Goal: Check status: Check status

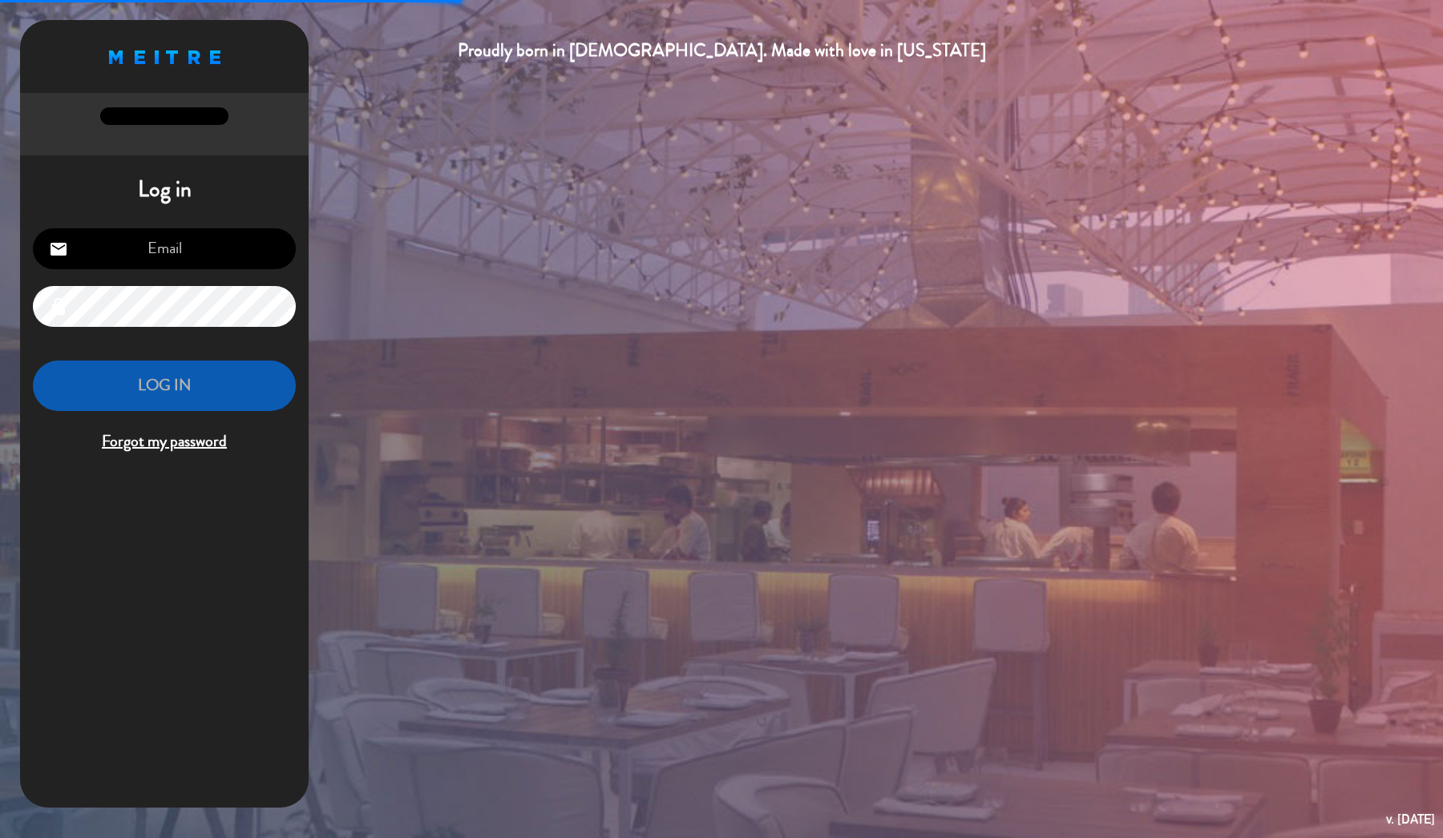
type input "[EMAIL_ADDRESS][DOMAIN_NAME]"
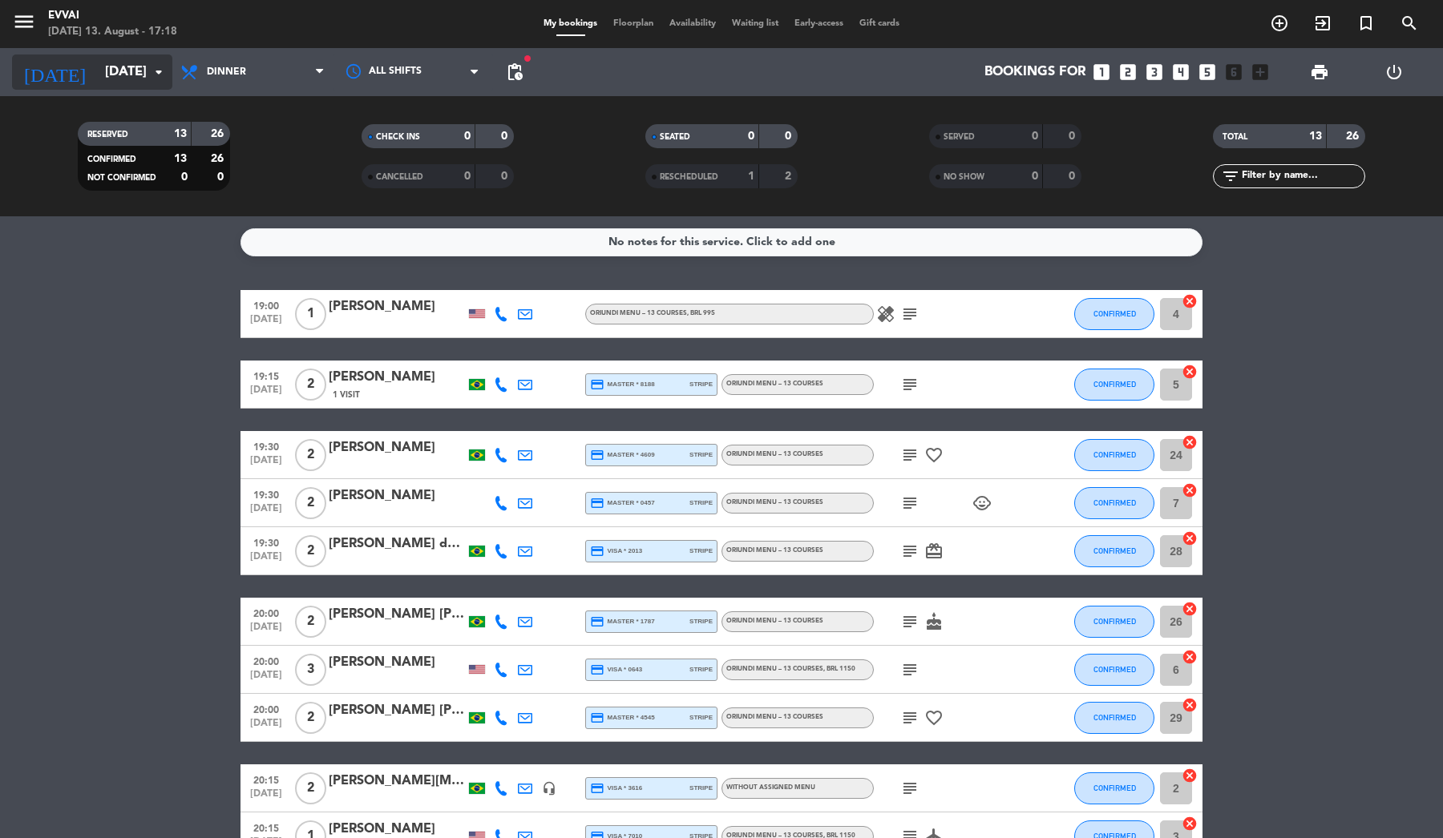
click at [144, 63] on input "[DATE]" at bounding box center [183, 72] width 172 height 31
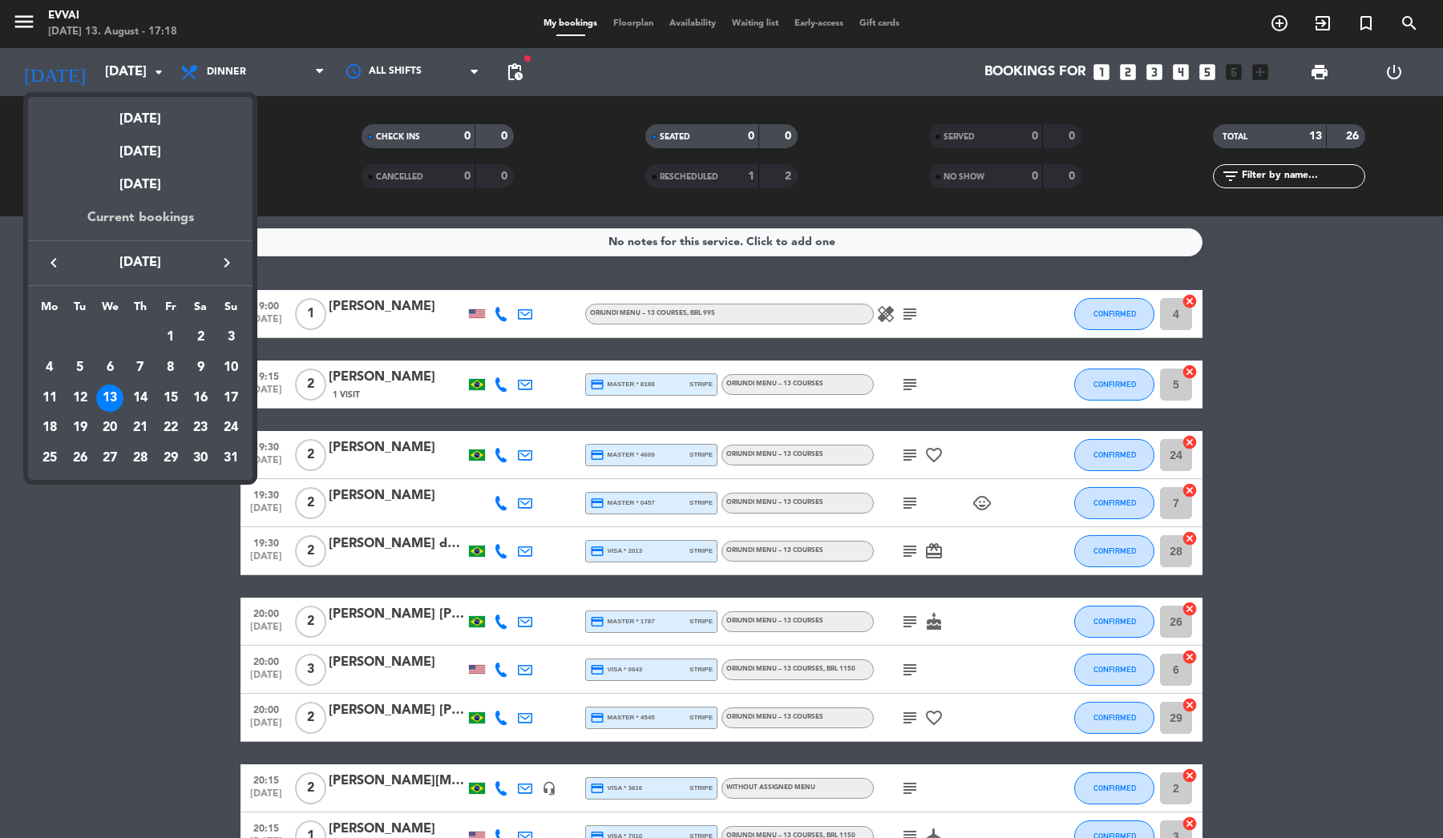
click at [149, 219] on div "Current bookings" at bounding box center [140, 224] width 224 height 33
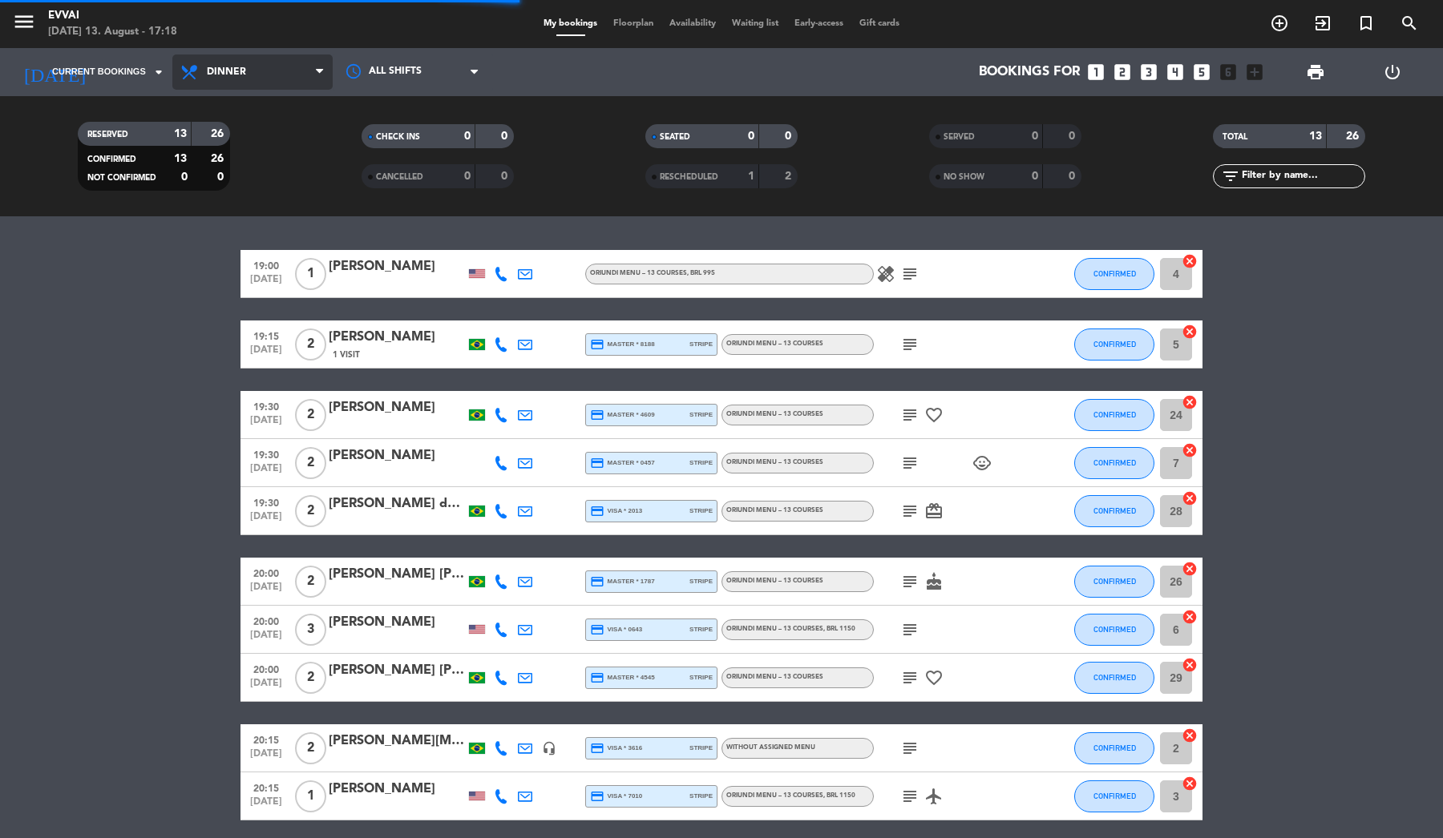
click at [239, 73] on span "Dinner" at bounding box center [226, 72] width 39 height 11
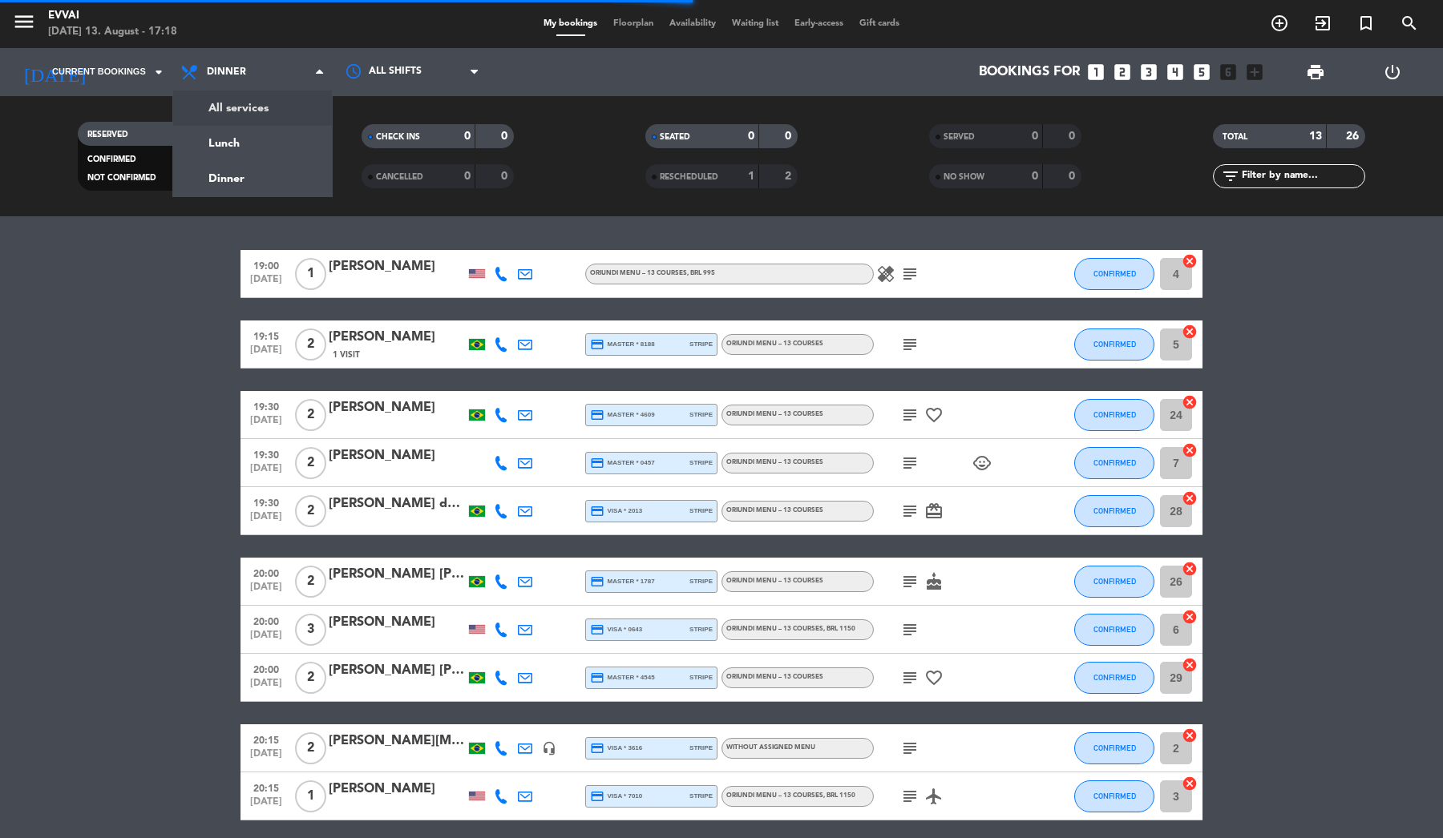
click at [254, 111] on div "menu Evvai [DATE] 13. August - 17:18 My bookings Floorplan Availability Waiting…" at bounding box center [721, 108] width 1443 height 216
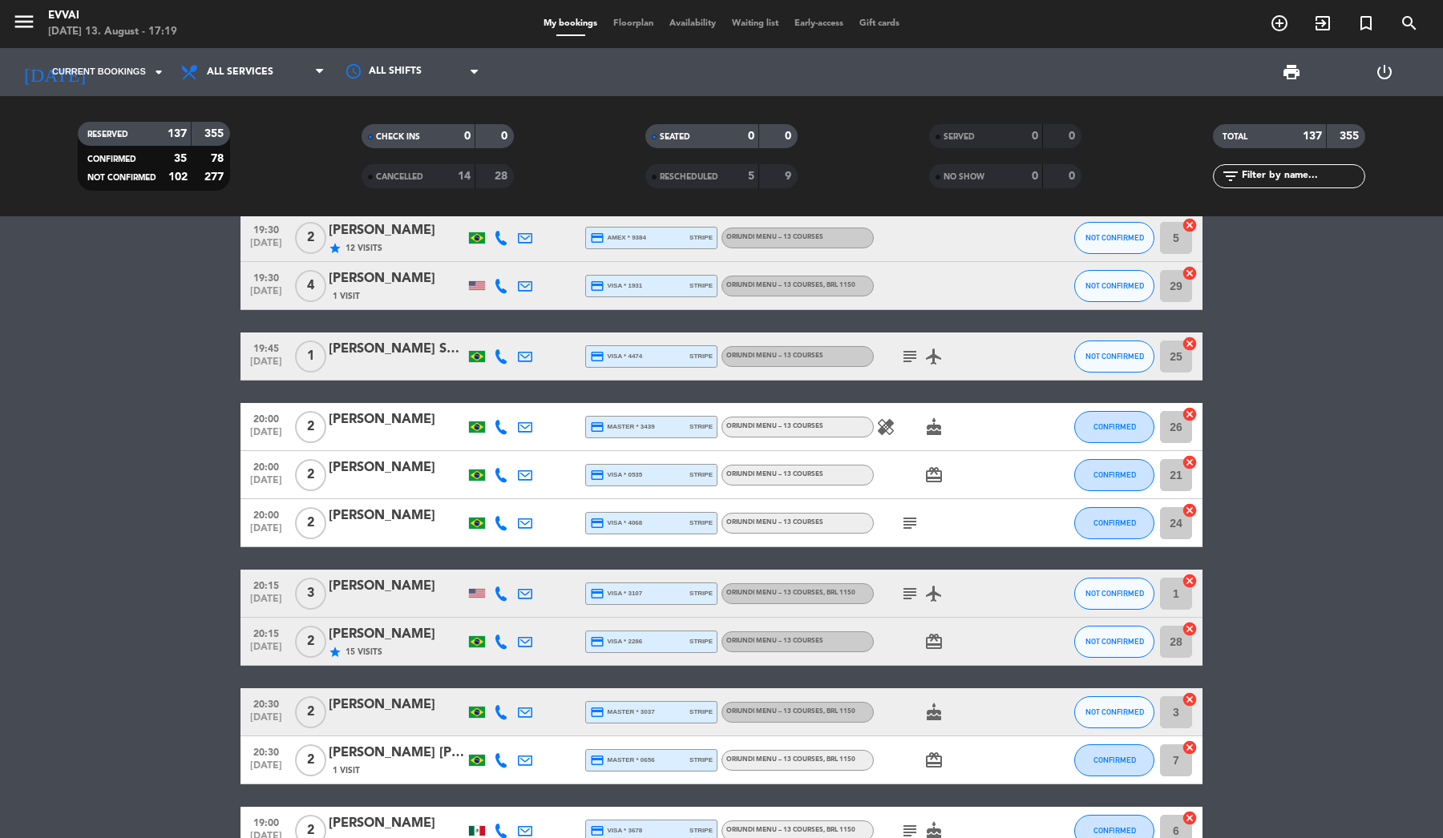
scroll to position [1632, 0]
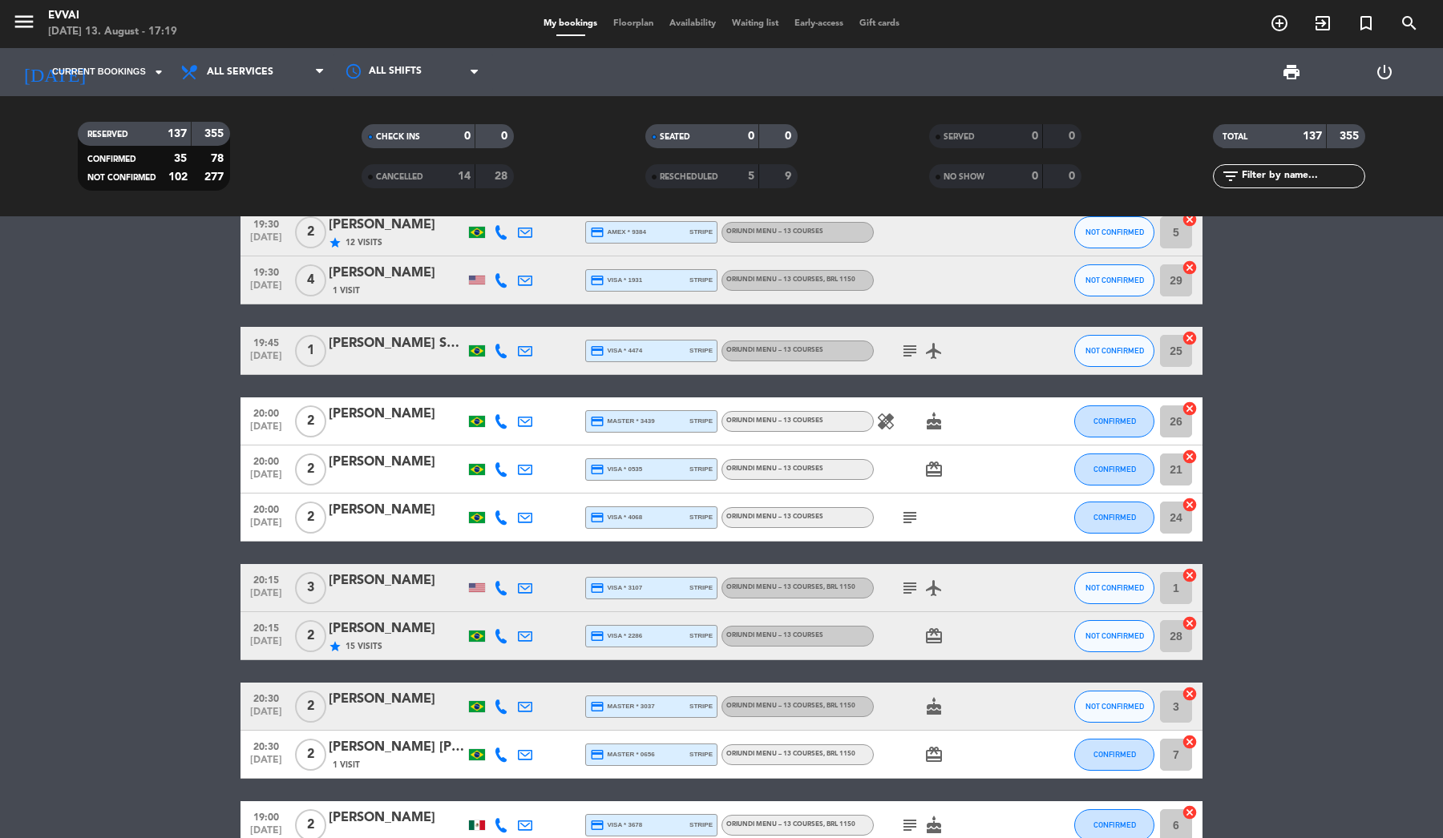
click at [383, 581] on div "[PERSON_NAME]" at bounding box center [397, 581] width 136 height 21
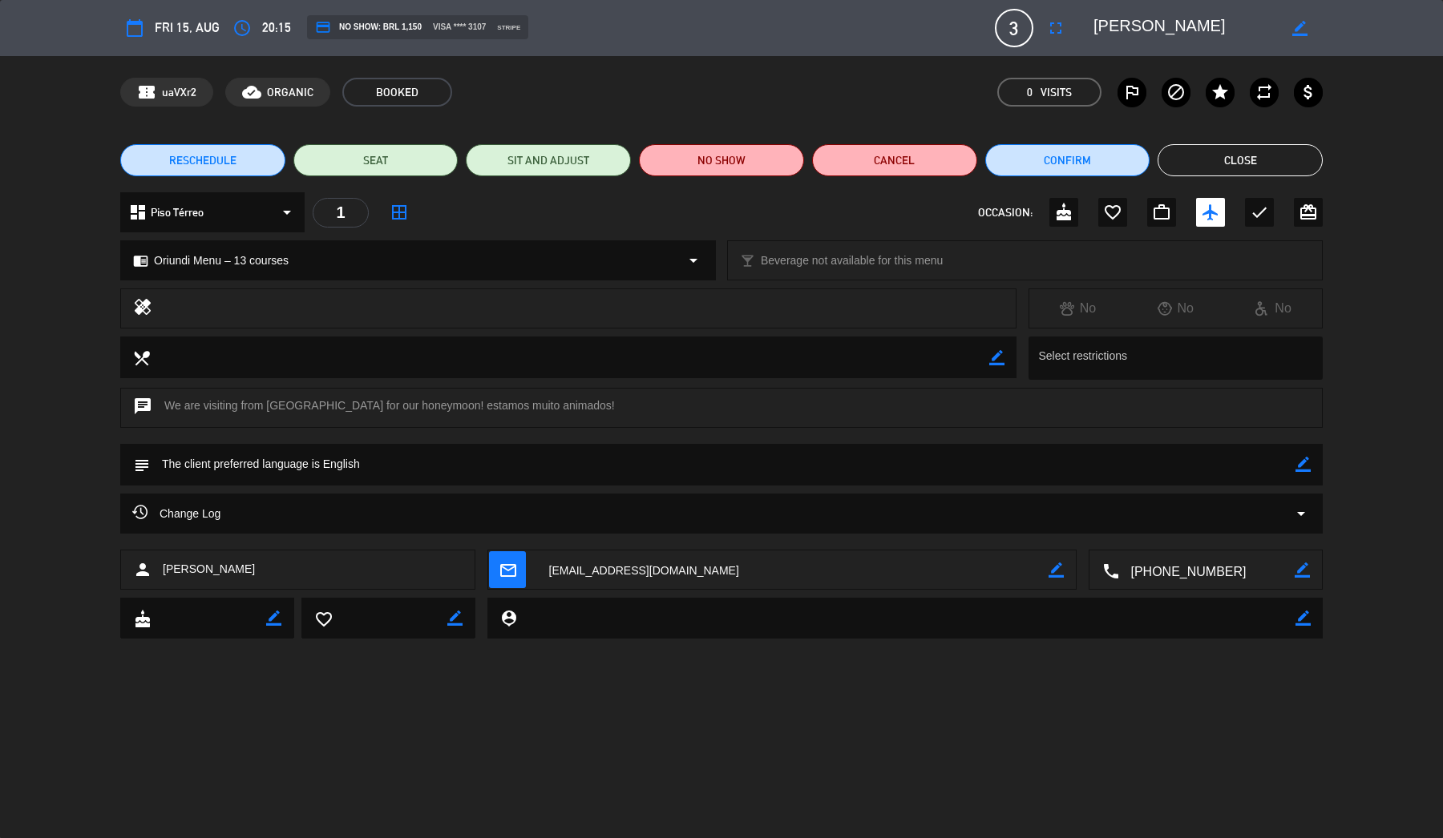
click at [361, 516] on div "Change Log arrow_drop_down" at bounding box center [721, 513] width 1178 height 19
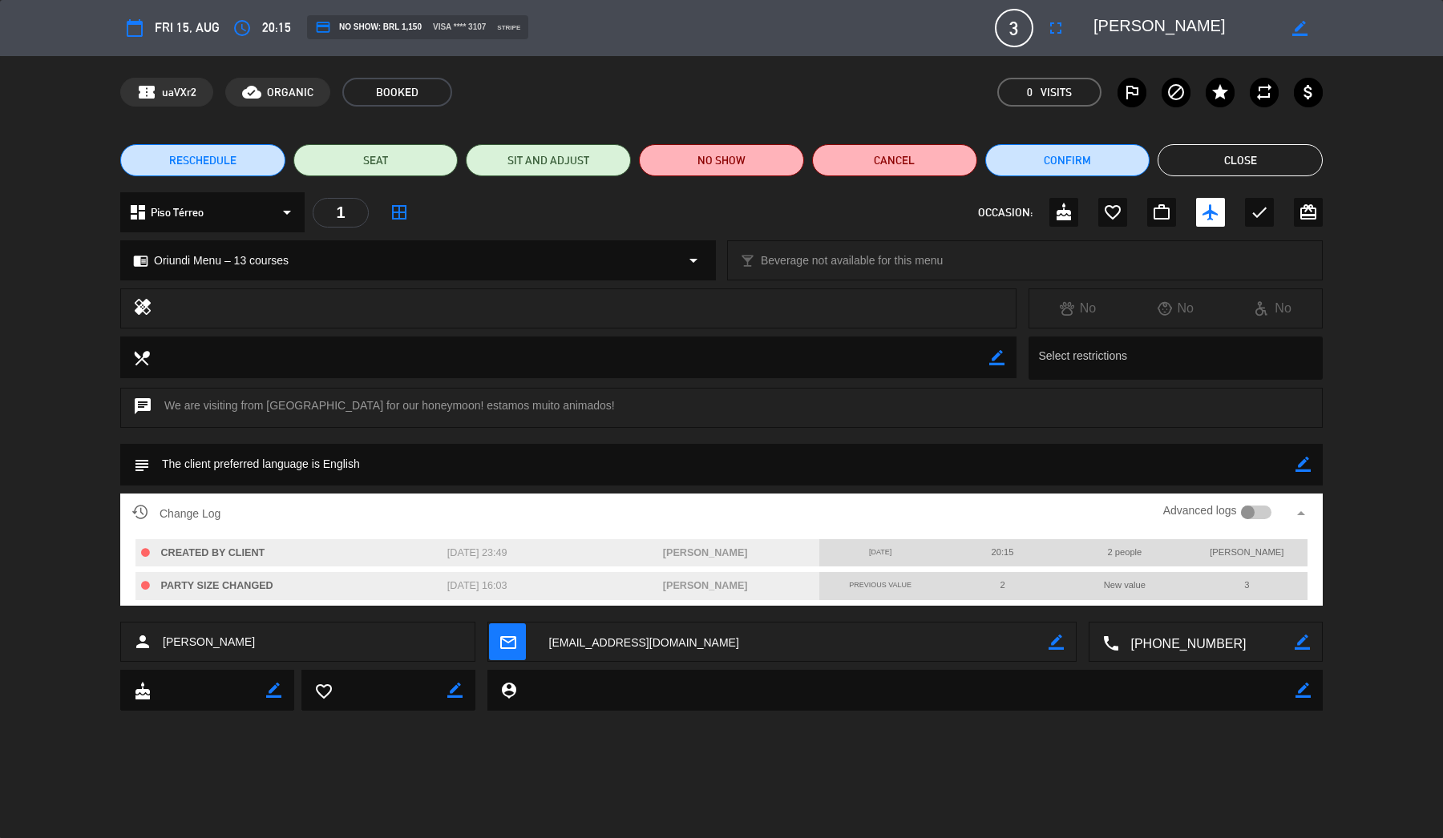
click at [1257, 156] on button "Close" at bounding box center [1239, 160] width 165 height 32
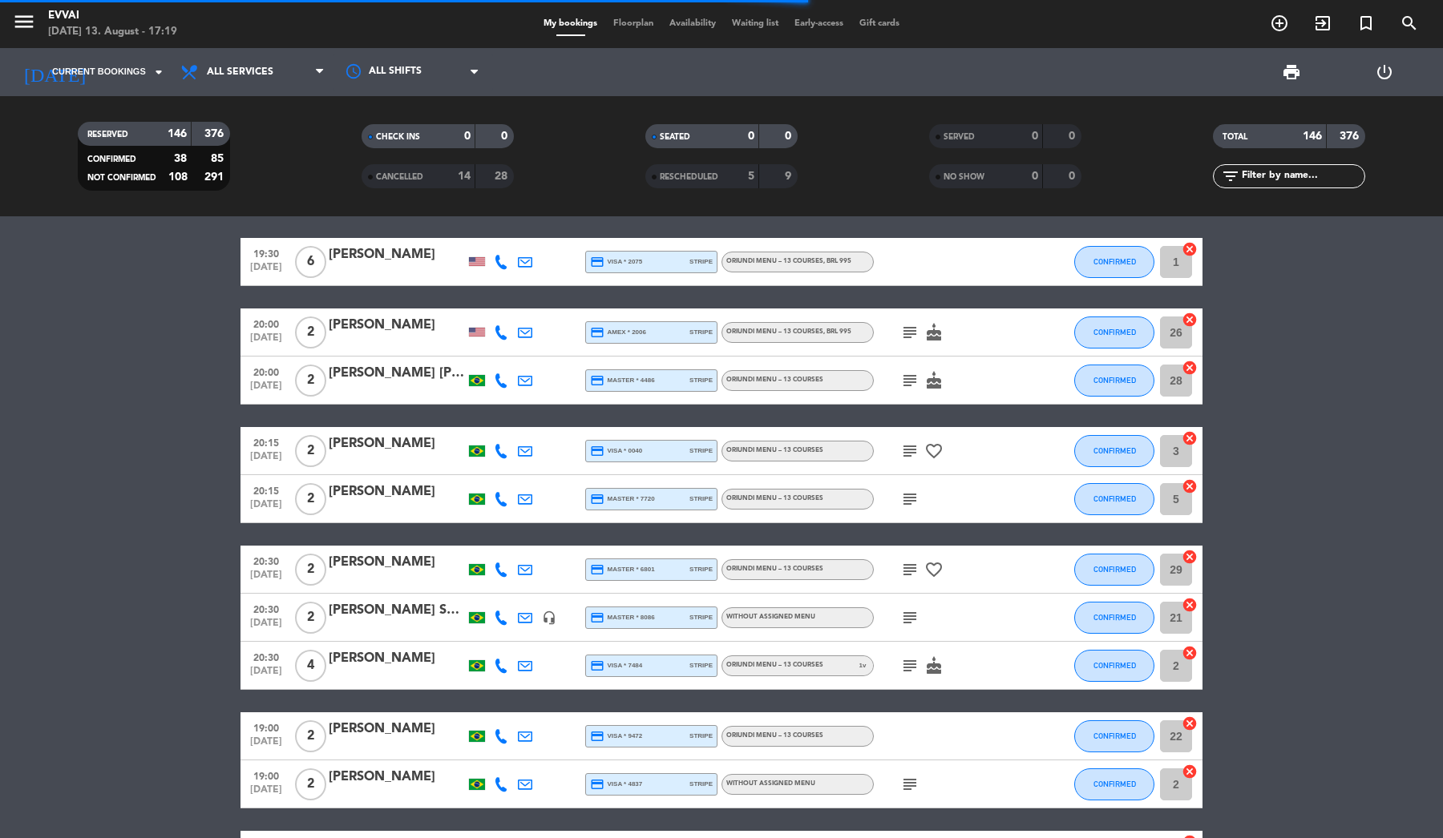
scroll to position [959, 0]
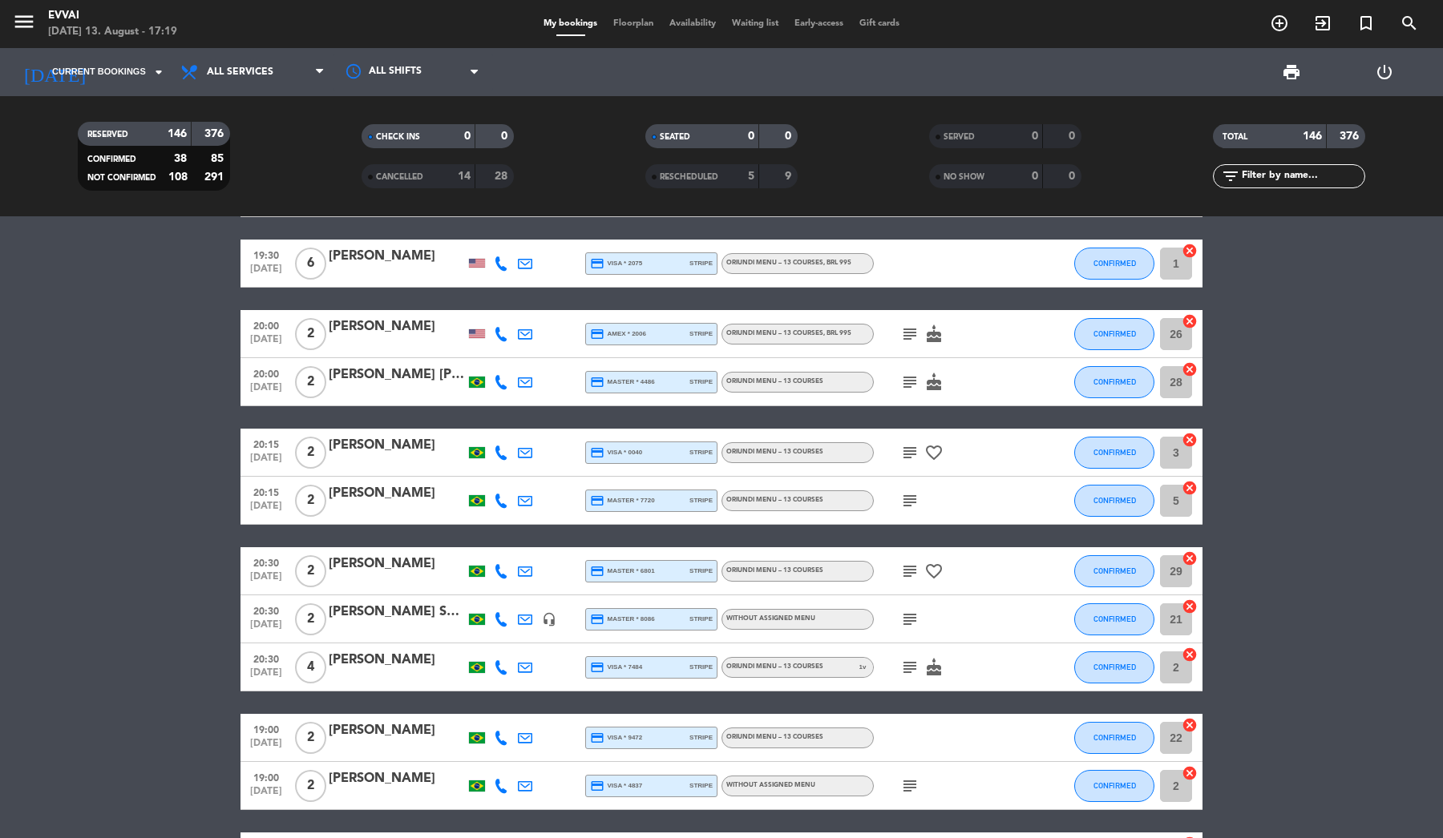
click at [381, 328] on div "[PERSON_NAME]" at bounding box center [397, 327] width 136 height 21
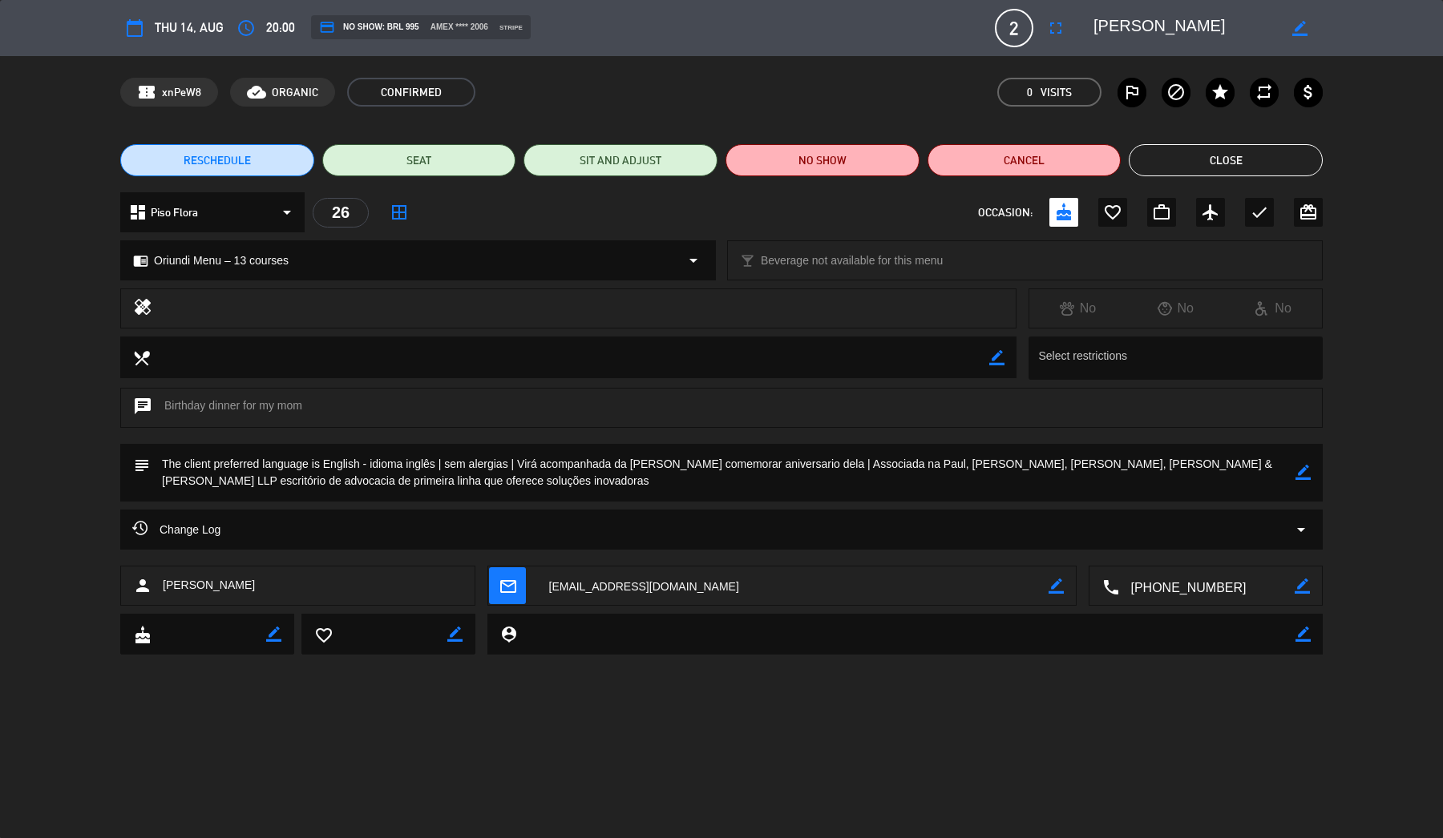
click at [433, 528] on div "Change Log arrow_drop_down" at bounding box center [721, 529] width 1178 height 19
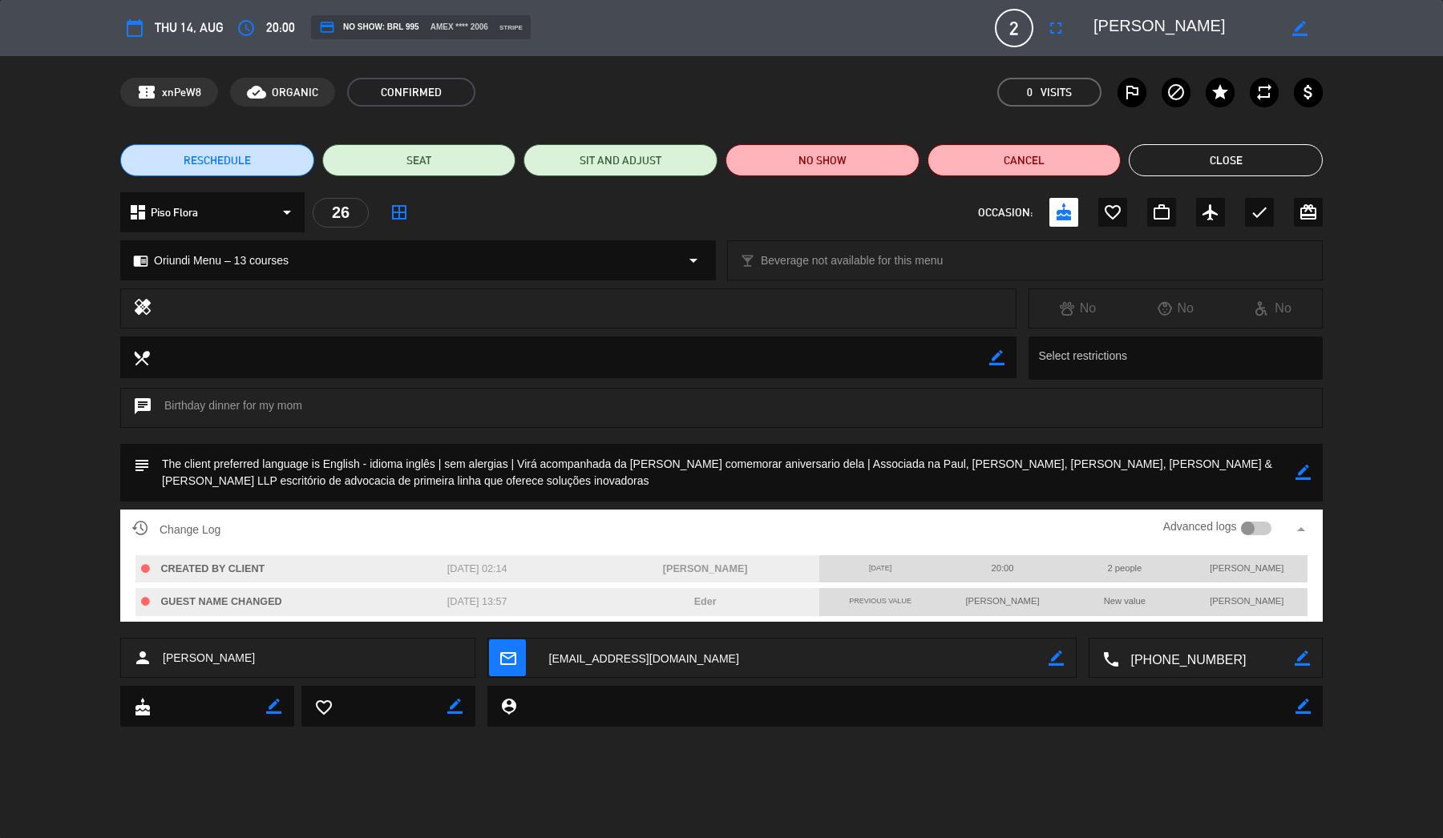
click at [1255, 168] on button "Close" at bounding box center [1225, 160] width 194 height 32
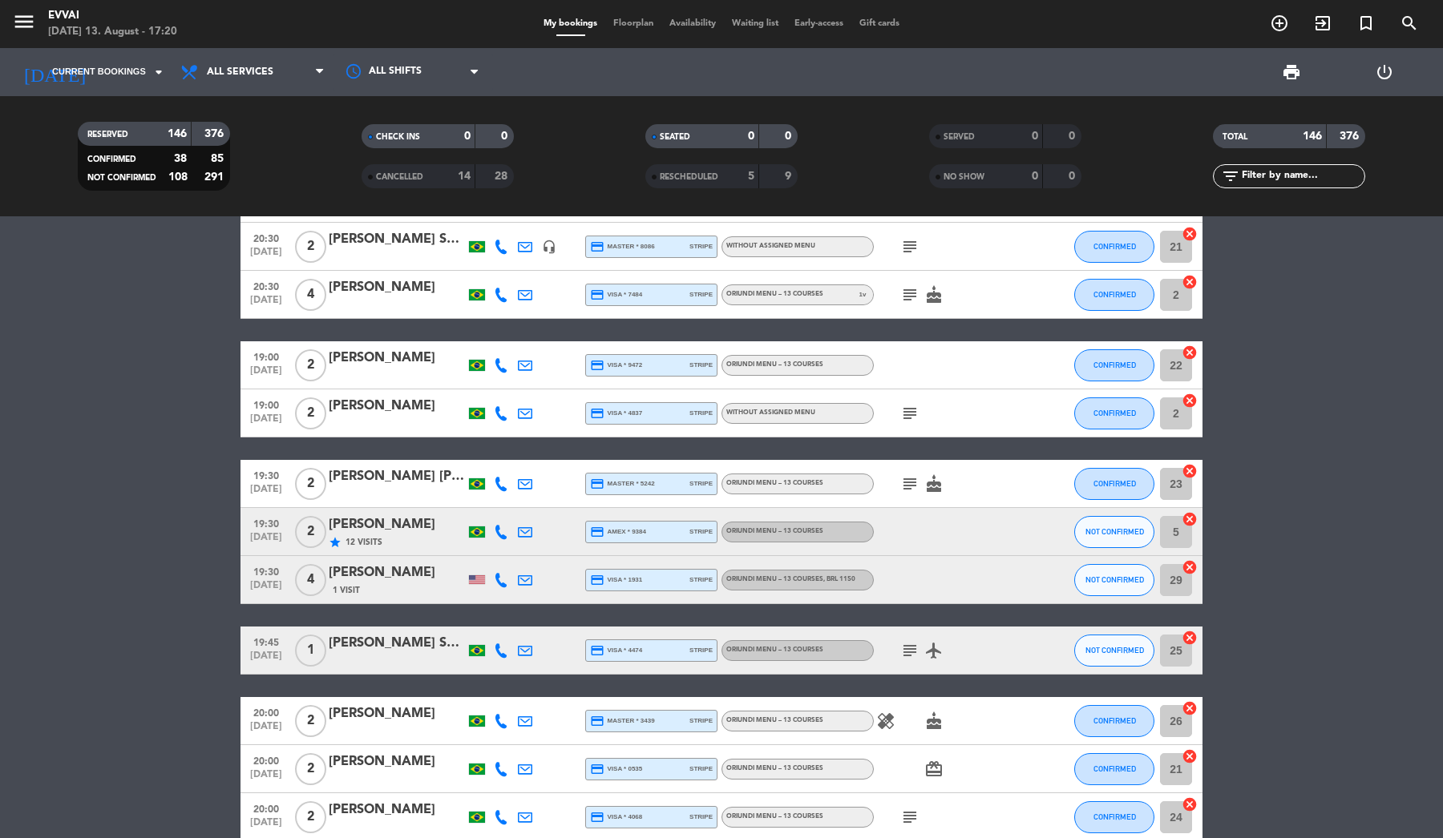
scroll to position [1370, 0]
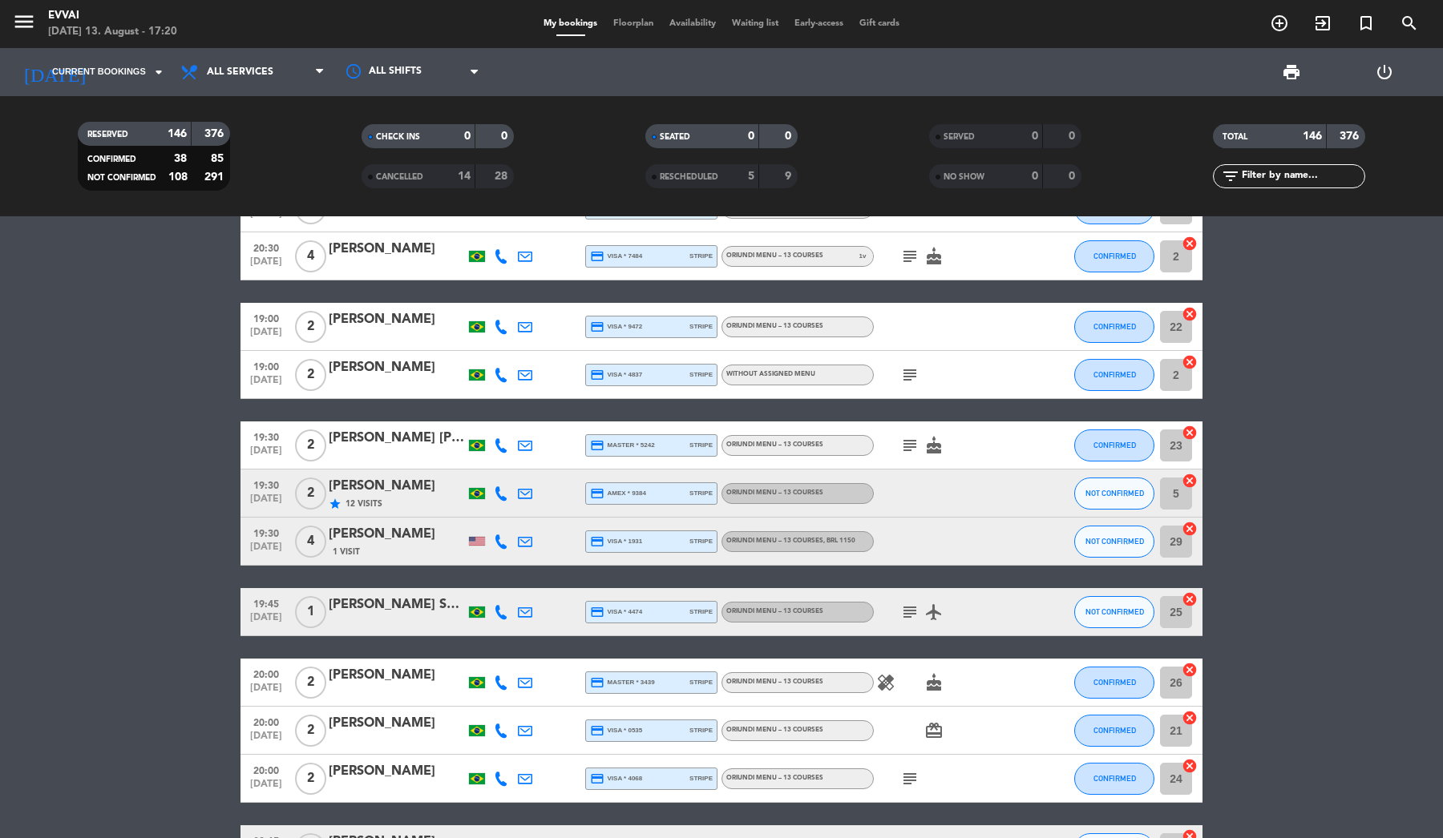
click at [365, 616] on div at bounding box center [397, 622] width 136 height 13
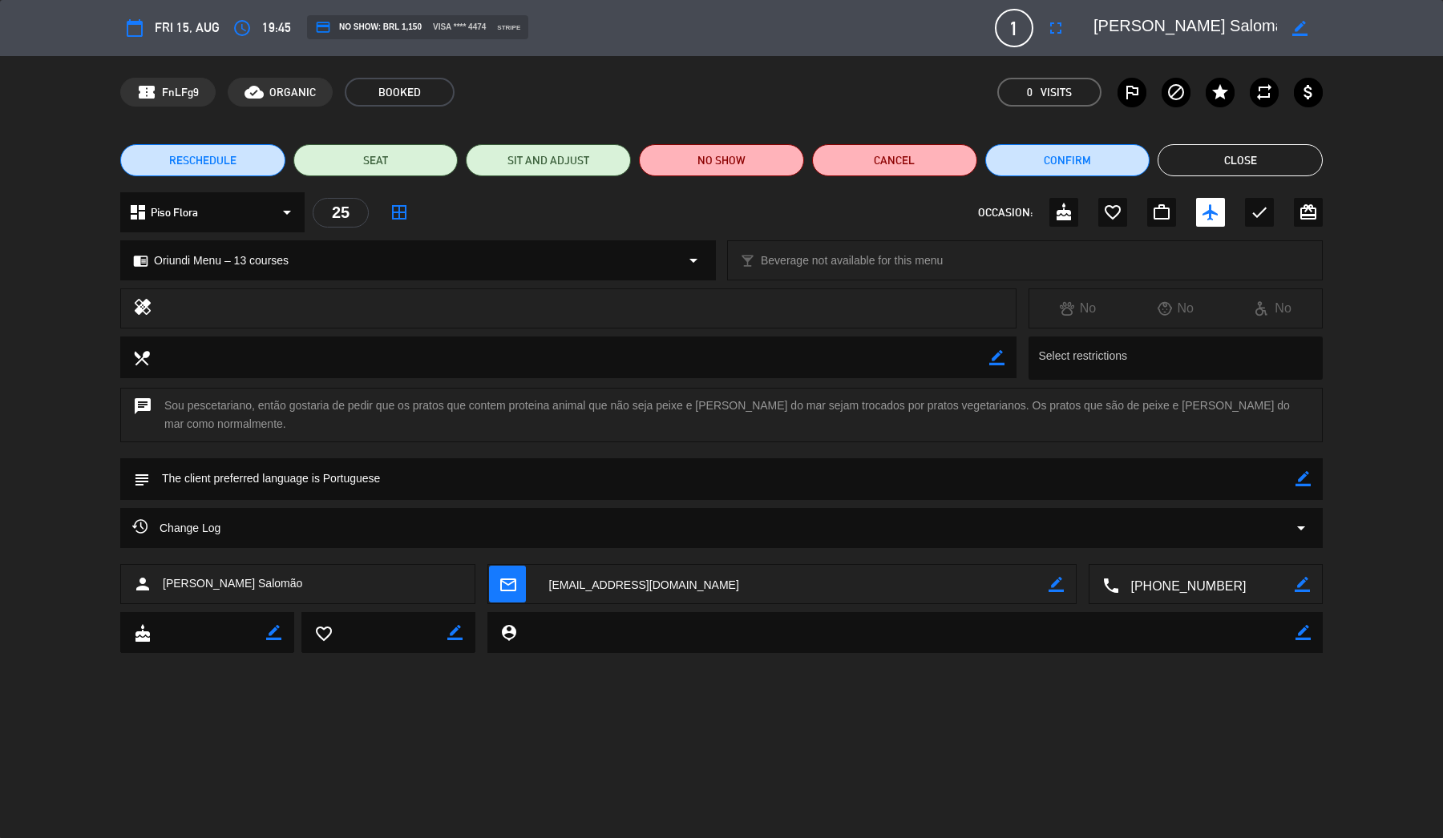
click at [1273, 156] on button "Close" at bounding box center [1239, 160] width 165 height 32
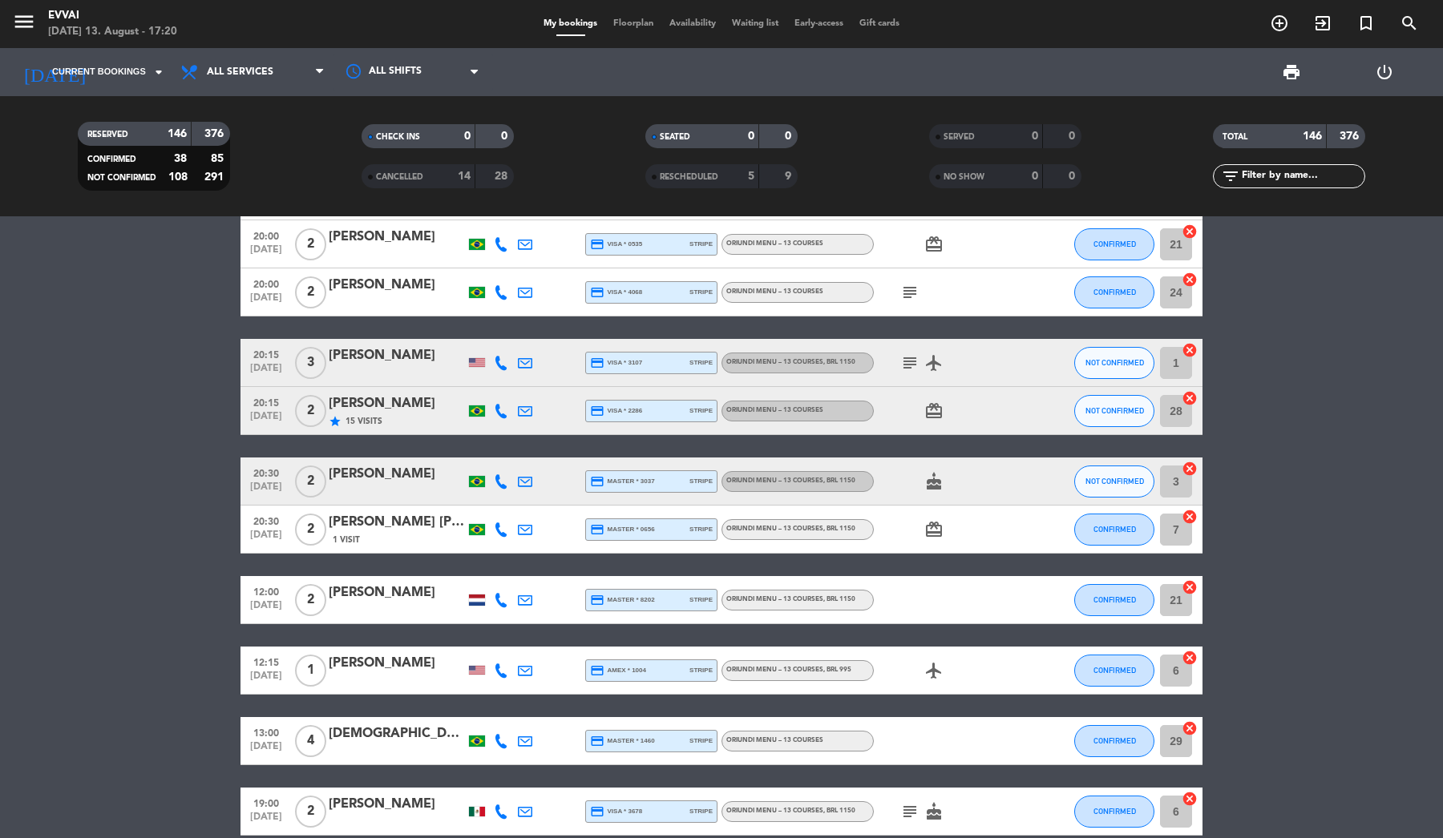
scroll to position [1913, 0]
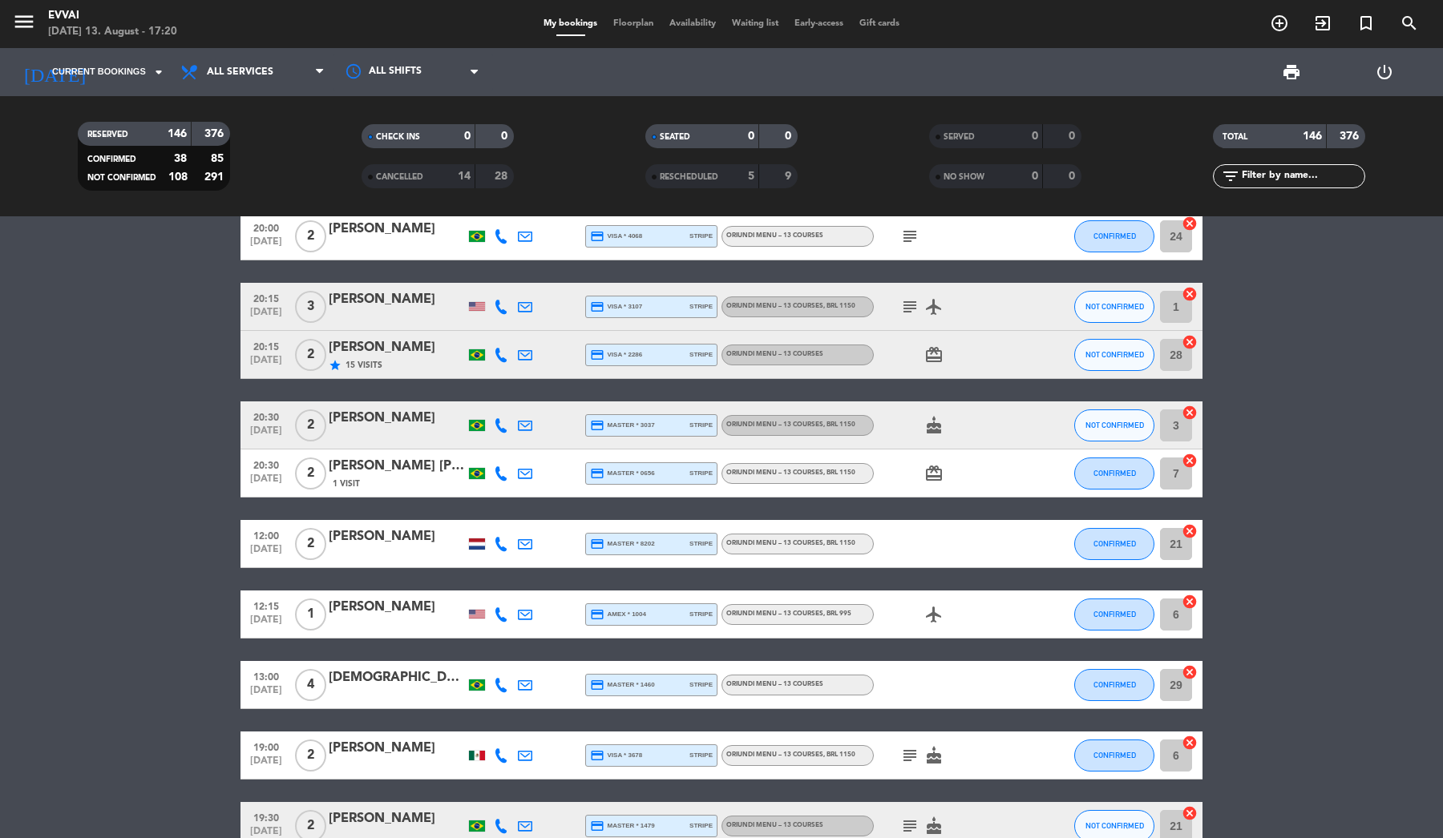
click at [386, 534] on div "[PERSON_NAME]" at bounding box center [397, 537] width 136 height 21
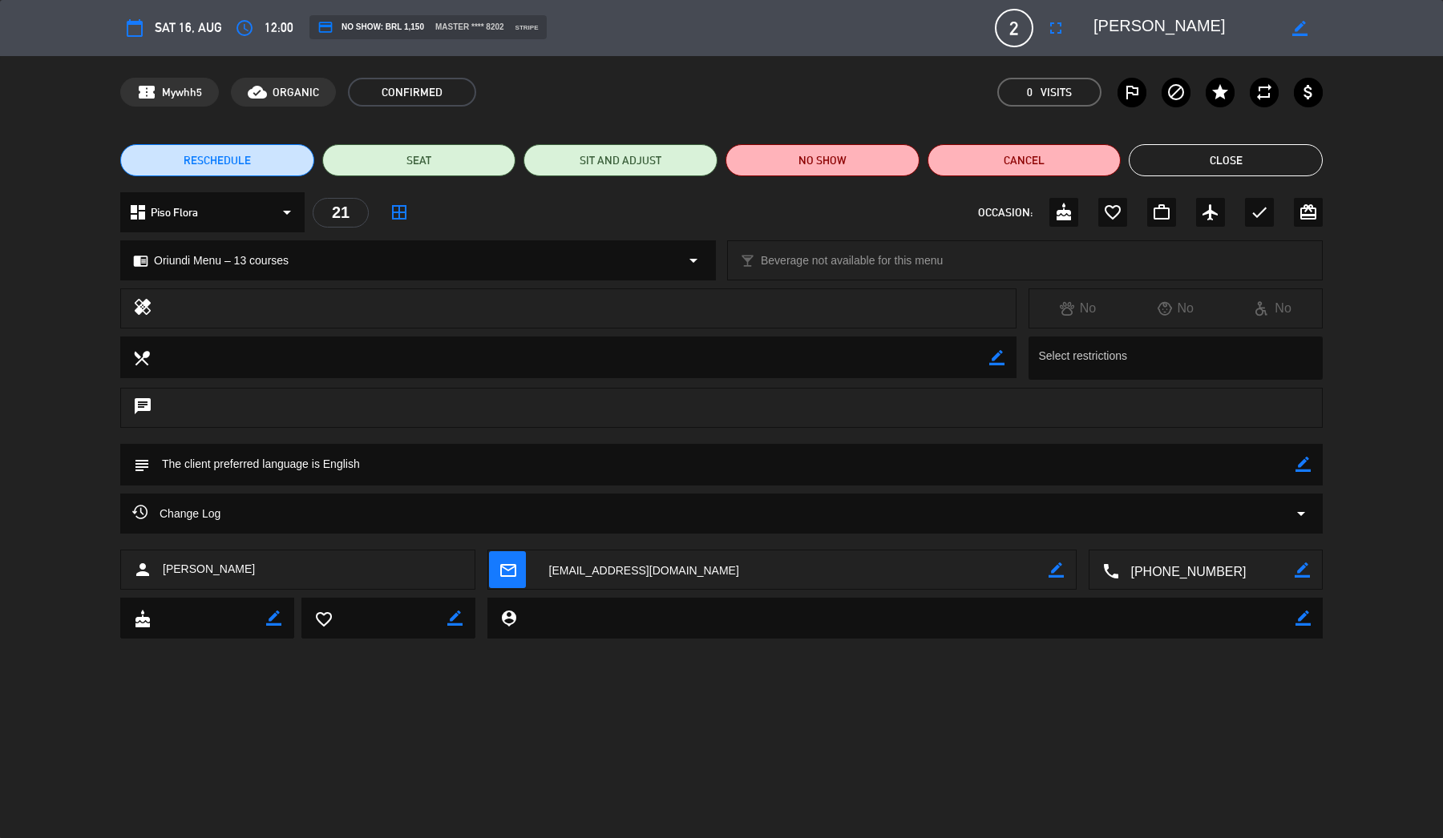
click at [326, 523] on div "Change Log arrow_drop_down" at bounding box center [721, 514] width 1202 height 40
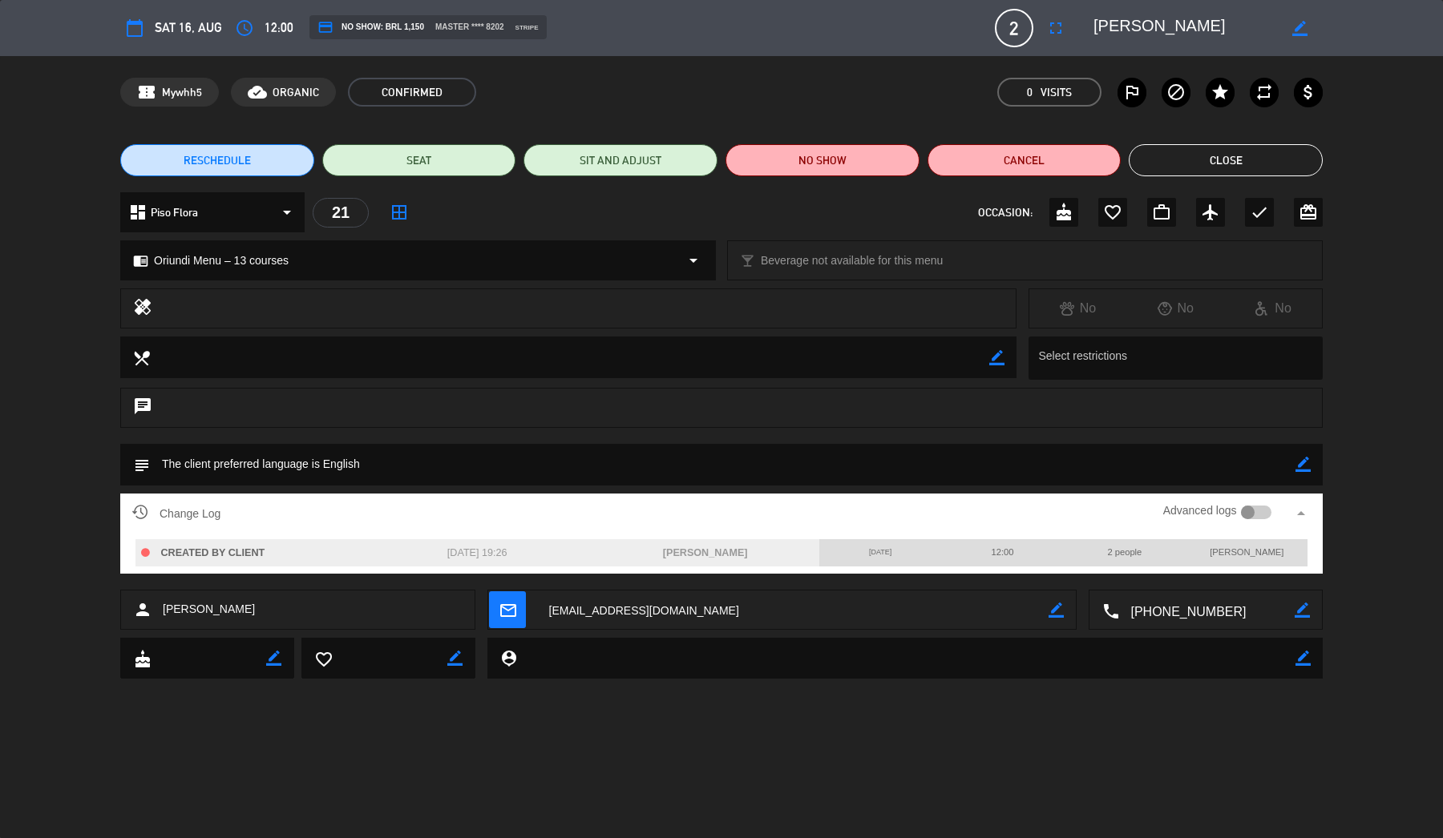
click at [1192, 154] on button "Close" at bounding box center [1225, 160] width 194 height 32
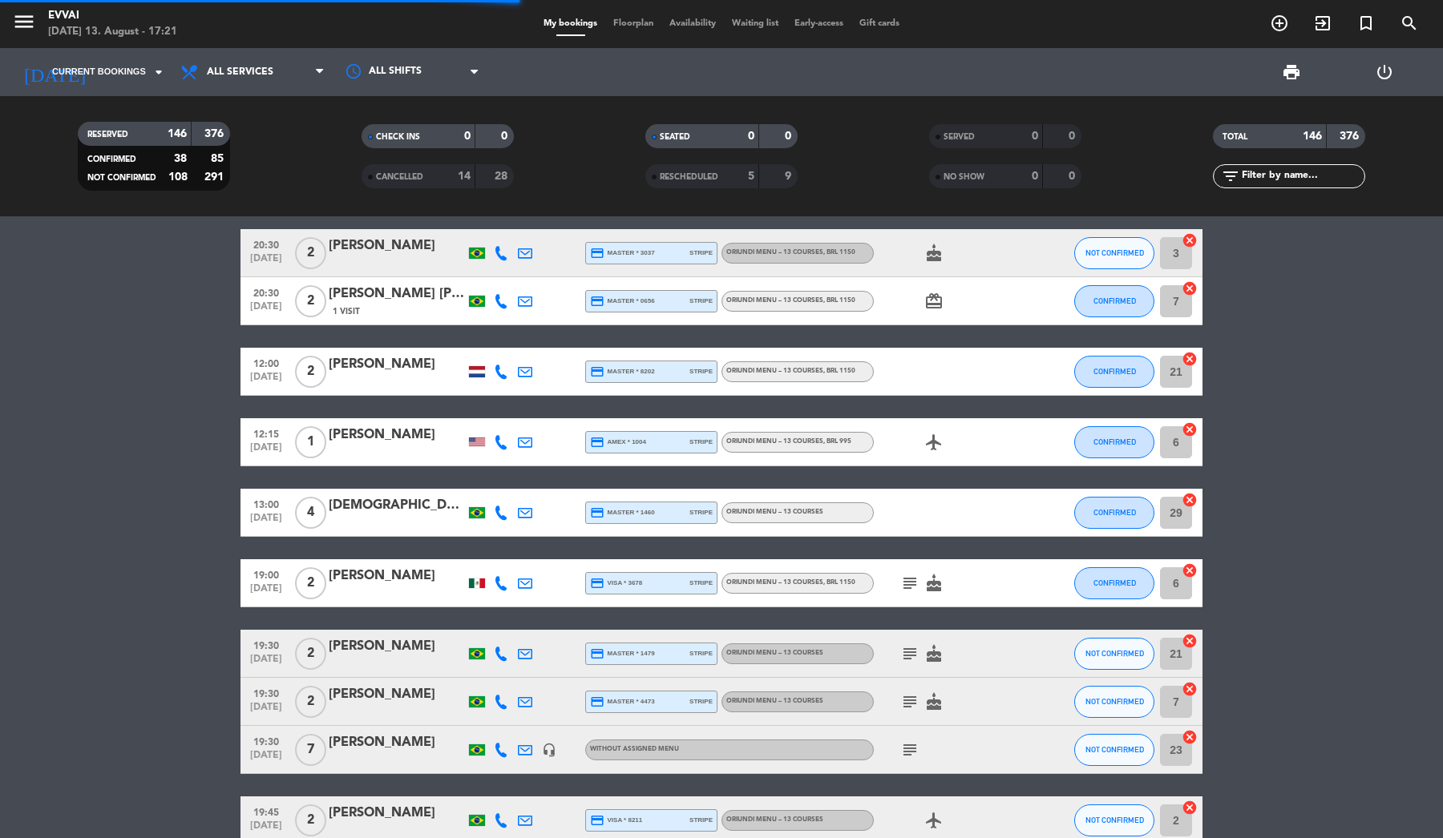
scroll to position [2121, 0]
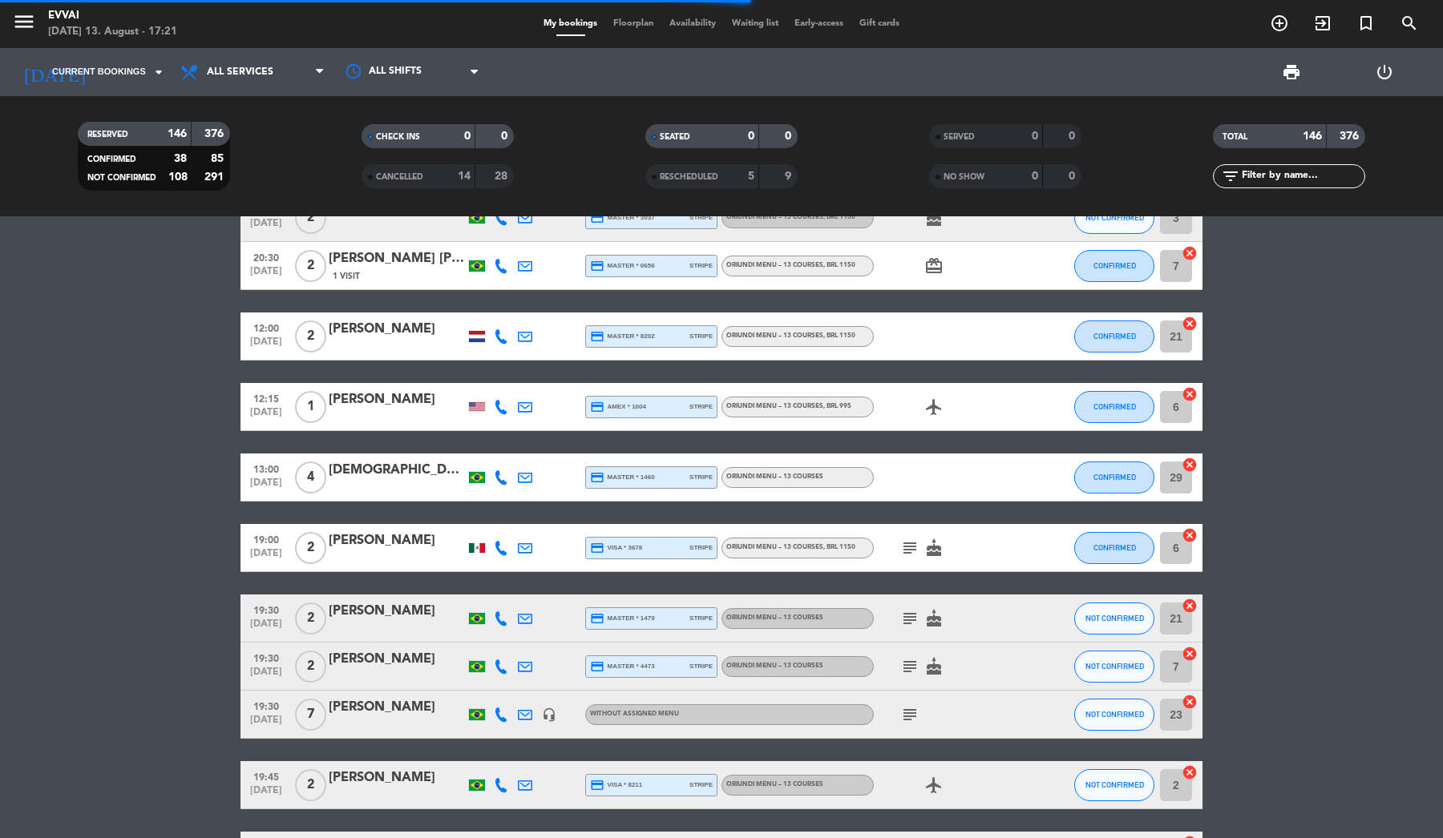
click at [389, 397] on div "[PERSON_NAME]" at bounding box center [397, 399] width 136 height 21
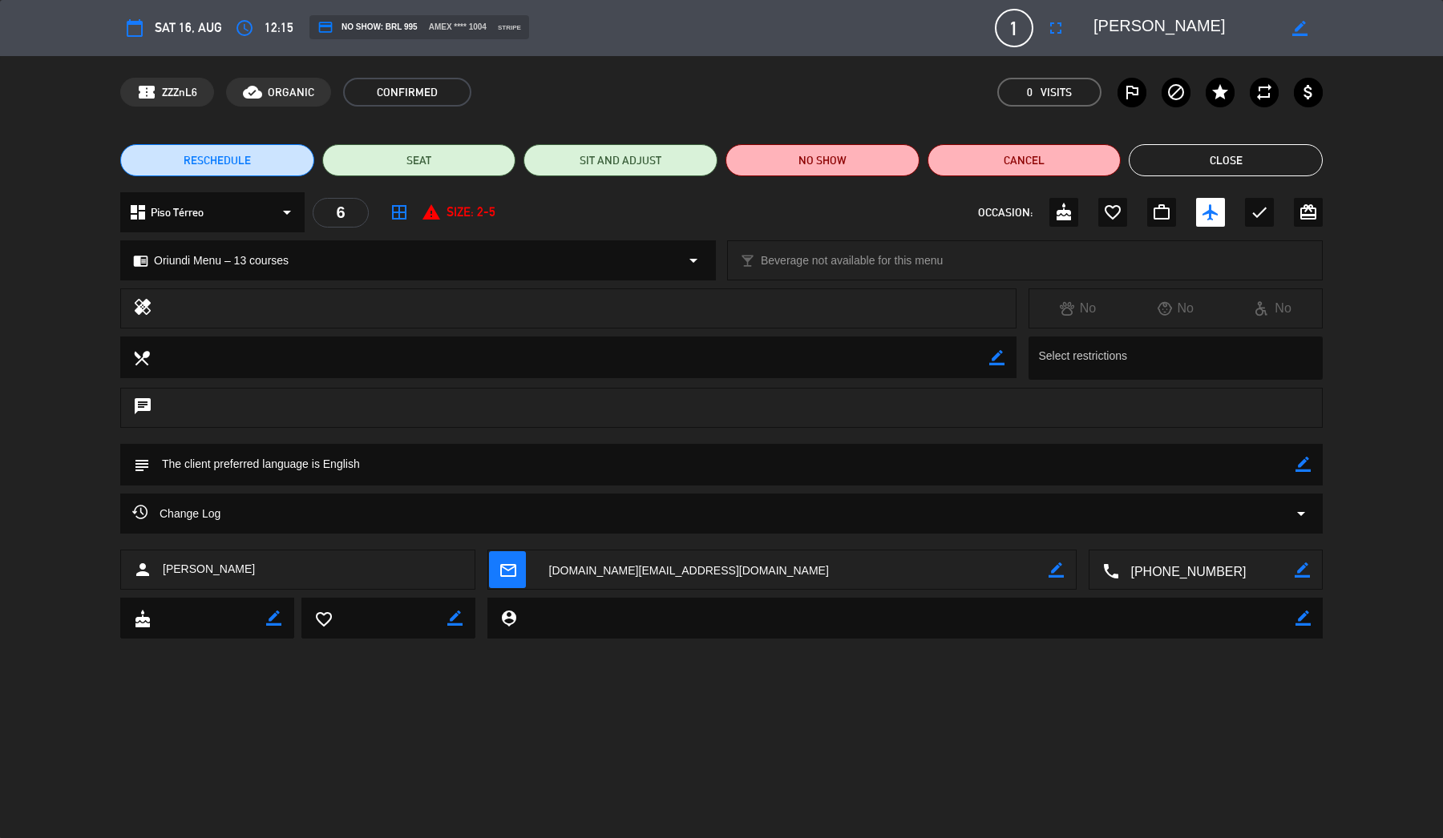
click at [343, 509] on div "Change Log arrow_drop_down" at bounding box center [721, 513] width 1178 height 19
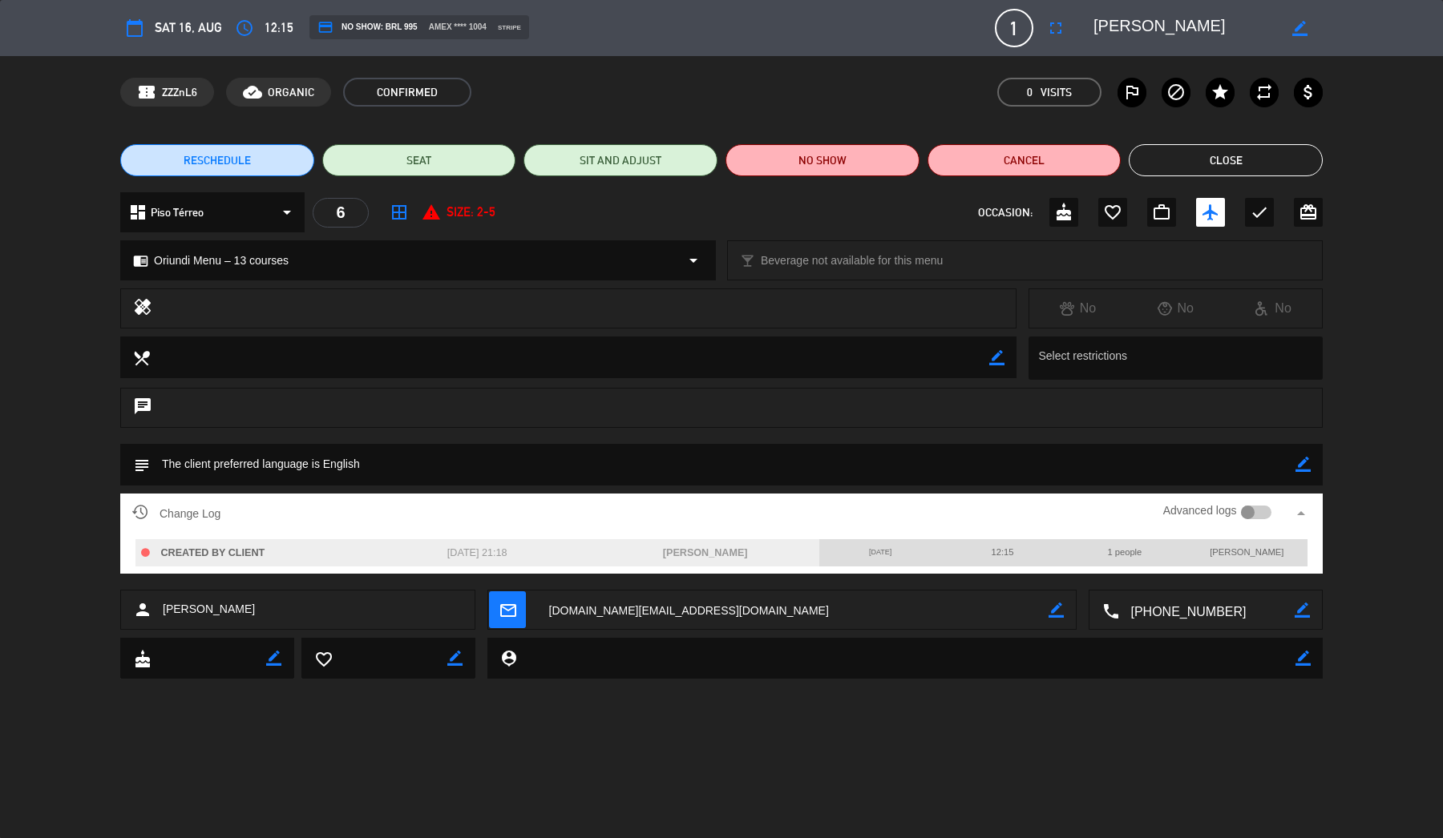
click at [1208, 168] on button "Close" at bounding box center [1225, 160] width 194 height 32
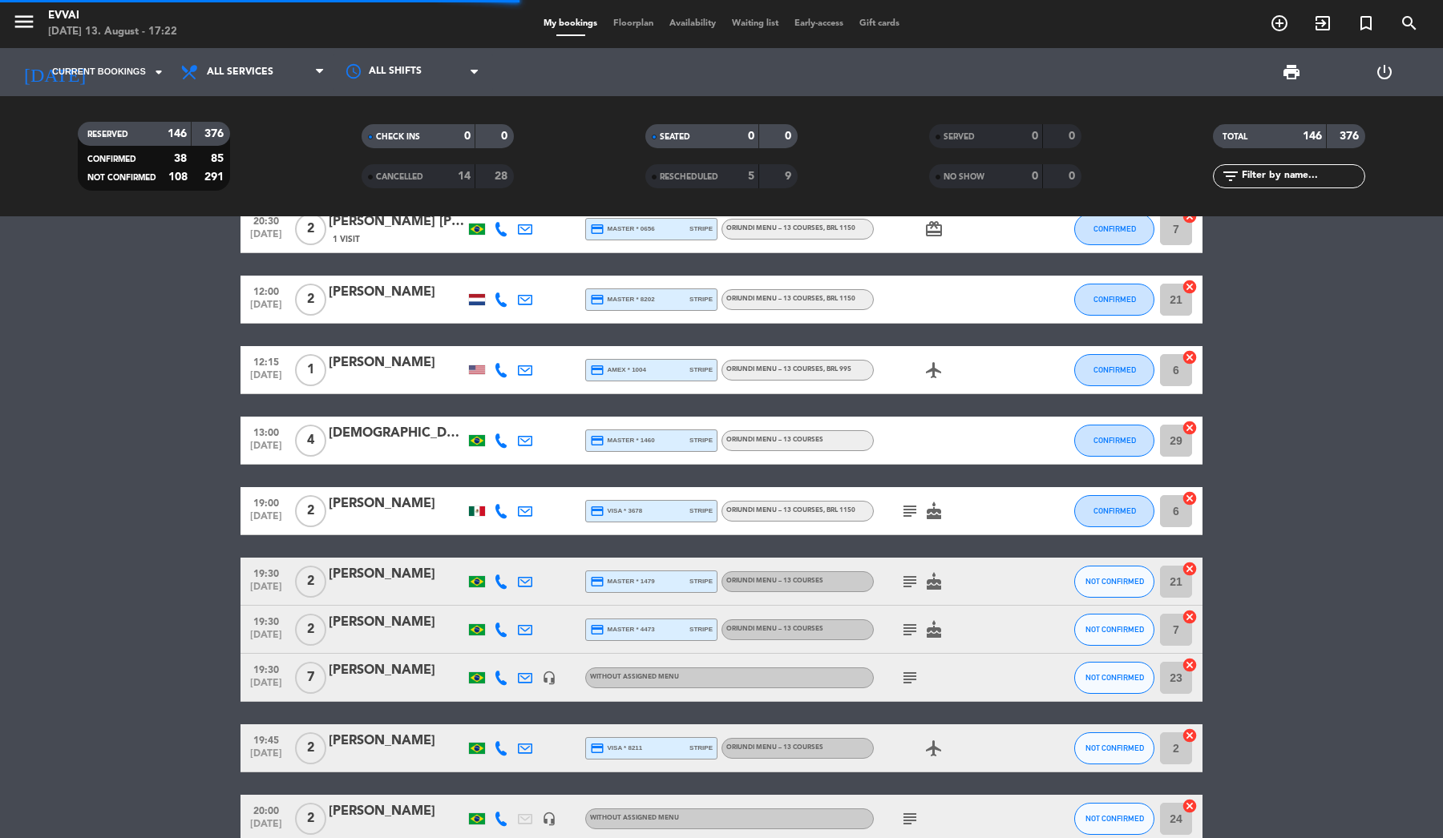
scroll to position [2158, 0]
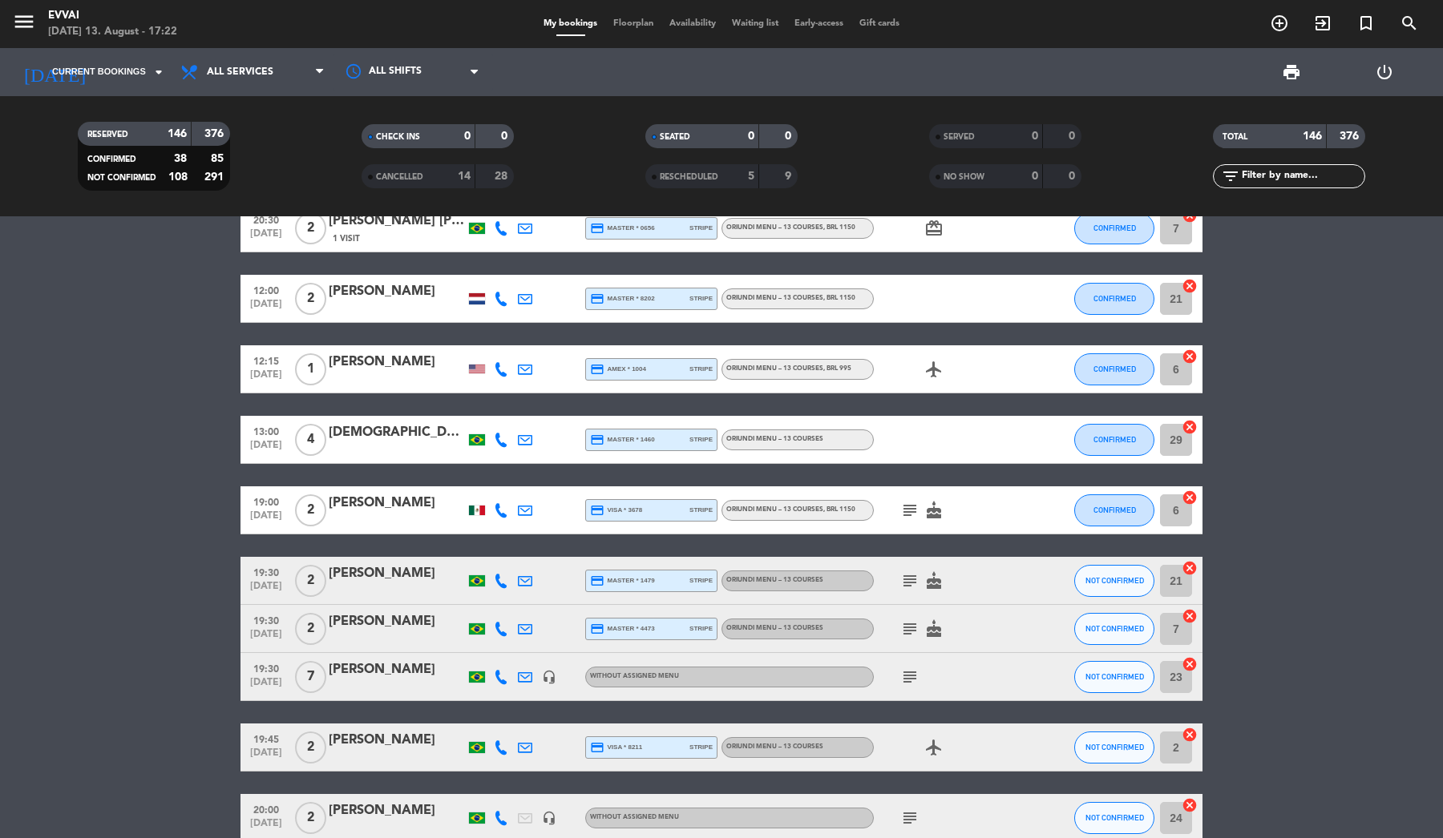
click at [367, 632] on div "[PERSON_NAME]" at bounding box center [397, 621] width 136 height 21
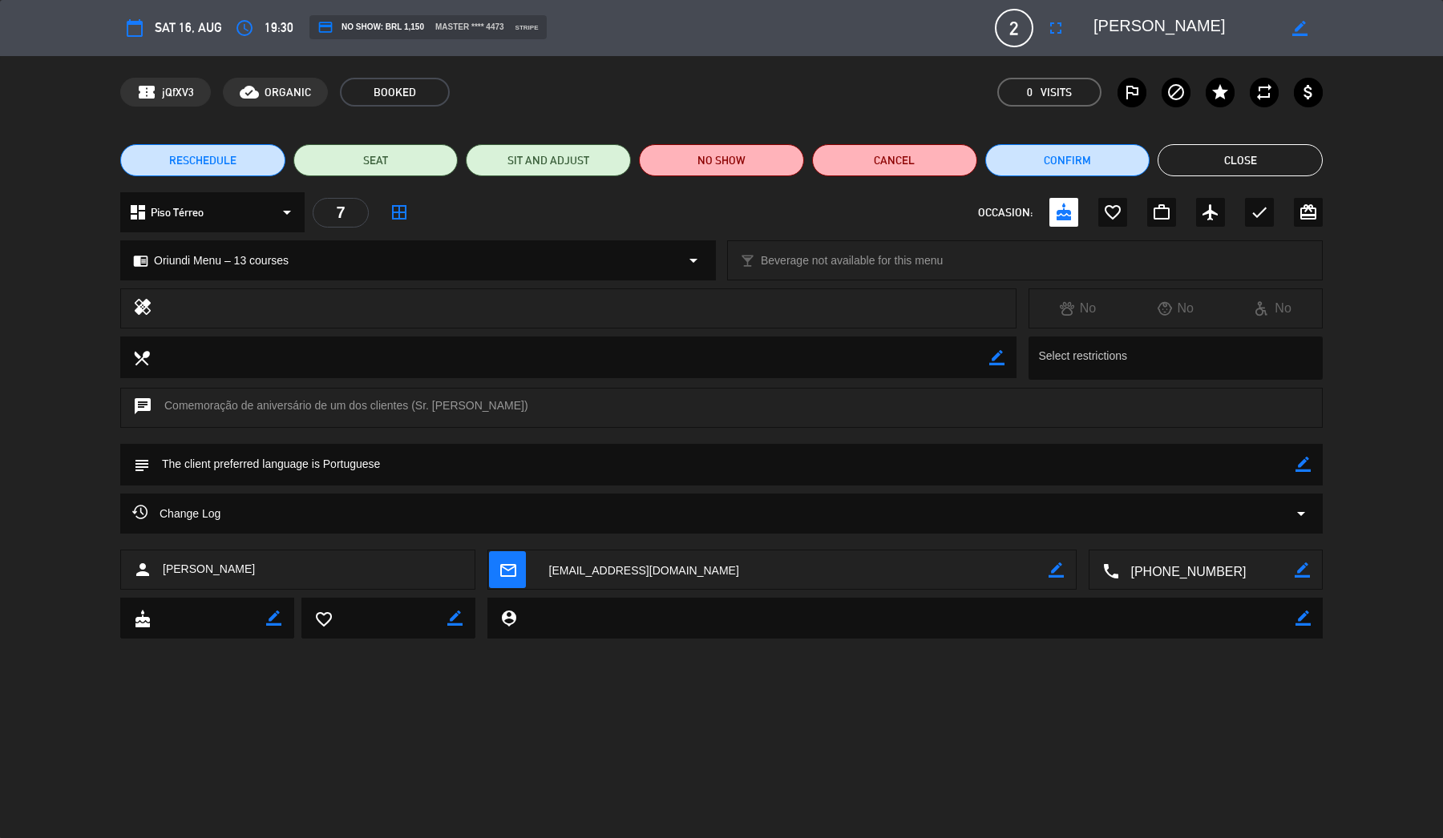
click at [1235, 161] on button "Close" at bounding box center [1239, 160] width 165 height 32
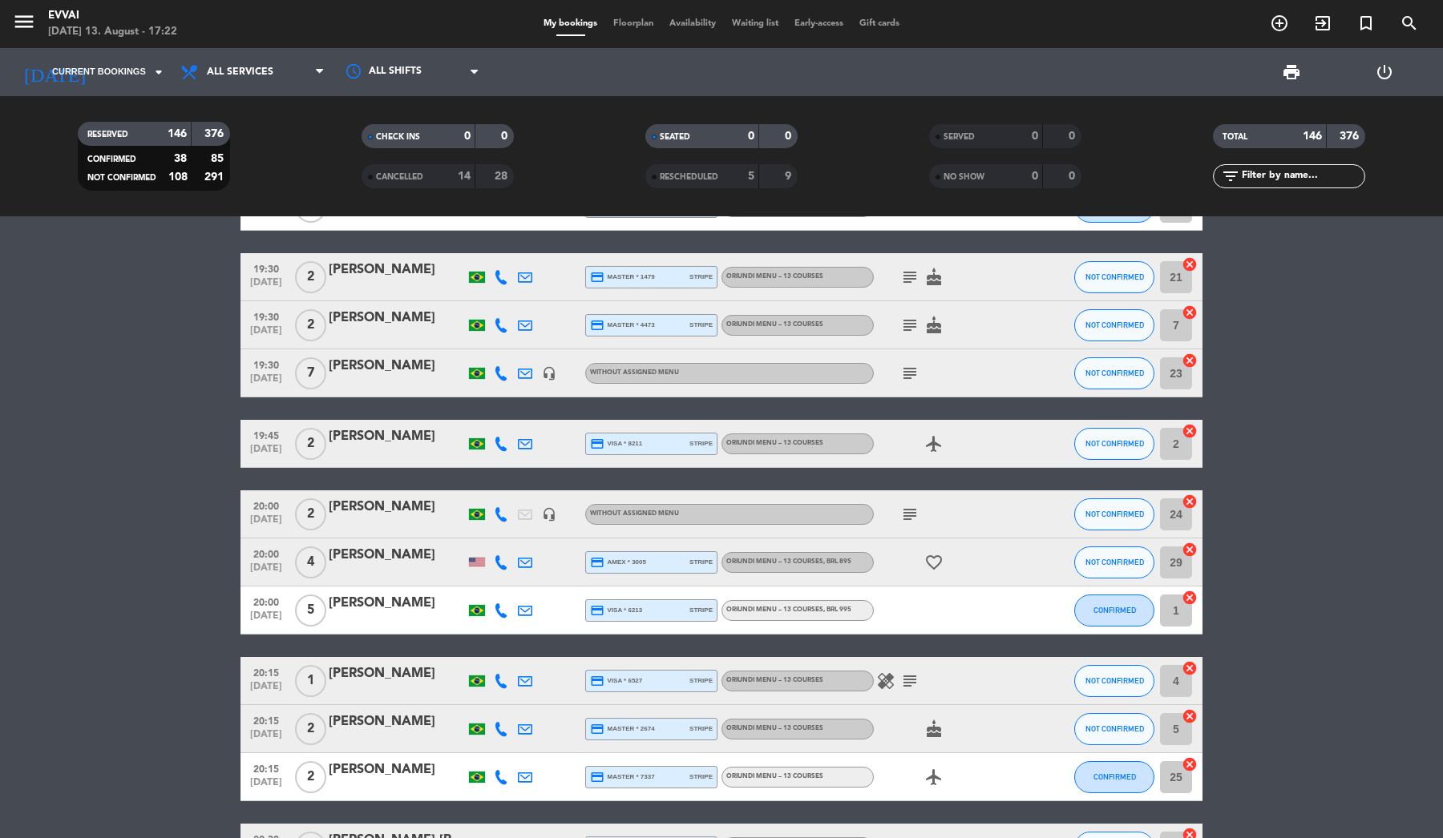
scroll to position [2527, 0]
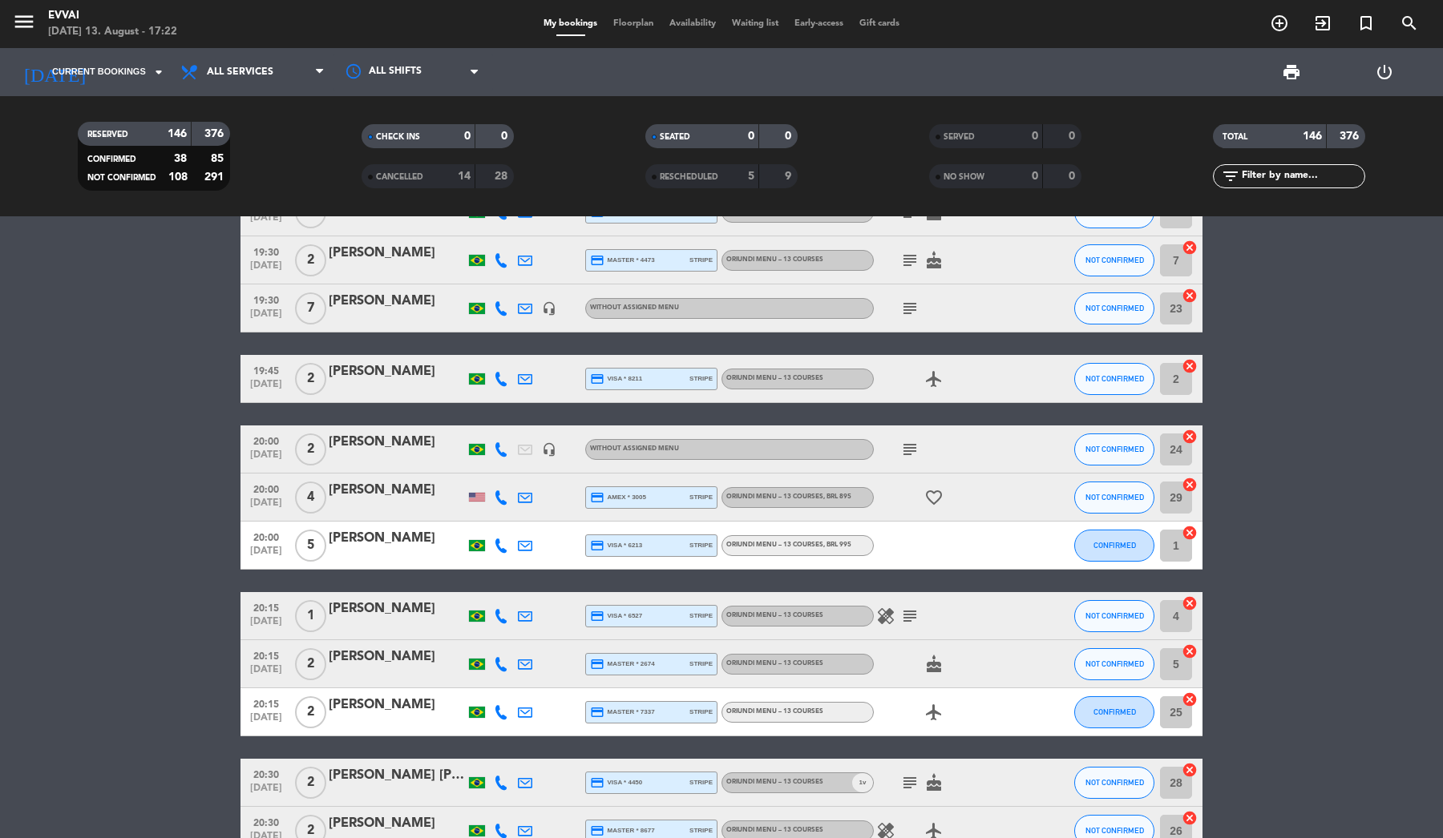
click at [382, 612] on div "[PERSON_NAME]" at bounding box center [397, 609] width 136 height 21
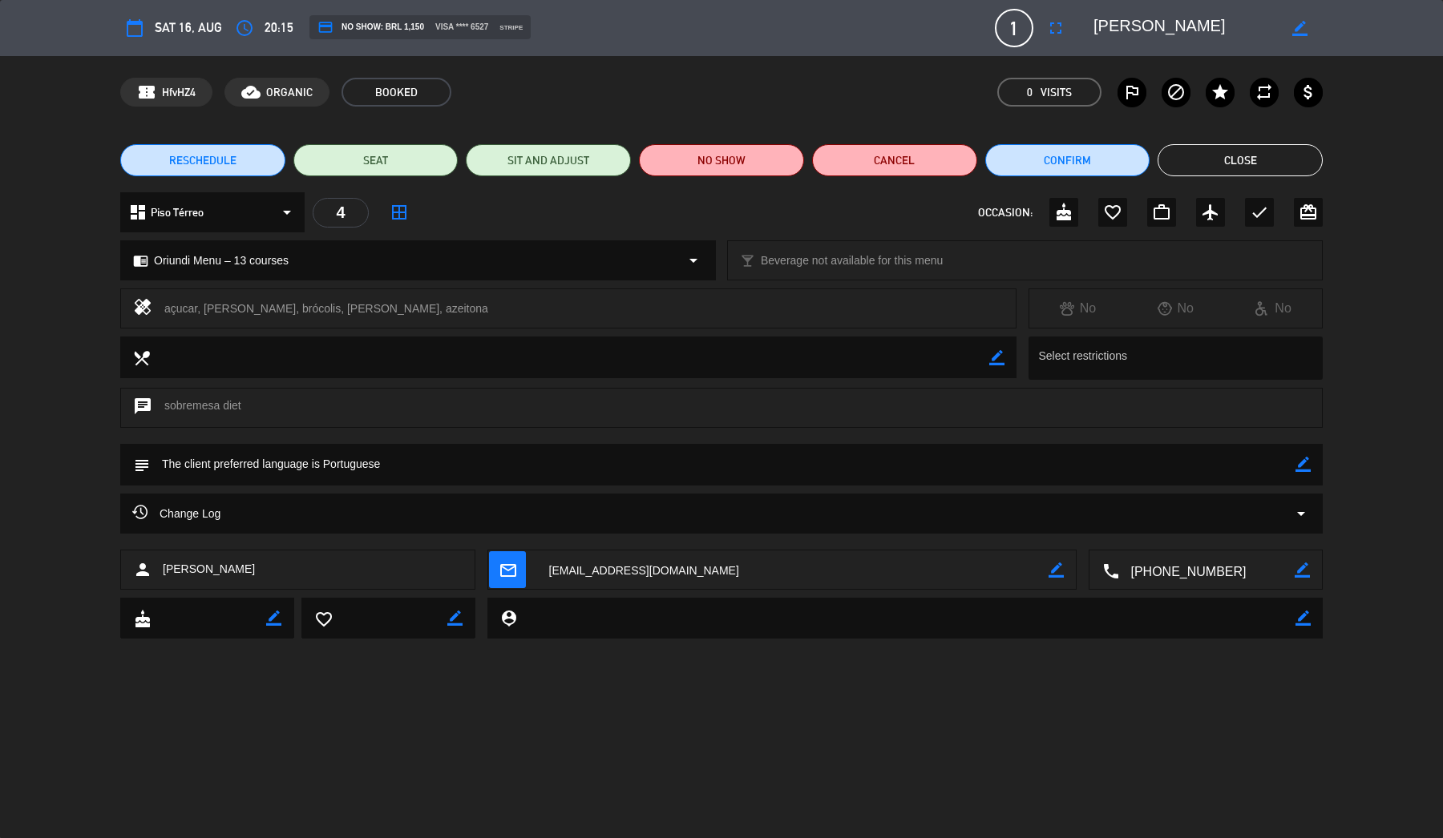
click at [1281, 170] on button "Close" at bounding box center [1239, 160] width 165 height 32
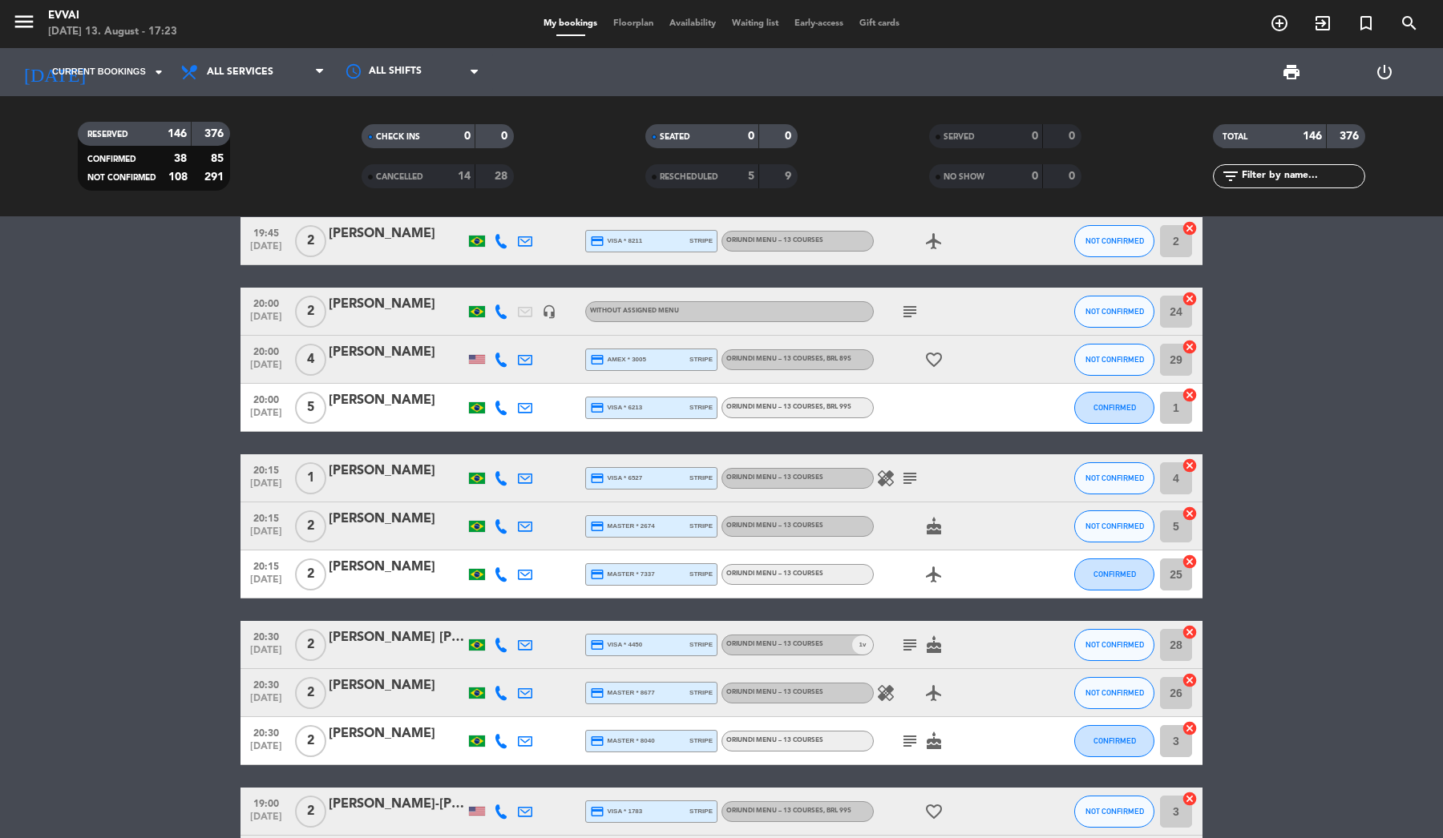
scroll to position [2670, 0]
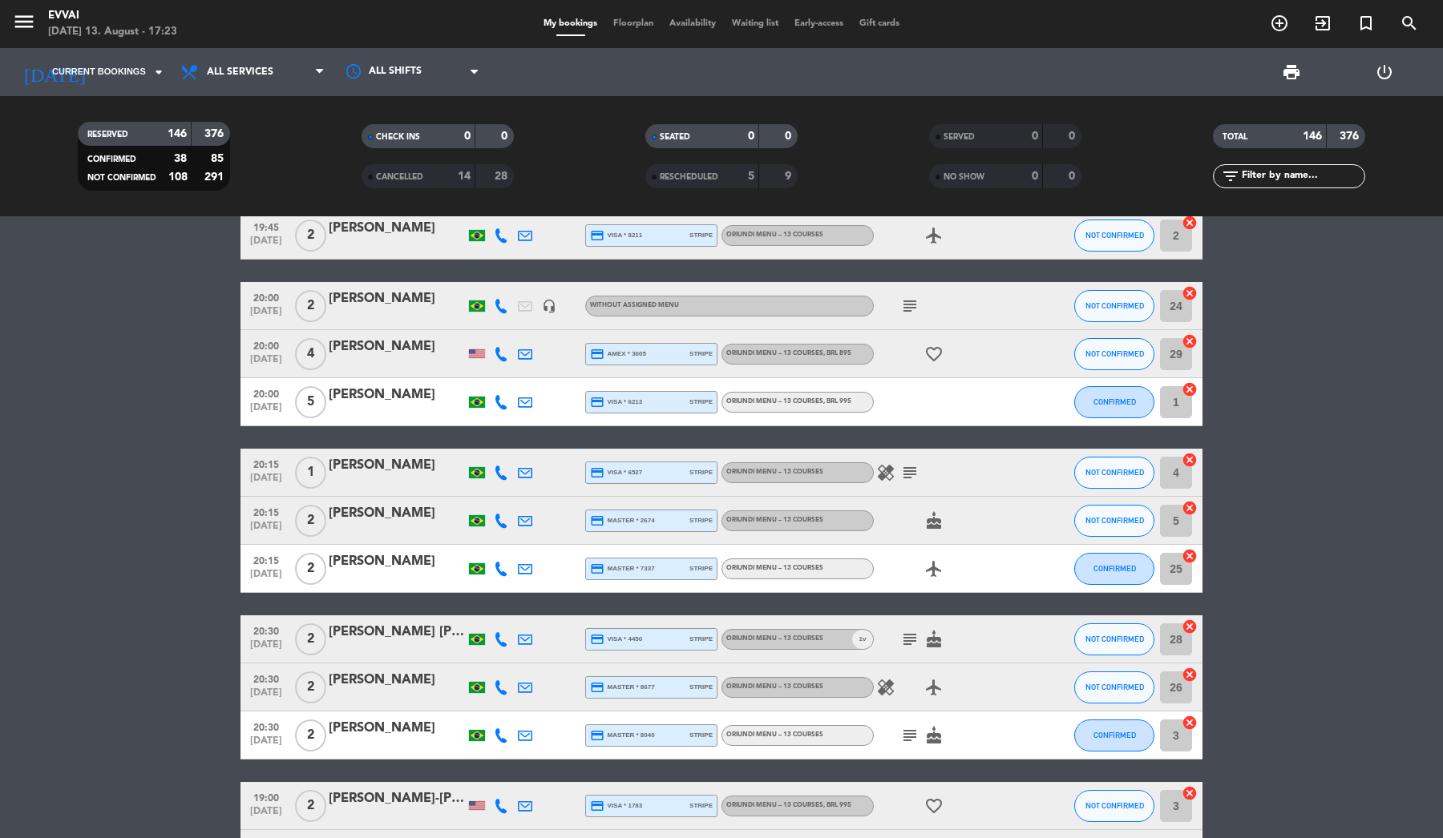
click at [407, 634] on div "[PERSON_NAME] [PERSON_NAME]" at bounding box center [397, 632] width 136 height 21
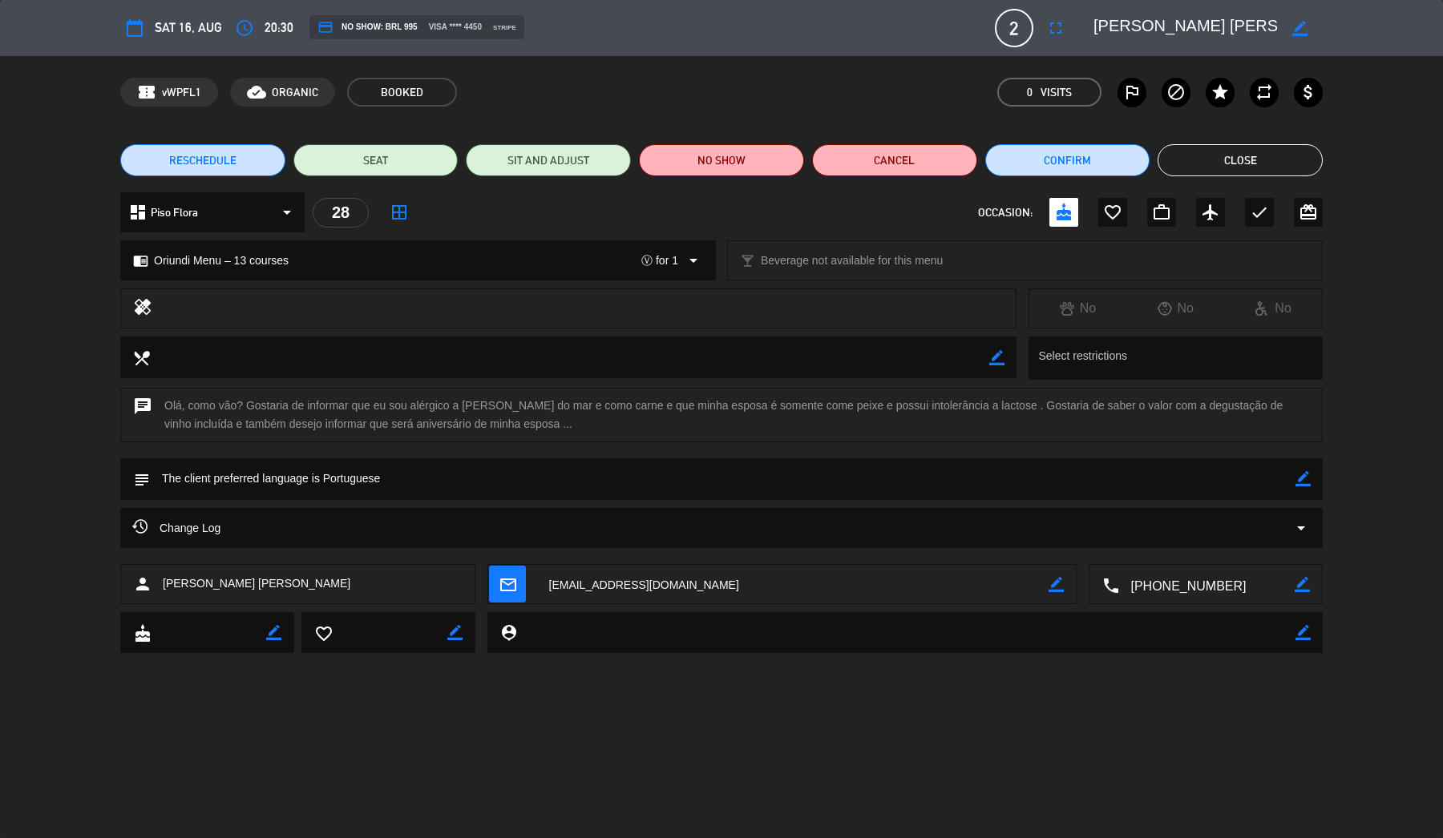
click at [1268, 157] on button "Close" at bounding box center [1239, 160] width 165 height 32
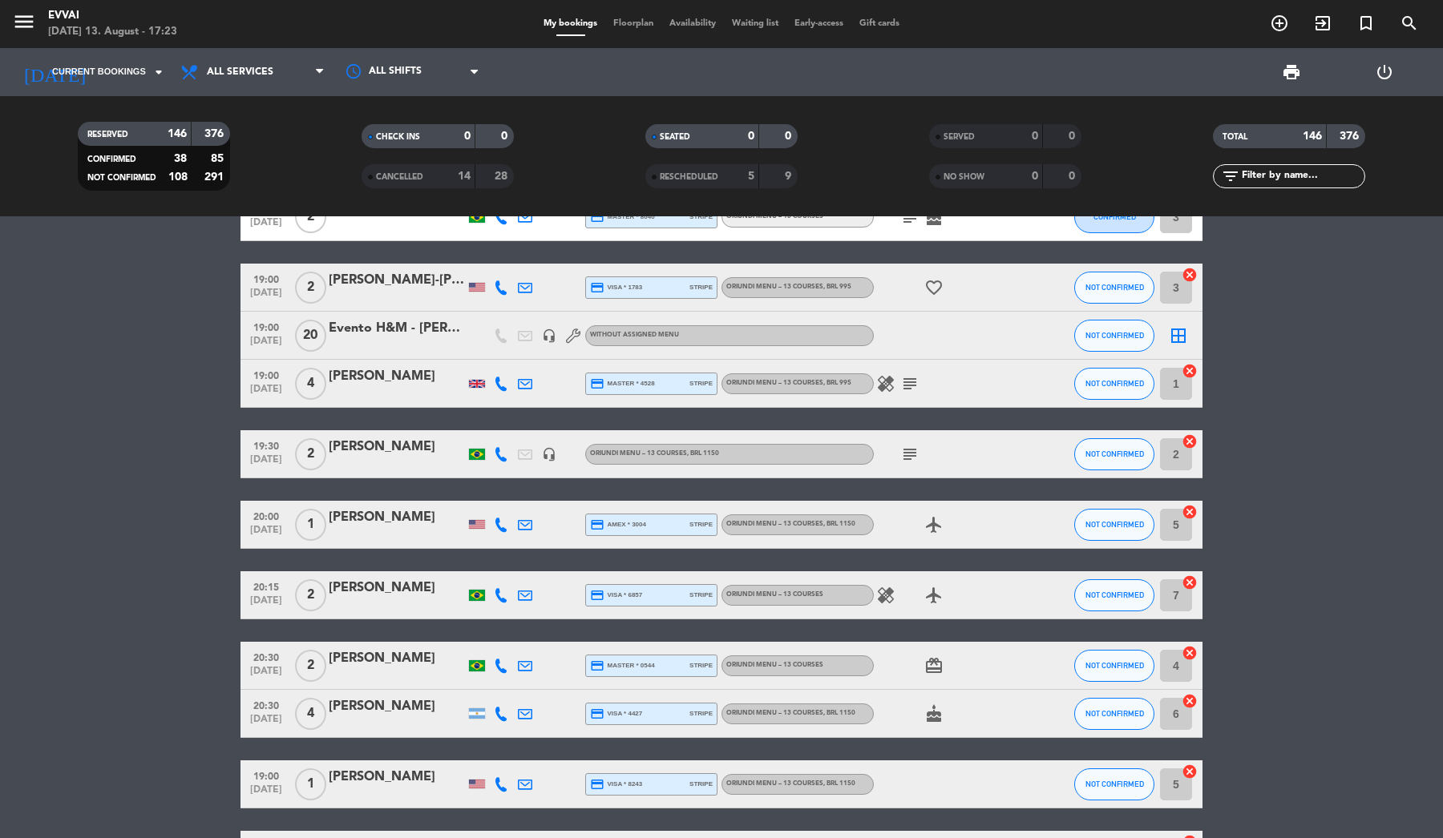
scroll to position [3220, 0]
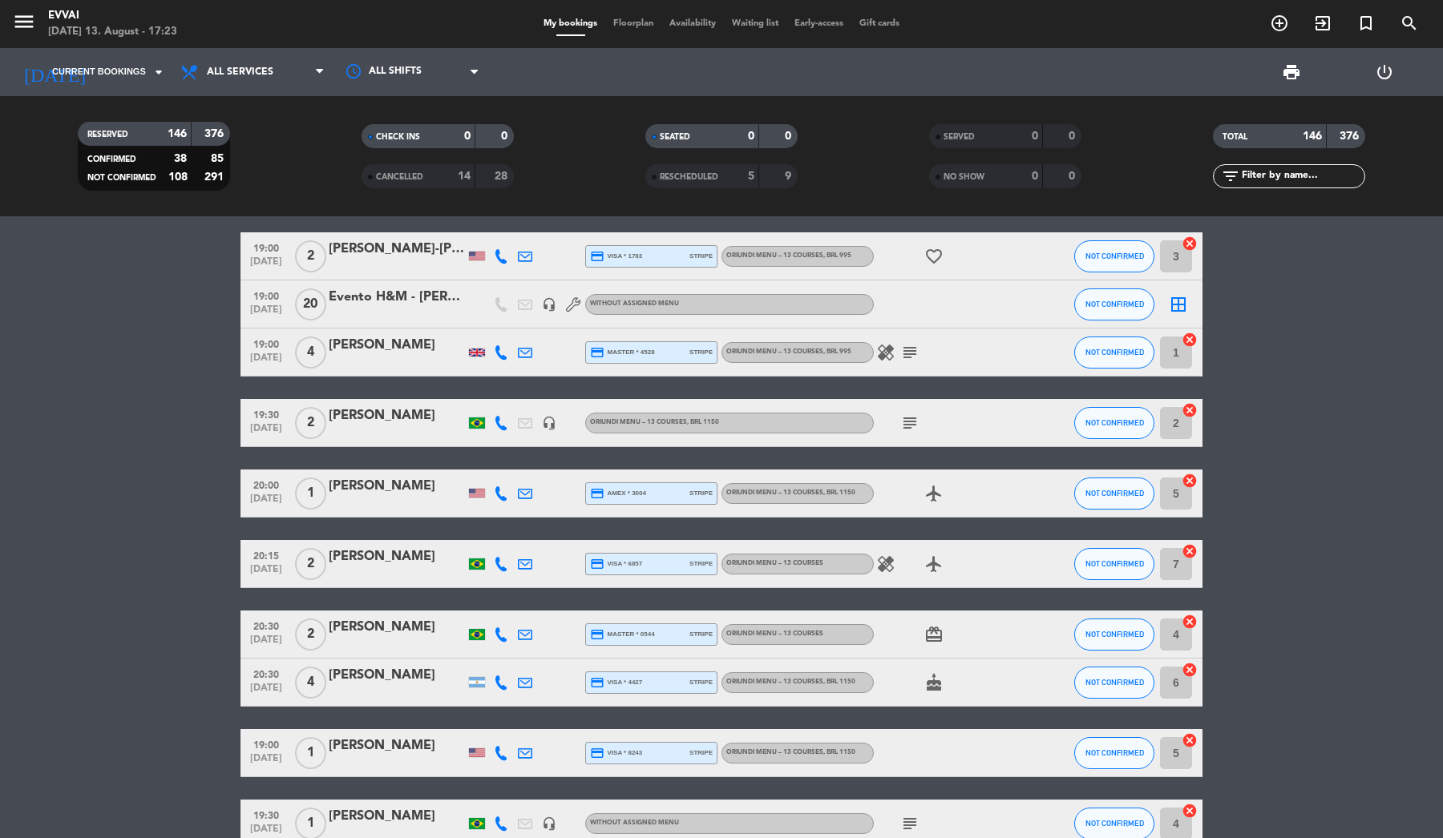
click at [401, 753] on div "[PERSON_NAME]" at bounding box center [397, 746] width 136 height 21
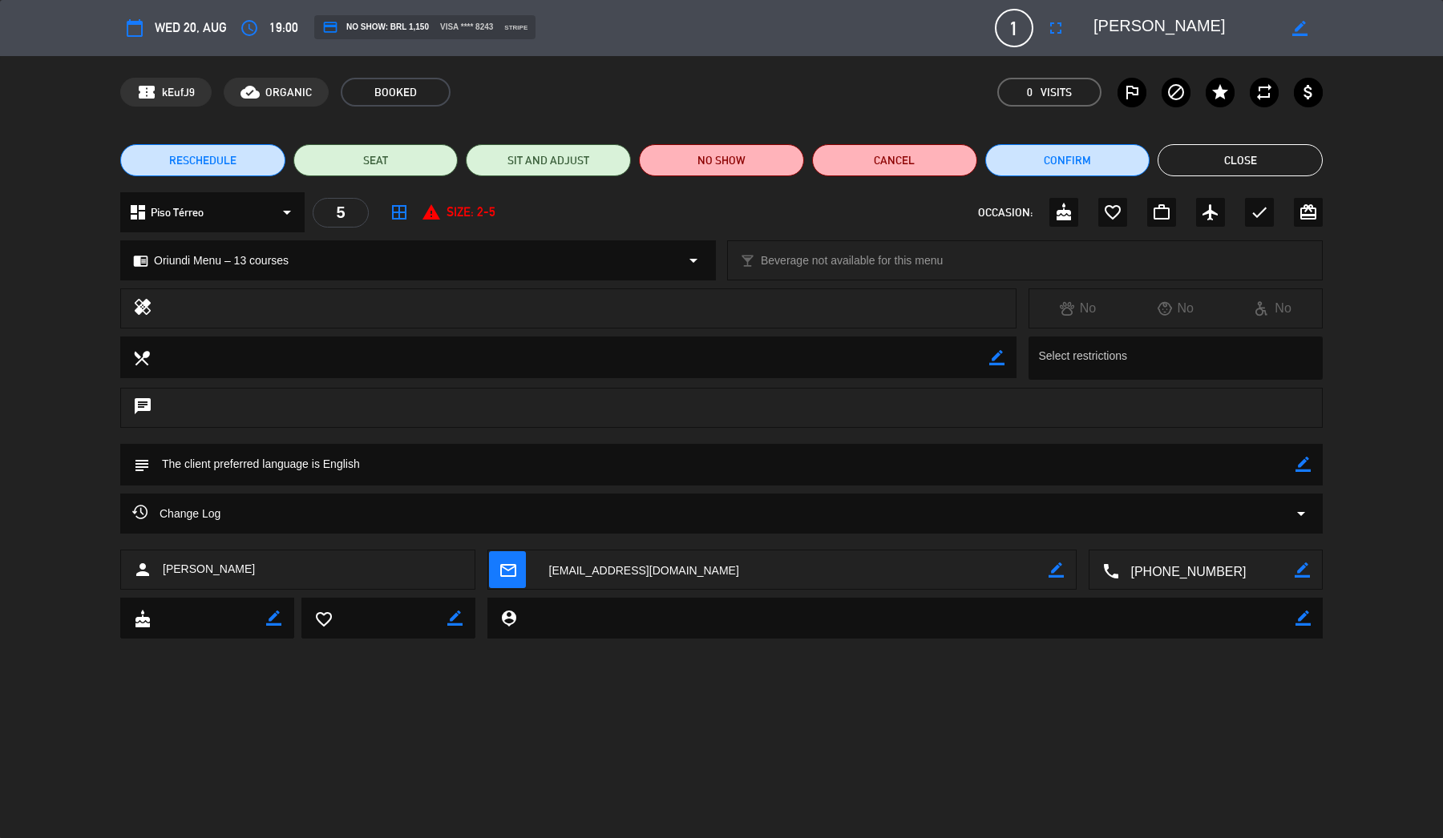
click at [429, 522] on div "Change Log arrow_drop_down" at bounding box center [721, 513] width 1178 height 19
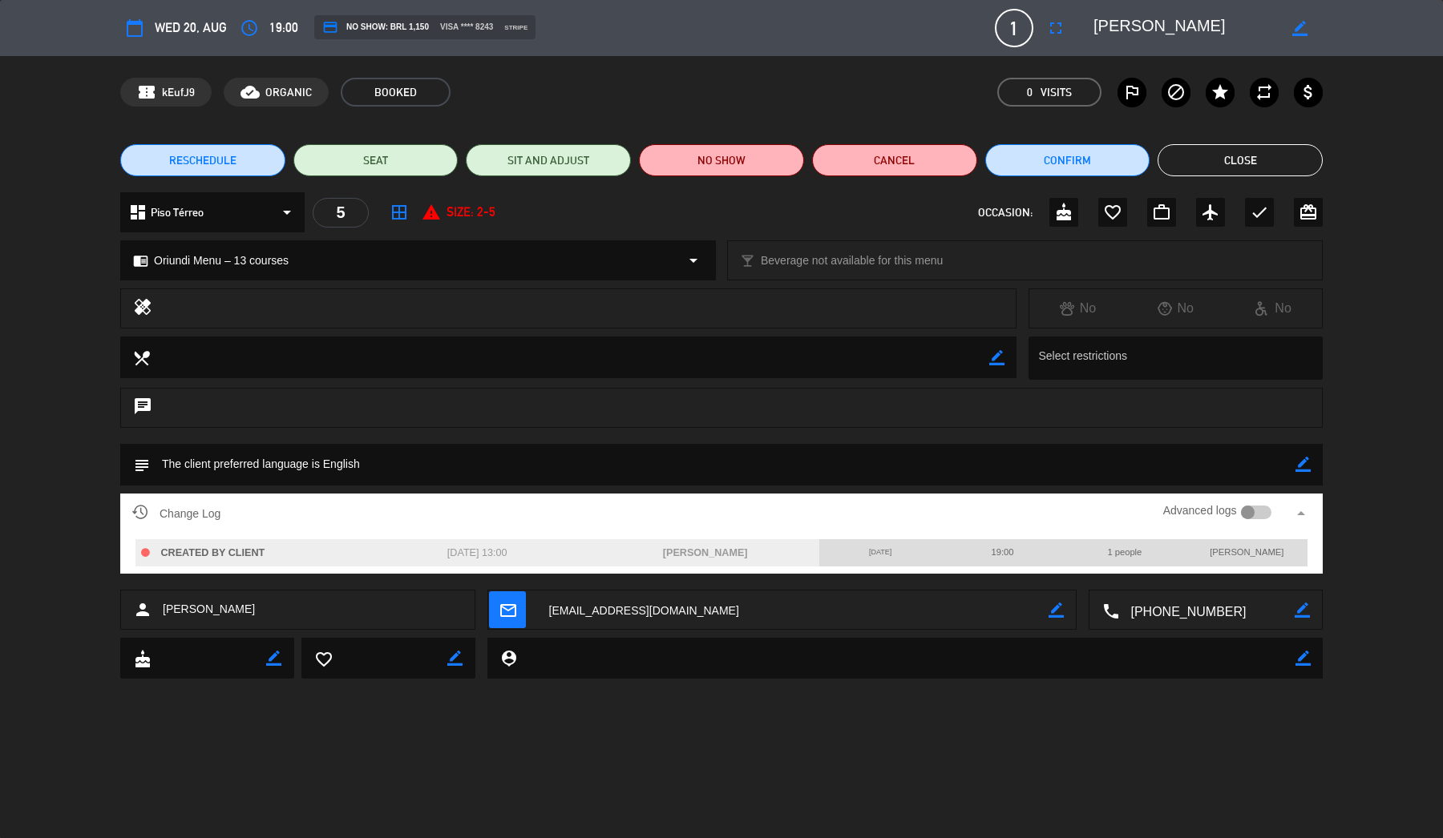
click at [1281, 154] on button "Close" at bounding box center [1239, 160] width 165 height 32
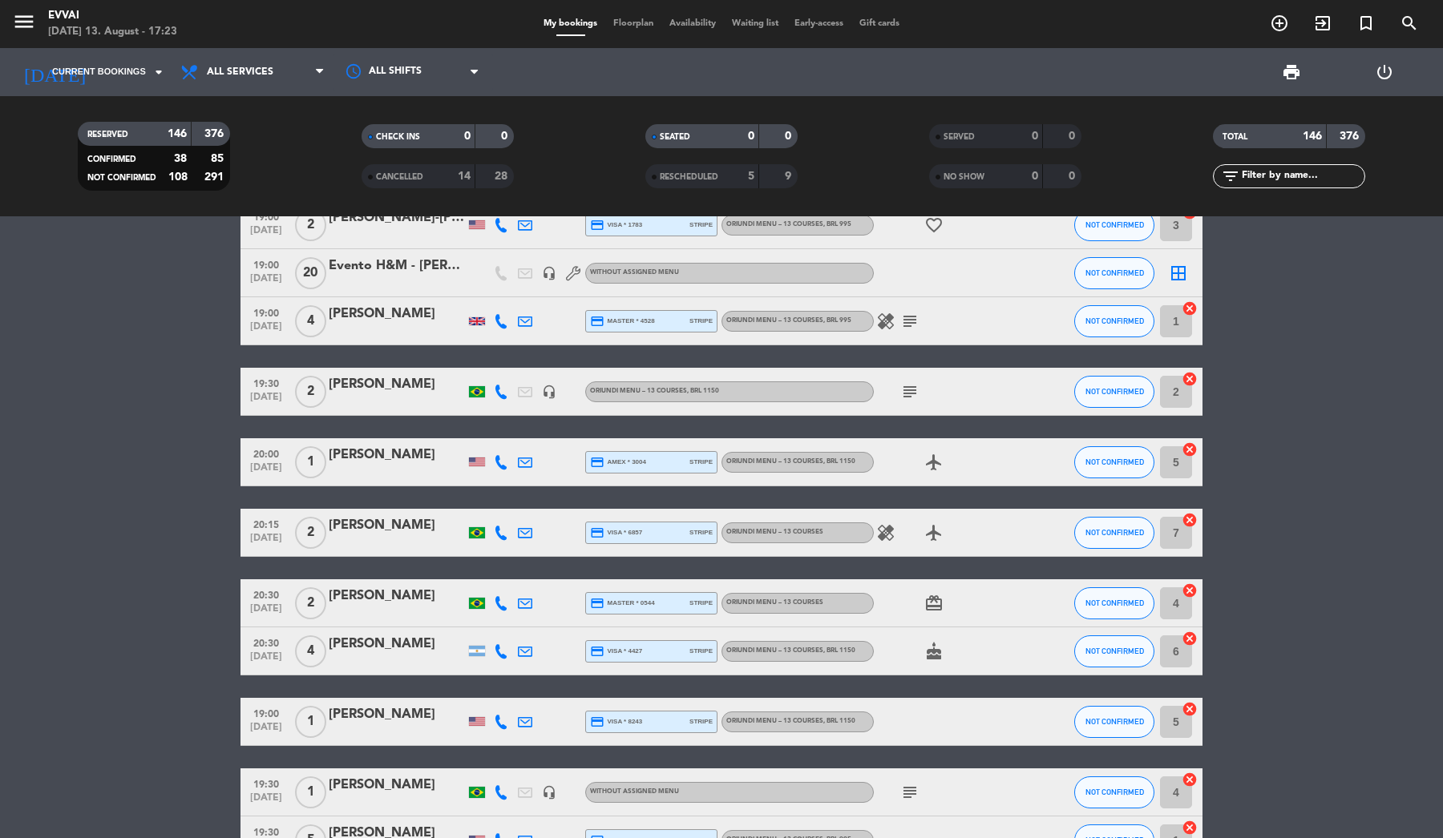
scroll to position [3189, 0]
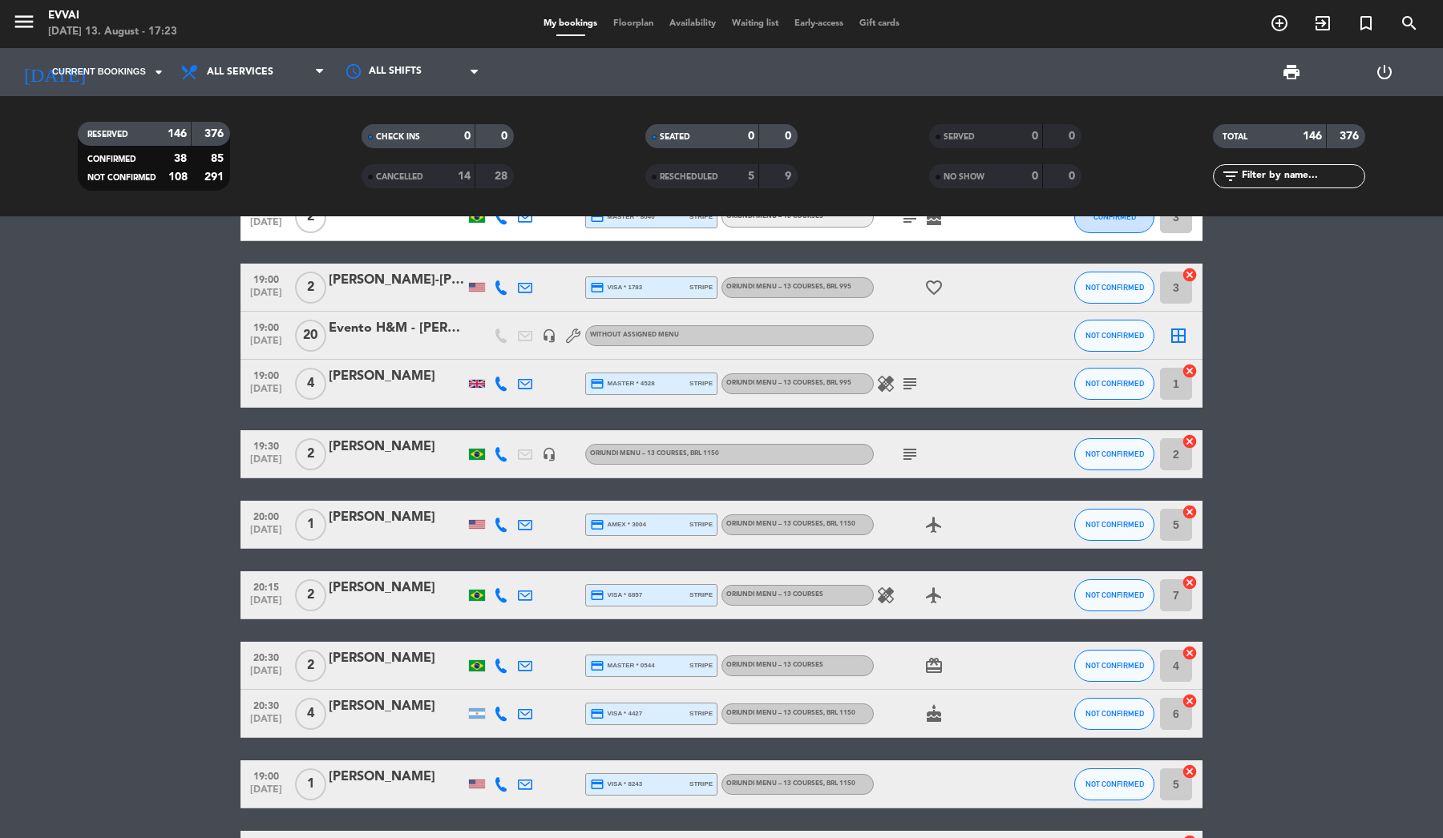
click at [390, 289] on div "[PERSON_NAME]-[PERSON_NAME]" at bounding box center [397, 280] width 136 height 21
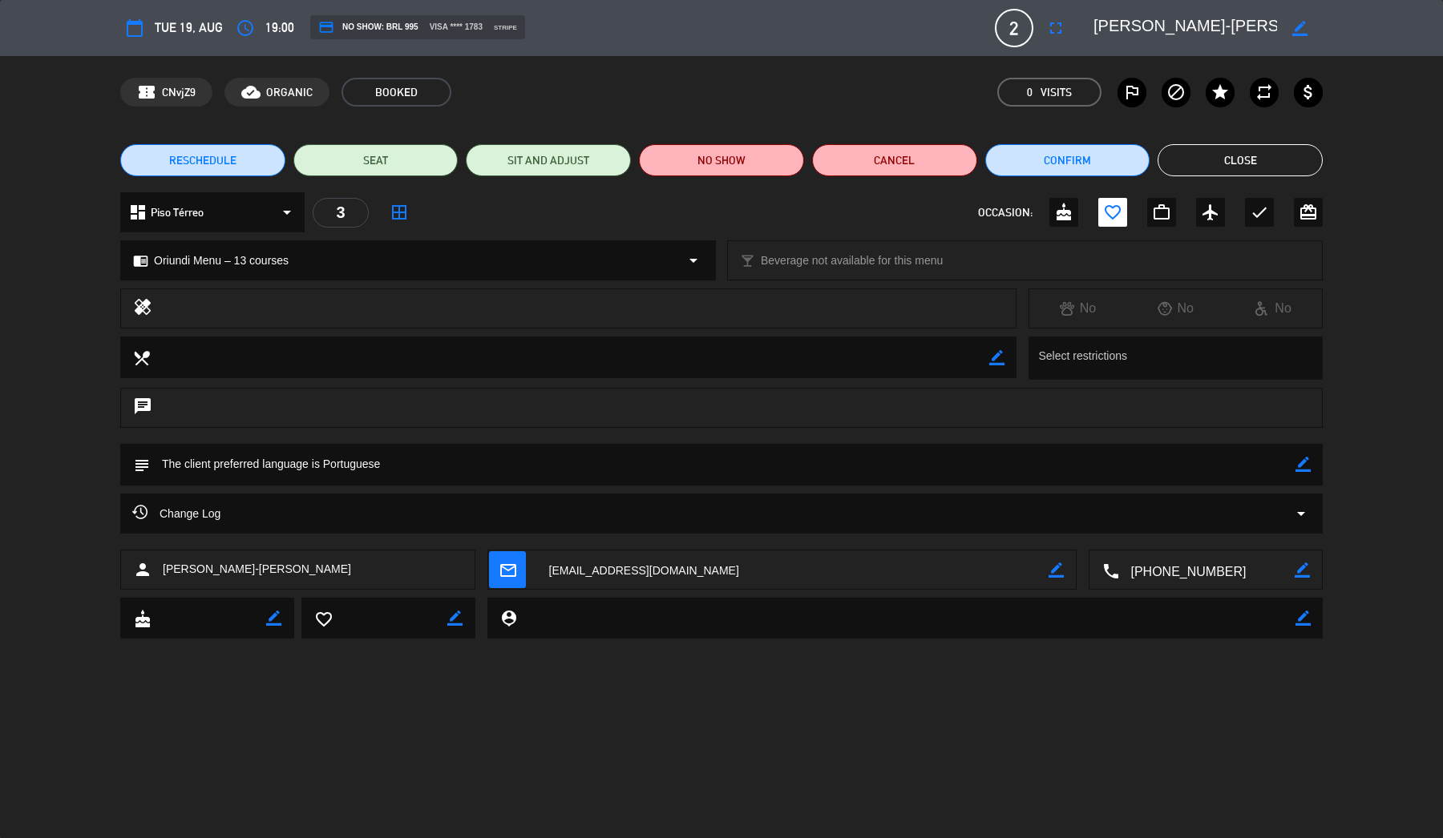
click at [1264, 167] on button "Close" at bounding box center [1239, 160] width 165 height 32
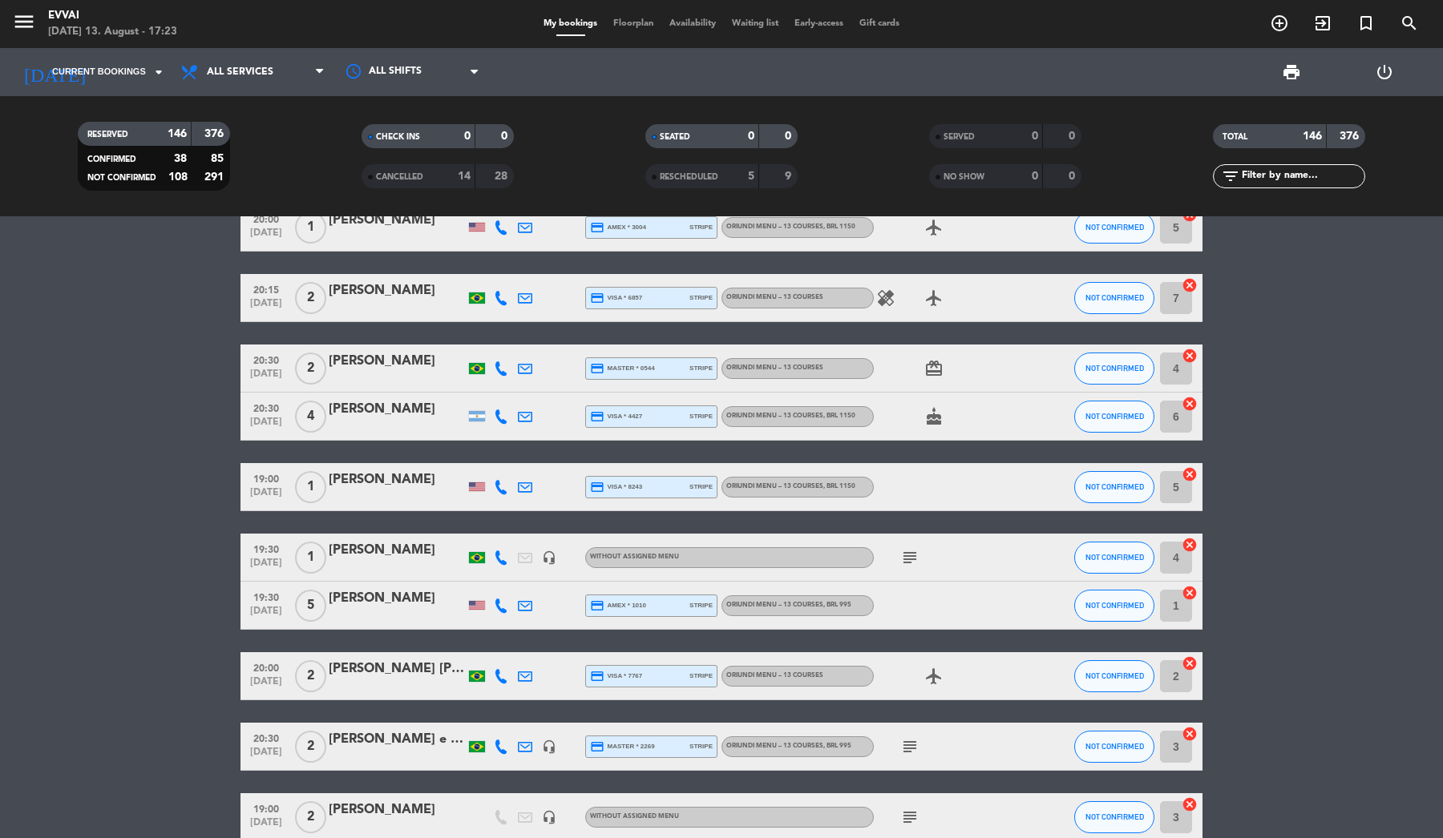
scroll to position [3489, 0]
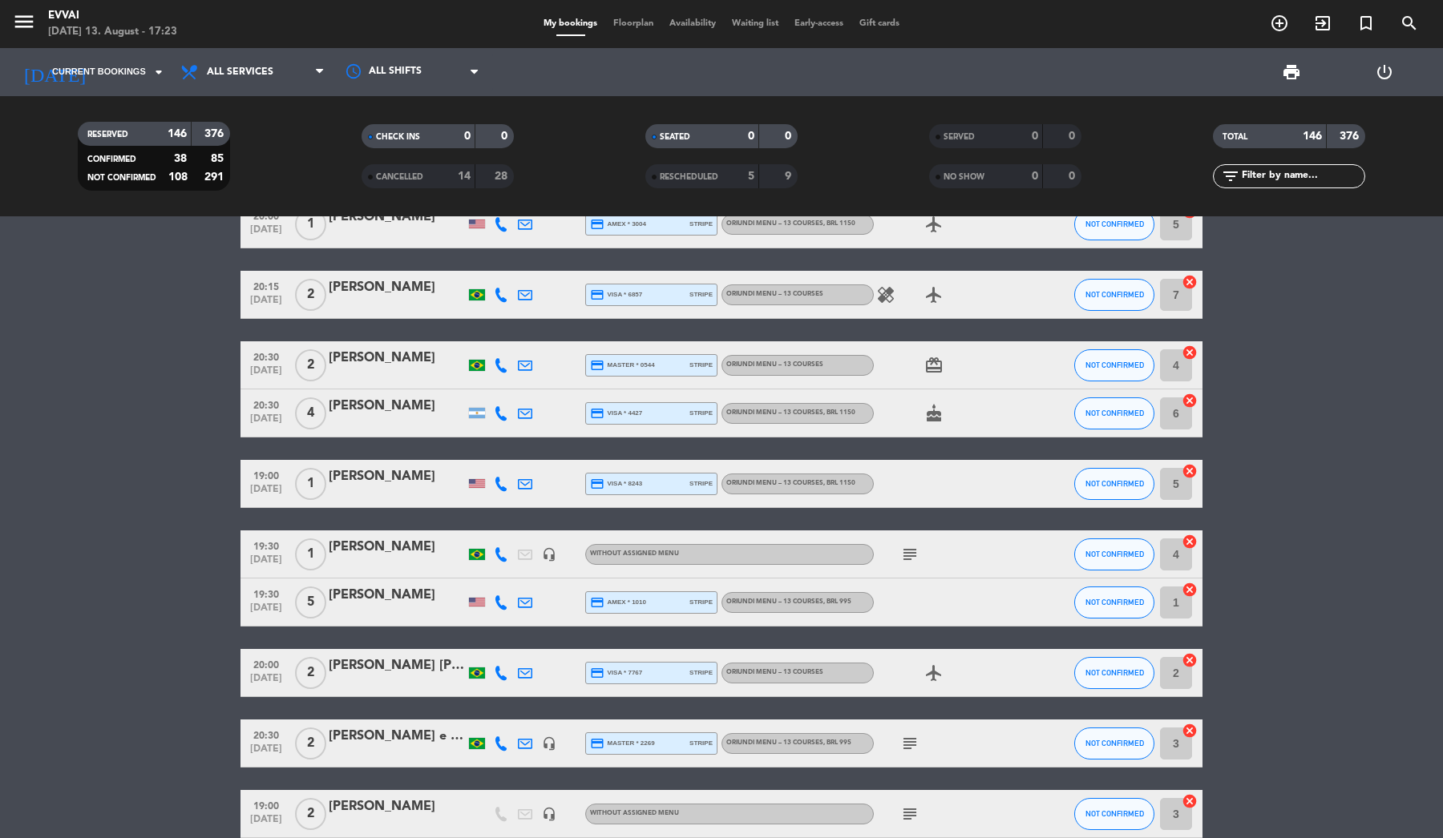
click at [387, 549] on div "[PERSON_NAME]" at bounding box center [397, 547] width 136 height 21
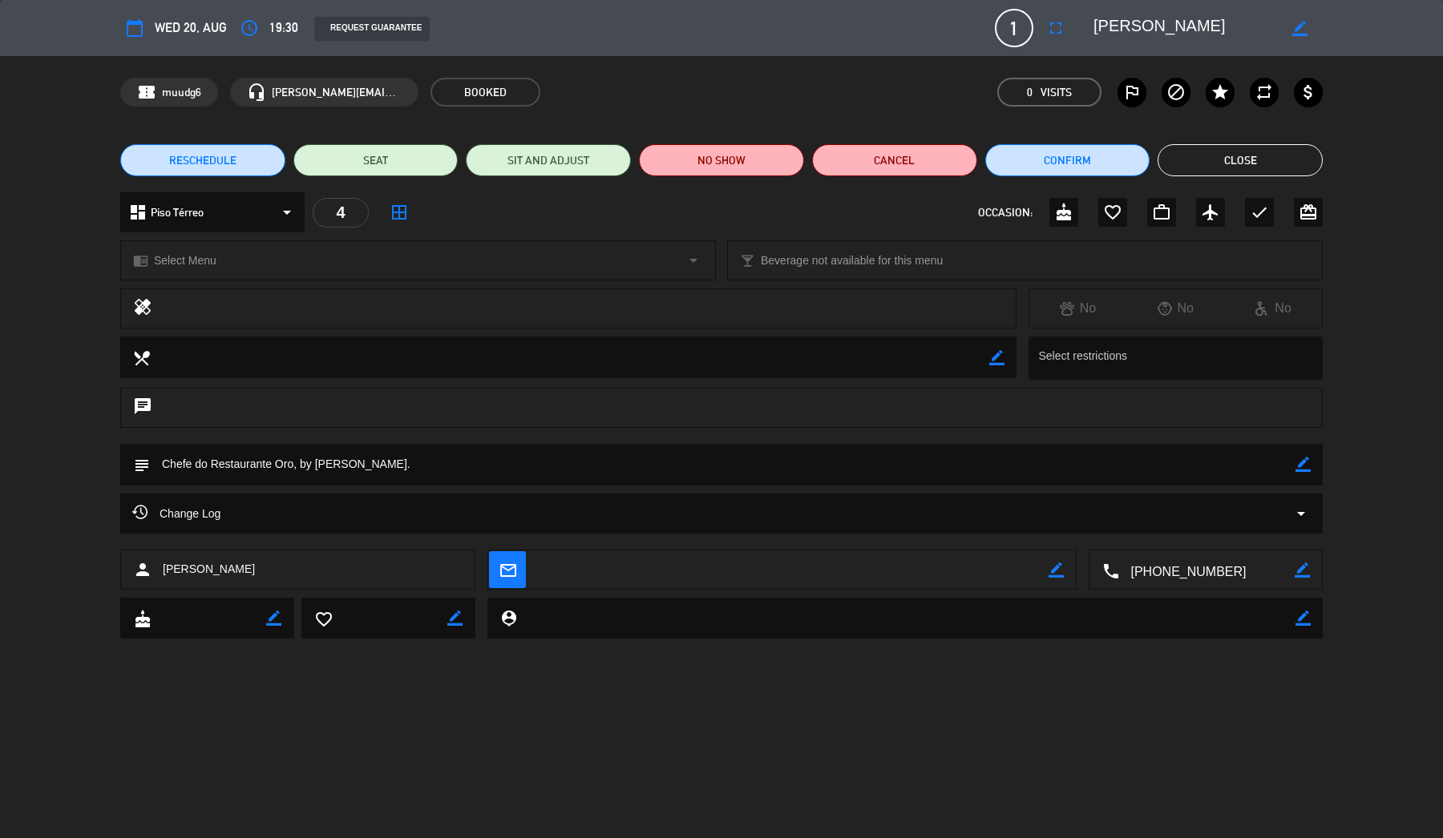
click at [1257, 163] on button "Close" at bounding box center [1239, 160] width 165 height 32
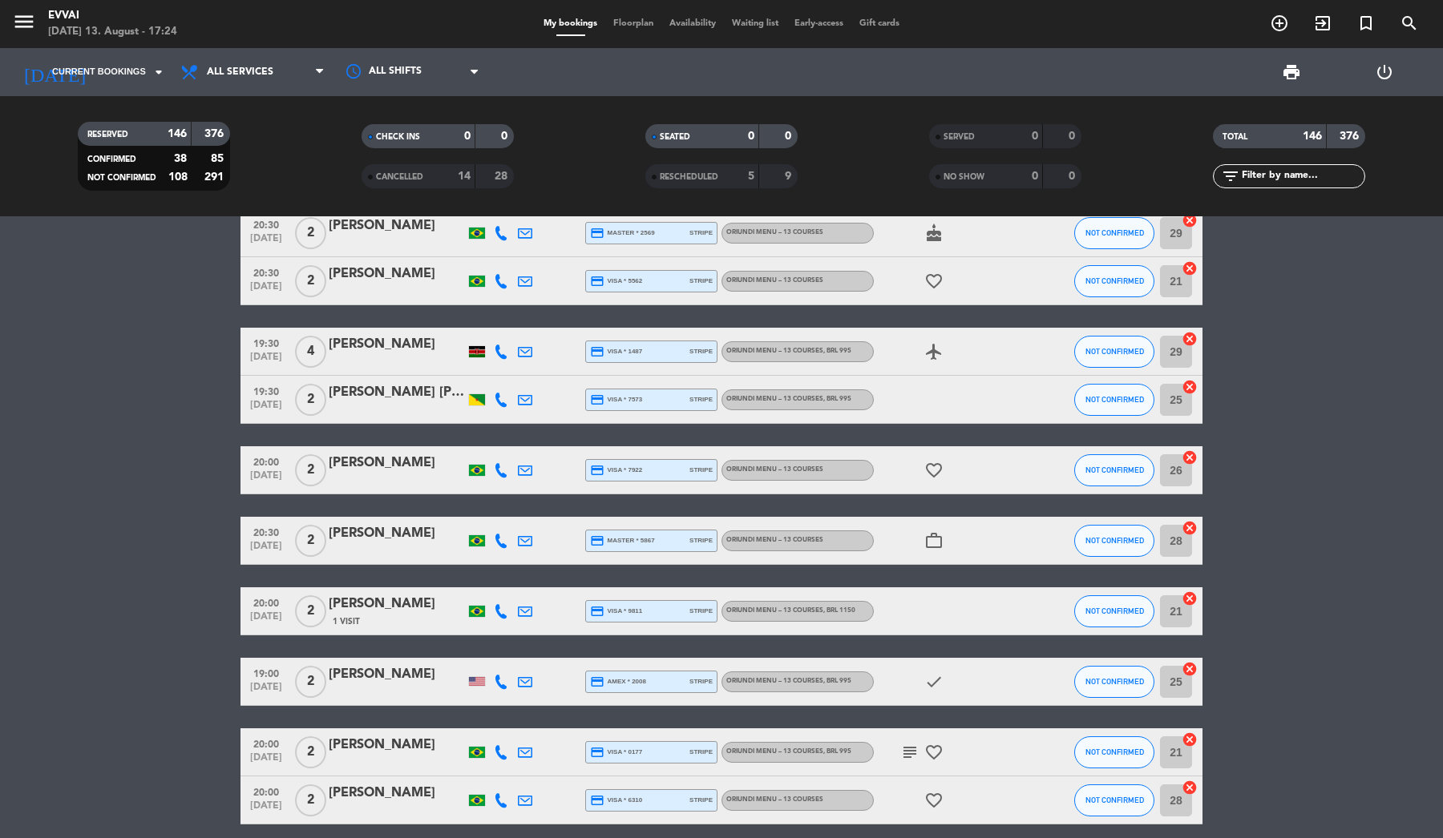
scroll to position [4802, 0]
click at [365, 682] on div "[PERSON_NAME]" at bounding box center [397, 674] width 136 height 21
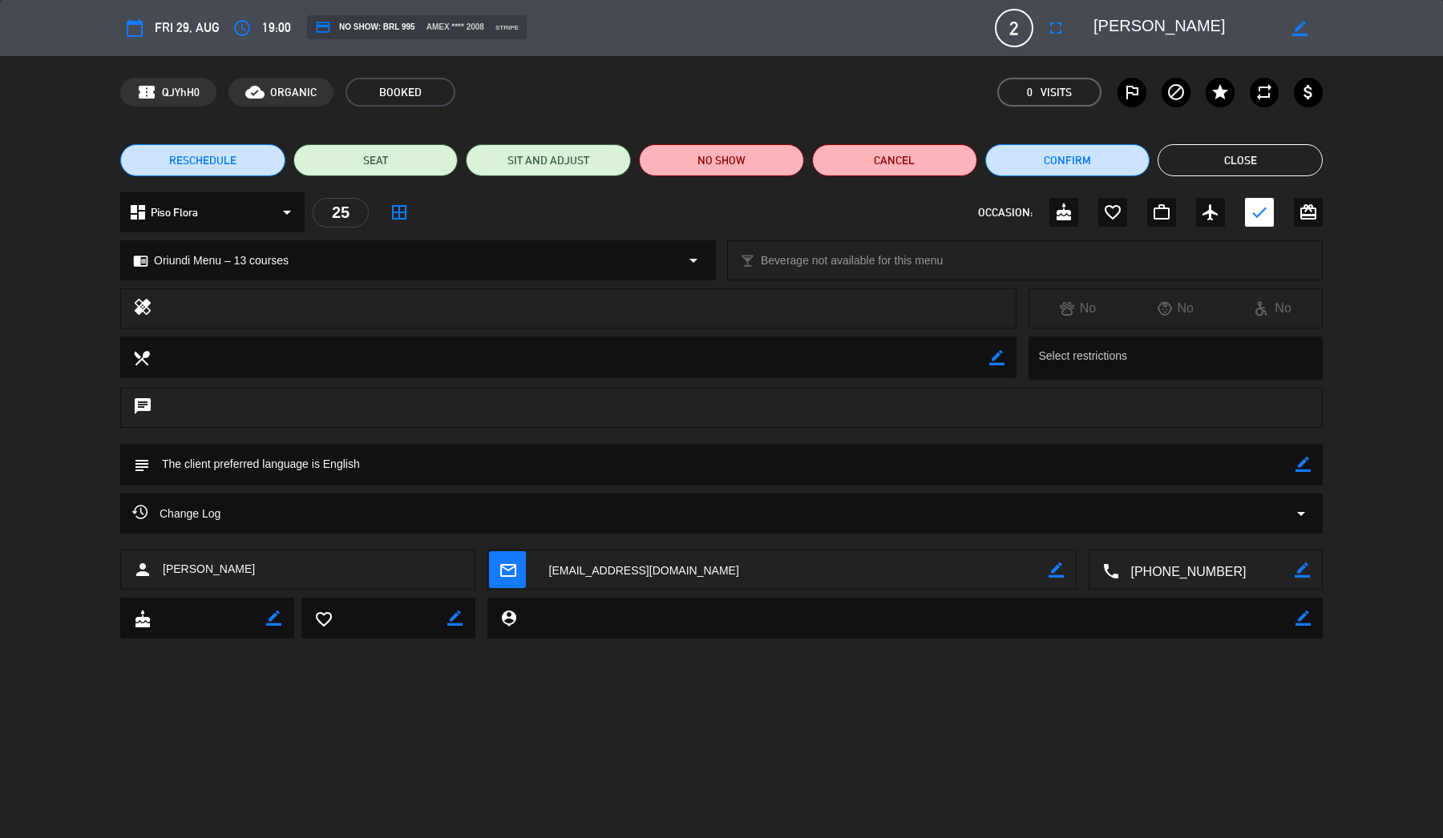
click at [361, 518] on div "Change Log arrow_drop_down" at bounding box center [721, 513] width 1178 height 19
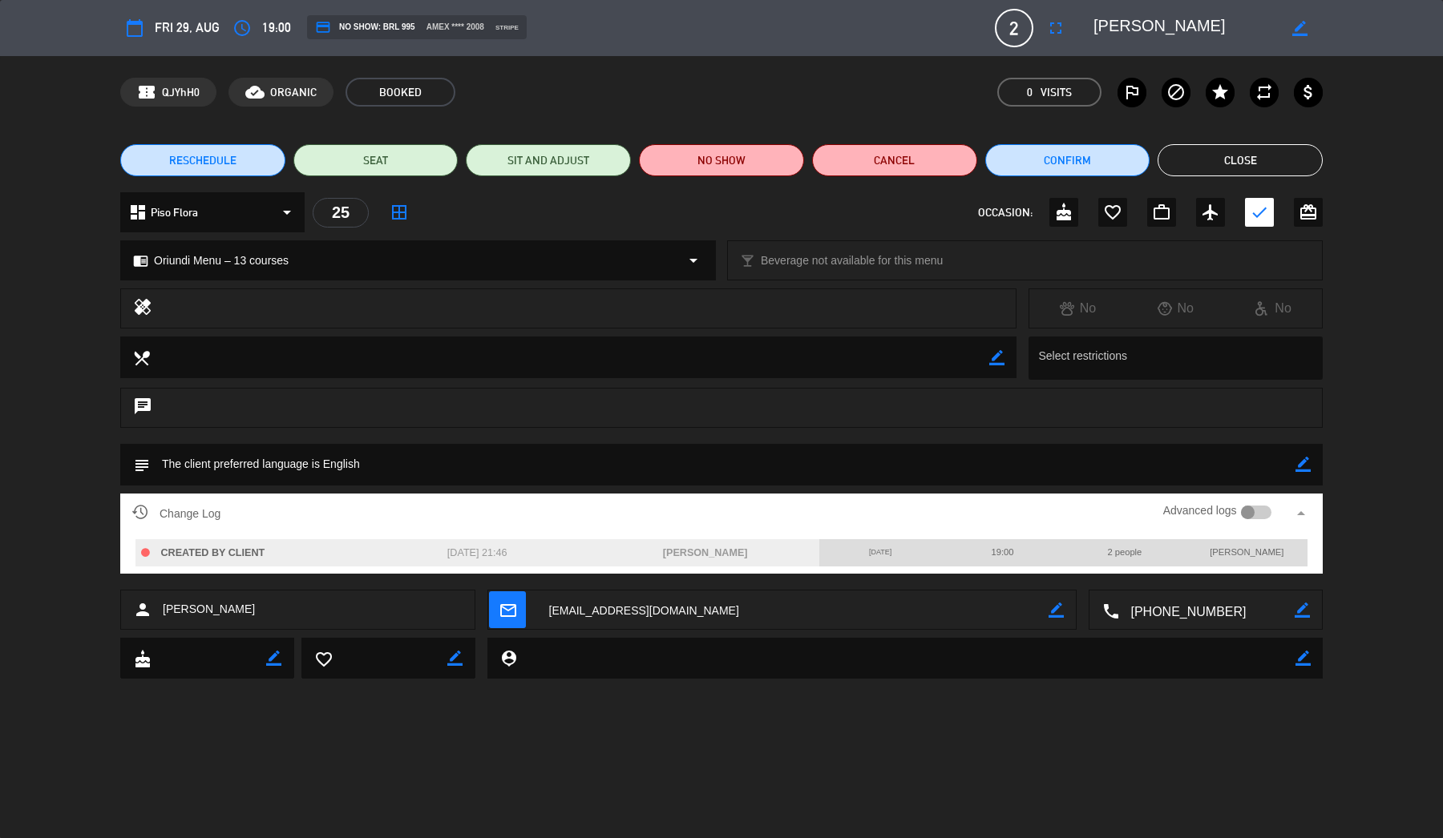
click at [1231, 160] on button "Close" at bounding box center [1239, 160] width 165 height 32
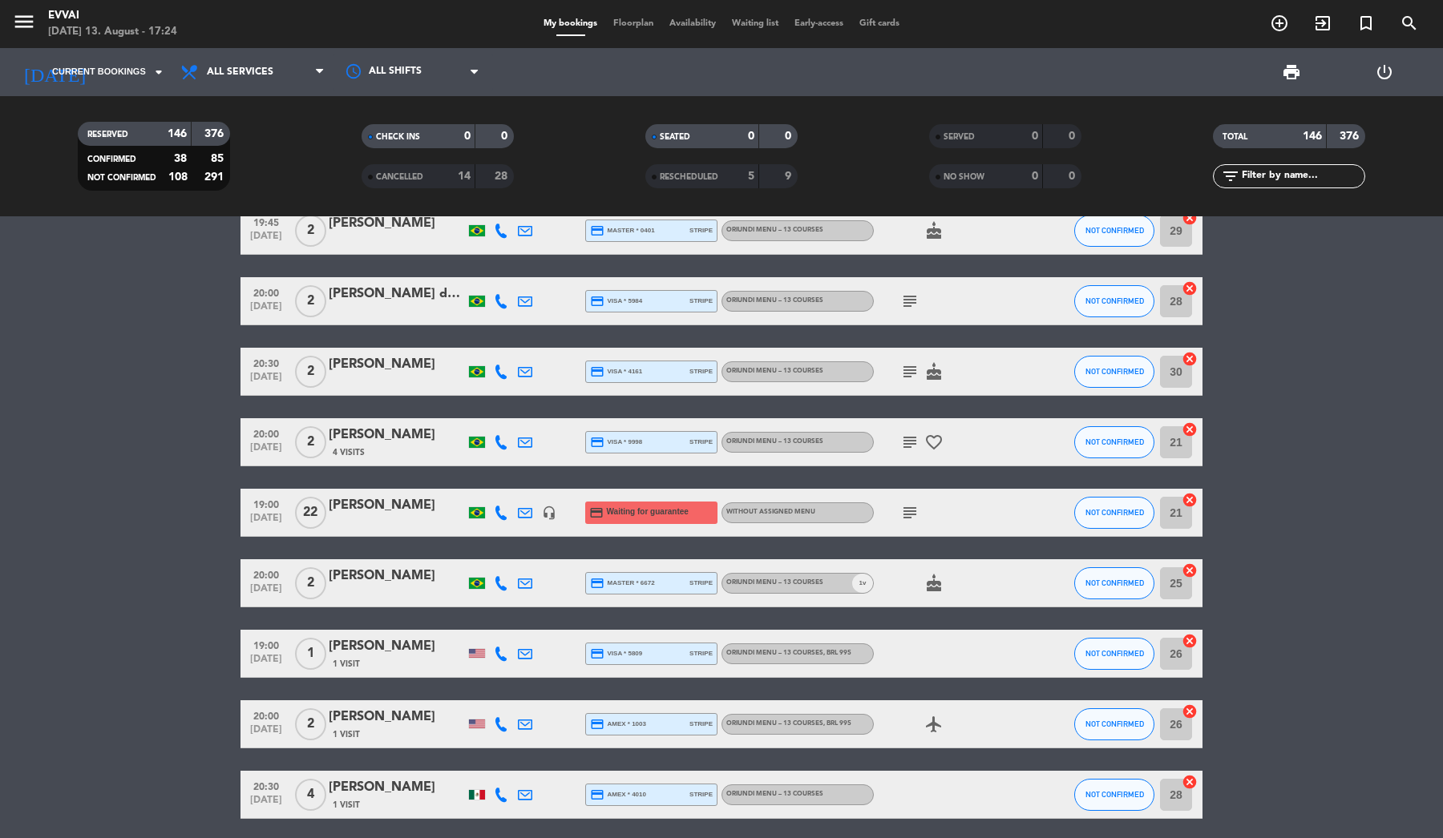
scroll to position [8056, 0]
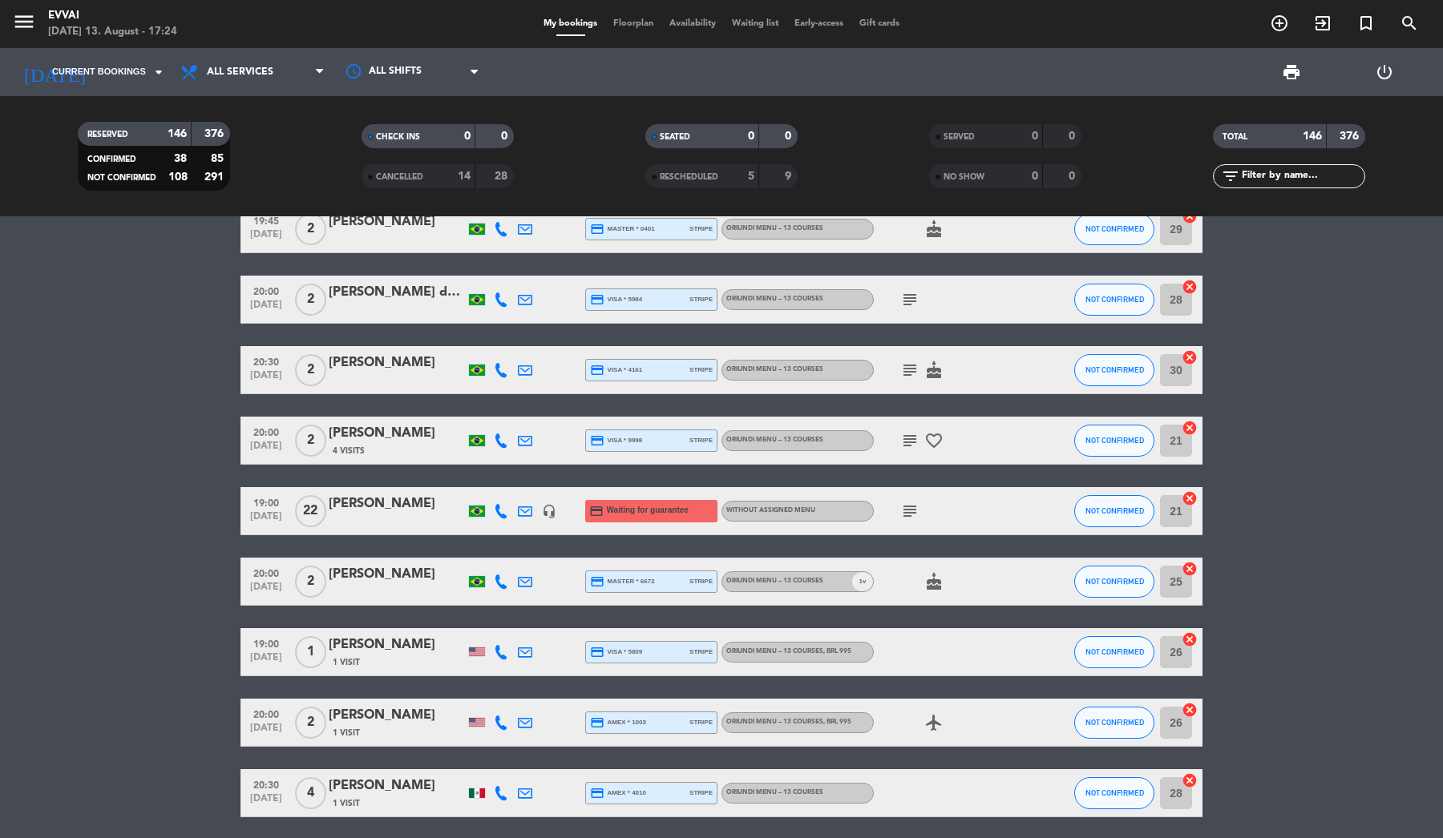
click at [388, 648] on div "[PERSON_NAME]" at bounding box center [397, 645] width 136 height 21
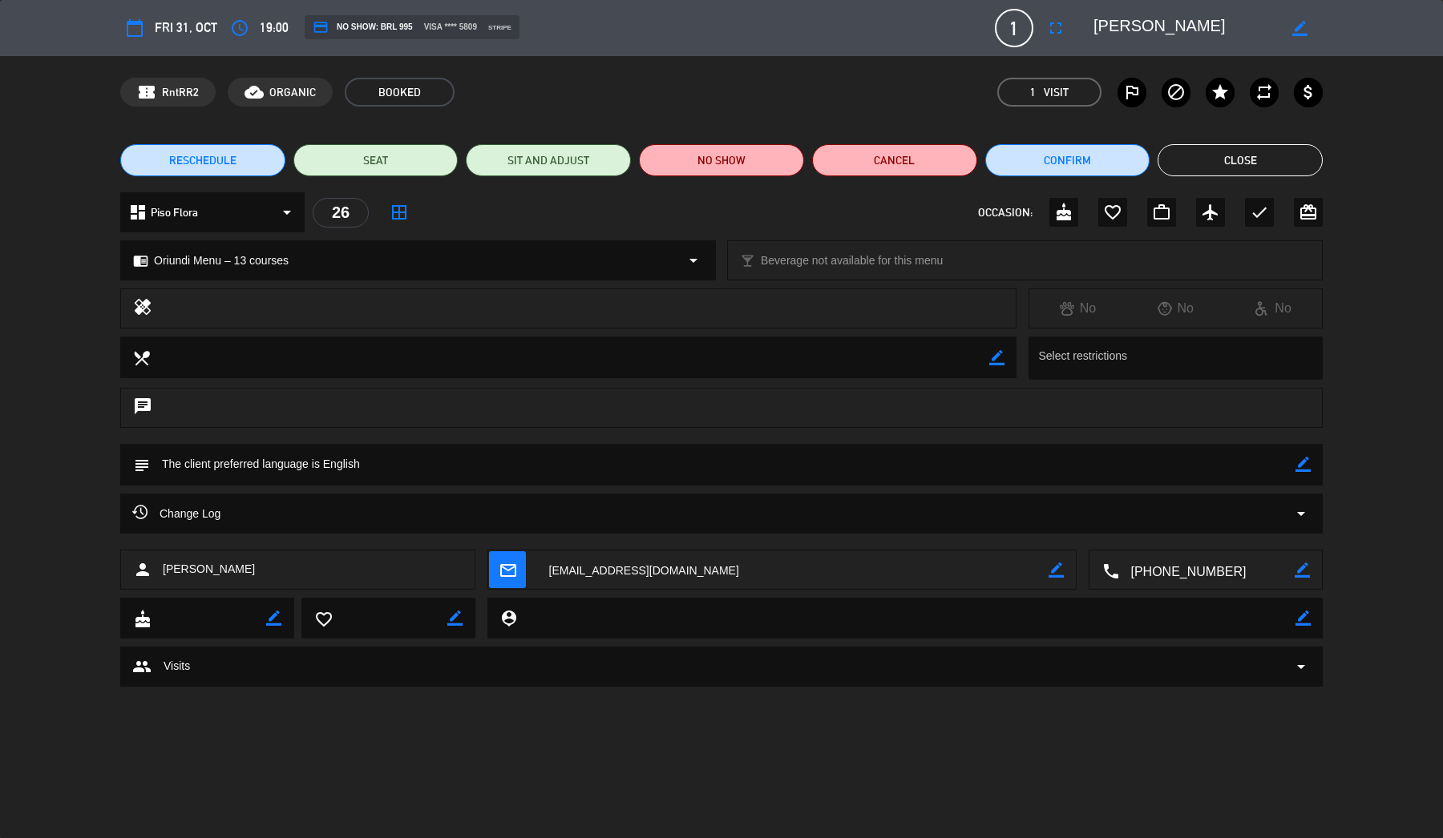
click at [327, 517] on div "Change Log arrow_drop_down" at bounding box center [721, 513] width 1178 height 19
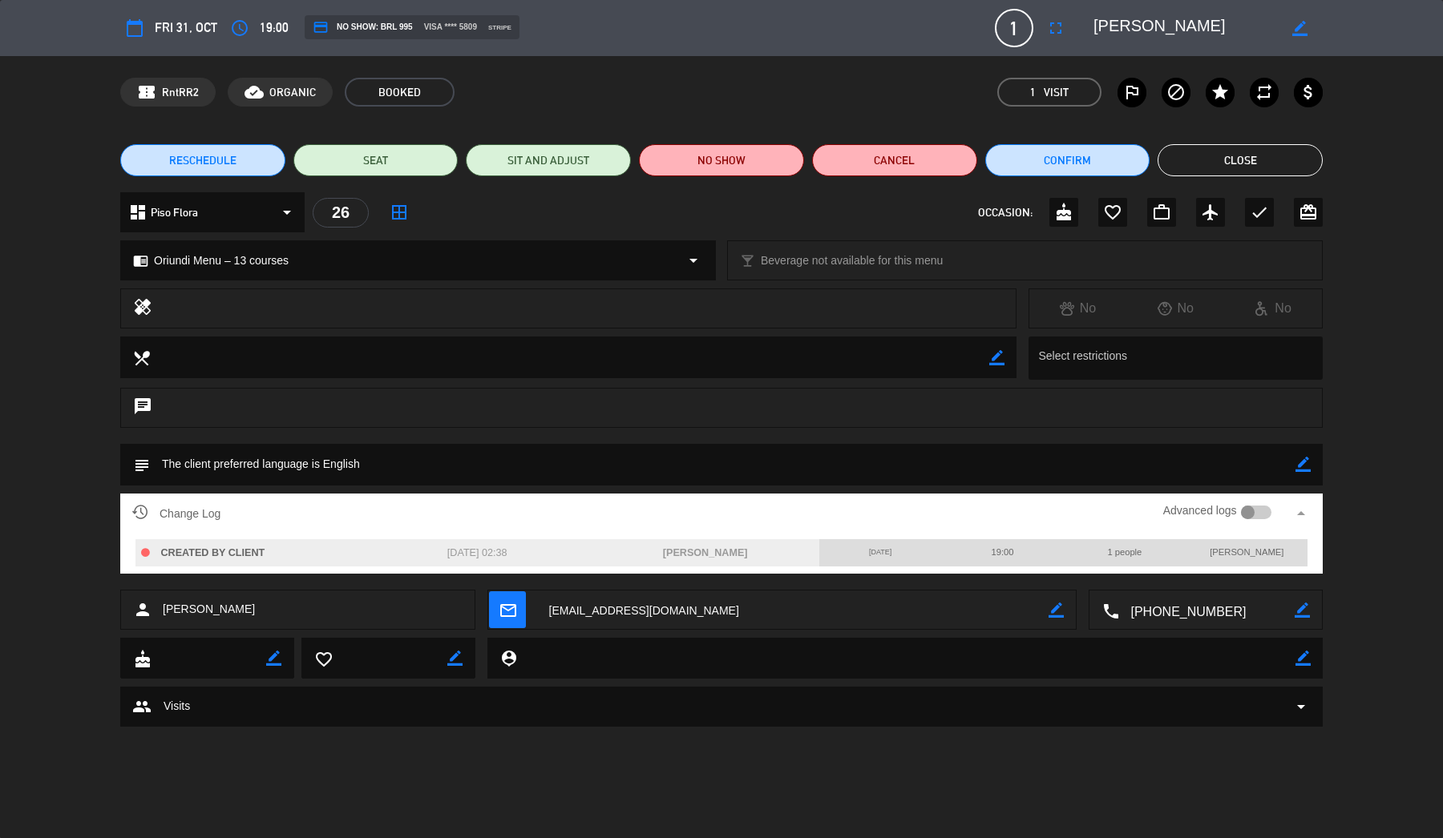
click at [1250, 156] on button "Close" at bounding box center [1239, 160] width 165 height 32
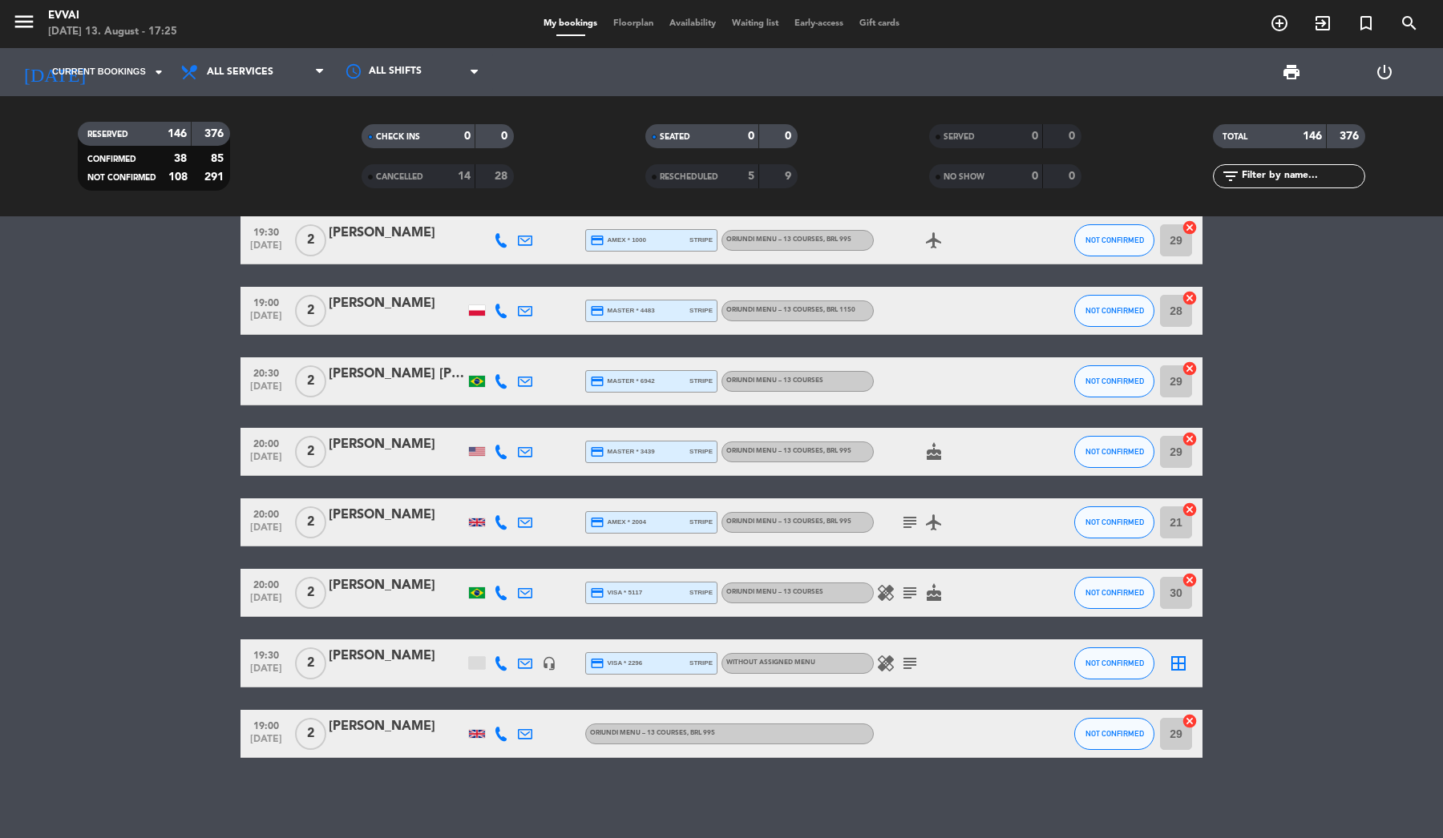
scroll to position [8891, 0]
click at [326, 732] on div "2" at bounding box center [310, 733] width 37 height 47
click at [353, 728] on div "[PERSON_NAME]" at bounding box center [397, 726] width 136 height 21
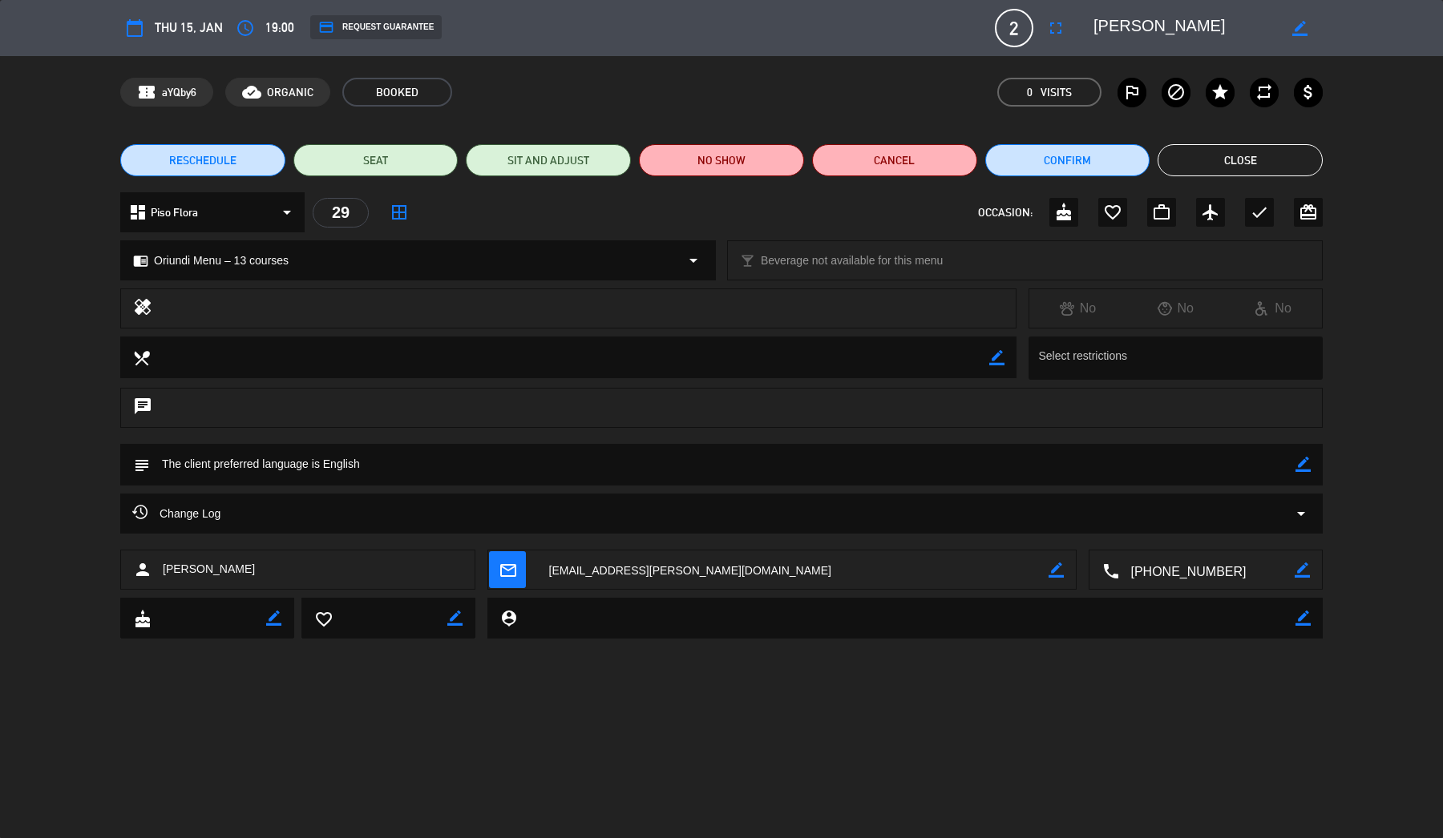
click at [337, 520] on div "Change Log arrow_drop_down" at bounding box center [721, 513] width 1178 height 19
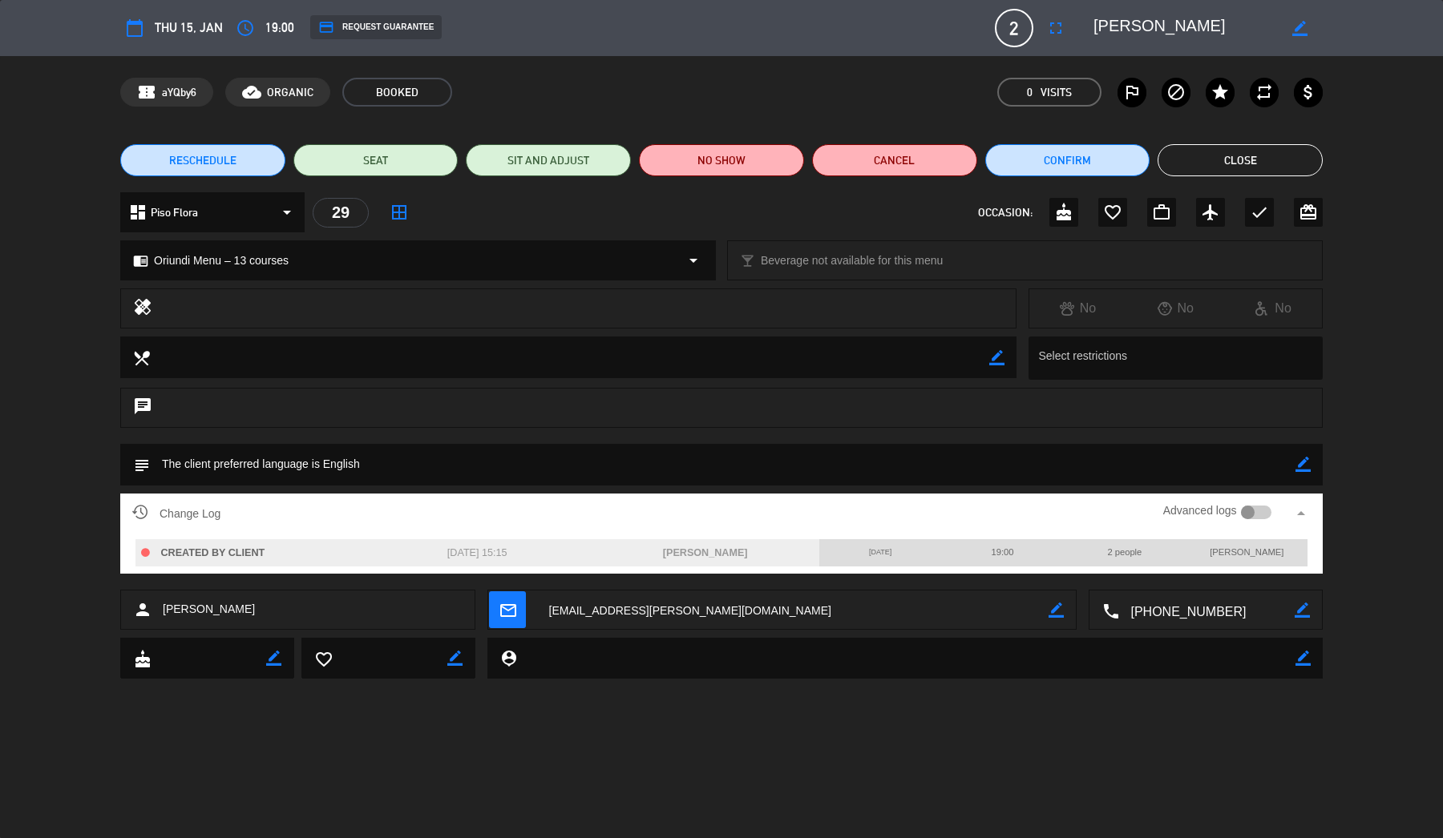
click at [1253, 160] on button "Close" at bounding box center [1239, 160] width 165 height 32
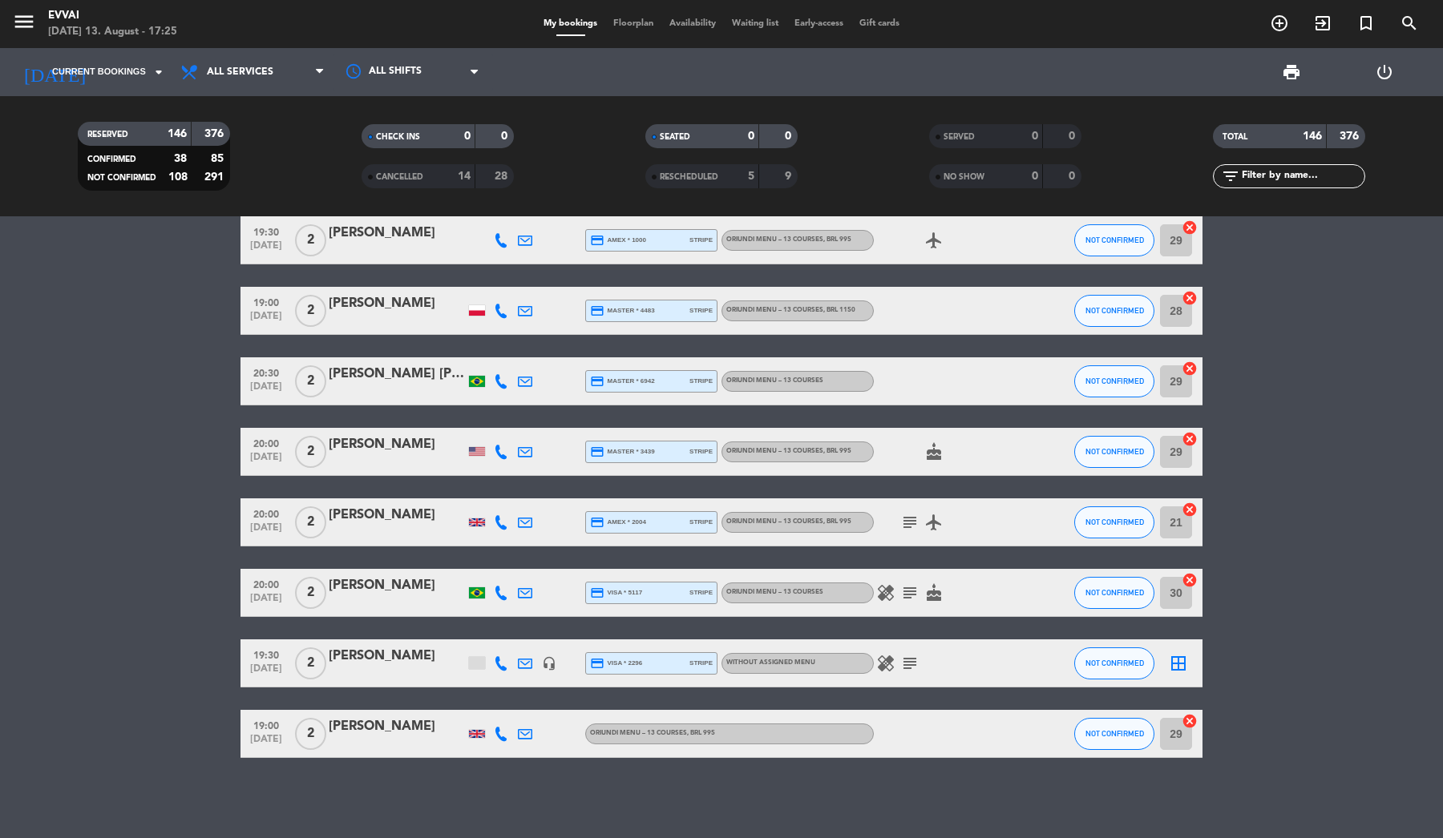
scroll to position [8881, 0]
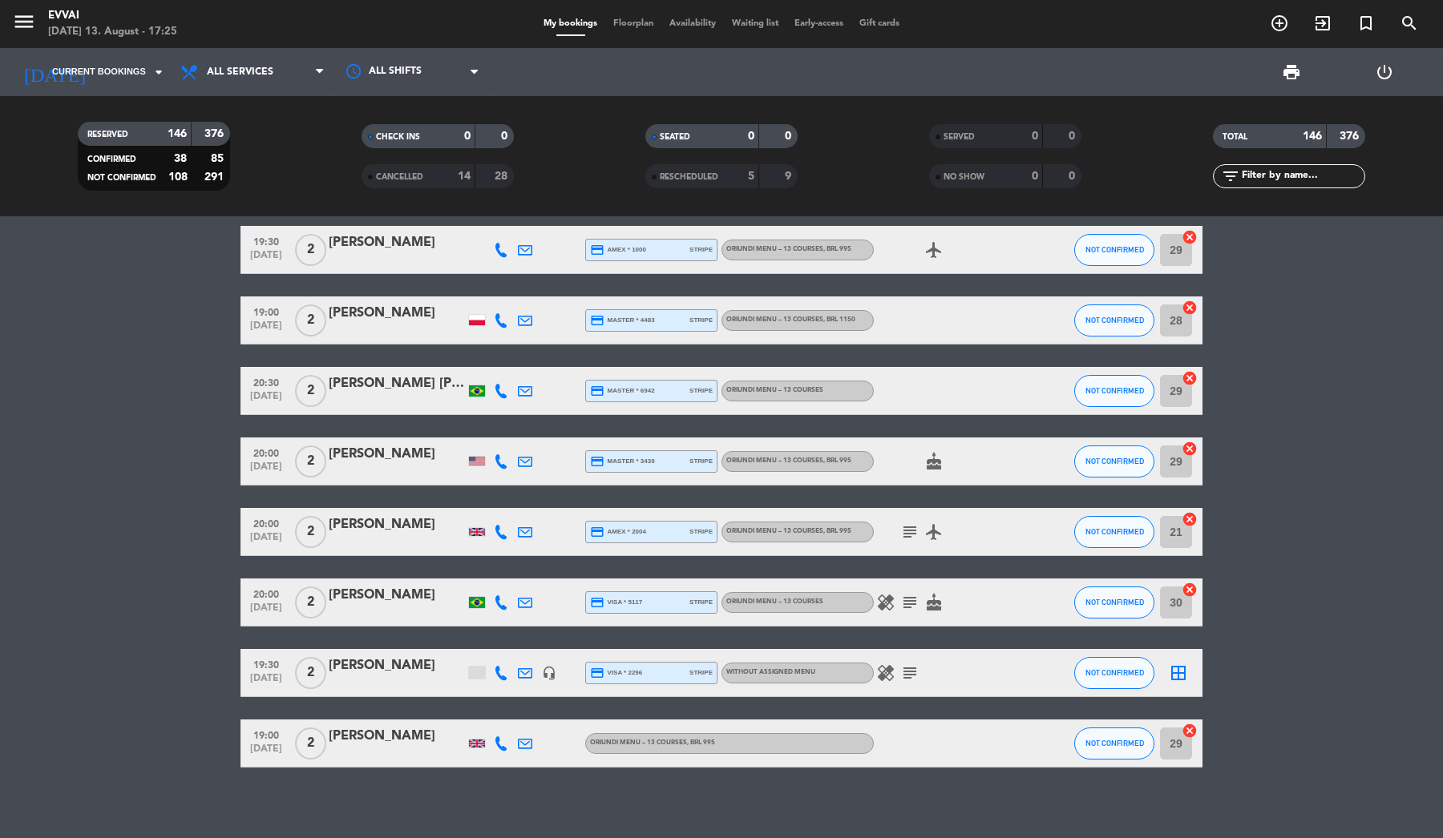
click at [406, 539] on div at bounding box center [397, 542] width 136 height 13
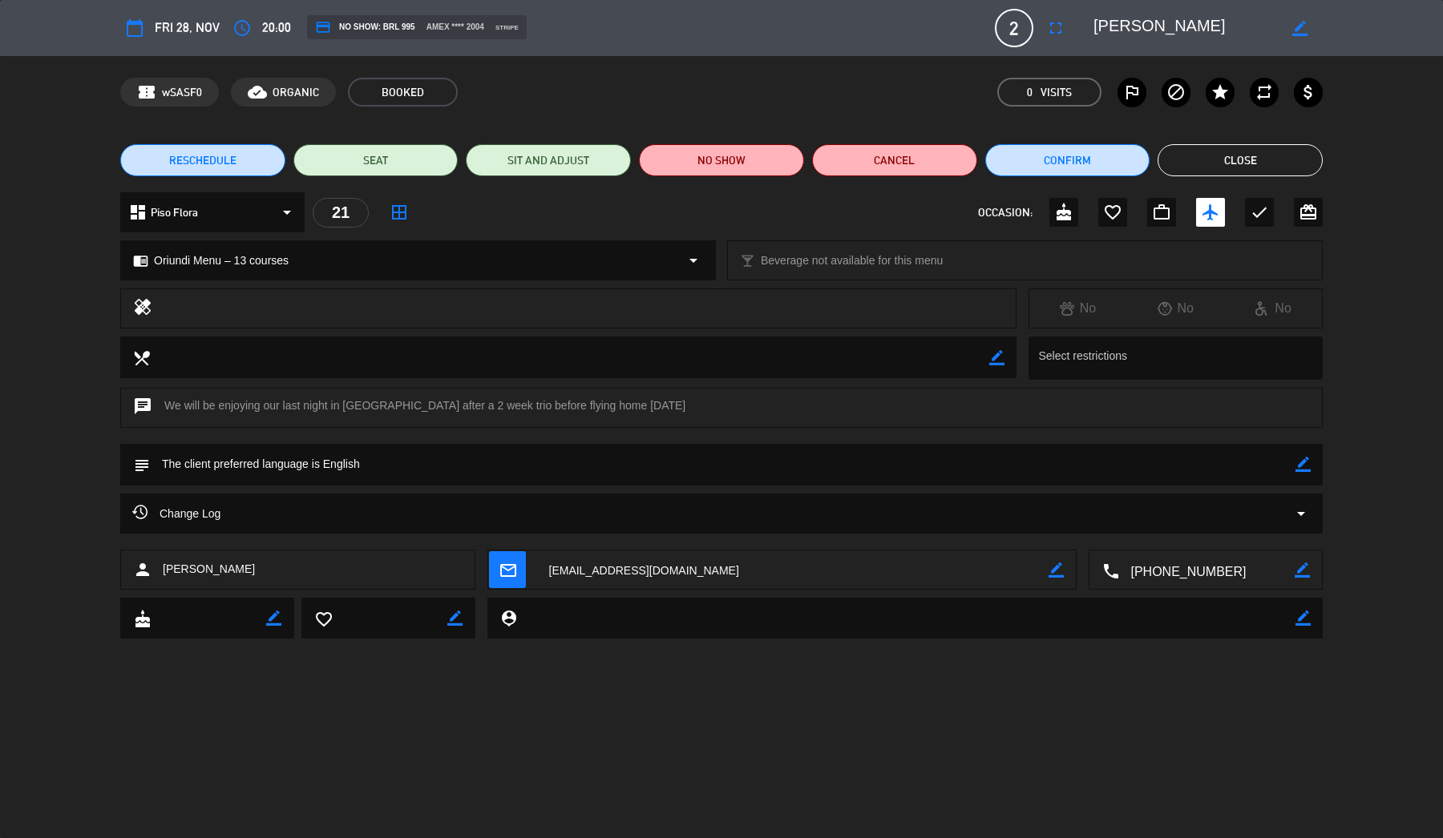
click at [402, 515] on div "Change Log arrow_drop_down" at bounding box center [721, 513] width 1178 height 19
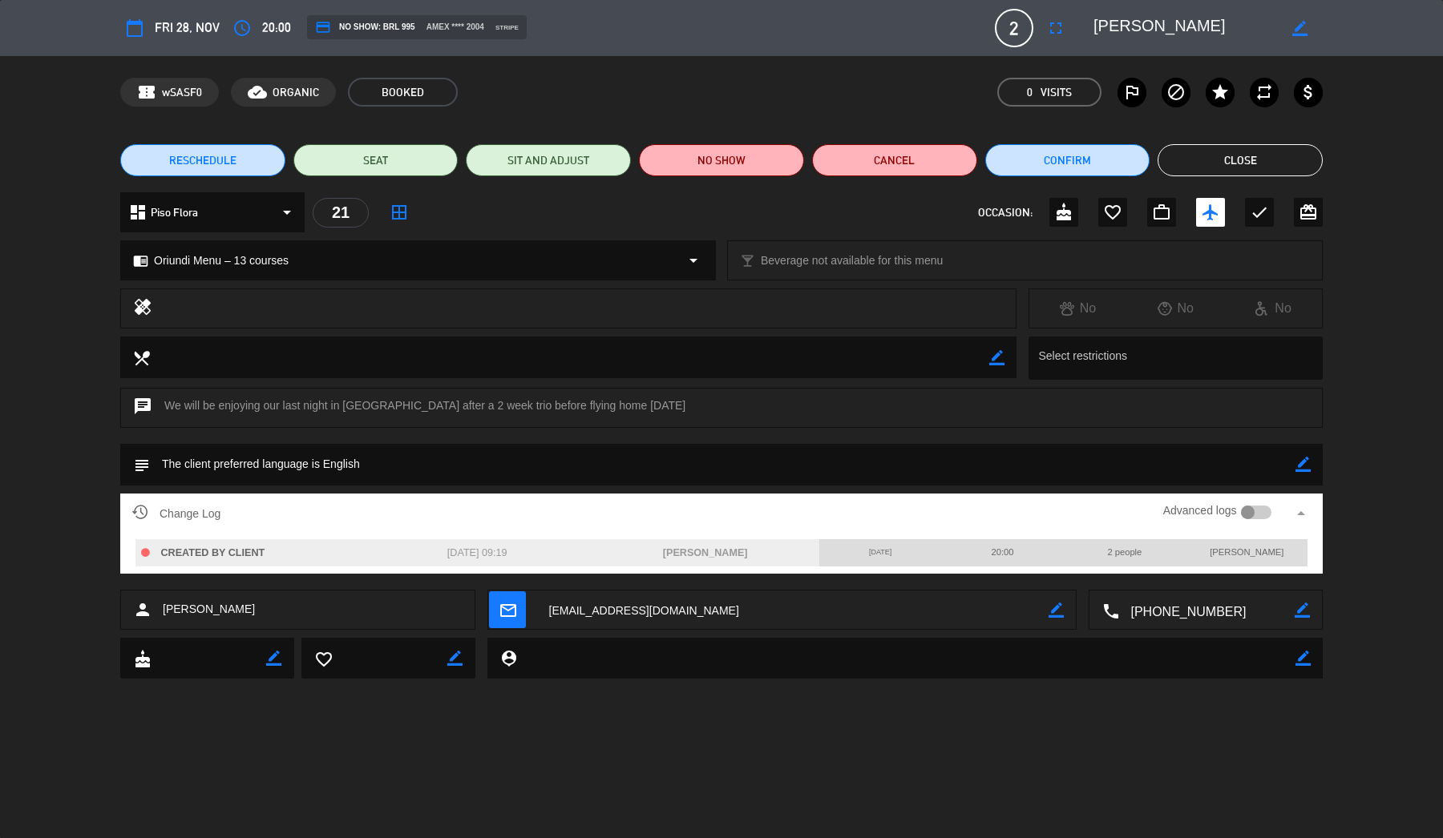
click at [1232, 153] on button "Close" at bounding box center [1239, 160] width 165 height 32
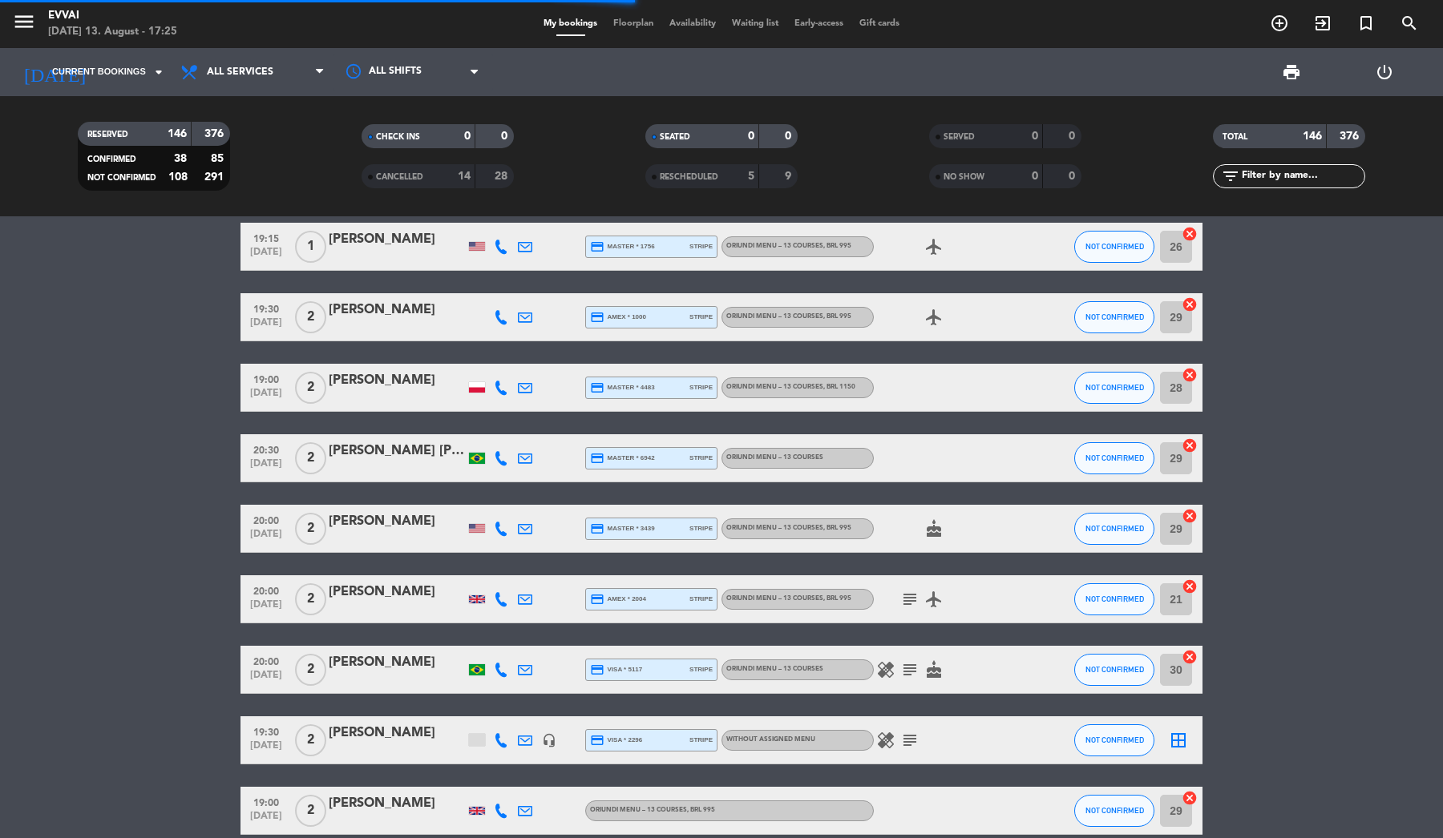
scroll to position [8810, 0]
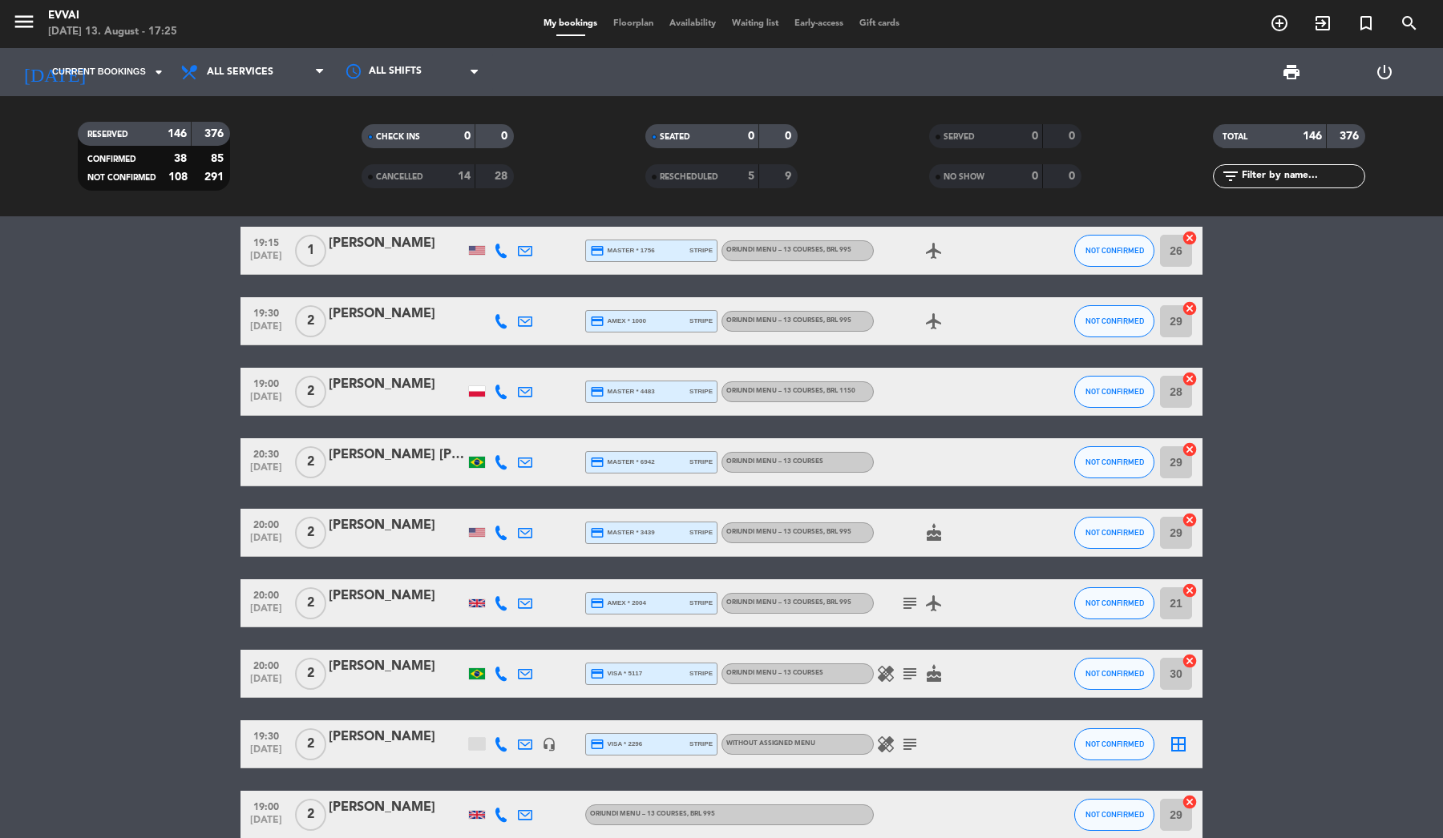
click at [353, 309] on div "[PERSON_NAME]" at bounding box center [397, 314] width 136 height 21
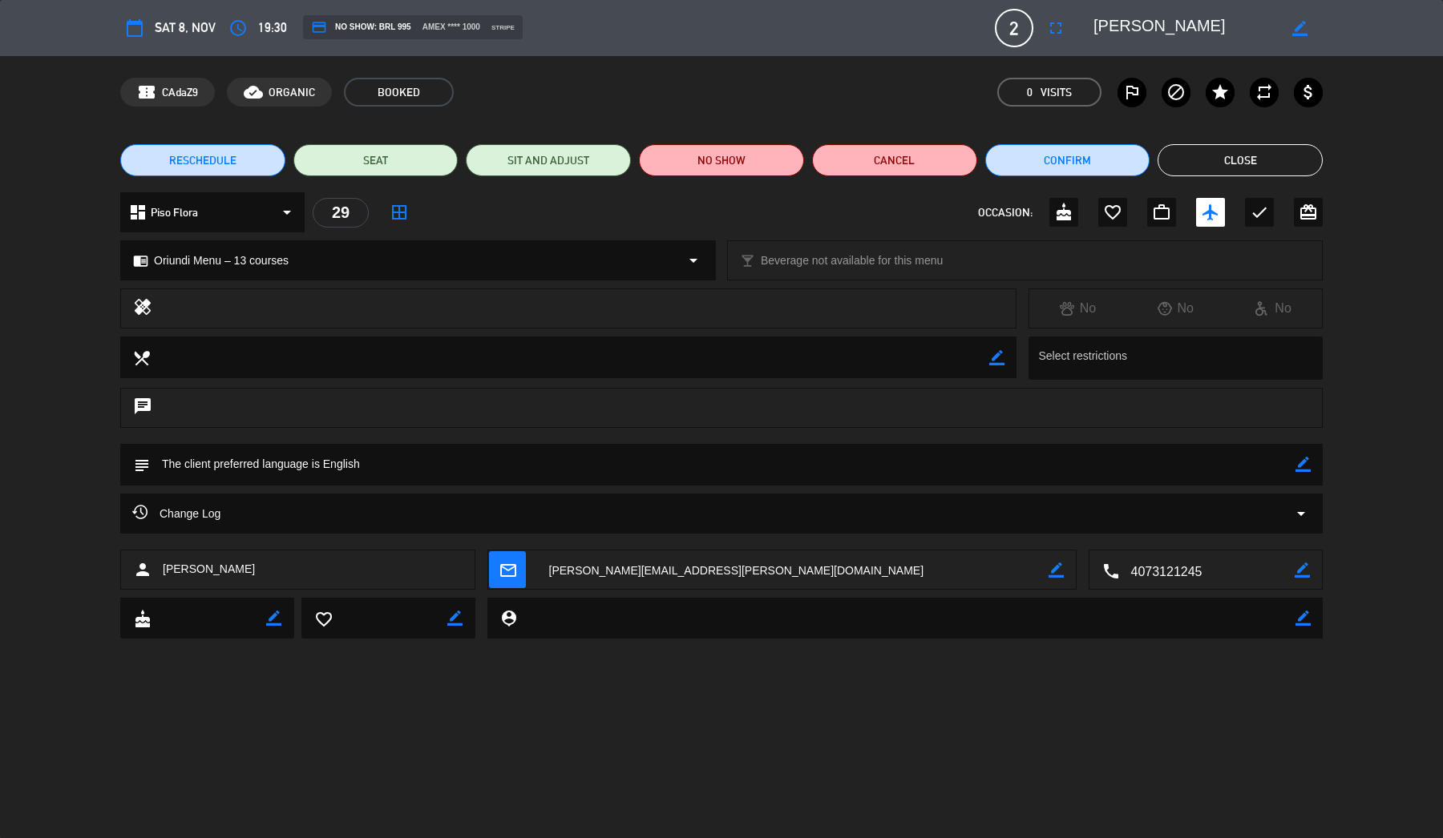
click at [1245, 164] on button "Close" at bounding box center [1239, 160] width 165 height 32
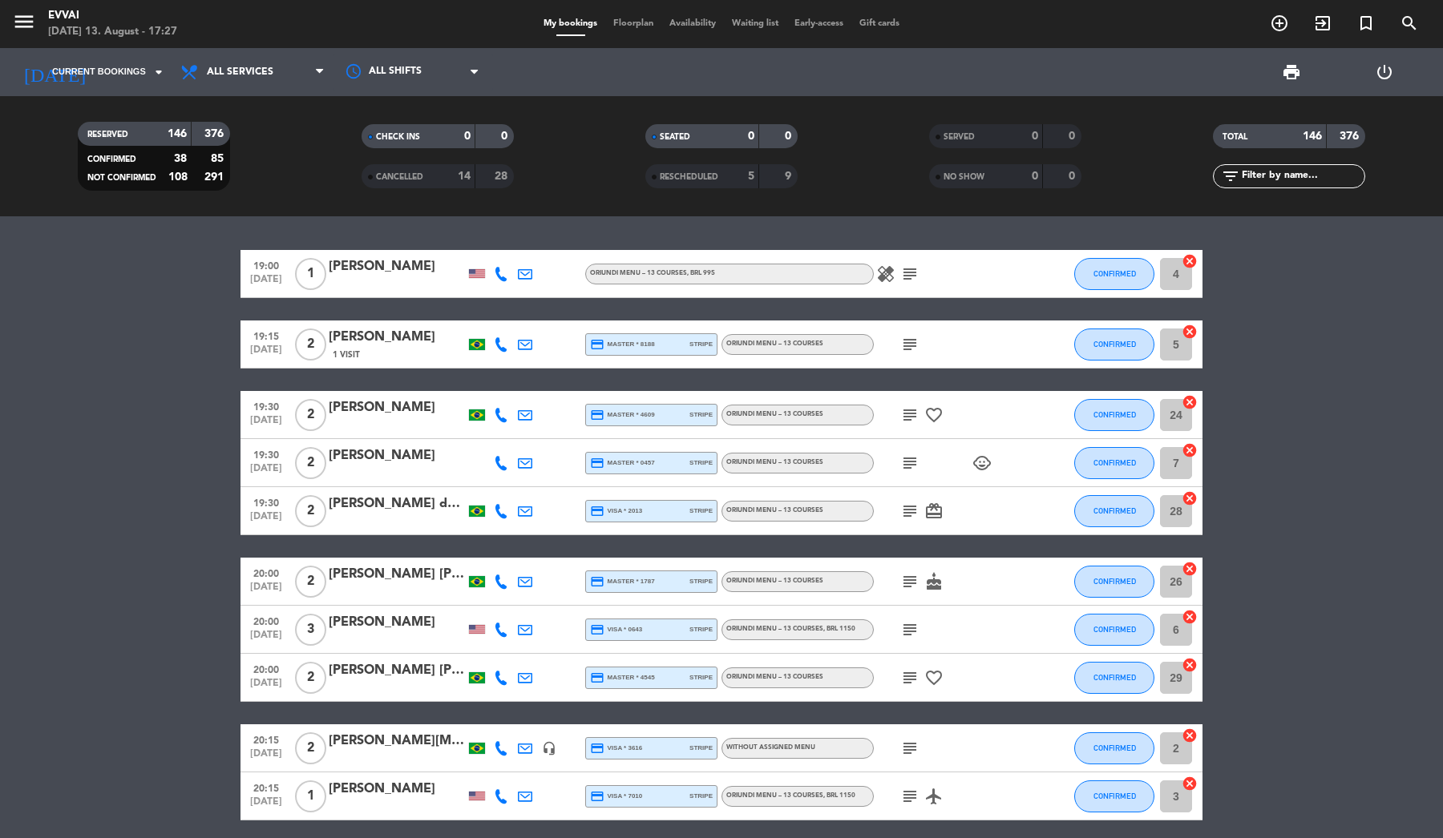
scroll to position [0, 0]
click at [135, 66] on span "Current bookings" at bounding box center [99, 72] width 94 height 14
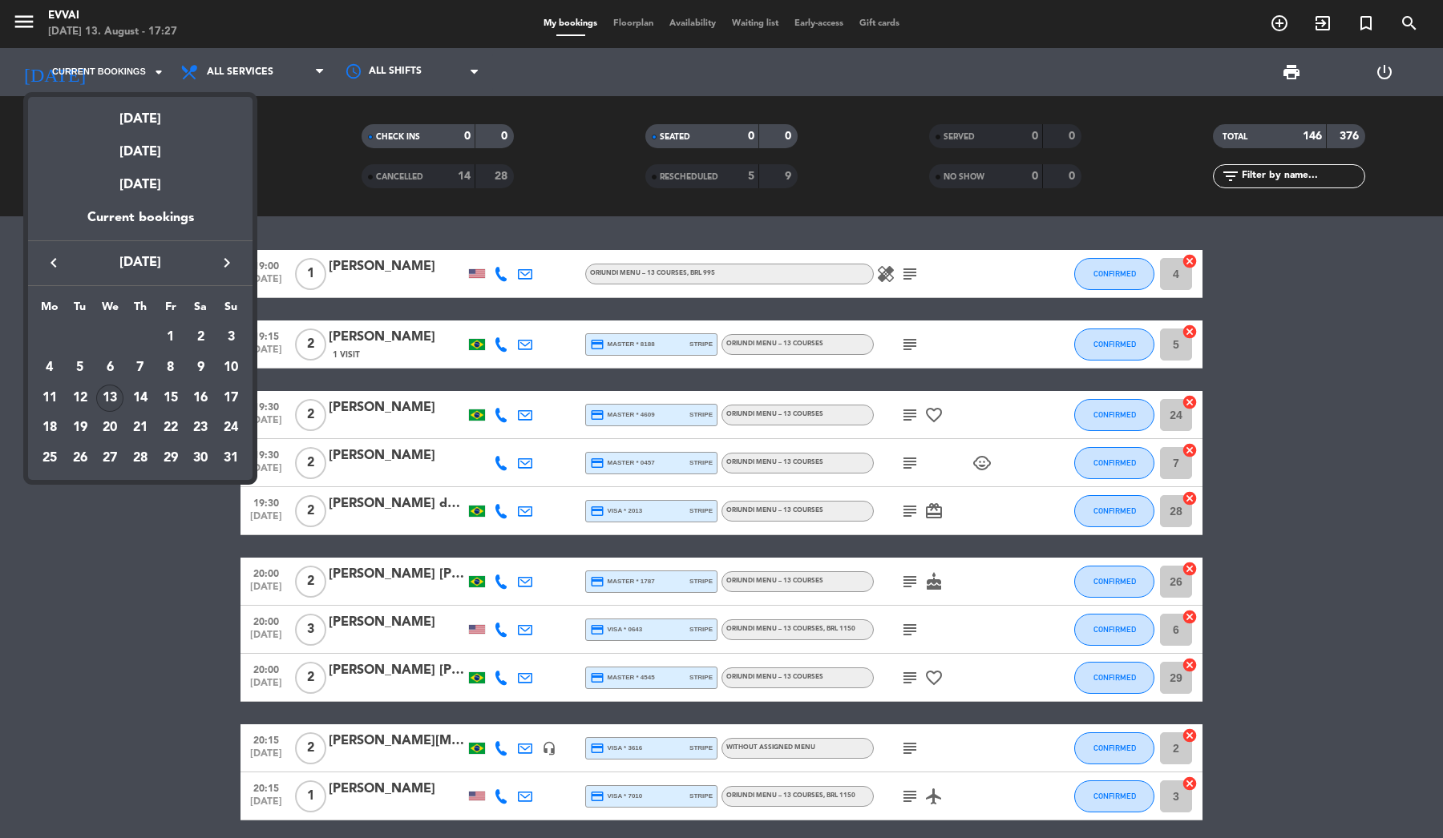
click at [114, 397] on div "13" at bounding box center [109, 398] width 27 height 27
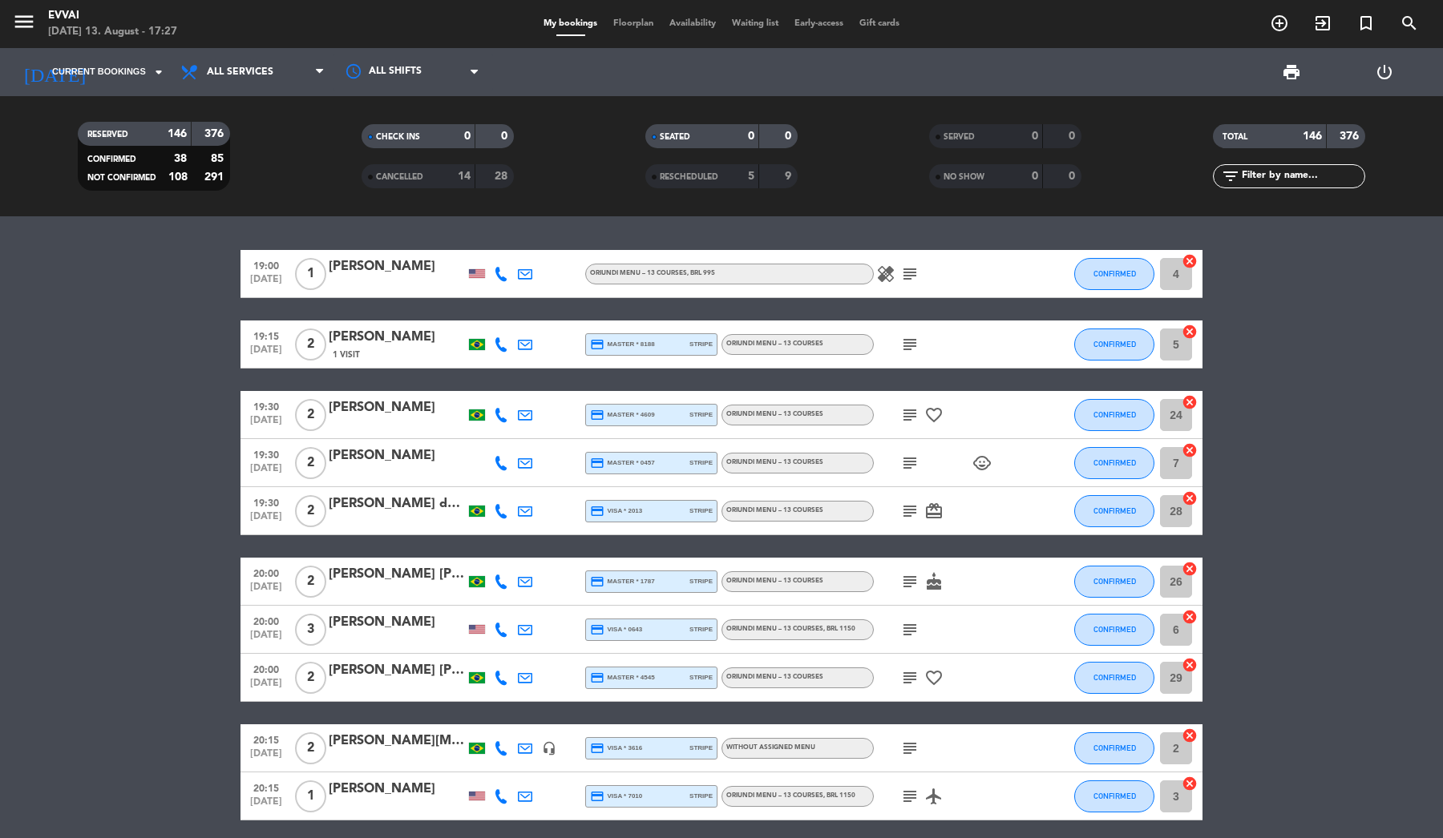
type input "[DATE]"
click at [228, 75] on span "All services" at bounding box center [240, 72] width 67 height 11
click at [111, 480] on bookings-row "19:00 Aug 13 1 Shilpen Patel Oriundi Menu – 13 courses , BRL 995 healing subjec…" at bounding box center [721, 618] width 1443 height 737
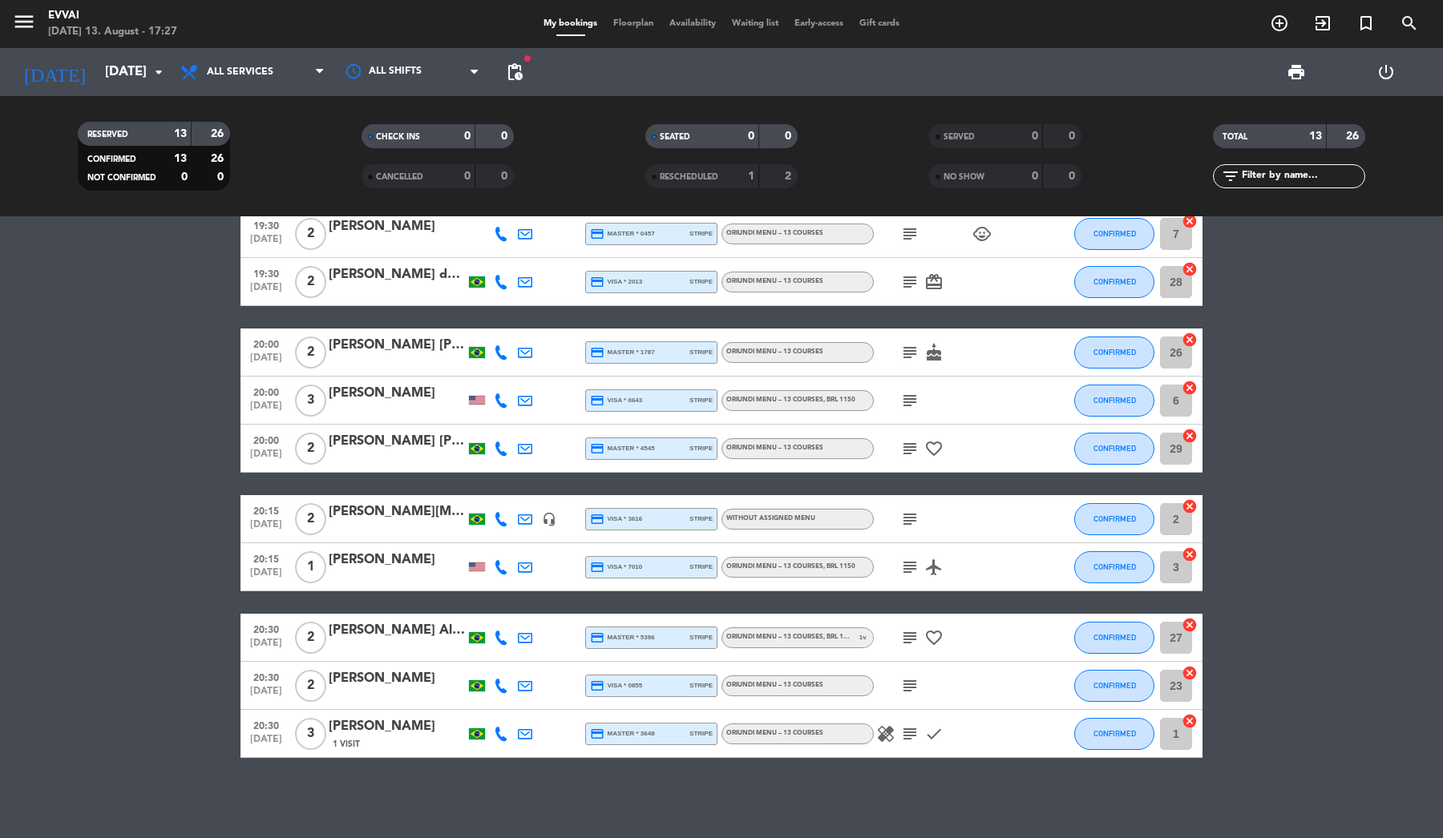
scroll to position [229, 0]
click at [353, 555] on div "[PERSON_NAME]" at bounding box center [397, 560] width 136 height 21
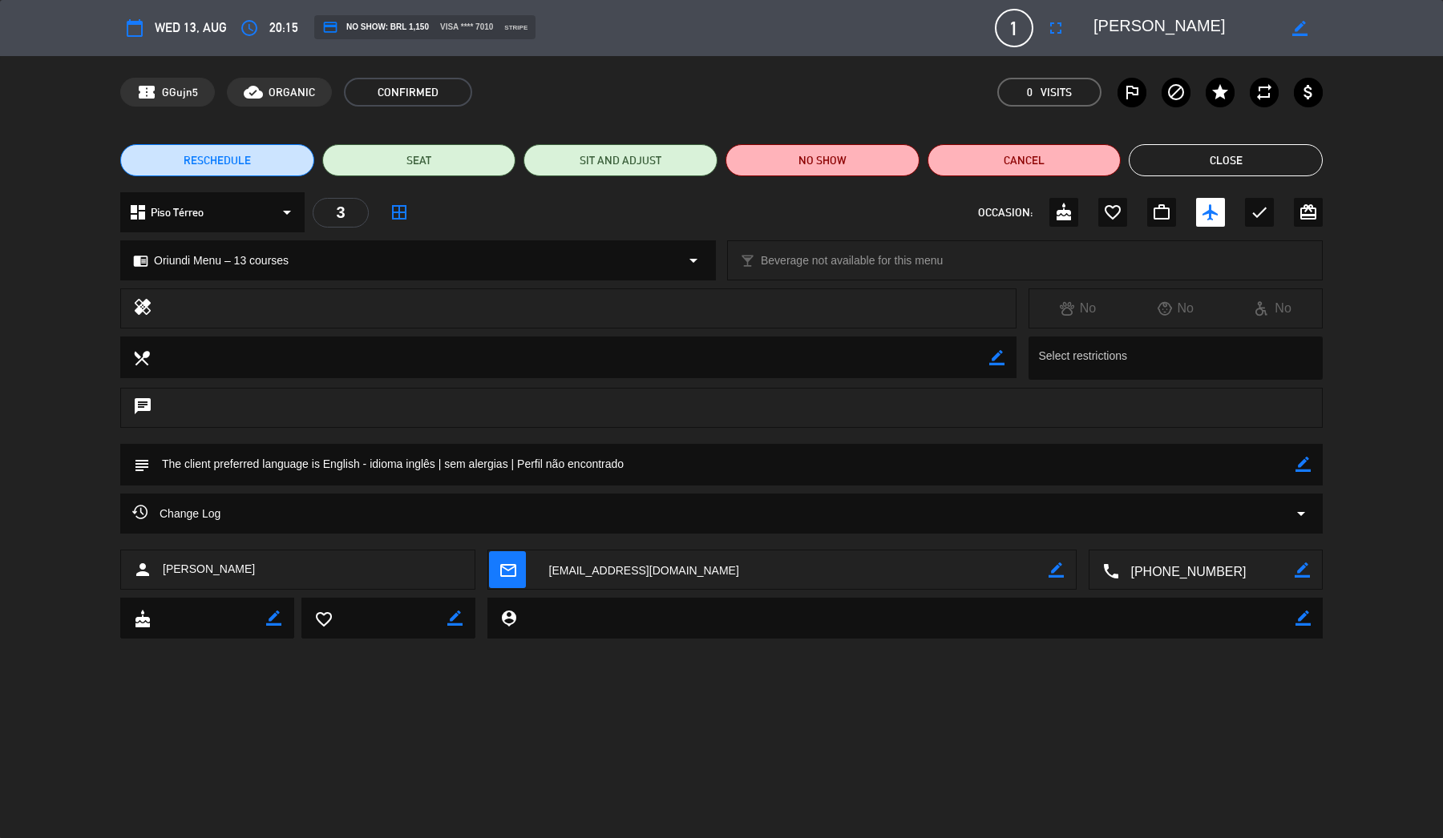
click at [1188, 144] on div "RESCHEDULE SEAT SIT AND ADJUST NO SHOW Cancel Close" at bounding box center [721, 160] width 1443 height 64
click at [1186, 159] on button "Close" at bounding box center [1225, 160] width 194 height 32
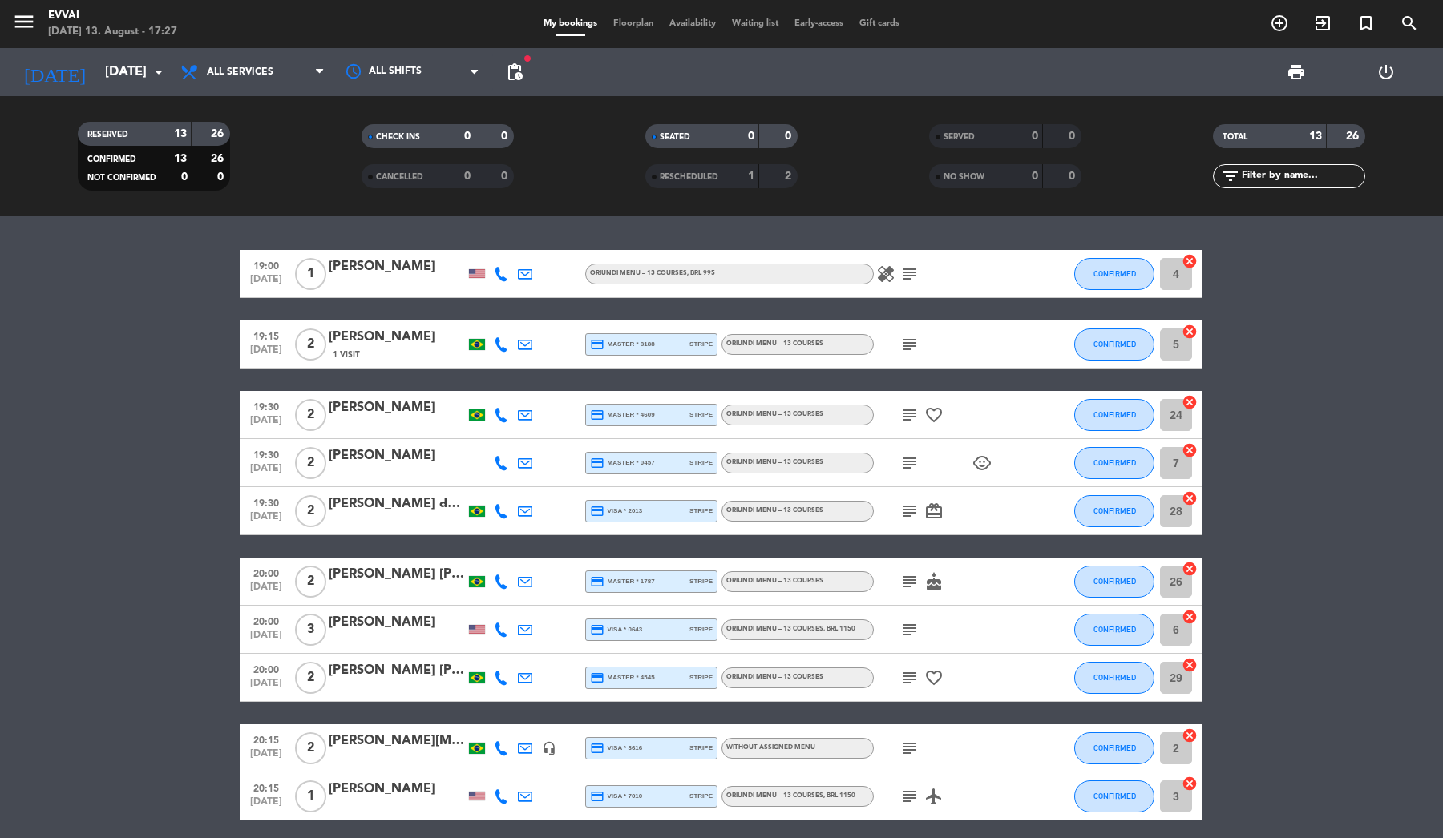
scroll to position [0, 0]
click at [1389, 23] on span "search" at bounding box center [1408, 23] width 43 height 27
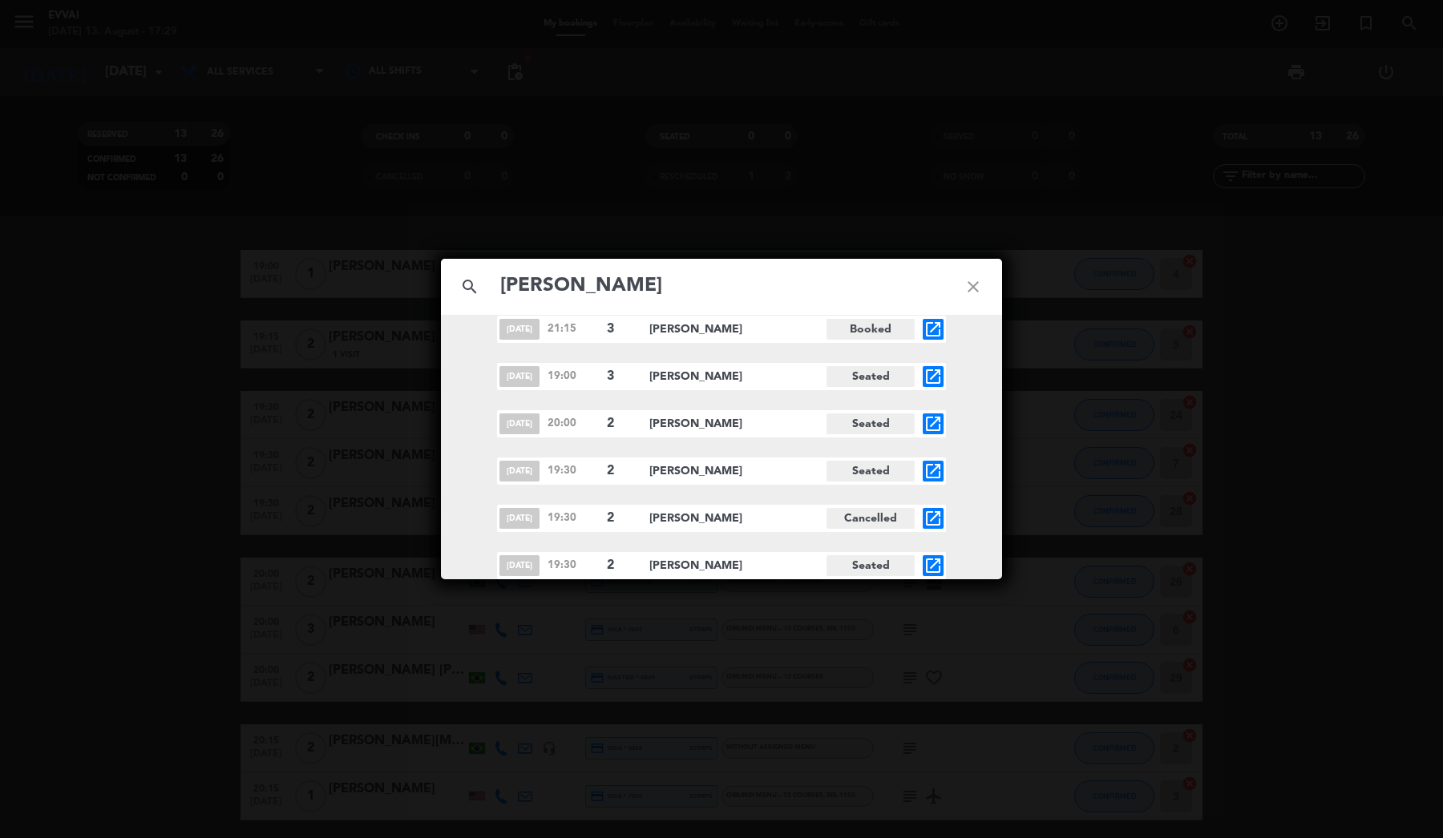
scroll to position [208, 0]
type input "Christopher"
click at [966, 283] on icon "close" at bounding box center [973, 287] width 58 height 58
click at [971, 285] on icon "close" at bounding box center [973, 287] width 58 height 58
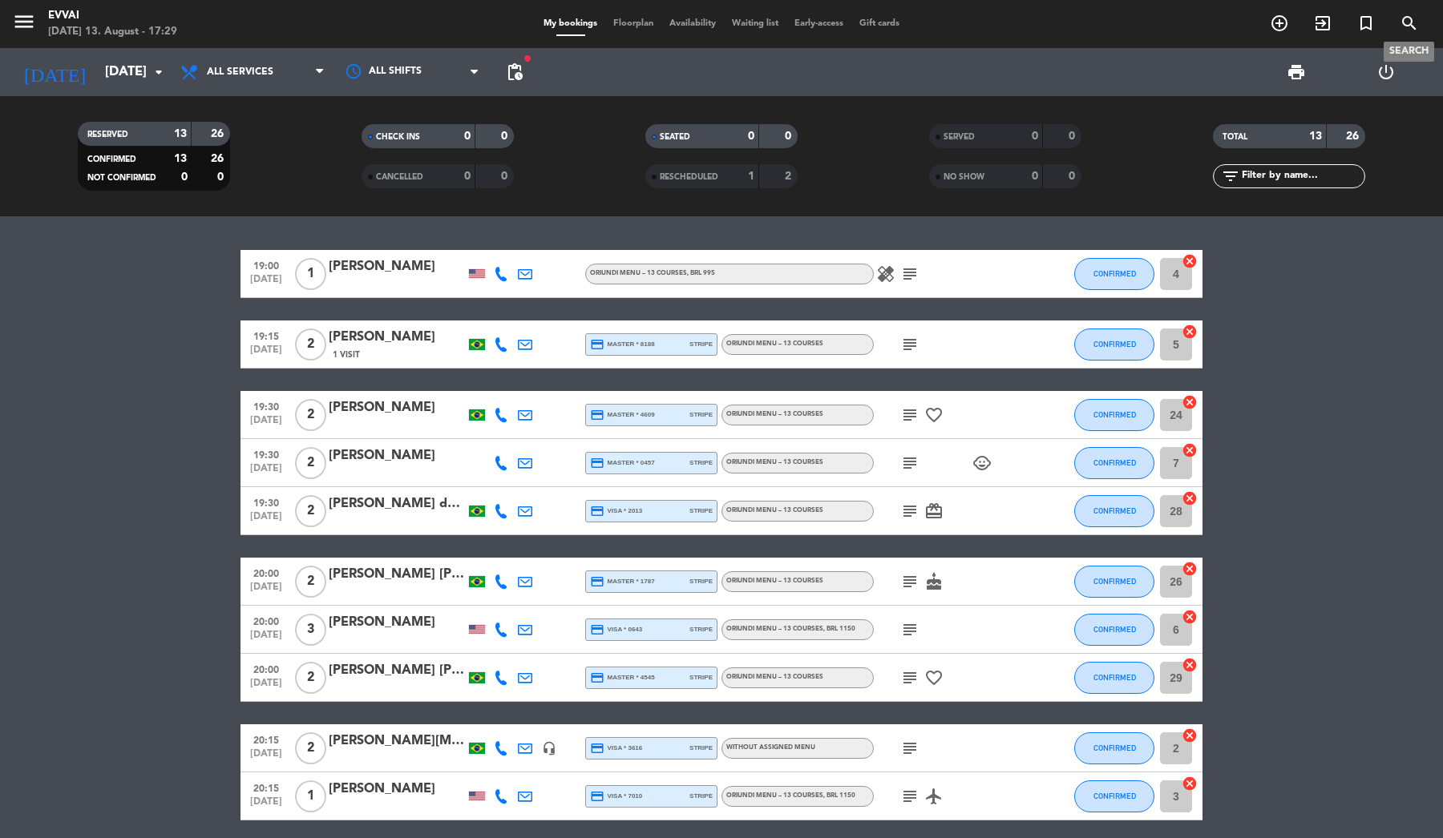
click at [1424, 22] on span "search" at bounding box center [1408, 23] width 43 height 27
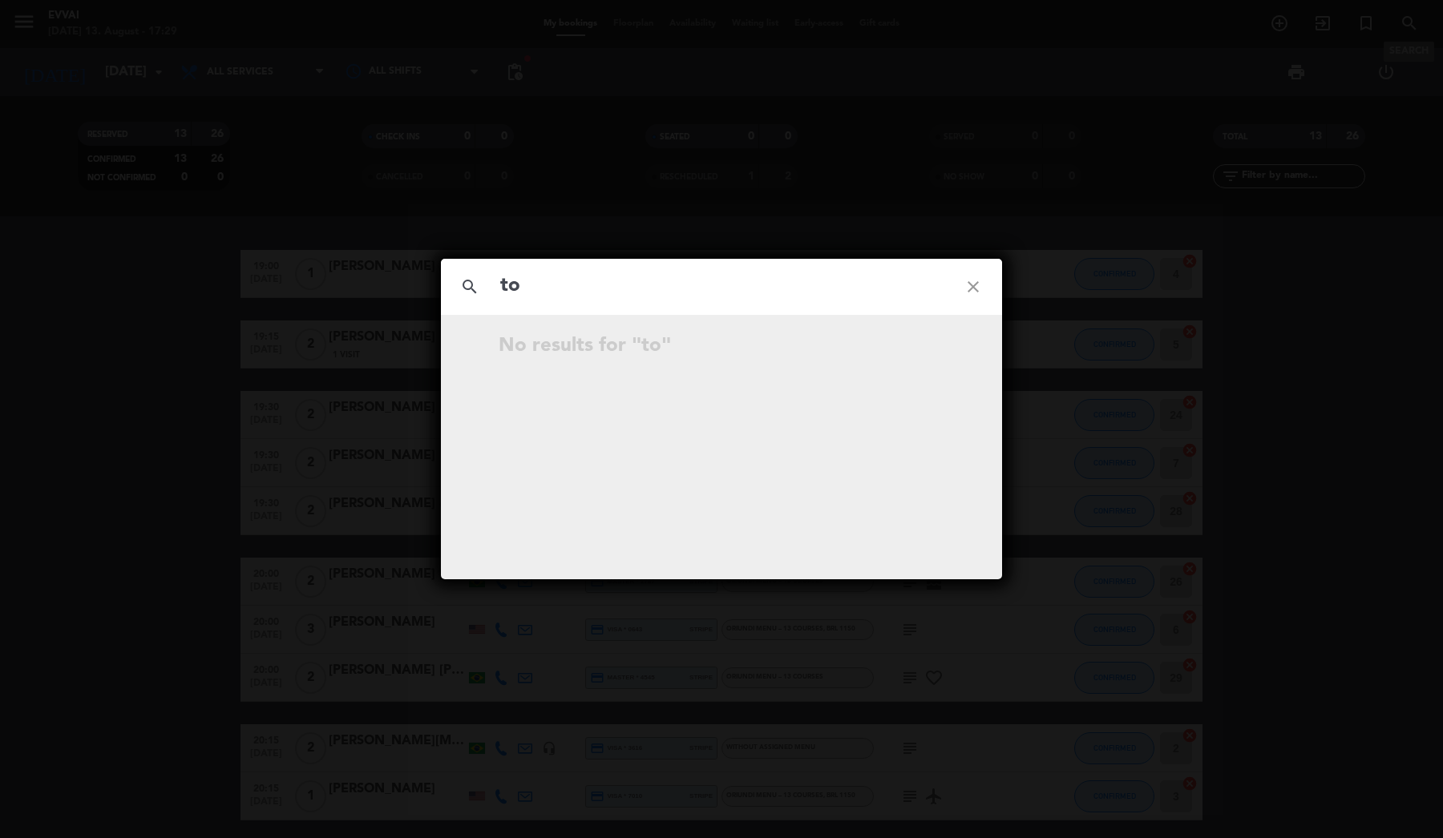
type input "t"
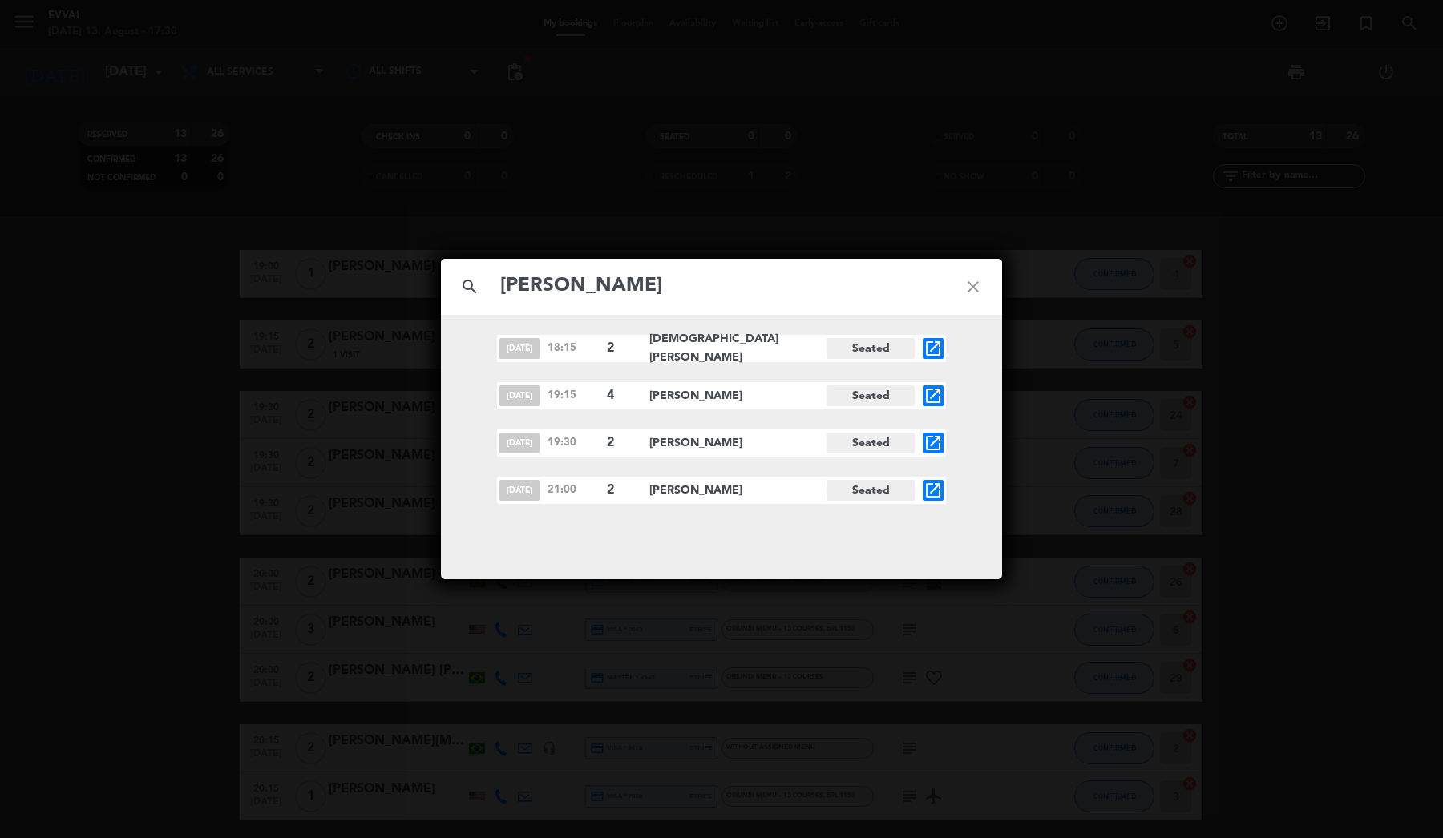
click at [636, 294] on input "Becker" at bounding box center [721, 286] width 446 height 33
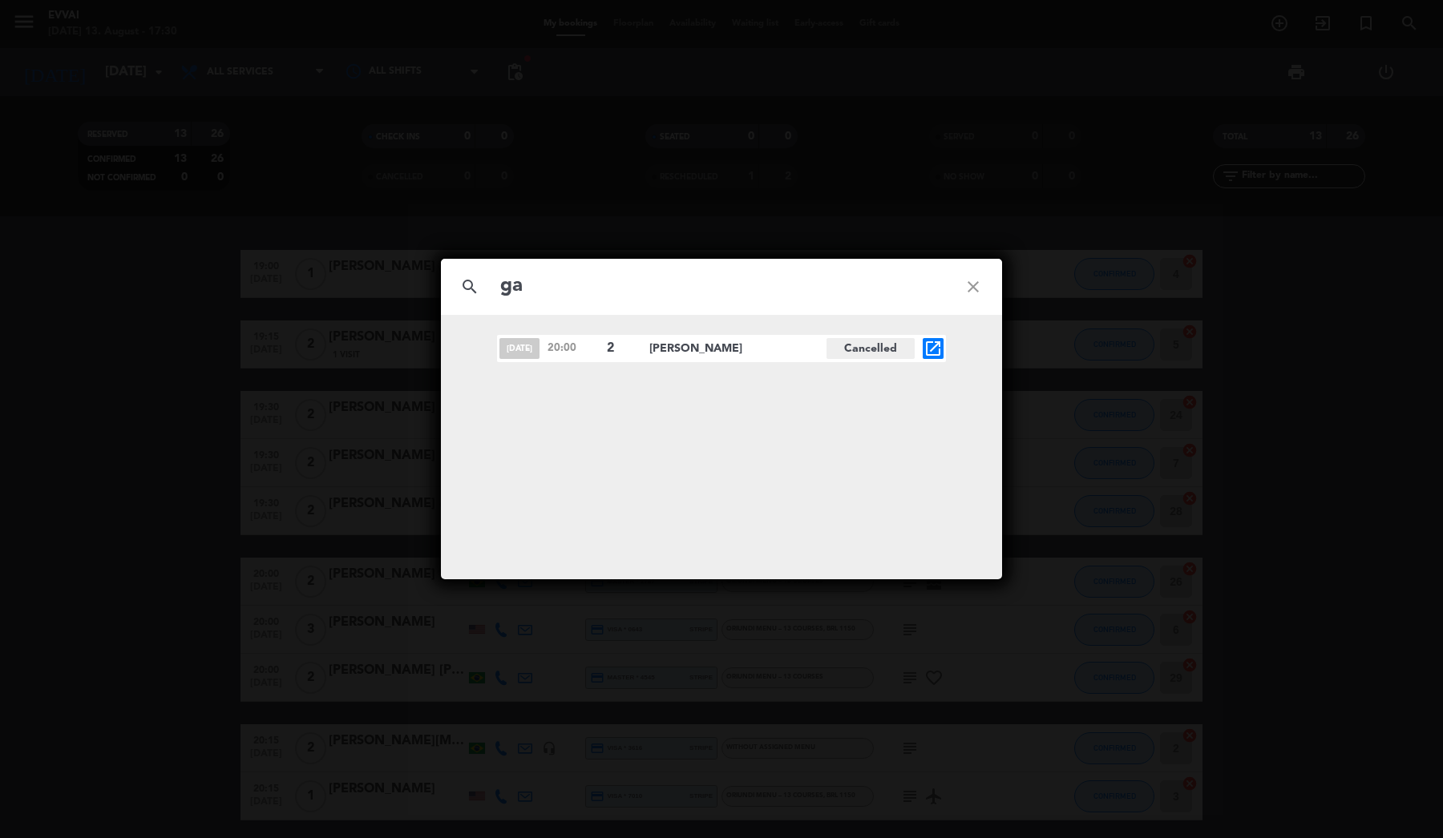
type input "g"
type input "jailing"
click at [991, 302] on icon "close" at bounding box center [973, 287] width 58 height 58
click at [965, 285] on icon "close" at bounding box center [973, 287] width 58 height 58
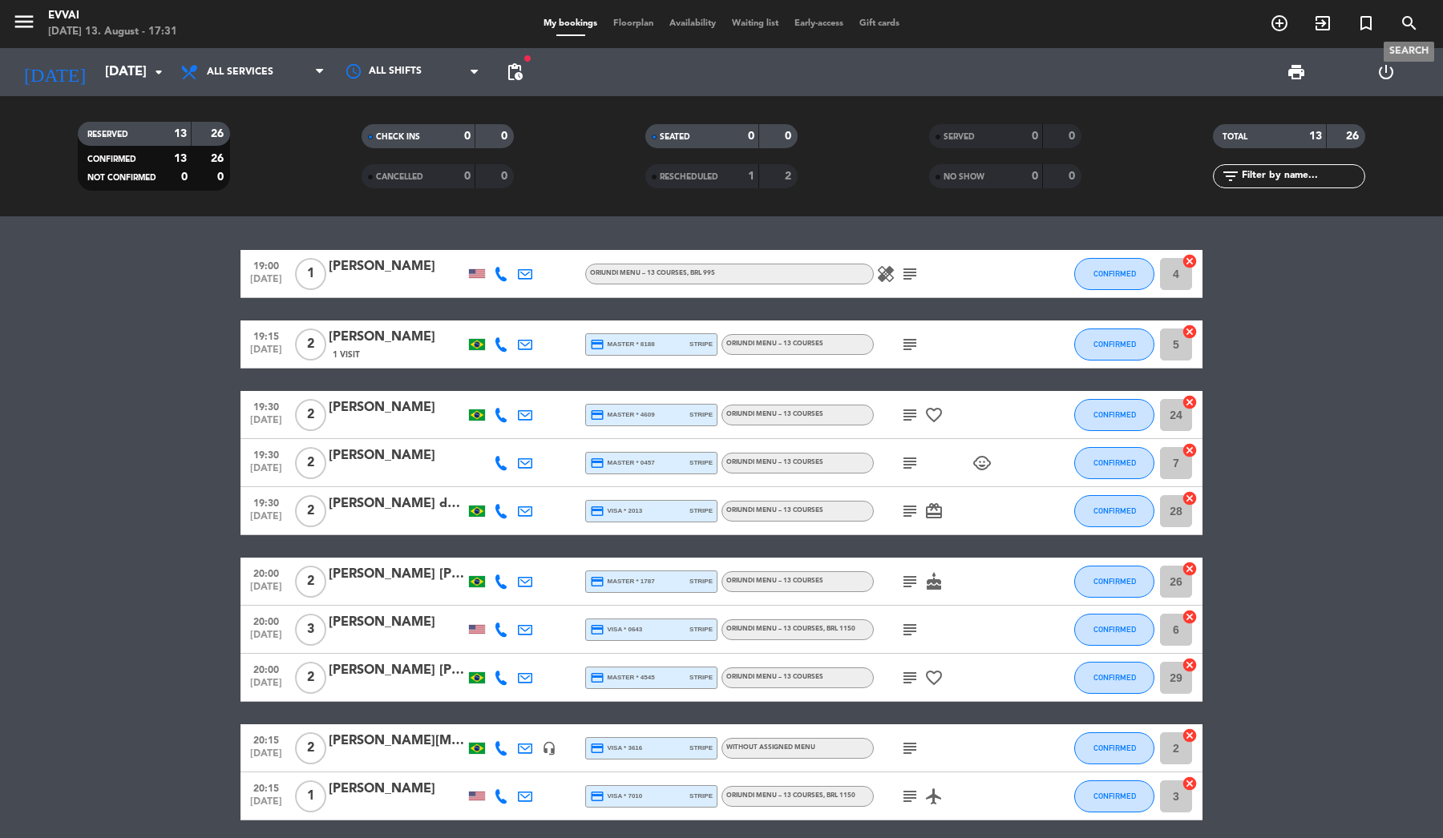
click at [1409, 28] on icon "search" at bounding box center [1408, 23] width 19 height 19
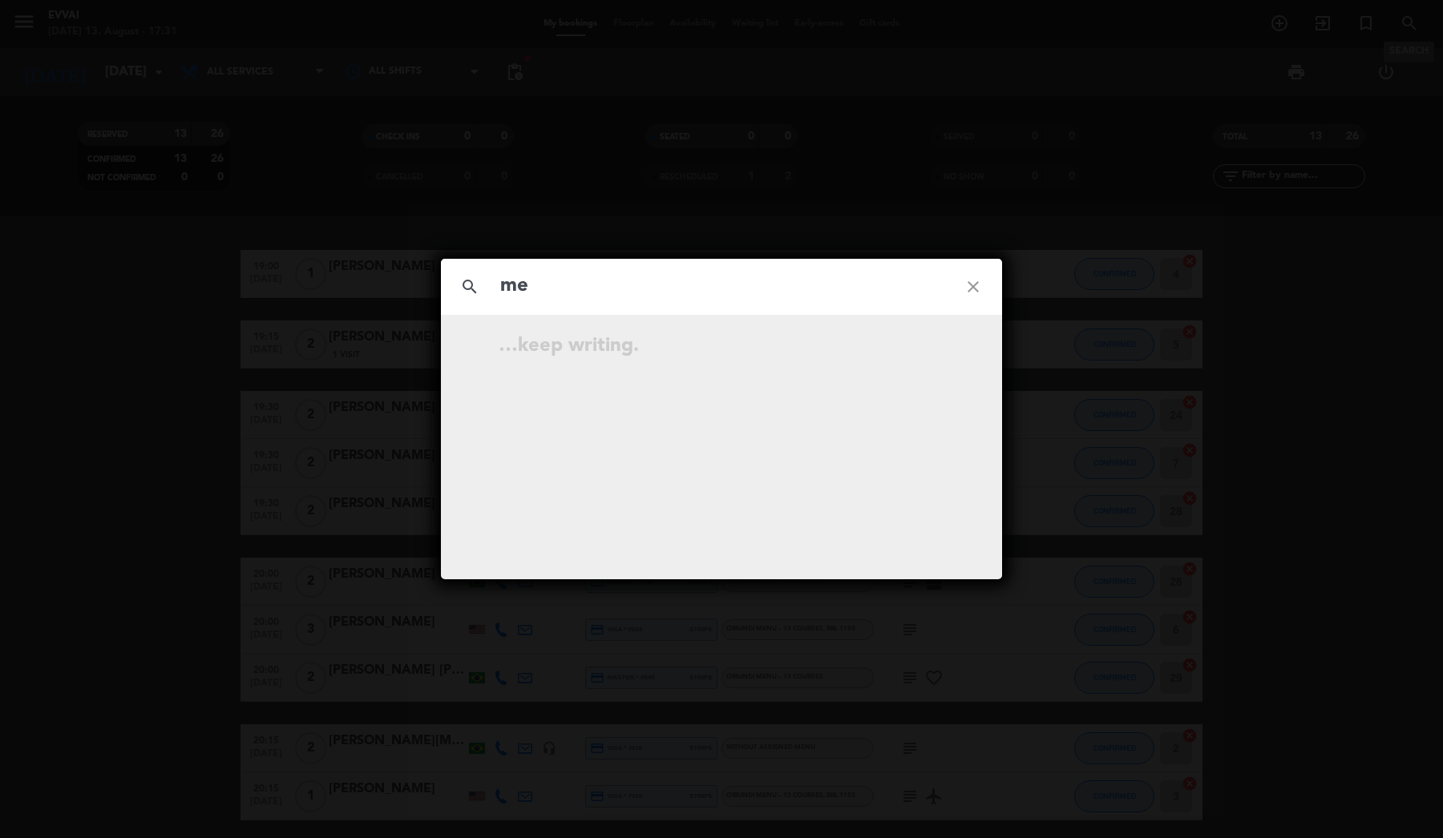
type input "m"
type input "e"
type input "megrim"
drag, startPoint x: 1409, startPoint y: 28, endPoint x: 684, endPoint y: 343, distance: 790.7
click at [684, 343] on span "[PERSON_NAME]" at bounding box center [737, 349] width 177 height 18
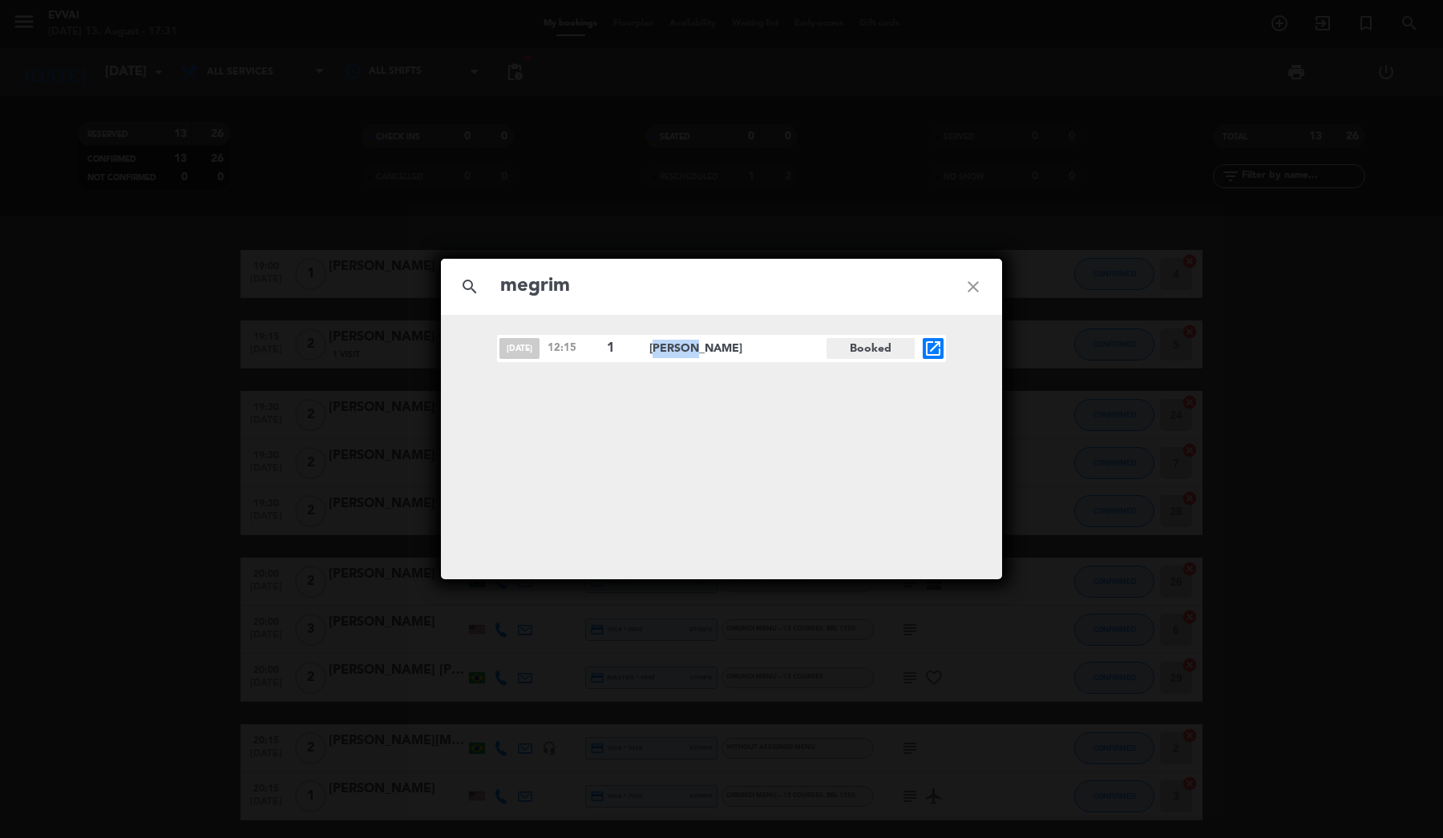
click at [684, 343] on span "[PERSON_NAME]" at bounding box center [737, 349] width 177 height 18
click at [933, 348] on icon "open_in_new" at bounding box center [932, 348] width 19 height 19
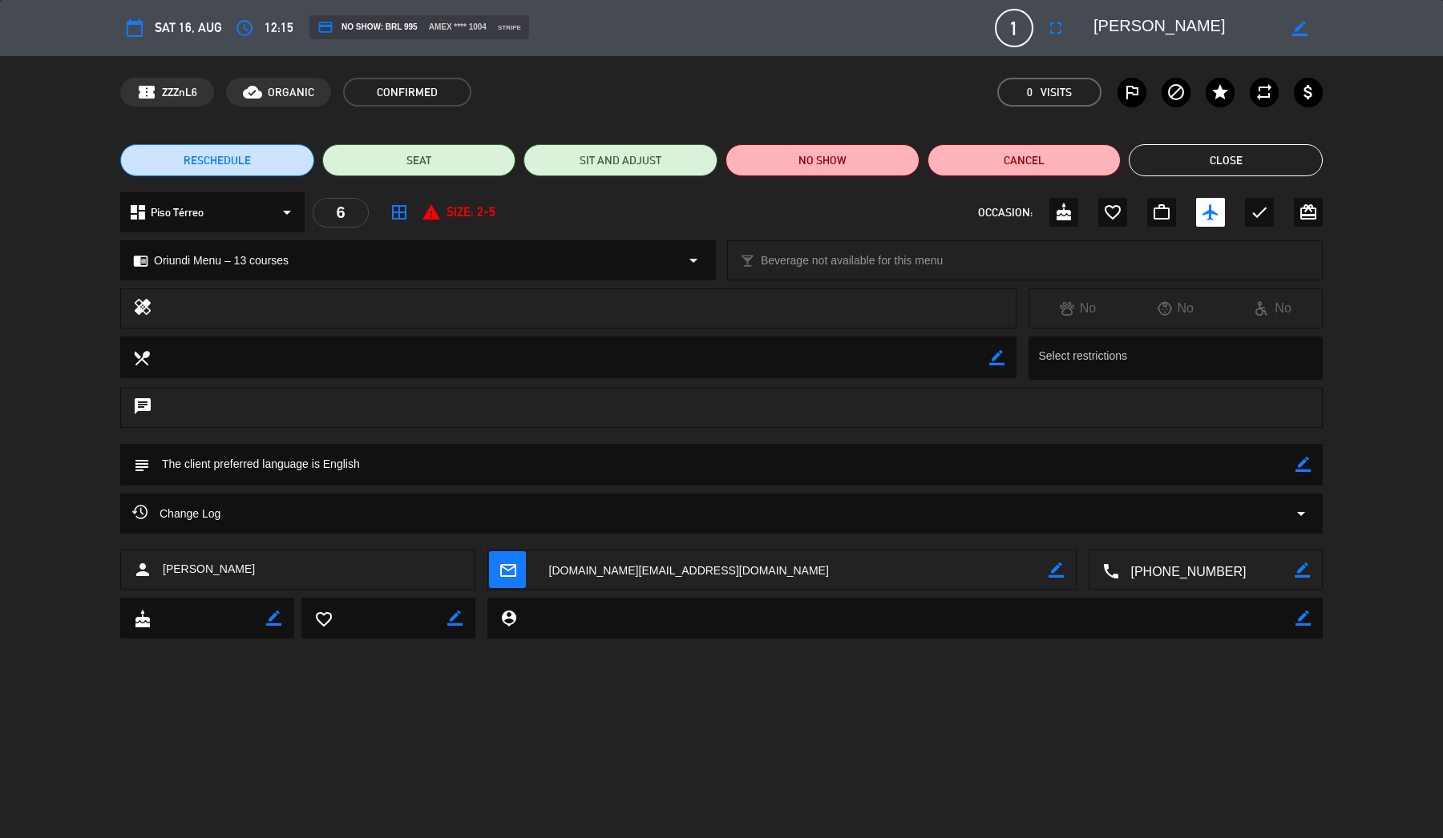
click at [372, 510] on div "Change Log arrow_drop_down" at bounding box center [721, 513] width 1178 height 19
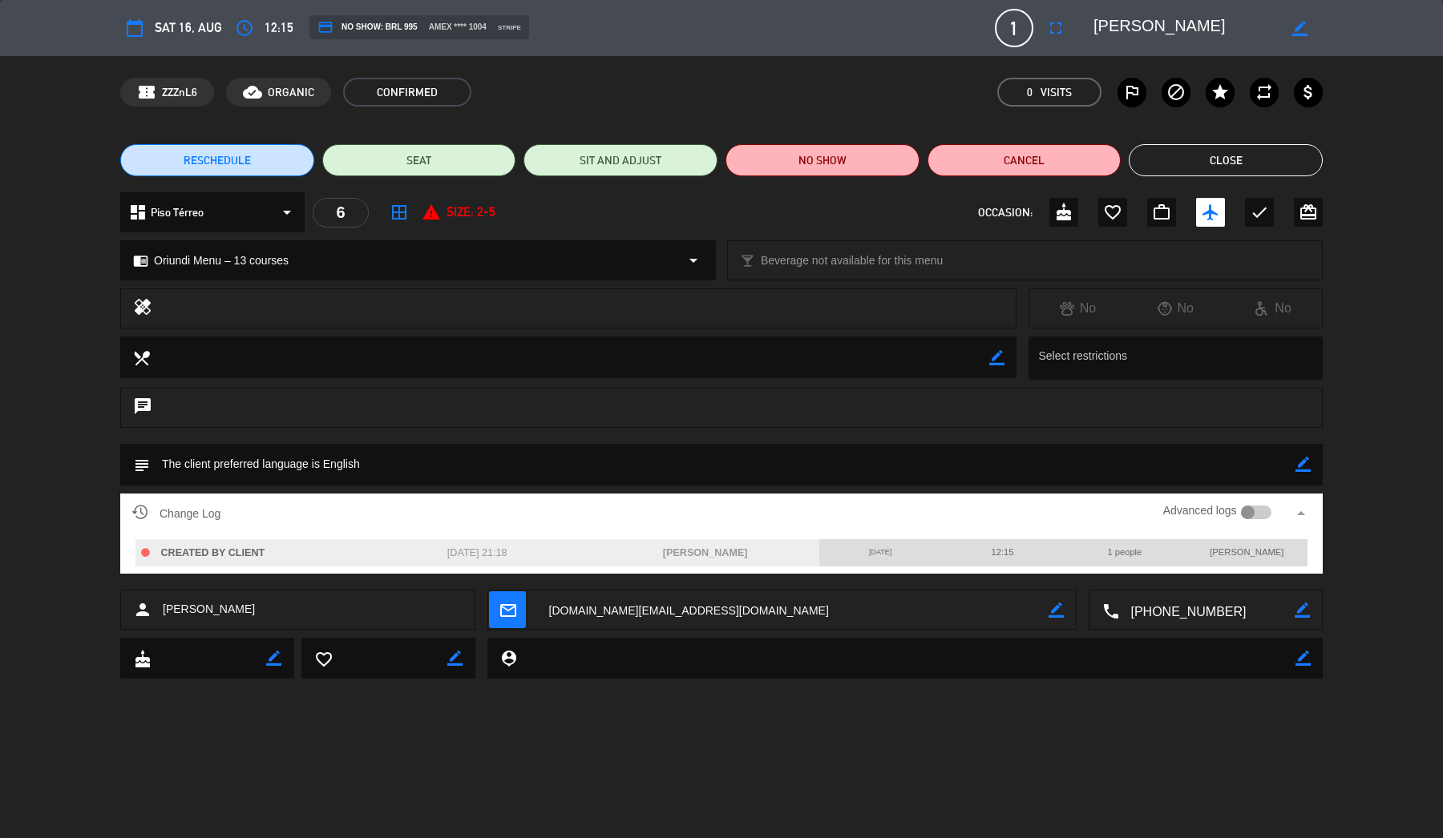
click at [1273, 163] on button "Close" at bounding box center [1225, 160] width 194 height 32
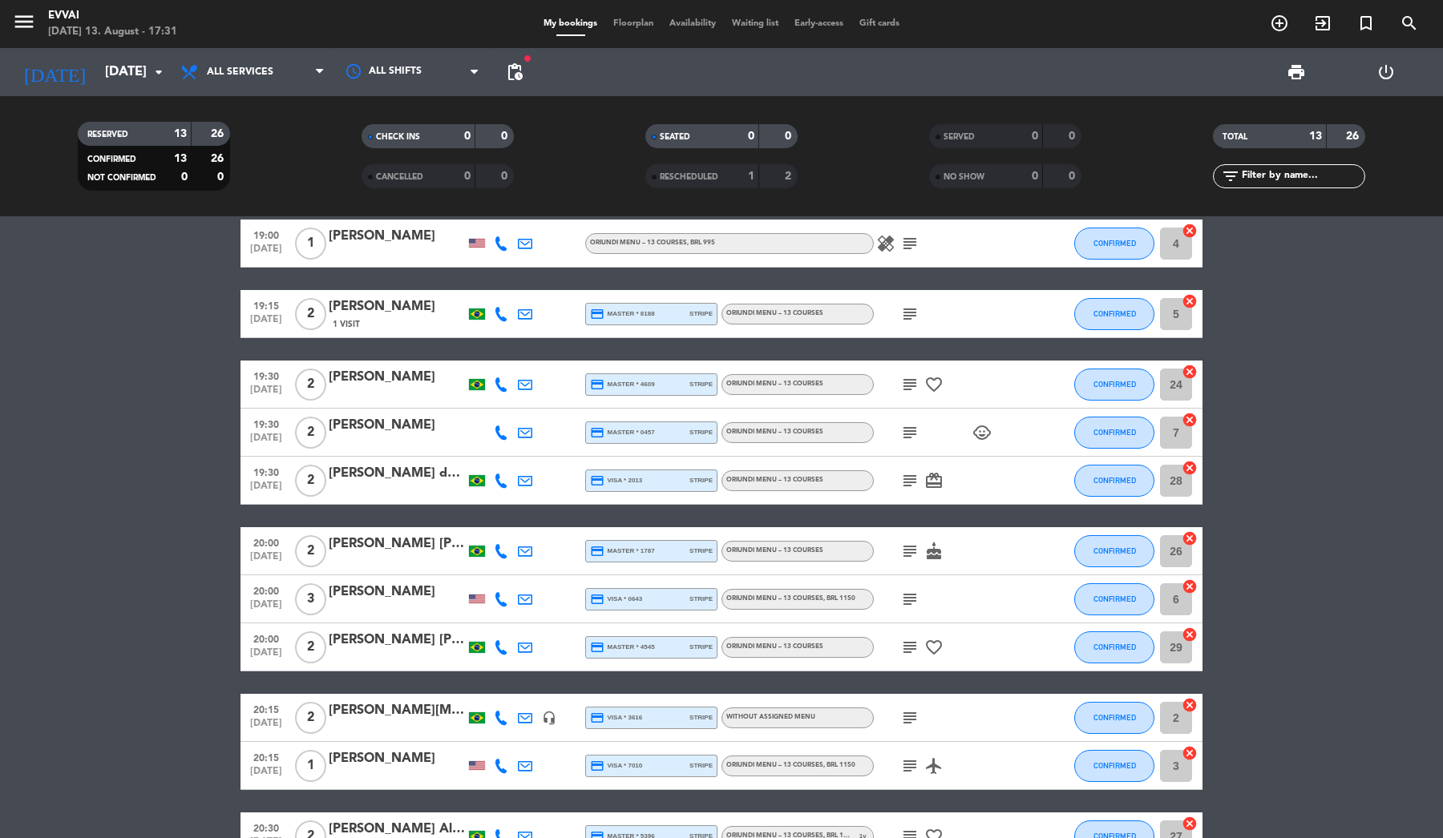
scroll to position [42, 0]
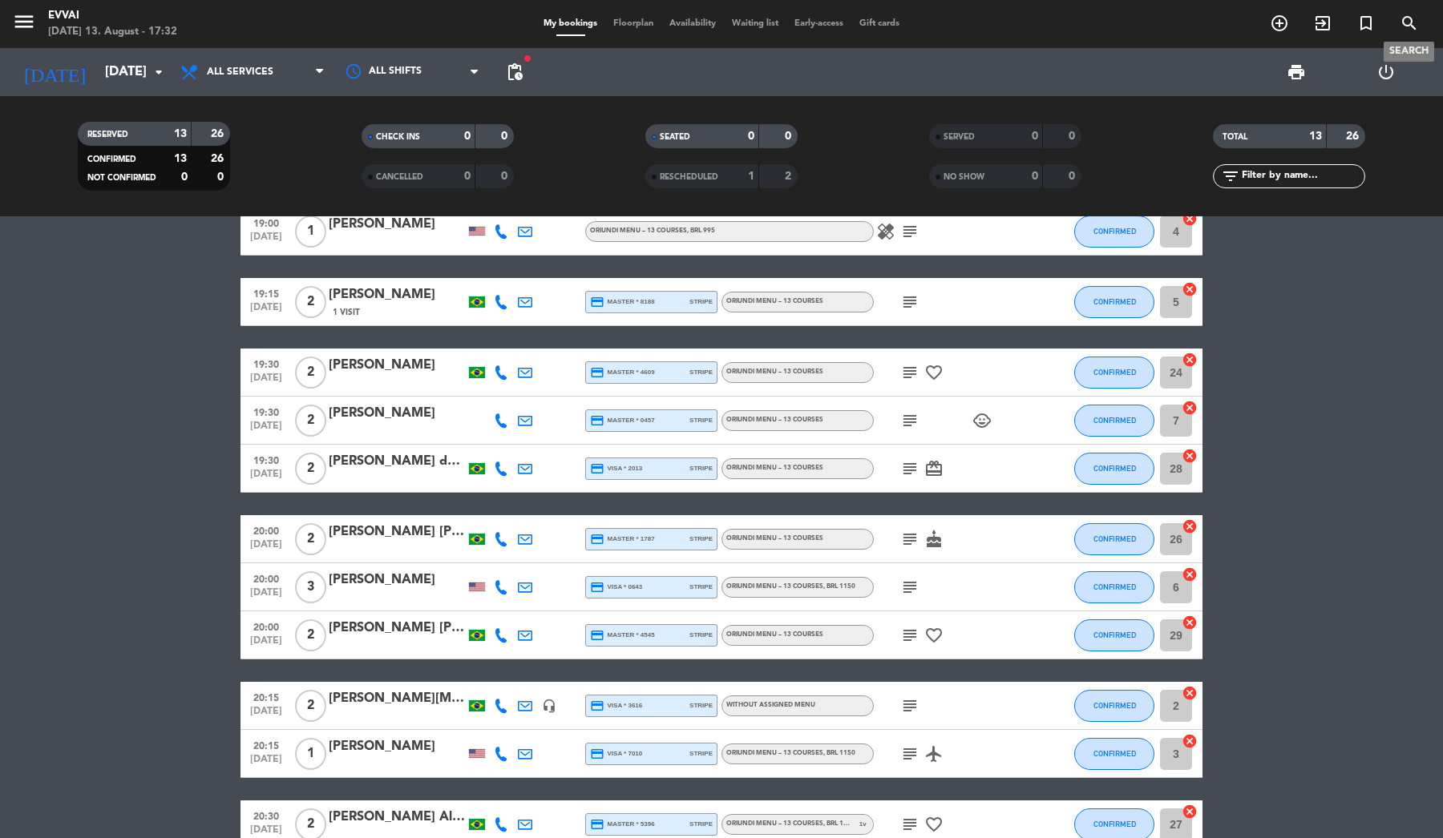
click at [1414, 34] on span "search" at bounding box center [1408, 23] width 43 height 27
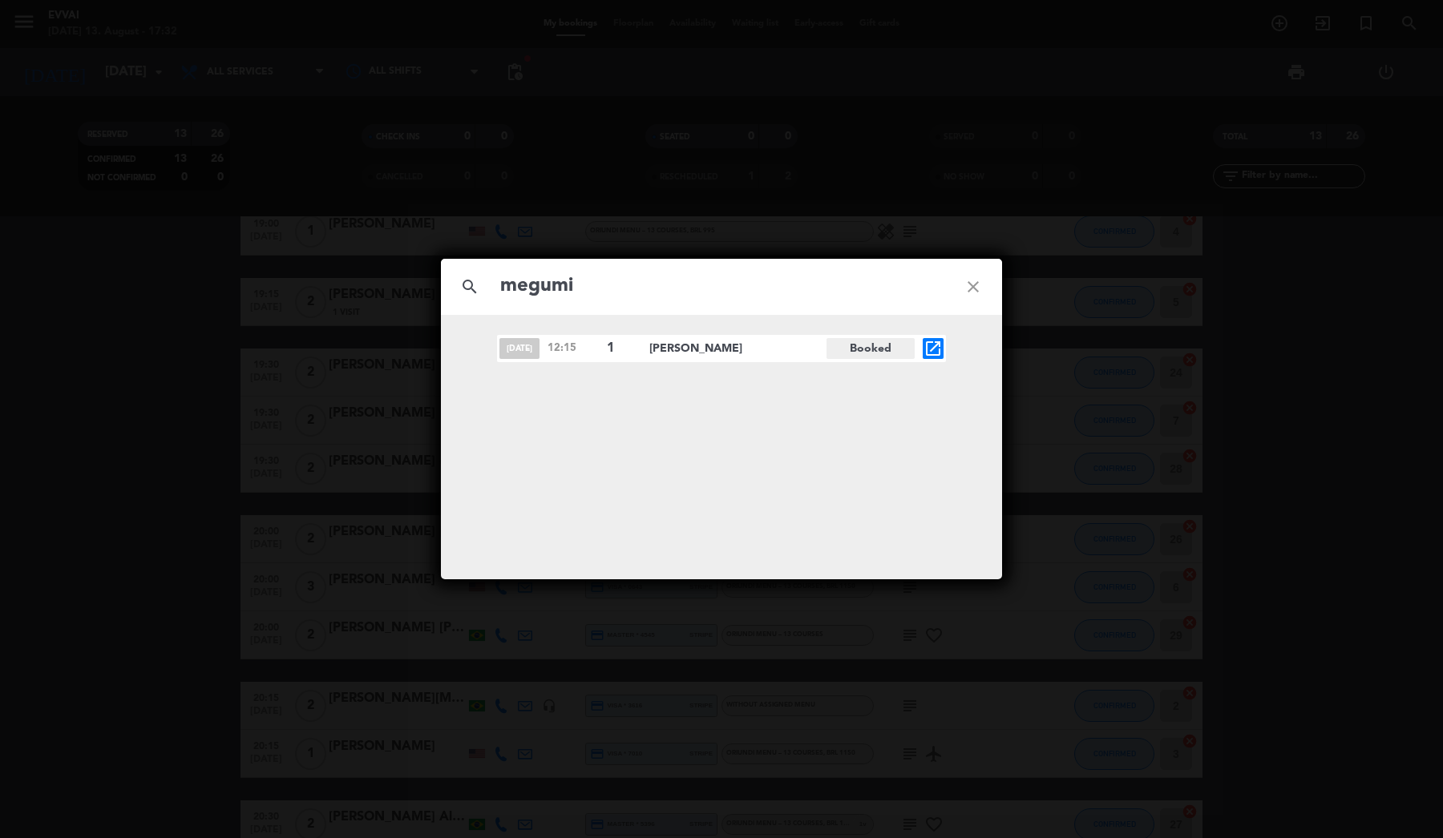
type input "megumi"
click at [644, 354] on div "Aug 16 12:15 1 Megumi Yokote Booked open_in_new" at bounding box center [721, 348] width 449 height 27
click at [922, 352] on div "Aug 16 12:15 1 Megumi Yokote Booked open_in_new" at bounding box center [721, 348] width 449 height 27
click at [944, 353] on div "Aug 16 12:15 1 Megumi Yokote Booked open_in_new" at bounding box center [721, 348] width 449 height 27
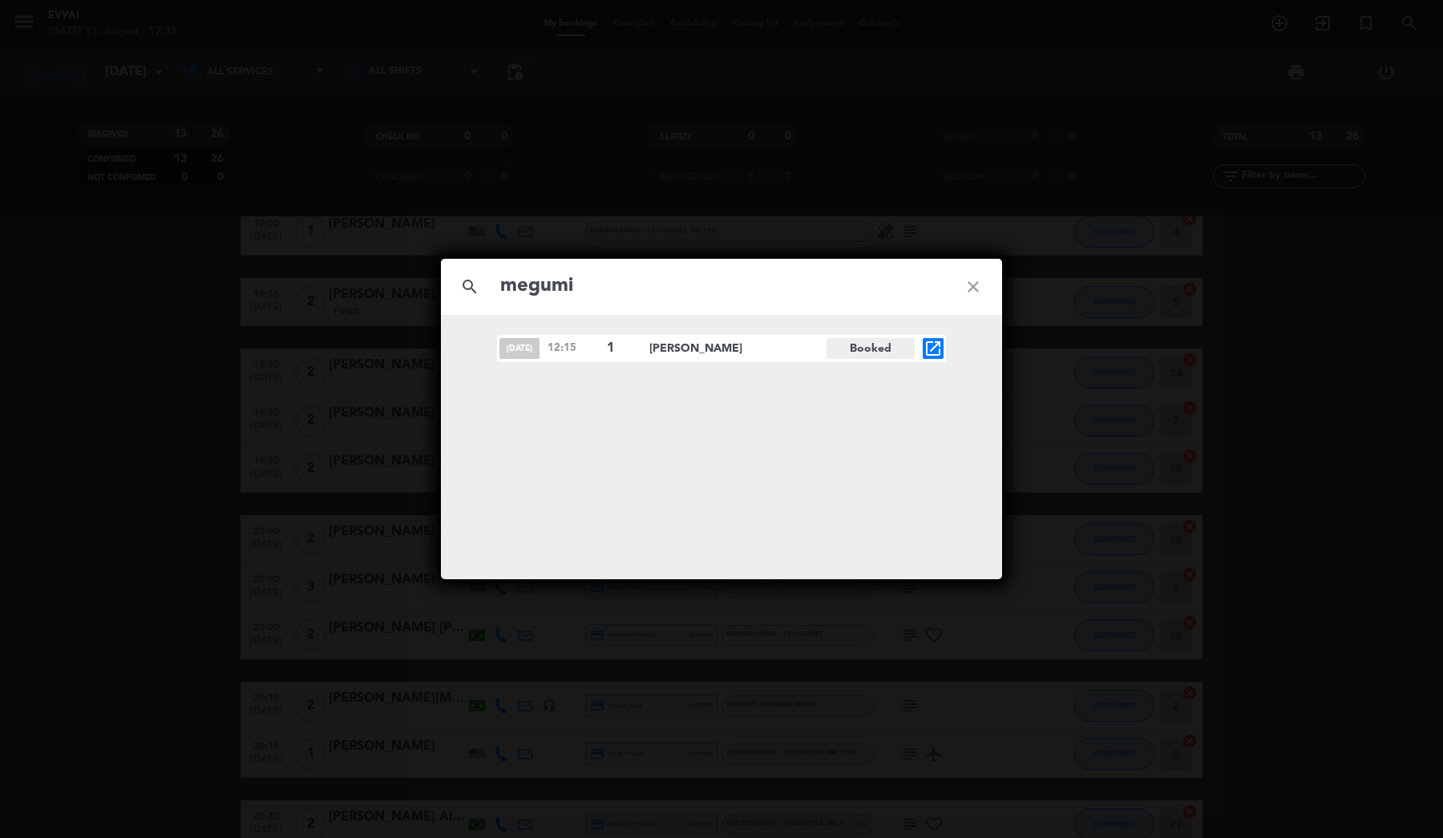
click at [930, 352] on icon "open_in_new" at bounding box center [932, 348] width 19 height 19
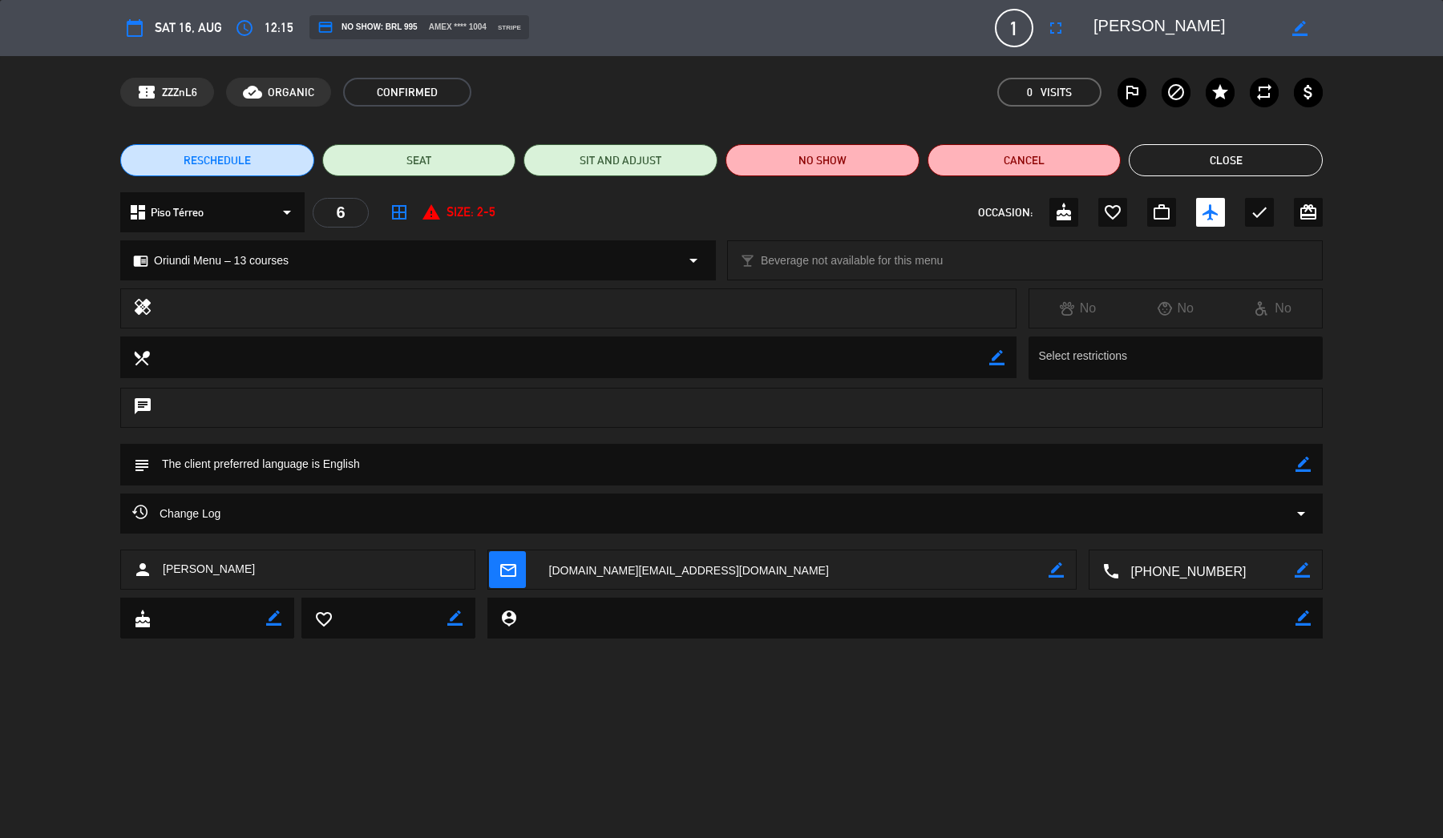
click at [1201, 168] on button "Close" at bounding box center [1225, 160] width 194 height 32
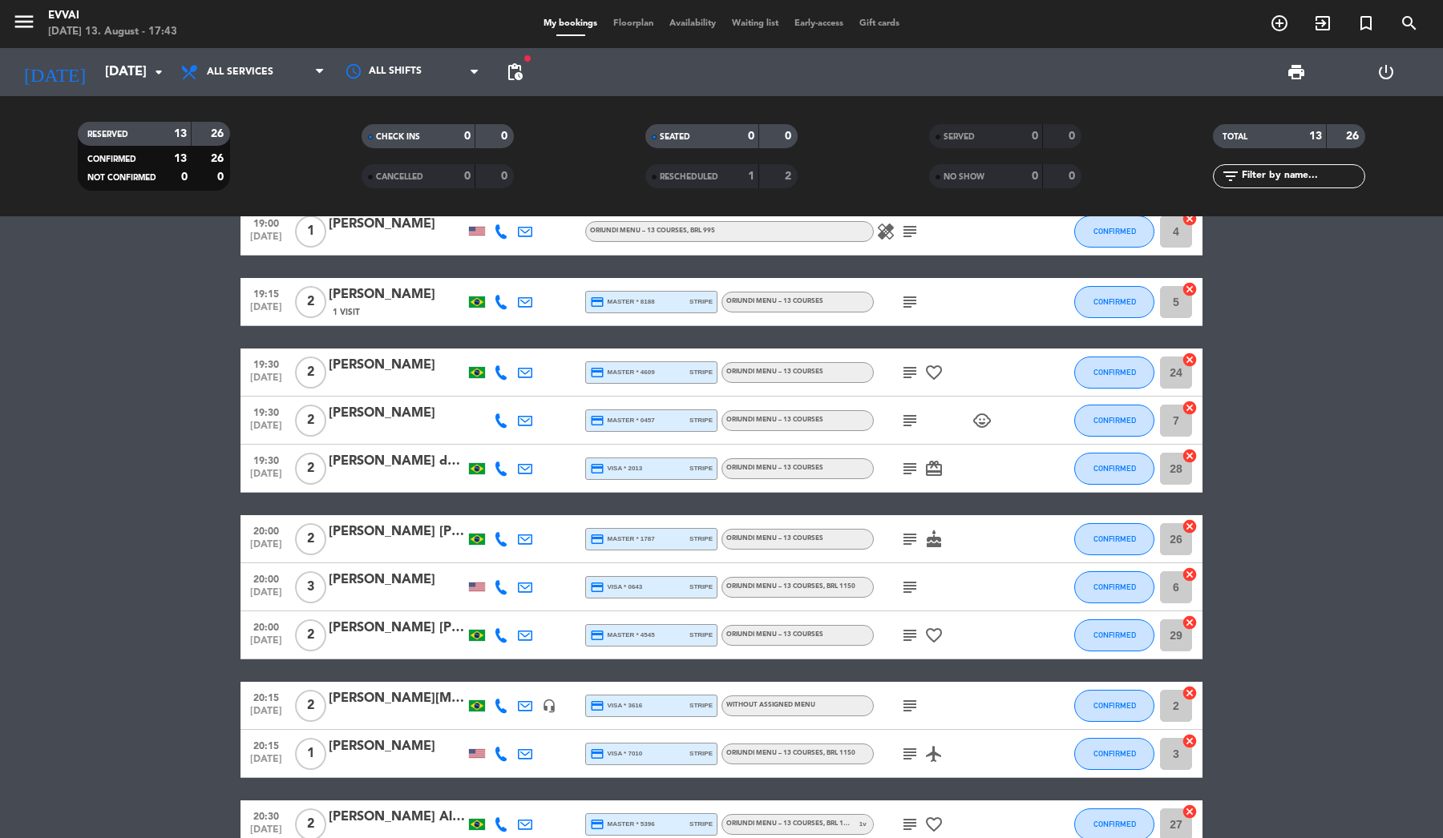
scroll to position [224, 0]
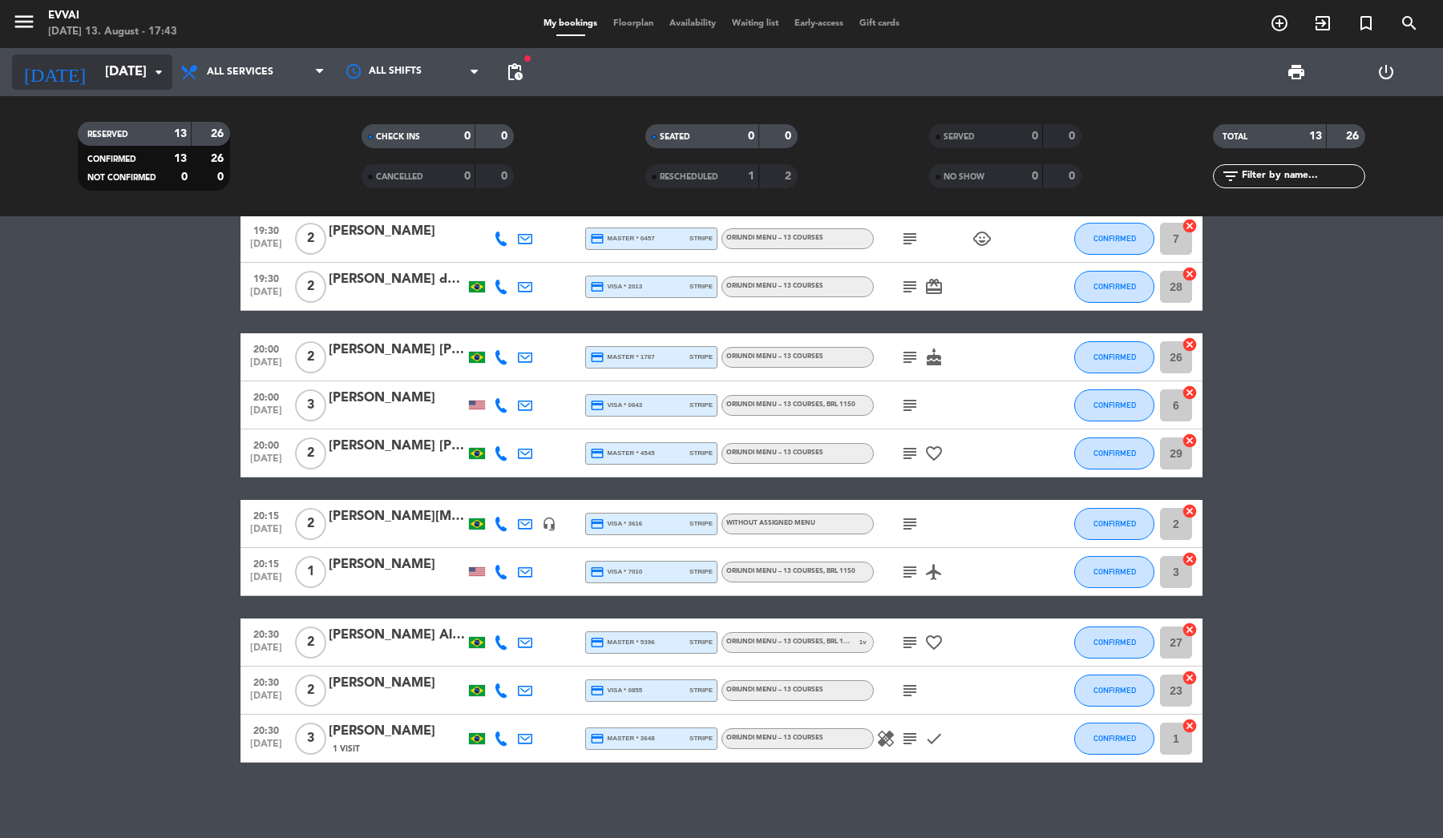
click at [97, 59] on input "[DATE]" at bounding box center [183, 72] width 172 height 31
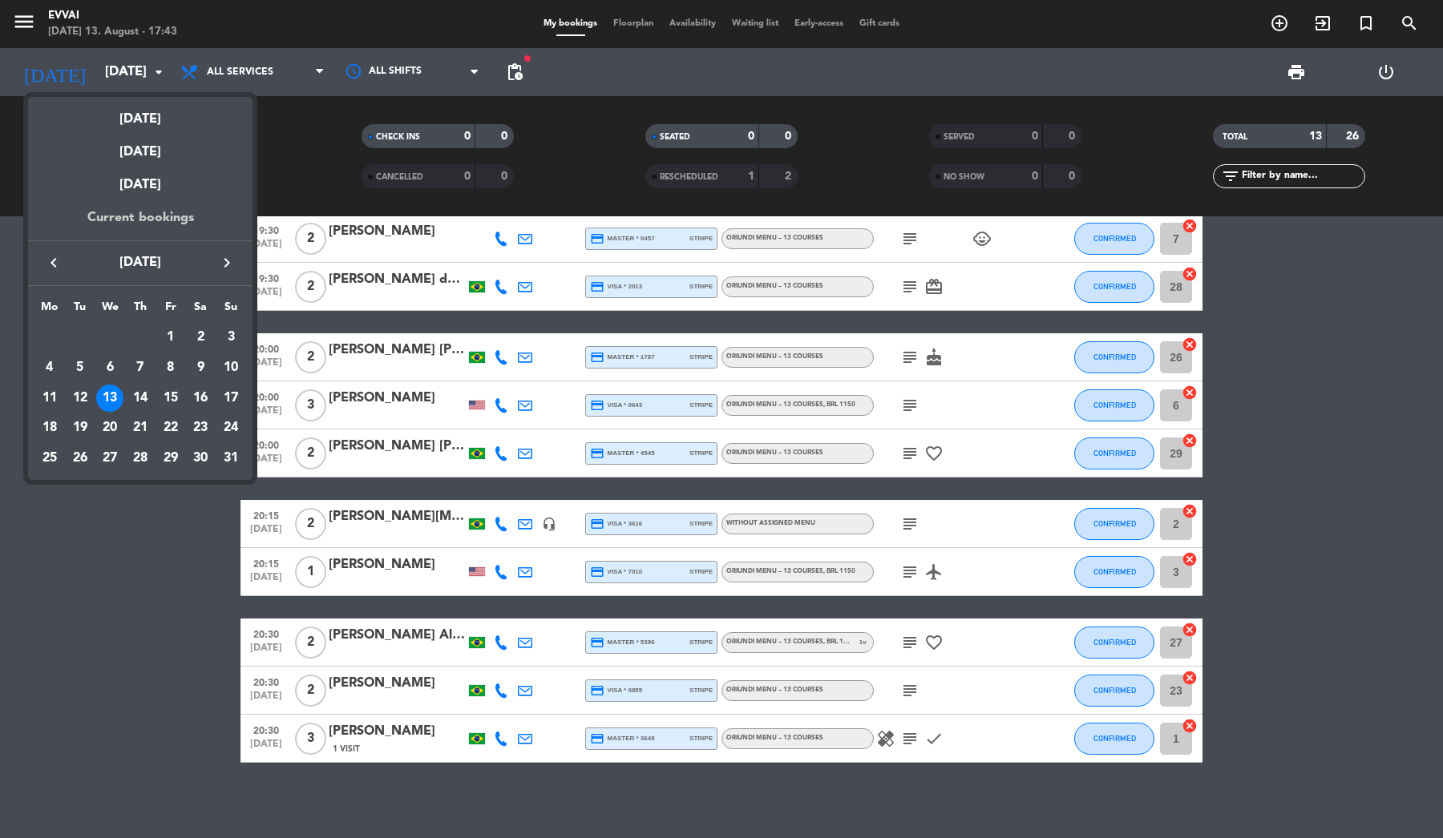
click at [119, 220] on div "Current bookings" at bounding box center [140, 224] width 224 height 33
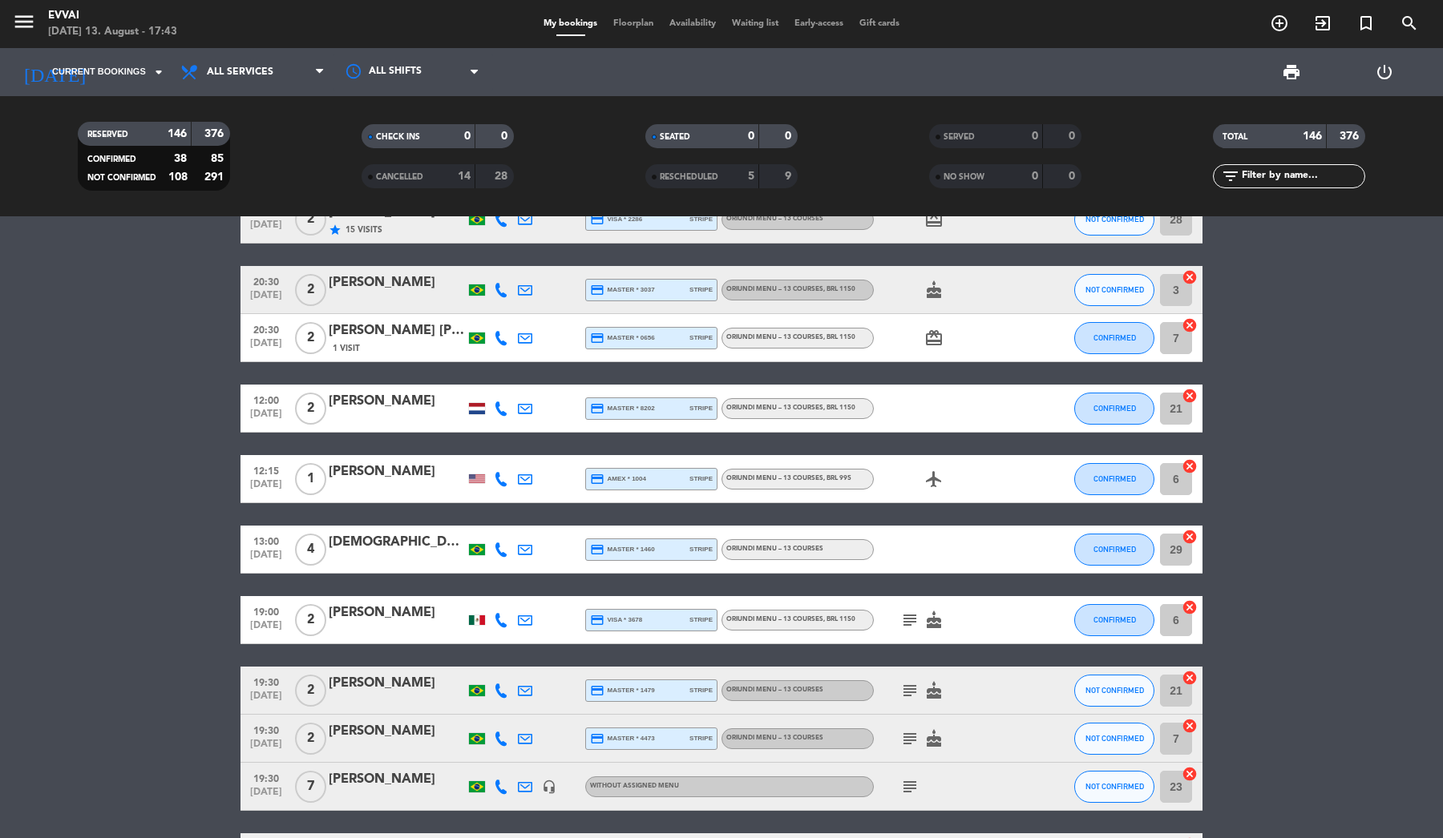
scroll to position [2051, 0]
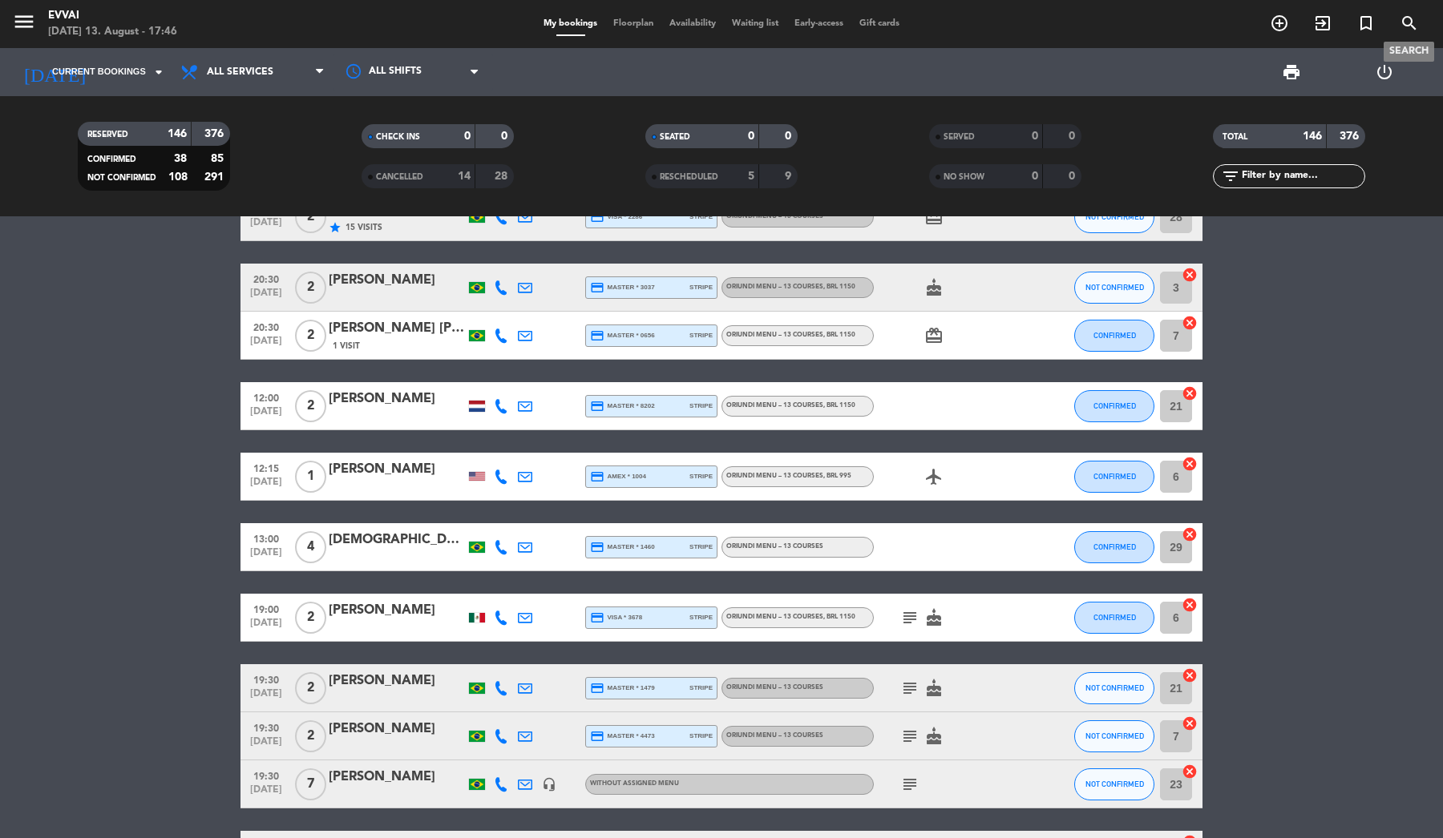
click at [1416, 30] on icon "search" at bounding box center [1408, 23] width 19 height 19
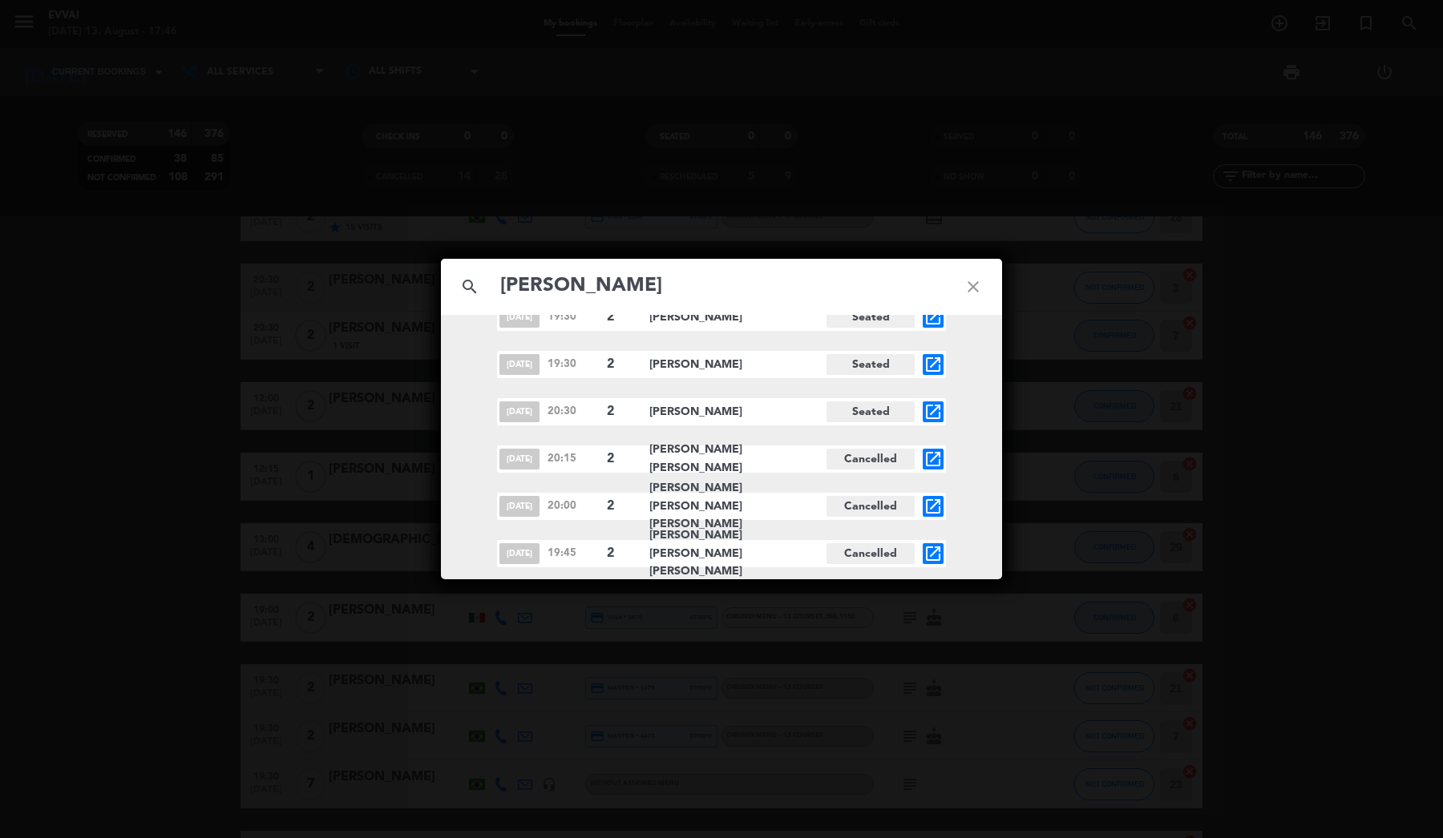
scroll to position [0, 0]
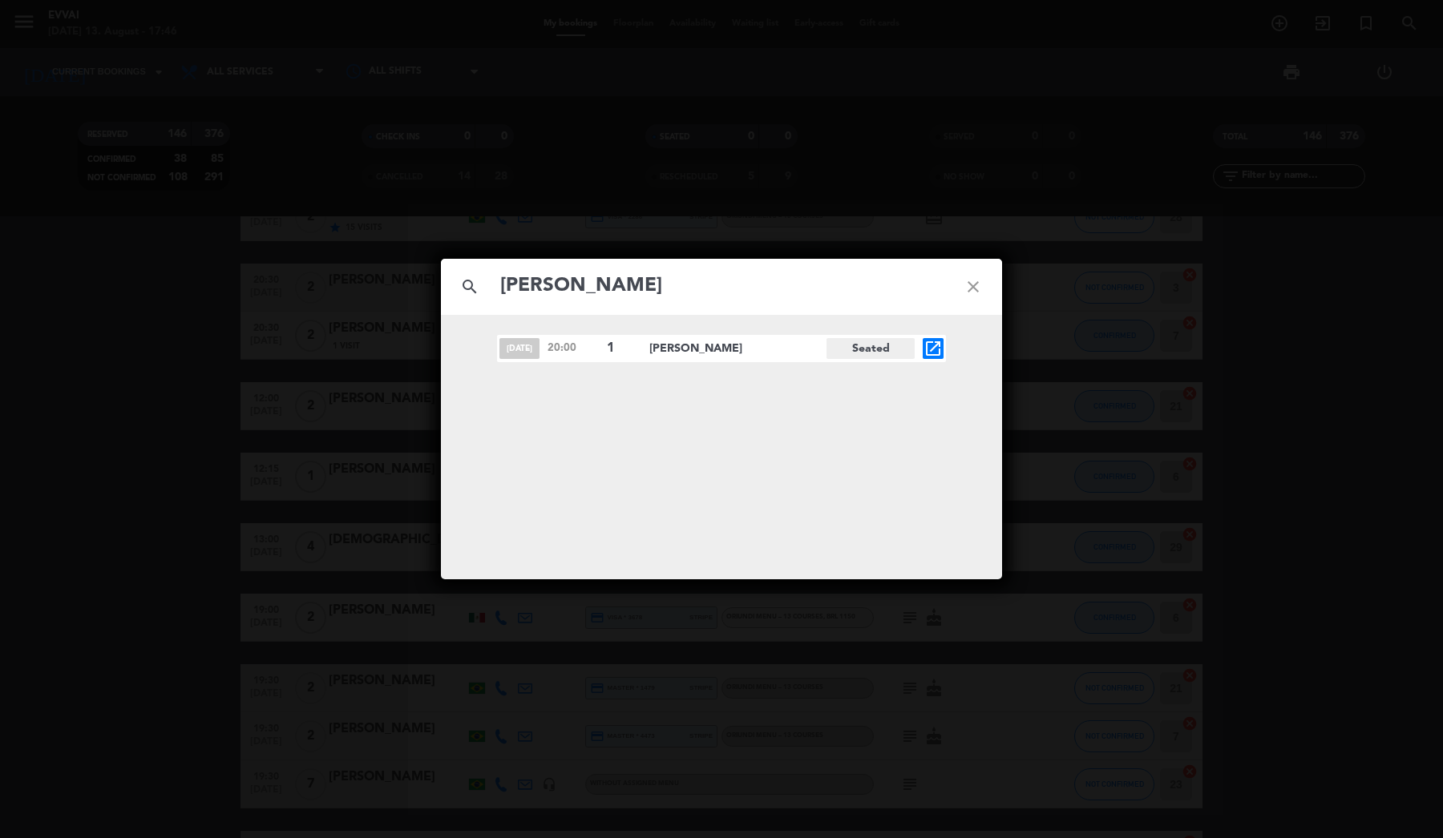
type input "Barbara ber"
click at [724, 349] on span "Barbara Berger" at bounding box center [737, 349] width 177 height 18
click at [930, 350] on icon "open_in_new" at bounding box center [932, 348] width 19 height 19
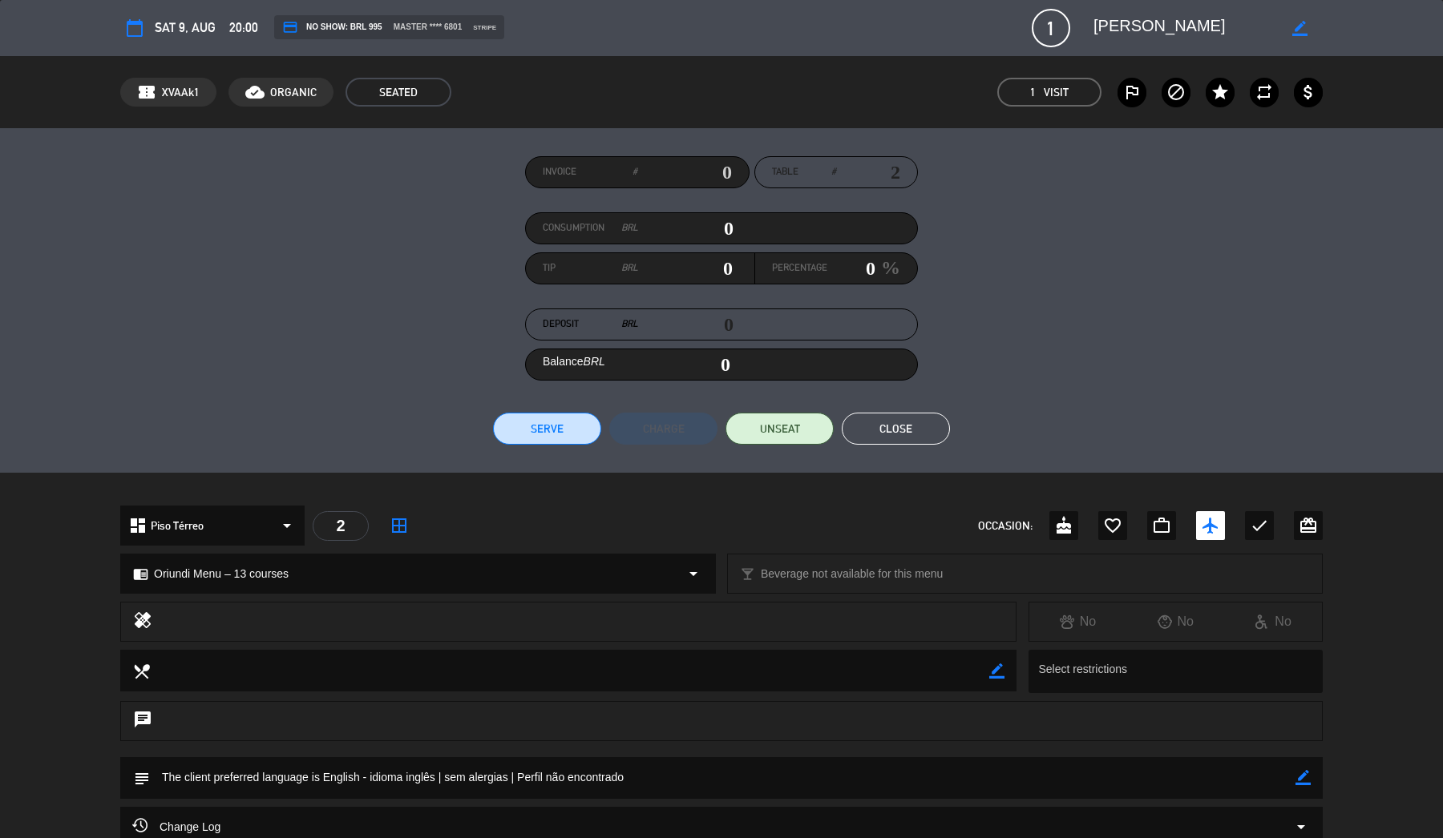
click at [877, 434] on button "Close" at bounding box center [895, 429] width 108 height 32
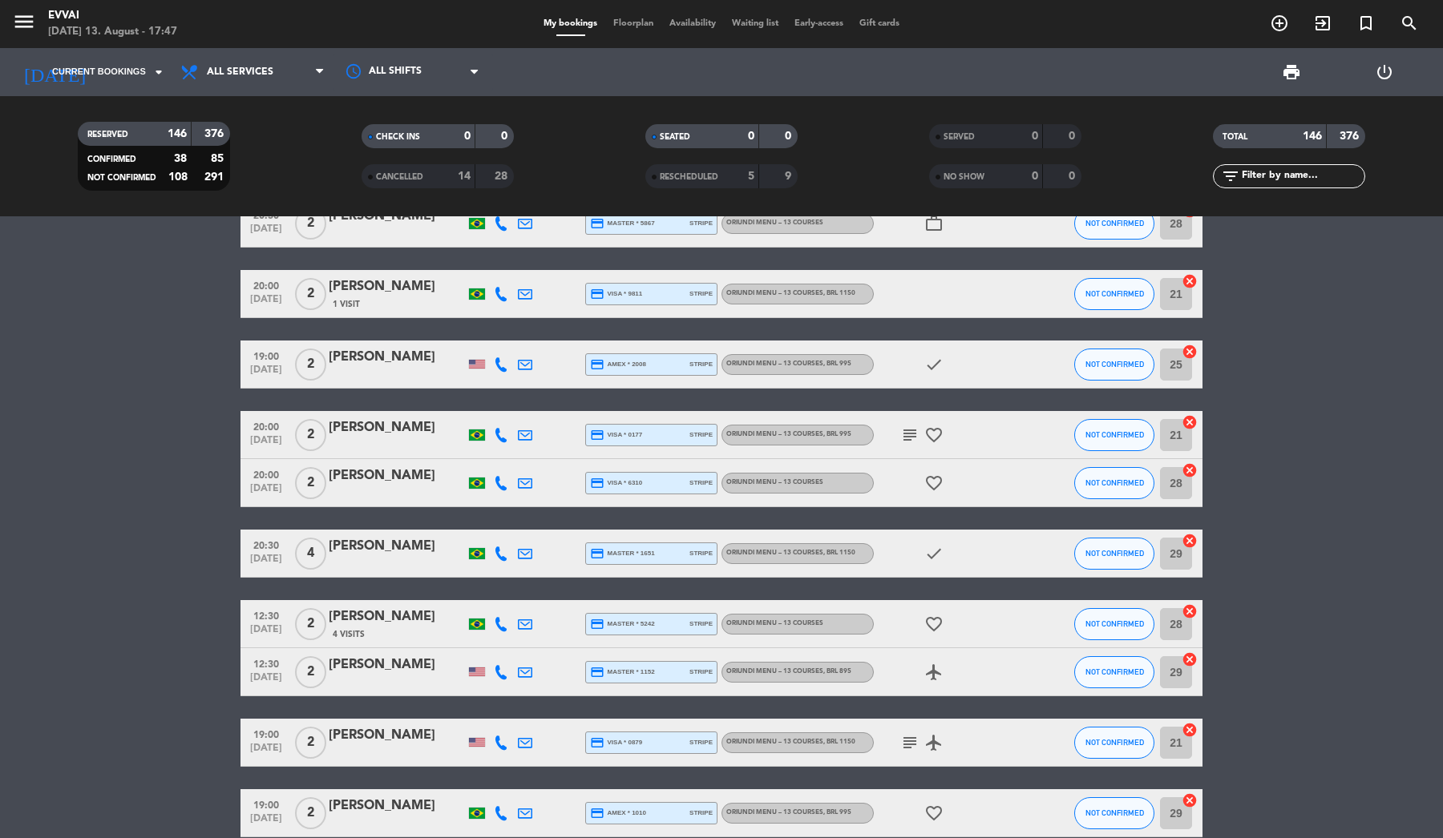
scroll to position [5125, 0]
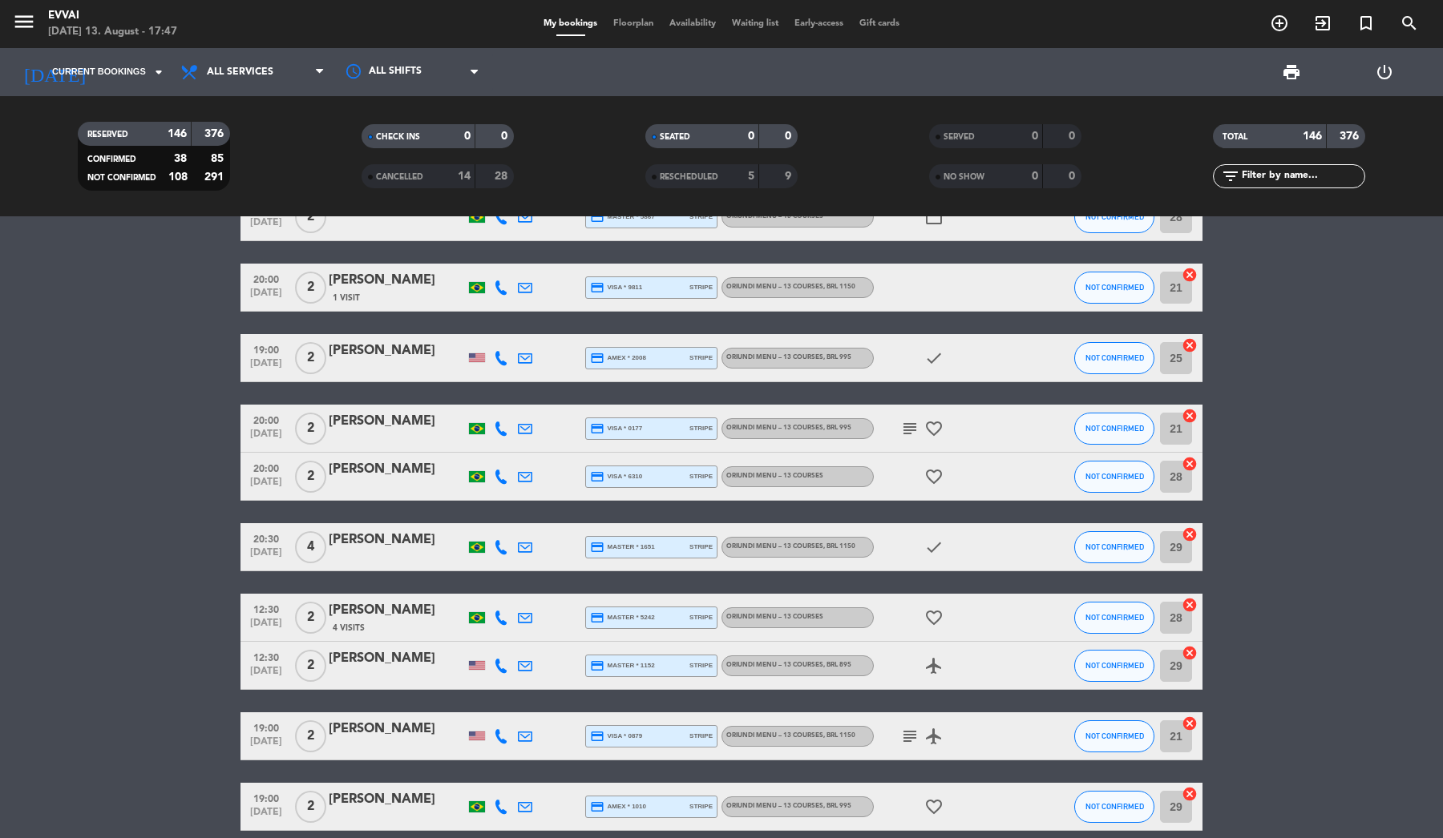
click at [351, 356] on div "[PERSON_NAME]" at bounding box center [397, 351] width 136 height 21
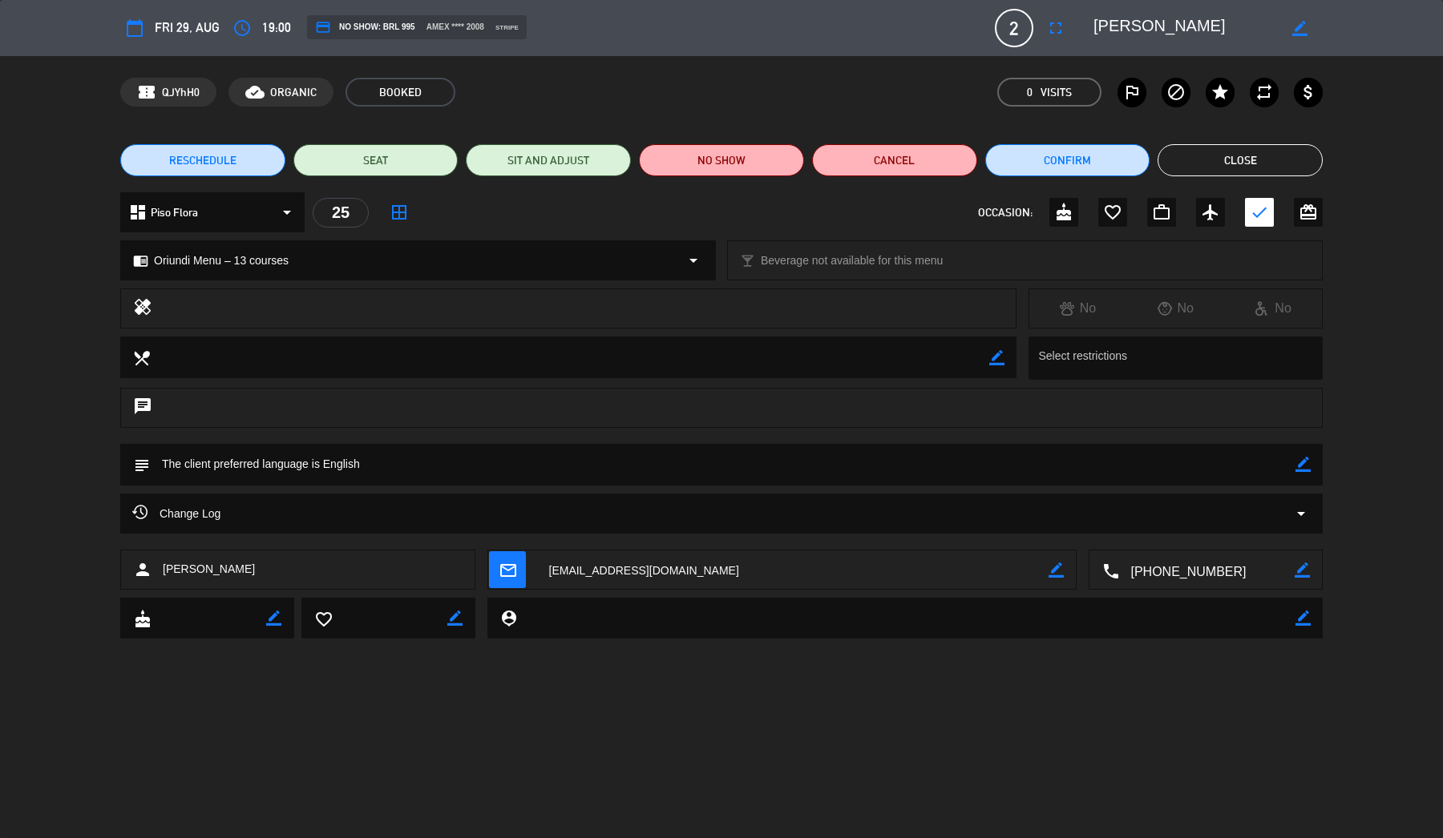
click at [289, 523] on div "Change Log arrow_drop_down" at bounding box center [721, 514] width 1202 height 40
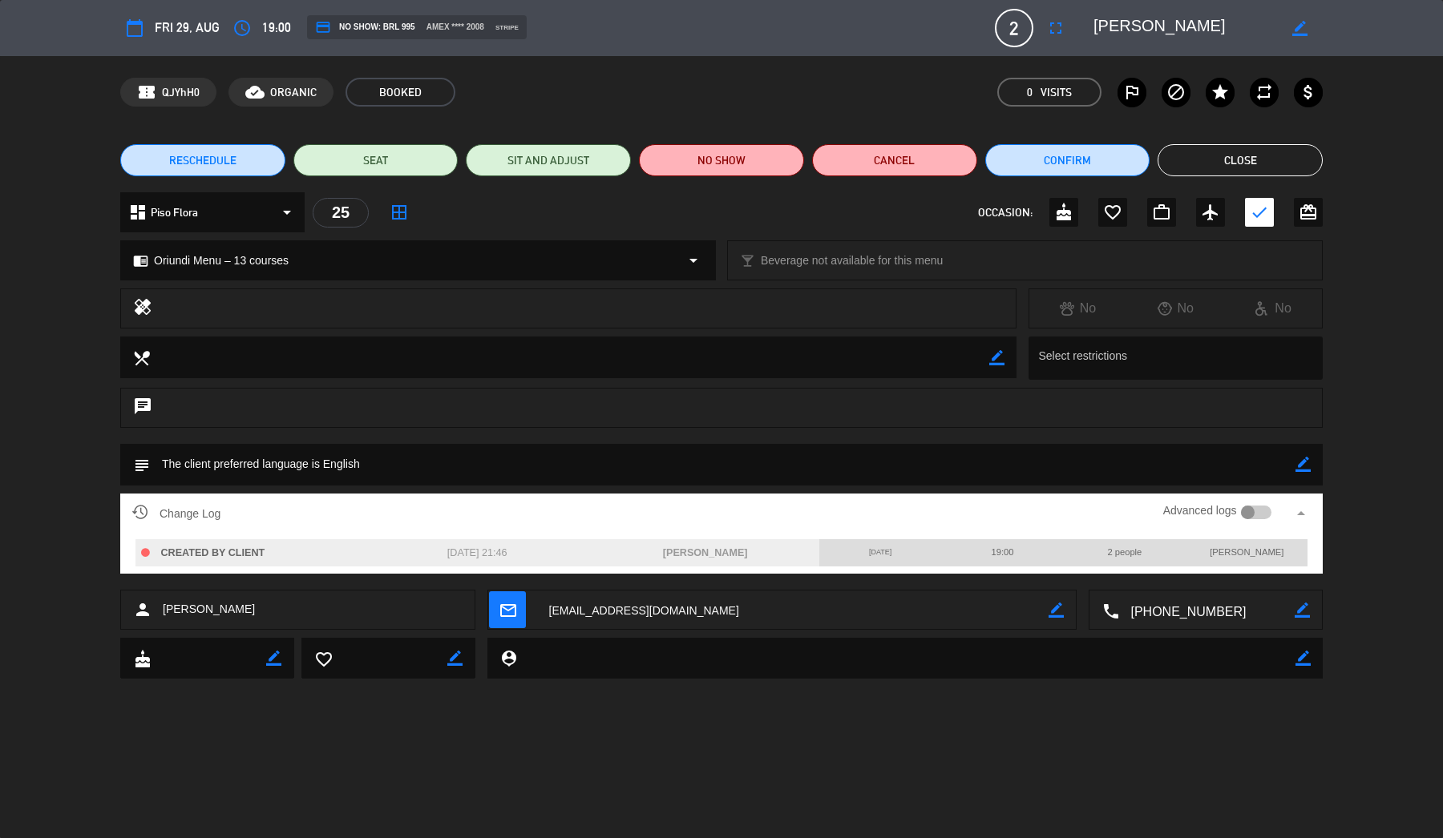
click at [1208, 151] on button "Close" at bounding box center [1239, 160] width 165 height 32
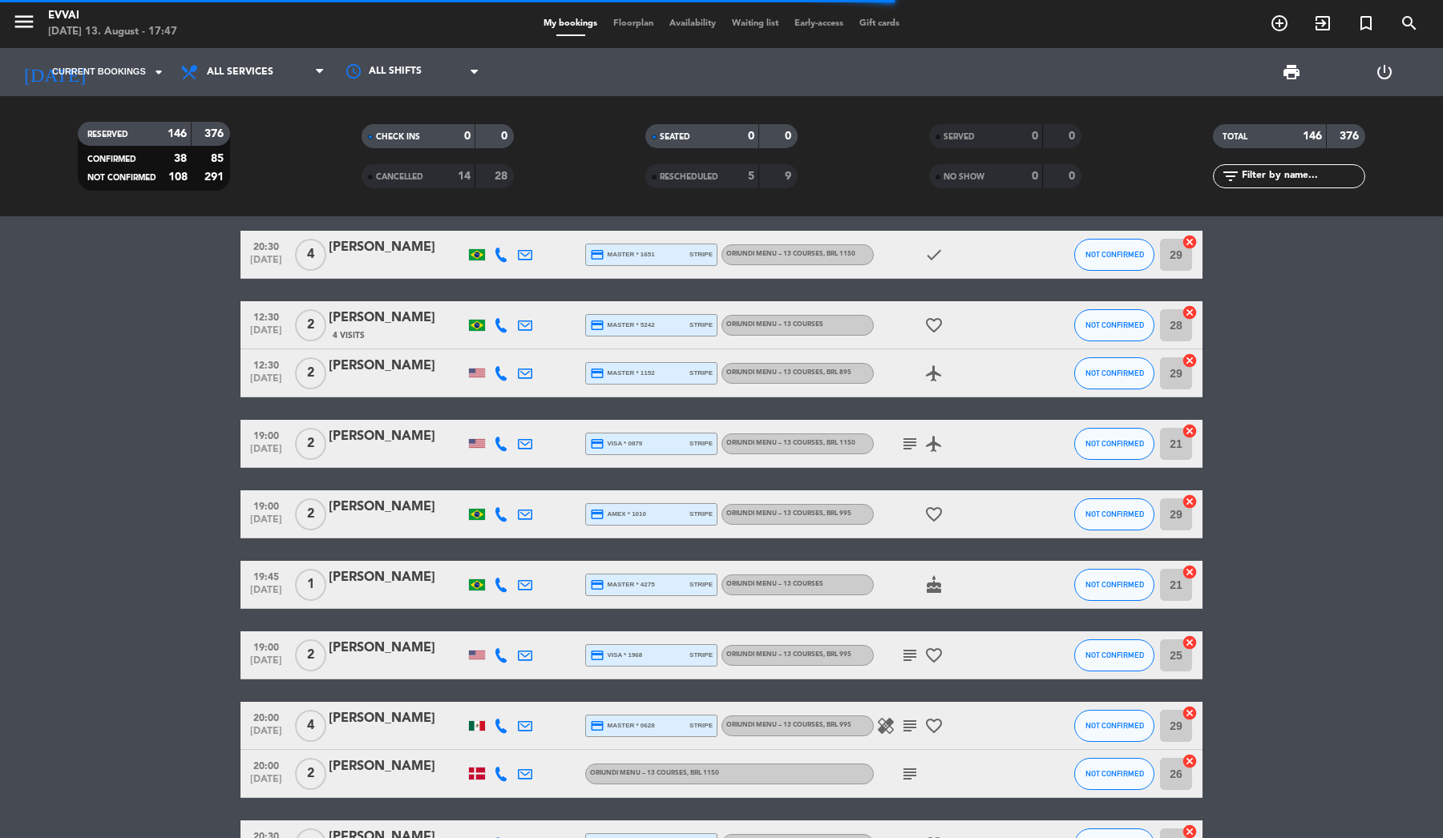
scroll to position [5458, 0]
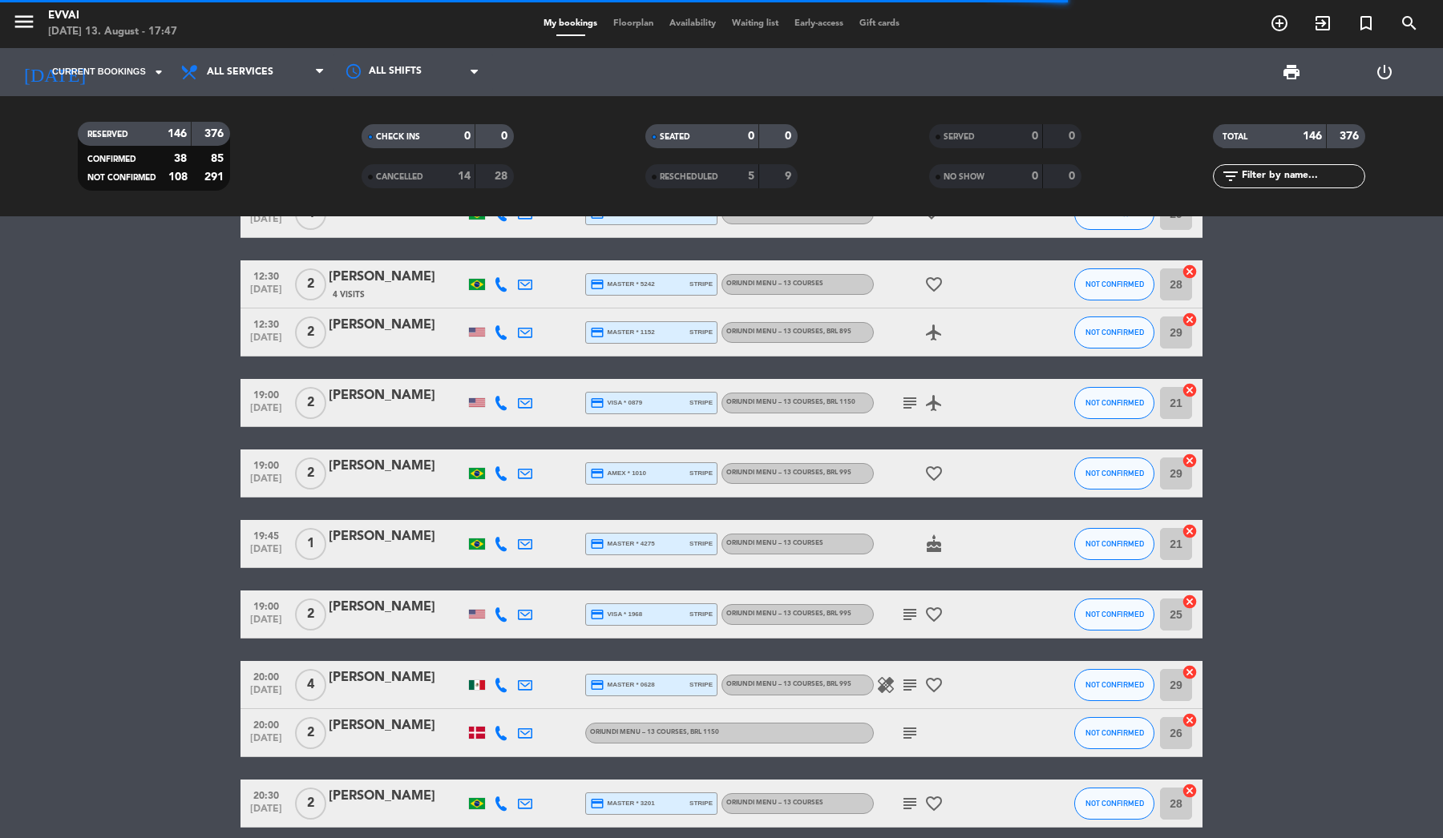
click at [373, 613] on div "[PERSON_NAME]" at bounding box center [397, 607] width 136 height 21
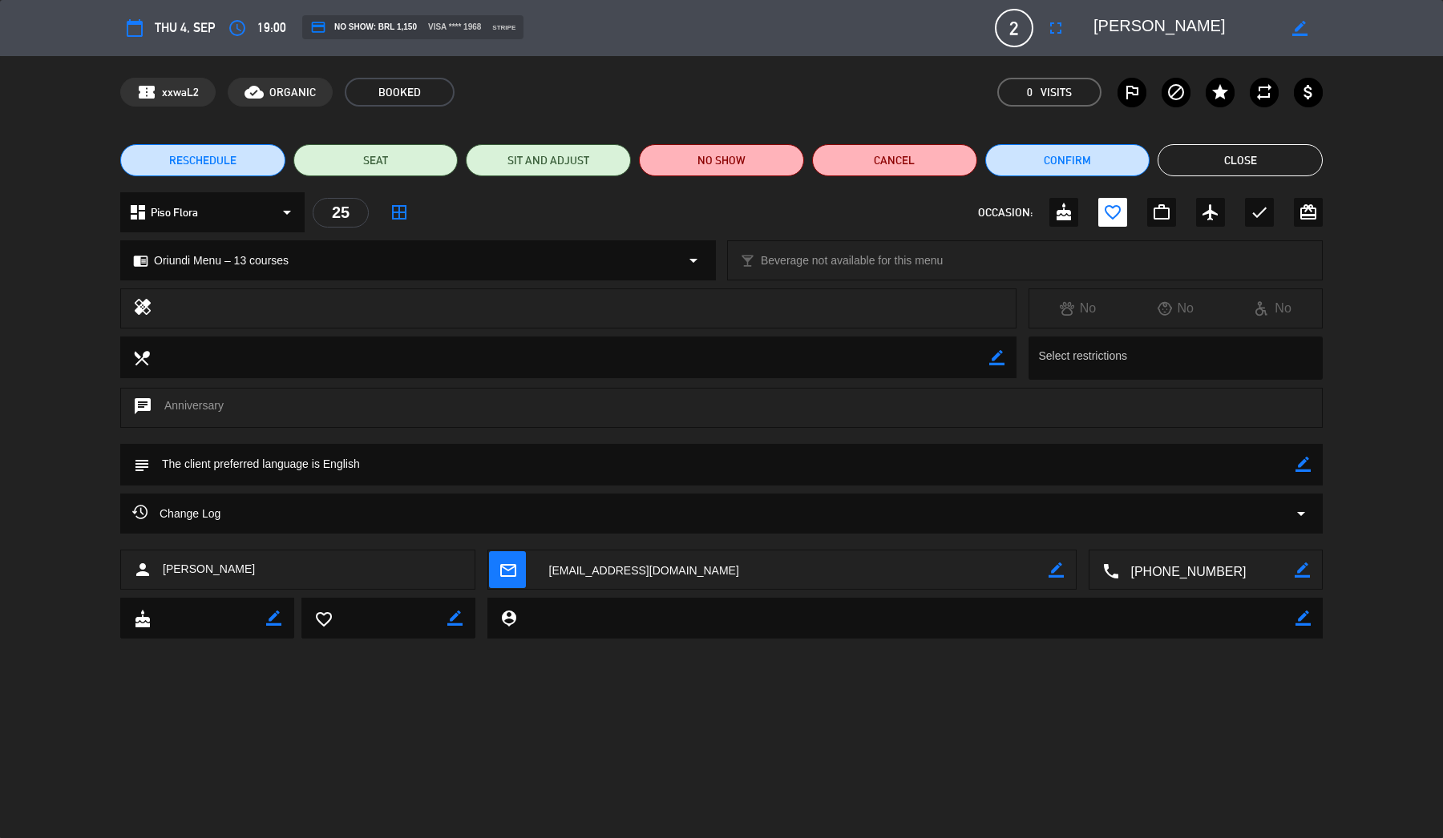
click at [1226, 166] on button "Close" at bounding box center [1239, 160] width 165 height 32
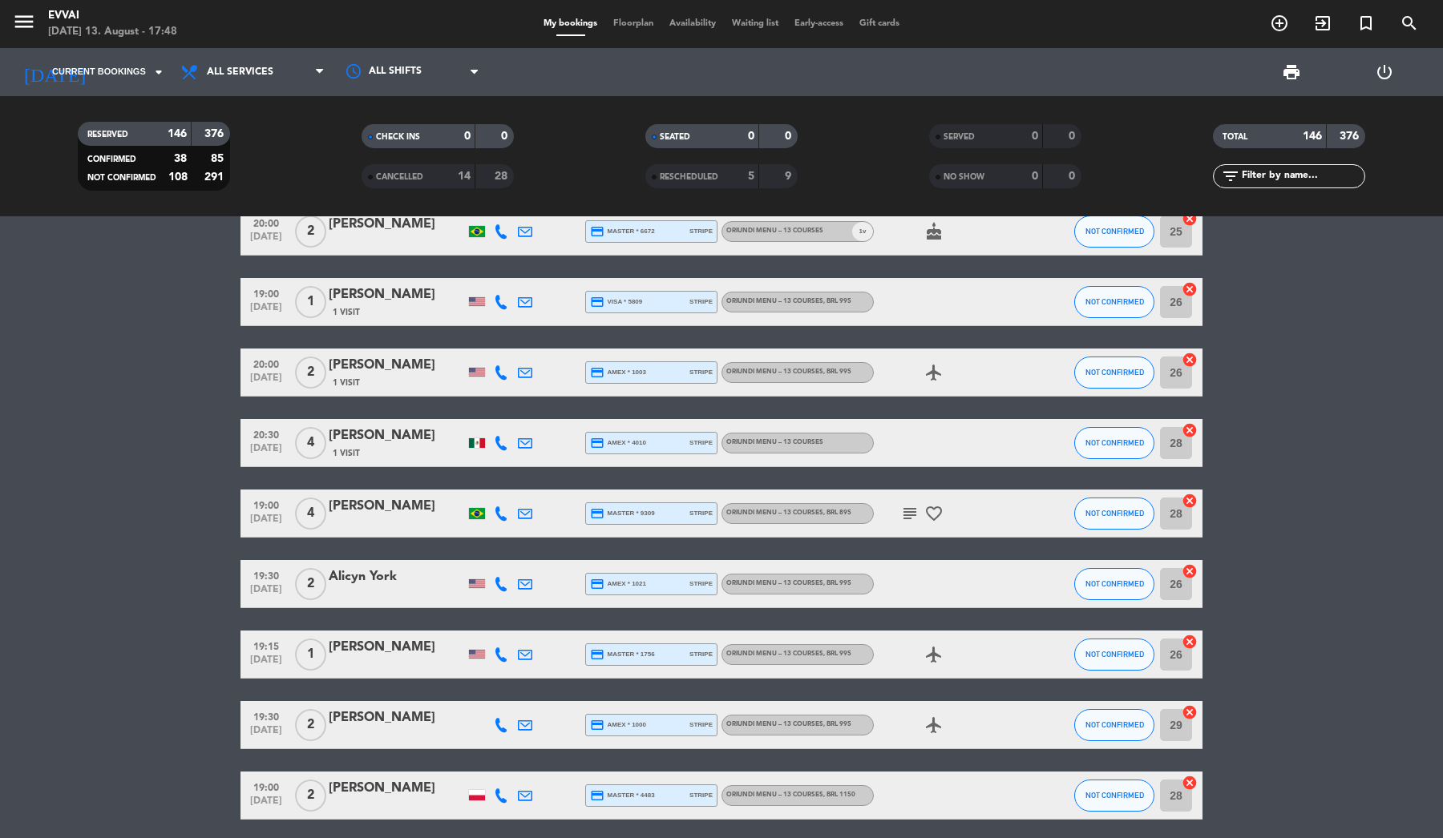
scroll to position [8424, 0]
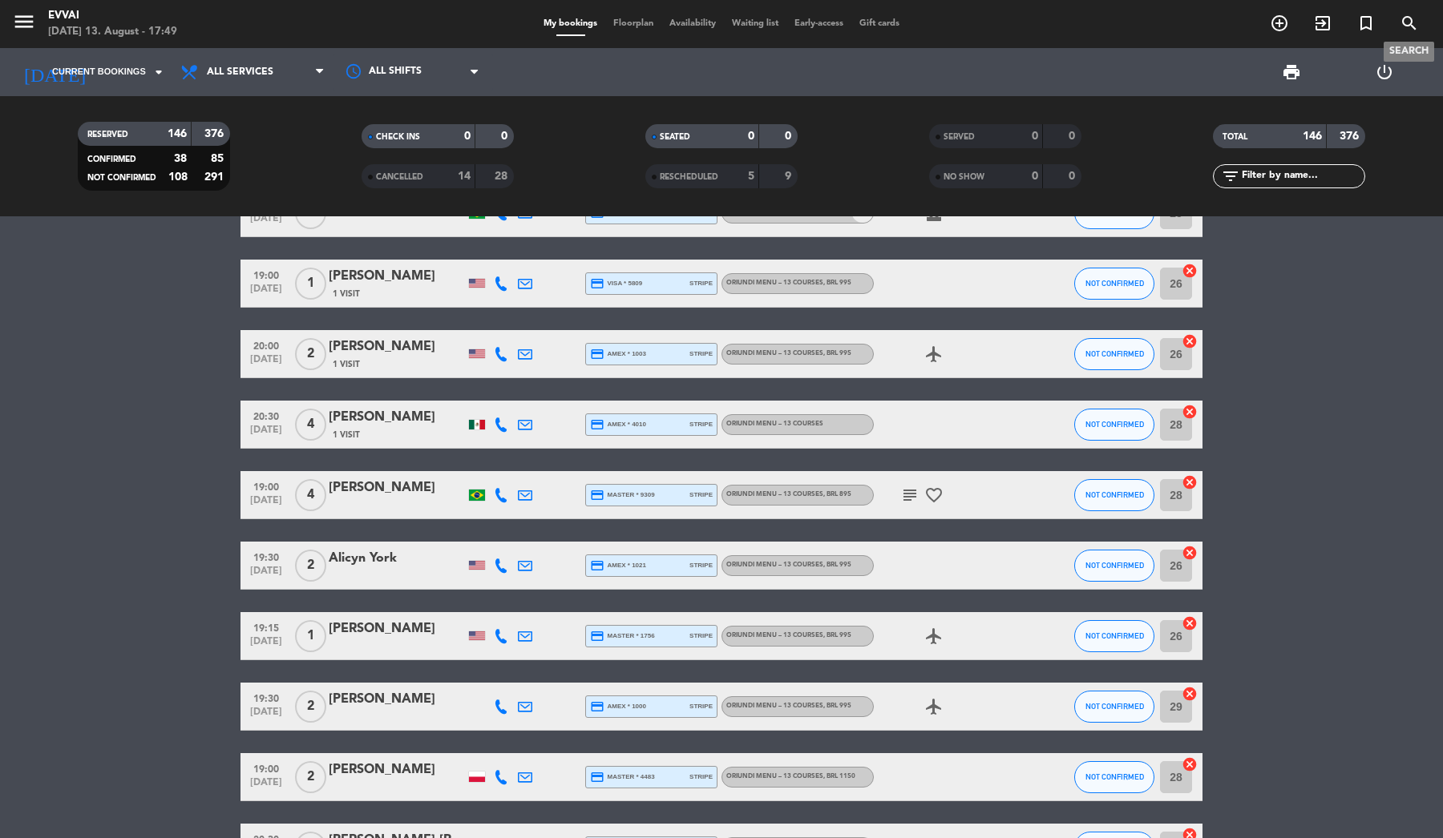
click at [1406, 18] on icon "search" at bounding box center [1408, 23] width 19 height 19
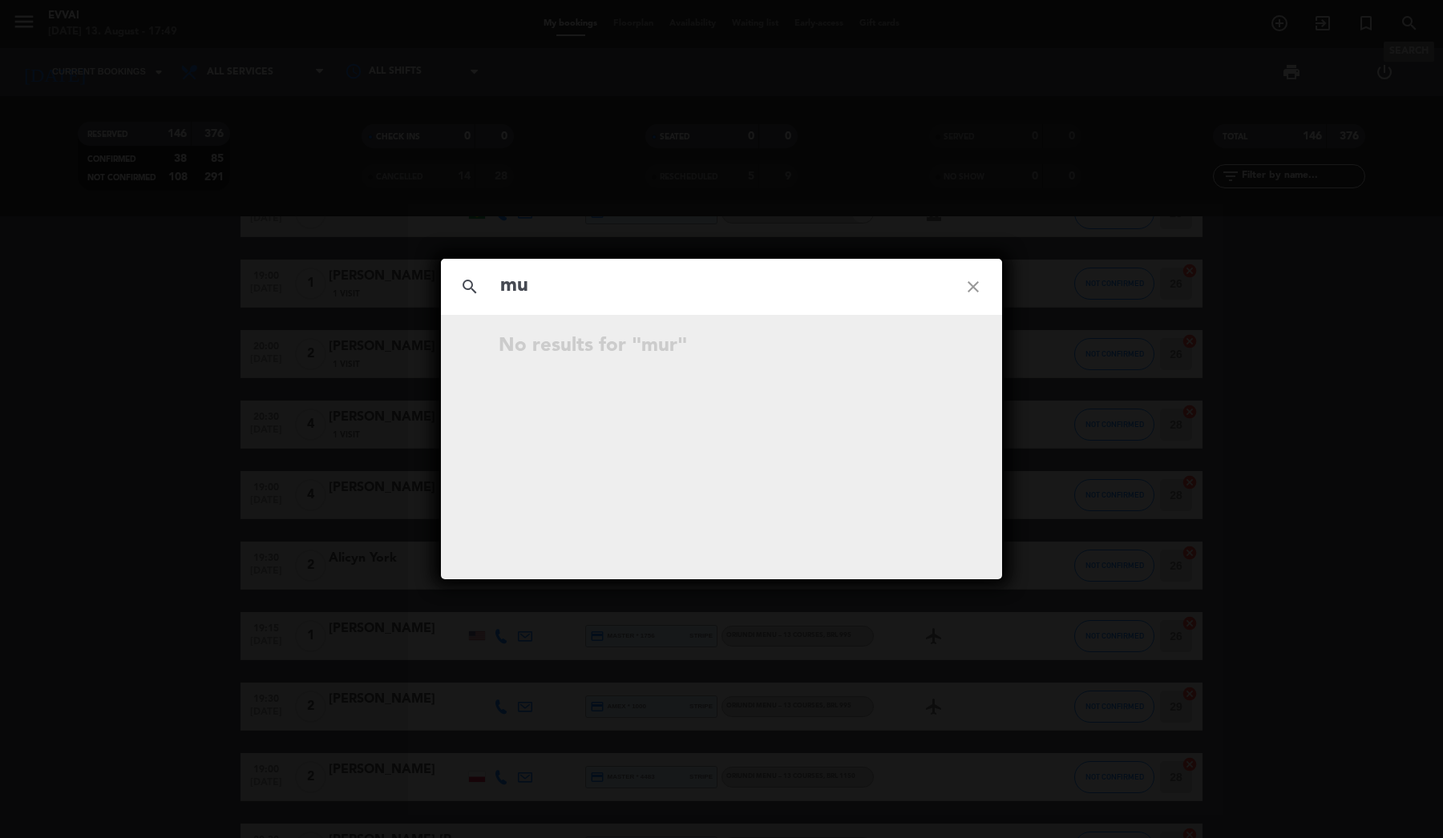
type input "m"
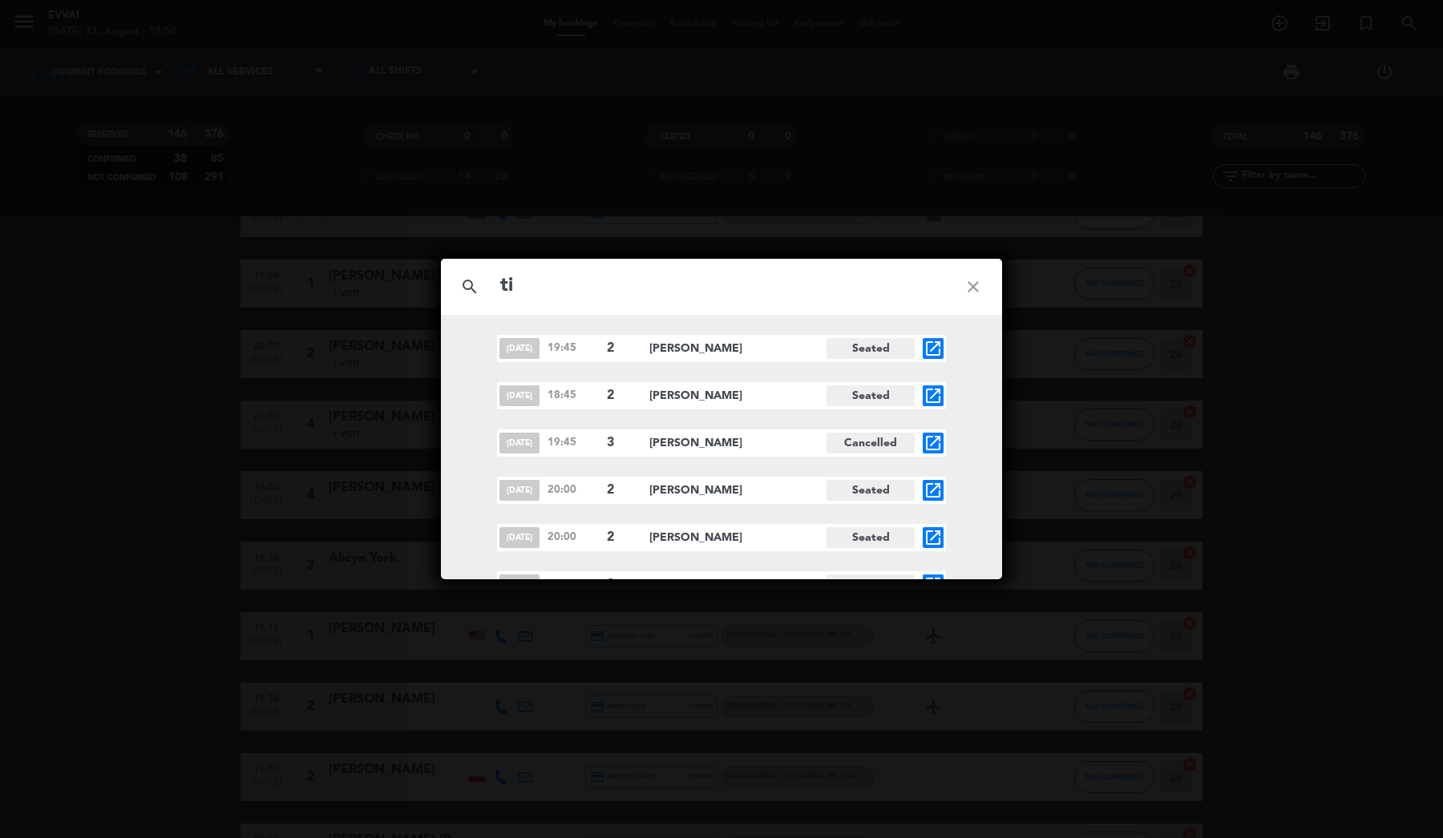
type input "t"
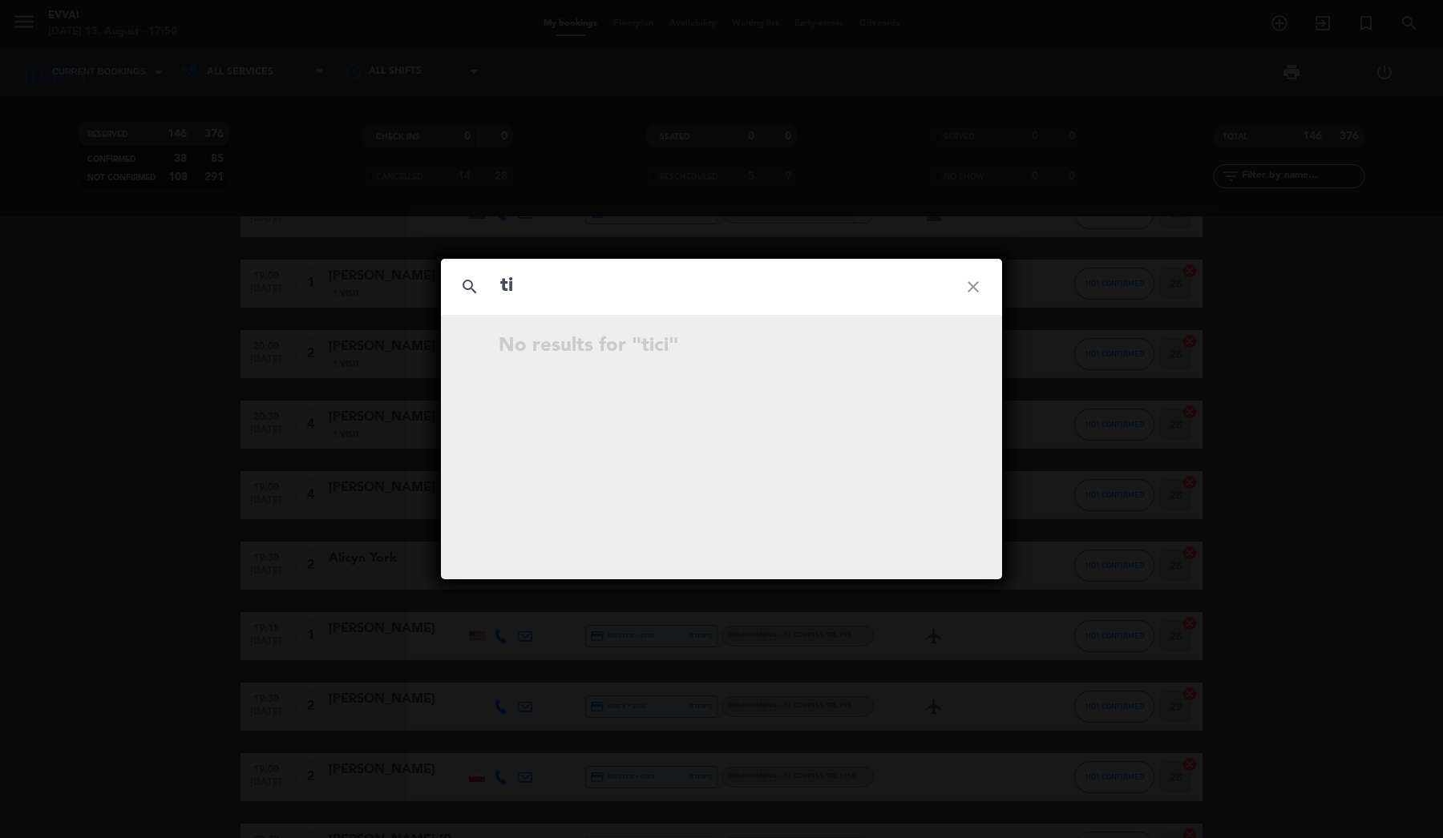
type input "t"
type input "victor"
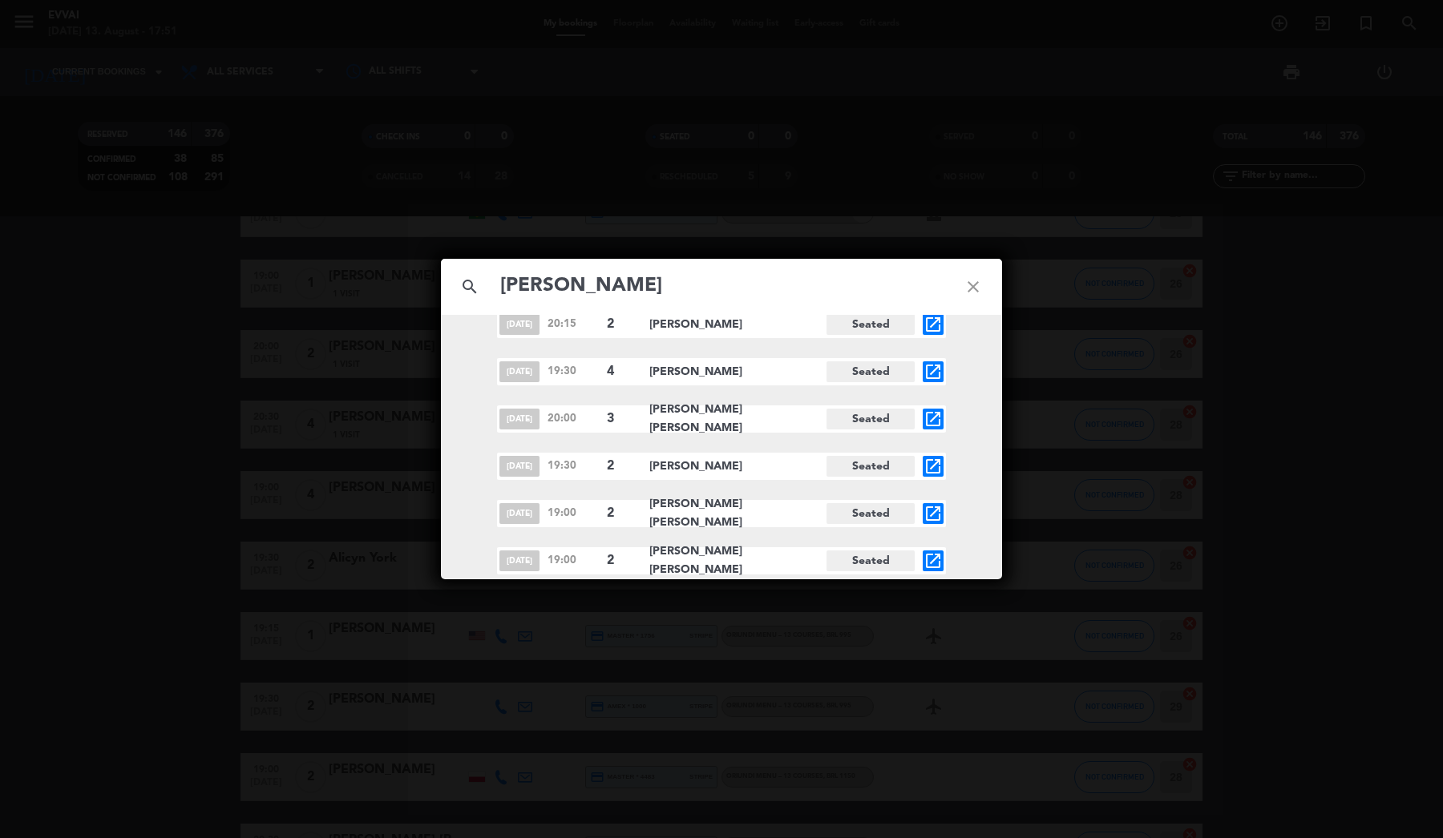
scroll to position [7254, 0]
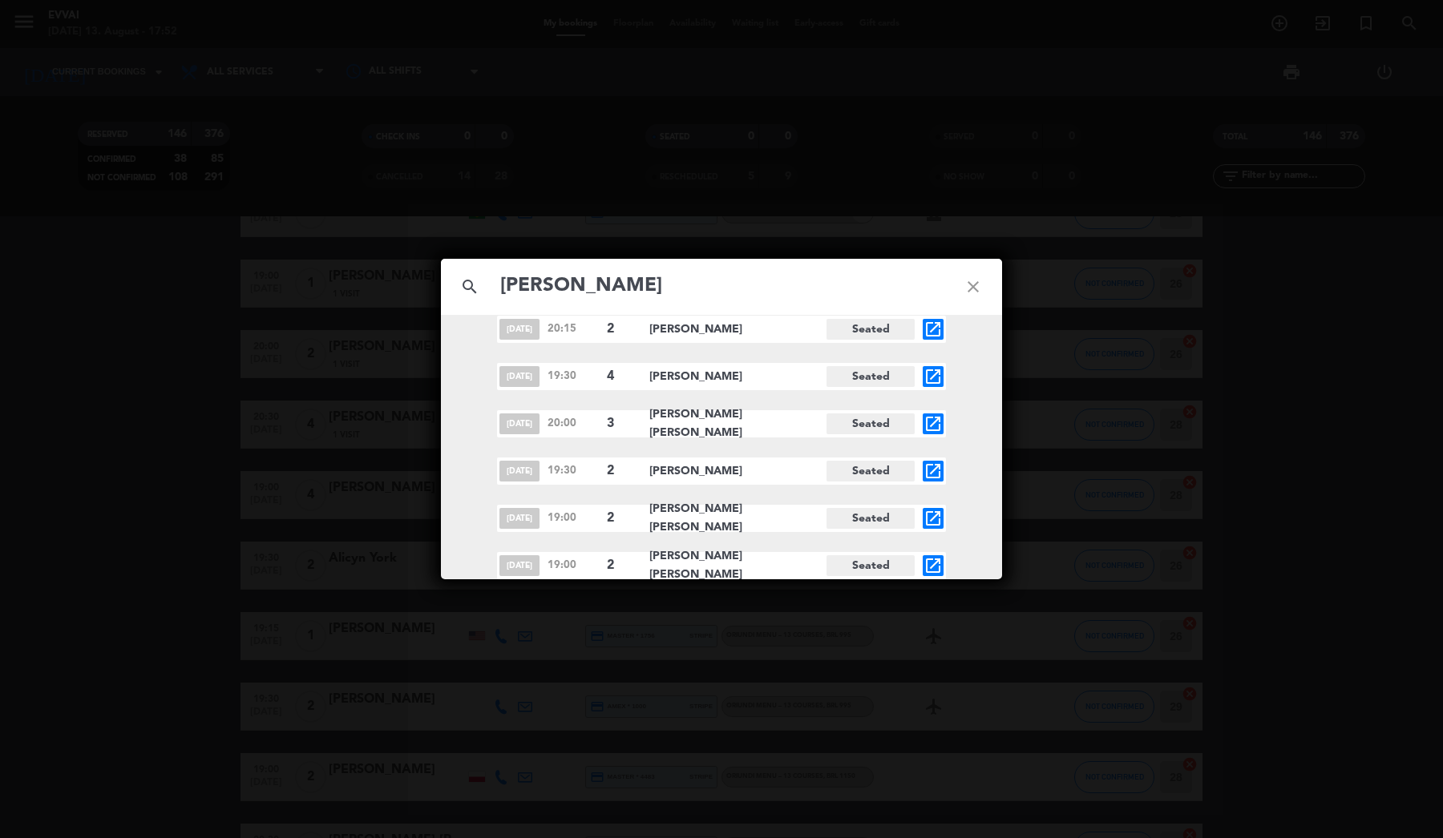
click at [971, 287] on icon "close" at bounding box center [973, 287] width 58 height 58
click at [975, 285] on icon "close" at bounding box center [973, 287] width 58 height 58
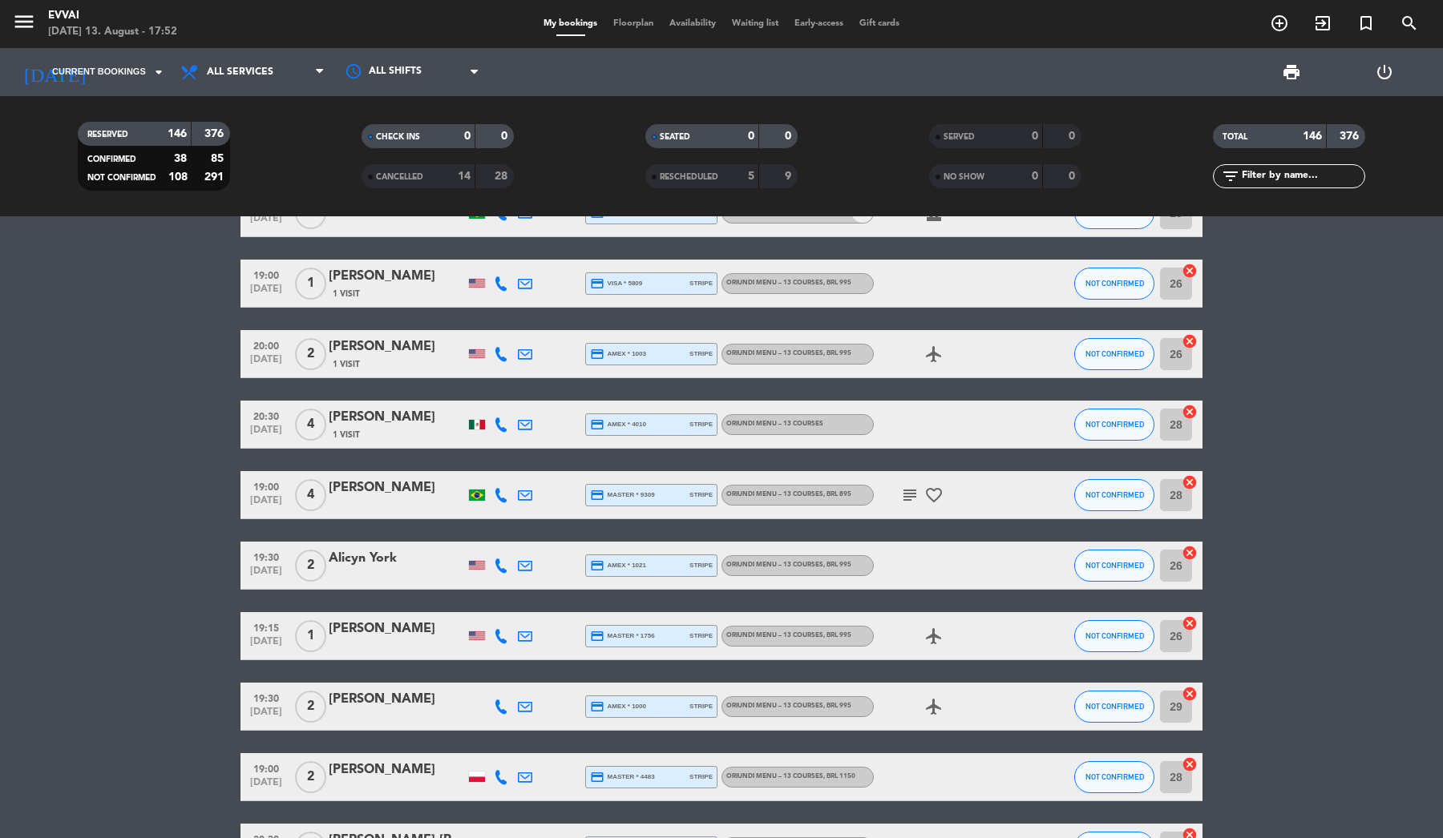
scroll to position [8436, 0]
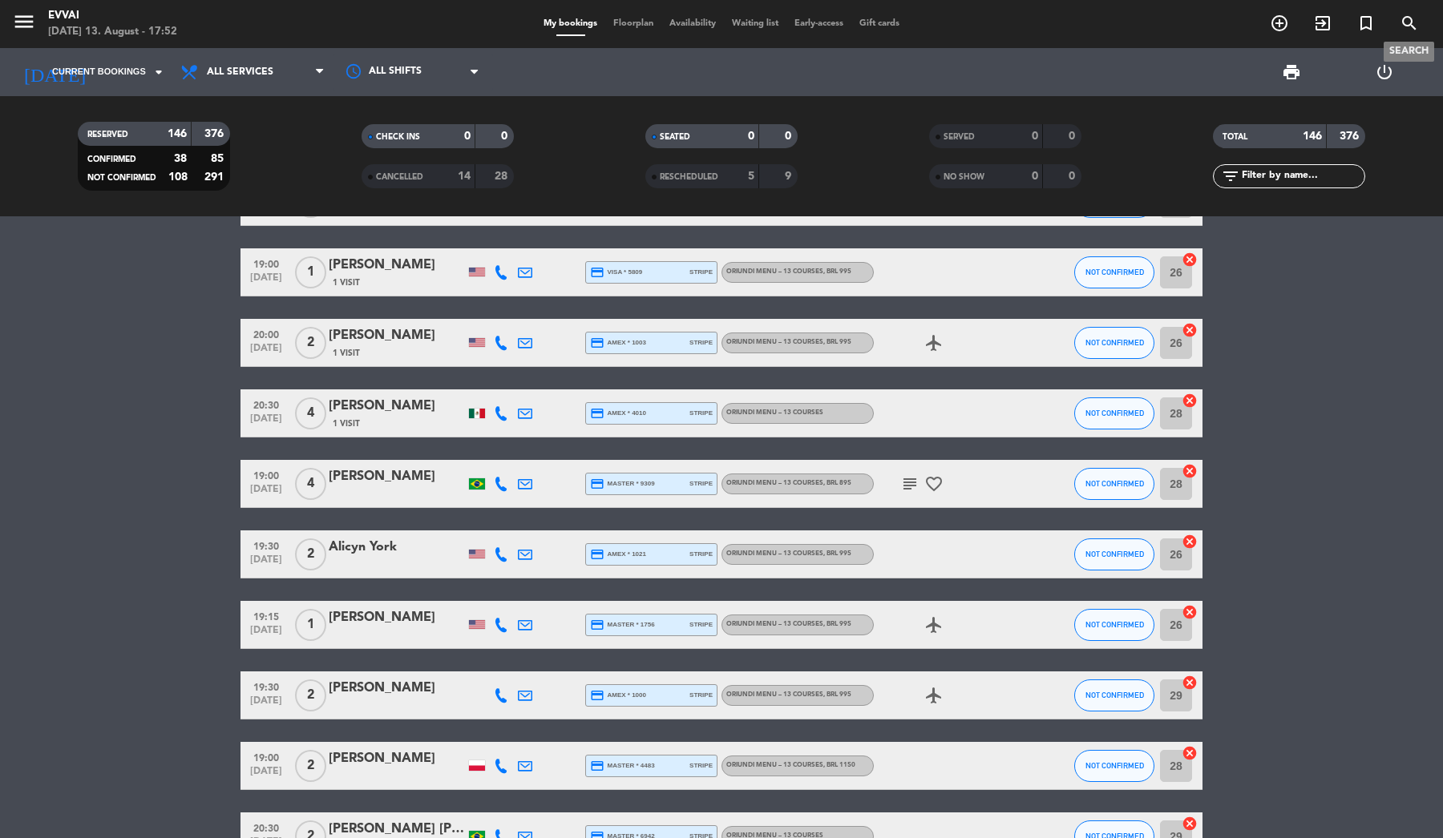
click at [1411, 20] on icon "search" at bounding box center [1408, 23] width 19 height 19
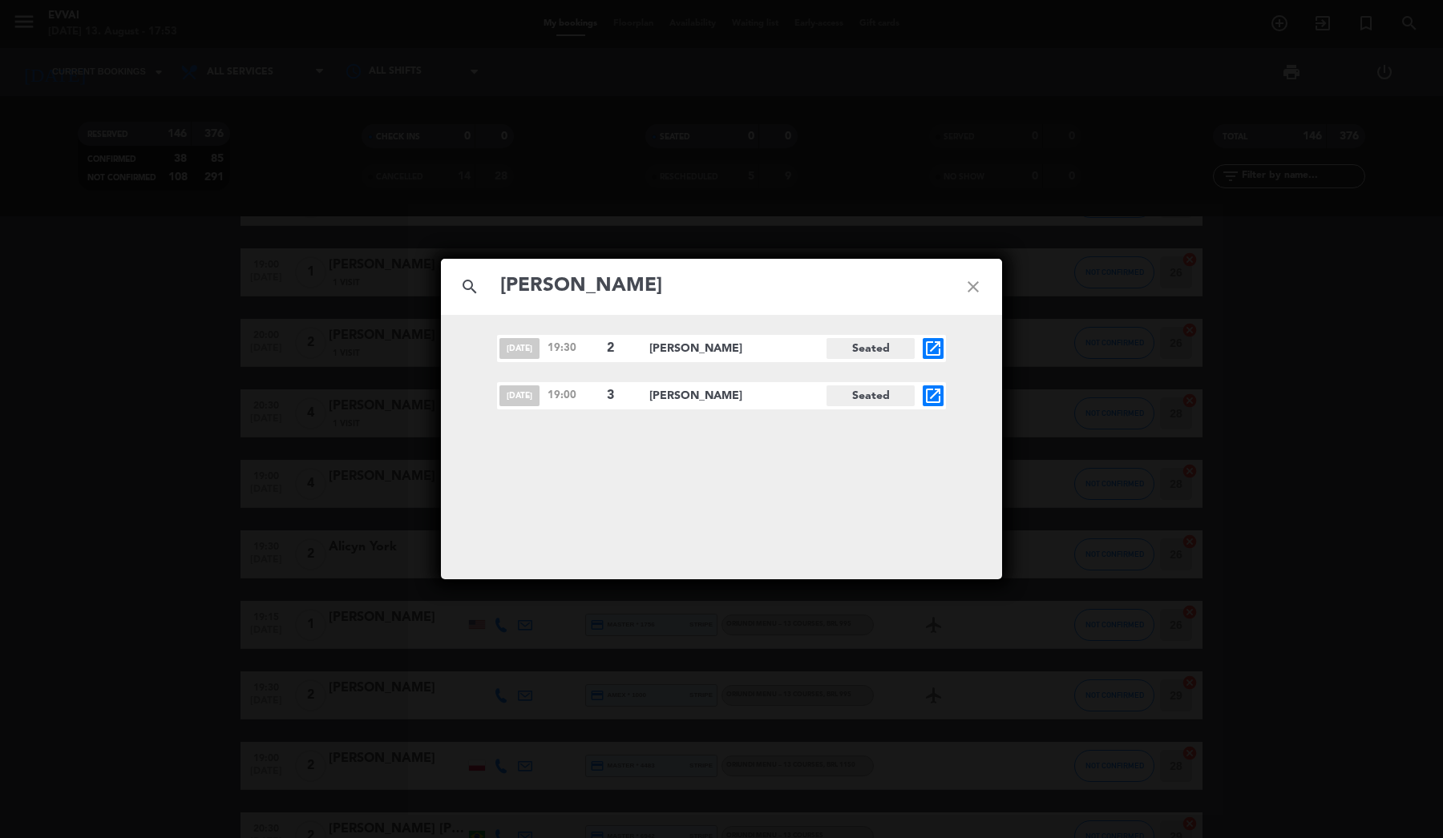
type input "Jenny"
click at [971, 292] on icon "close" at bounding box center [973, 287] width 58 height 58
click at [960, 293] on icon "close" at bounding box center [973, 287] width 58 height 58
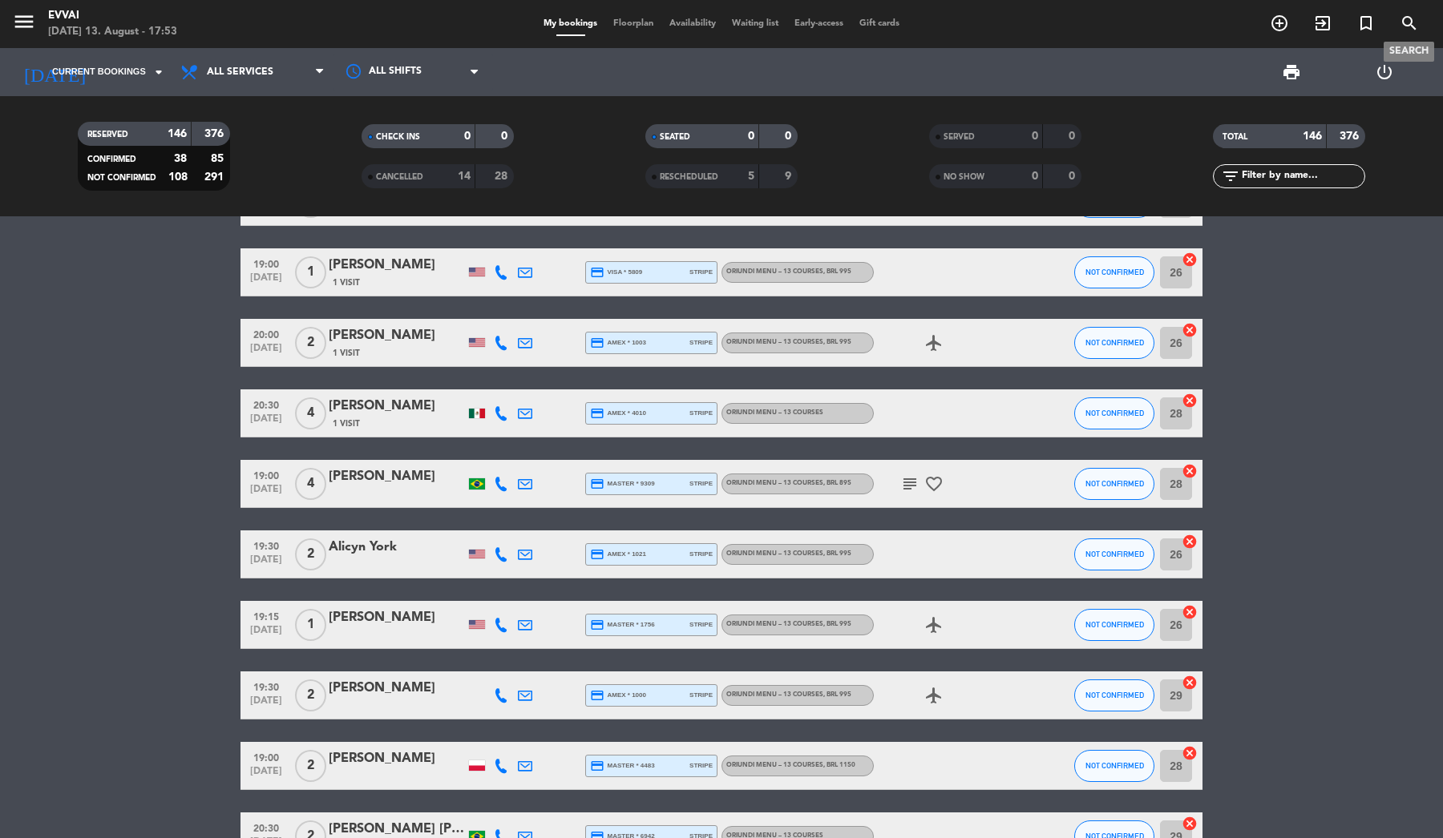
click at [1408, 26] on icon "search" at bounding box center [1408, 23] width 19 height 19
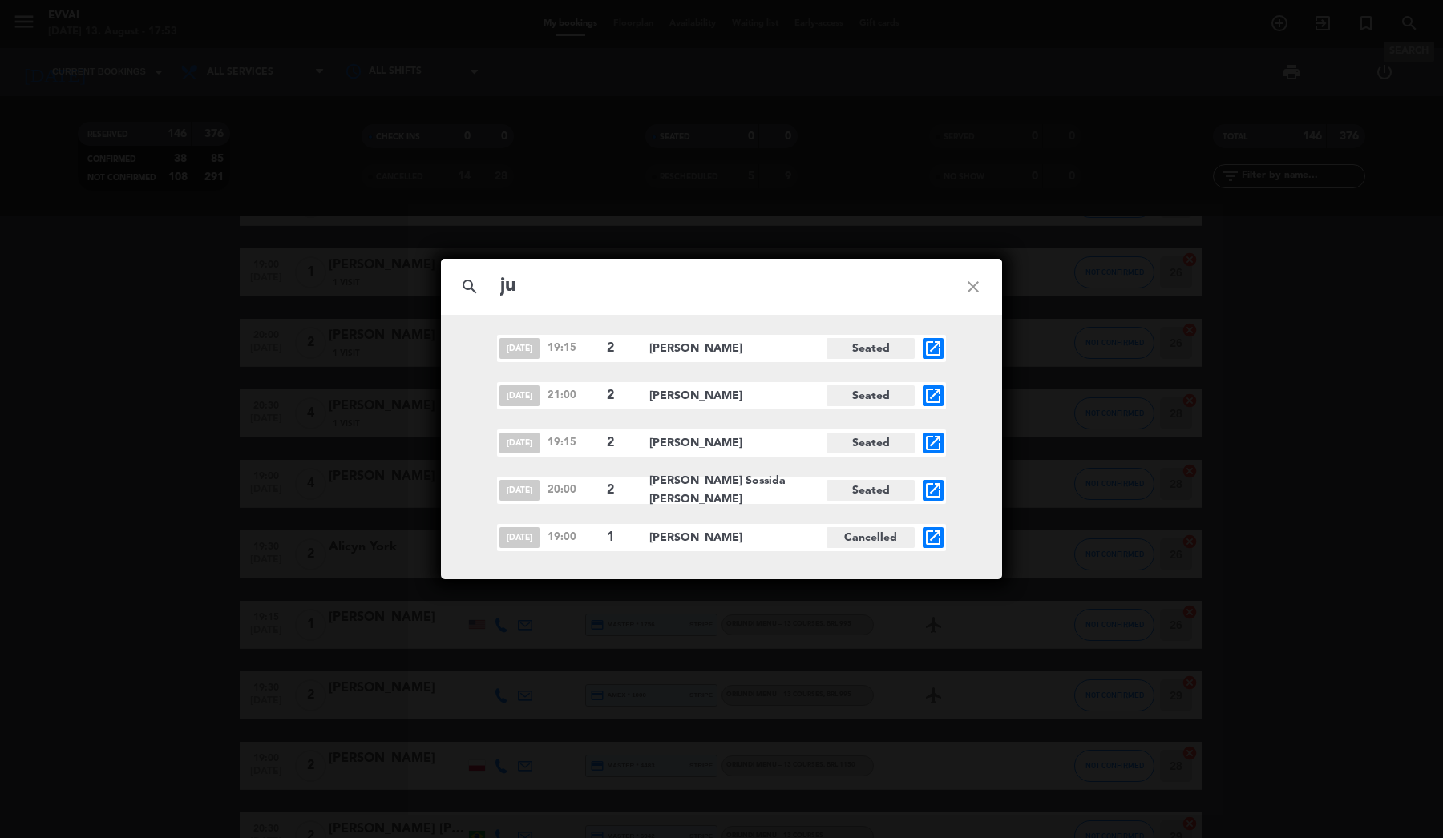
type input "j"
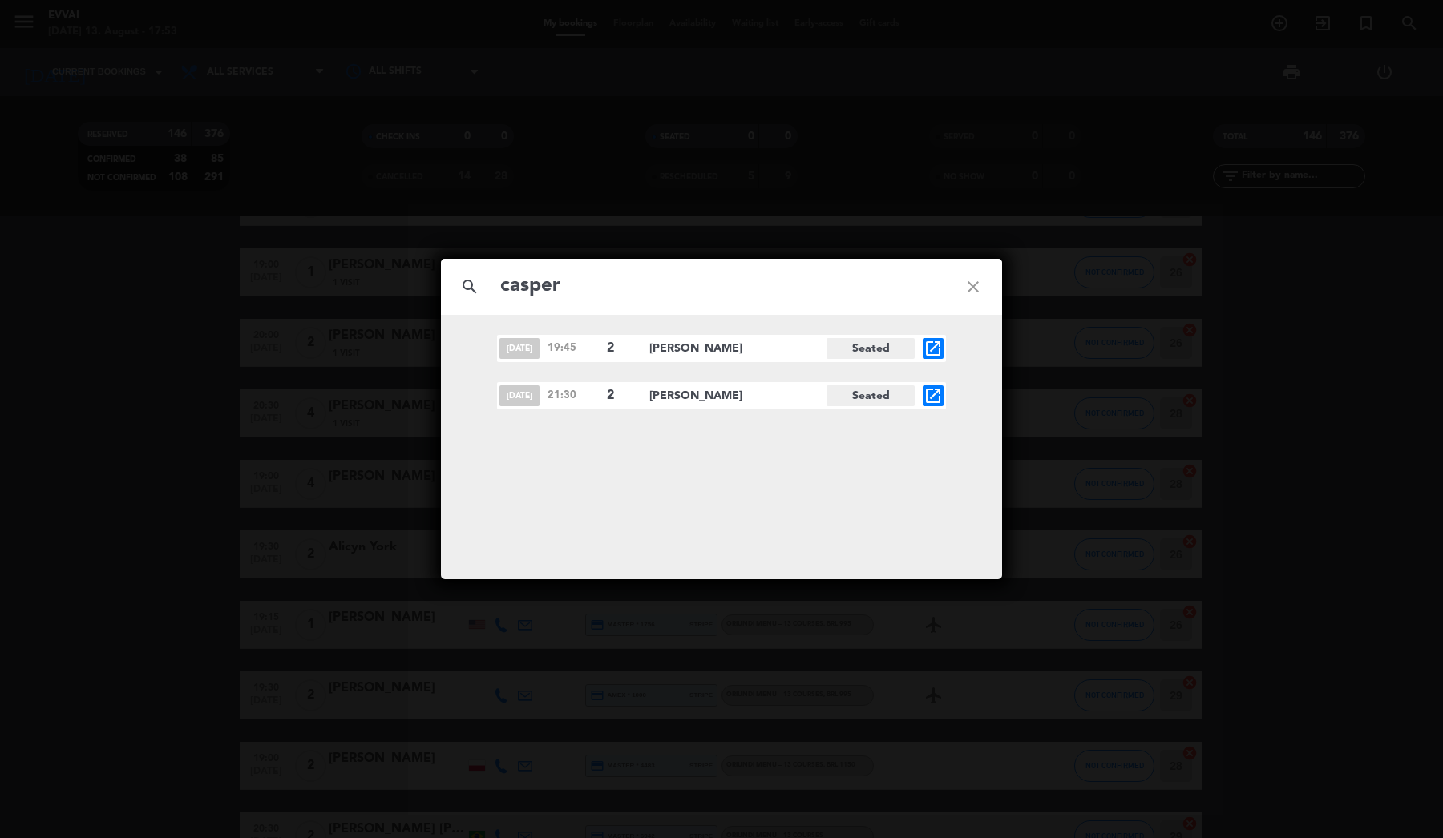
type input "casper"
click at [941, 355] on icon "open_in_new" at bounding box center [932, 348] width 19 height 19
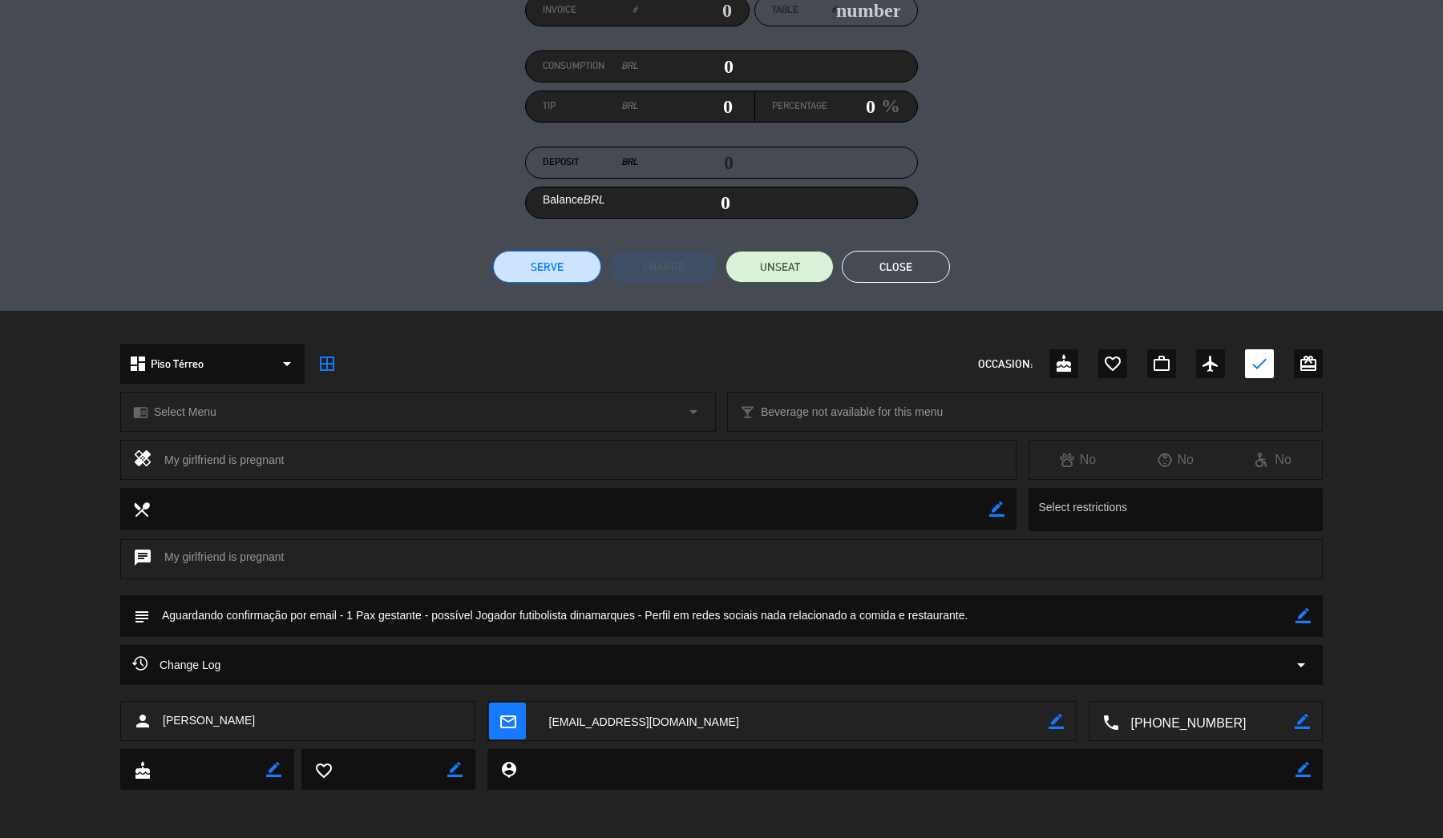
scroll to position [161, 0]
click at [349, 652] on div "Change Log arrow_drop_down" at bounding box center [721, 666] width 1202 height 40
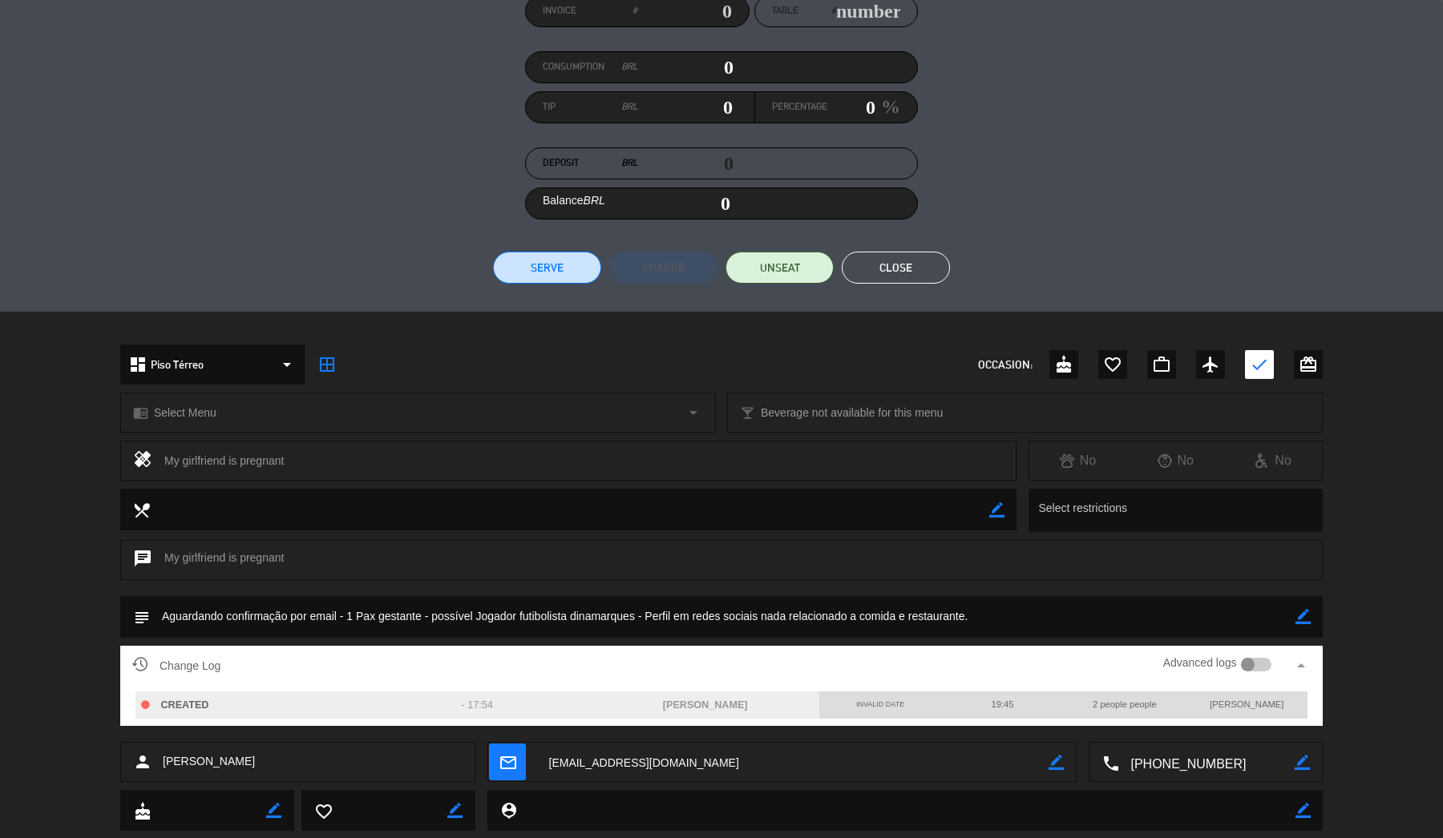
click at [388, 674] on div "Change Log Advanced logs arrow_drop_up" at bounding box center [721, 666] width 1178 height 24
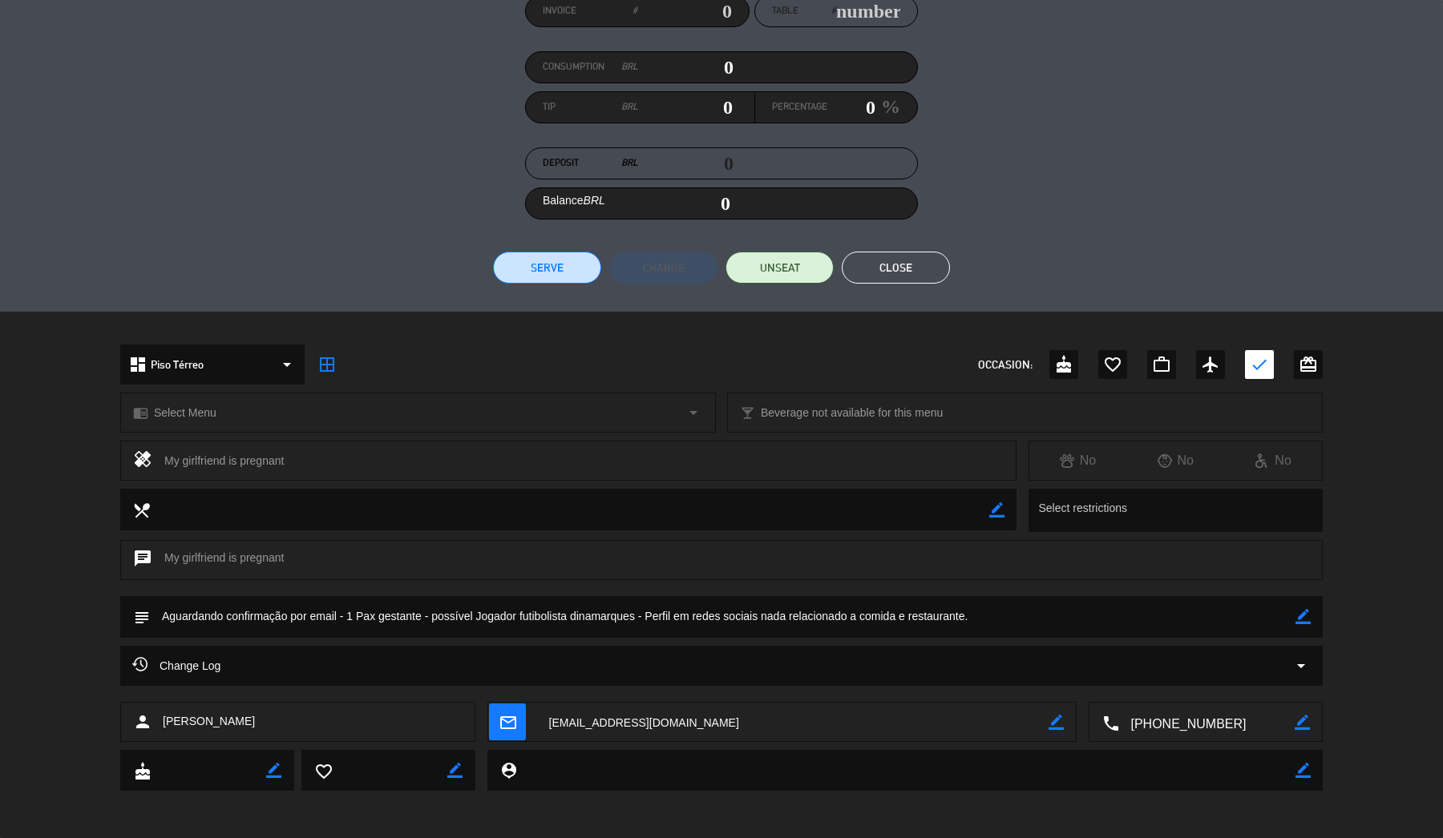
click at [388, 674] on div "Change Log arrow_drop_down" at bounding box center [721, 665] width 1178 height 19
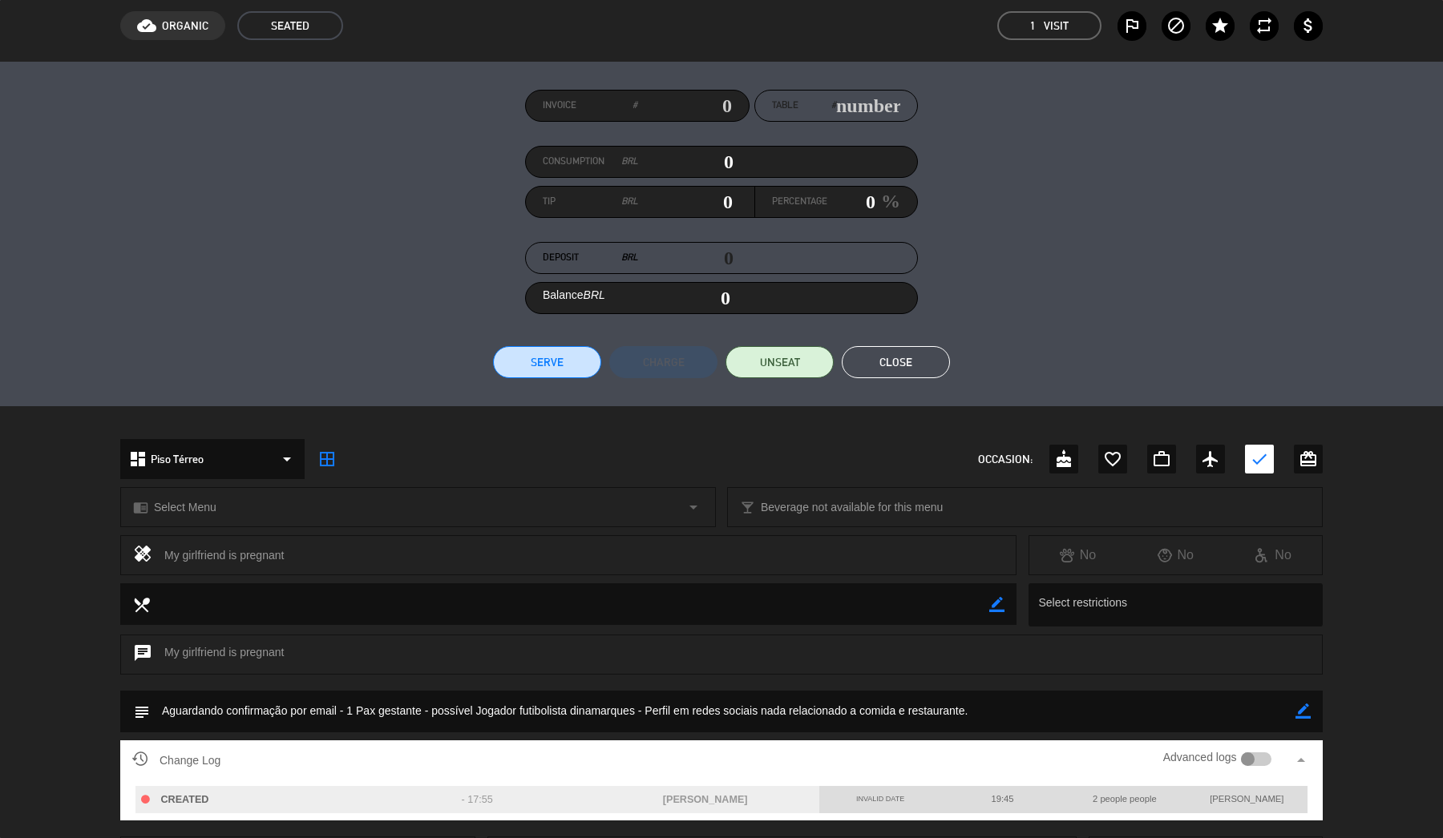
scroll to position [42, 0]
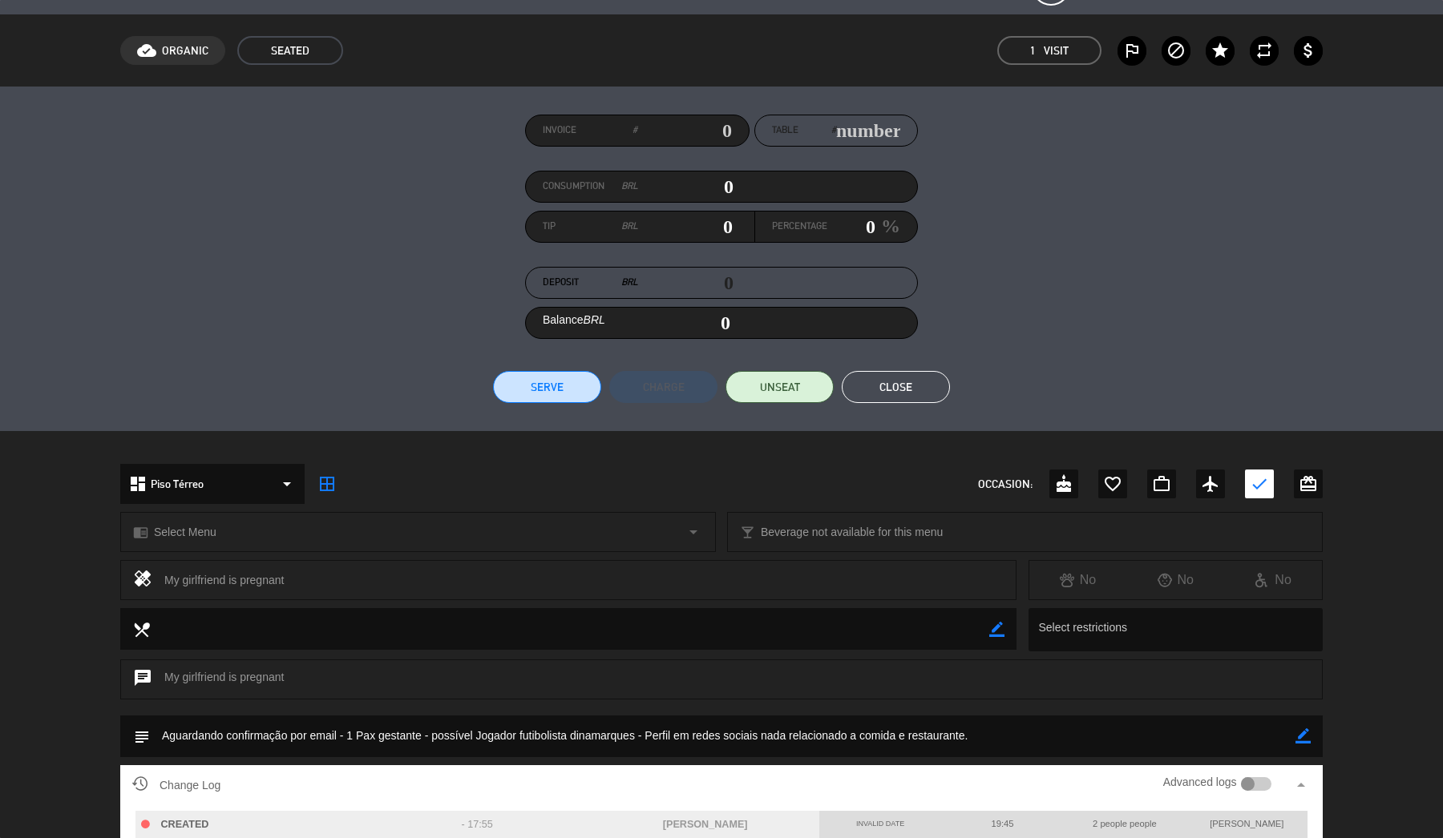
click at [882, 391] on button "Close" at bounding box center [895, 387] width 108 height 32
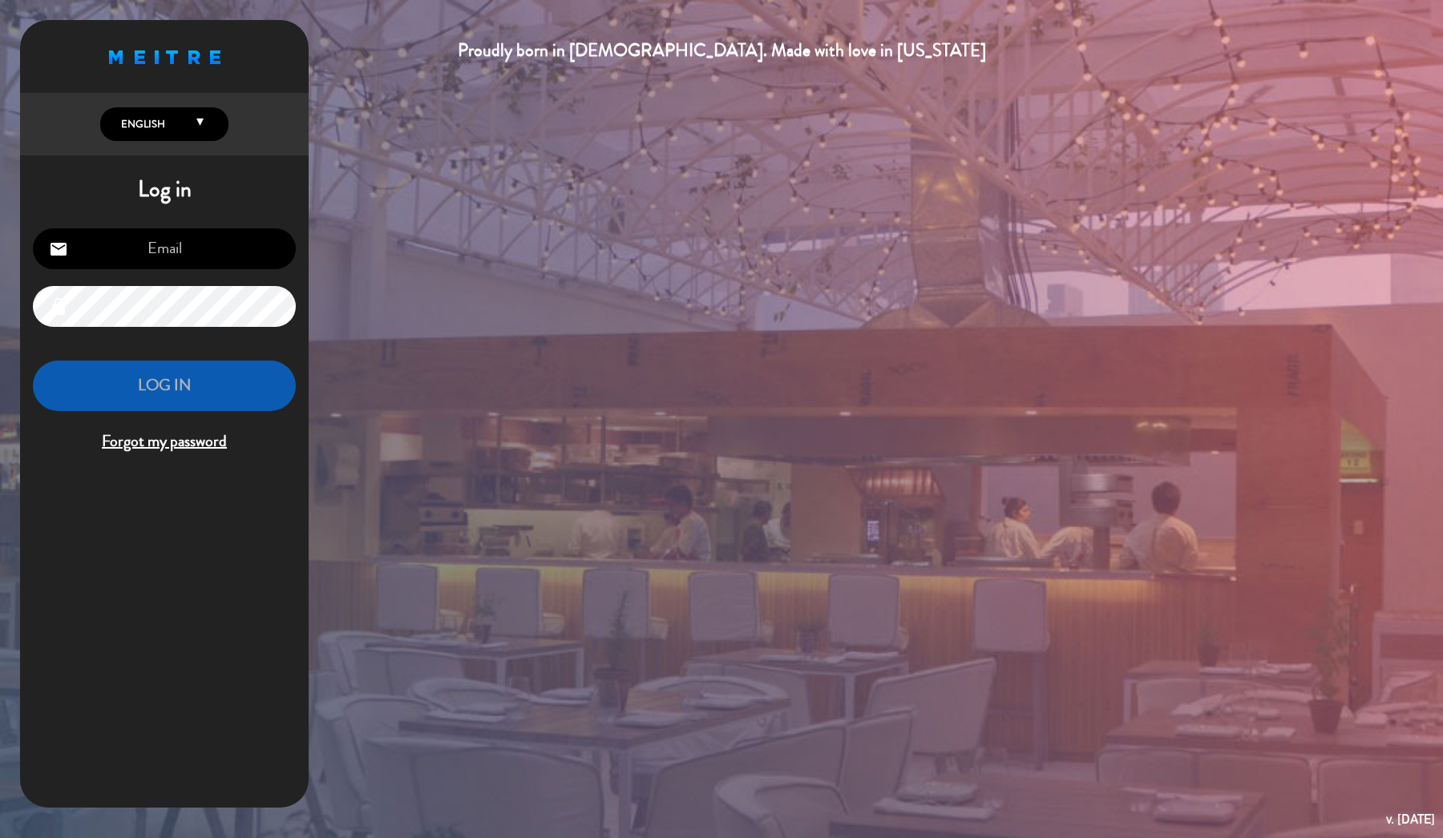
click at [205, 258] on input "email" at bounding box center [164, 248] width 263 height 41
type input "lf@evvai.com.br"
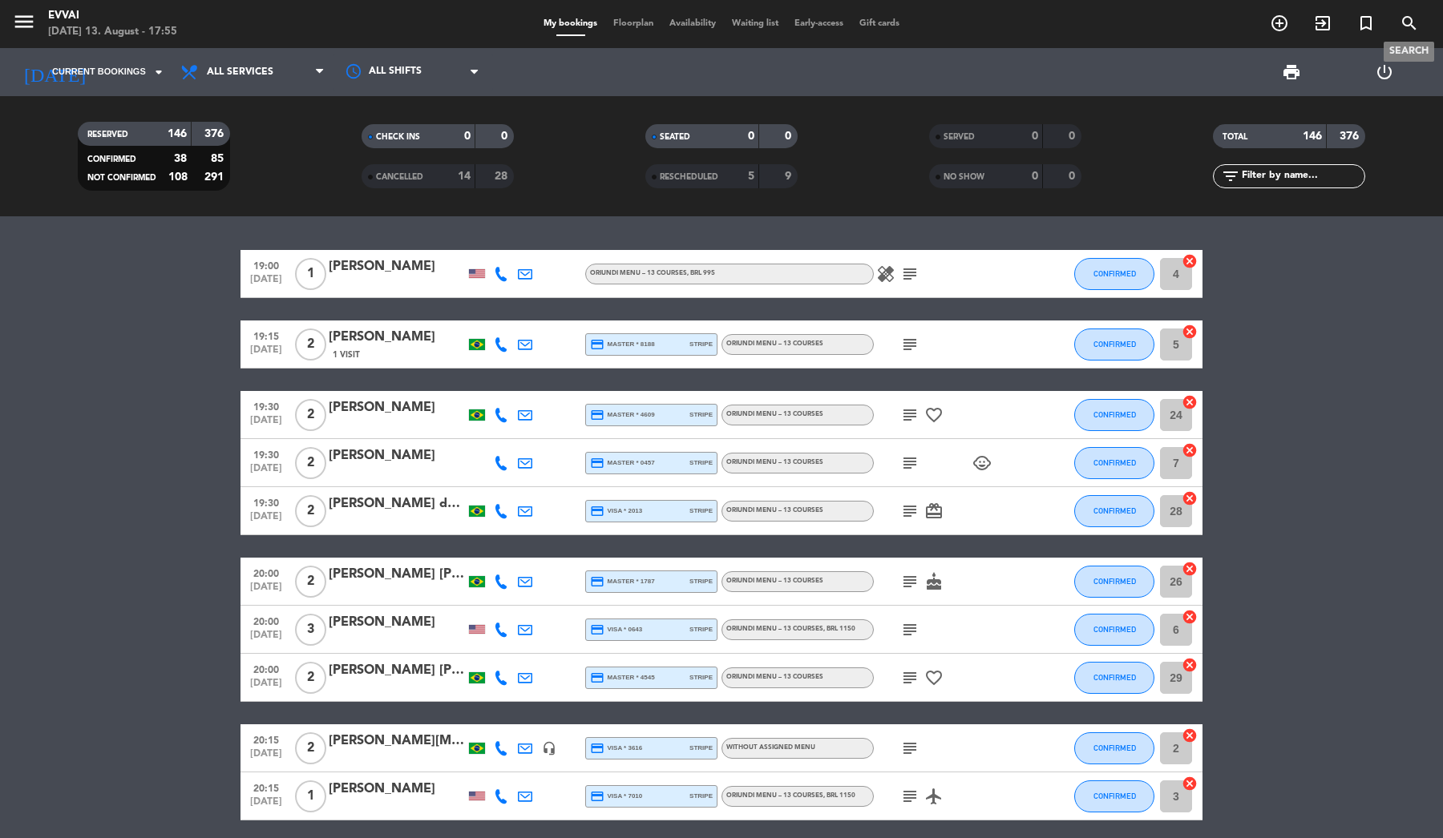
click at [1405, 28] on icon "search" at bounding box center [1408, 23] width 19 height 19
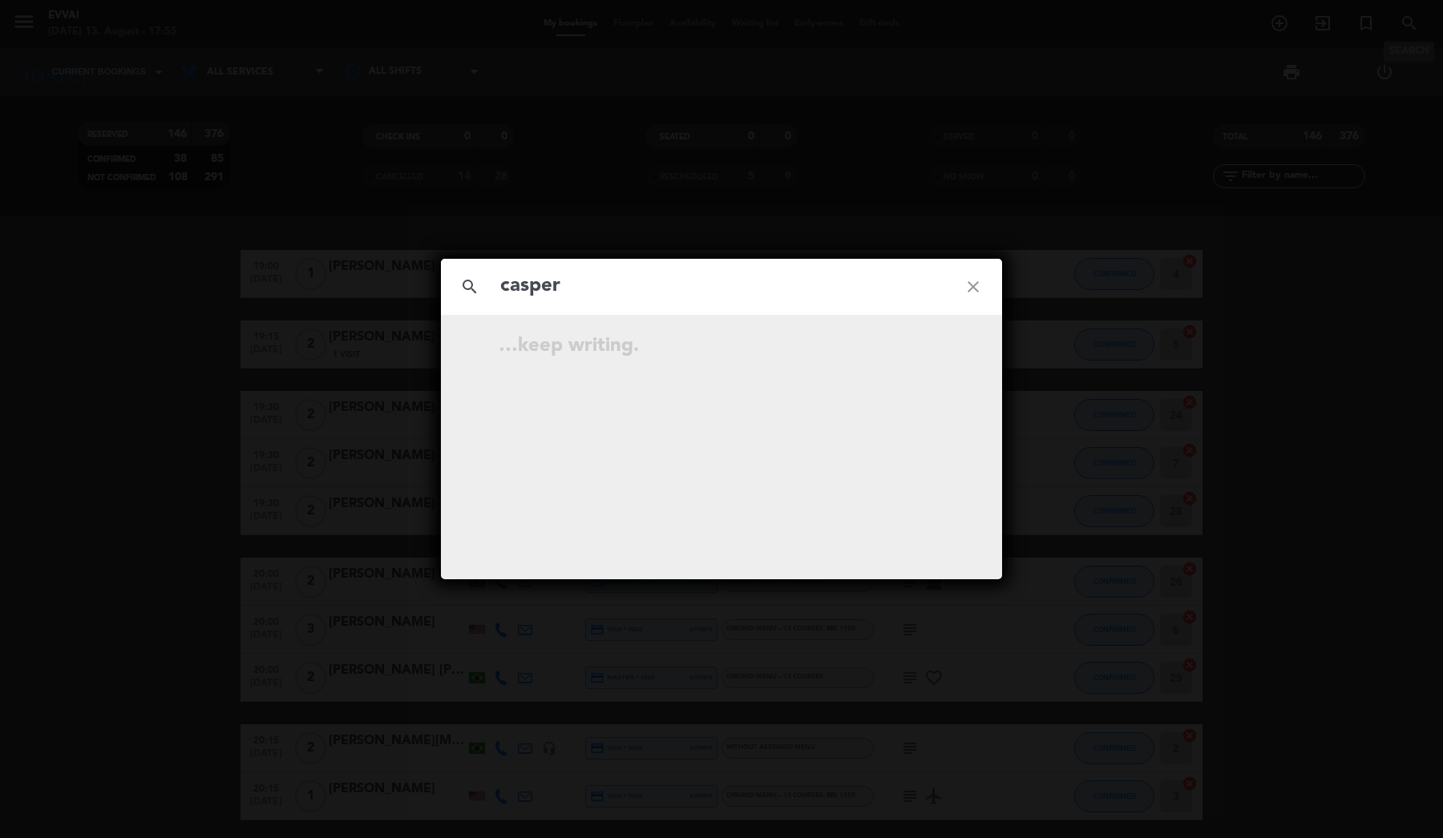
type input "casper"
click at [928, 392] on icon "open_in_new" at bounding box center [932, 395] width 19 height 19
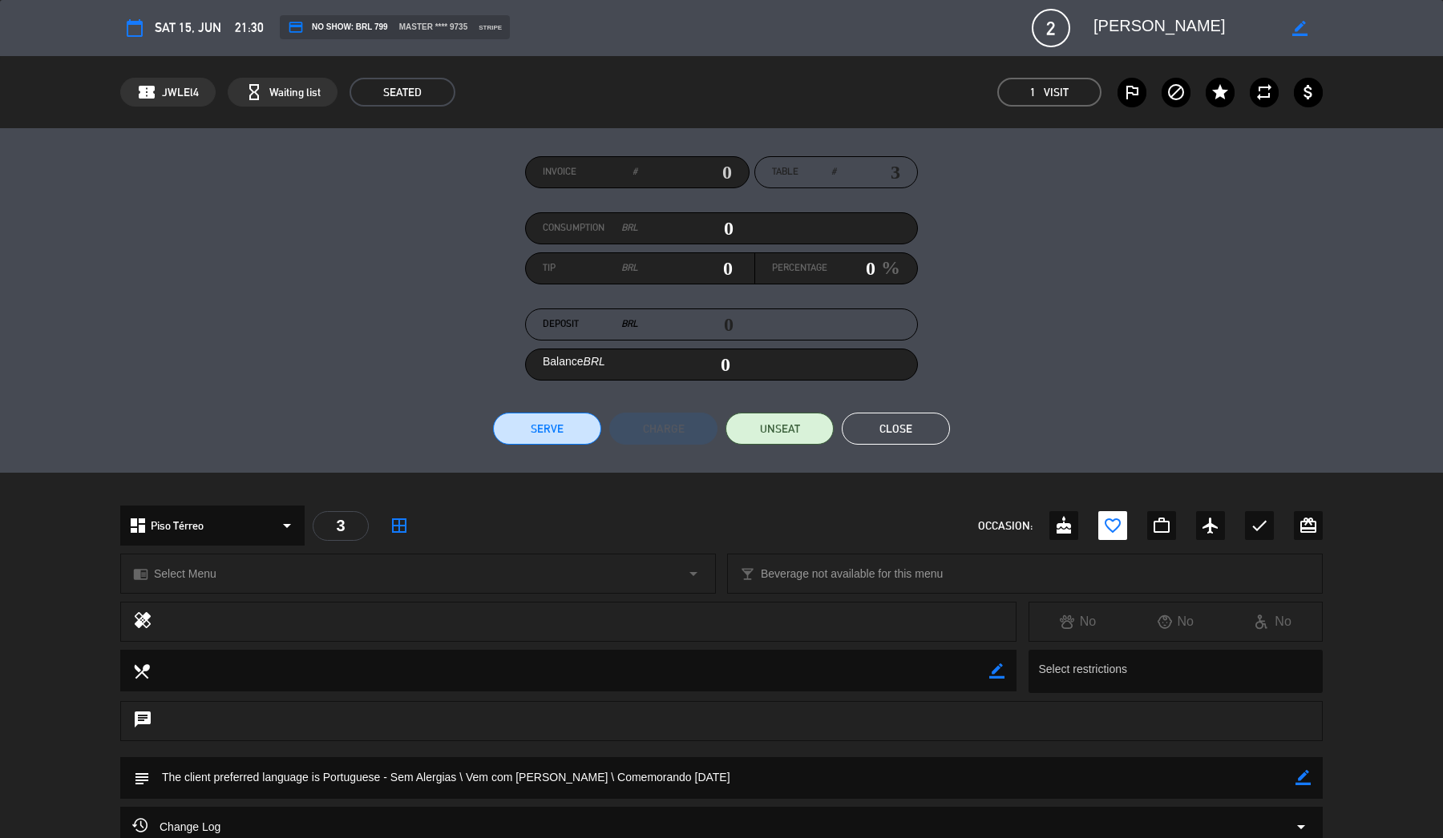
click at [889, 429] on button "Close" at bounding box center [895, 429] width 108 height 32
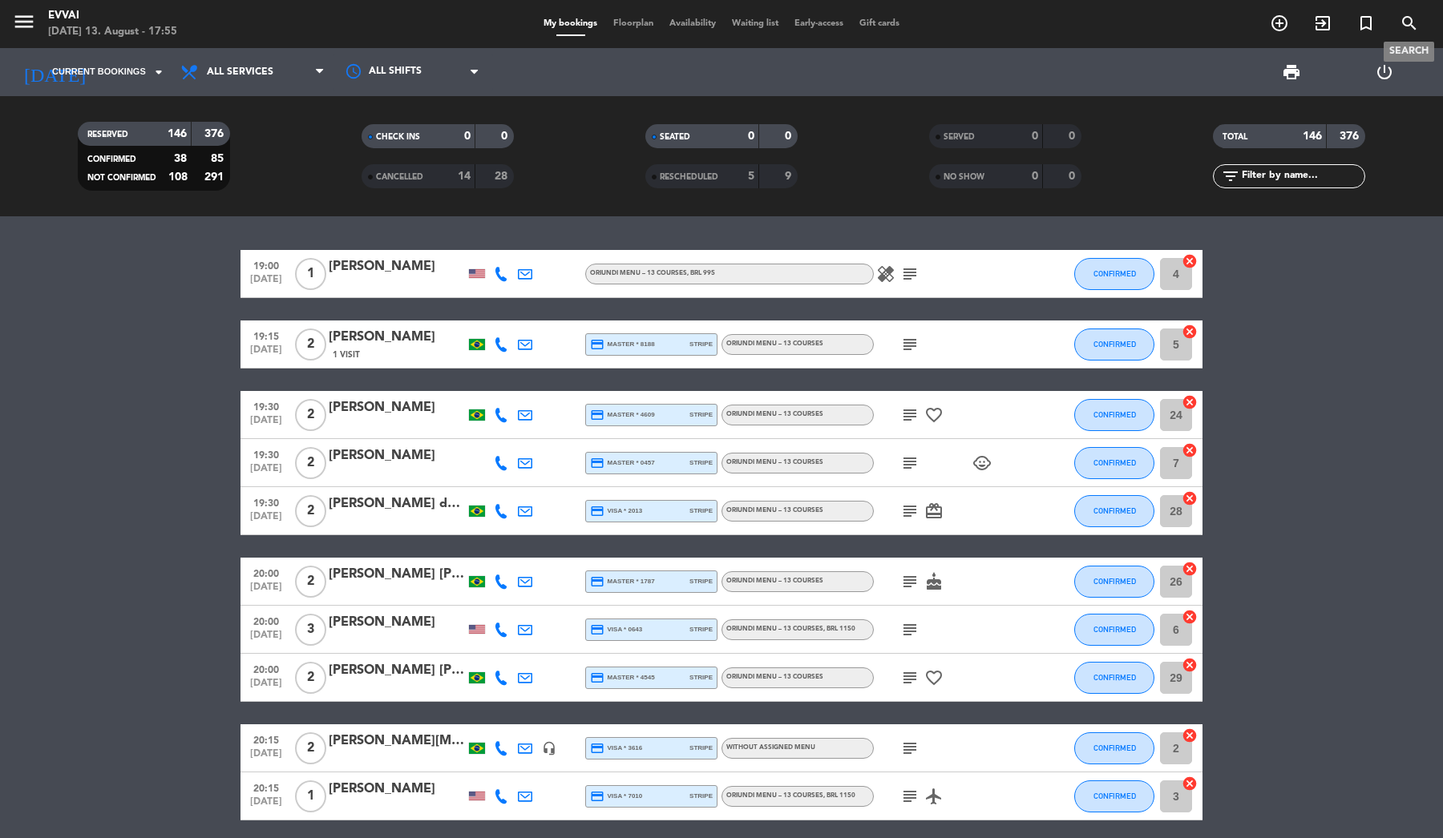
click at [1403, 31] on icon "search" at bounding box center [1408, 23] width 19 height 19
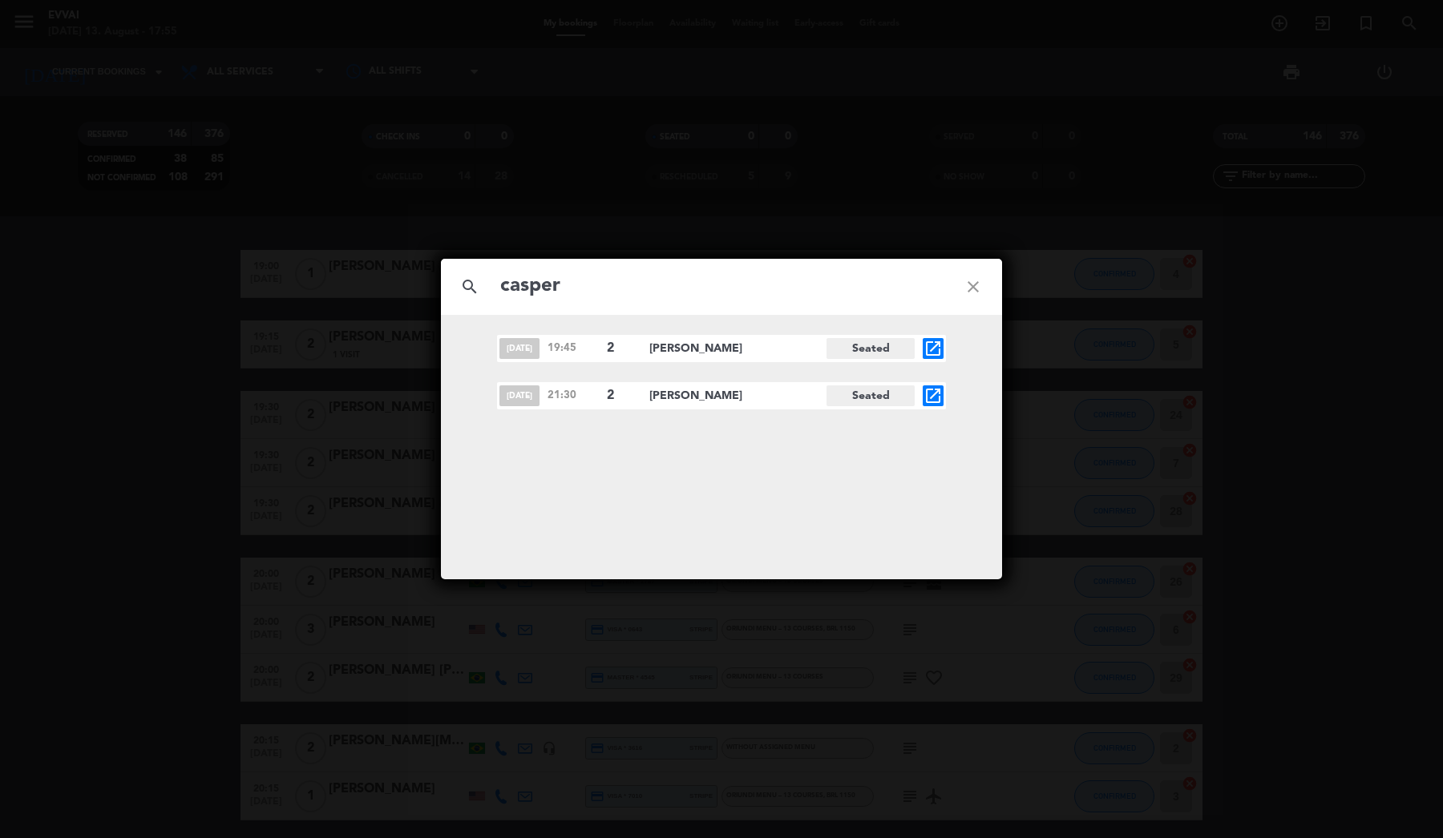
type input "casper"
click at [933, 349] on icon "open_in_new" at bounding box center [932, 348] width 19 height 19
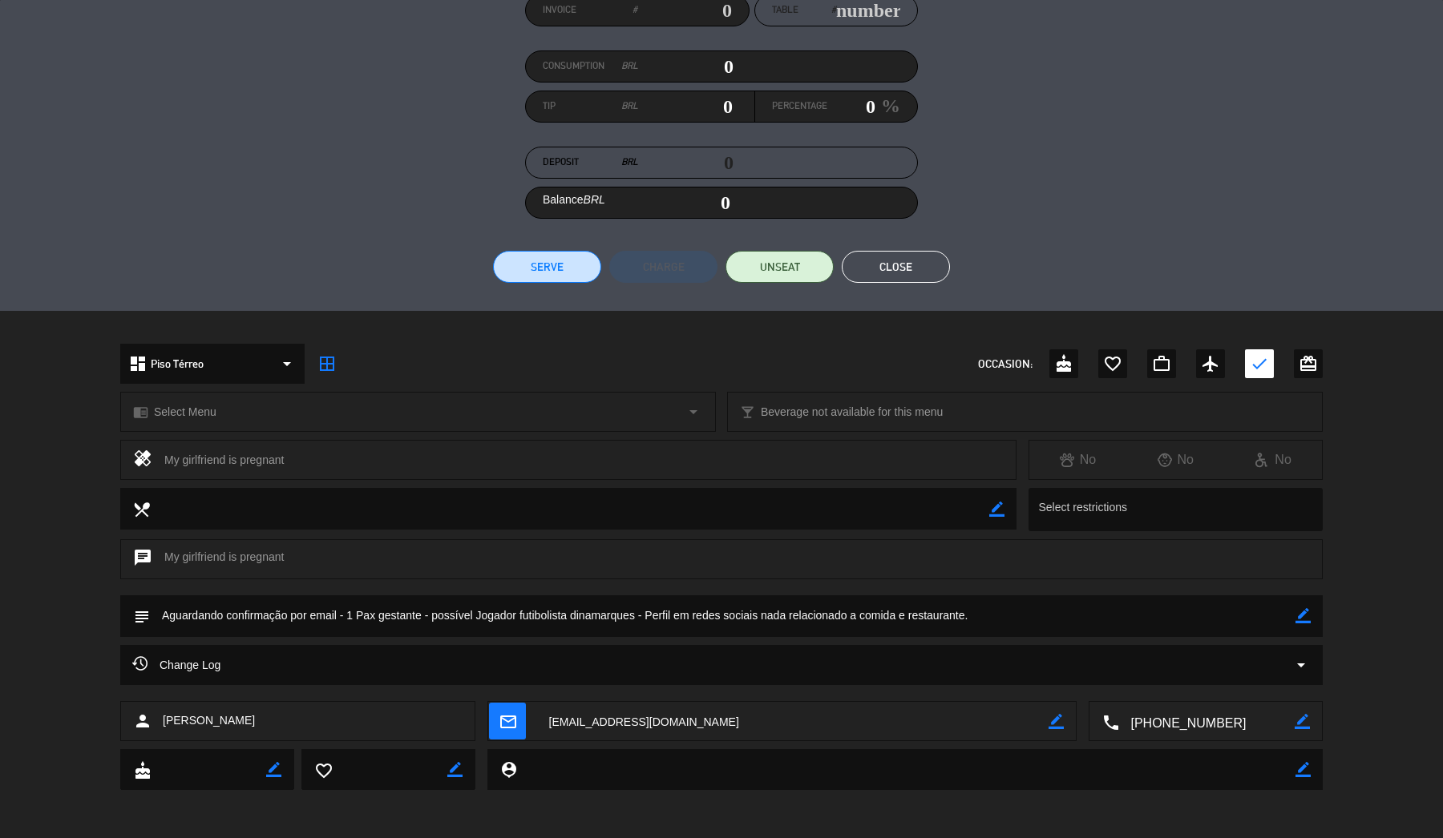
scroll to position [161, 0]
click at [309, 670] on div "Change Log arrow_drop_down" at bounding box center [721, 665] width 1178 height 19
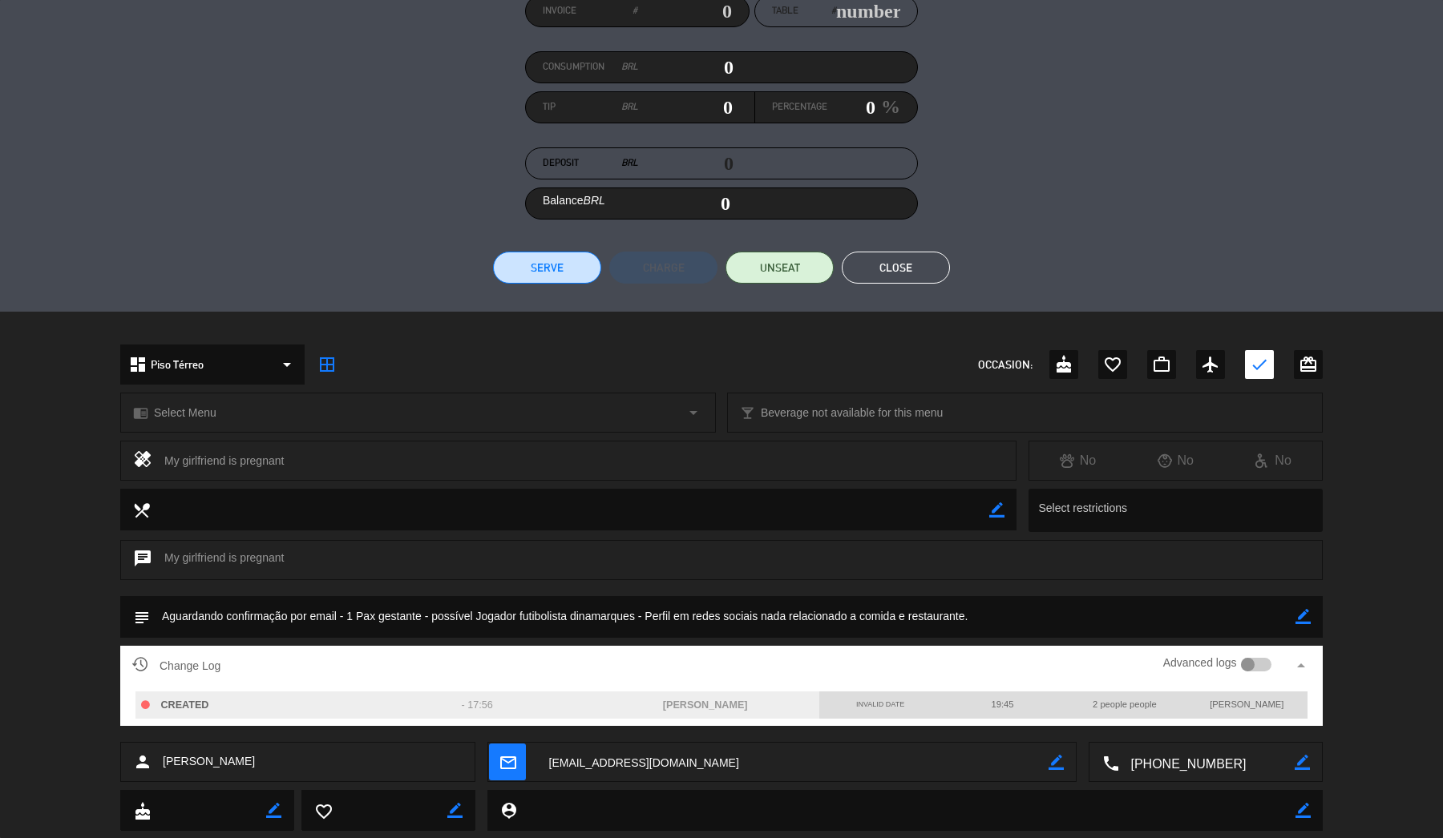
click at [504, 594] on div "chat My girlfriend is pregnant" at bounding box center [721, 568] width 1443 height 56
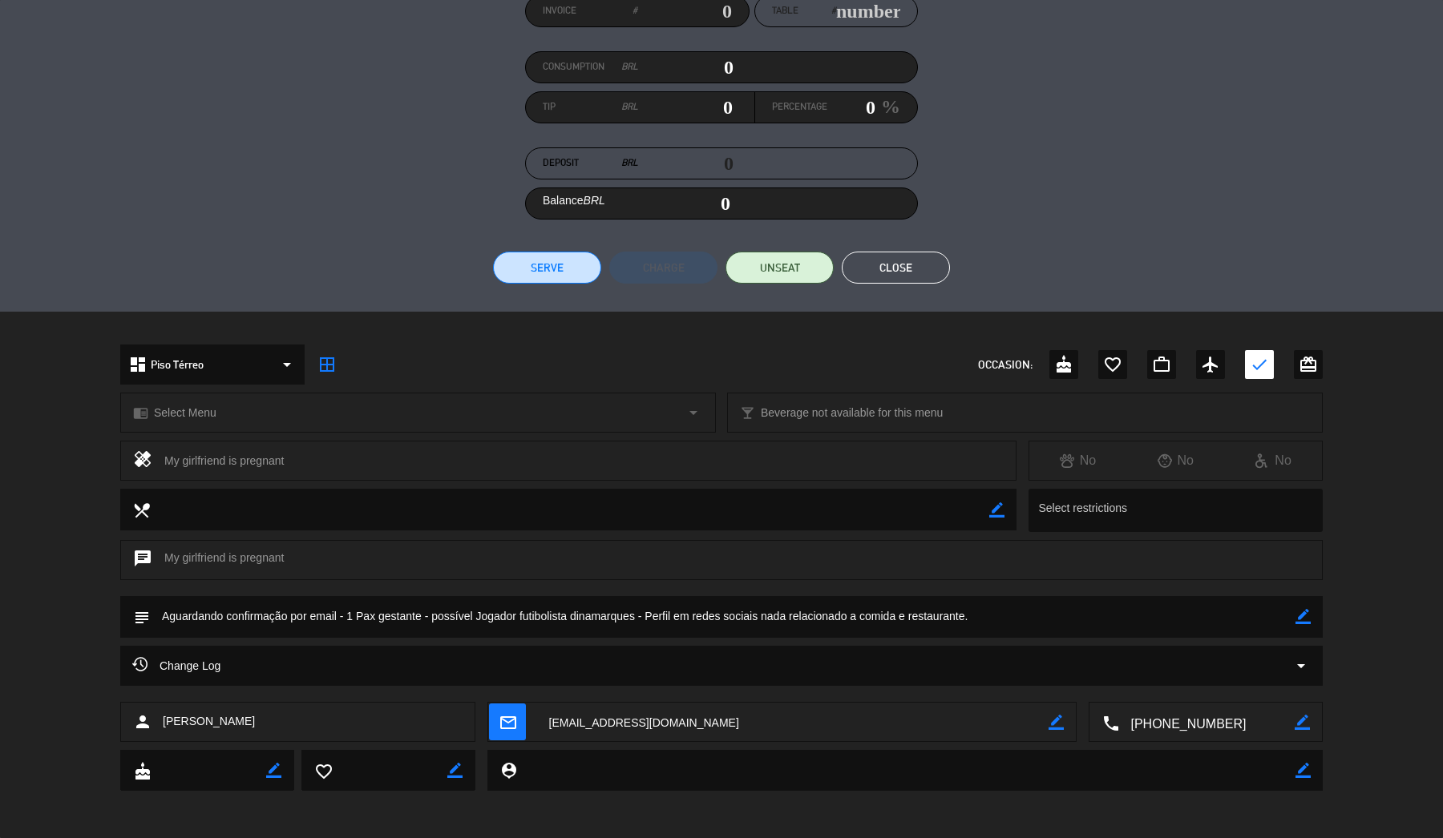
click at [691, 717] on textarea at bounding box center [792, 723] width 511 height 40
click at [286, 712] on div "person Casper Nielsen" at bounding box center [297, 722] width 355 height 40
click at [890, 272] on button "Close" at bounding box center [895, 268] width 108 height 32
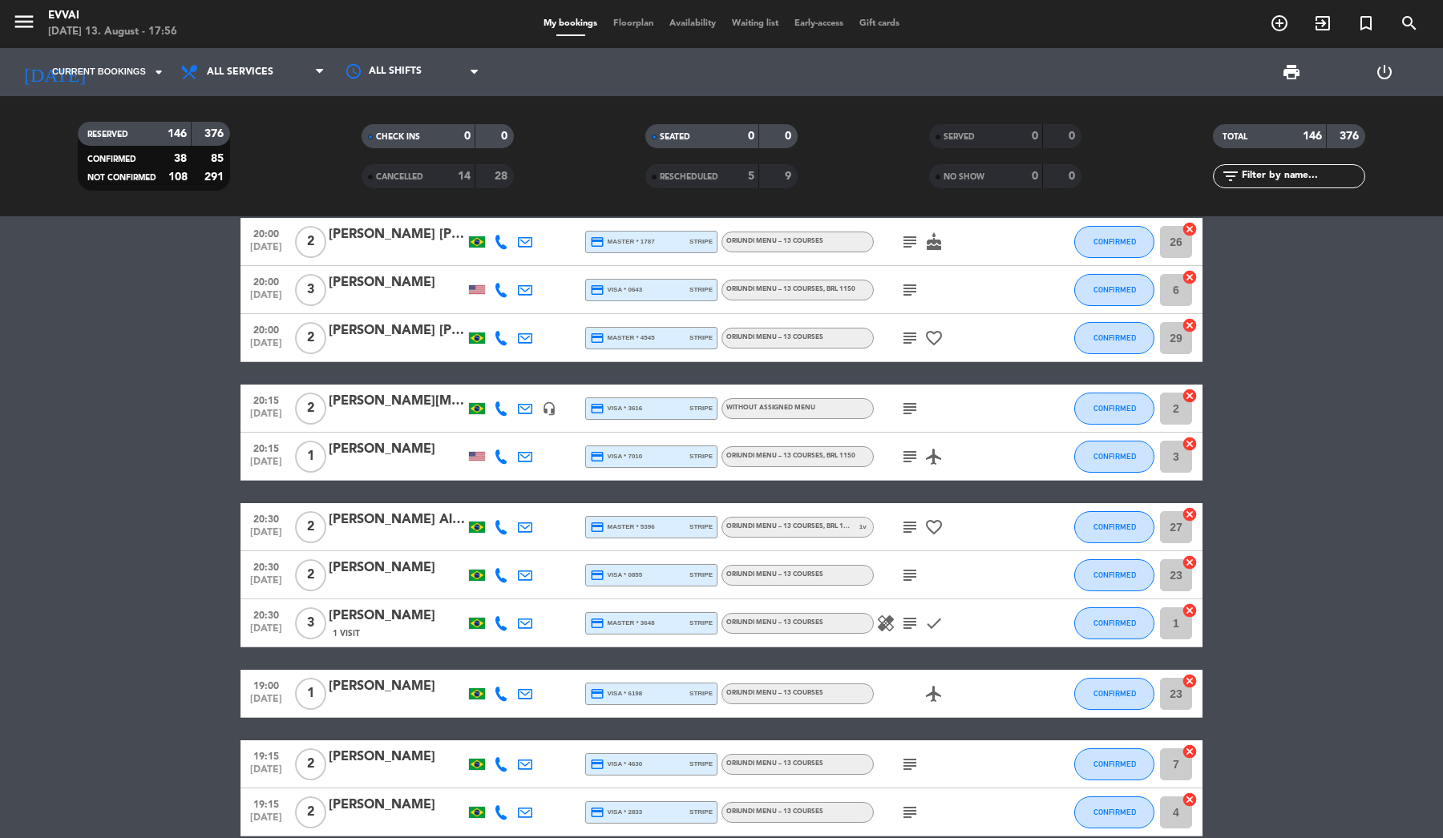
scroll to position [341, 0]
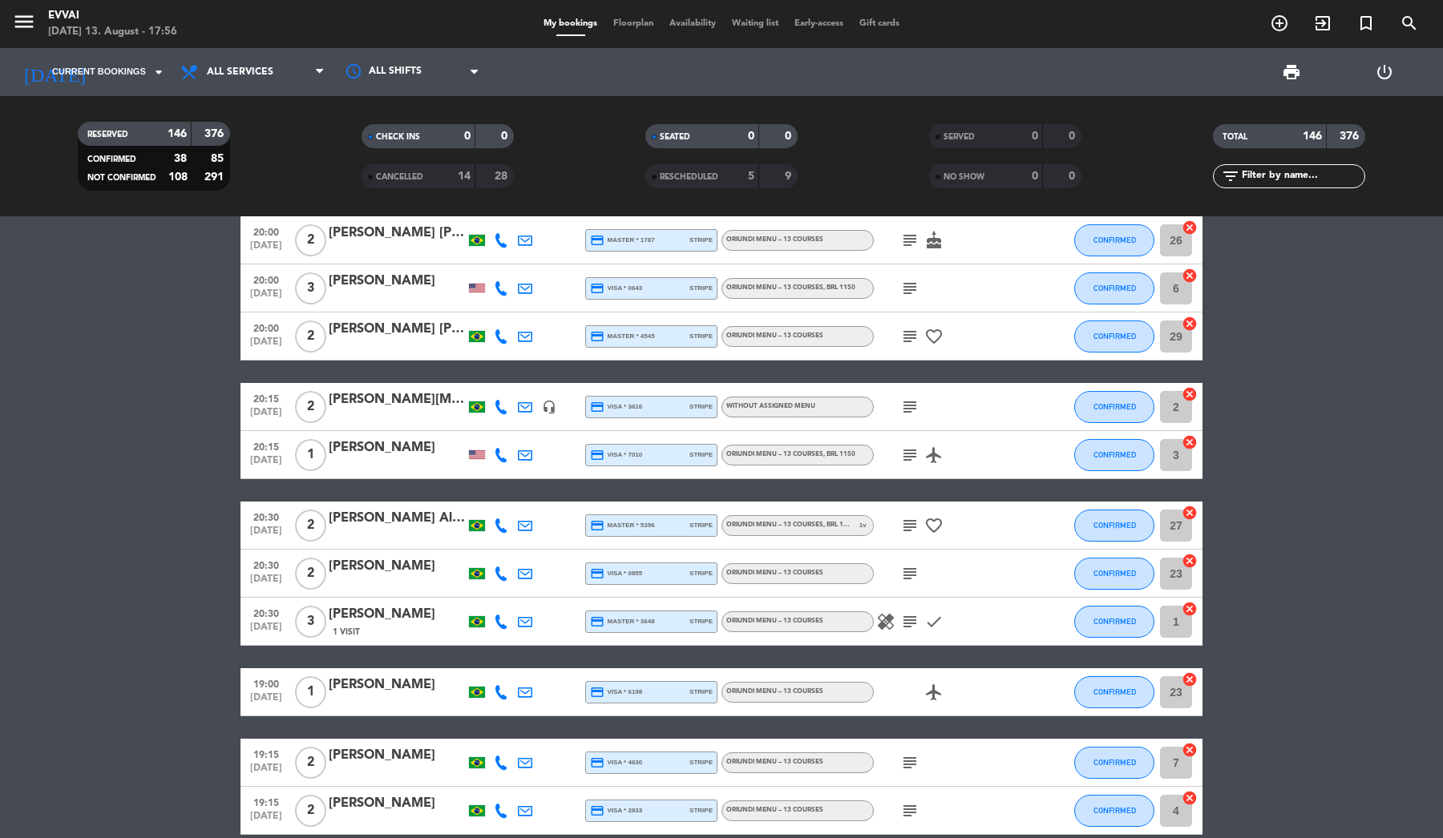
click at [368, 453] on div "[PERSON_NAME]" at bounding box center [397, 448] width 136 height 21
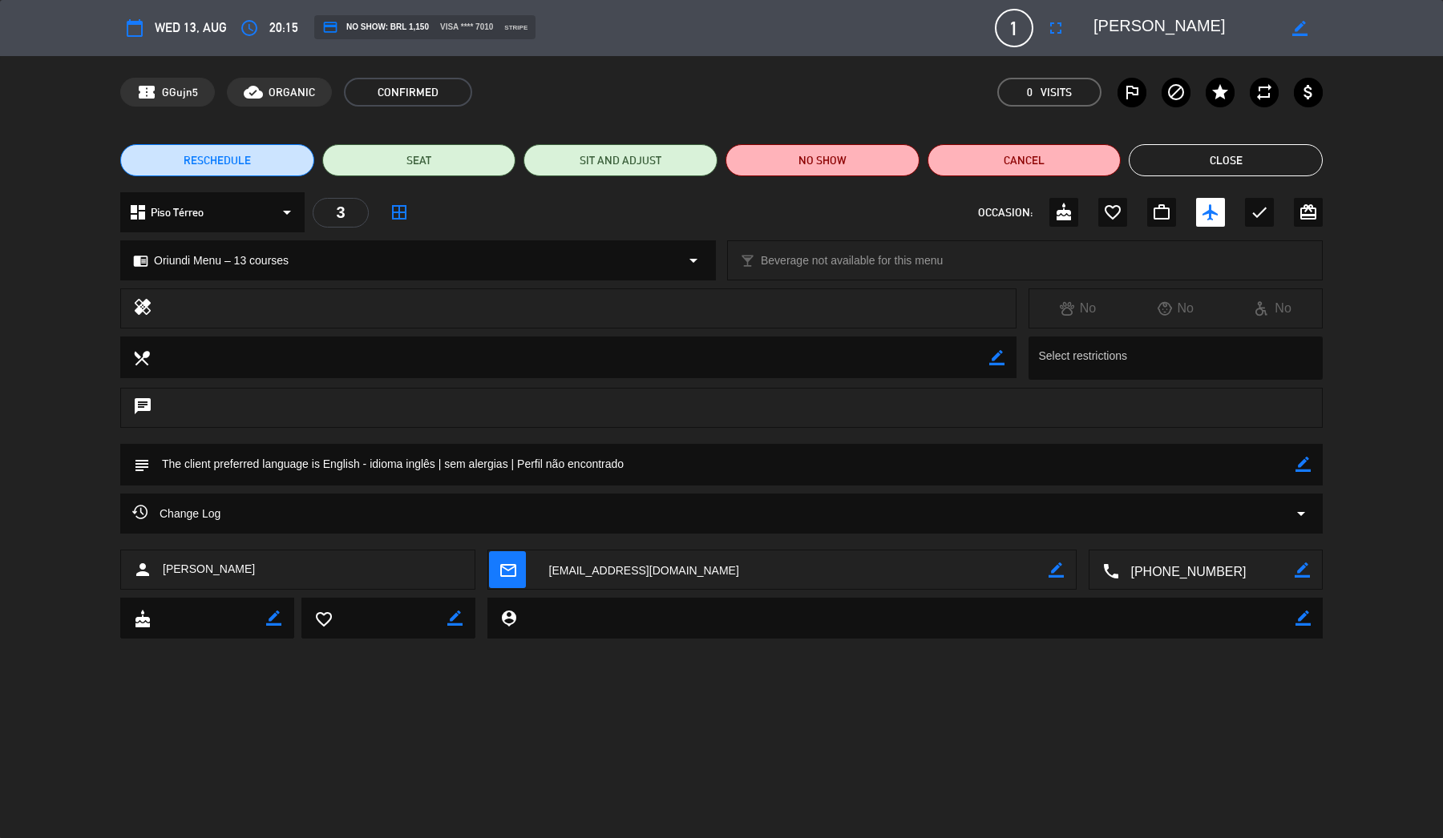
click at [241, 522] on div "Change Log arrow_drop_down" at bounding box center [721, 513] width 1178 height 19
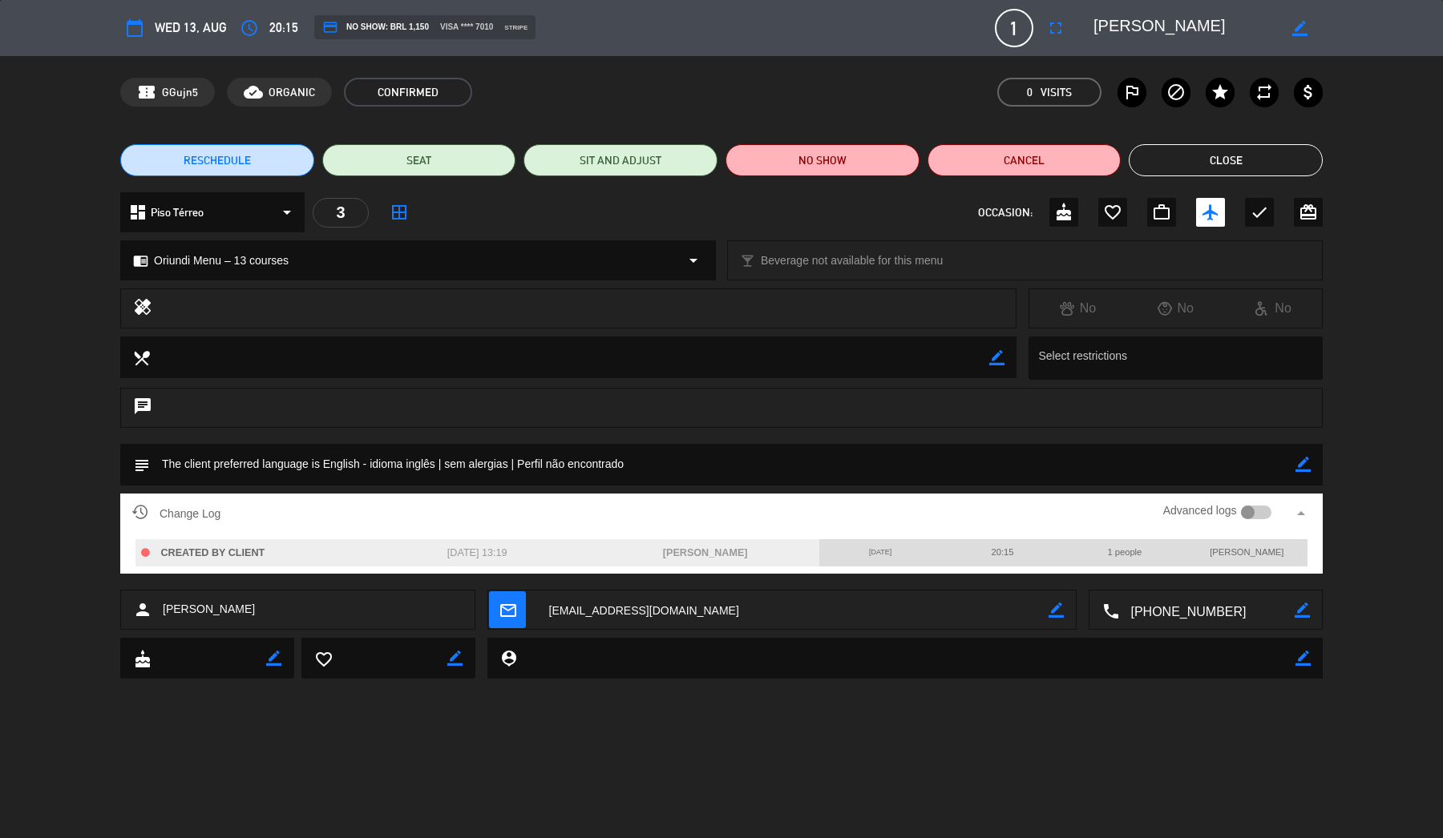
click at [1225, 167] on button "Close" at bounding box center [1225, 160] width 194 height 32
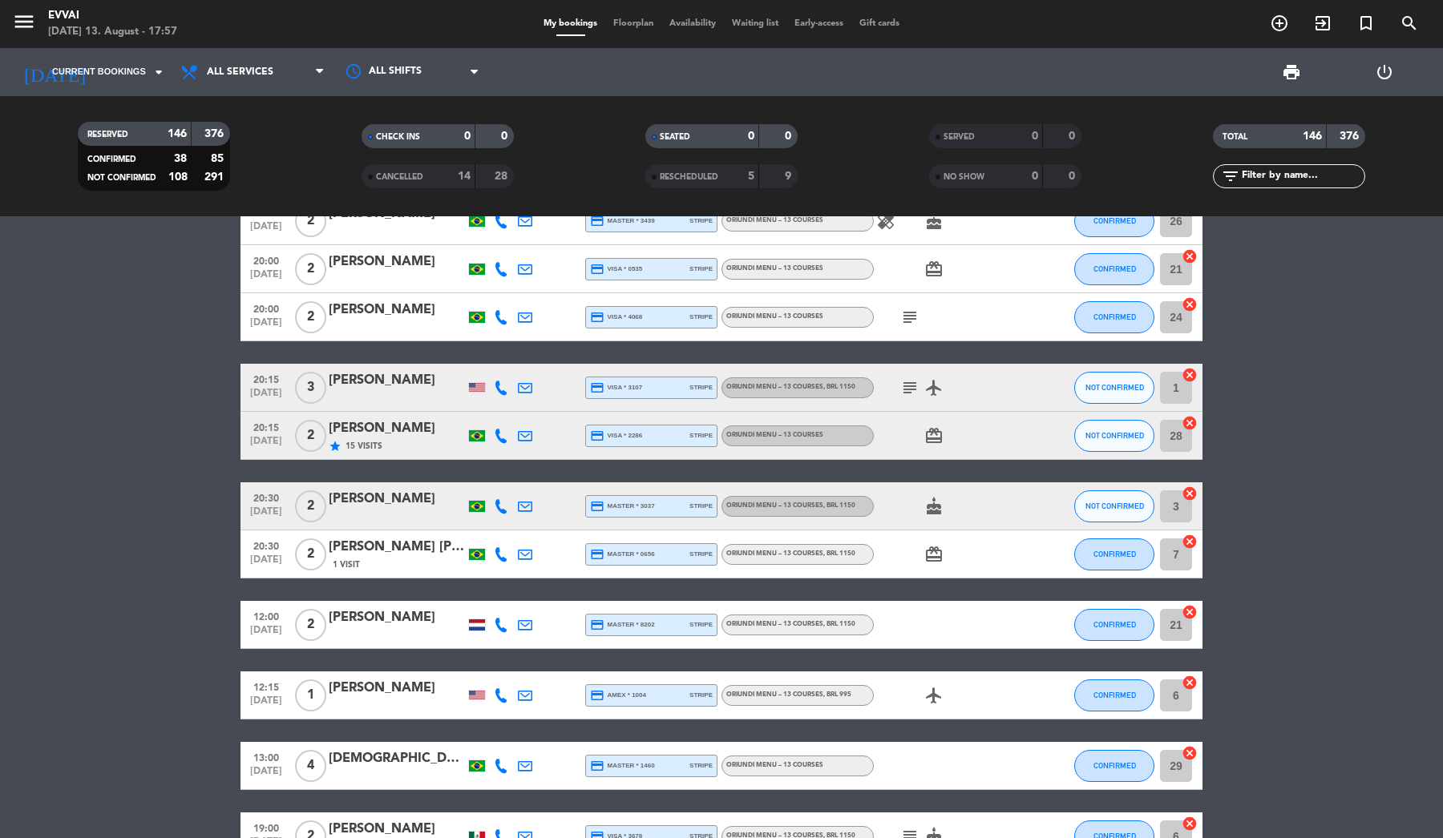
scroll to position [1834, 0]
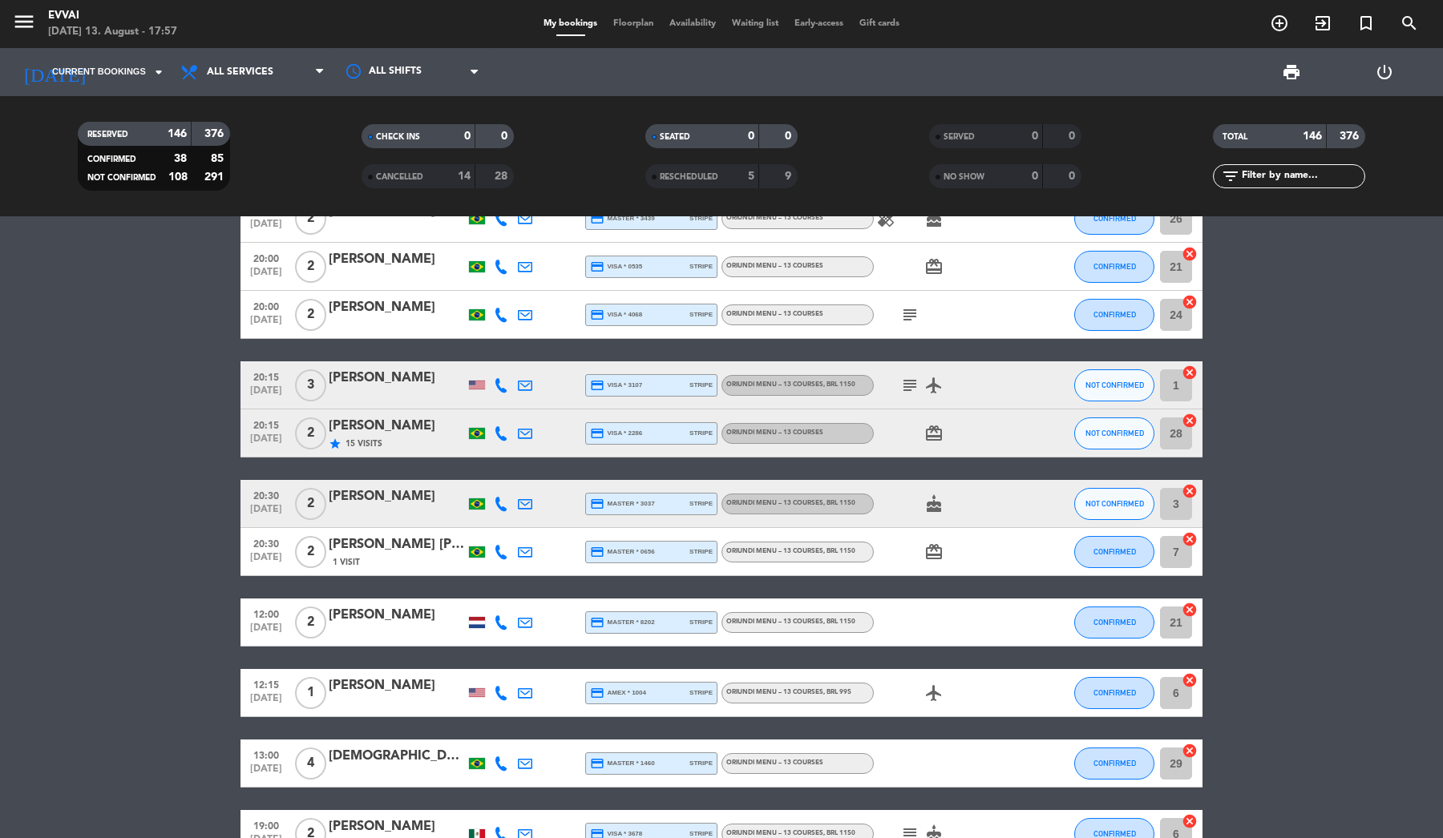
click at [385, 622] on div "[PERSON_NAME]" at bounding box center [397, 615] width 136 height 21
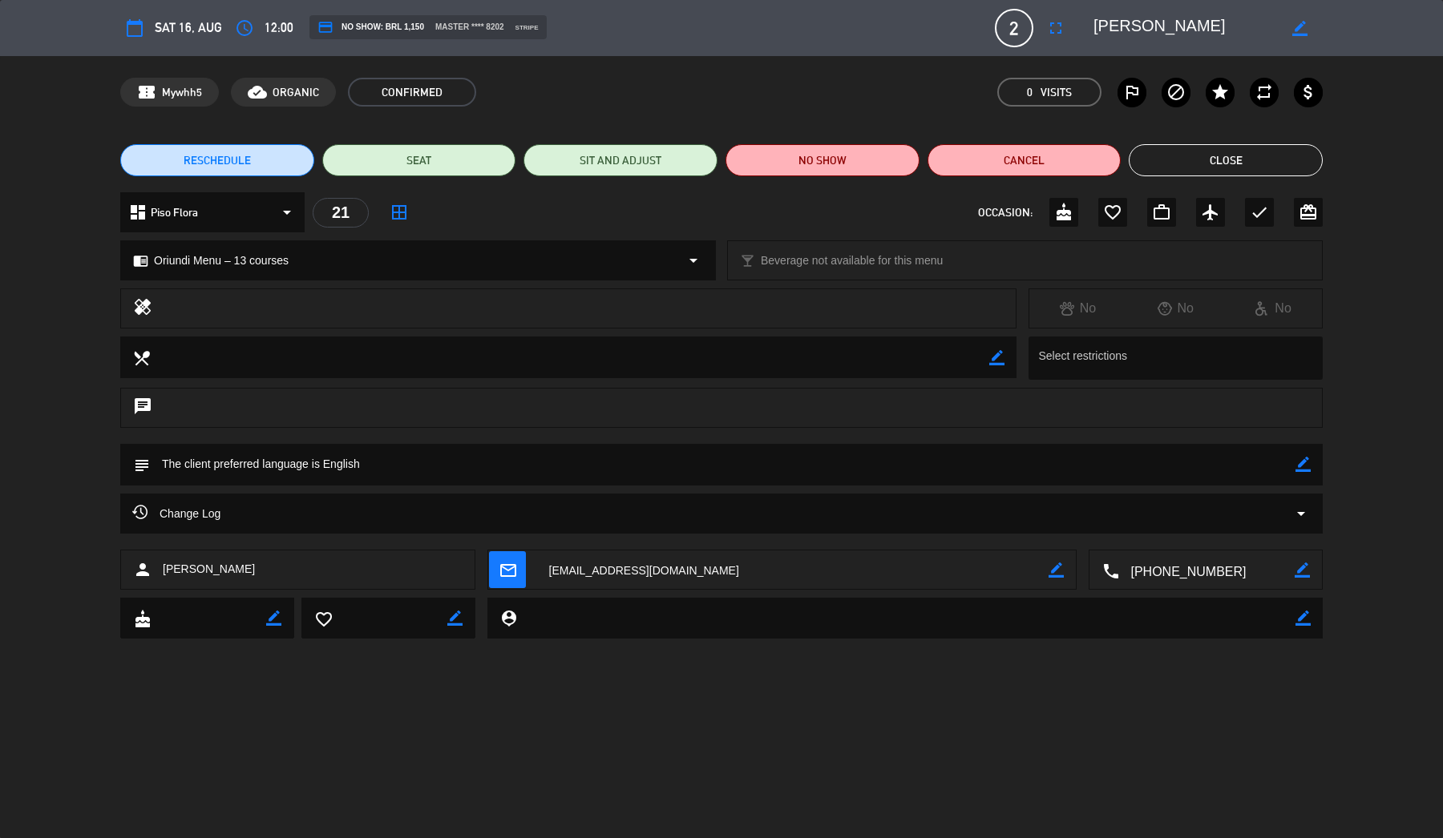
click at [389, 510] on div "Change Log arrow_drop_down" at bounding box center [721, 513] width 1178 height 19
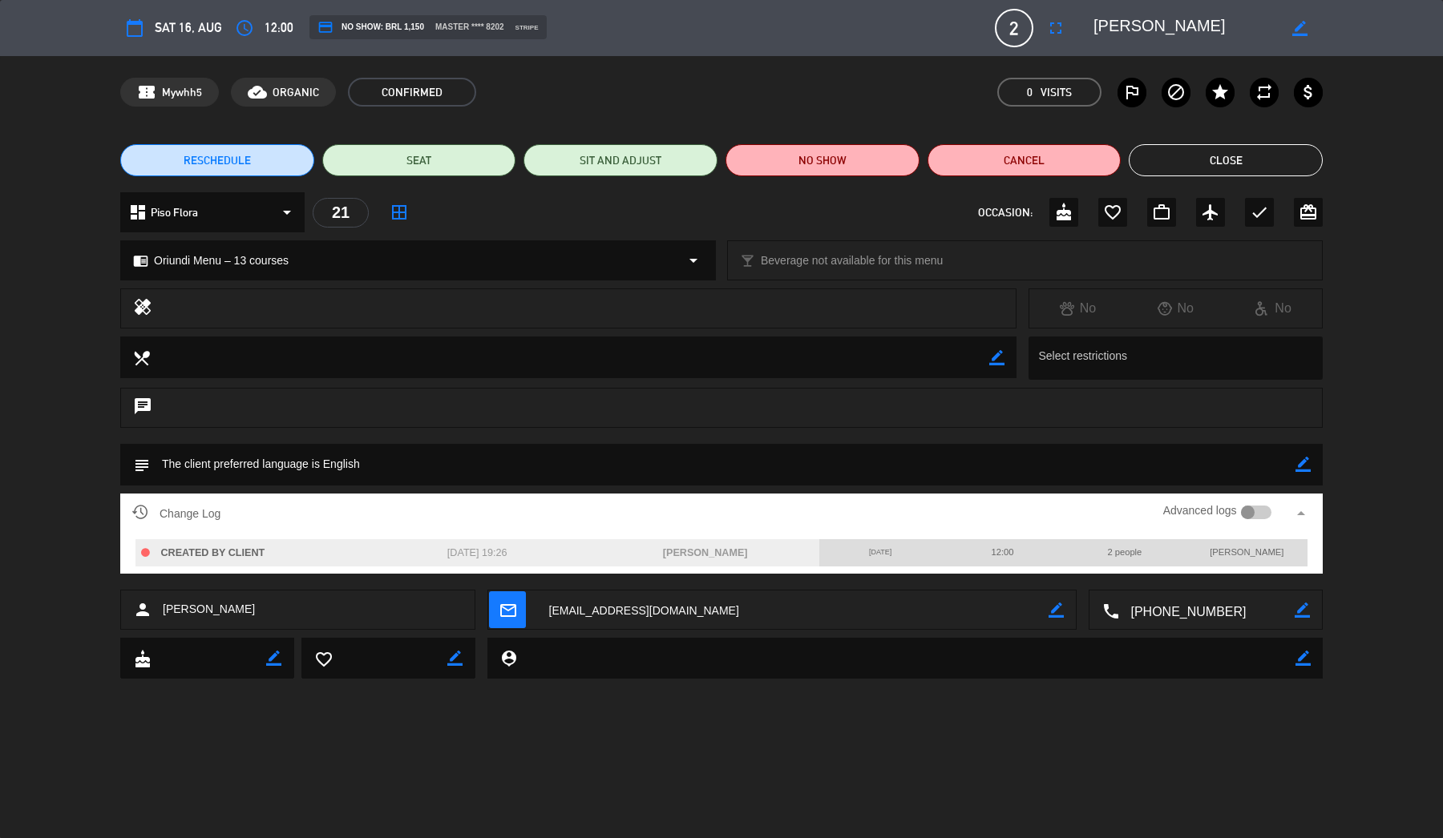
click at [1217, 167] on button "Close" at bounding box center [1225, 160] width 194 height 32
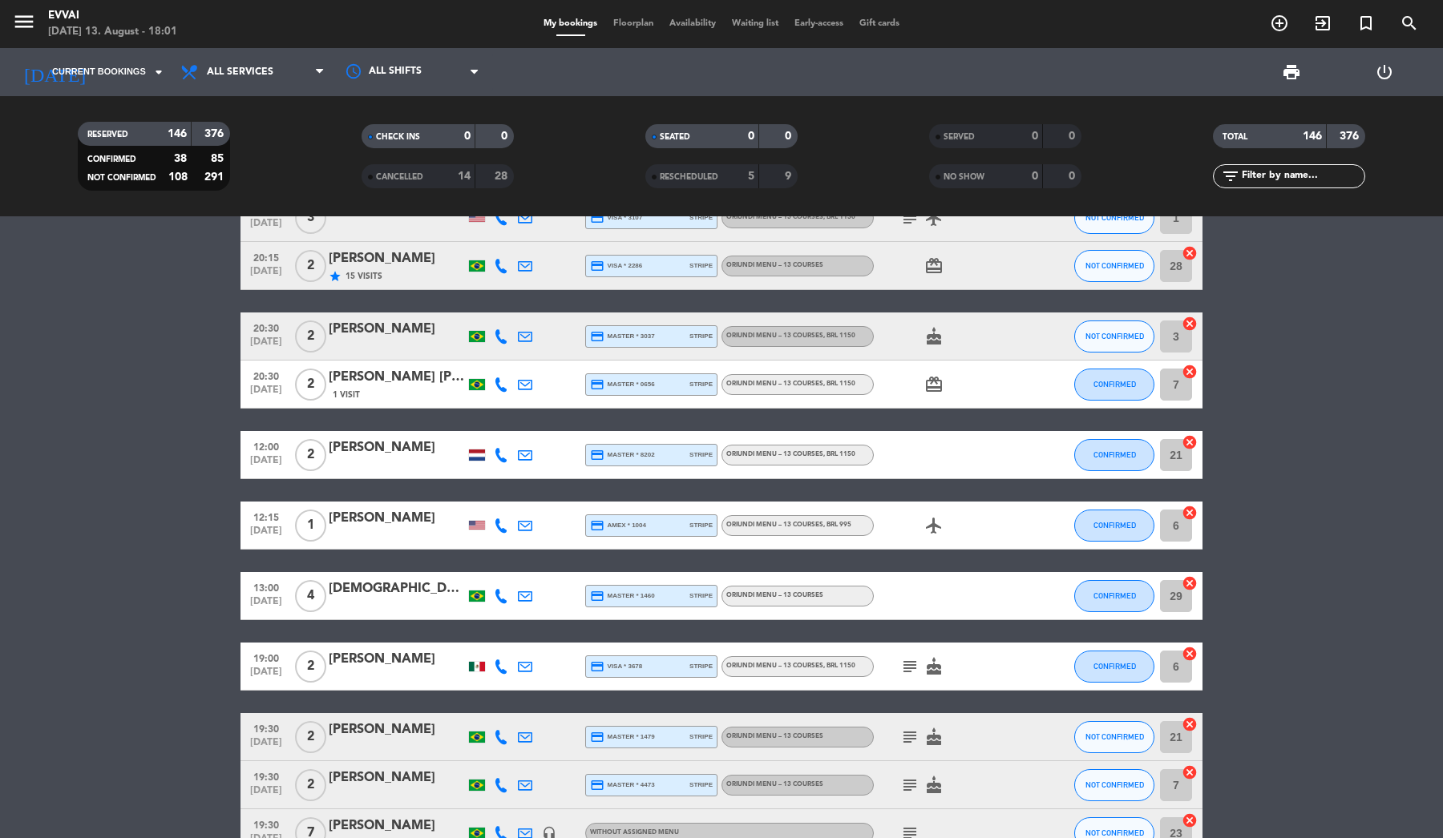
scroll to position [2004, 0]
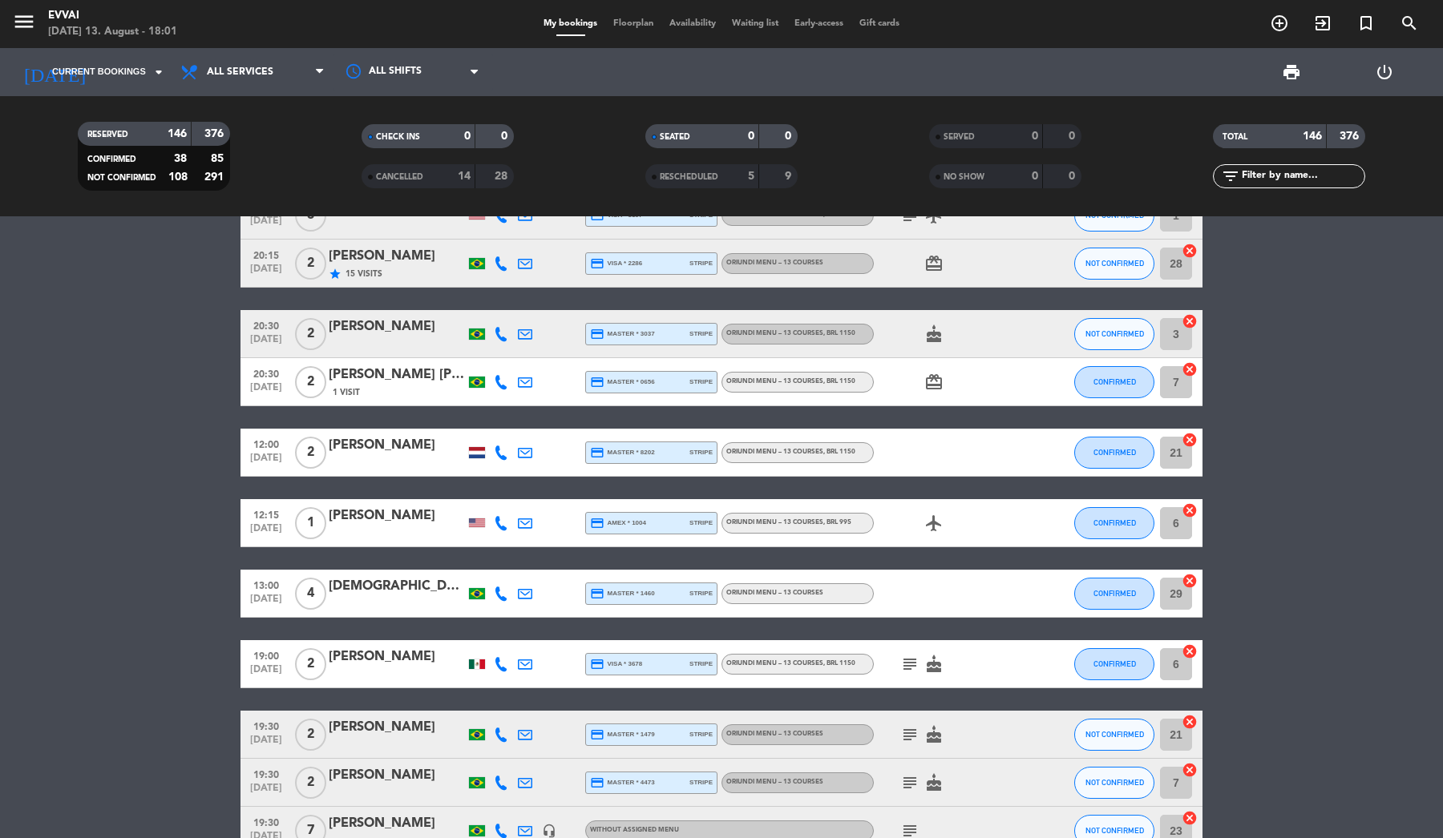
click at [940, 522] on icon "airplanemode_active" at bounding box center [933, 523] width 19 height 19
click at [406, 516] on div "[PERSON_NAME]" at bounding box center [397, 516] width 136 height 21
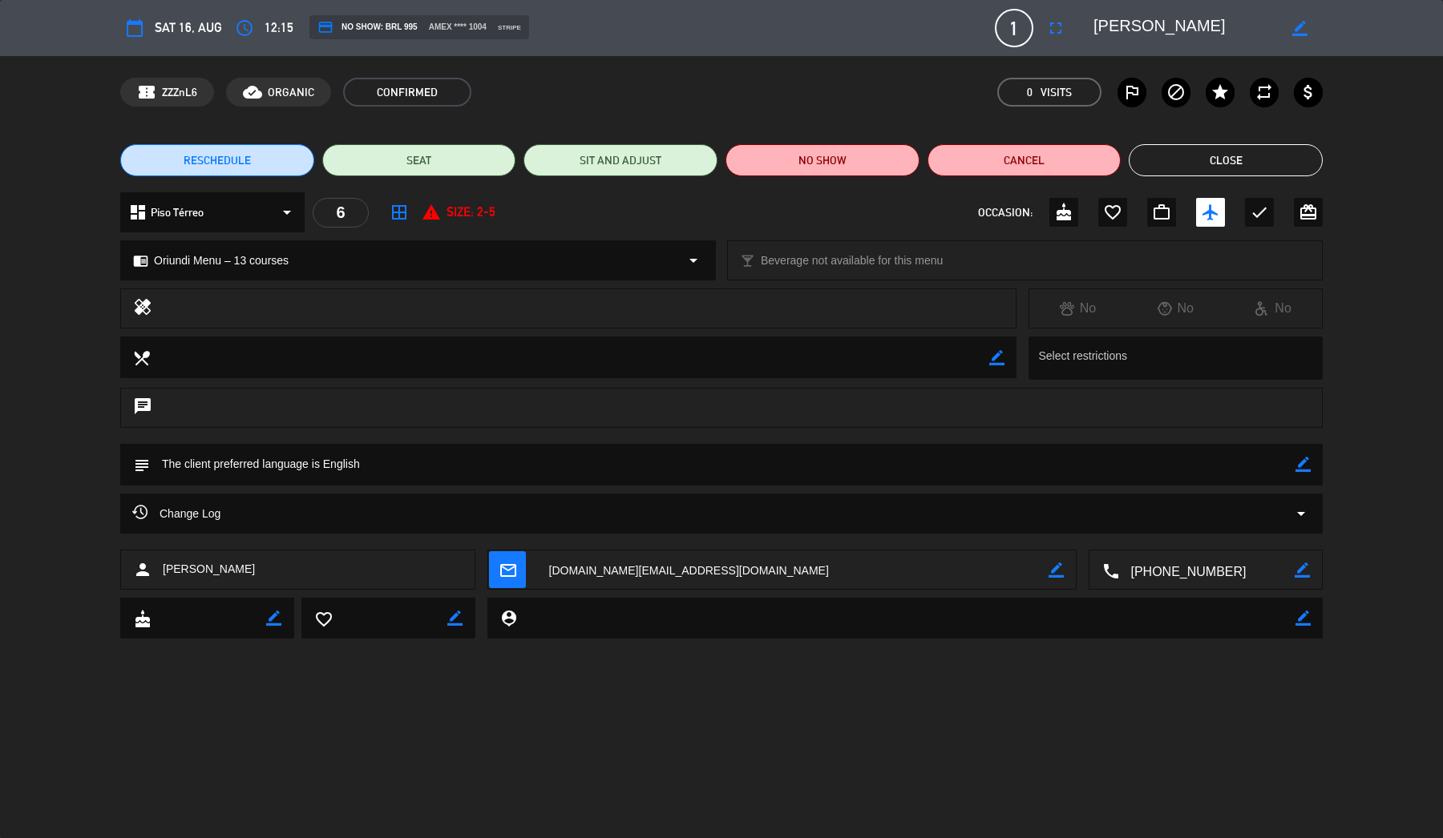
click at [926, 509] on div "Change Log arrow_drop_down" at bounding box center [721, 513] width 1178 height 19
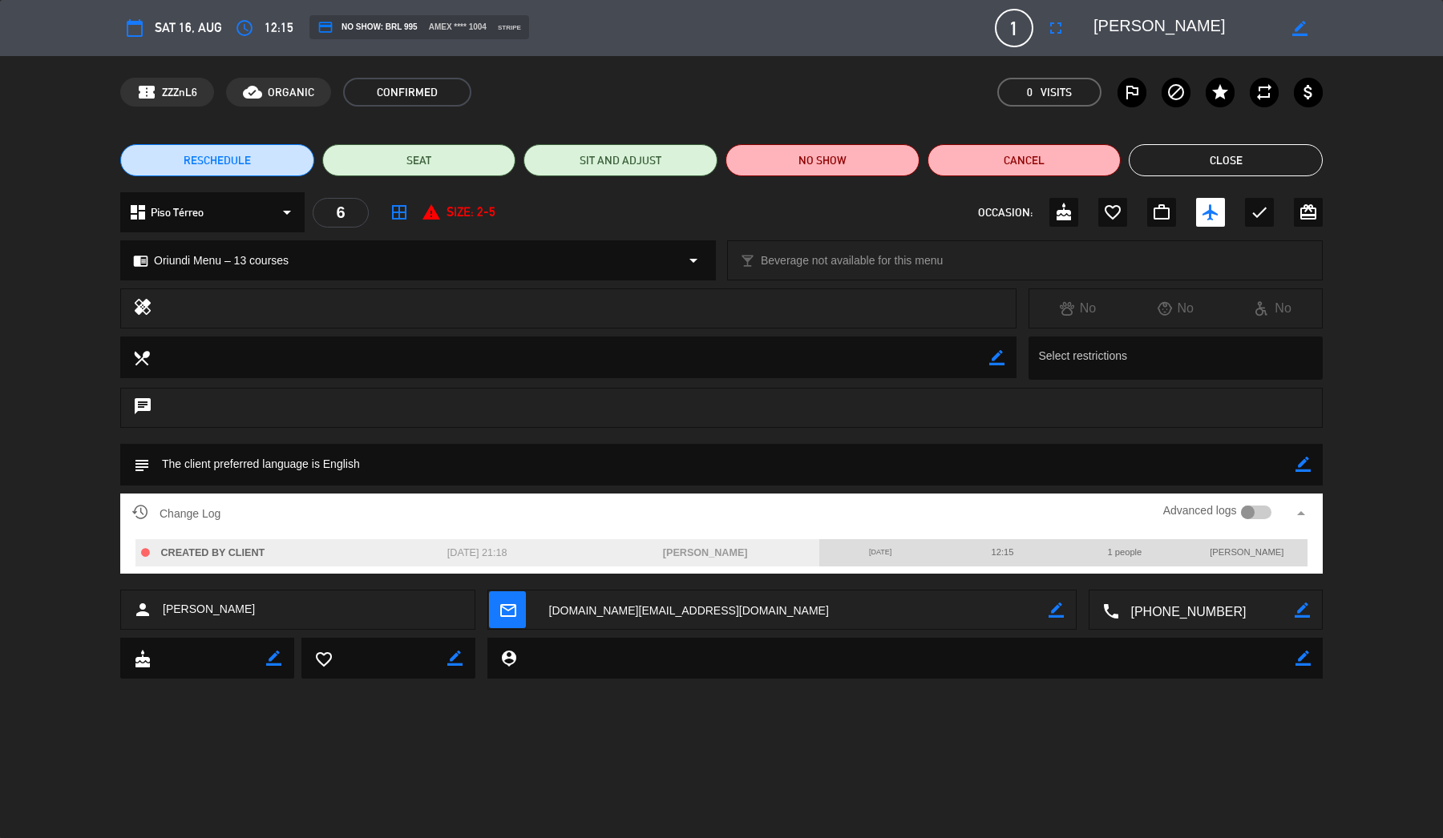
click at [1252, 509] on div at bounding box center [1248, 513] width 14 height 14
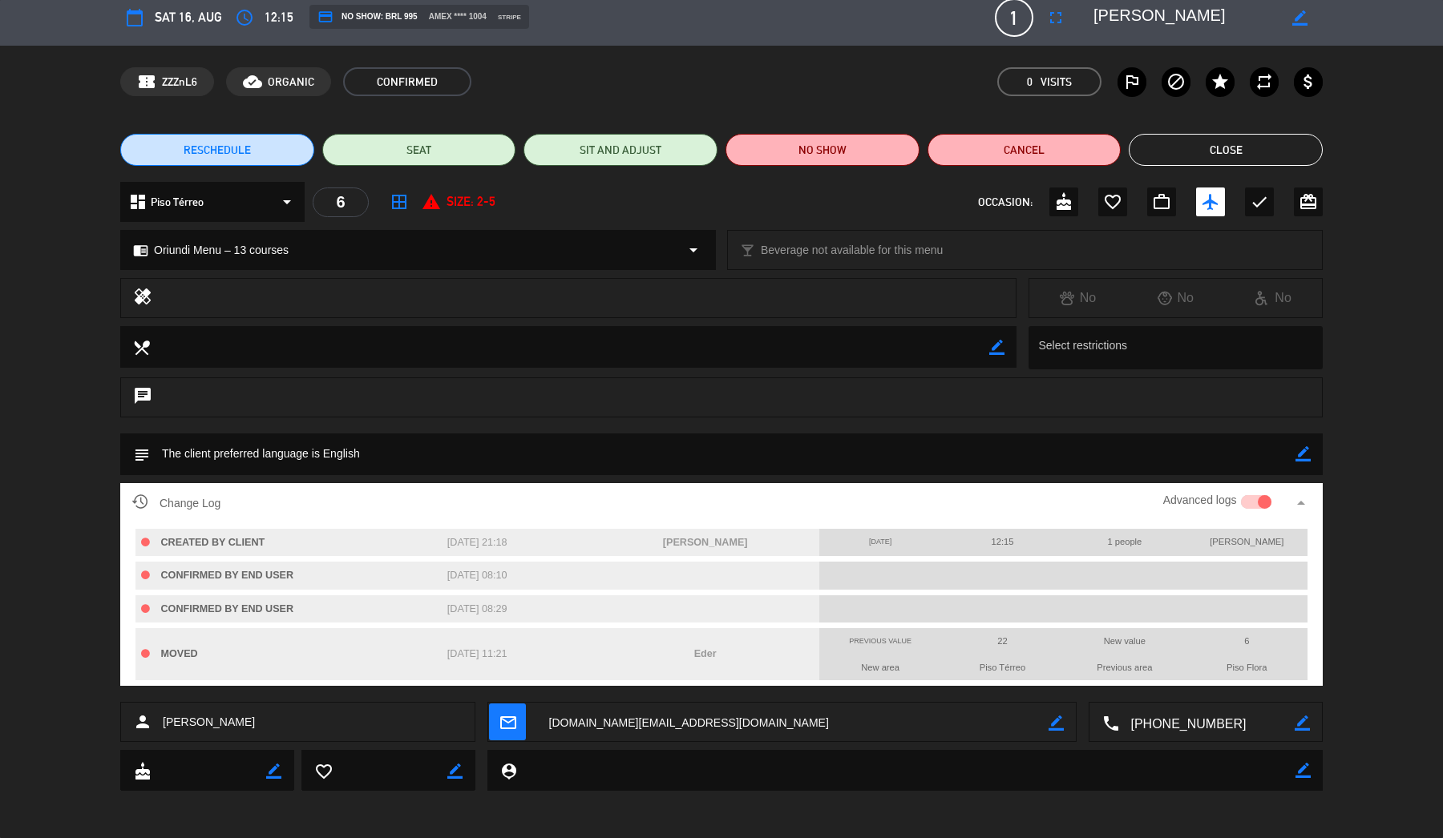
scroll to position [9, 0]
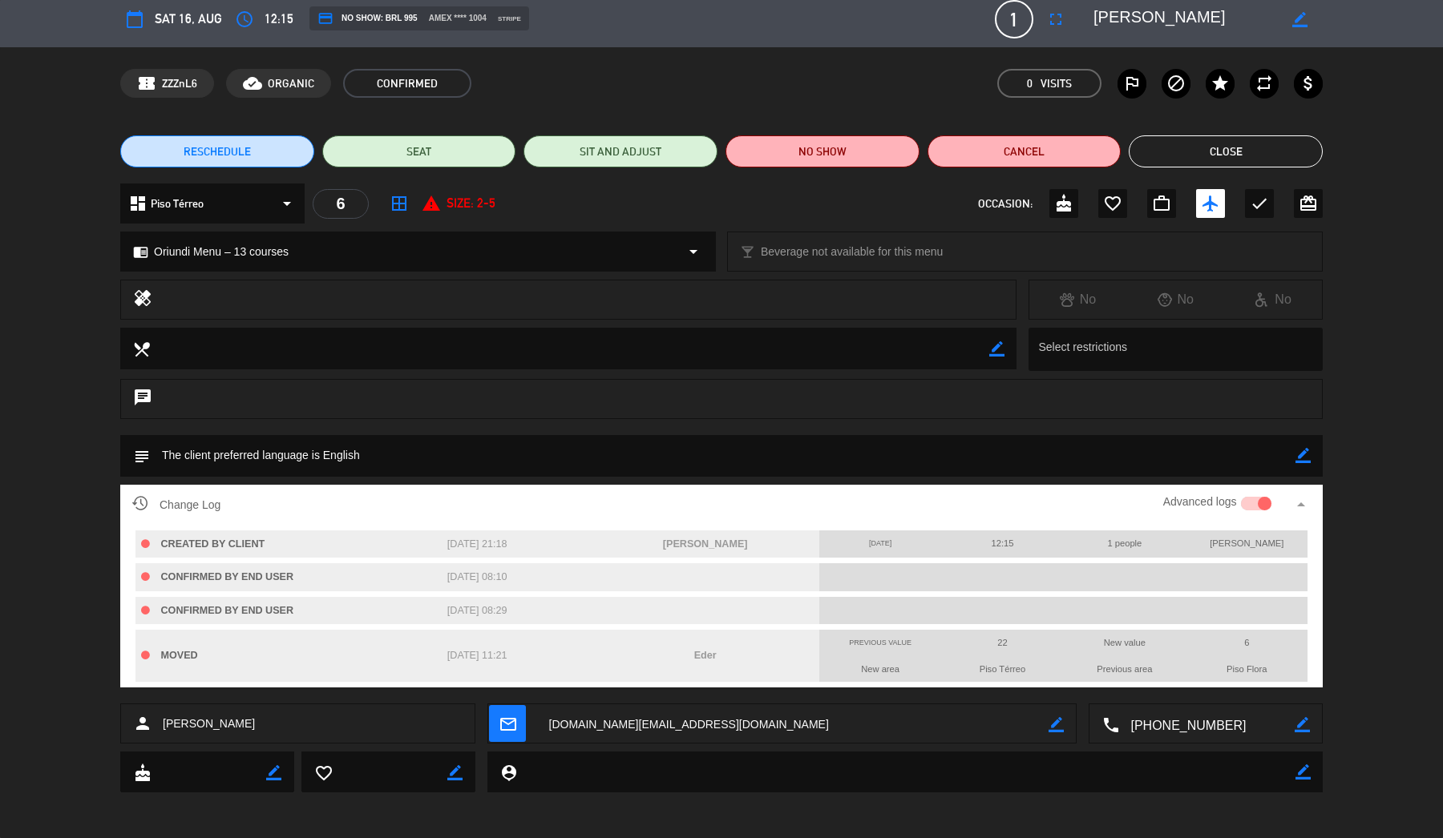
click at [1230, 155] on button "Close" at bounding box center [1225, 151] width 194 height 32
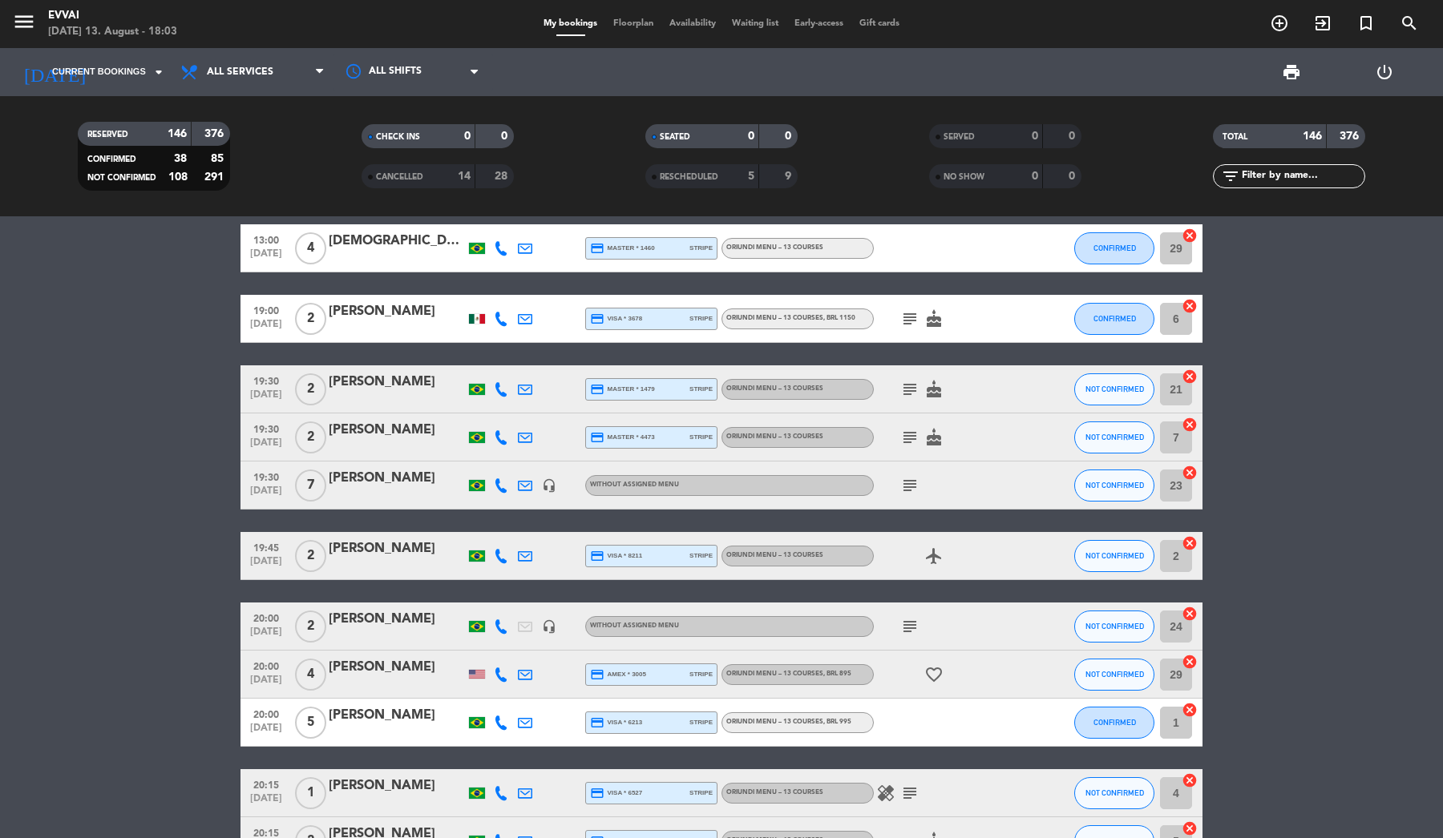
scroll to position [2327, 0]
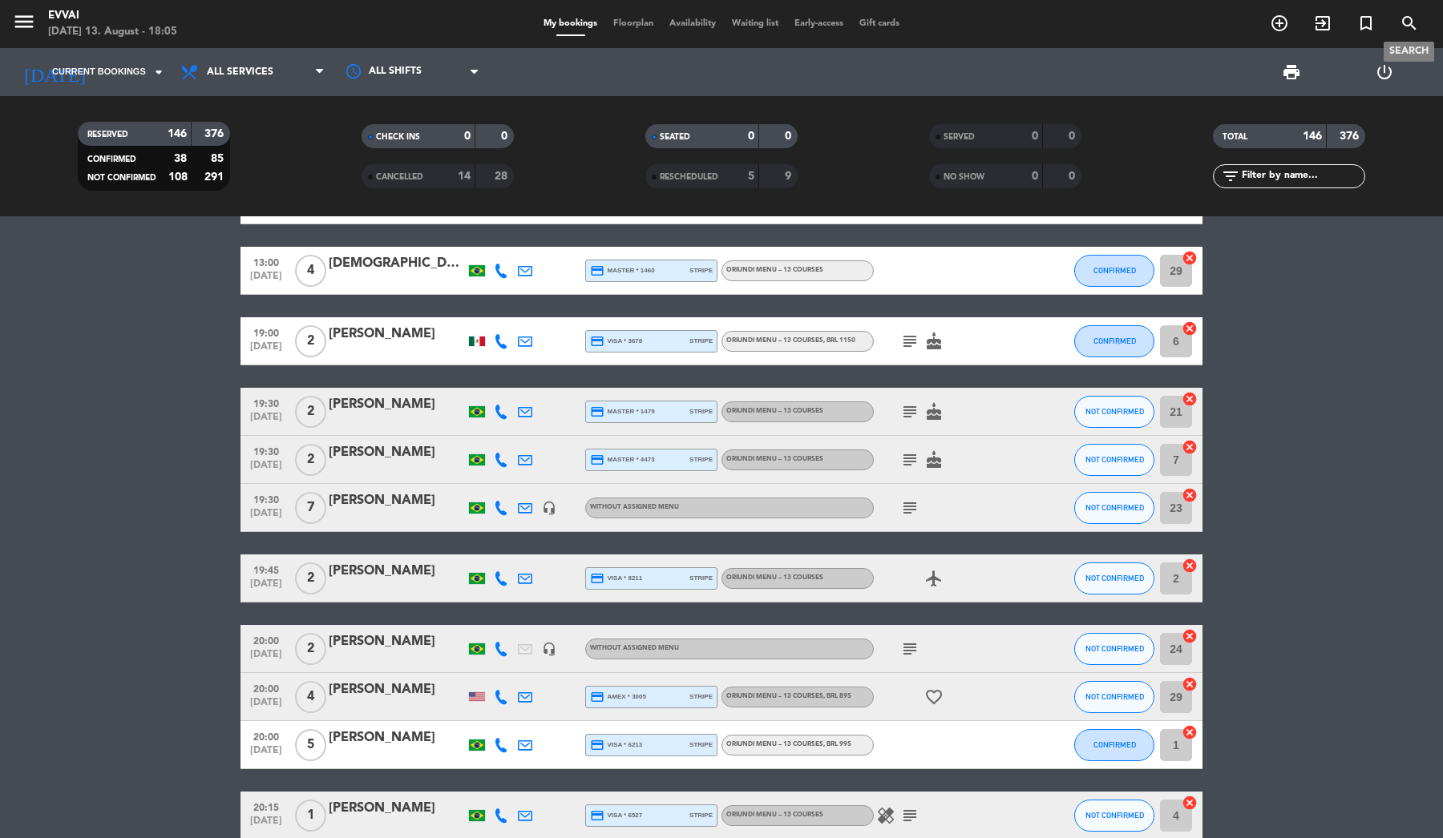
click at [1400, 23] on icon "search" at bounding box center [1408, 23] width 19 height 19
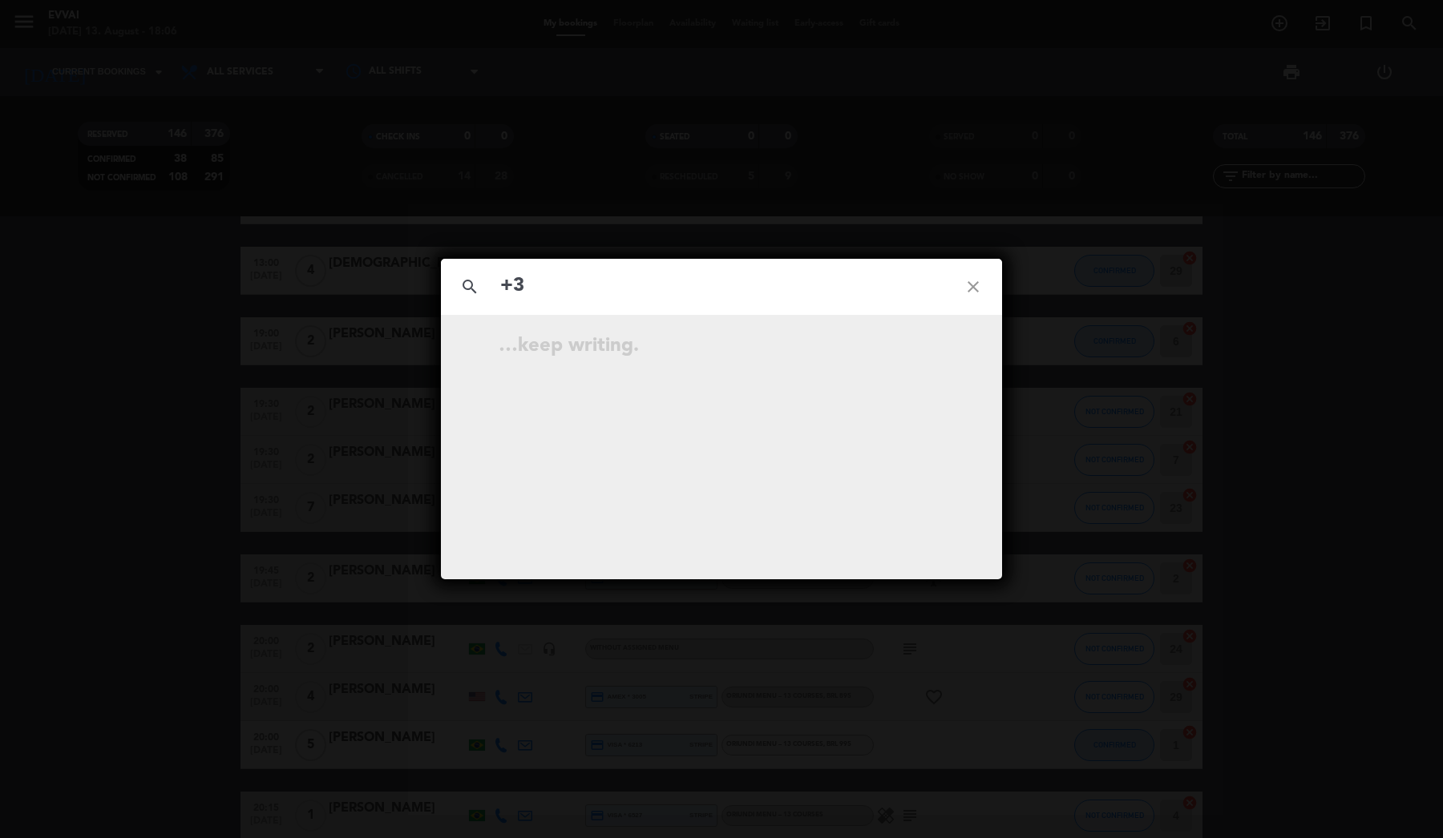
type input "+"
type input "Richard"
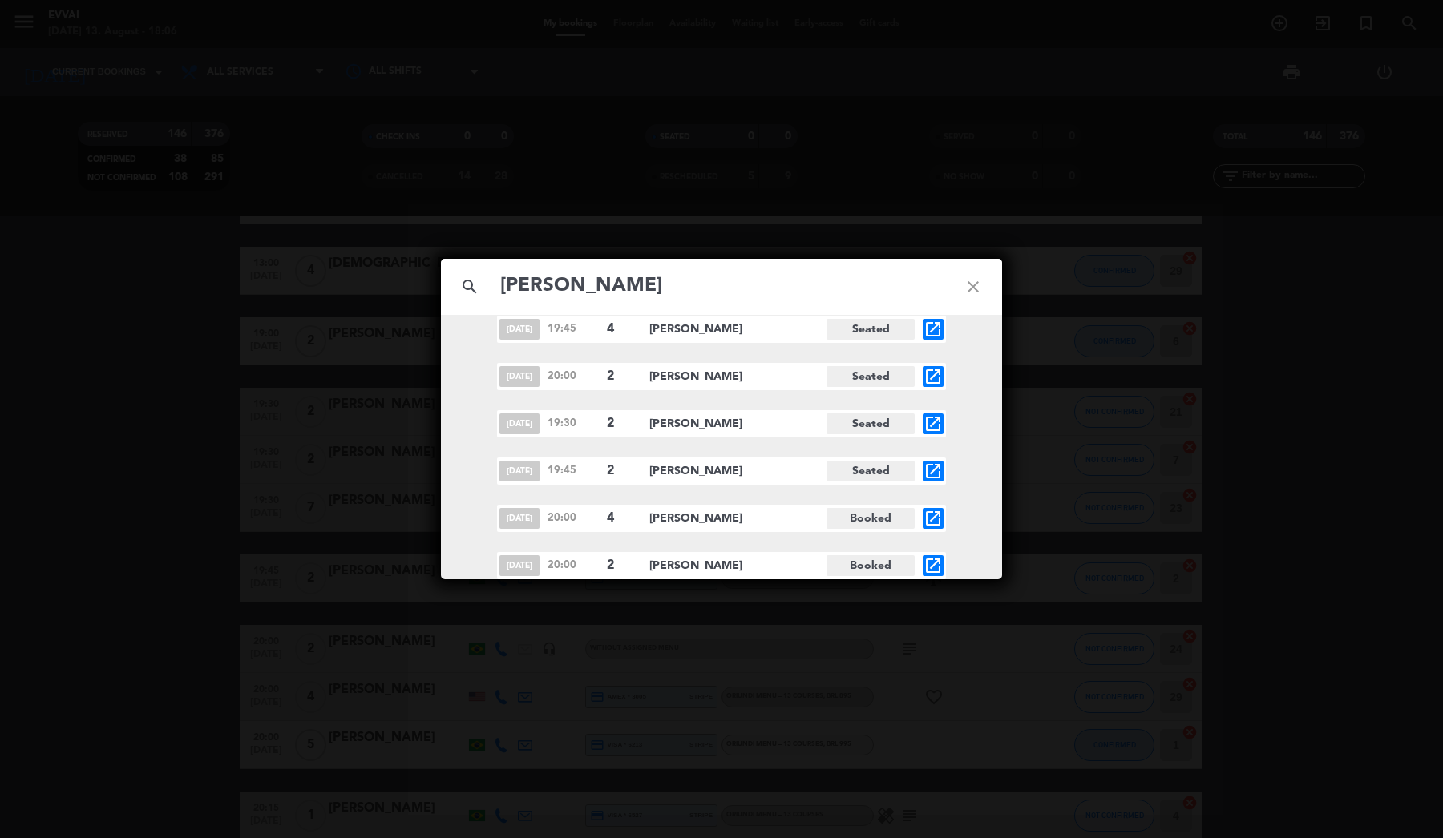
scroll to position [1012, 0]
click at [933, 515] on icon "open_in_new" at bounding box center [932, 518] width 19 height 19
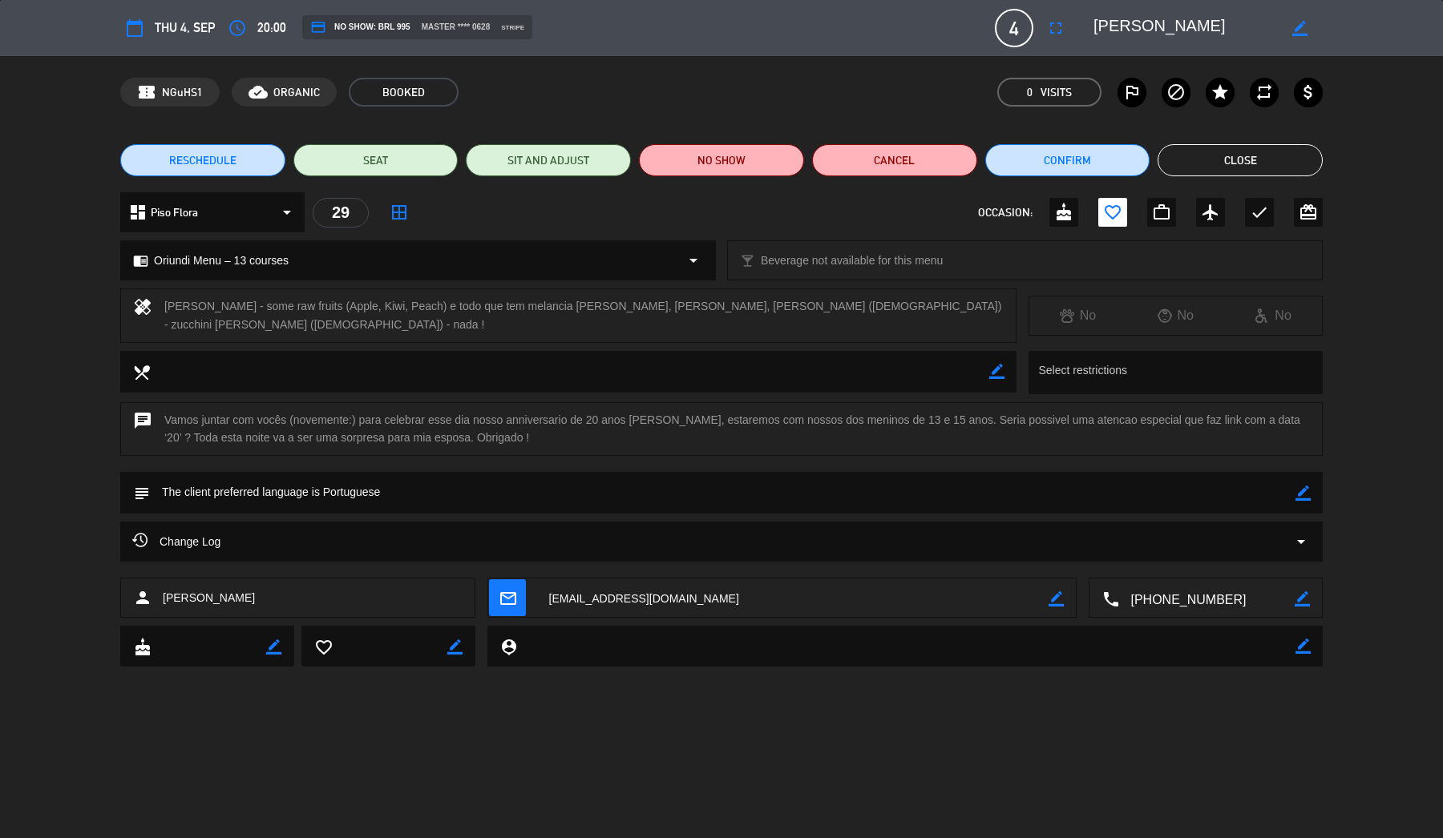
click at [1243, 166] on button "Close" at bounding box center [1239, 160] width 165 height 32
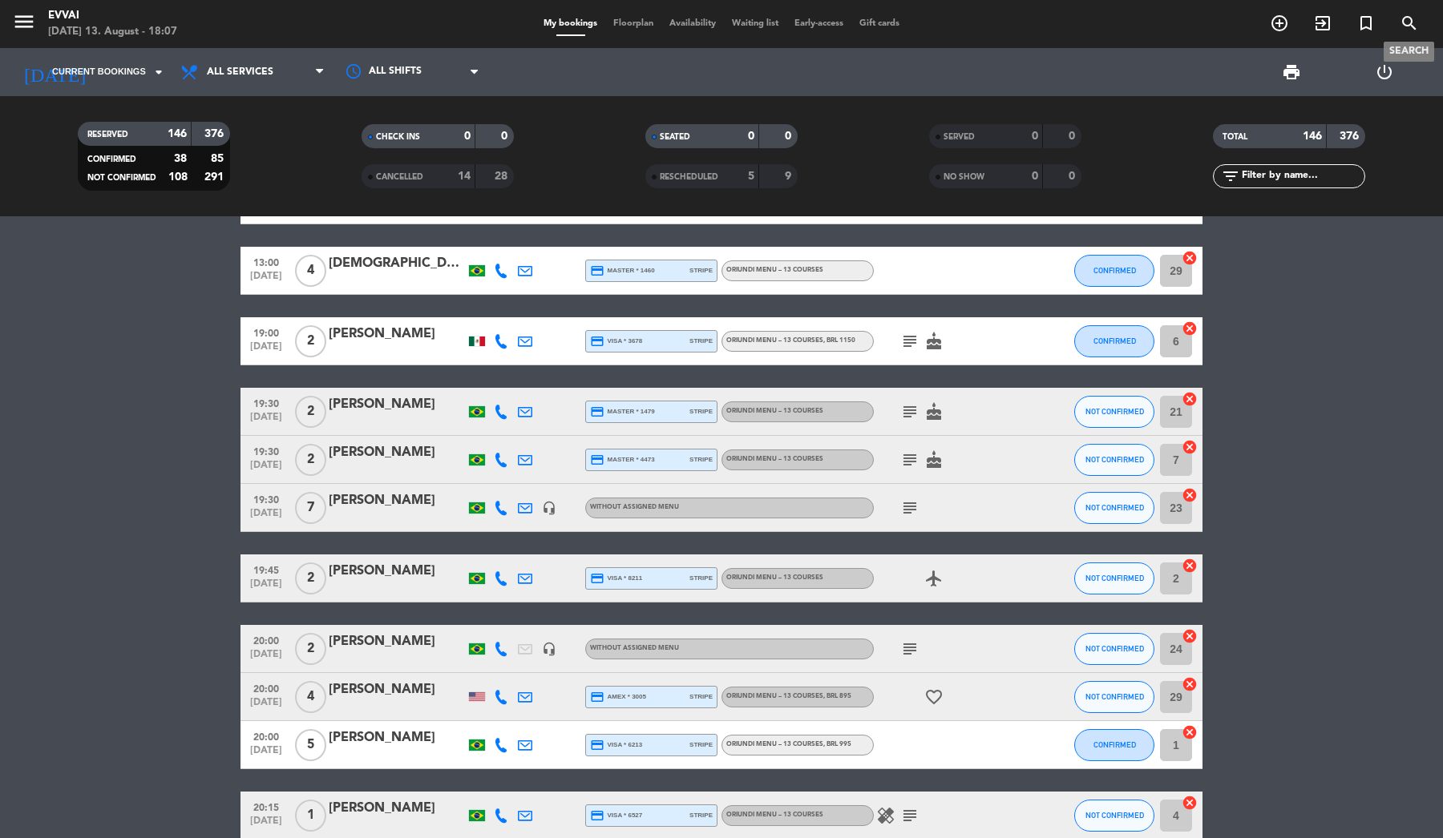
click at [1404, 27] on icon "search" at bounding box center [1408, 23] width 19 height 19
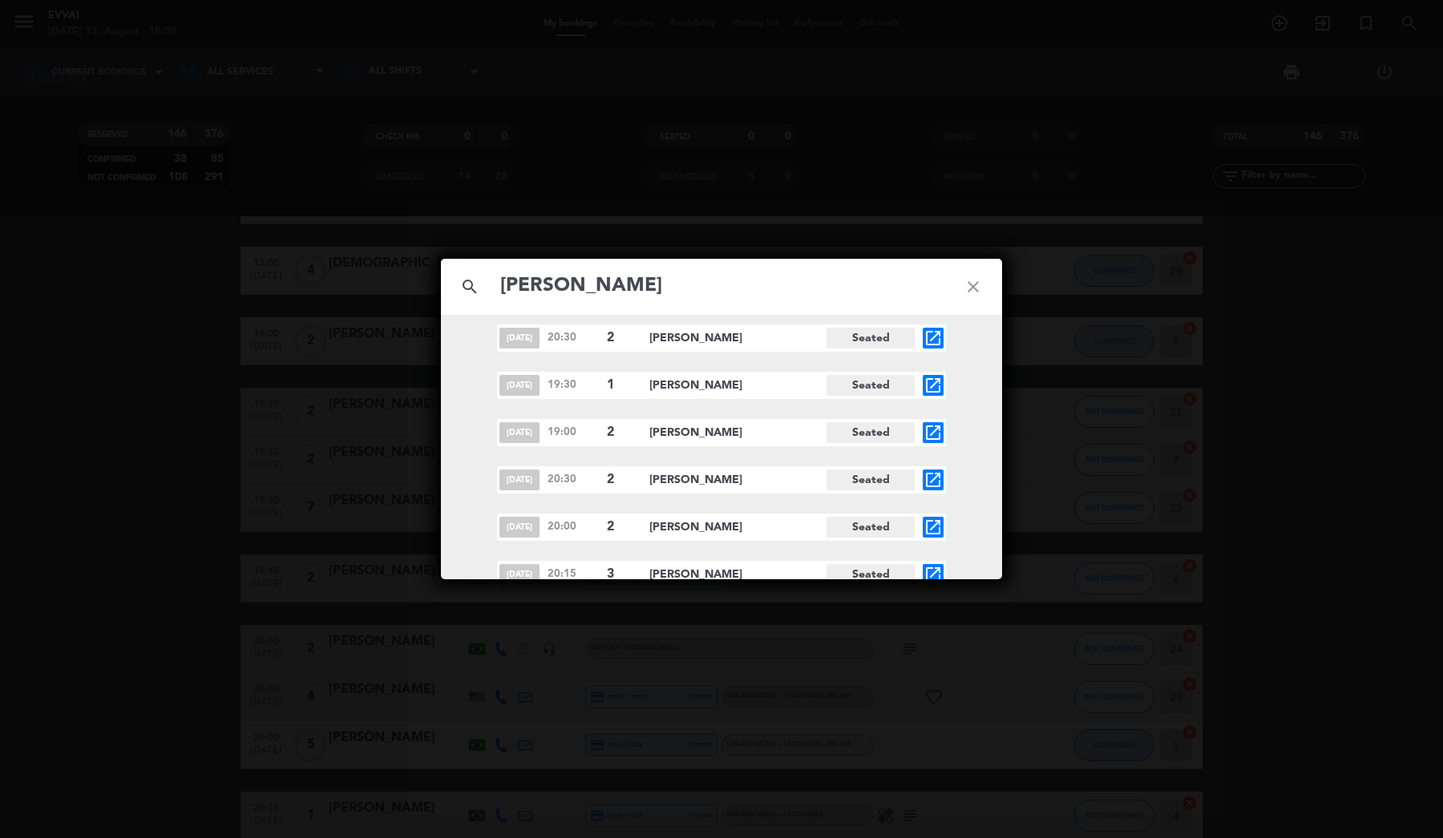
scroll to position [581, 0]
type input "Peter"
click at [928, 381] on icon "open_in_new" at bounding box center [932, 382] width 19 height 19
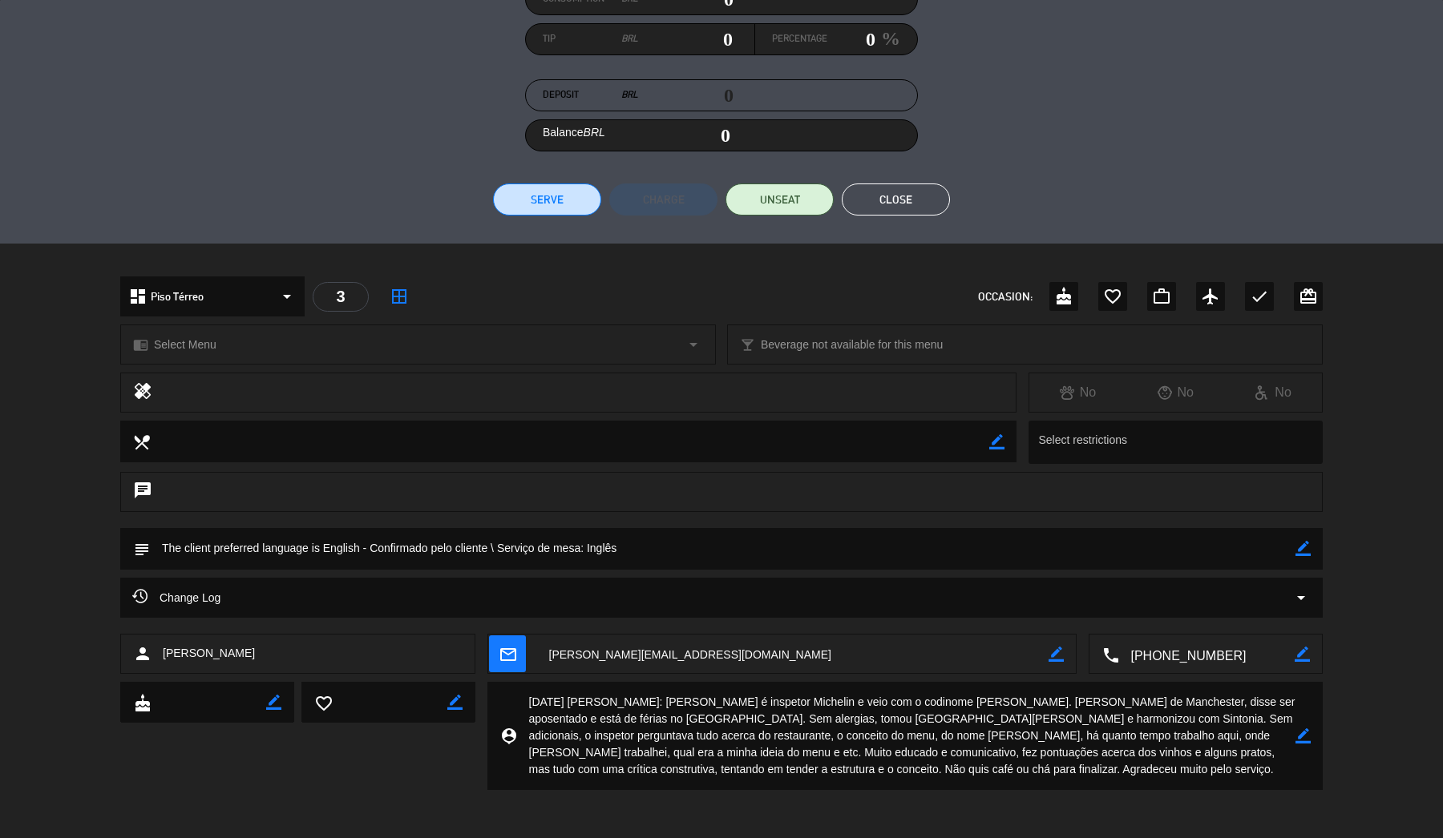
scroll to position [228, 0]
click at [877, 198] on button "Close" at bounding box center [895, 200] width 108 height 32
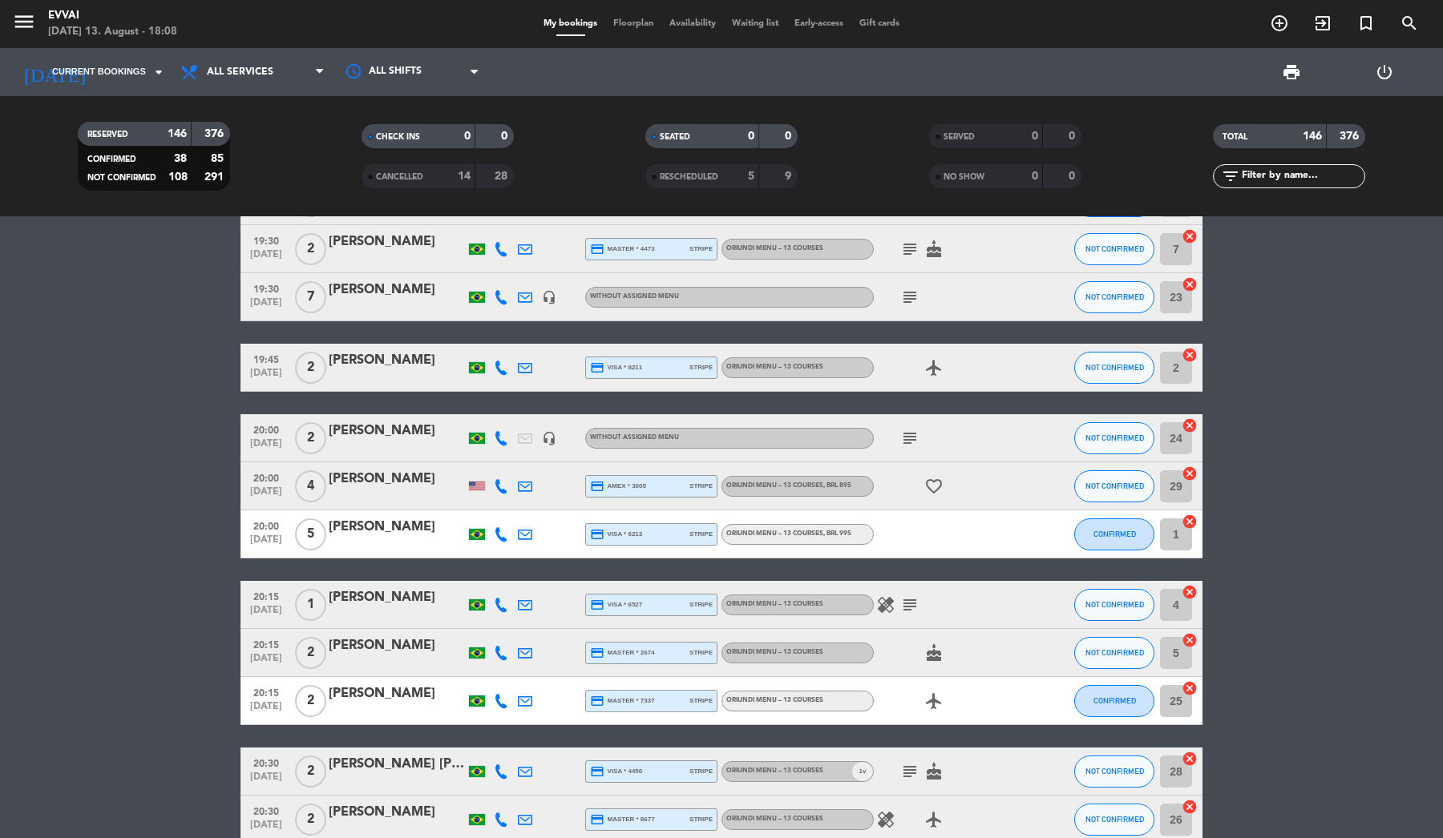
scroll to position [2748, 0]
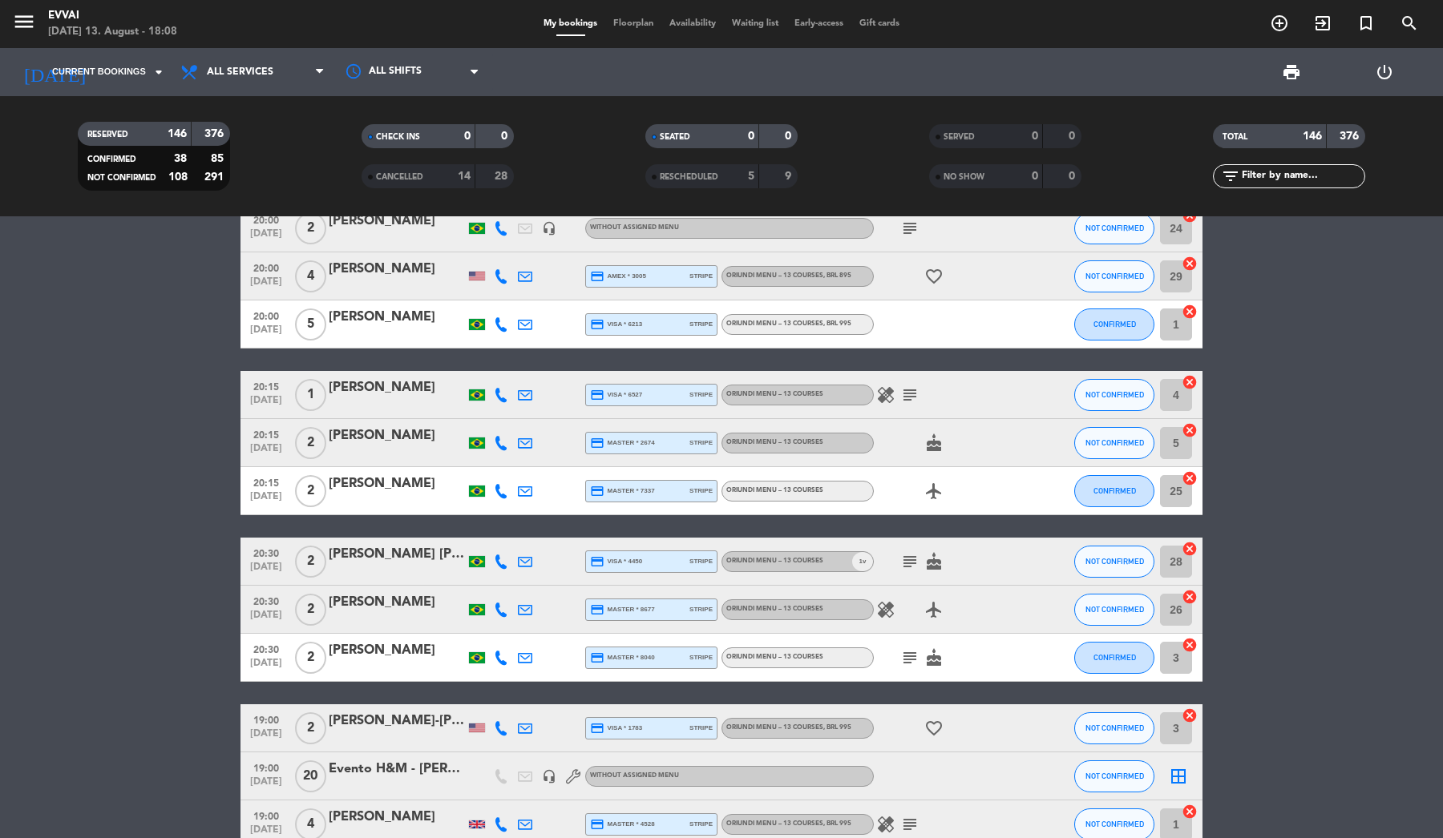
click at [353, 556] on div "[PERSON_NAME] [PERSON_NAME]" at bounding box center [397, 554] width 136 height 21
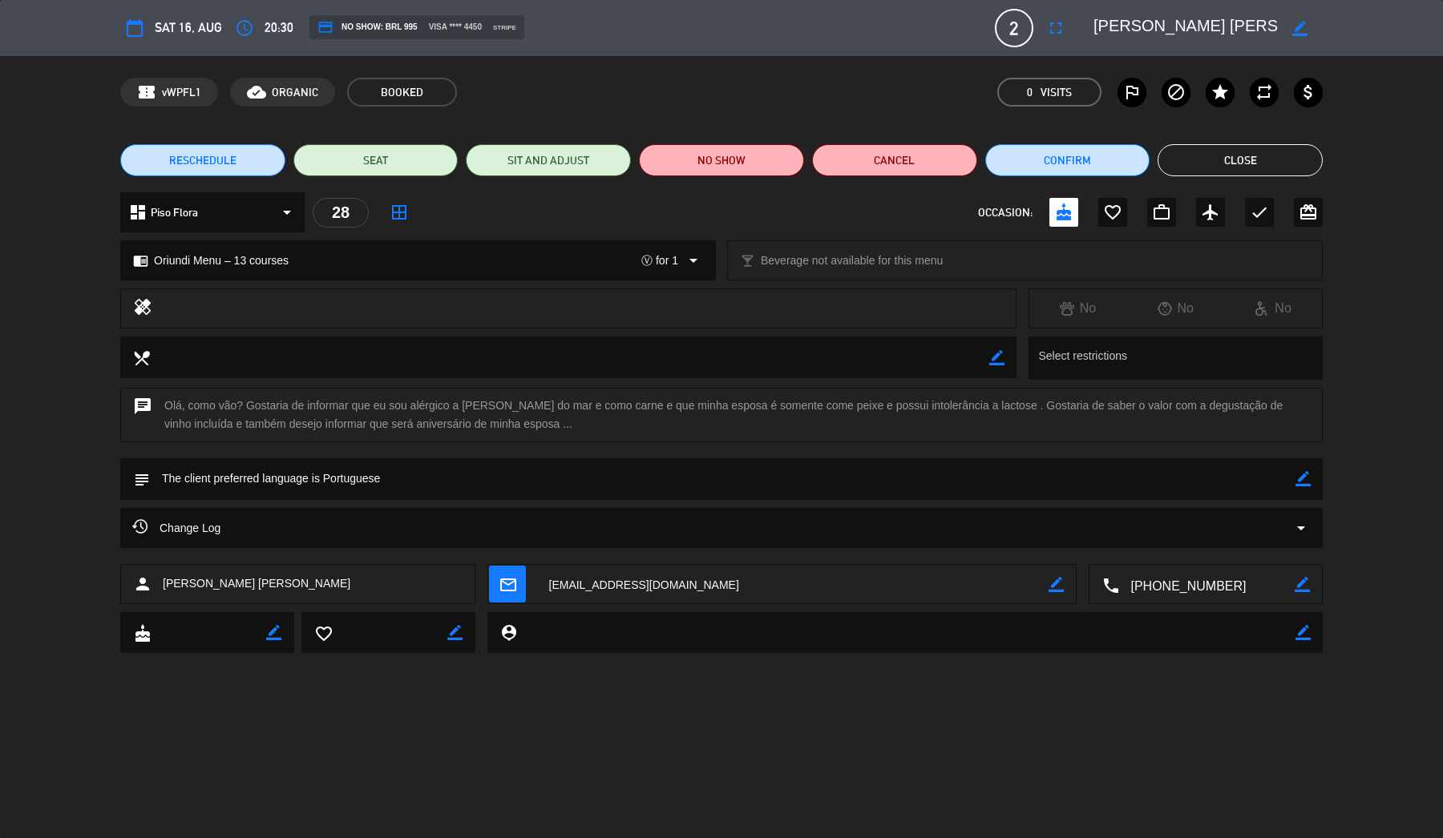
click at [1257, 158] on button "Close" at bounding box center [1239, 160] width 165 height 32
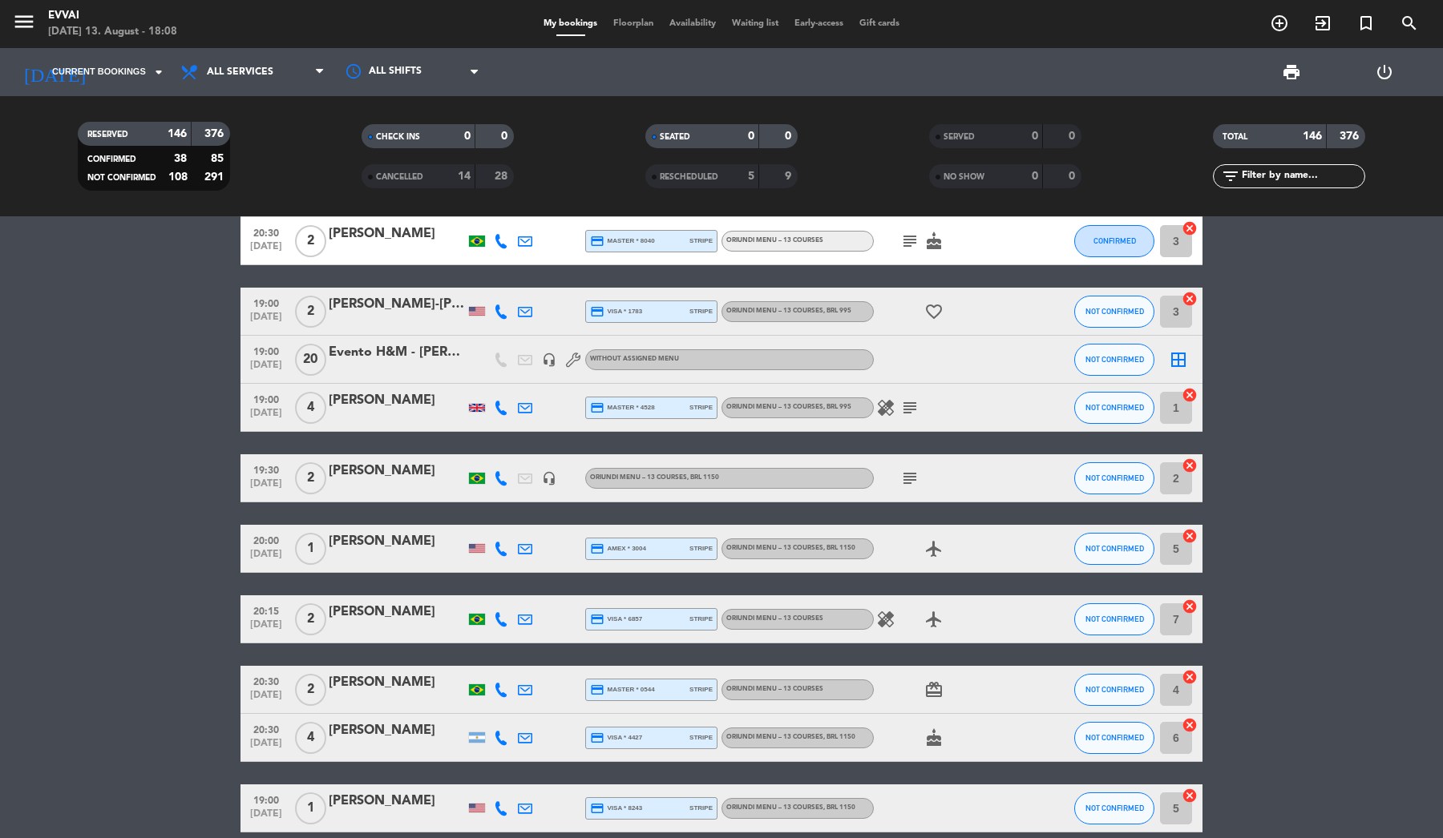
scroll to position [3202, 0]
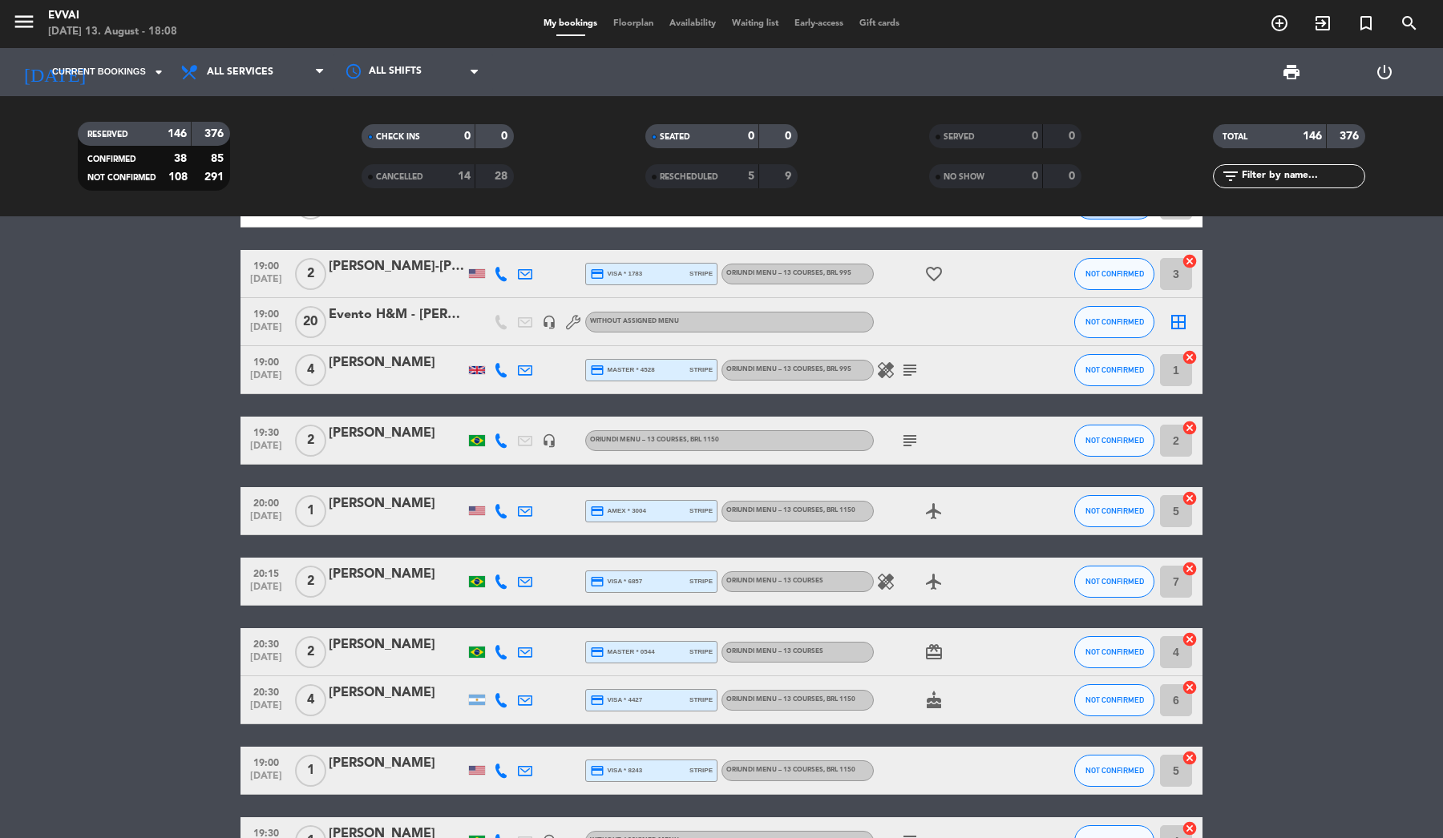
click at [365, 500] on div "[PERSON_NAME]" at bounding box center [397, 504] width 136 height 21
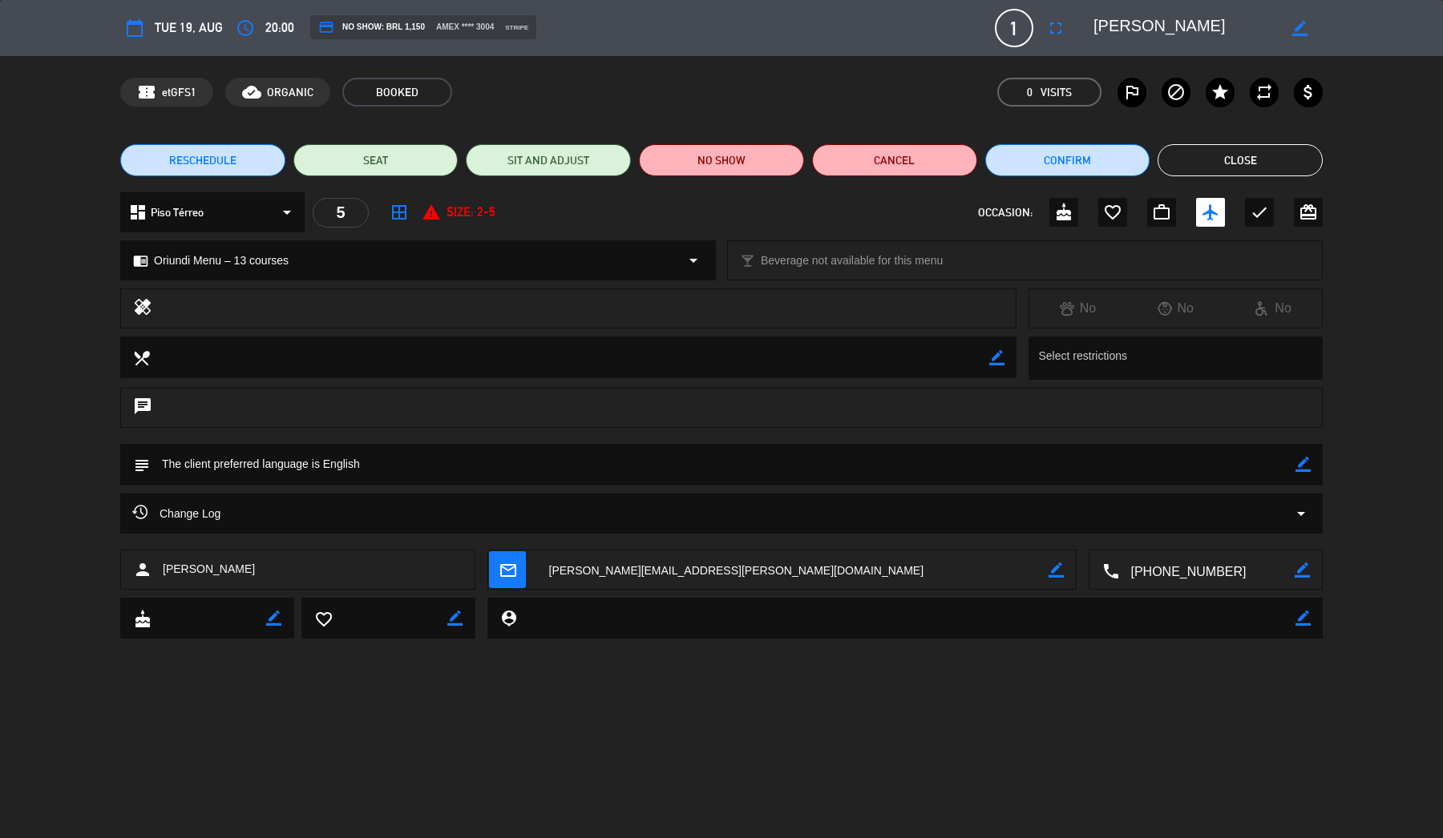
click at [1233, 156] on button "Close" at bounding box center [1239, 160] width 165 height 32
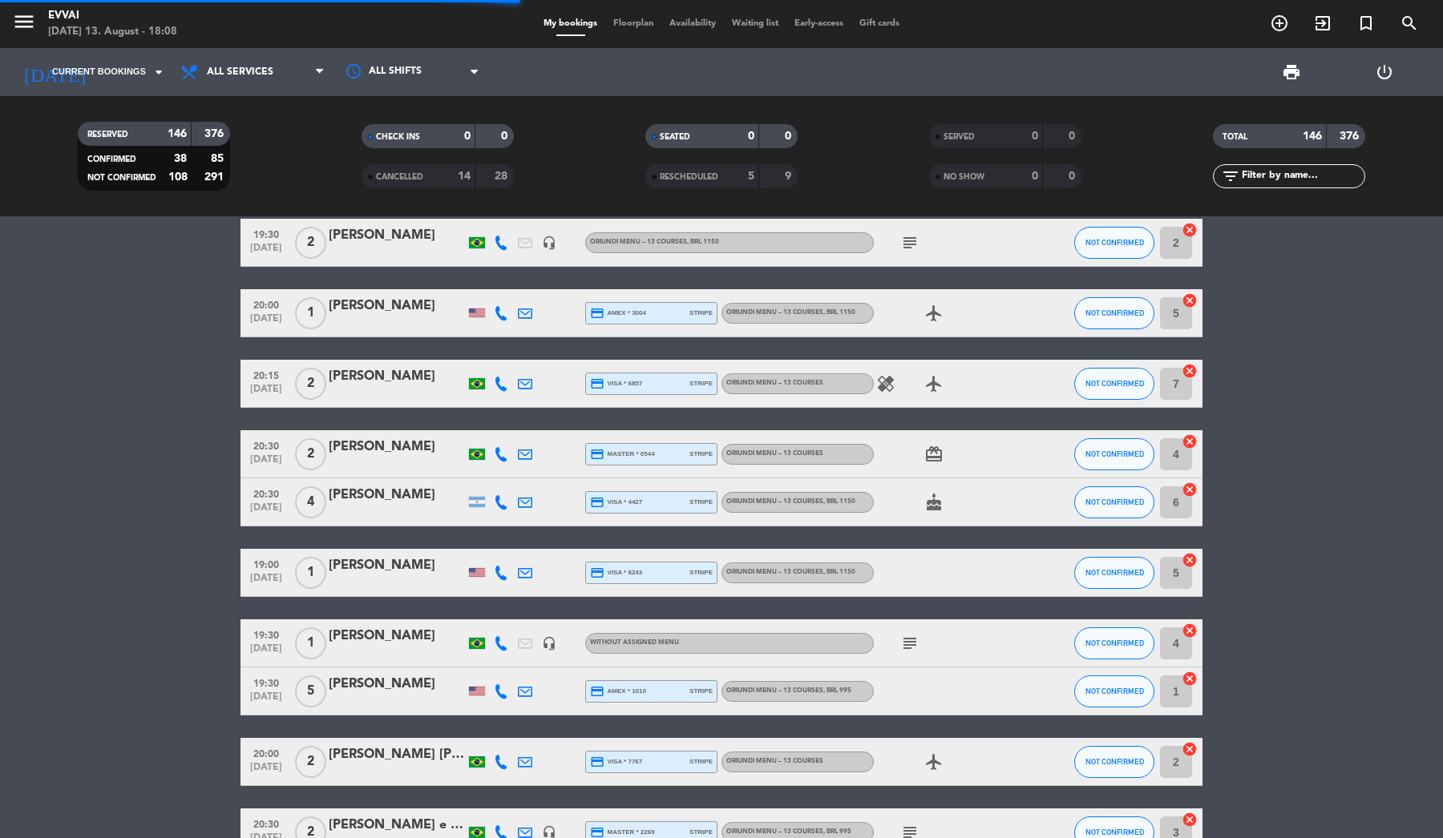
scroll to position [3408, 0]
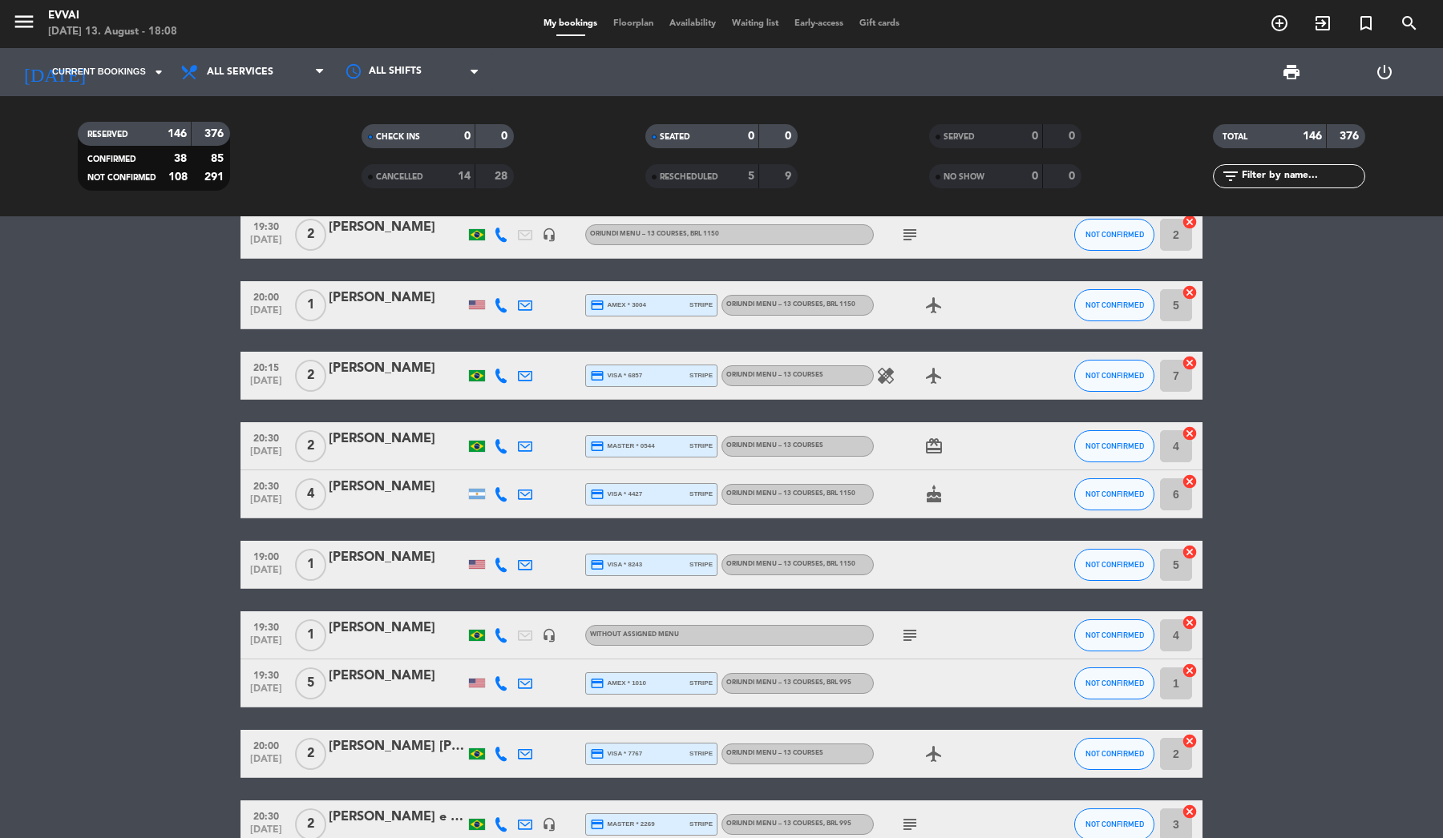
click at [384, 559] on div "[PERSON_NAME]" at bounding box center [397, 557] width 136 height 21
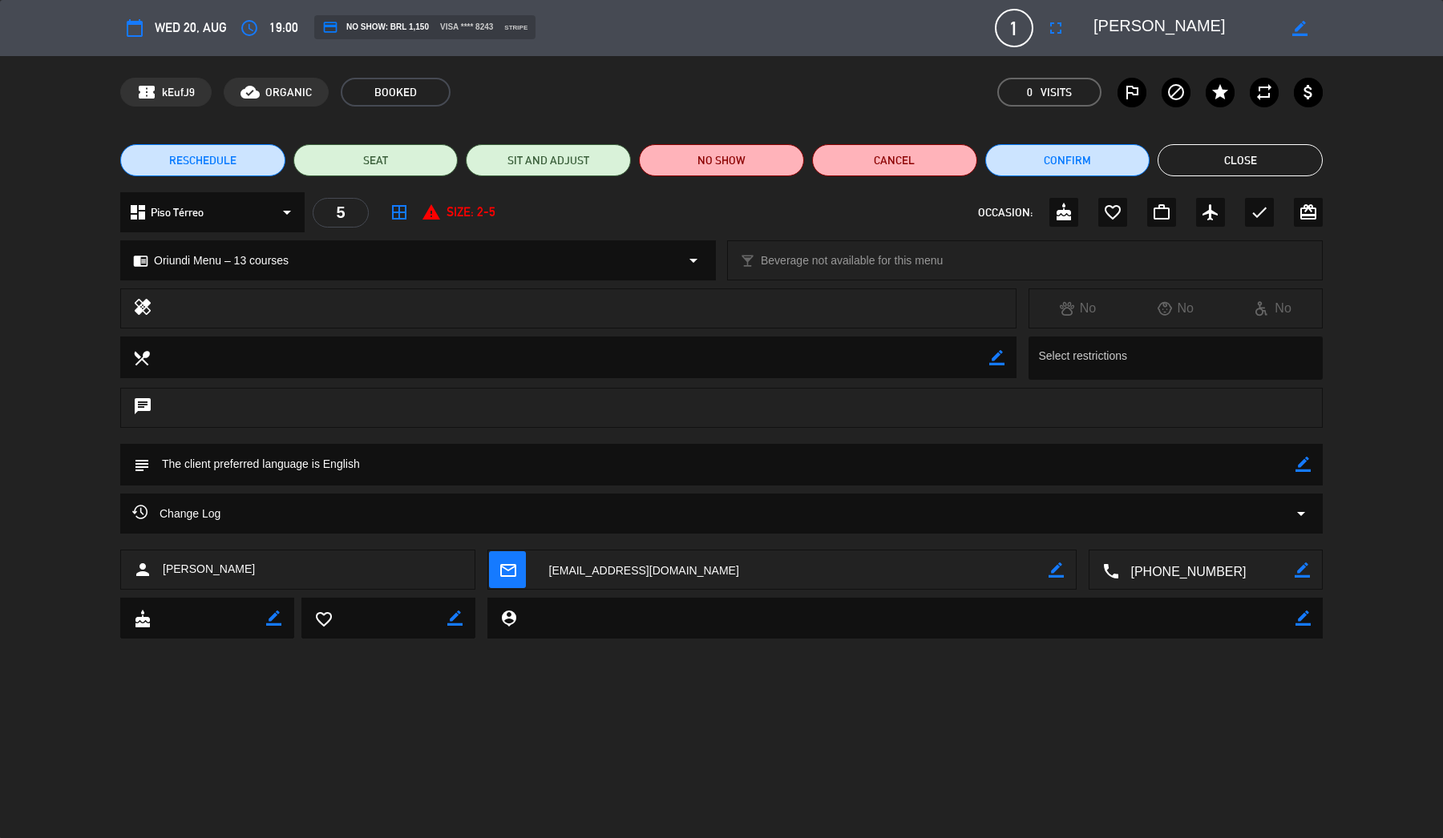
click at [356, 508] on div "Change Log arrow_drop_down" at bounding box center [721, 513] width 1178 height 19
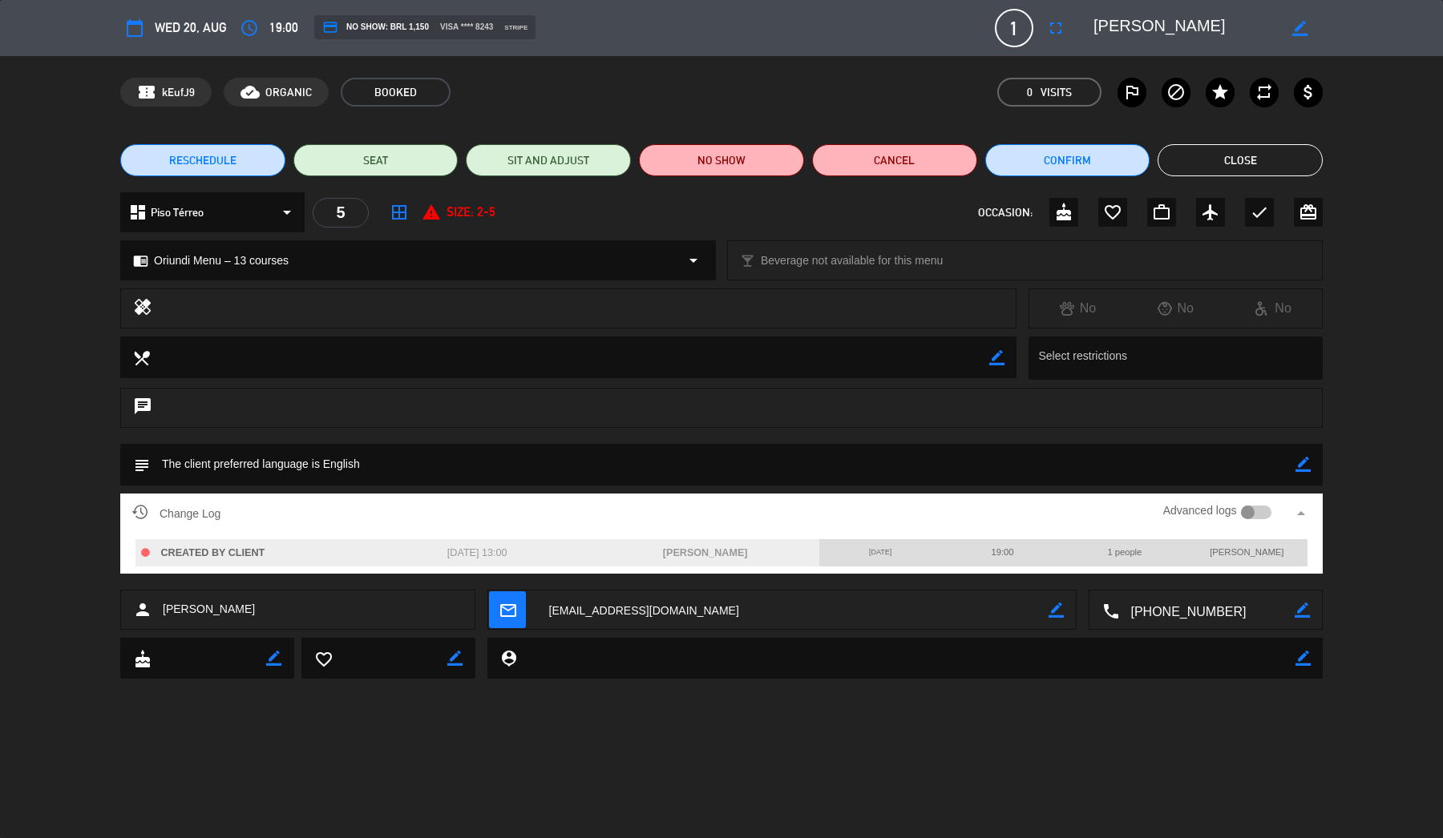
click at [1248, 518] on div at bounding box center [1248, 513] width 14 height 14
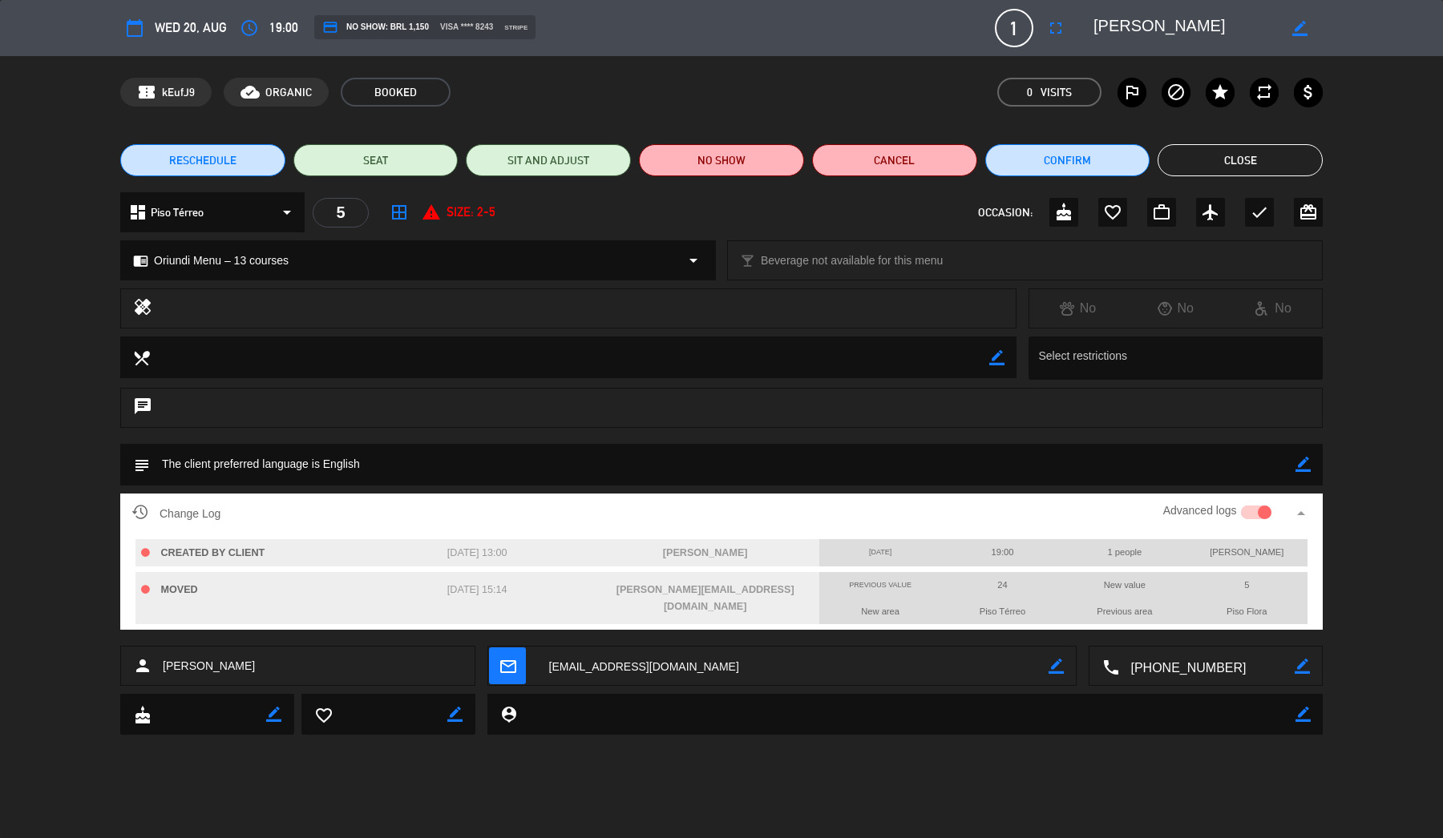
click at [1229, 165] on button "Close" at bounding box center [1239, 160] width 165 height 32
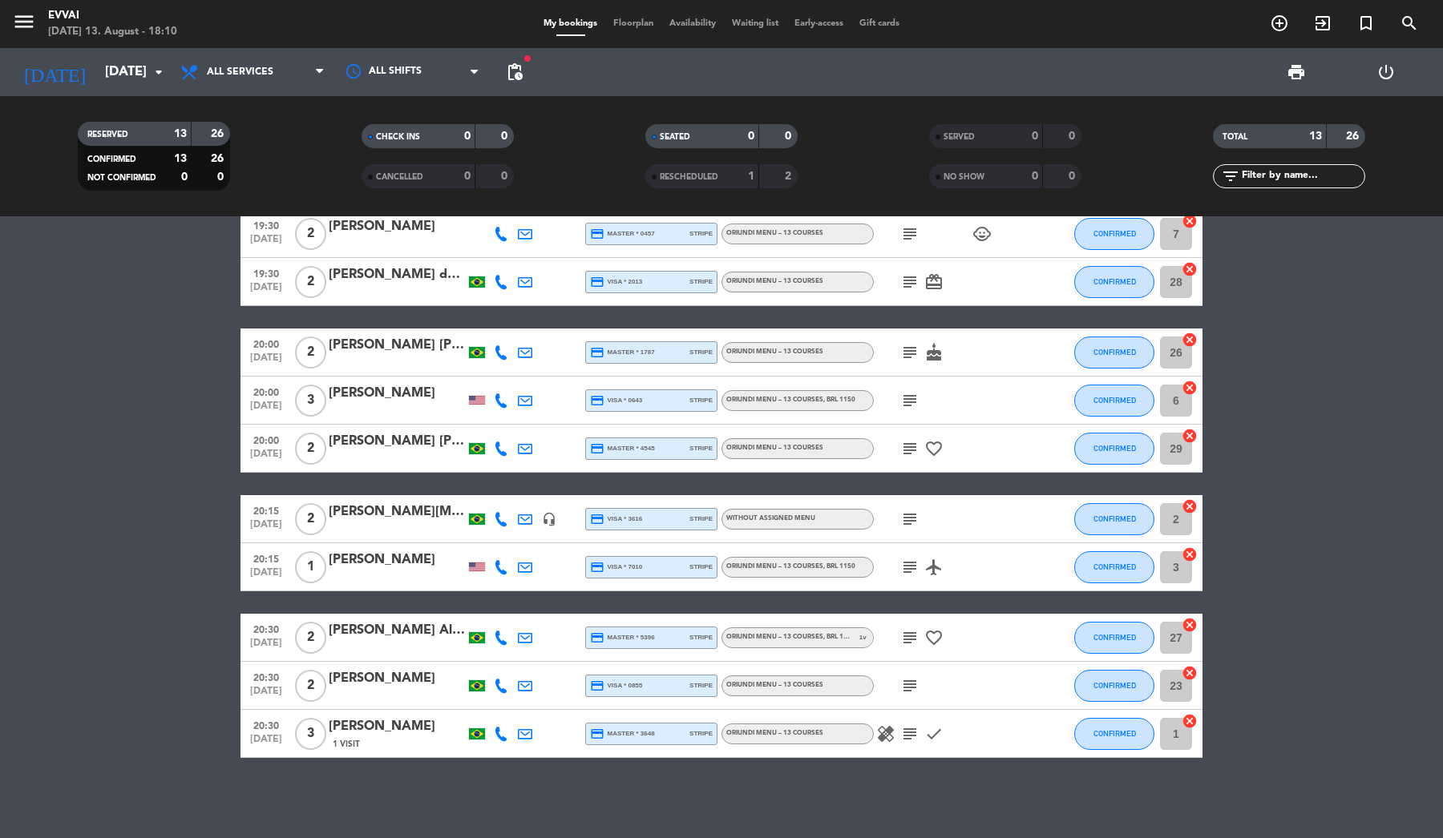
scroll to position [229, 0]
click at [139, 77] on input "[DATE]" at bounding box center [183, 72] width 172 height 31
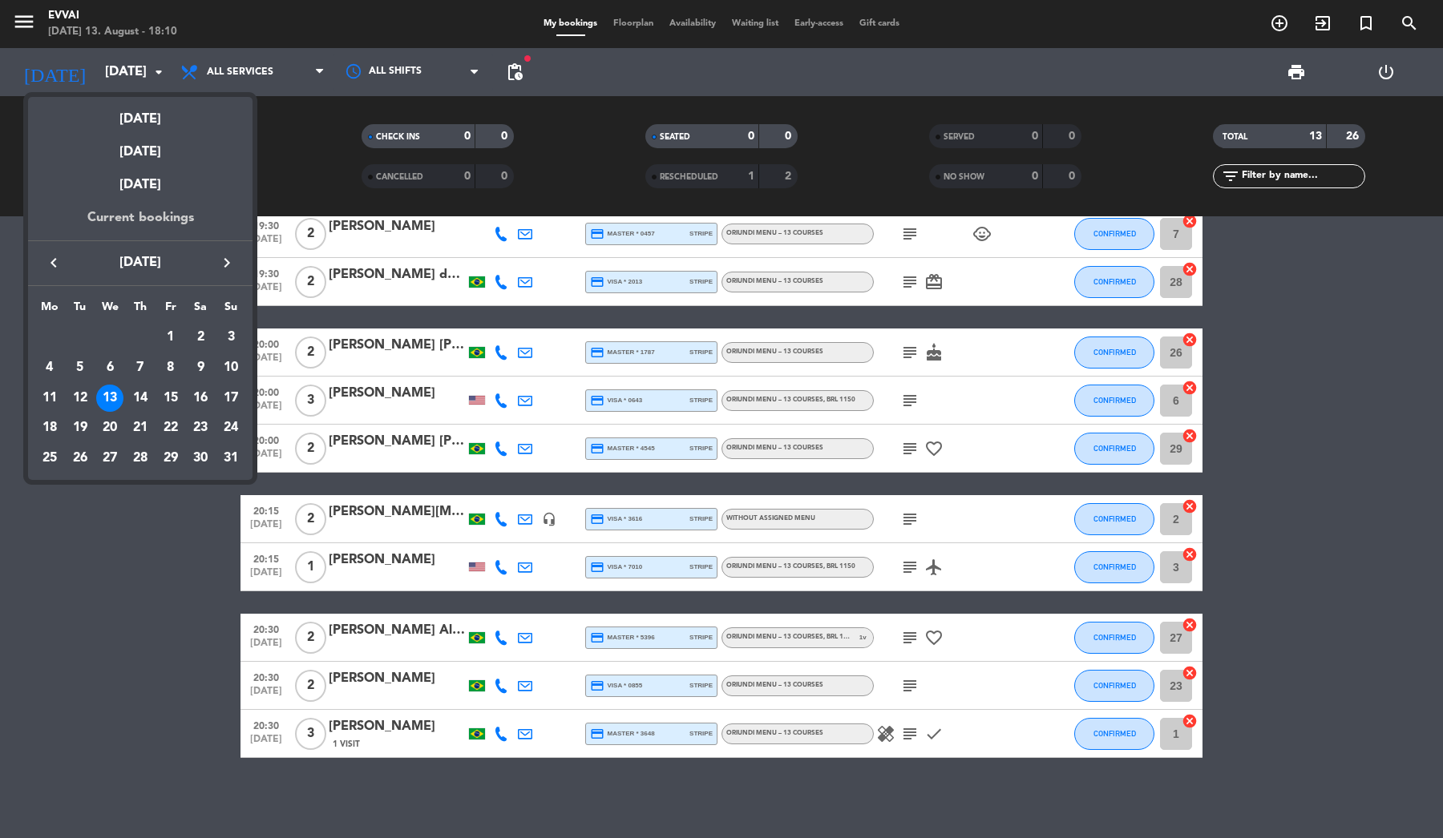
click at [173, 217] on div "Current bookings" at bounding box center [140, 224] width 224 height 33
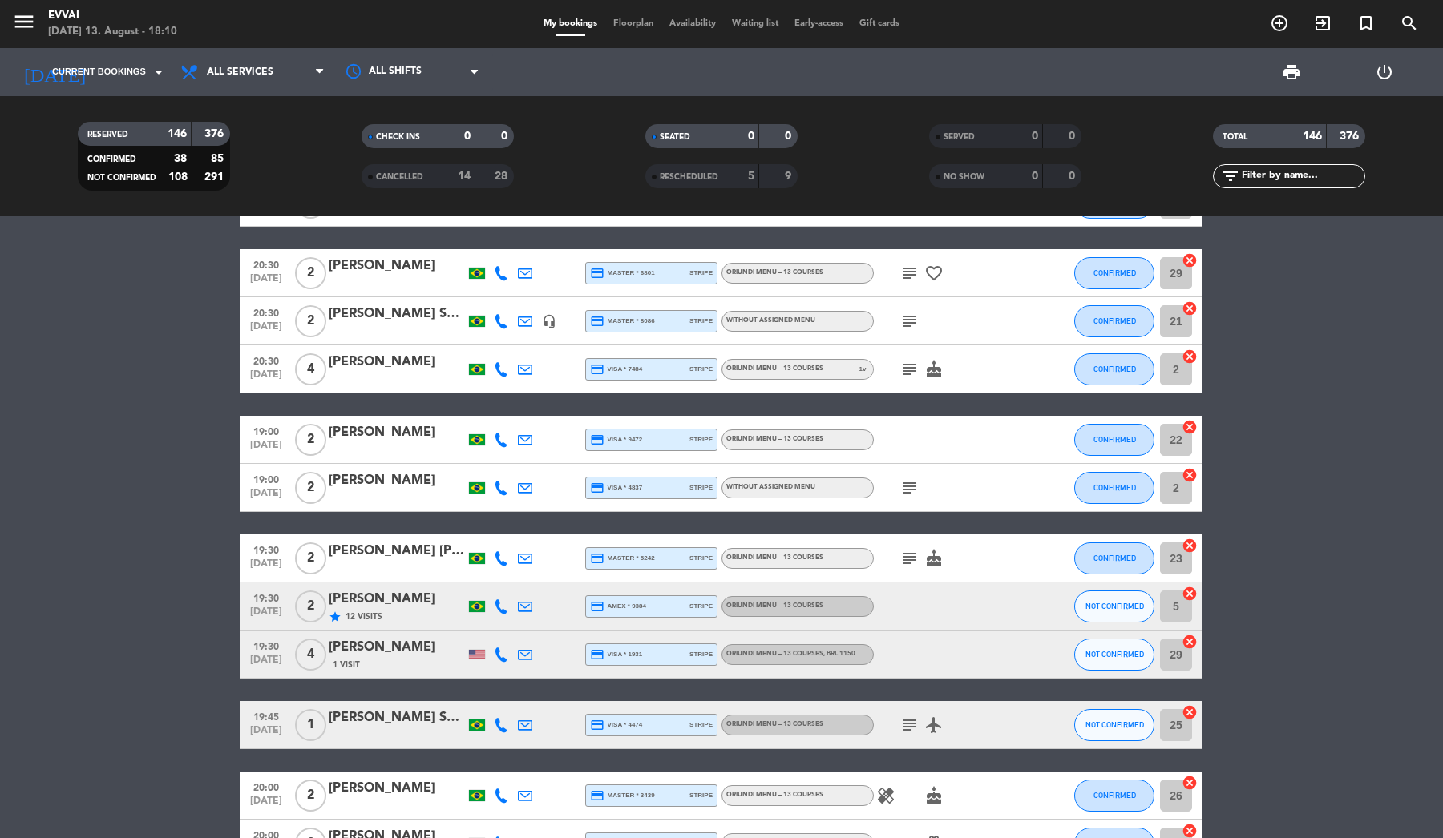
scroll to position [1314, 0]
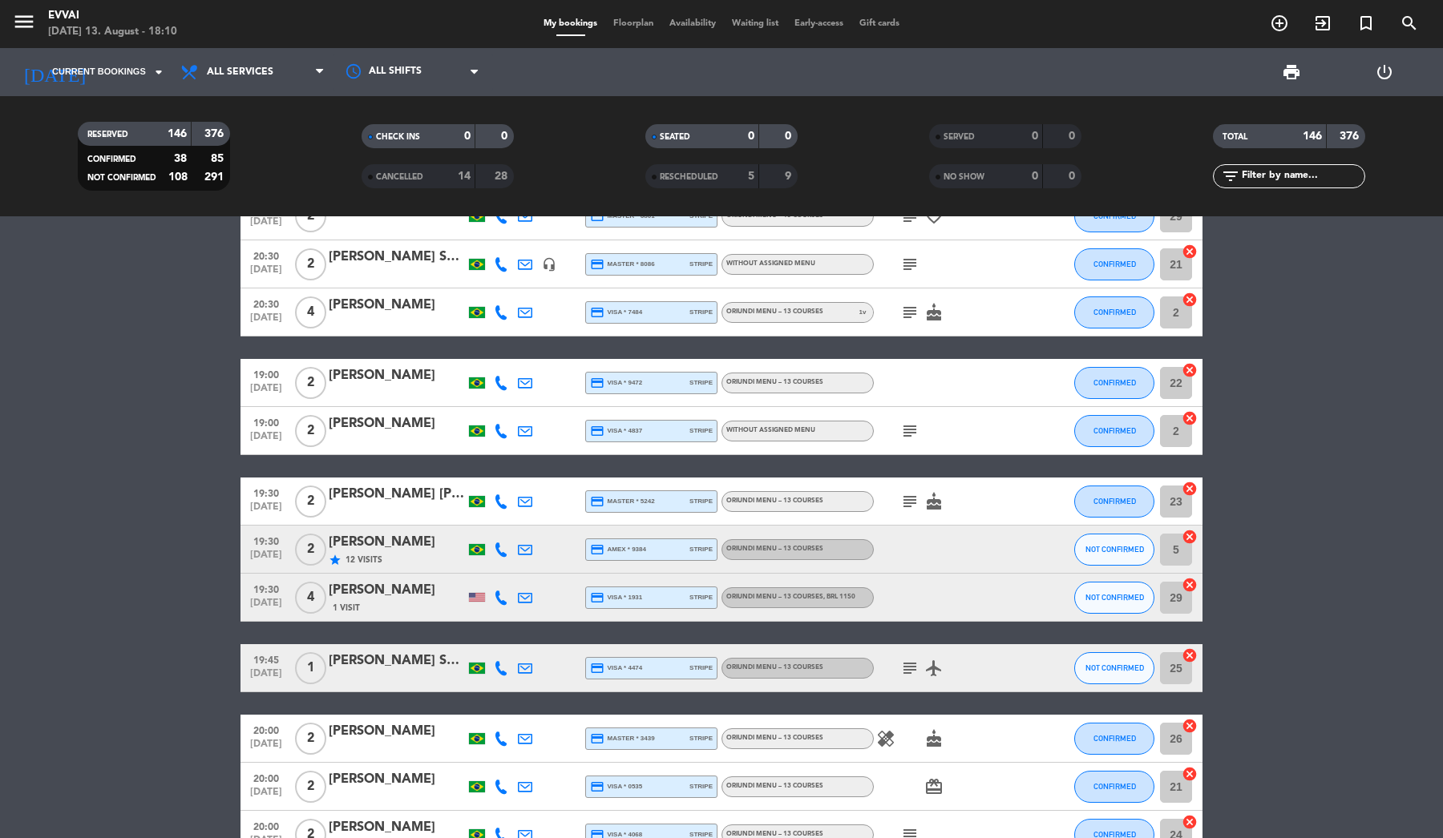
click at [357, 593] on div "[PERSON_NAME]" at bounding box center [397, 590] width 136 height 21
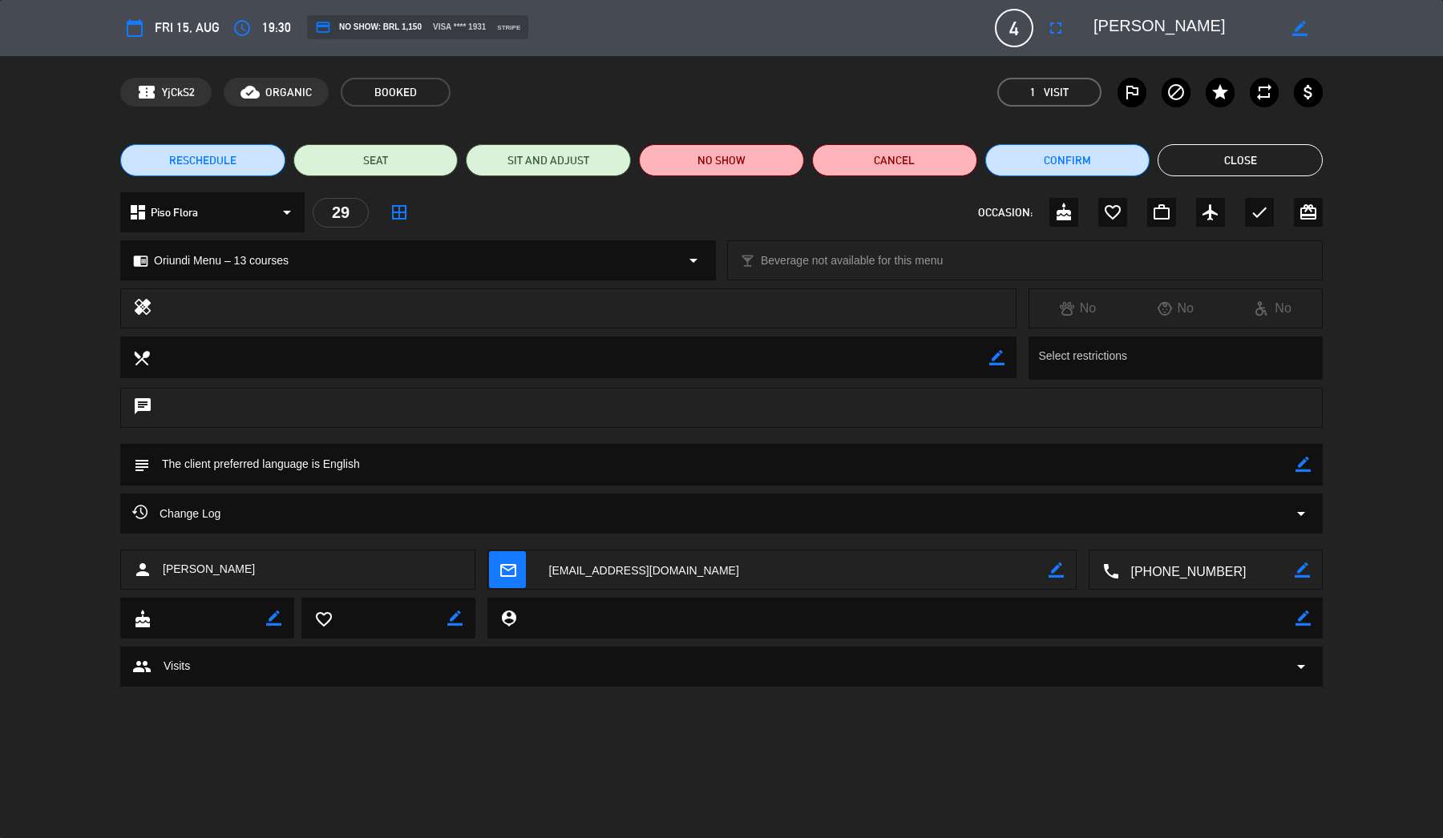
click at [1265, 155] on button "Close" at bounding box center [1239, 160] width 165 height 32
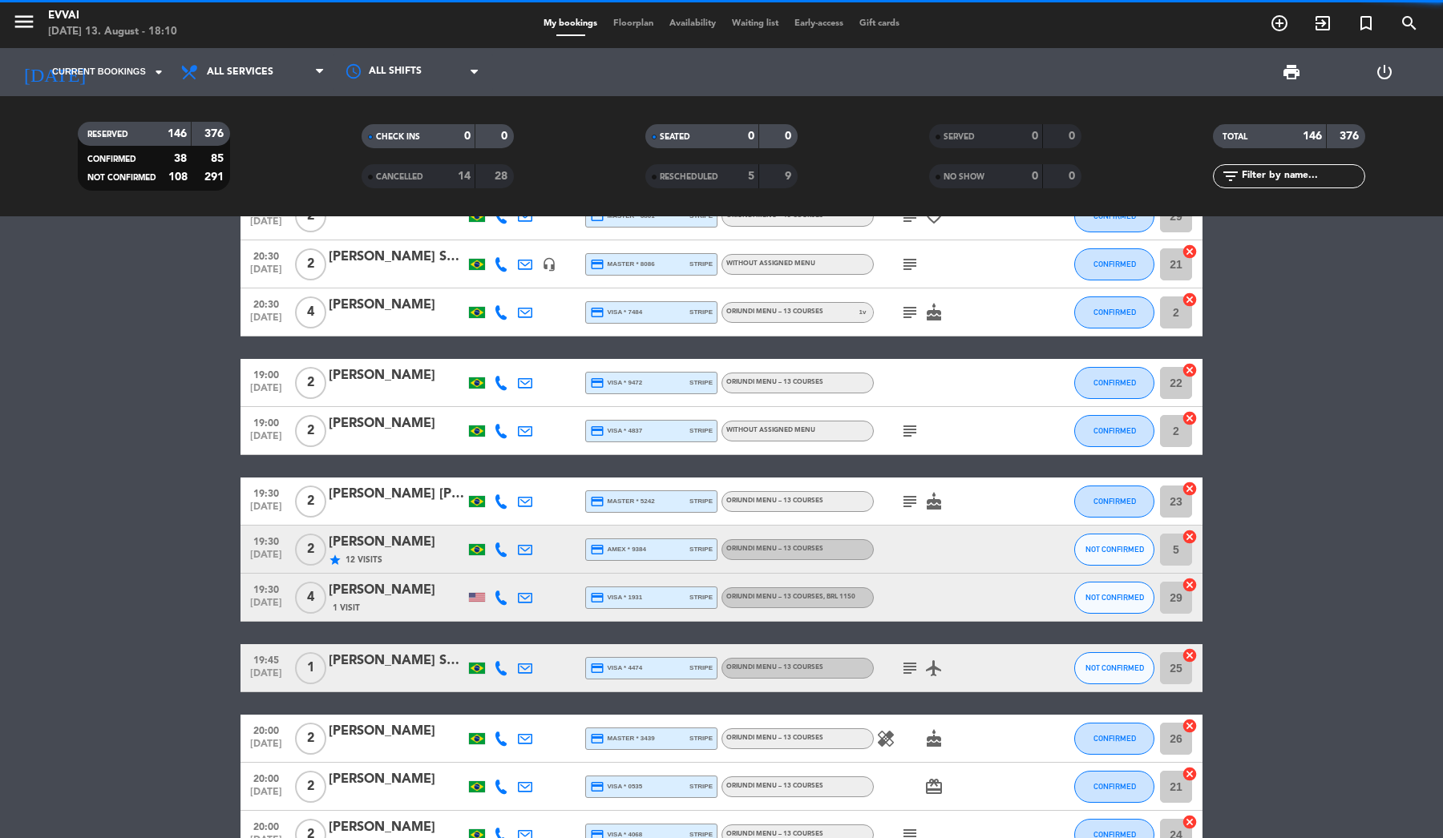
click at [413, 599] on div "[PERSON_NAME]" at bounding box center [397, 590] width 136 height 21
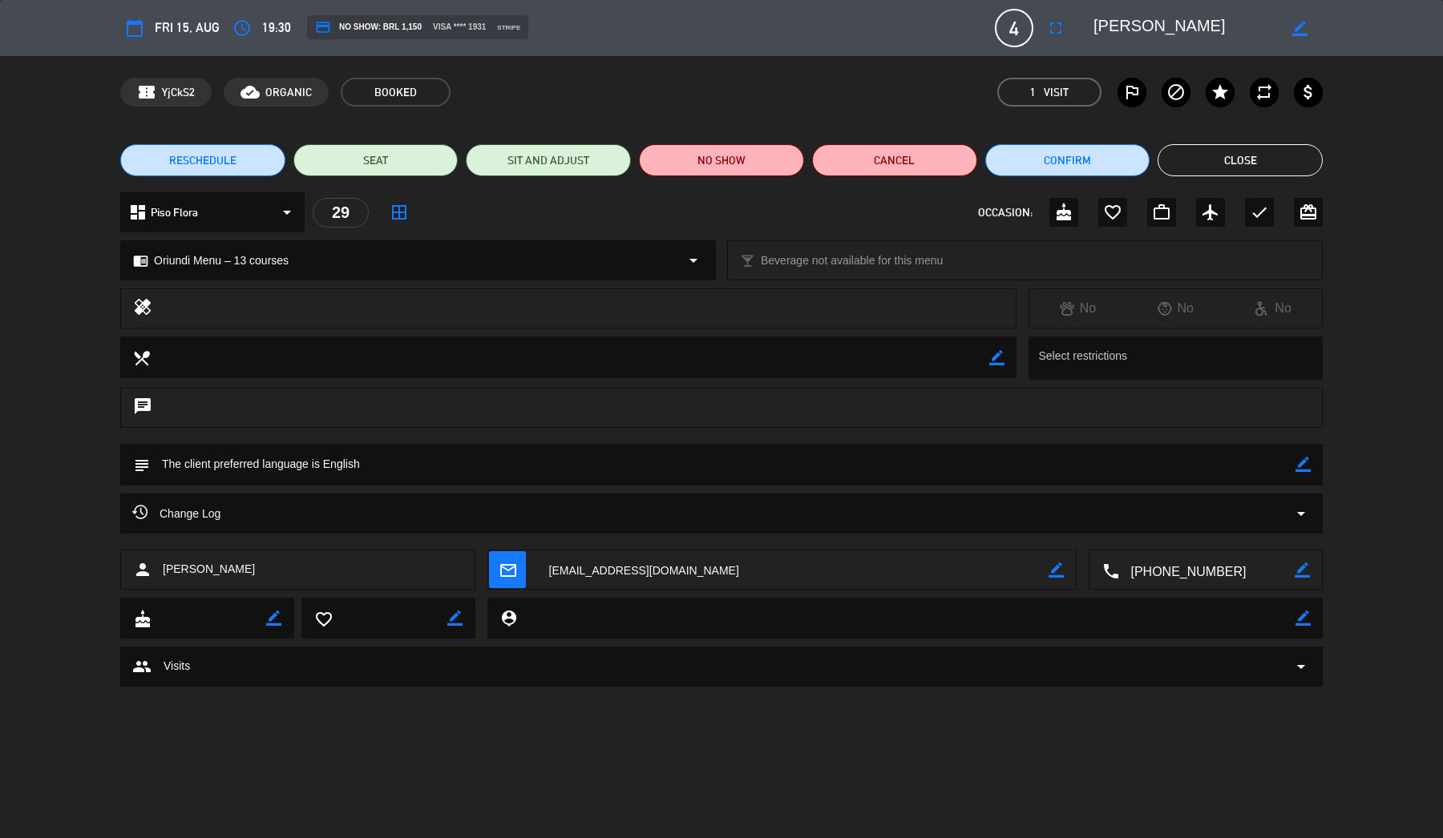
click at [334, 513] on div "Change Log arrow_drop_down" at bounding box center [721, 513] width 1178 height 19
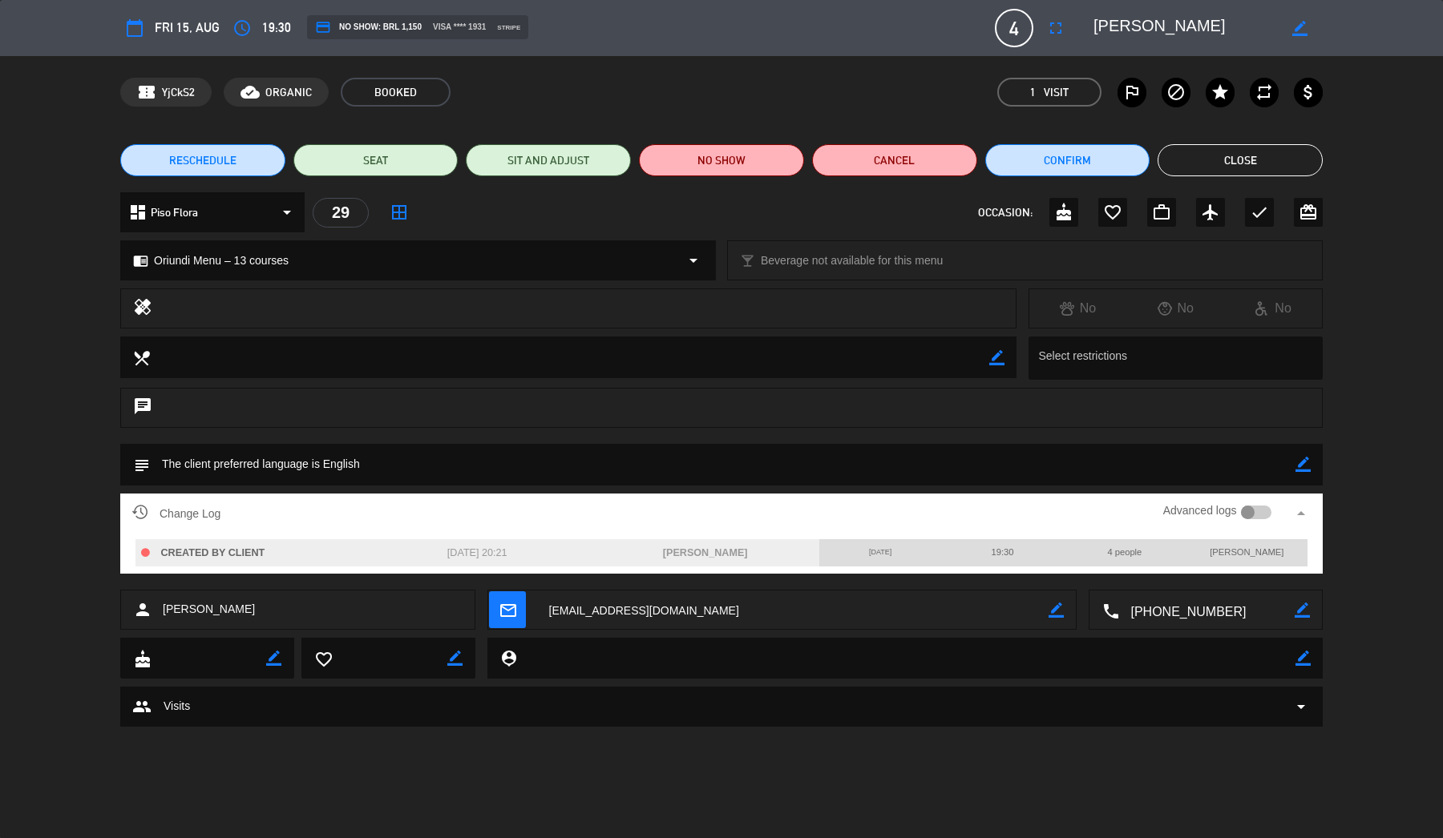
click at [1249, 510] on div at bounding box center [1248, 513] width 14 height 14
click at [1208, 159] on button "Close" at bounding box center [1239, 160] width 165 height 32
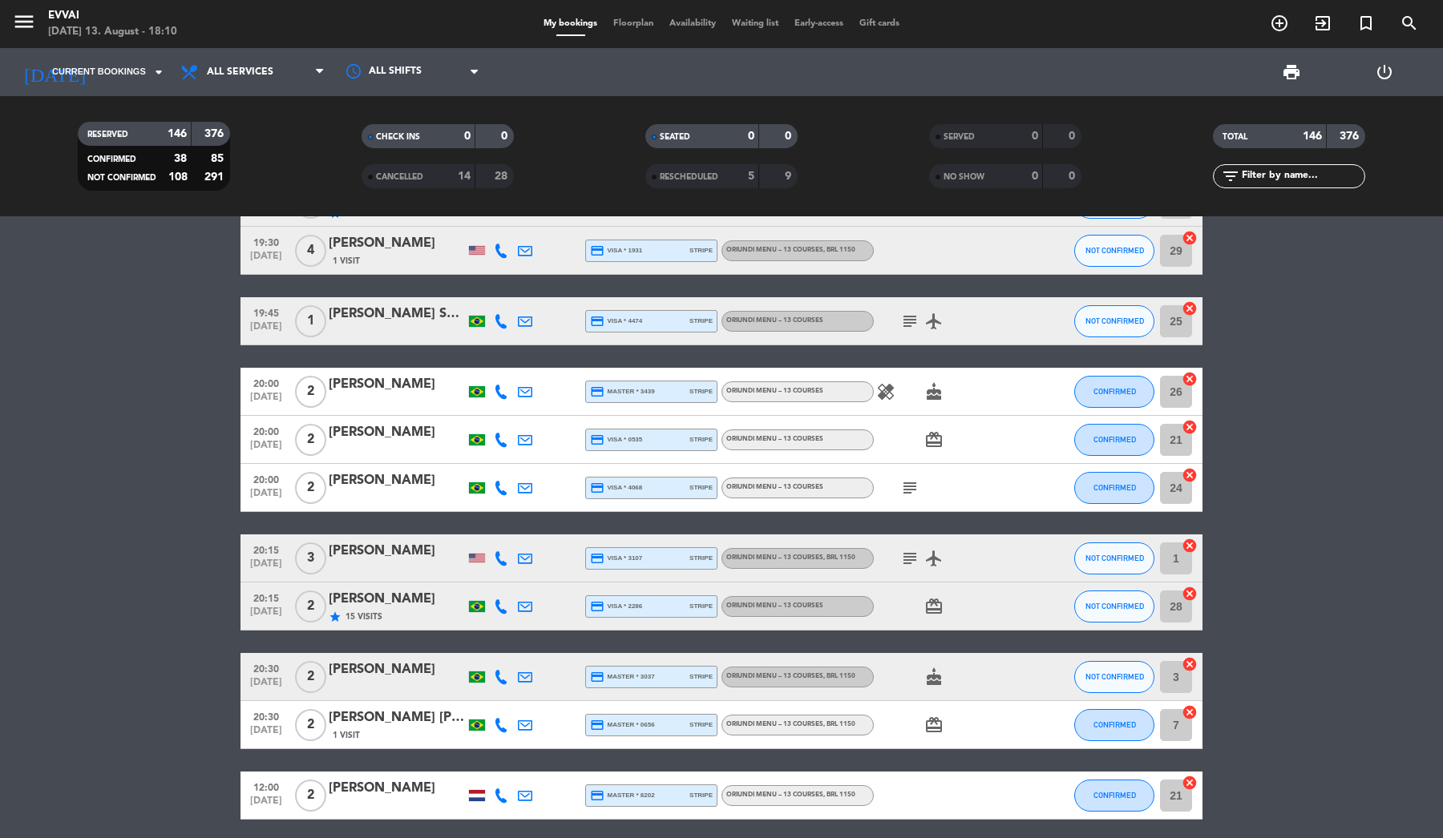
scroll to position [1672, 0]
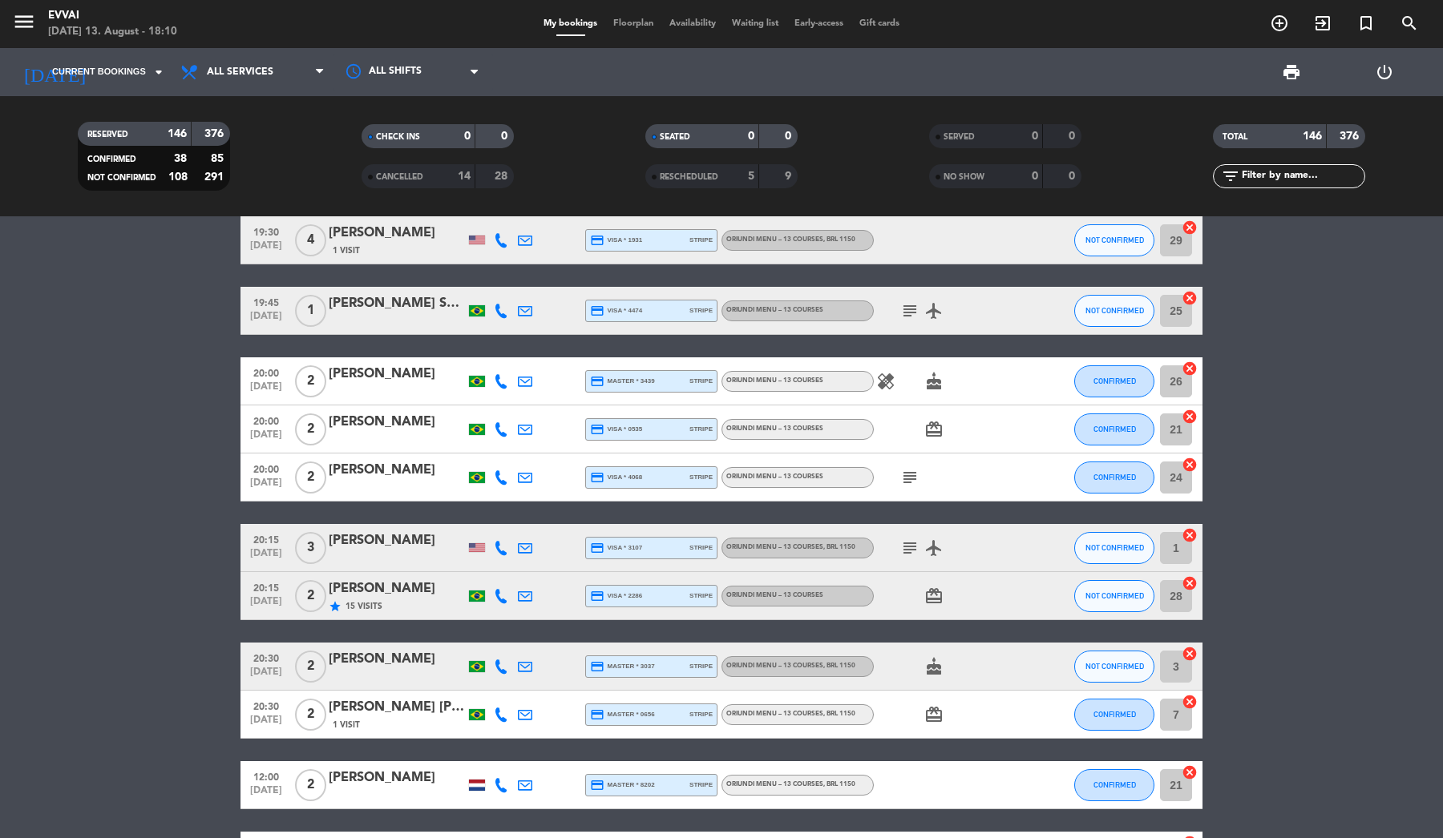
click at [349, 543] on div "[PERSON_NAME]" at bounding box center [397, 541] width 136 height 21
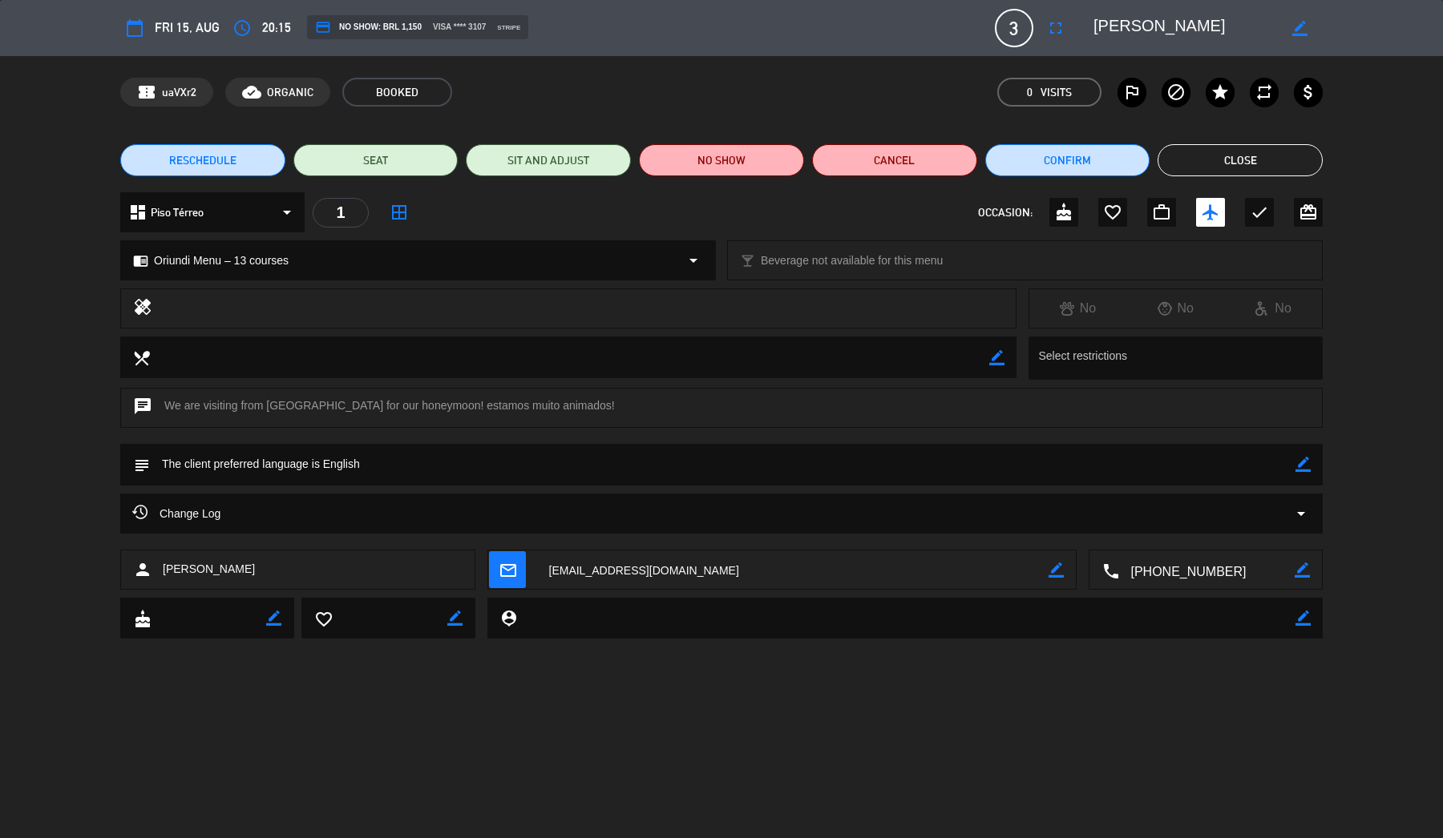
click at [1194, 157] on button "Close" at bounding box center [1239, 160] width 165 height 32
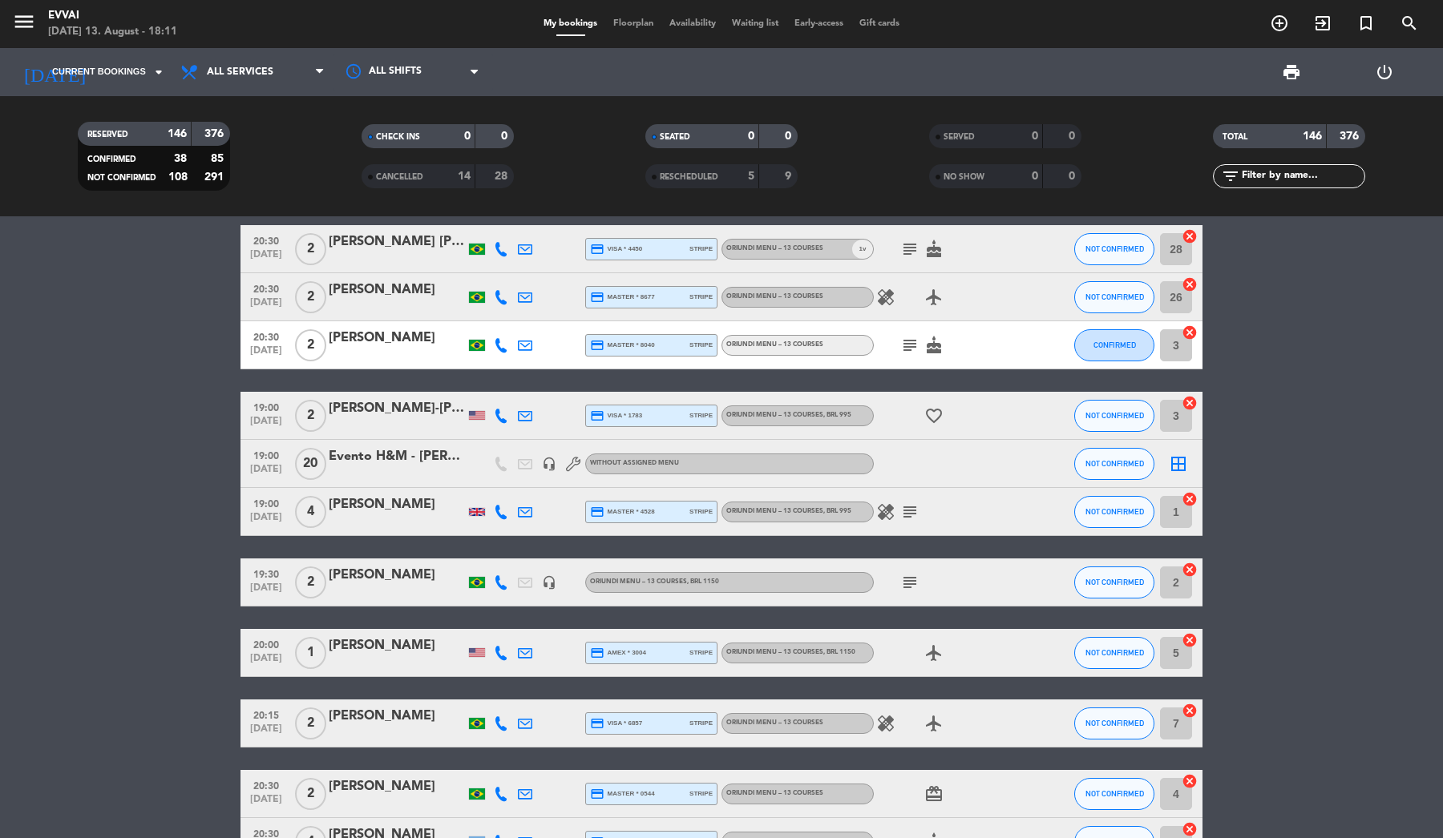
scroll to position [3097, 0]
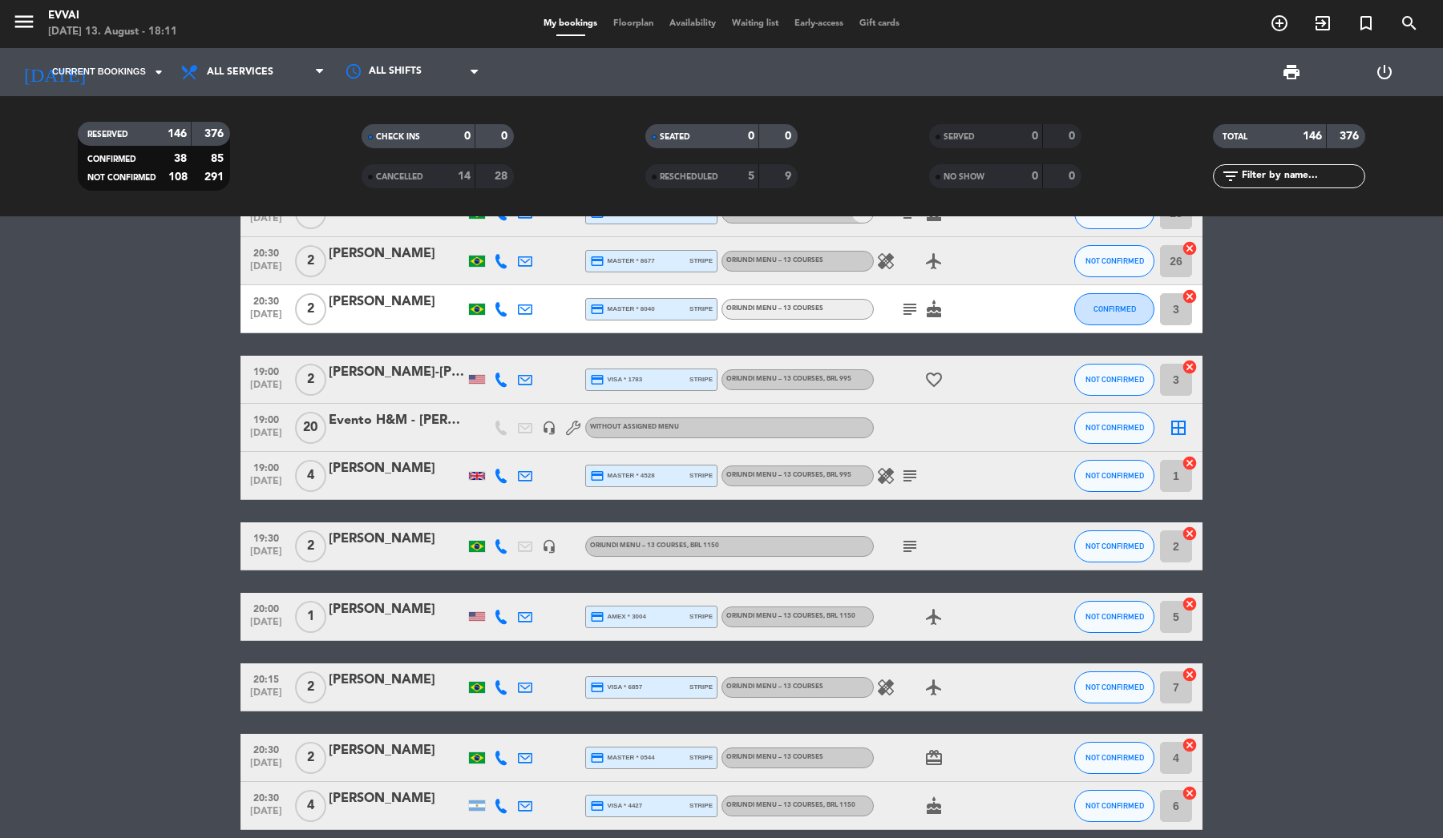
click at [398, 615] on div "[PERSON_NAME]" at bounding box center [397, 609] width 136 height 21
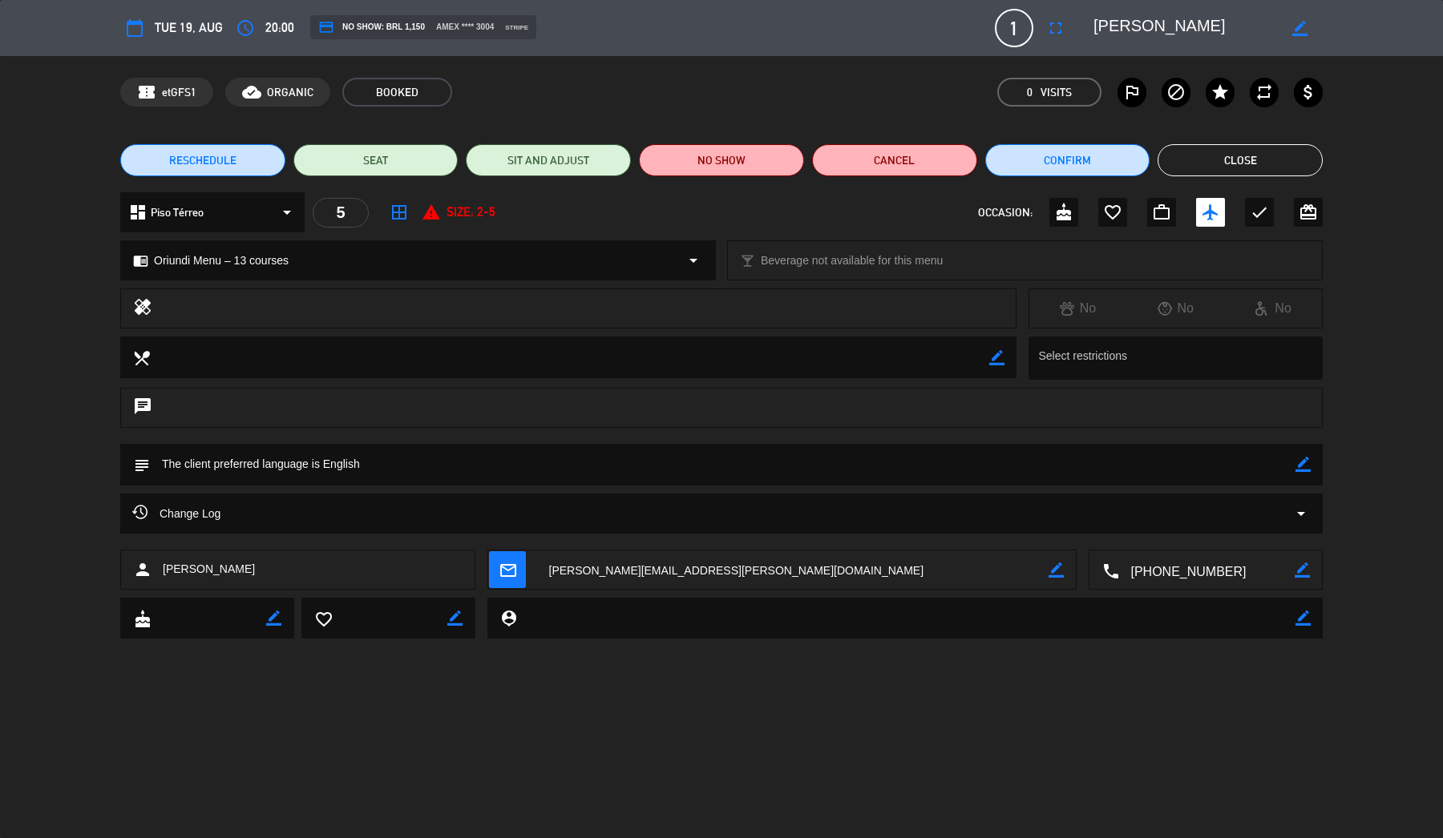
click at [1239, 147] on button "Close" at bounding box center [1239, 160] width 165 height 32
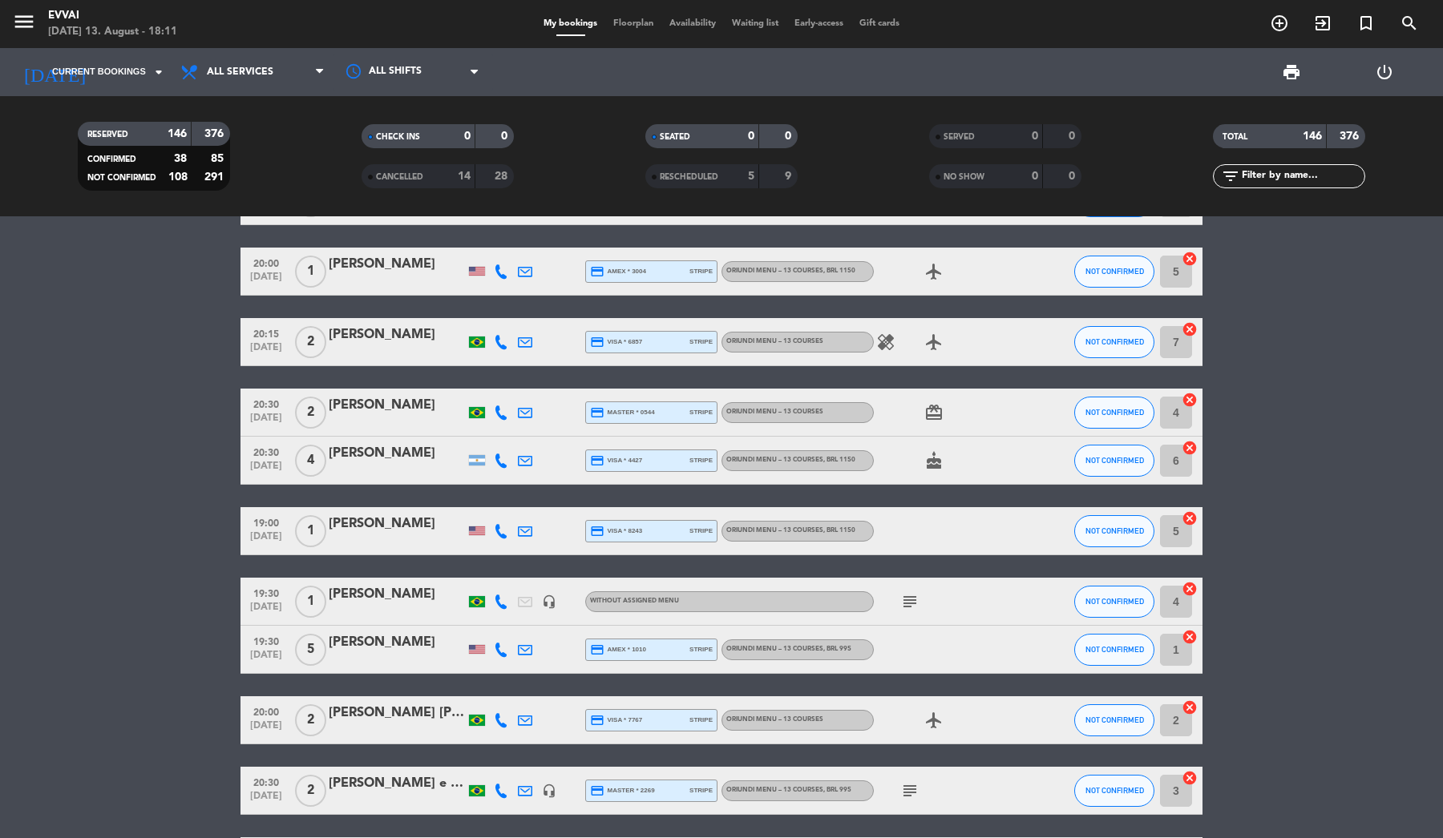
scroll to position [3447, 0]
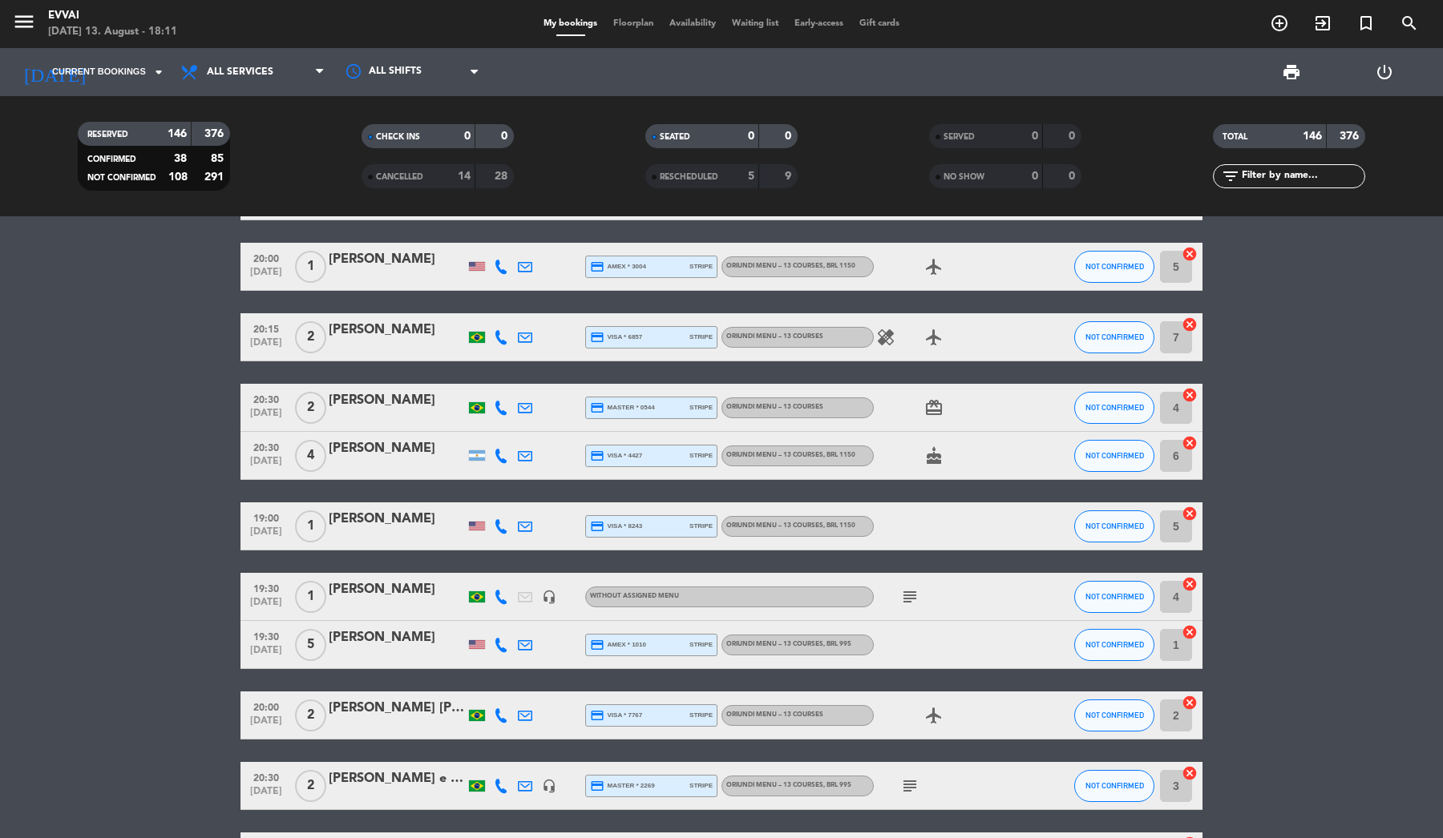
click at [368, 598] on div "[PERSON_NAME]" at bounding box center [397, 589] width 136 height 21
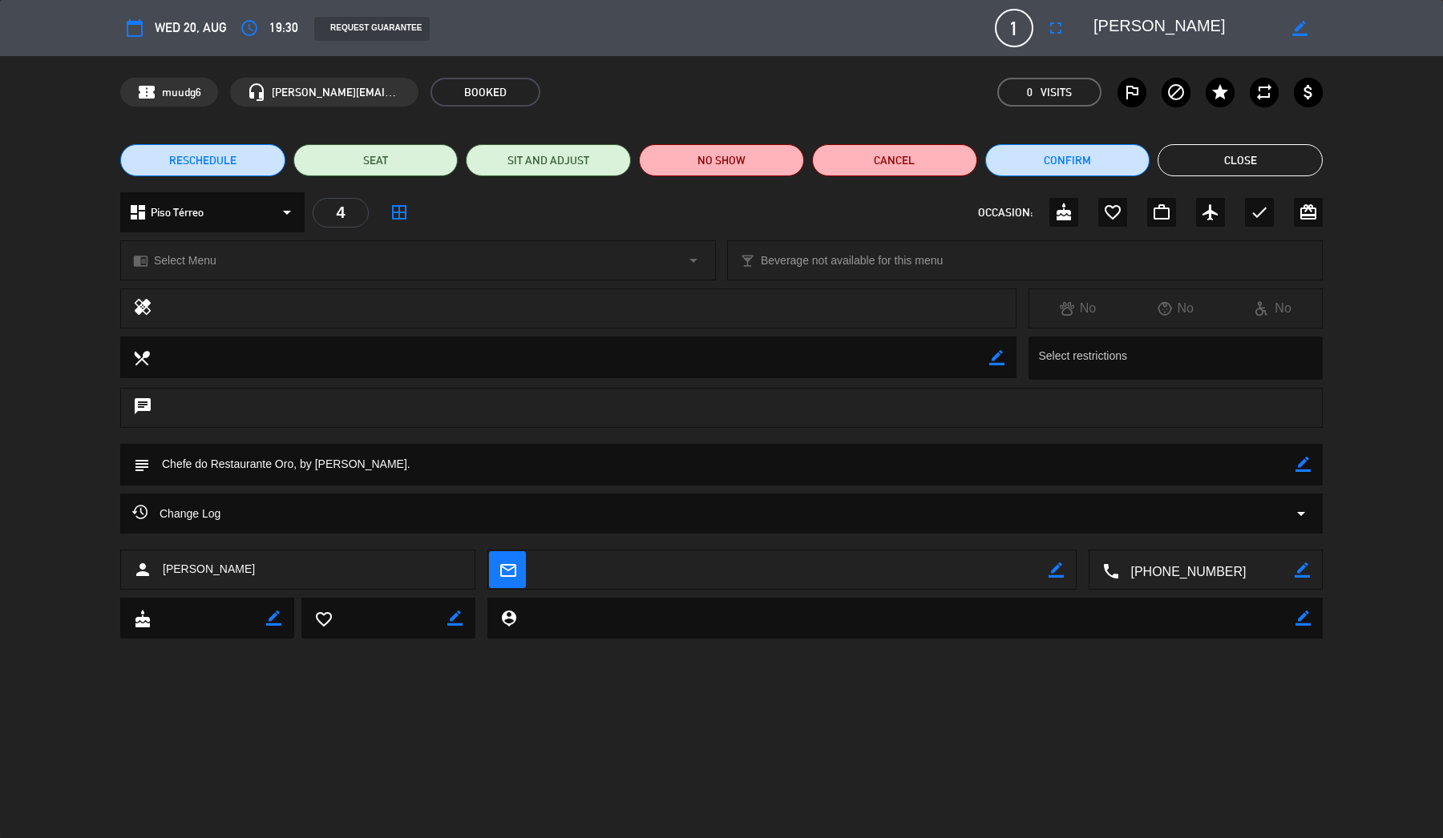
click at [1252, 145] on button "Close" at bounding box center [1239, 160] width 165 height 32
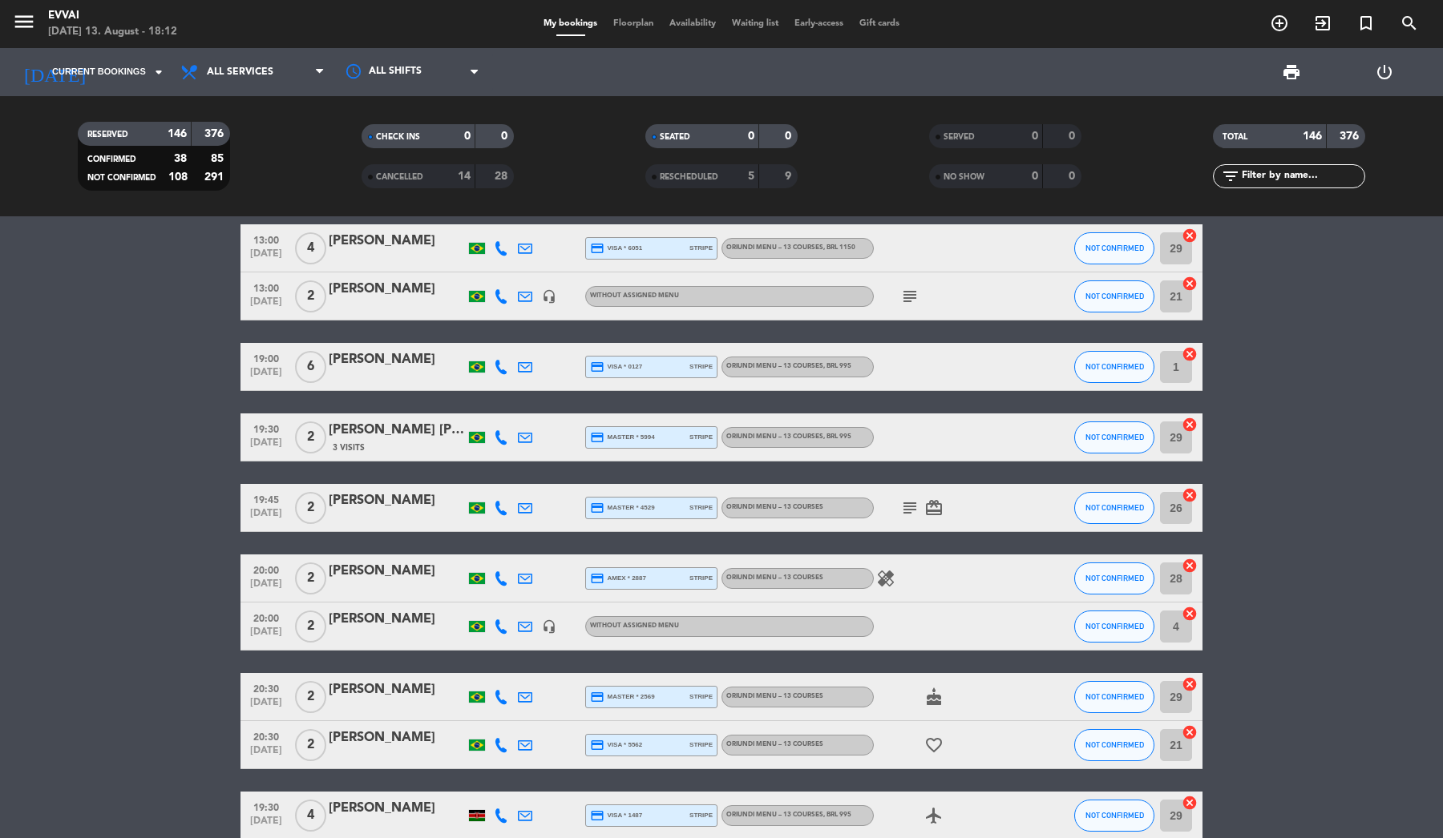
scroll to position [4343, 0]
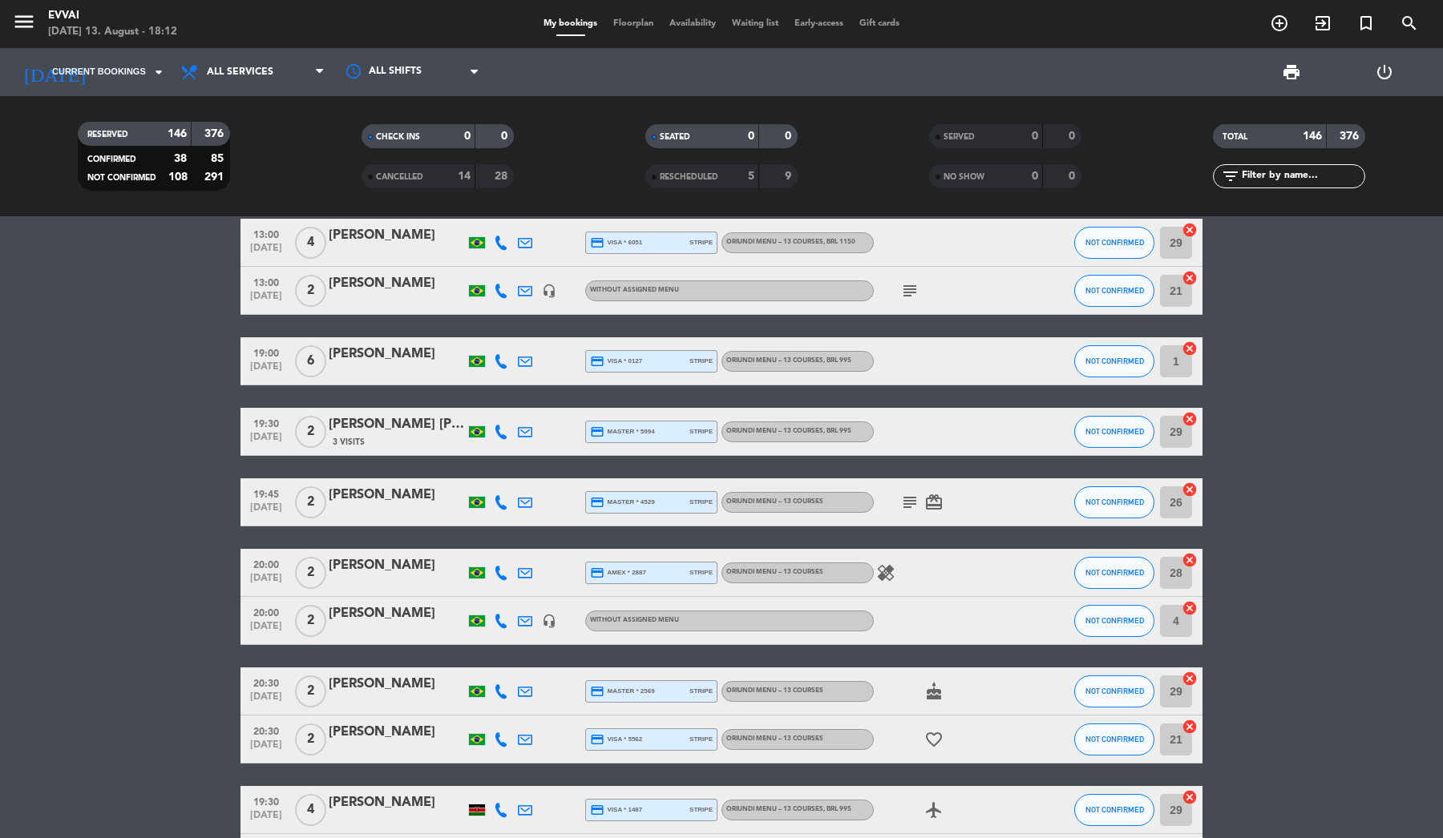
click at [377, 689] on div "[PERSON_NAME]" at bounding box center [397, 684] width 136 height 21
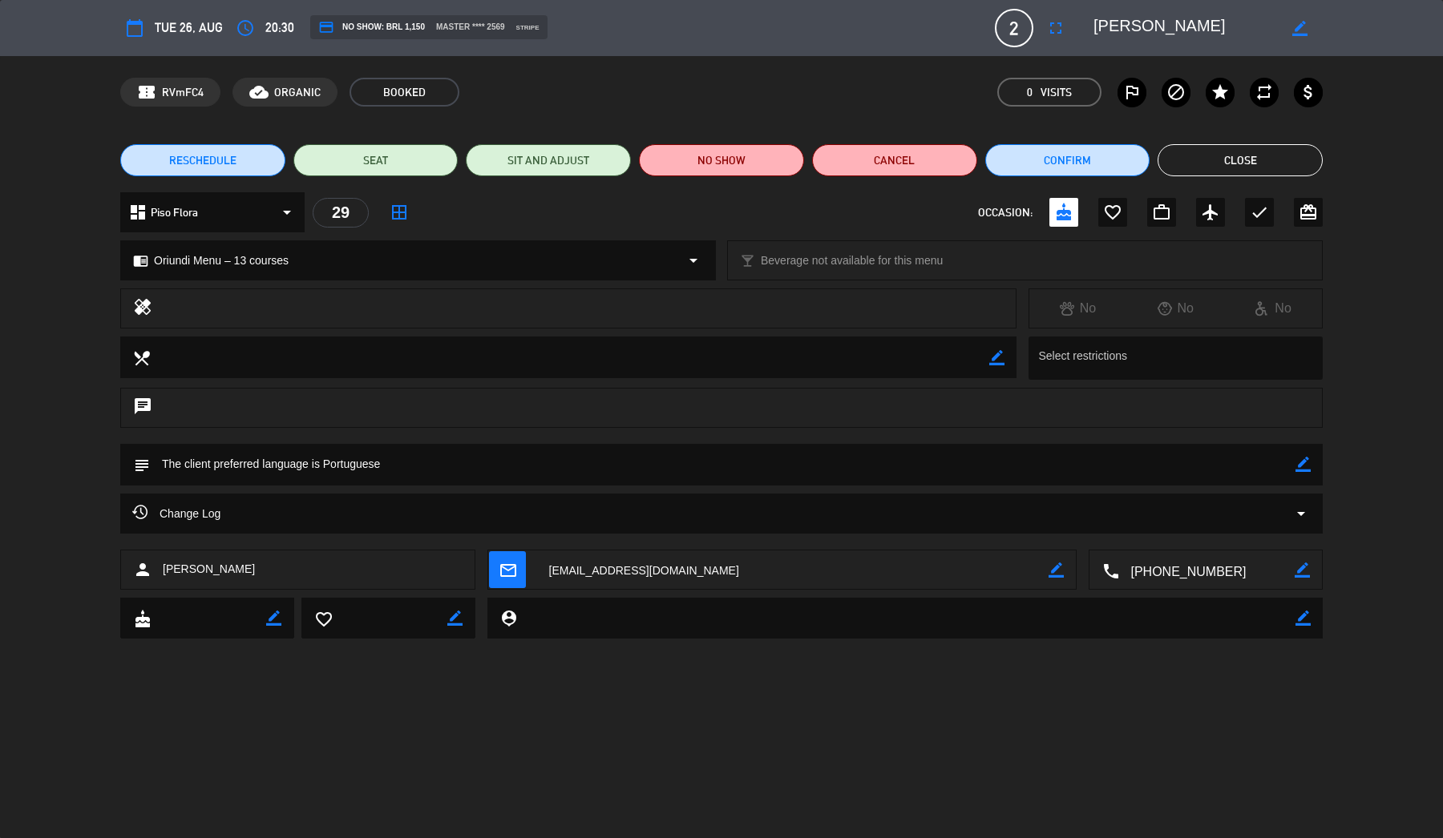
click at [1233, 155] on button "Close" at bounding box center [1239, 160] width 165 height 32
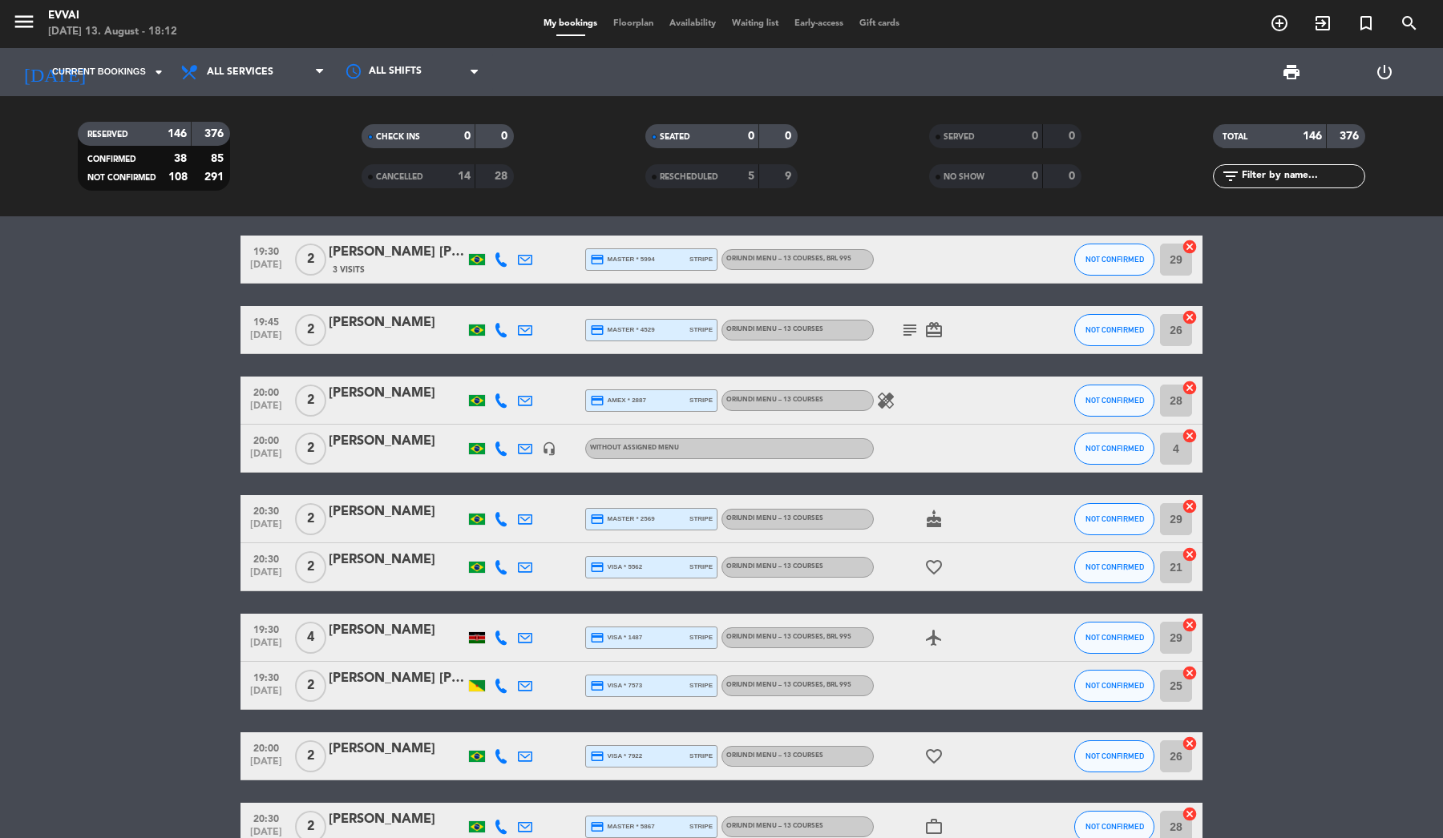
scroll to position [4516, 0]
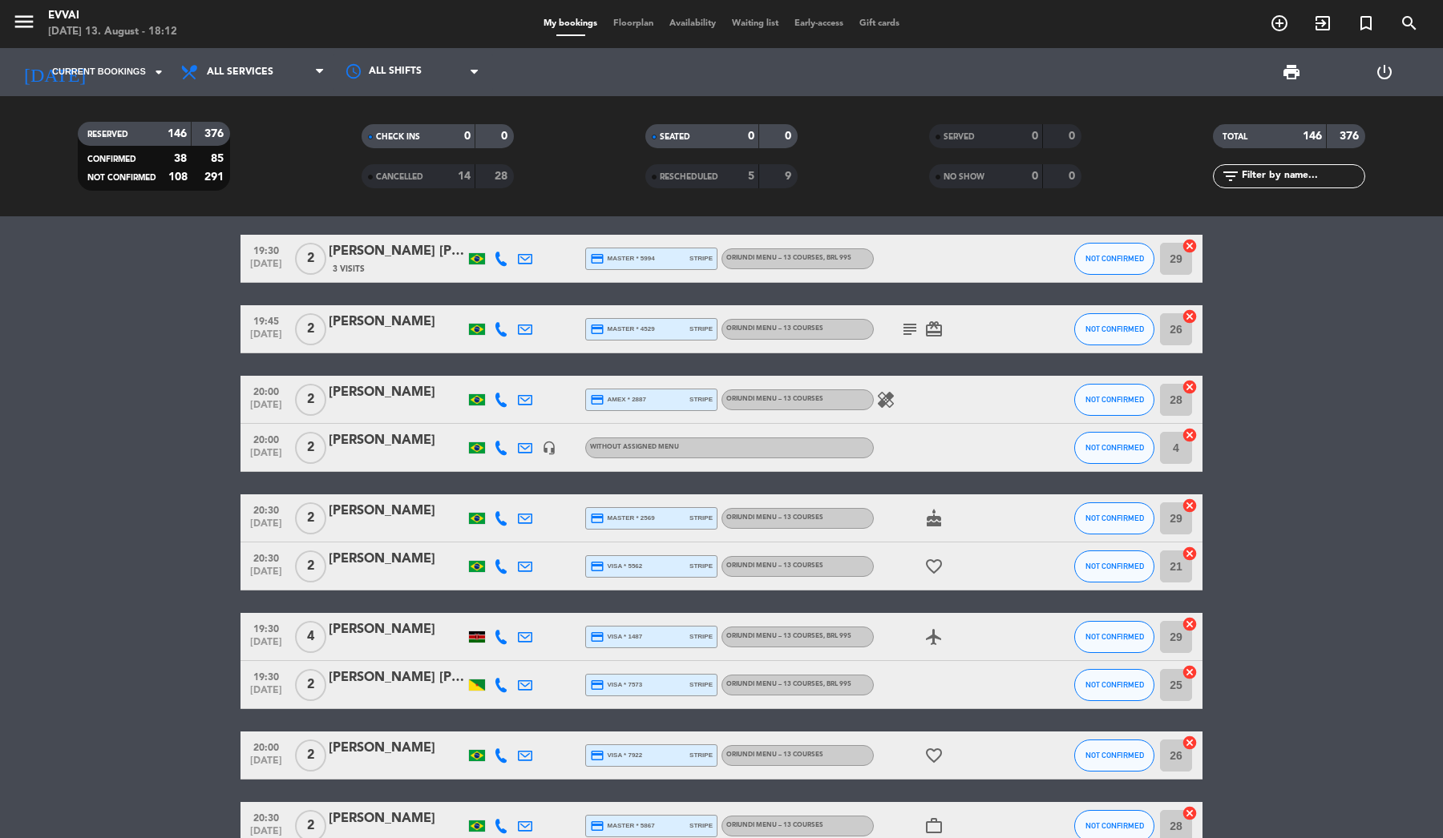
click at [370, 630] on div "[PERSON_NAME]" at bounding box center [397, 629] width 136 height 21
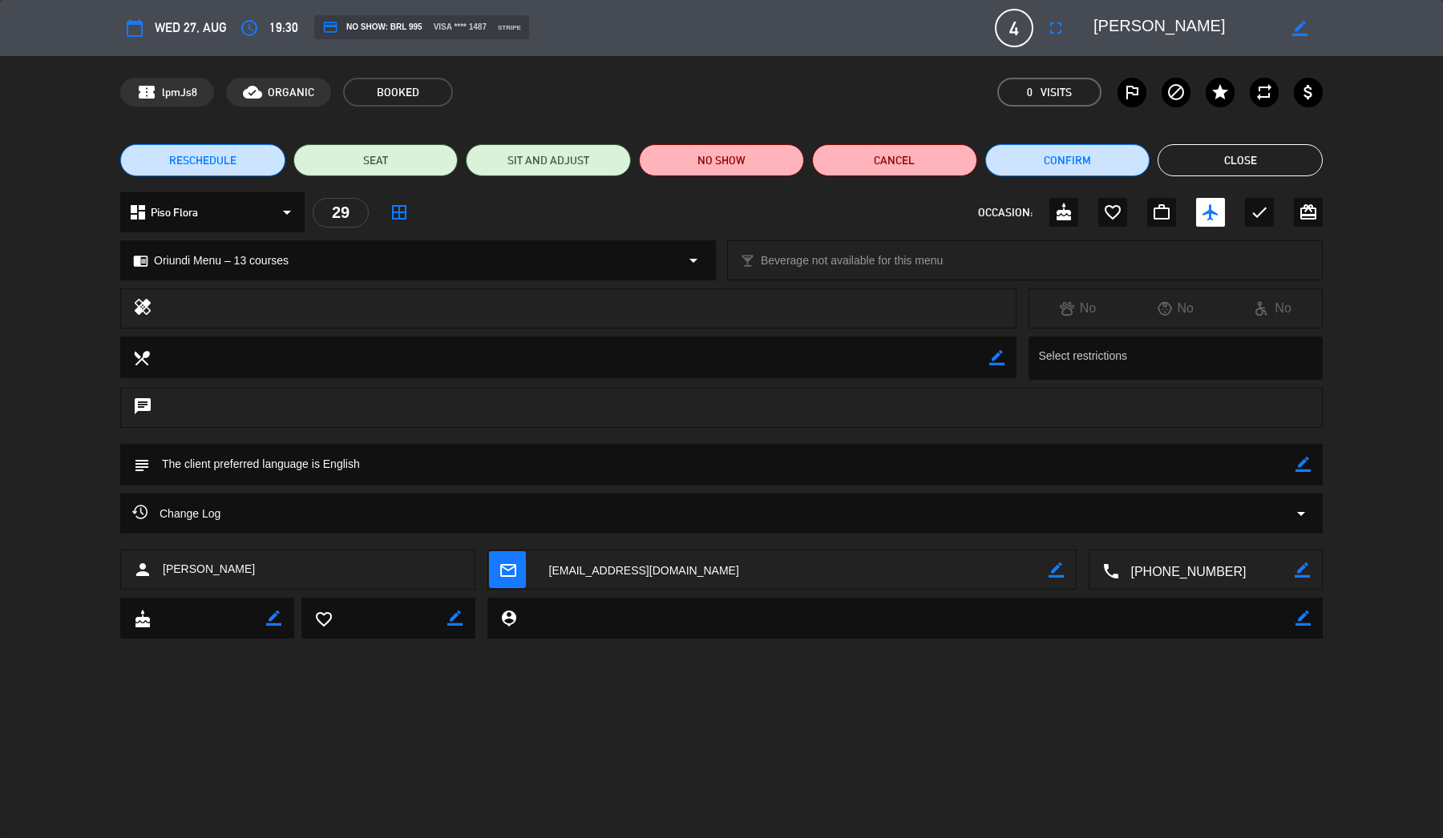
click at [1211, 150] on button "Close" at bounding box center [1239, 160] width 165 height 32
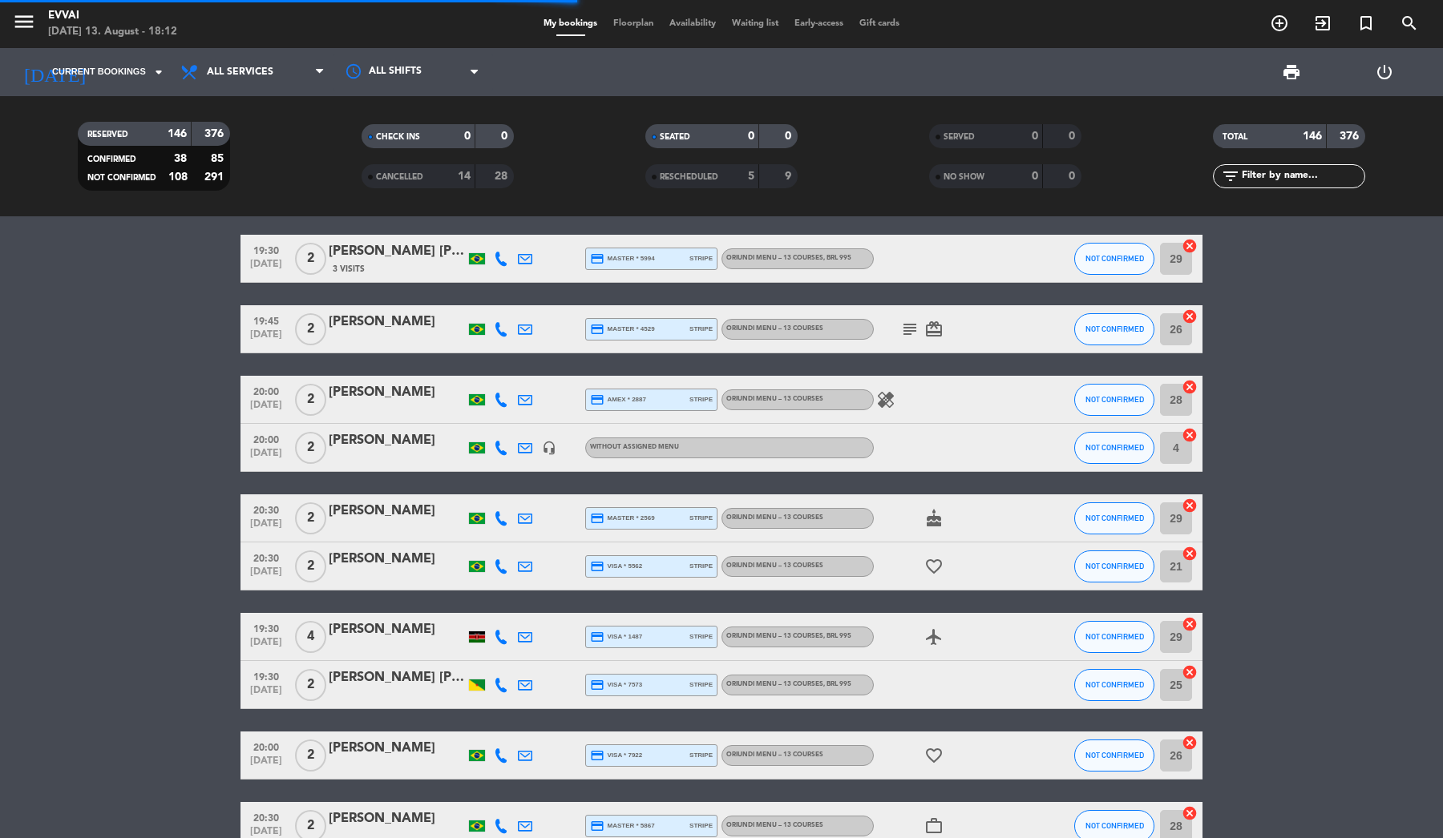
click at [373, 667] on div "19:30 [DATE] 2 [PERSON_NAME] [PERSON_NAME] credit_card visa * 7573 stripe Oriun…" at bounding box center [721, 685] width 962 height 48
click at [373, 683] on div "[PERSON_NAME] [PERSON_NAME]" at bounding box center [397, 678] width 136 height 21
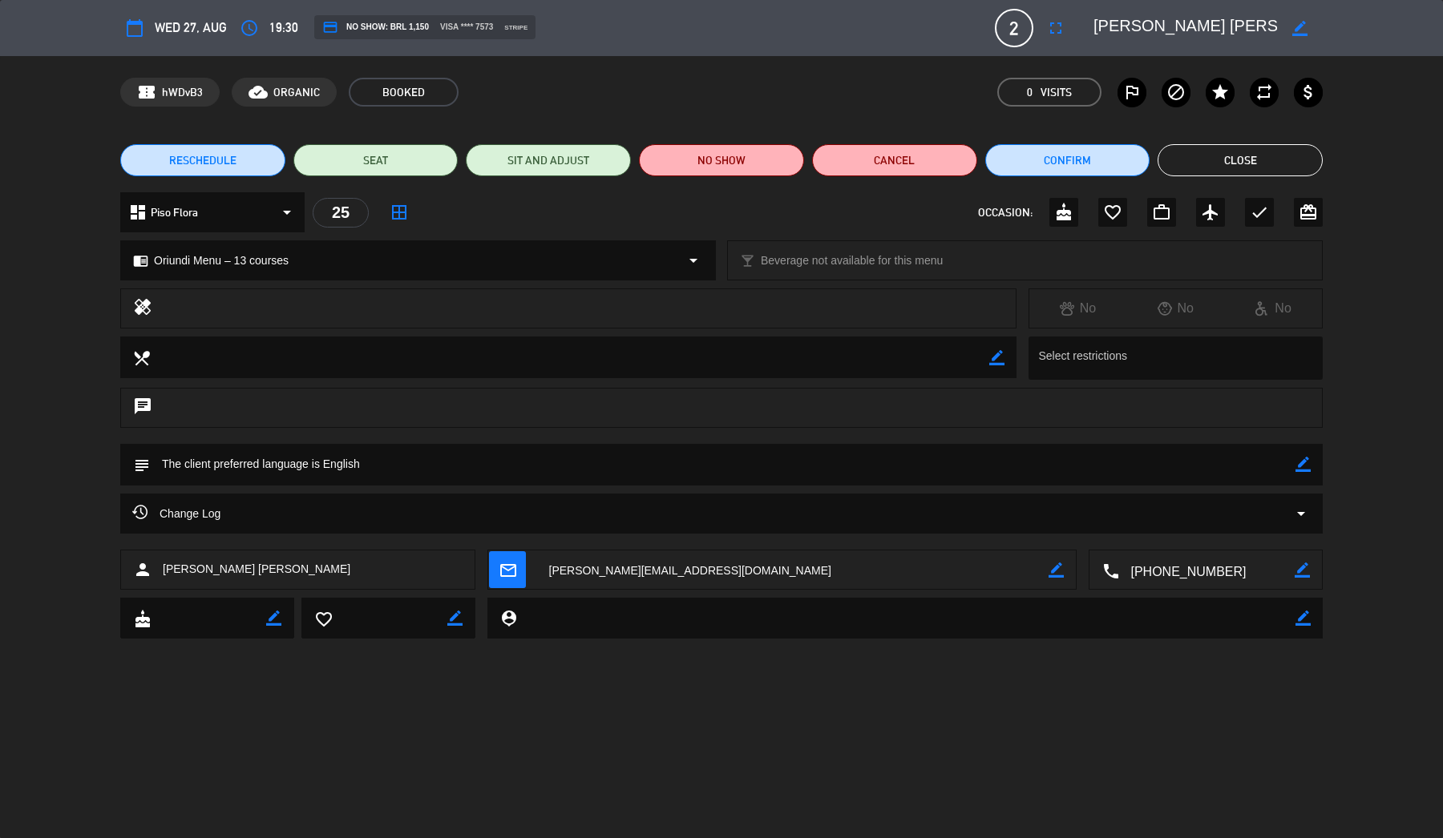
click at [1196, 161] on button "Close" at bounding box center [1239, 160] width 165 height 32
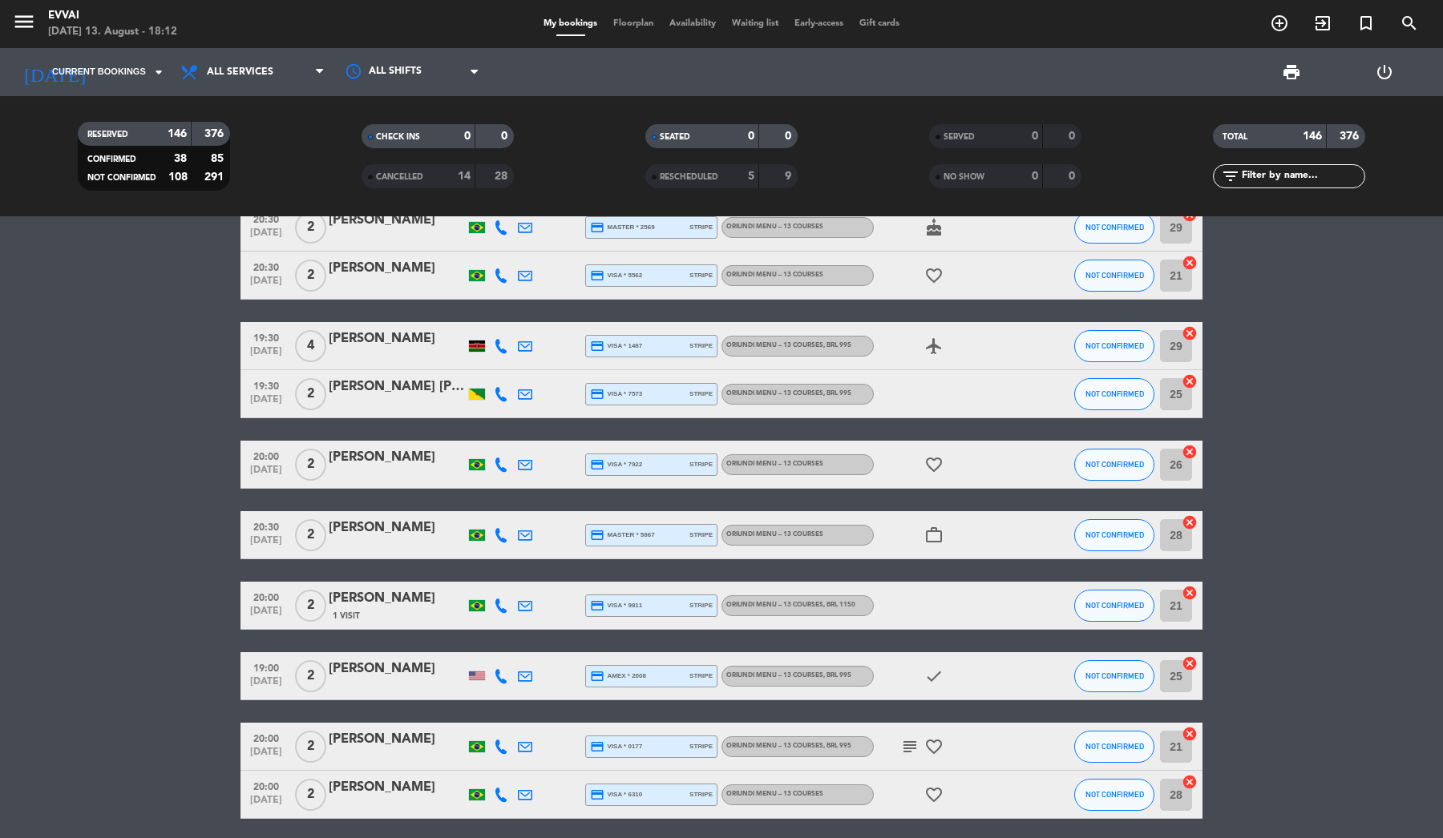
scroll to position [4861, 0]
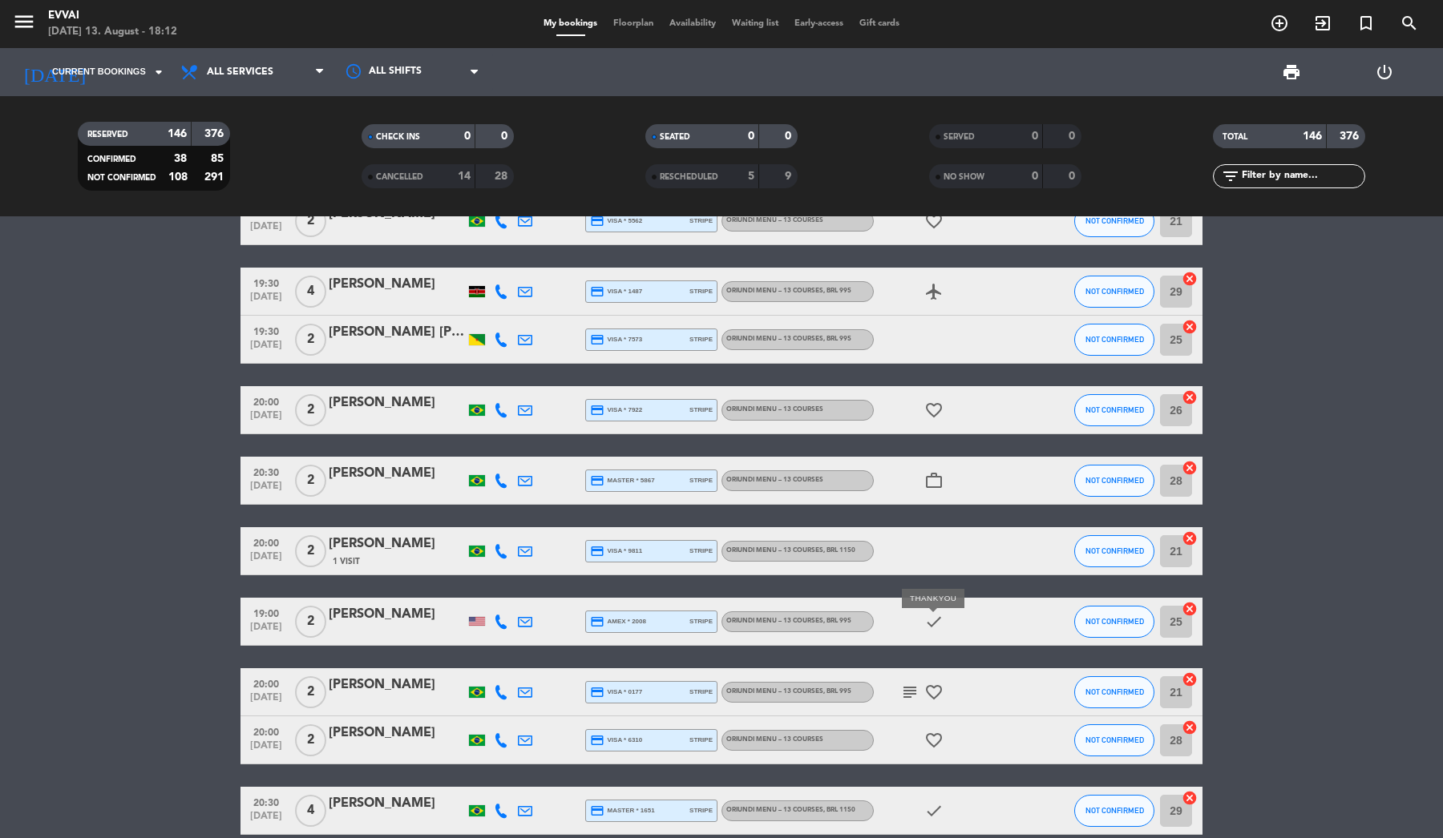
click at [935, 627] on icon "check" at bounding box center [933, 621] width 19 height 19
click at [340, 615] on div "[PERSON_NAME]" at bounding box center [397, 614] width 136 height 21
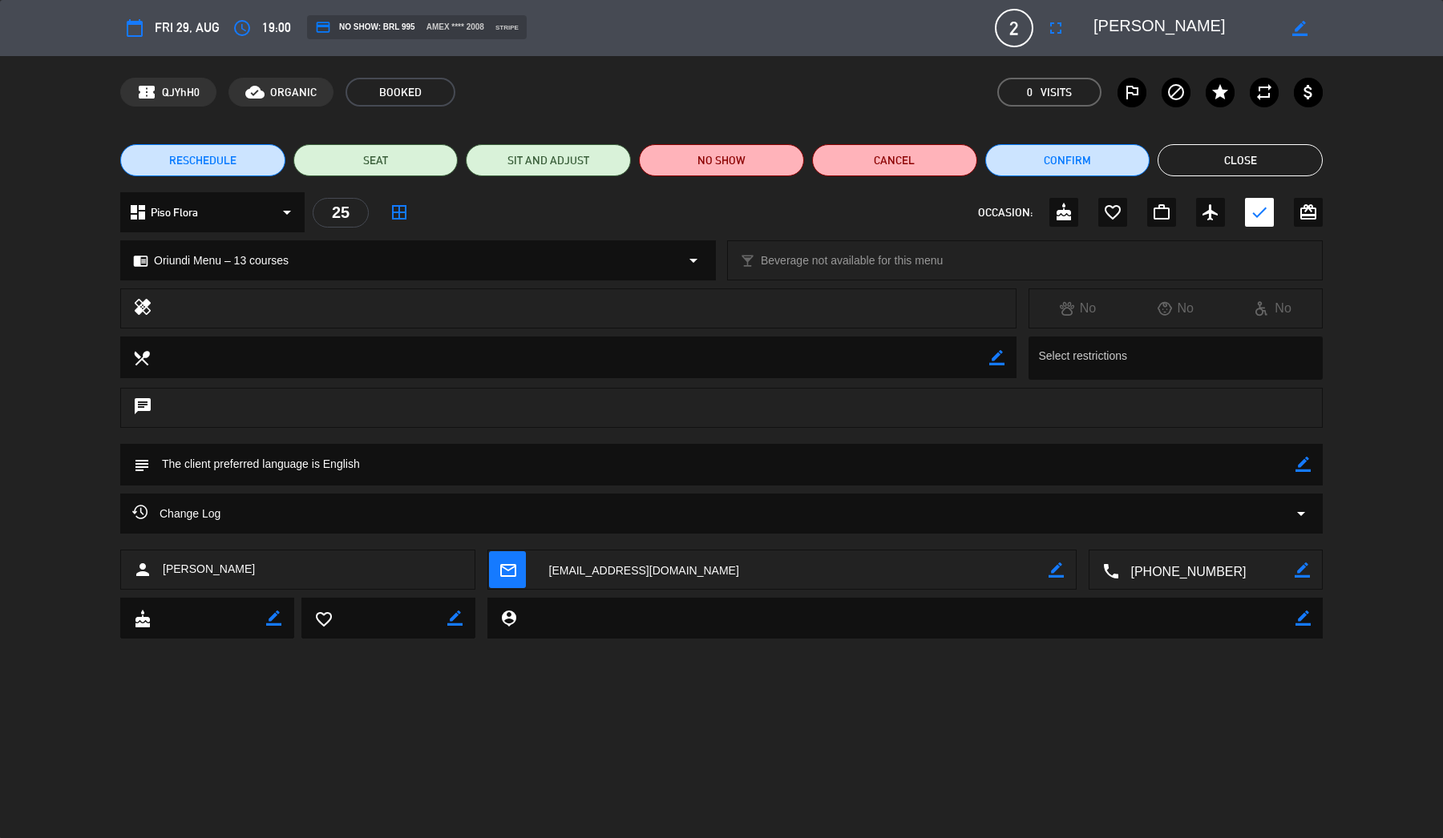
click at [592, 506] on div "Change Log arrow_drop_down" at bounding box center [721, 513] width 1178 height 19
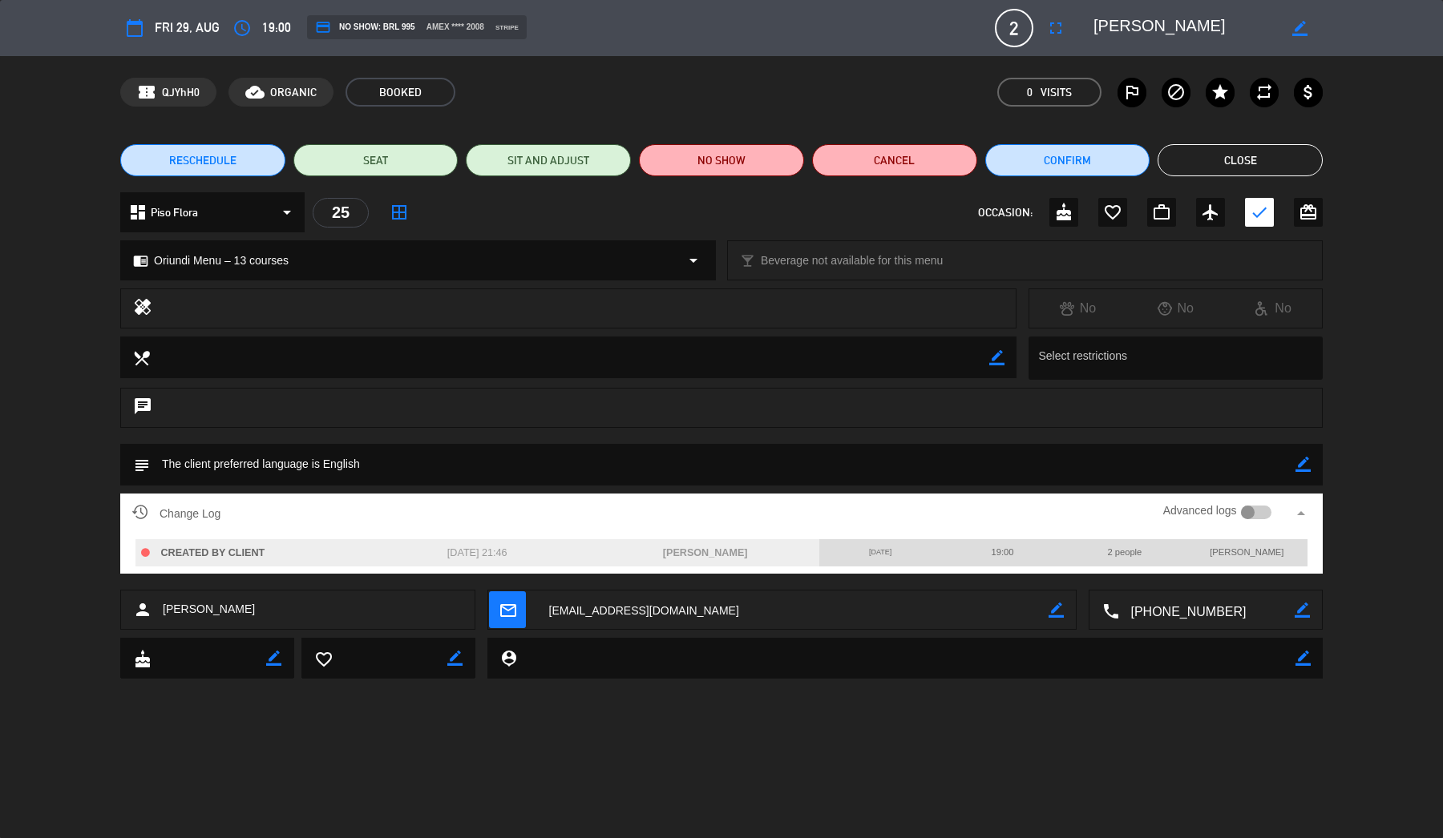
click at [1250, 516] on div at bounding box center [1248, 513] width 14 height 14
click at [1254, 157] on button "Close" at bounding box center [1239, 160] width 165 height 32
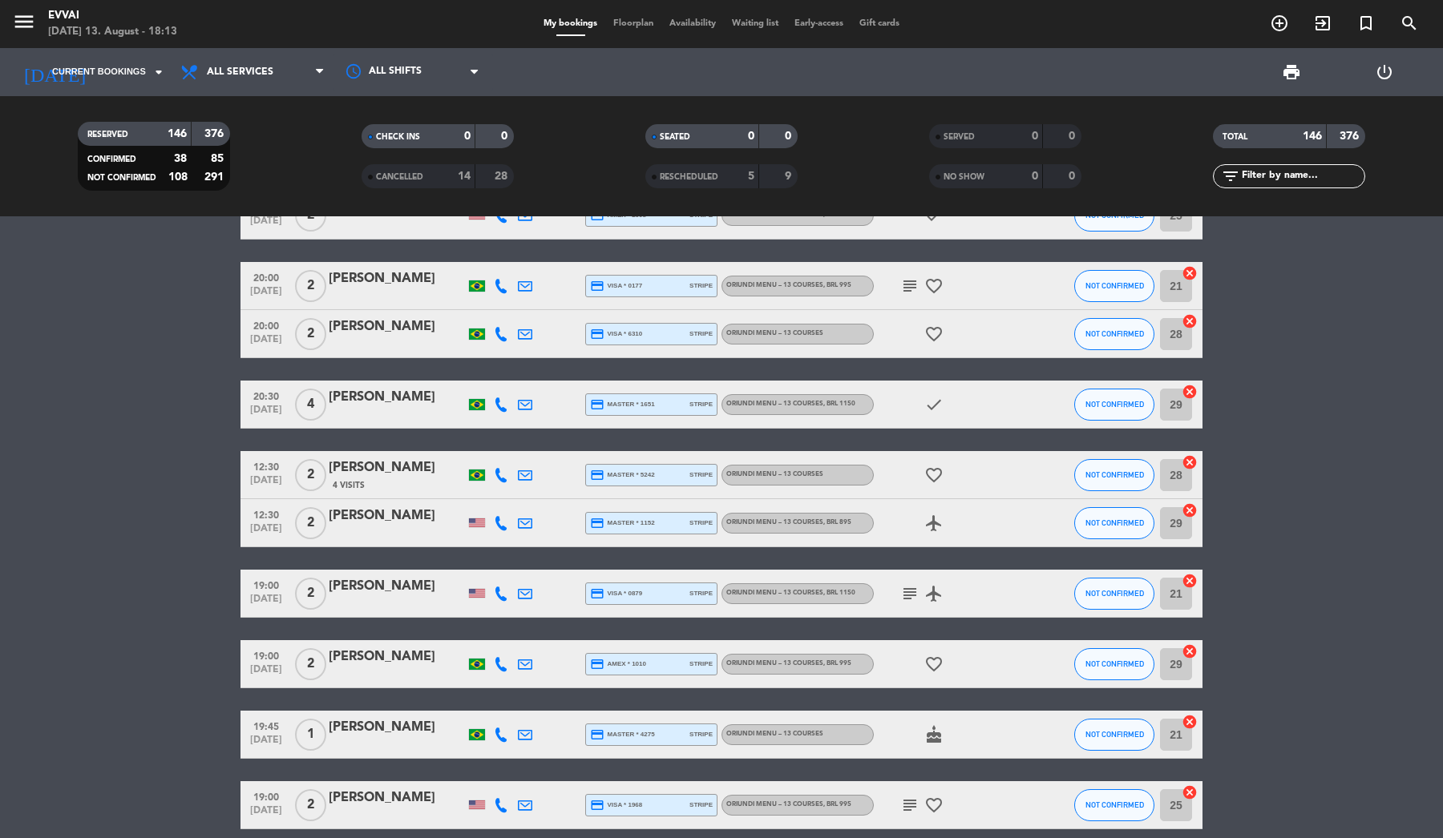
scroll to position [5271, 0]
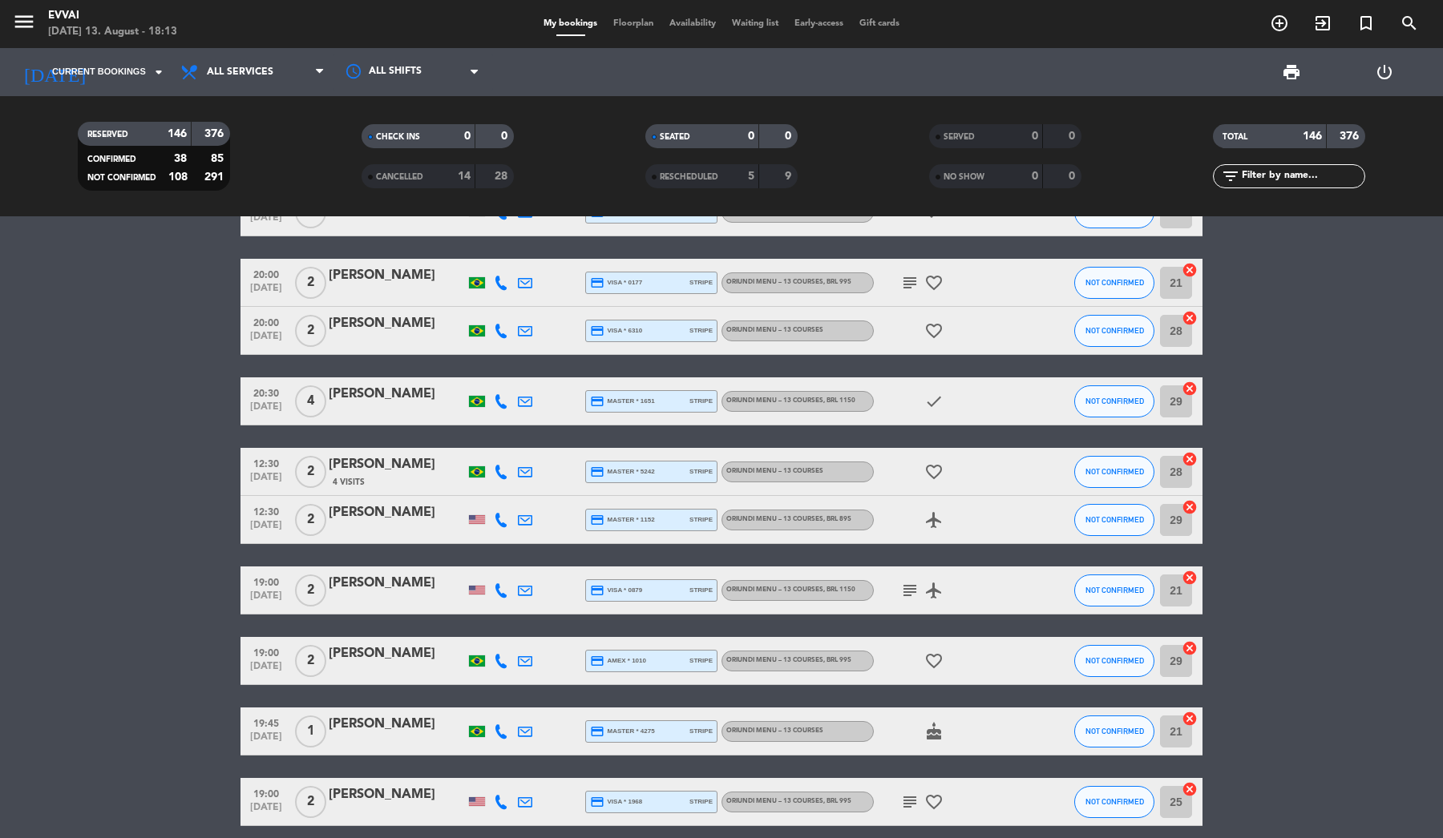
click at [390, 593] on div "[PERSON_NAME]" at bounding box center [397, 583] width 136 height 21
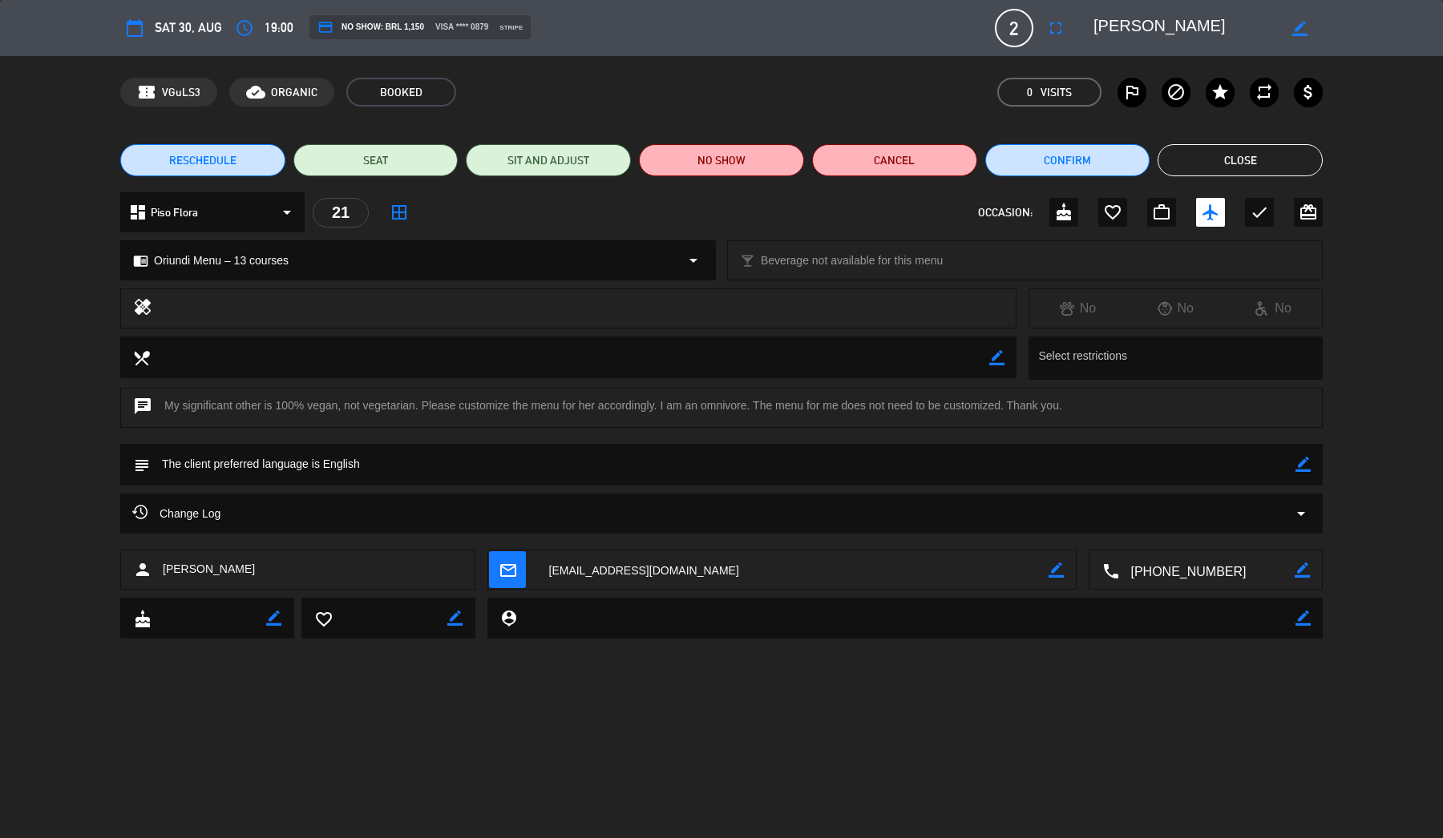
click at [1251, 159] on button "Close" at bounding box center [1239, 160] width 165 height 32
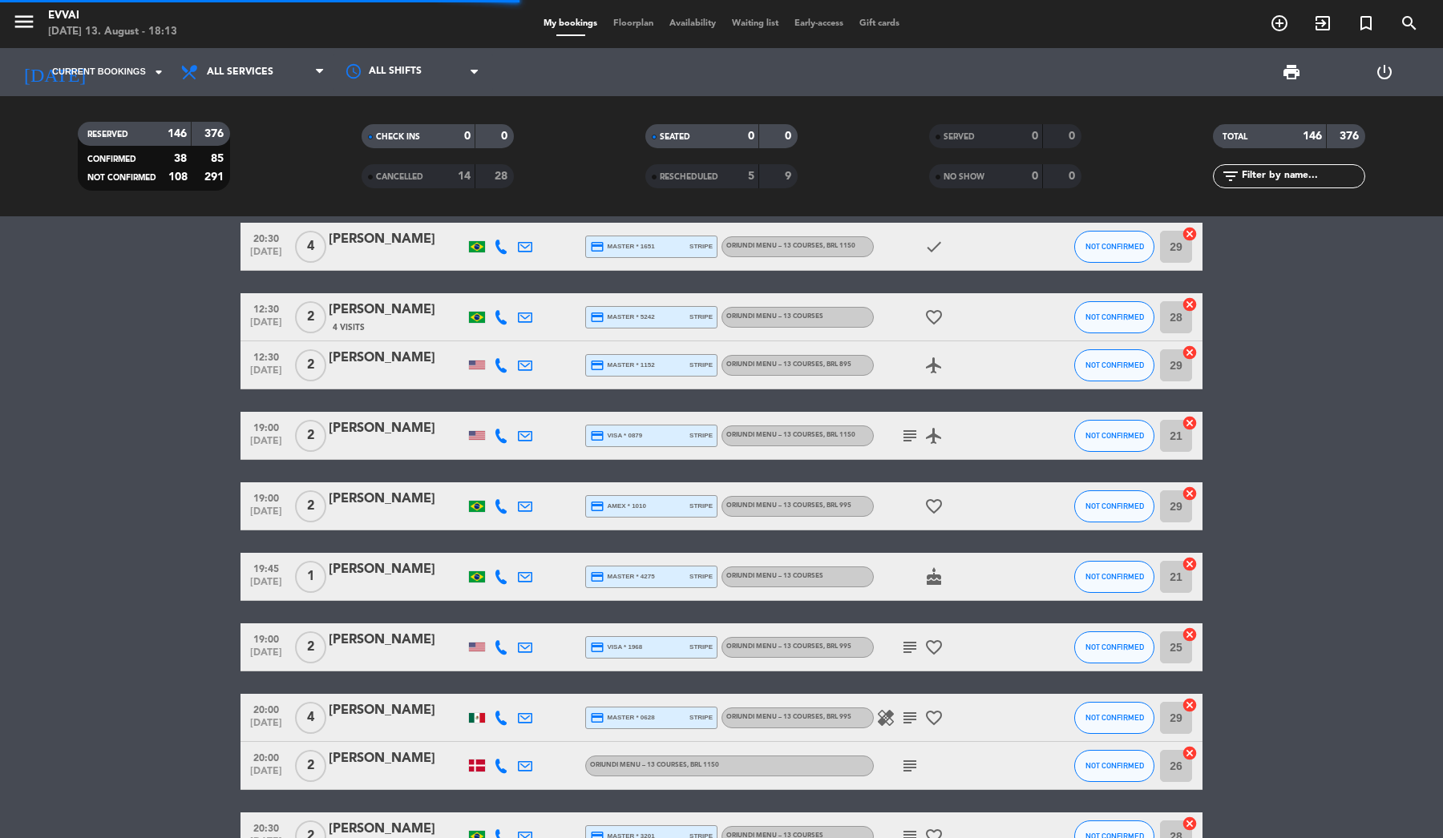
scroll to position [5459, 0]
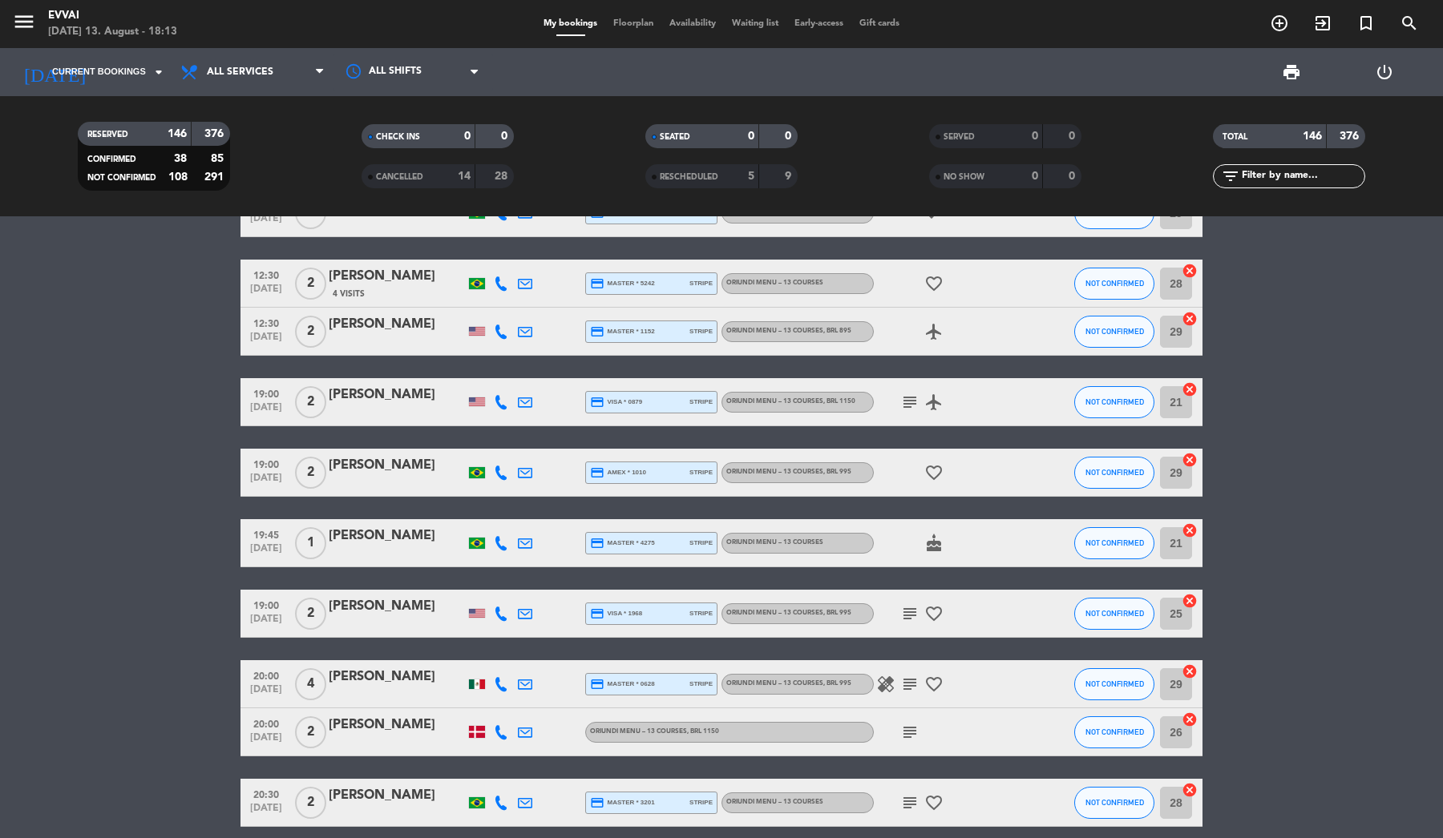
click at [358, 611] on div "[PERSON_NAME]" at bounding box center [397, 606] width 136 height 21
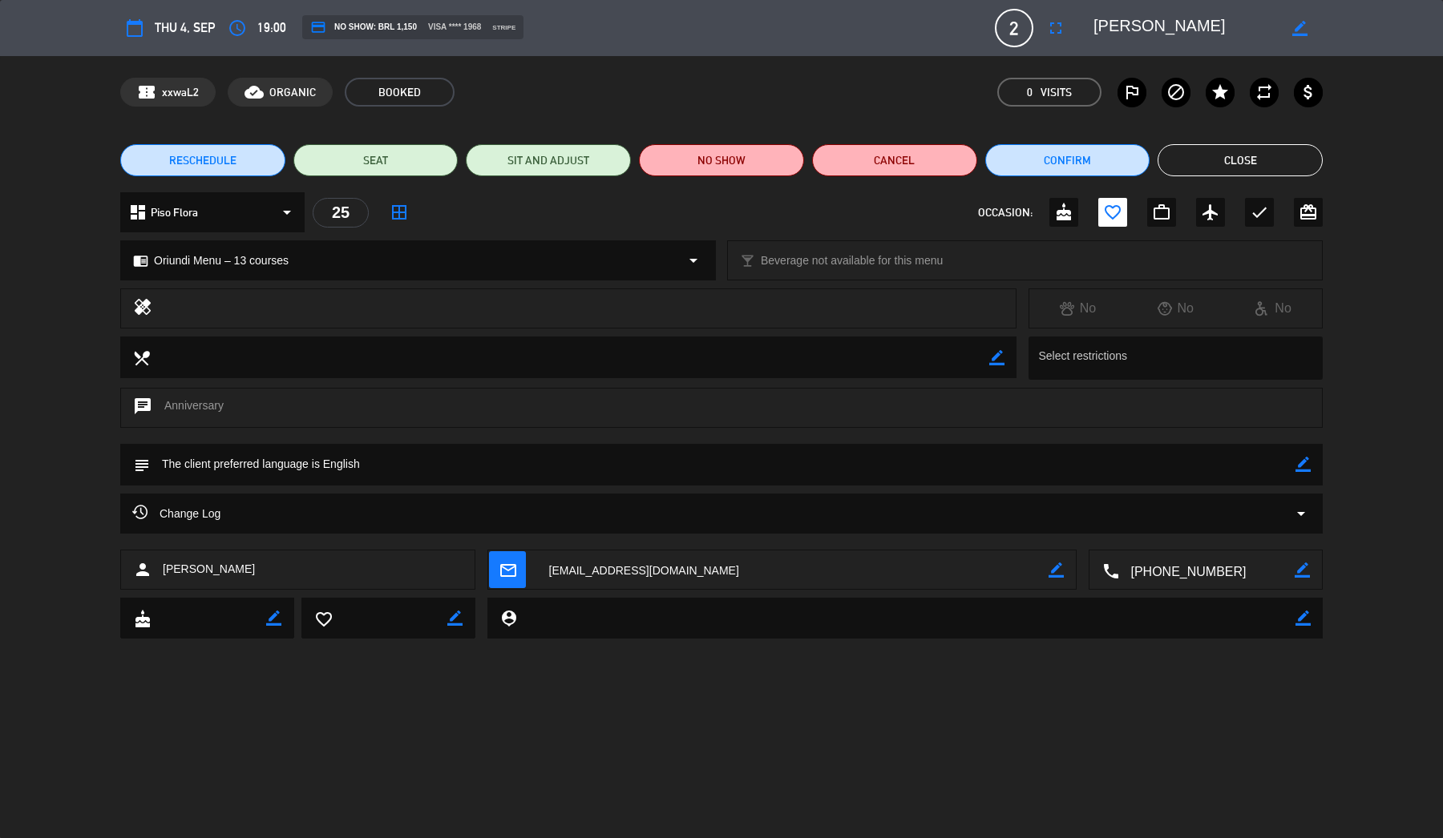
click at [910, 521] on div "Change Log arrow_drop_down" at bounding box center [721, 513] width 1178 height 19
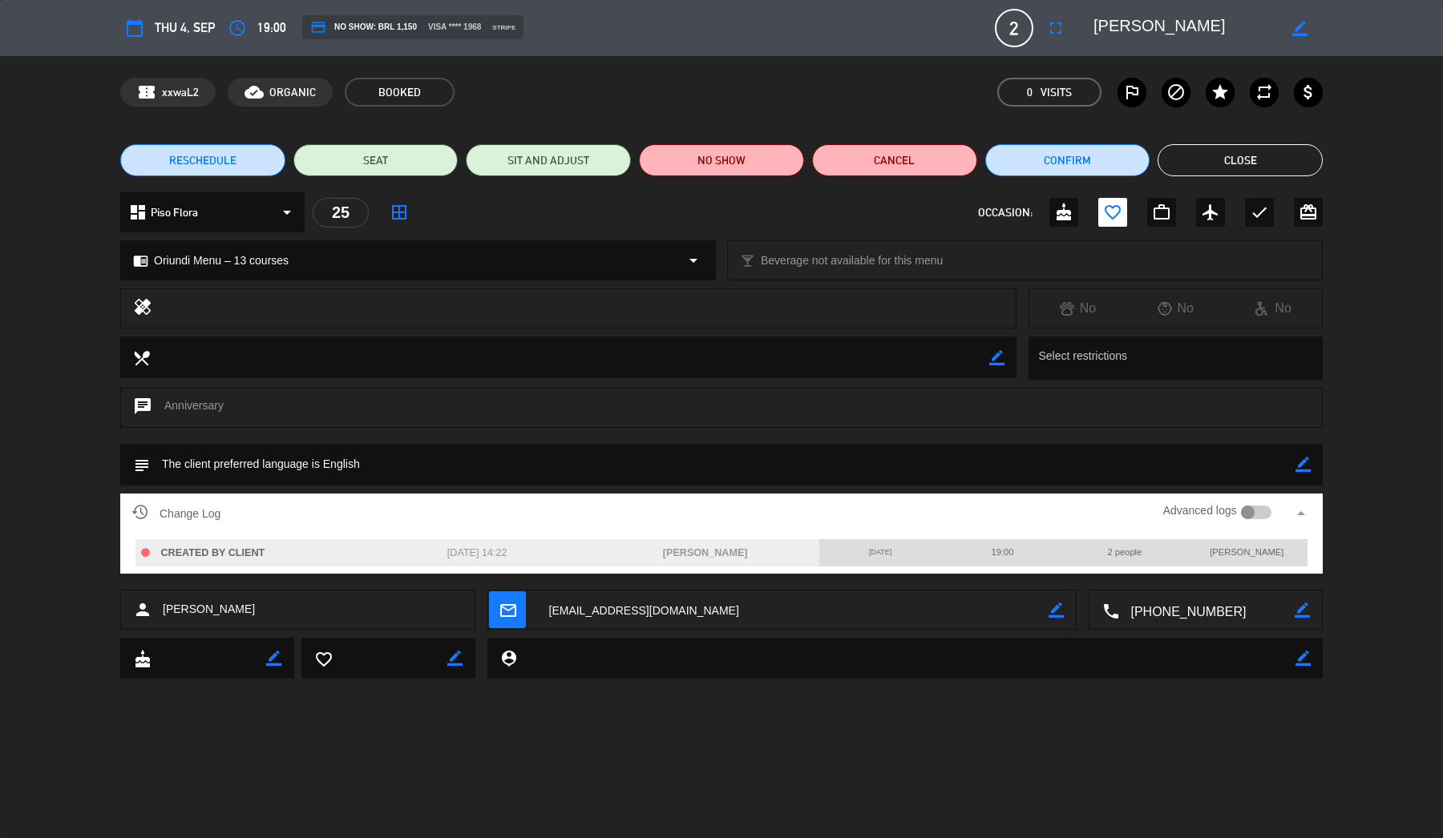
click at [1244, 518] on div at bounding box center [1248, 513] width 14 height 14
click at [1266, 147] on button "Close" at bounding box center [1239, 160] width 165 height 32
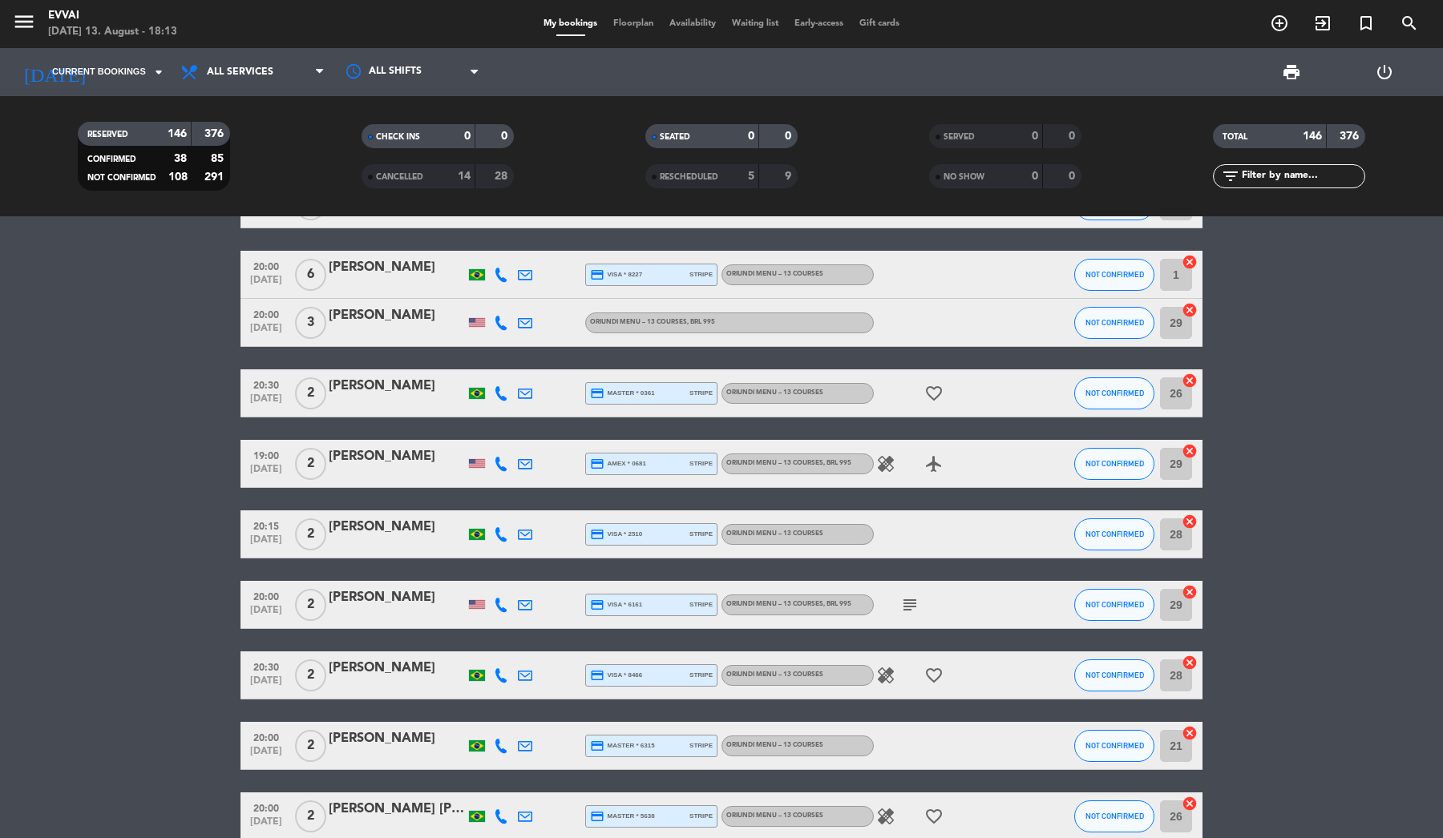
scroll to position [6412, 0]
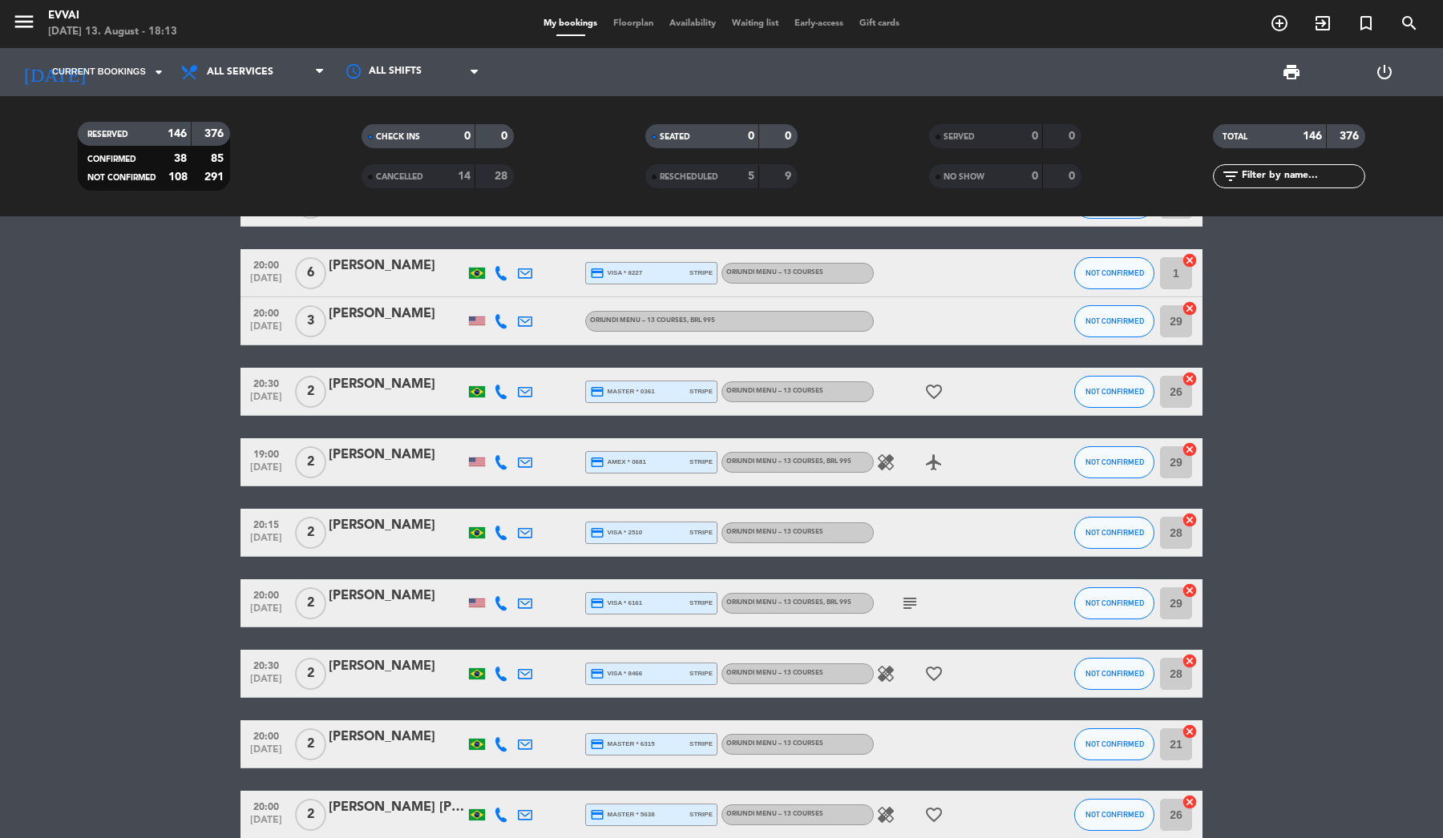
click at [373, 599] on div "[PERSON_NAME]" at bounding box center [397, 596] width 136 height 21
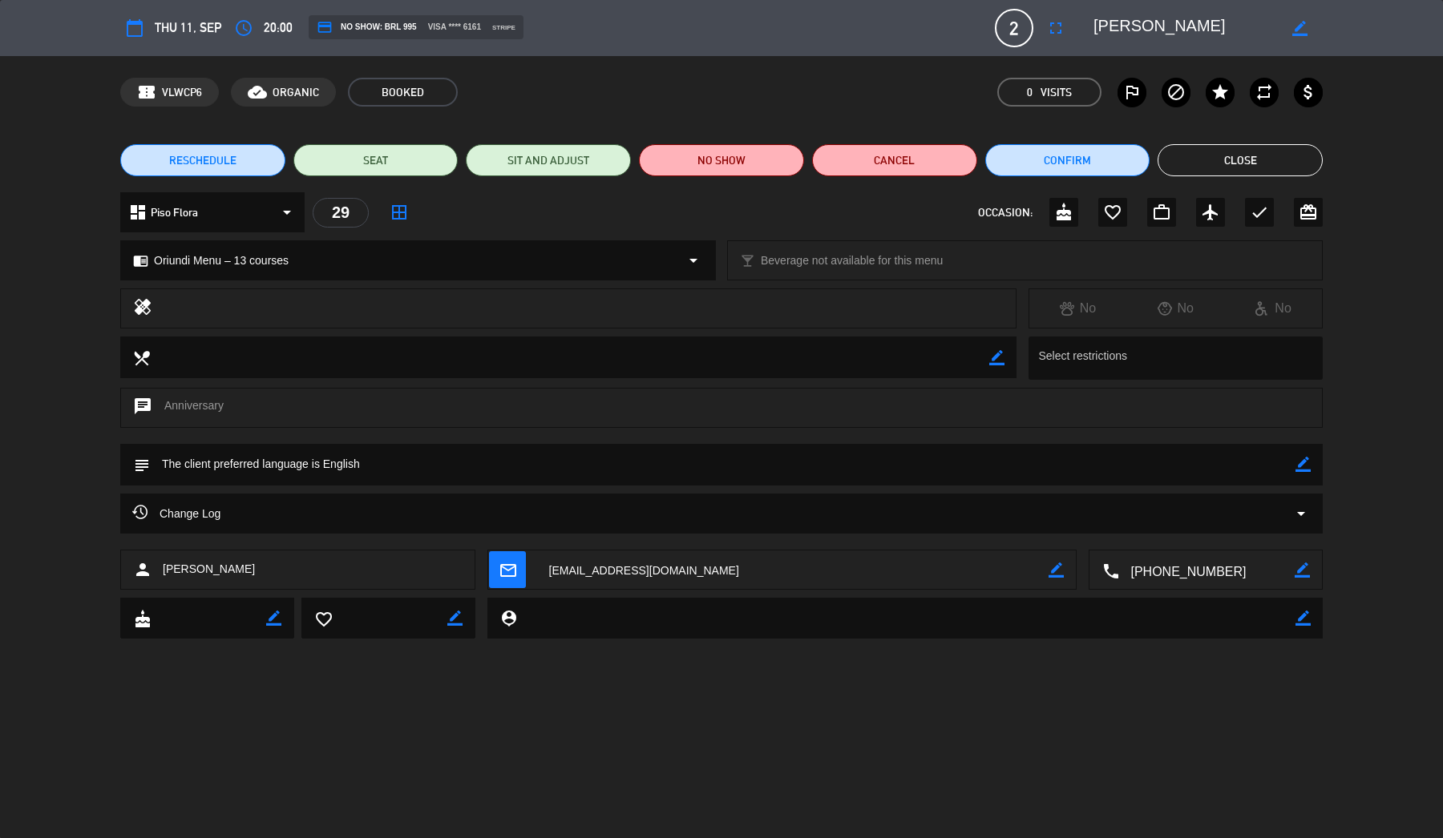
click at [334, 511] on div "Change Log arrow_drop_down" at bounding box center [721, 513] width 1178 height 19
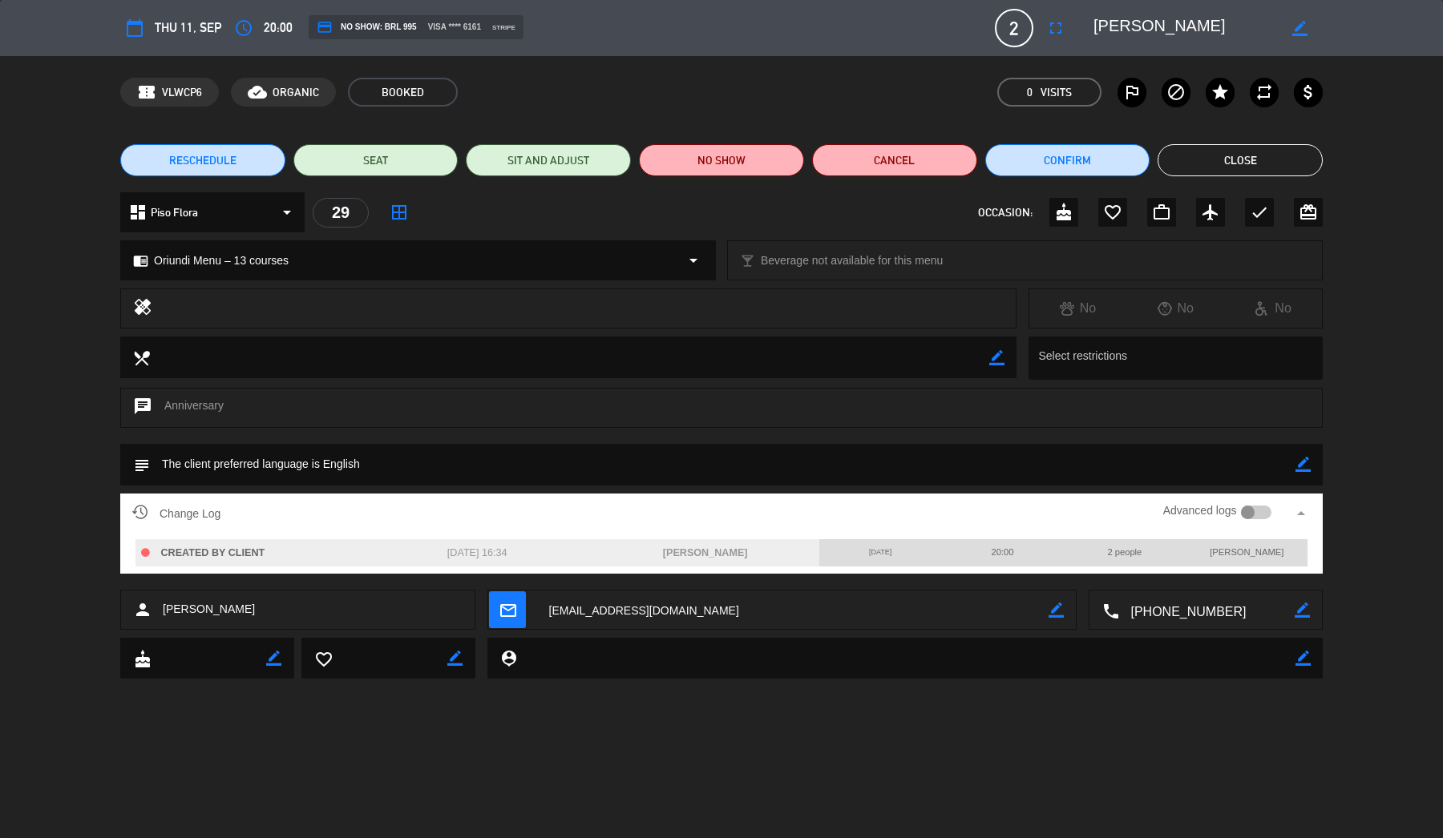
click at [1251, 169] on button "Close" at bounding box center [1239, 160] width 165 height 32
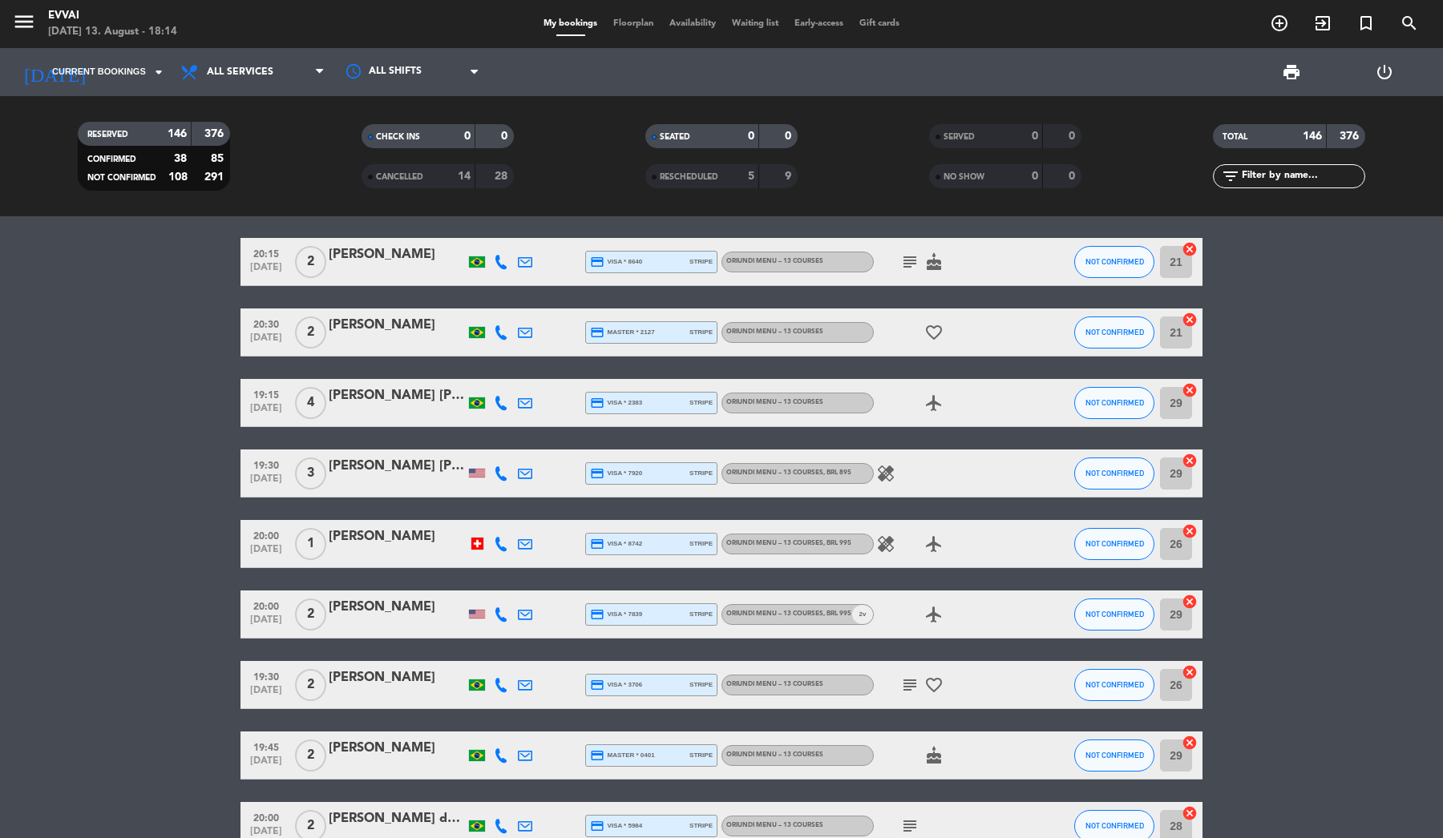
scroll to position [7531, 0]
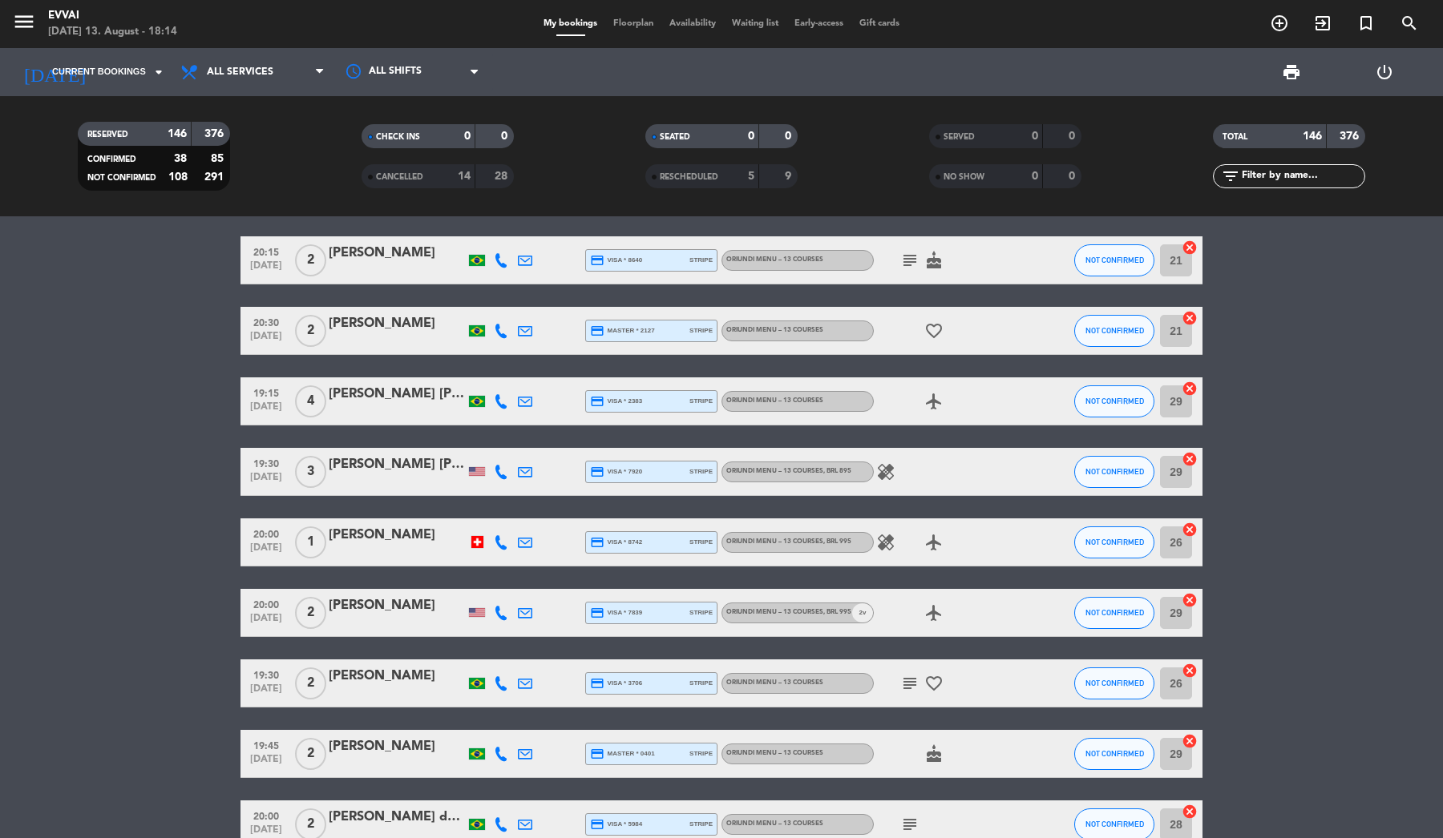
click at [406, 550] on div at bounding box center [397, 553] width 136 height 13
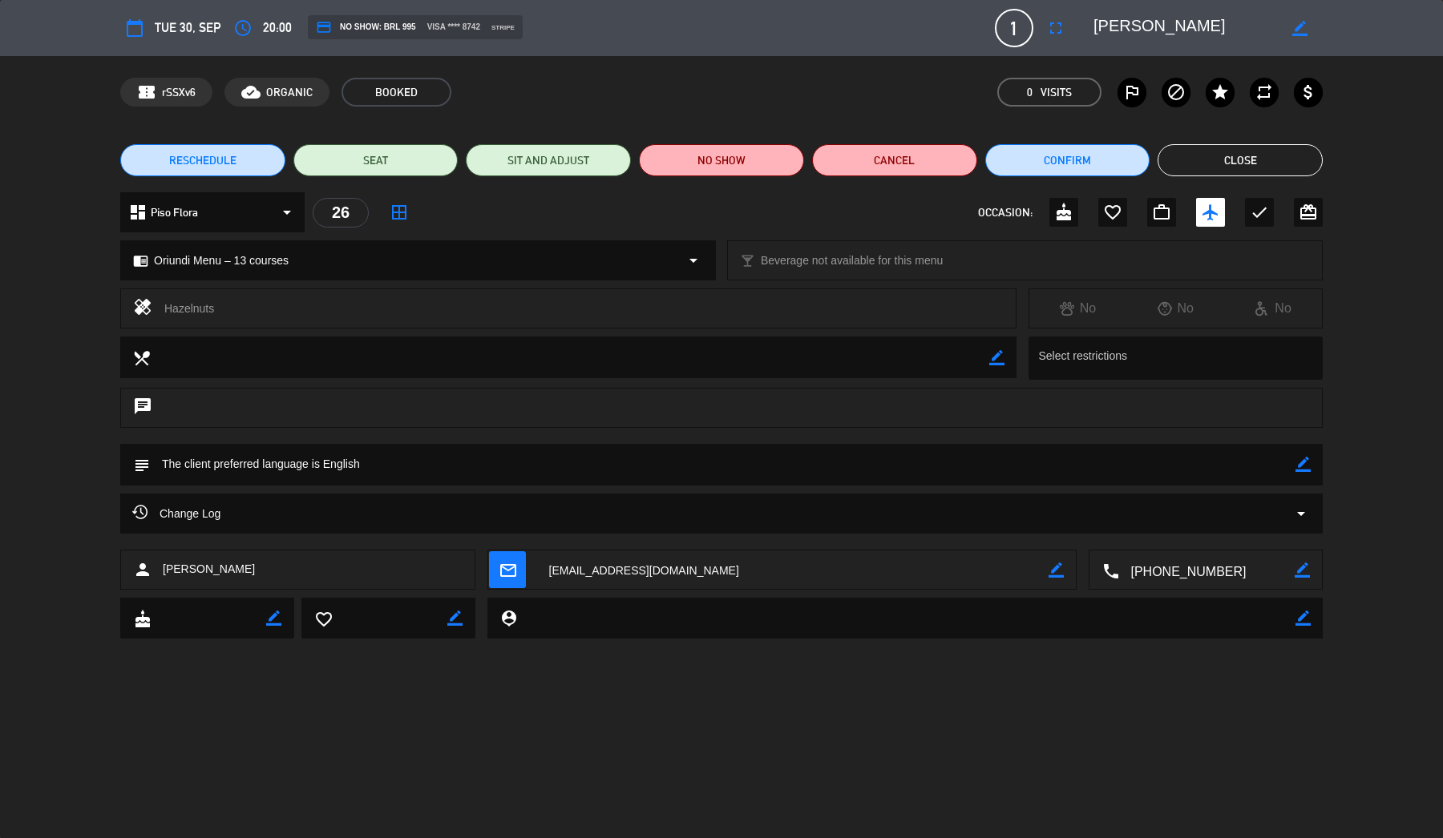
click at [393, 515] on div "Change Log arrow_drop_down" at bounding box center [721, 513] width 1178 height 19
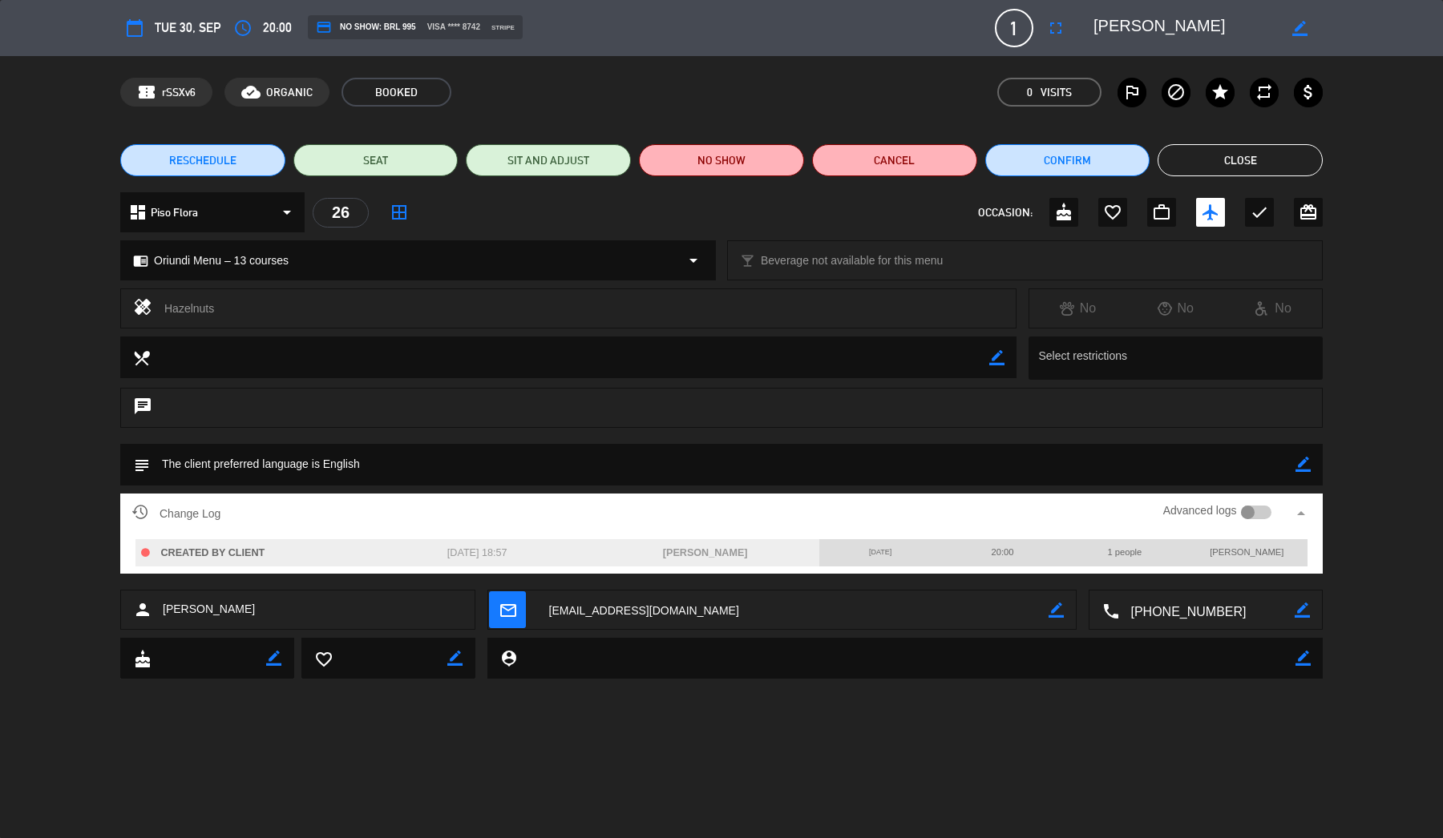
click at [1249, 510] on div at bounding box center [1248, 513] width 14 height 14
click at [1267, 167] on button "Close" at bounding box center [1239, 160] width 165 height 32
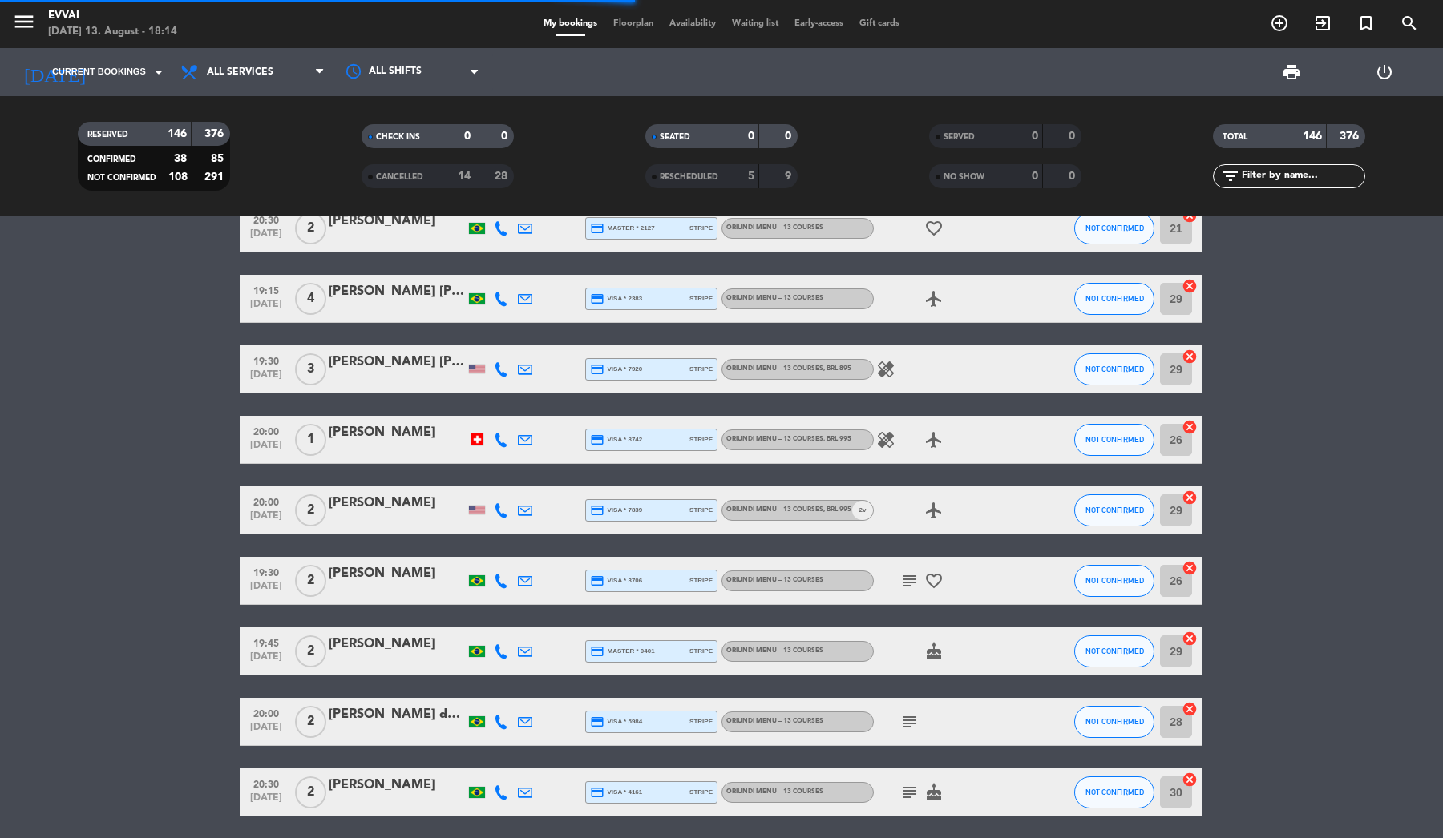
scroll to position [7646, 0]
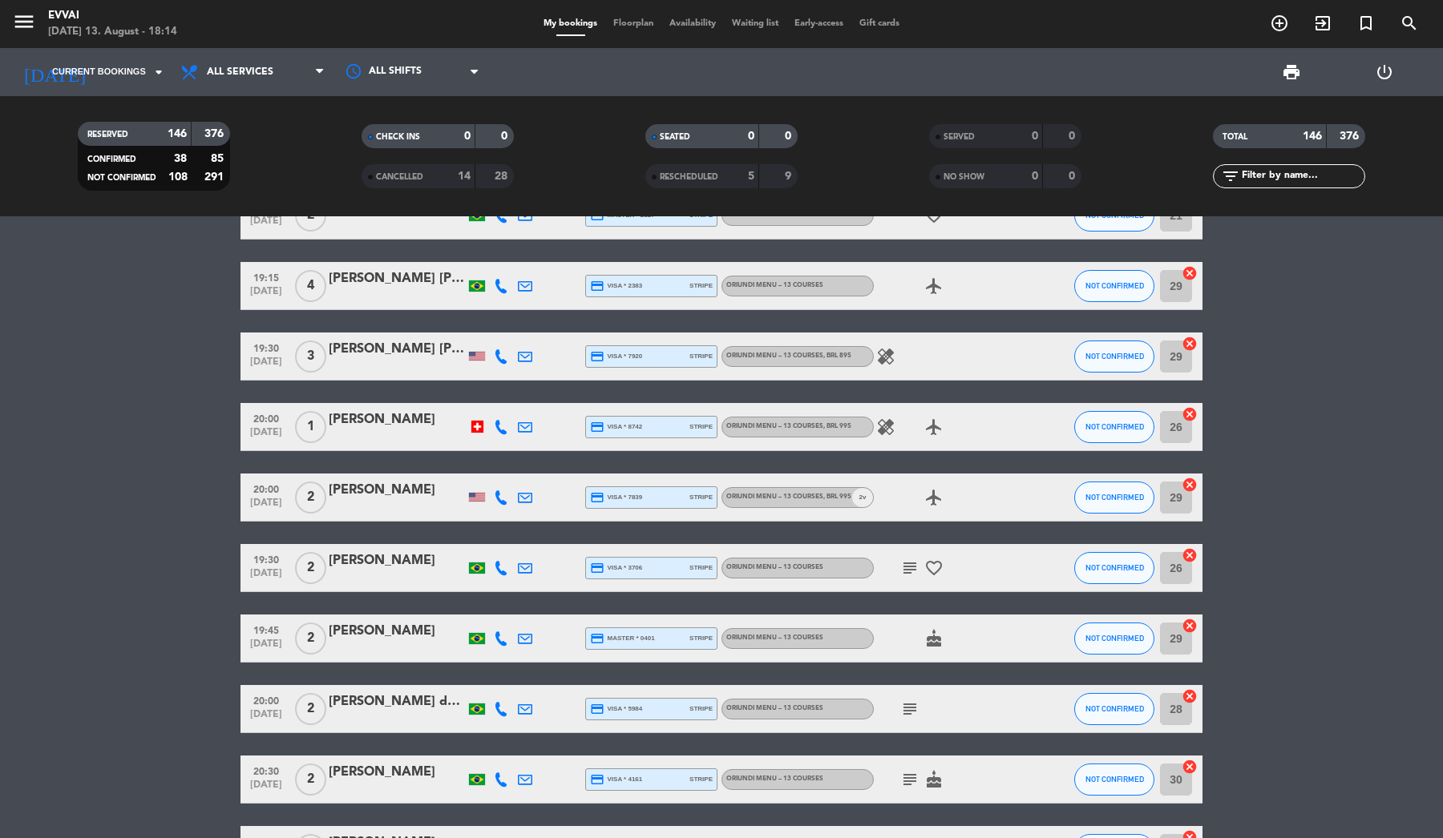
click at [371, 500] on div "[PERSON_NAME]" at bounding box center [397, 490] width 136 height 21
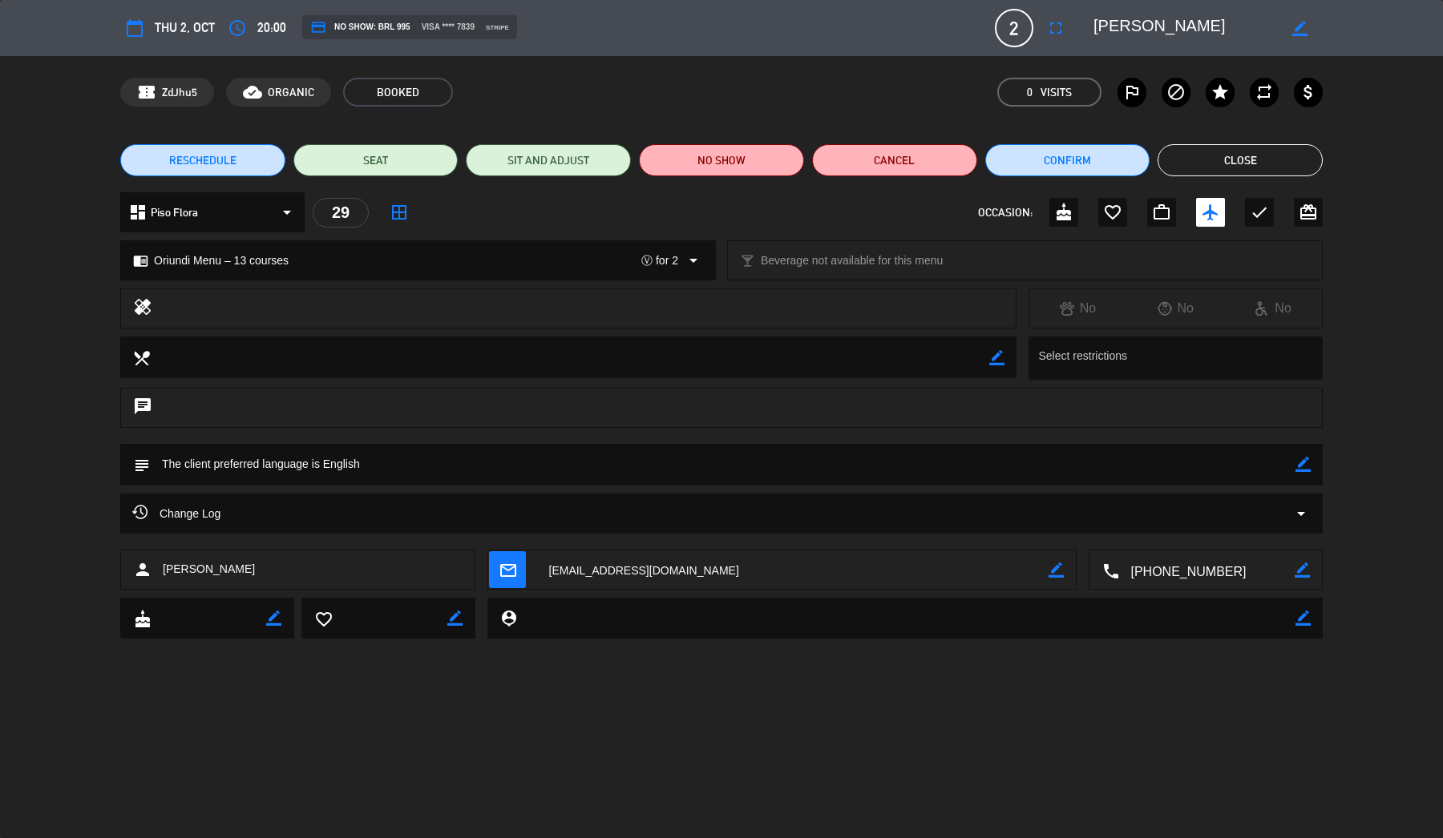
click at [1285, 514] on div "Change Log arrow_drop_down" at bounding box center [721, 513] width 1178 height 19
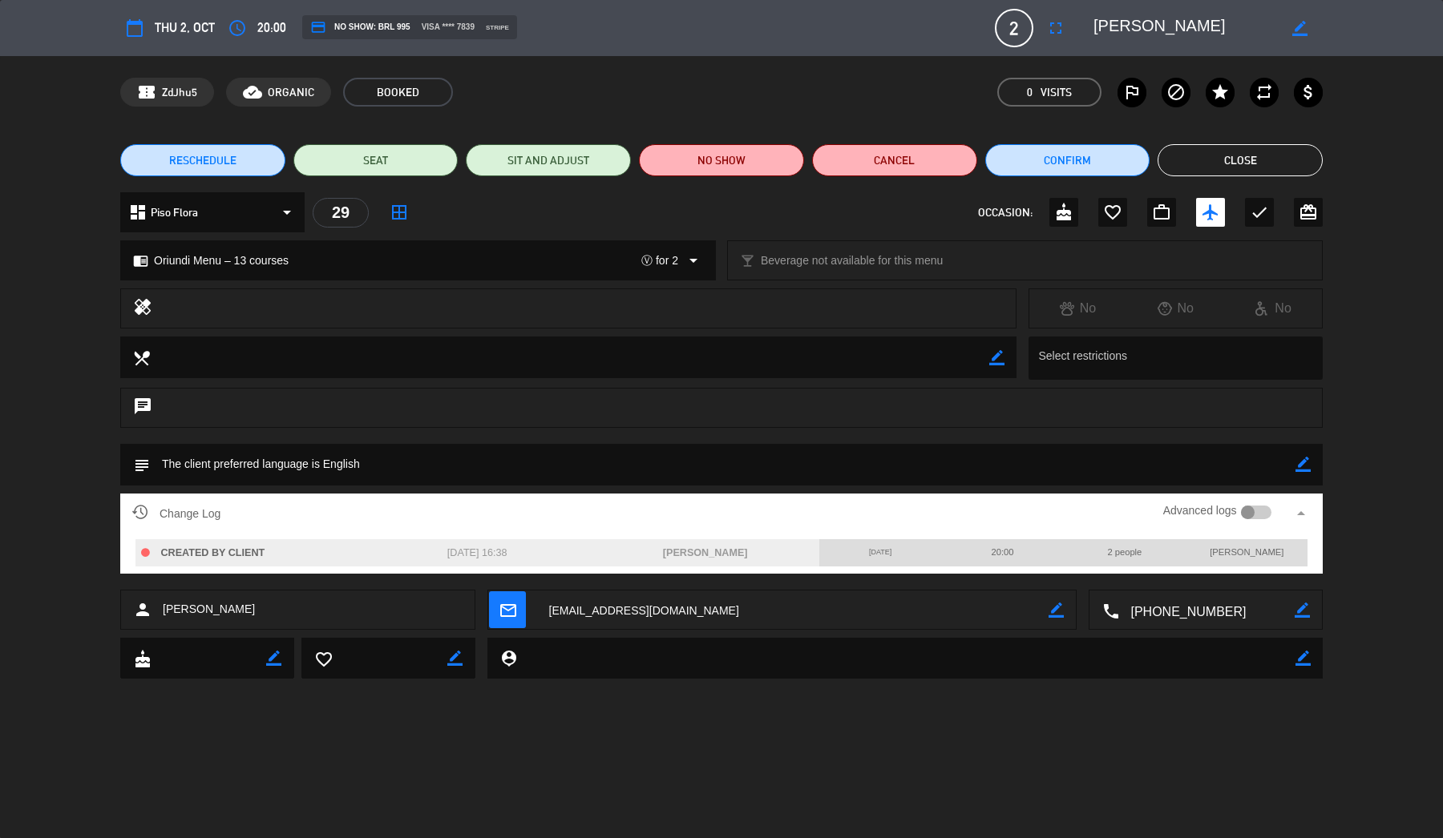
click at [1241, 178] on div "RESCHEDULE SEAT SIT AND ADJUST NO SHOW Cancel Confirm Close" at bounding box center [721, 160] width 1443 height 64
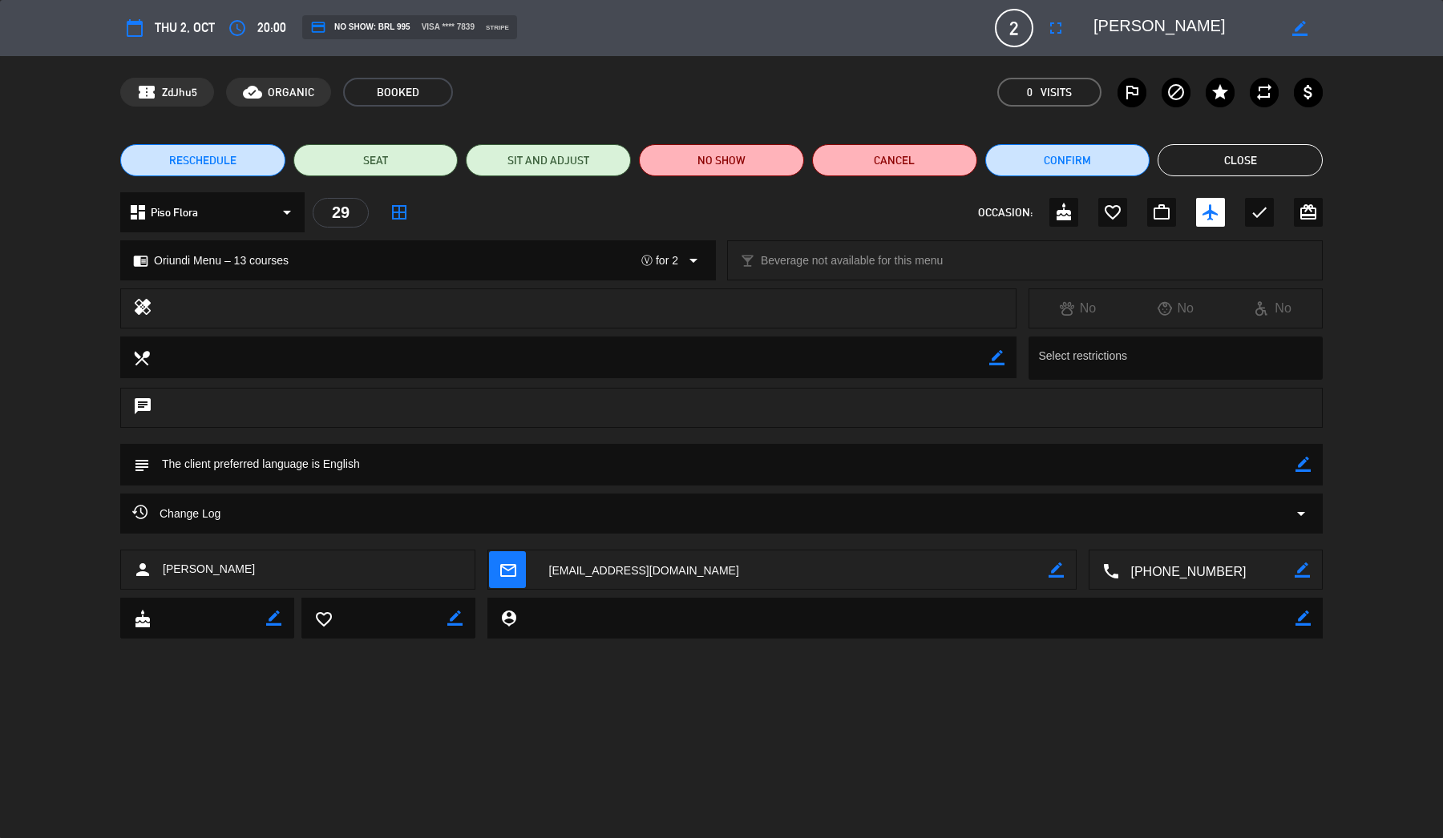
click at [1244, 163] on button "Close" at bounding box center [1239, 160] width 165 height 32
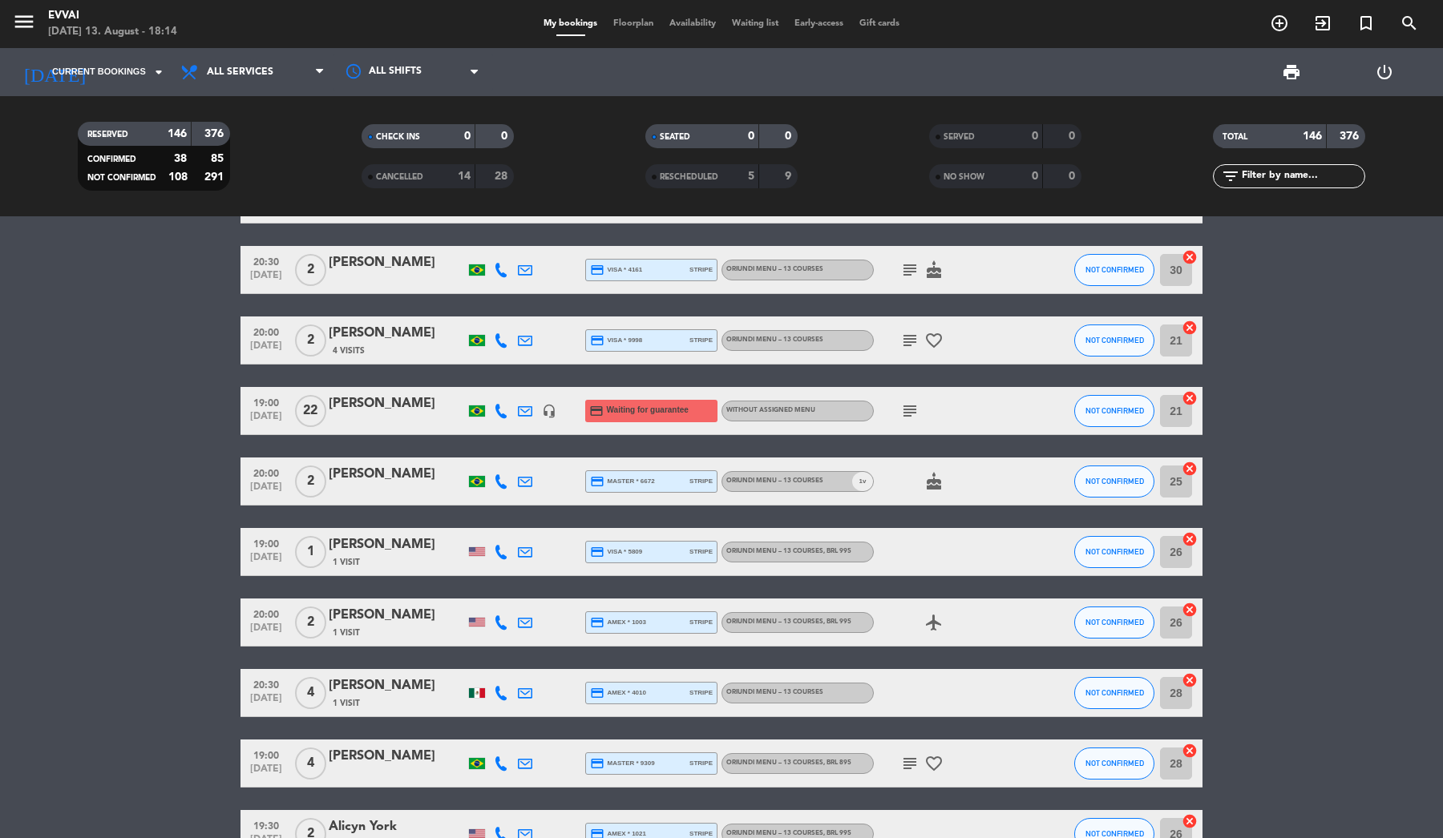
scroll to position [8165, 0]
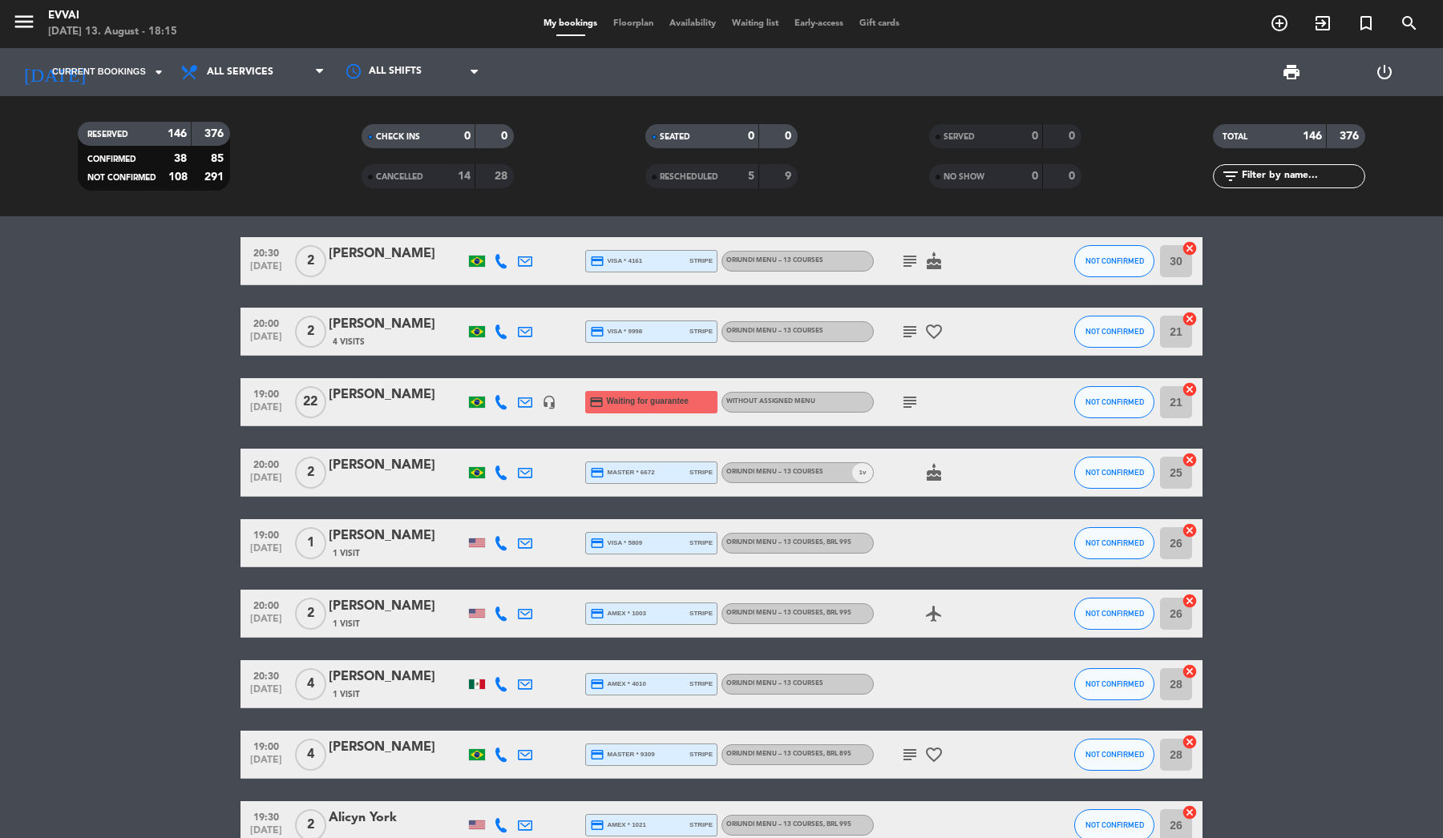
click at [362, 543] on div "[PERSON_NAME]" at bounding box center [397, 536] width 136 height 21
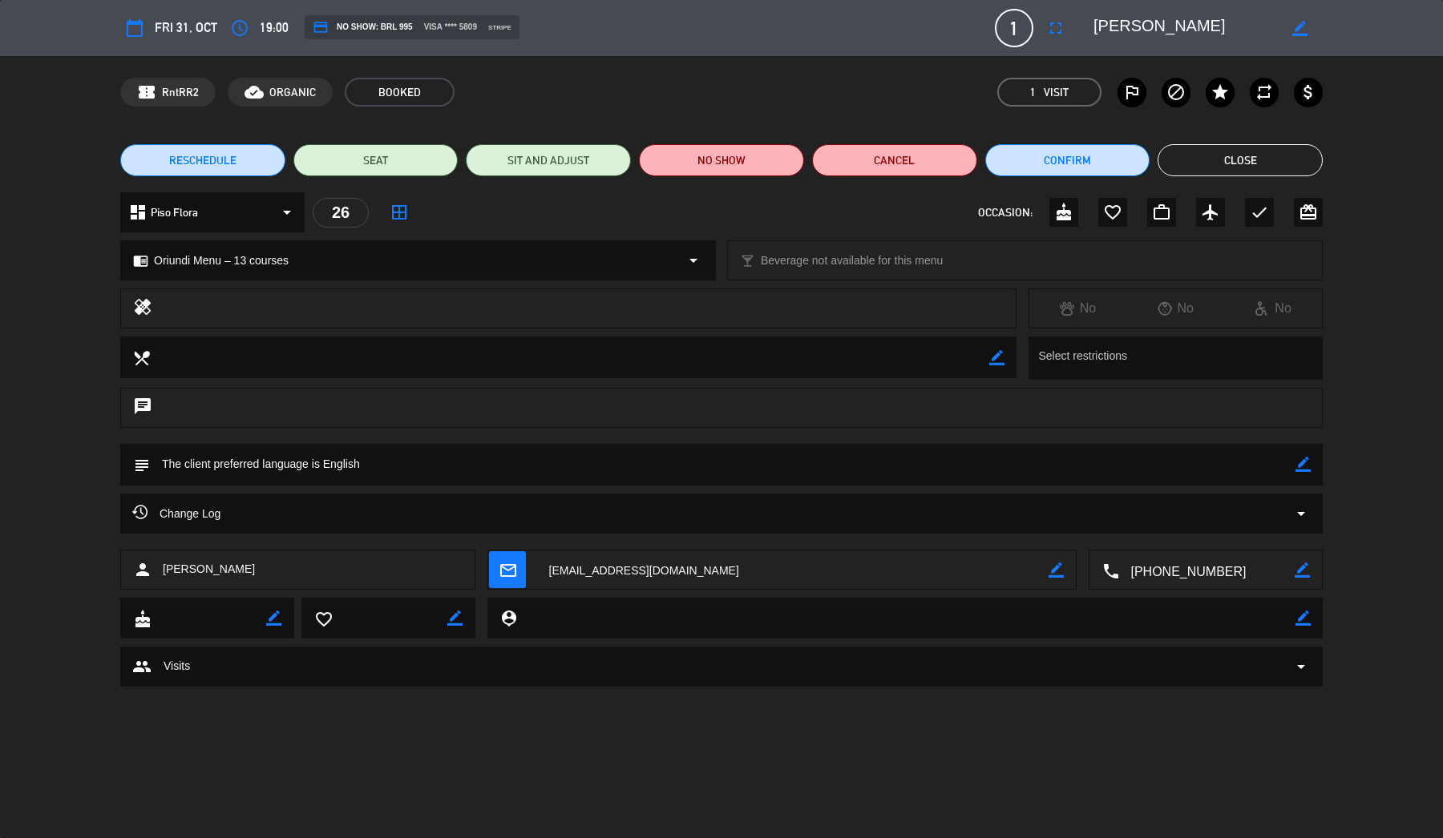
click at [464, 506] on div "Change Log arrow_drop_down" at bounding box center [721, 513] width 1178 height 19
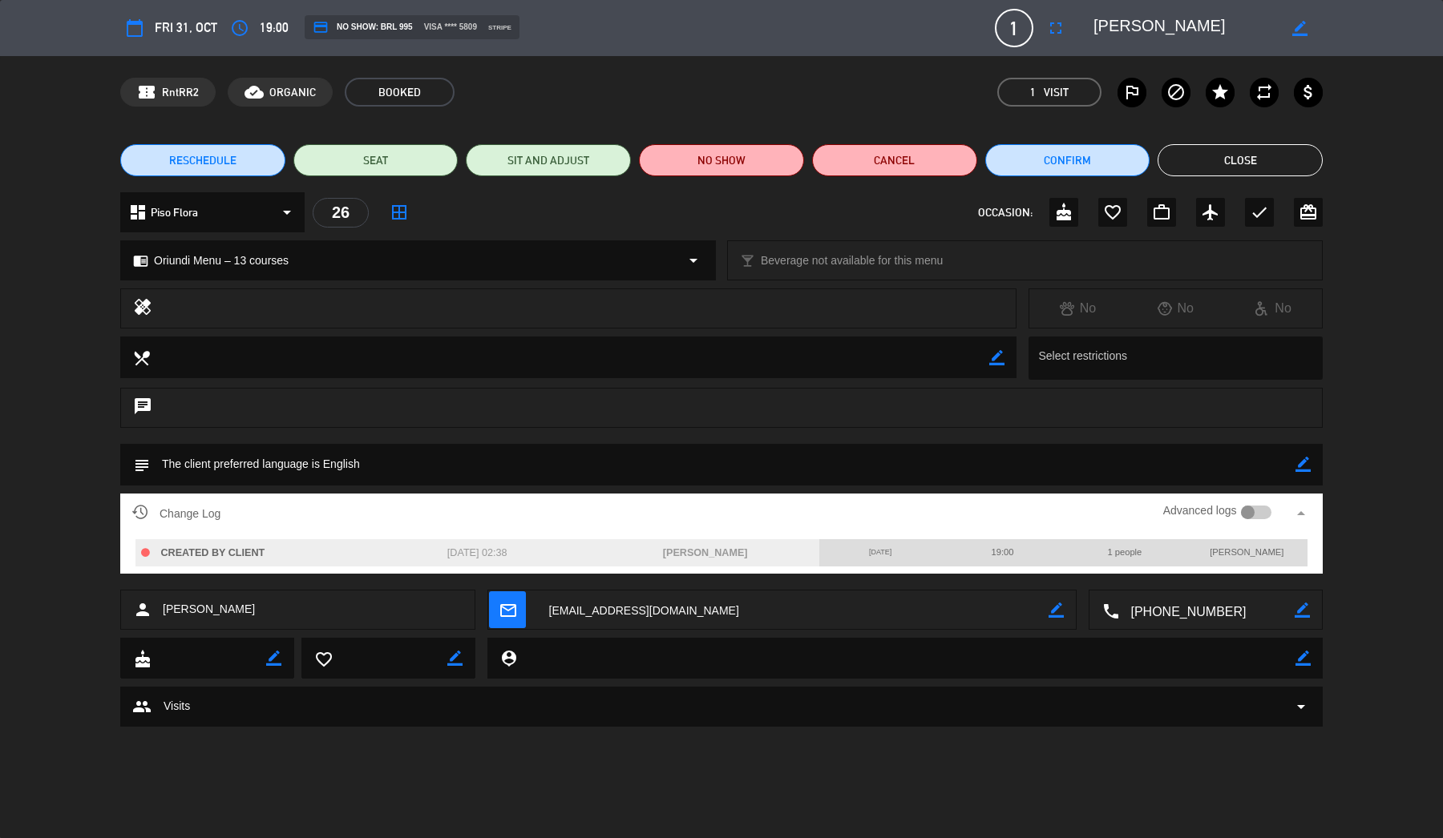
click at [1247, 510] on div at bounding box center [1248, 513] width 14 height 14
click at [1247, 510] on div at bounding box center [1256, 513] width 31 height 14
click at [1105, 422] on div "chat" at bounding box center [721, 408] width 1202 height 40
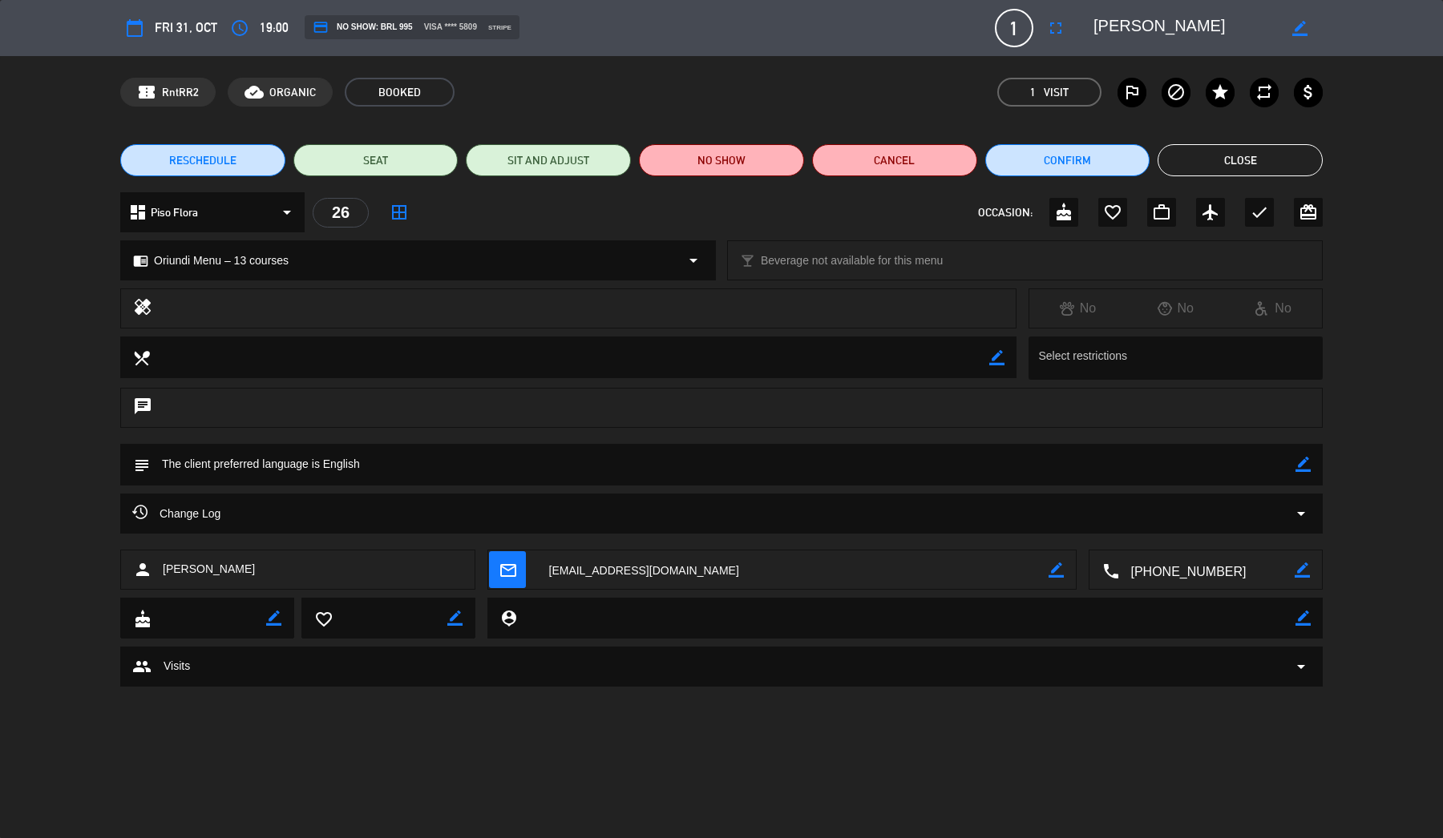
click at [819, 665] on div "group Visits arrow_drop_down" at bounding box center [721, 666] width 1178 height 19
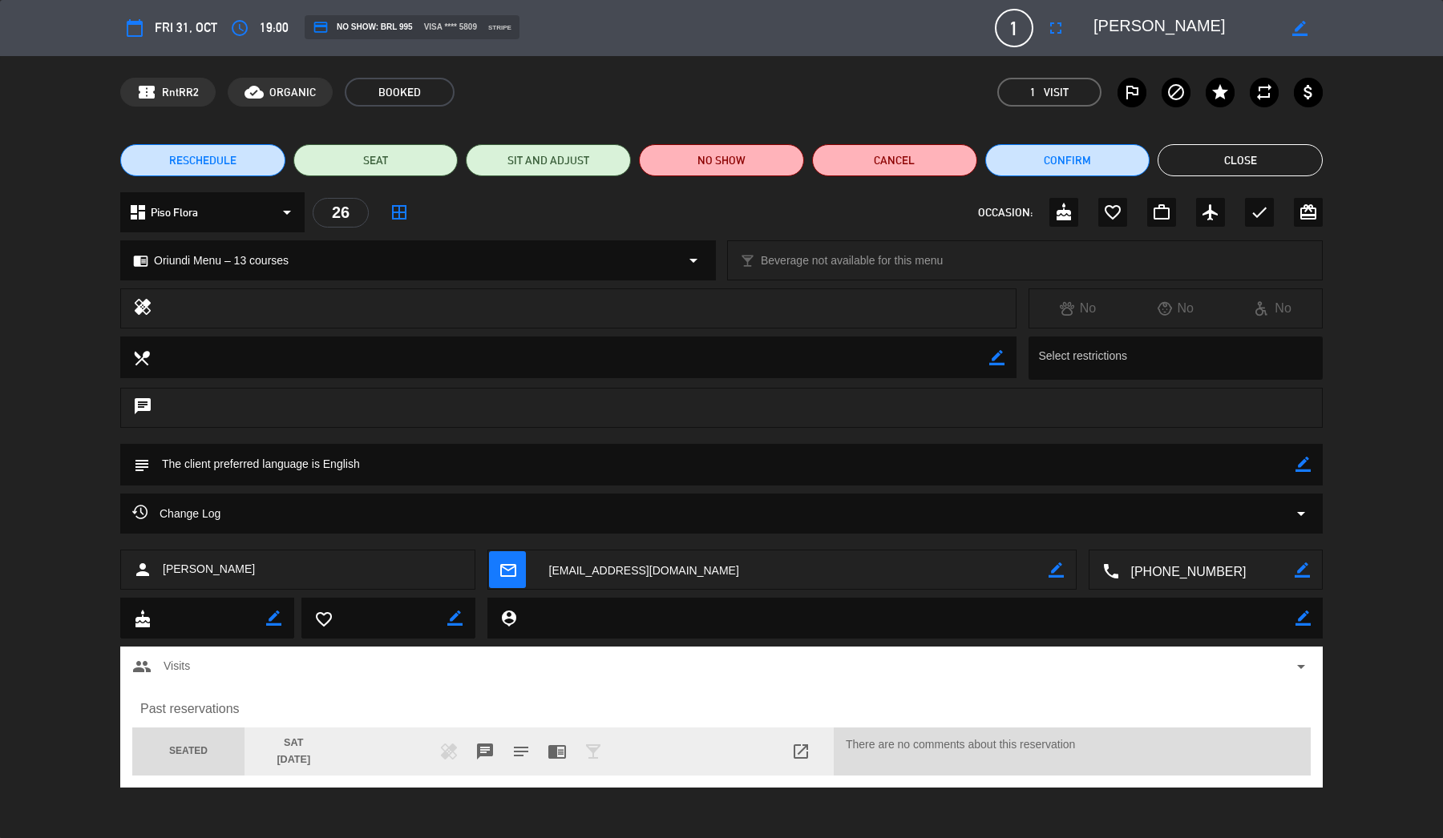
click at [290, 739] on div "Sat" at bounding box center [293, 743] width 19 height 17
click at [298, 753] on div "[DATE]" at bounding box center [293, 760] width 34 height 17
click at [300, 757] on div "[DATE]" at bounding box center [293, 760] width 34 height 17
click at [847, 506] on div "Change Log arrow_drop_down" at bounding box center [721, 513] width 1178 height 19
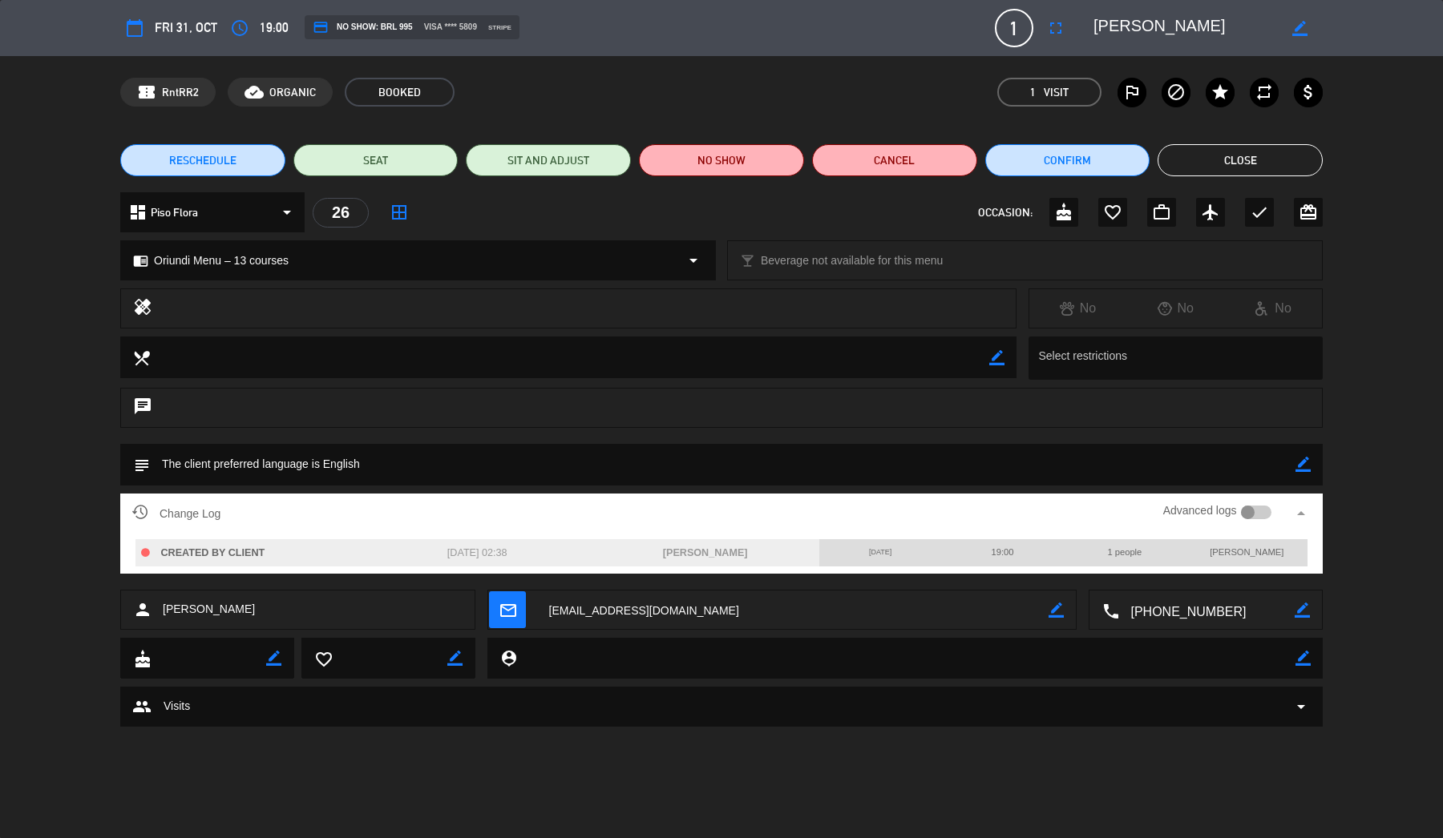
click at [1209, 163] on button "Close" at bounding box center [1239, 160] width 165 height 32
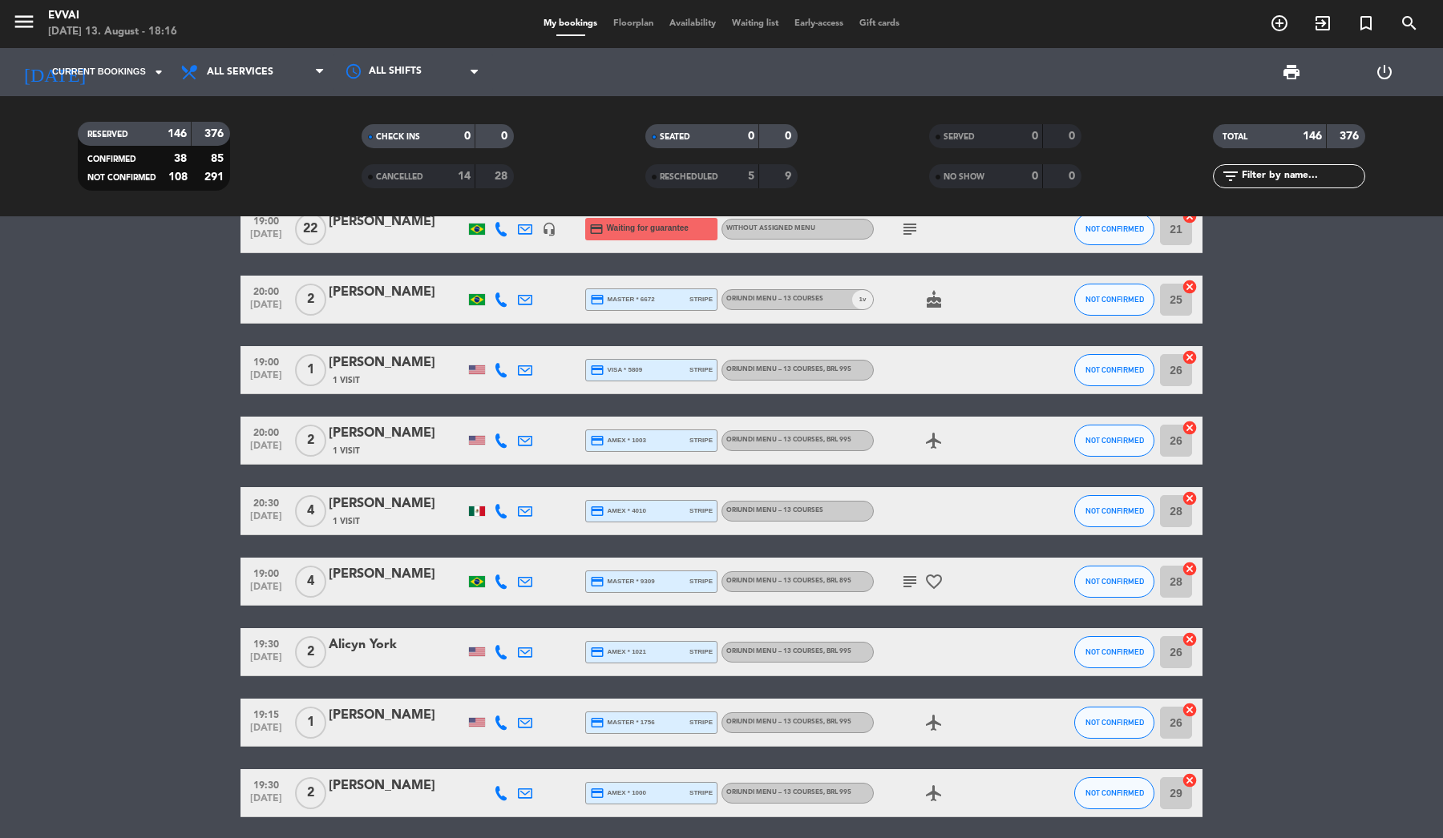
scroll to position [8339, 0]
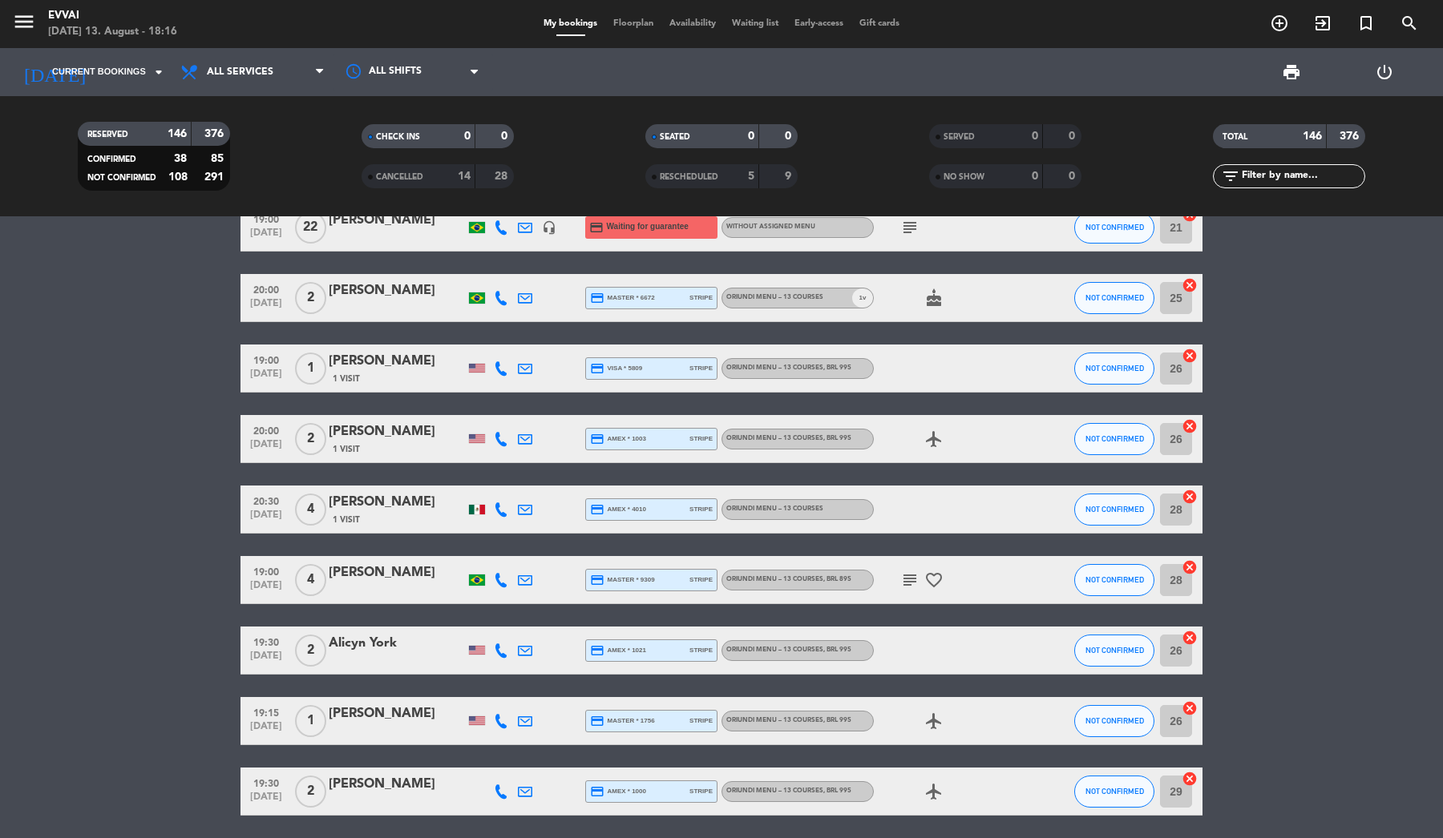
click at [360, 722] on div "[PERSON_NAME]" at bounding box center [397, 714] width 136 height 21
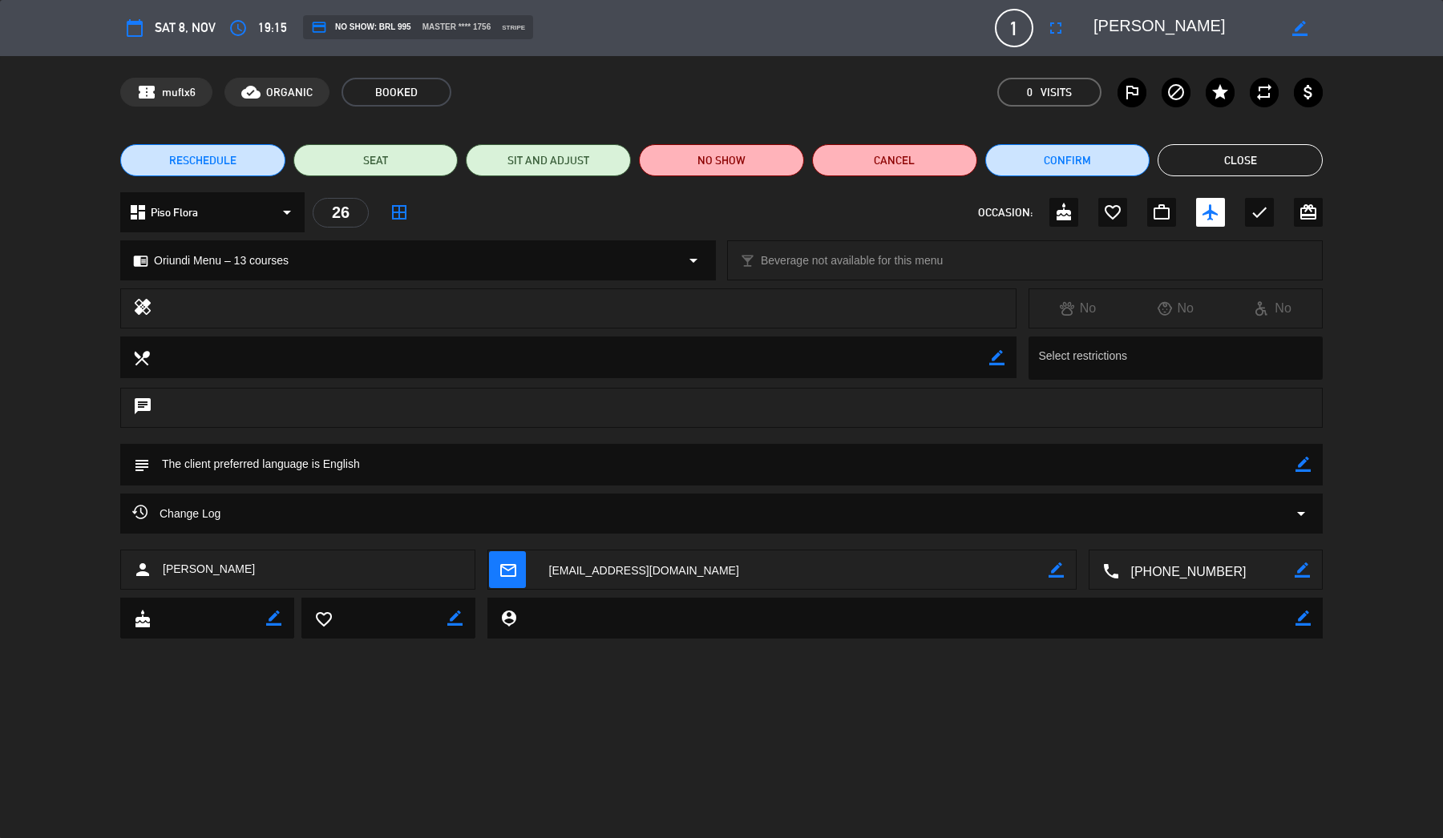
click at [1278, 150] on button "Close" at bounding box center [1239, 160] width 165 height 32
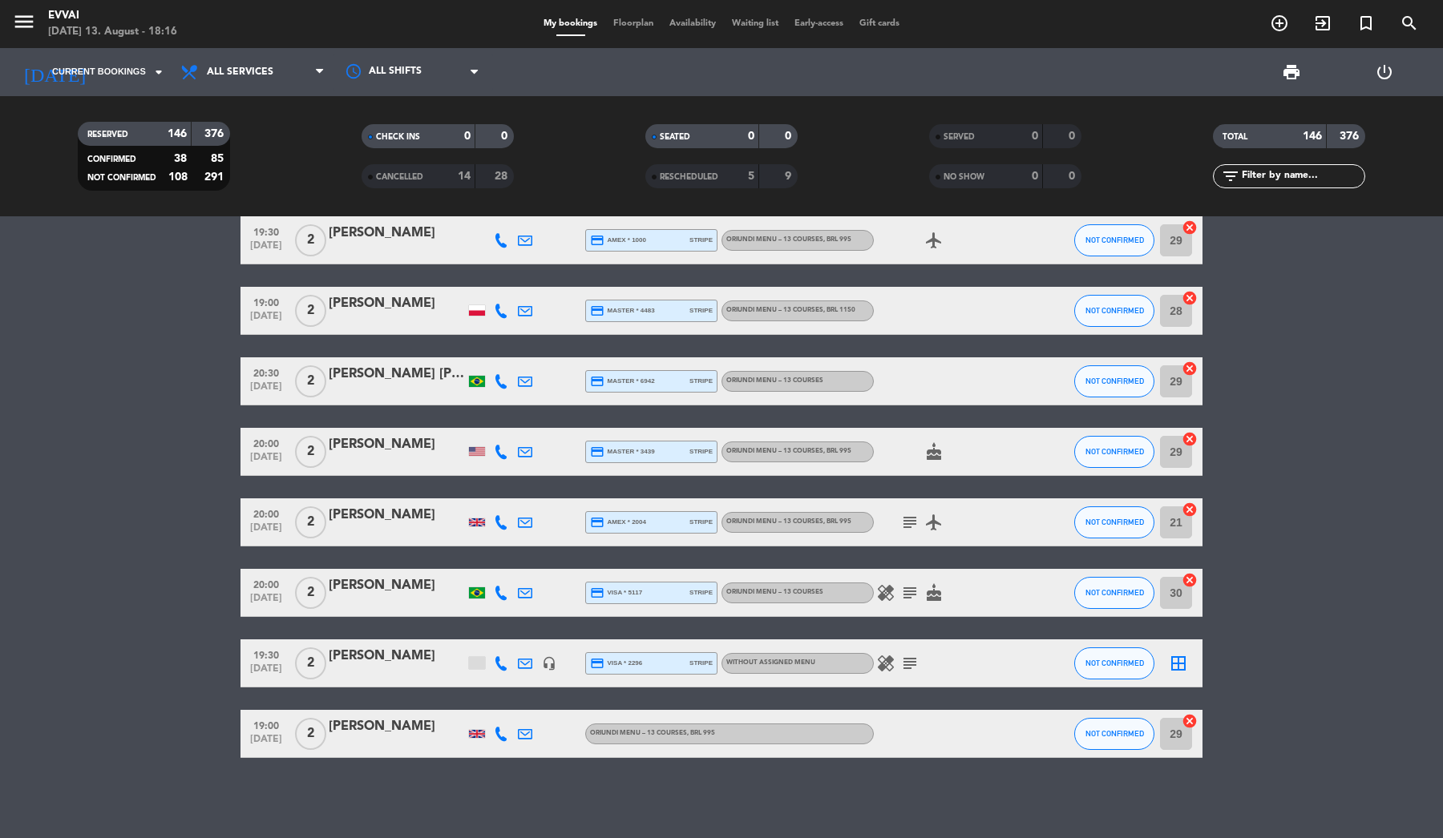
scroll to position [8891, 0]
click at [360, 732] on div "[PERSON_NAME]" at bounding box center [397, 726] width 136 height 21
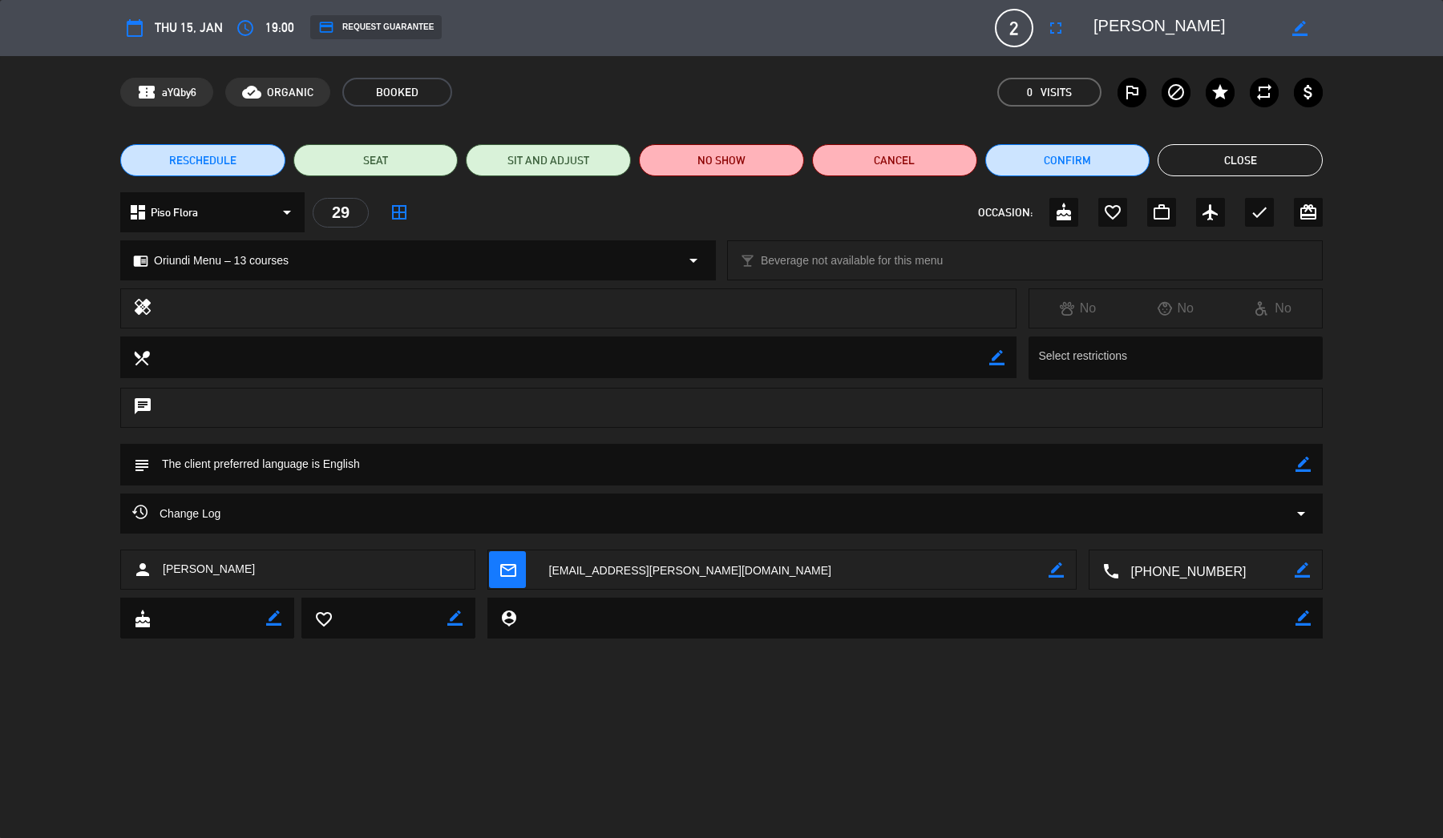
click at [270, 512] on div "Change Log arrow_drop_down" at bounding box center [721, 513] width 1178 height 19
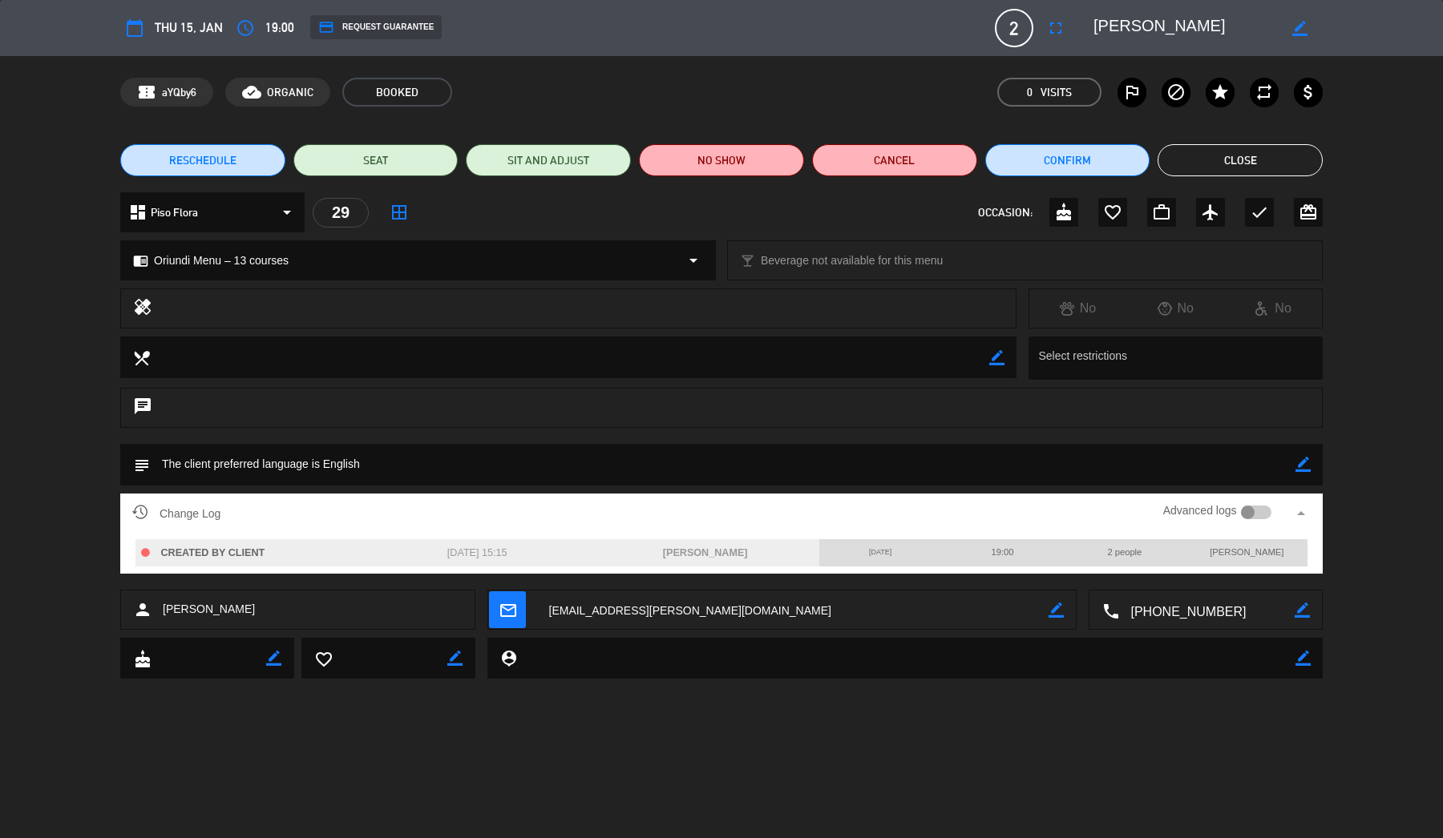
click at [1248, 506] on div at bounding box center [1248, 513] width 14 height 14
click at [1246, 506] on div at bounding box center [1256, 513] width 31 height 14
click at [1257, 155] on button "Close" at bounding box center [1239, 160] width 165 height 32
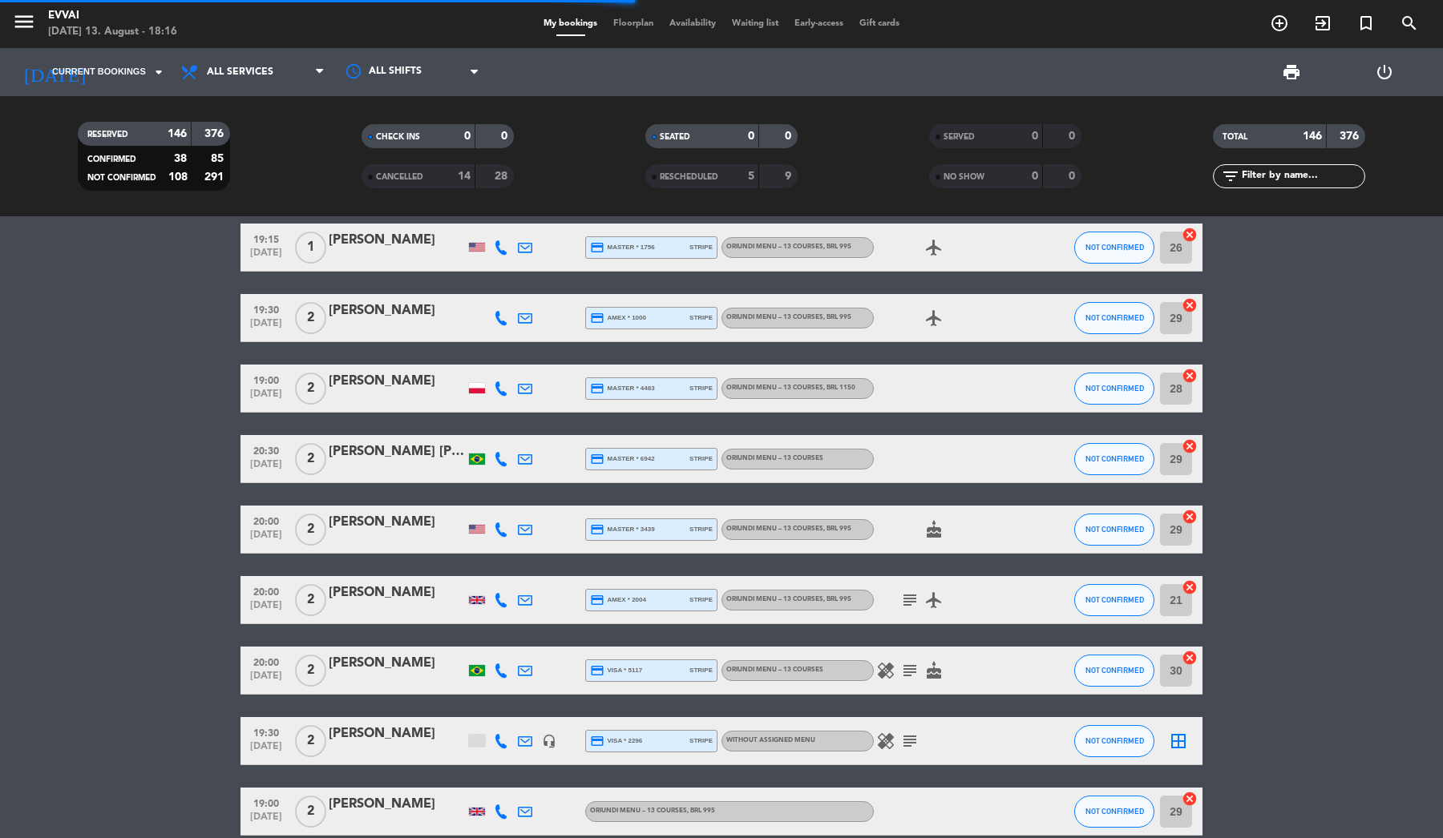
scroll to position [8805, 0]
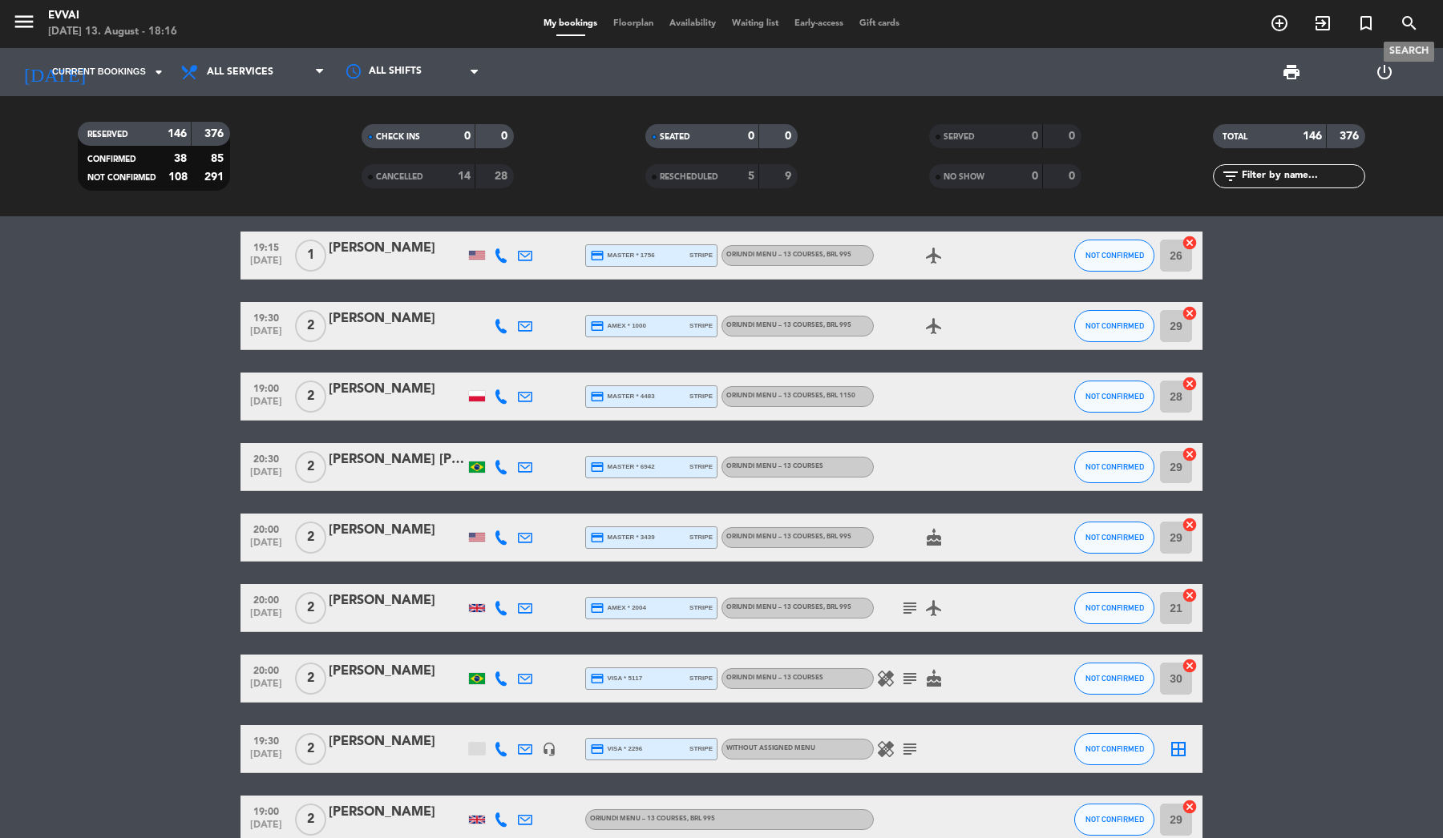
click at [1411, 31] on icon "search" at bounding box center [1408, 23] width 19 height 19
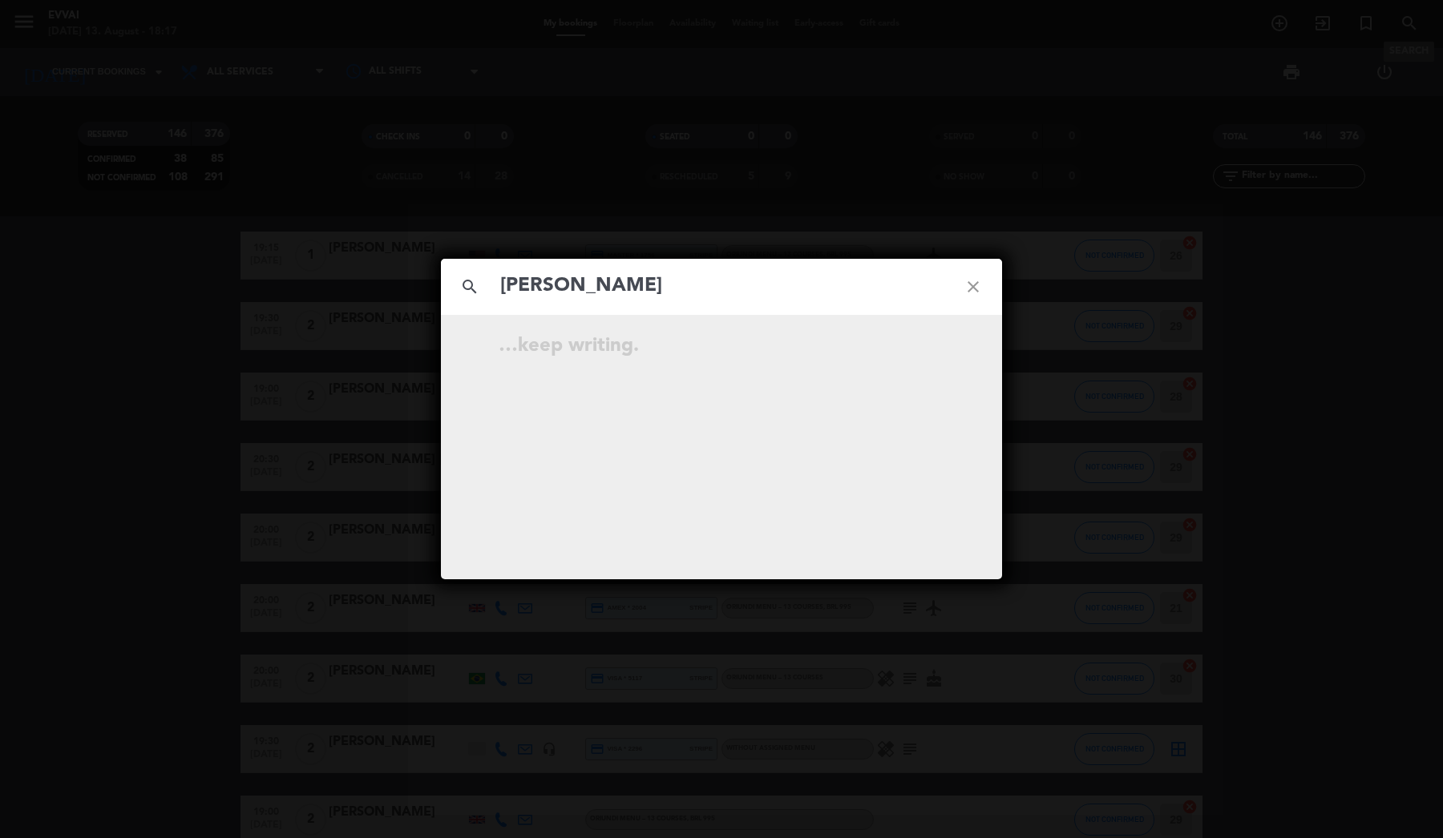
type input "[PERSON_NAME]"
click at [748, 353] on span "[PERSON_NAME]" at bounding box center [737, 349] width 177 height 18
click at [930, 352] on icon "open_in_new" at bounding box center [932, 348] width 19 height 19
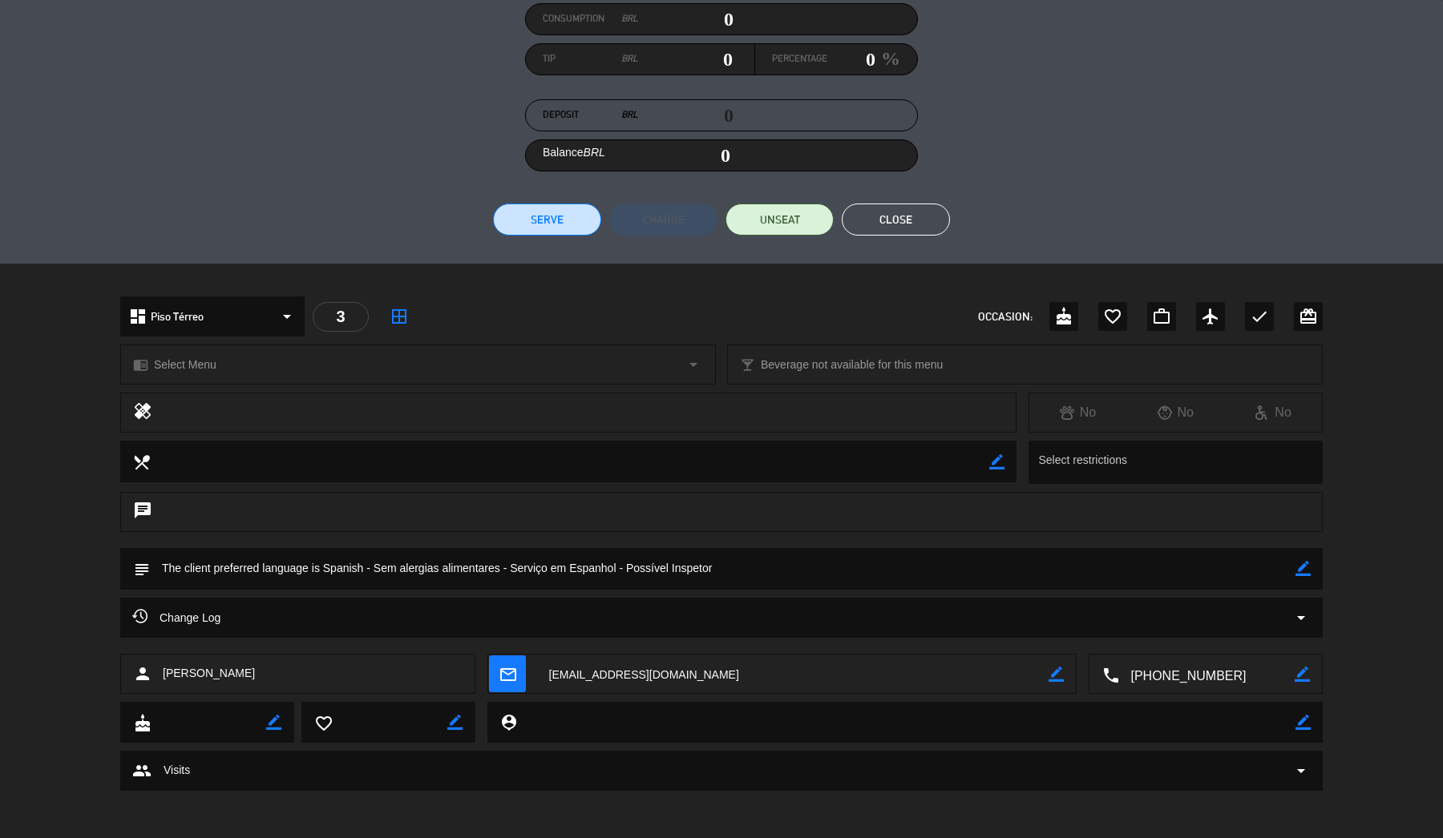
scroll to position [196, 0]
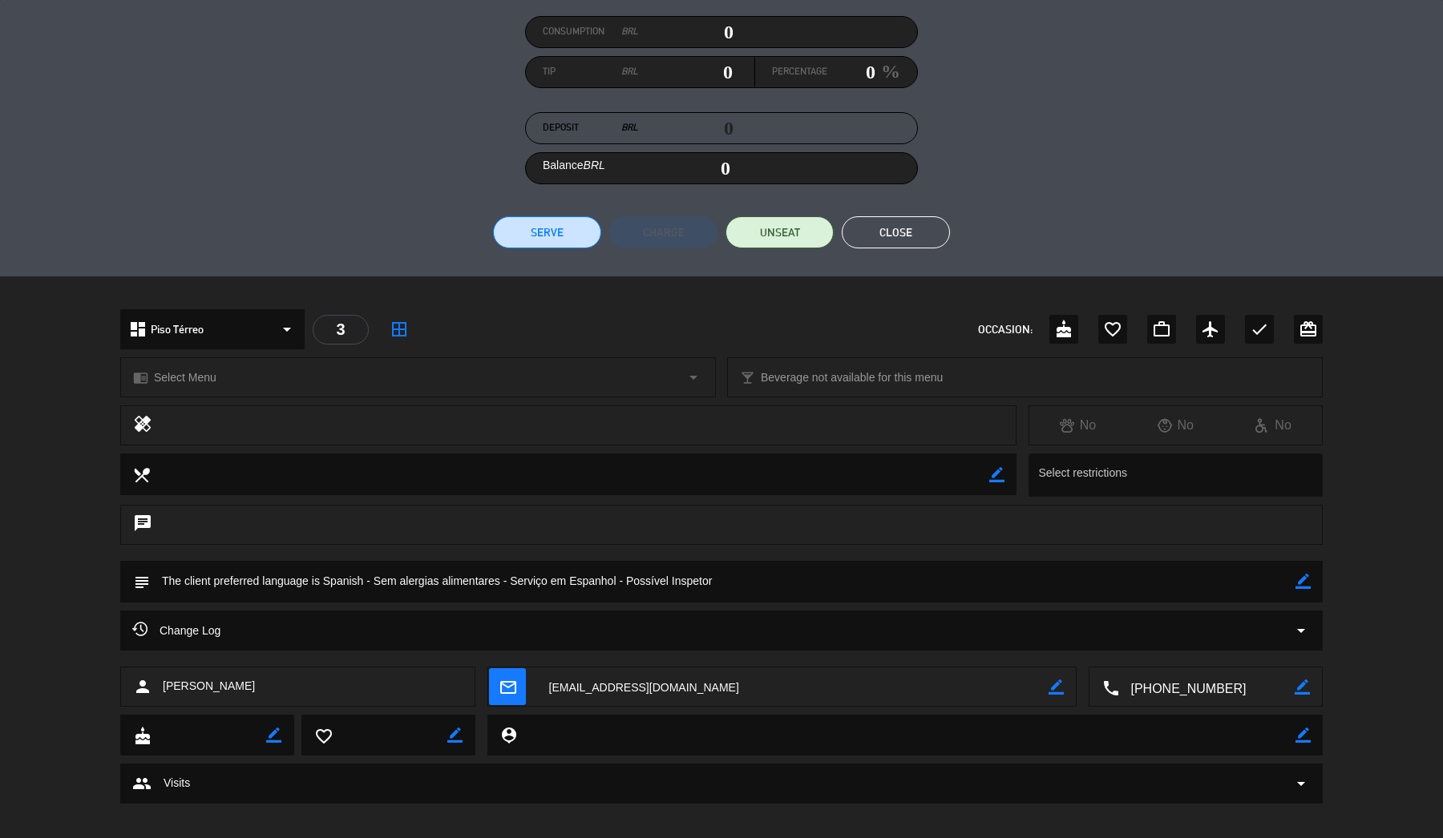
click at [708, 776] on div "group Visits arrow_drop_down" at bounding box center [721, 783] width 1178 height 19
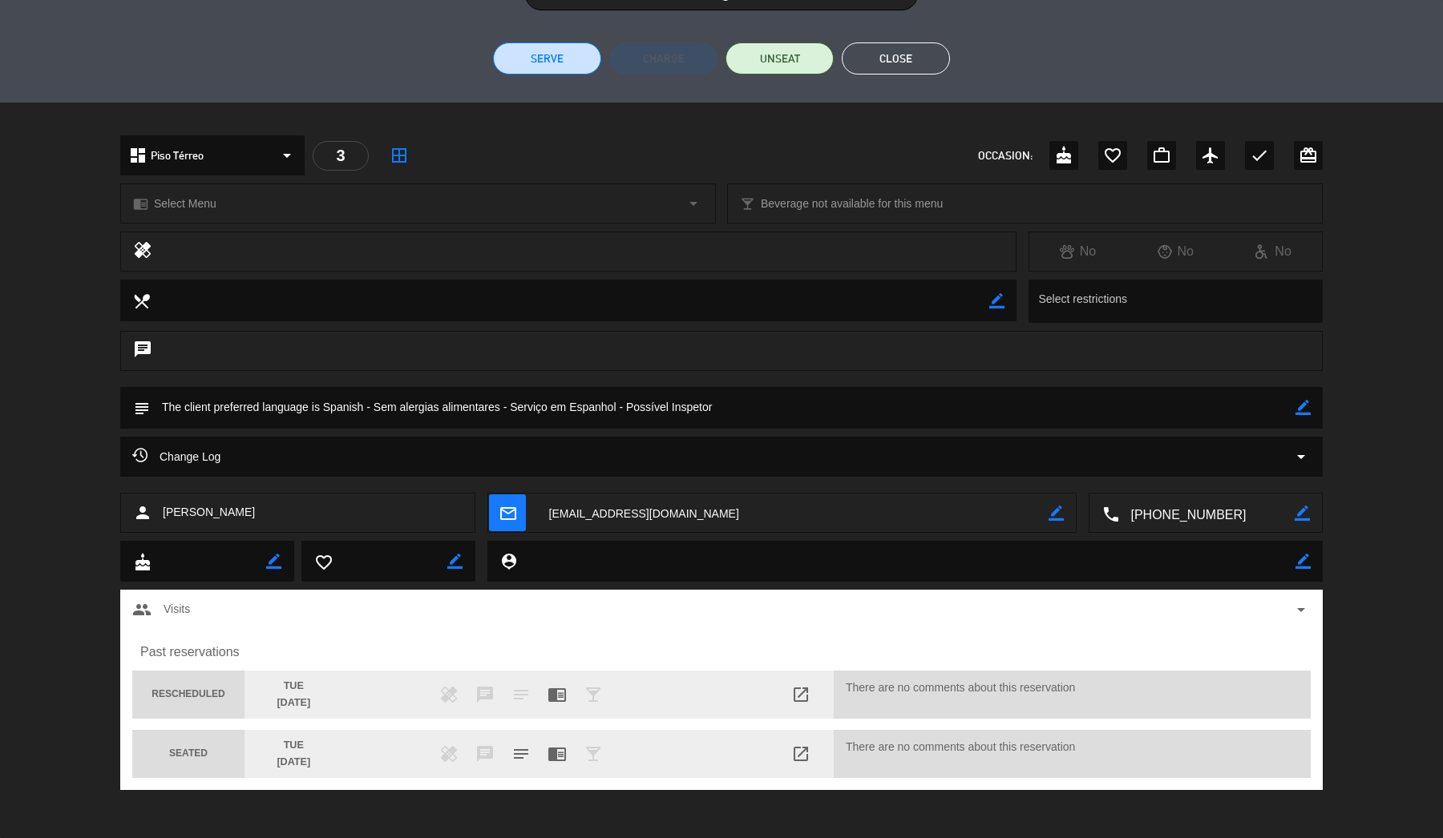
scroll to position [369, 0]
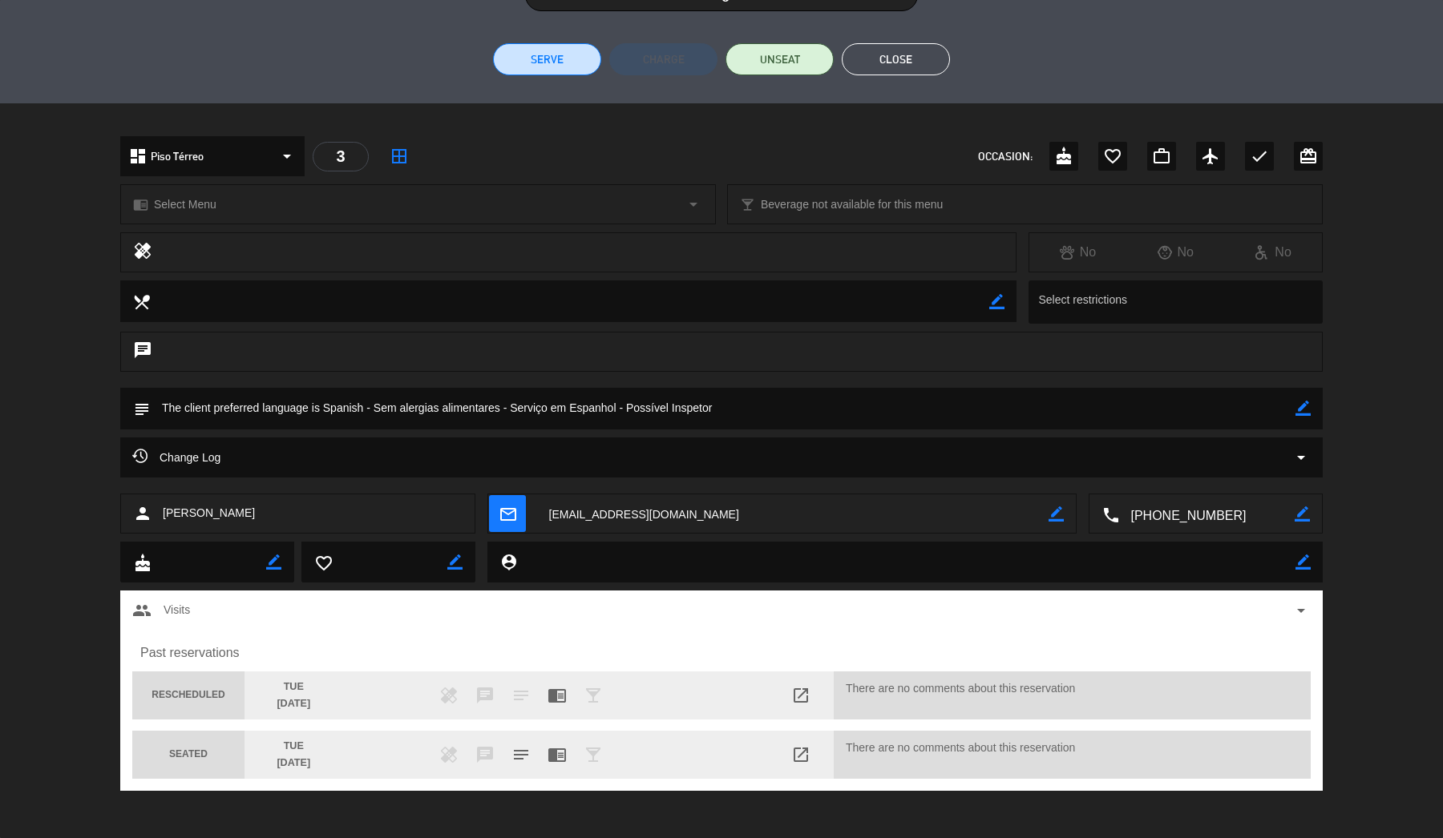
click at [807, 754] on span "open_in_new" at bounding box center [800, 754] width 19 height 19
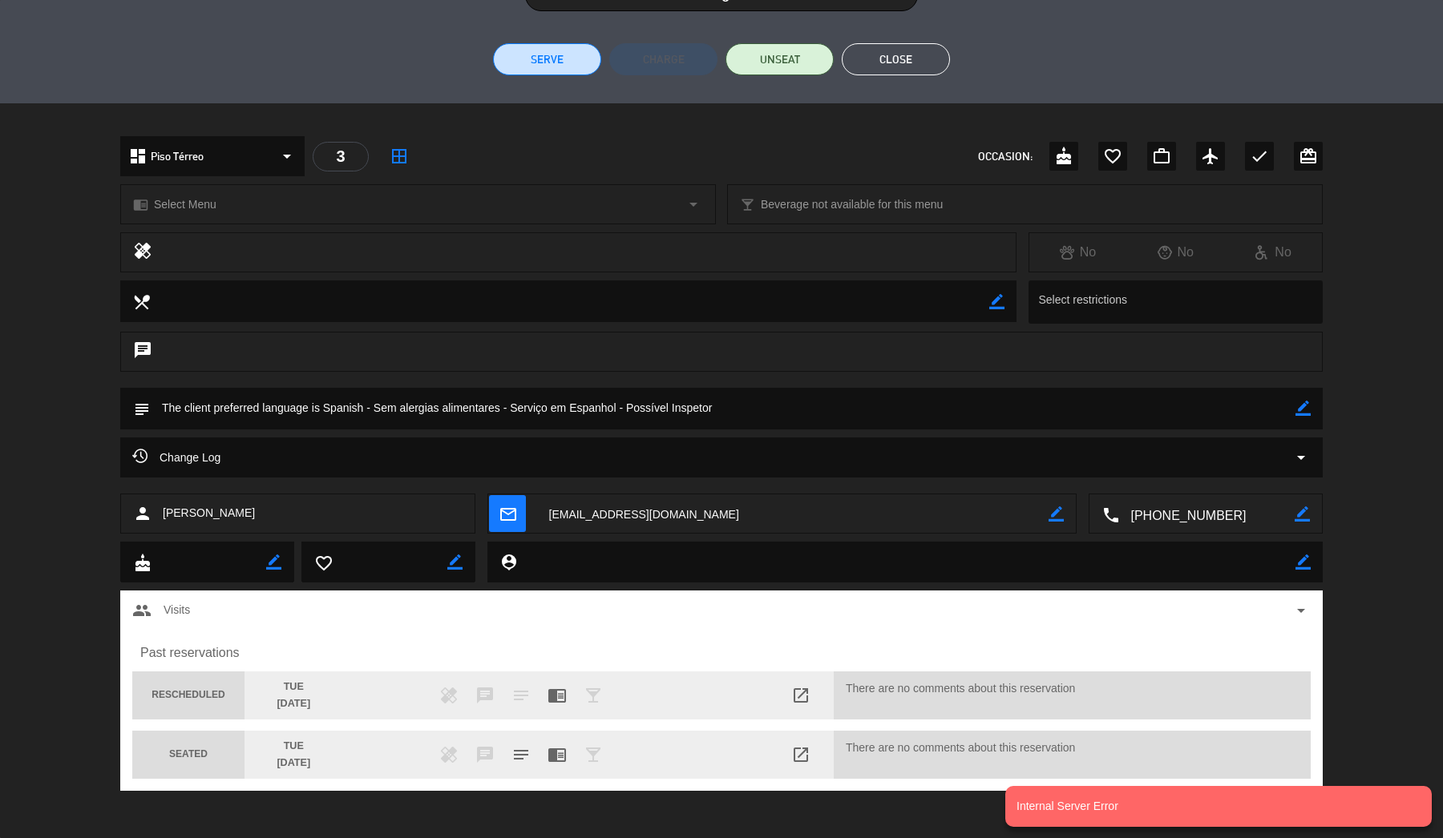
click at [807, 754] on span "open_in_new" at bounding box center [800, 754] width 19 height 19
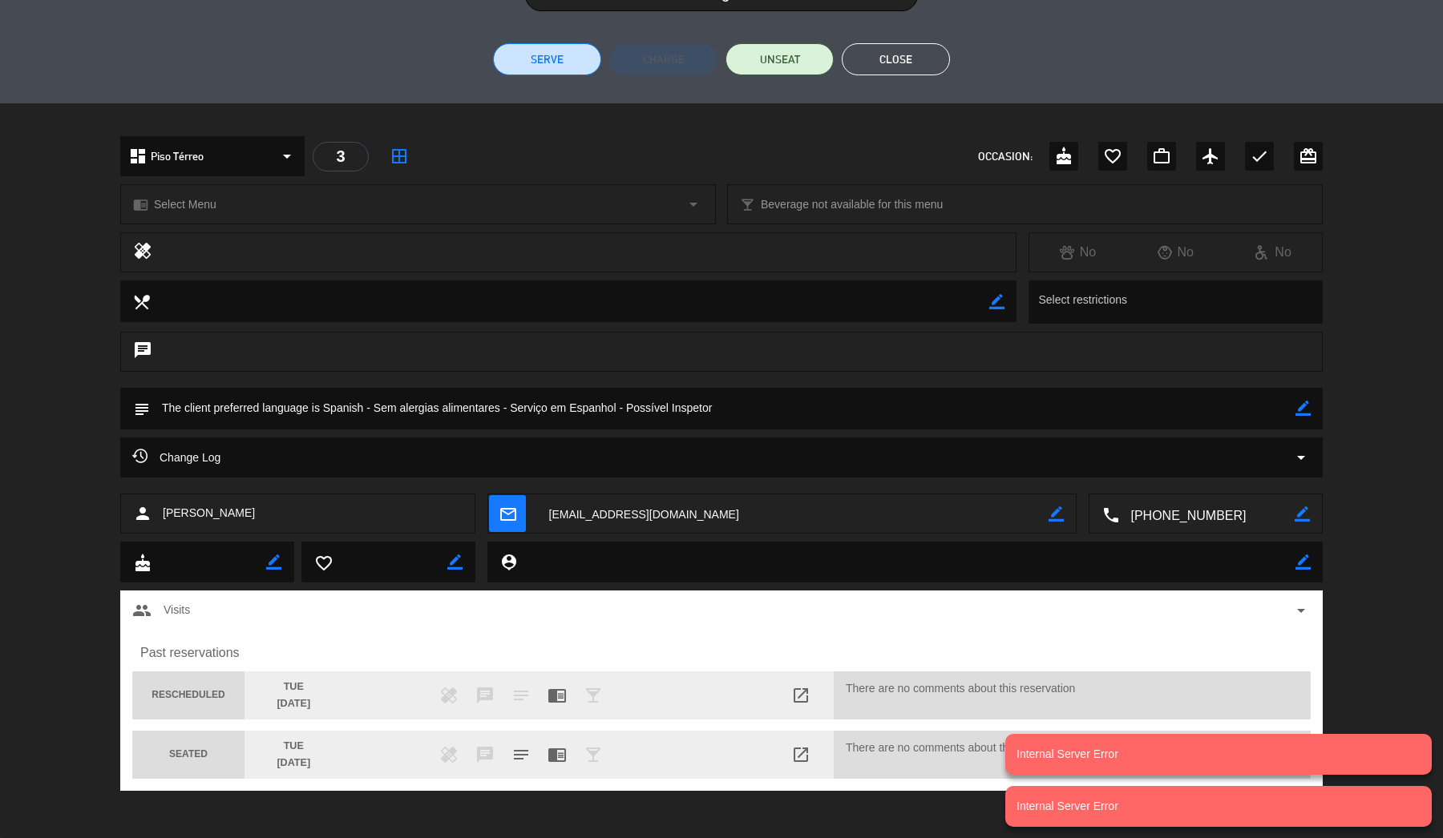
click at [1404, 672] on div "group Visits arrow_drop_down Past reservations RESCHEDULED [DATE] healing chat …" at bounding box center [721, 695] width 1443 height 208
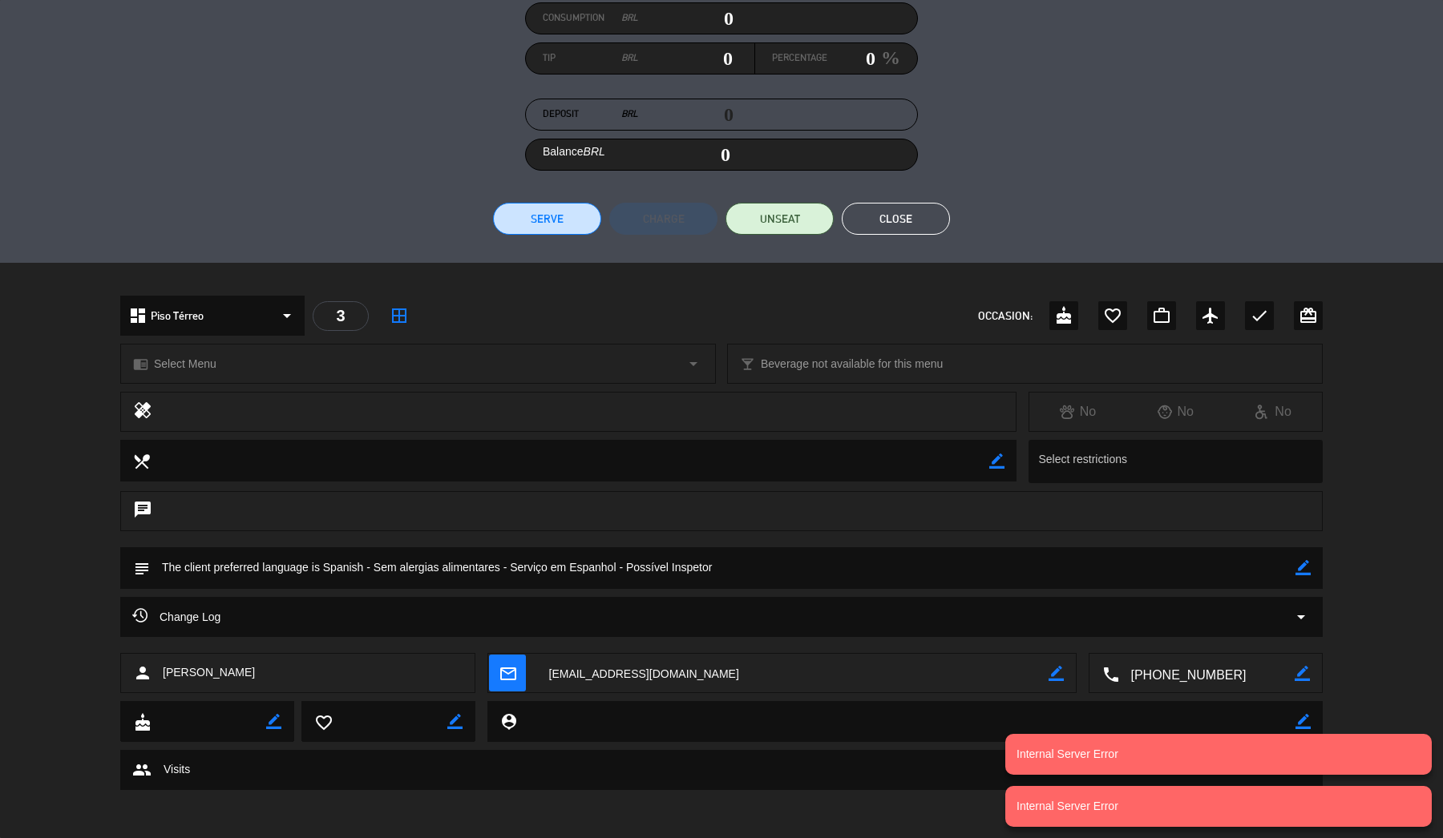
scroll to position [209, 0]
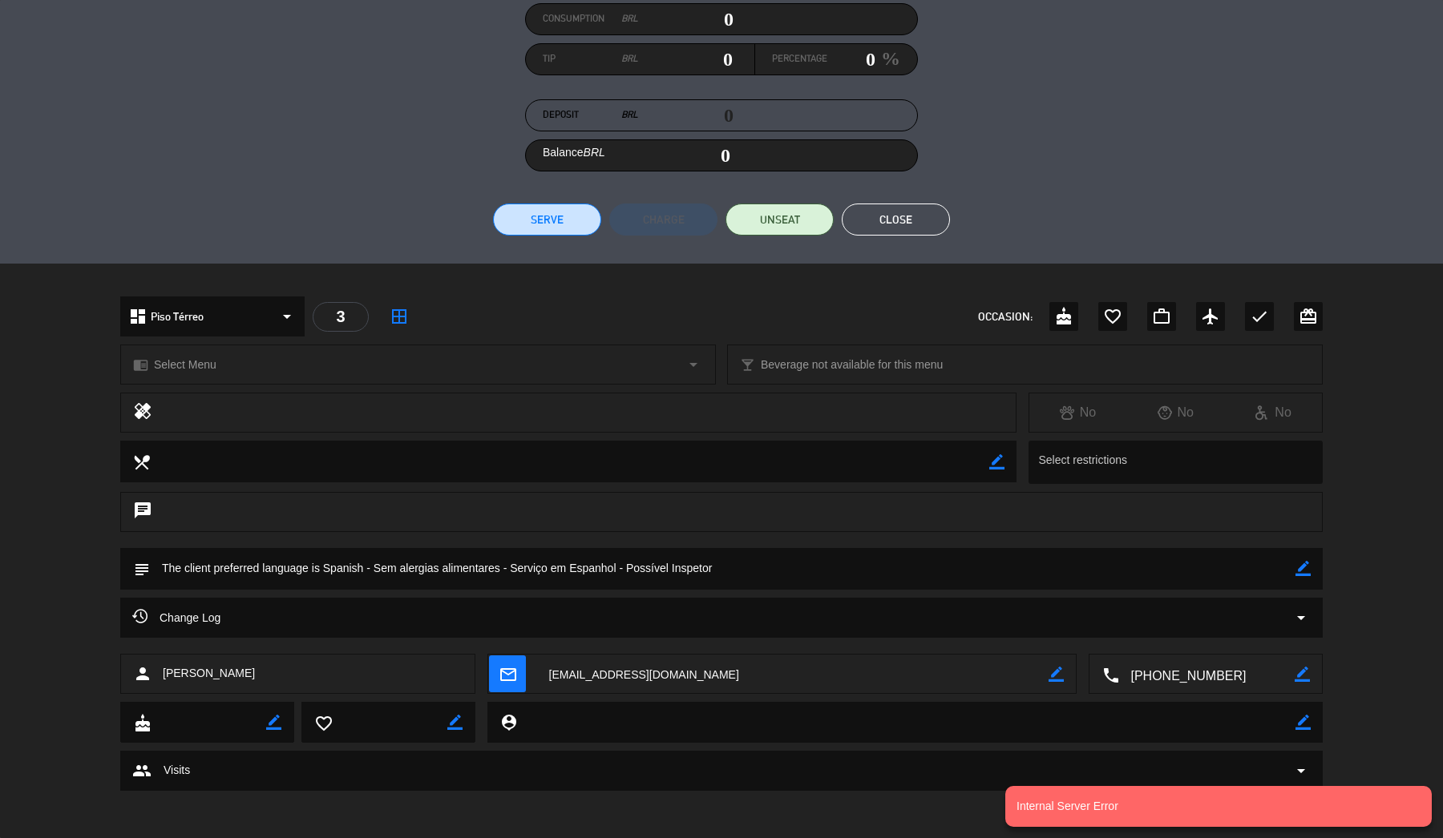
click at [1230, 763] on div "group Visits arrow_drop_down" at bounding box center [721, 770] width 1178 height 19
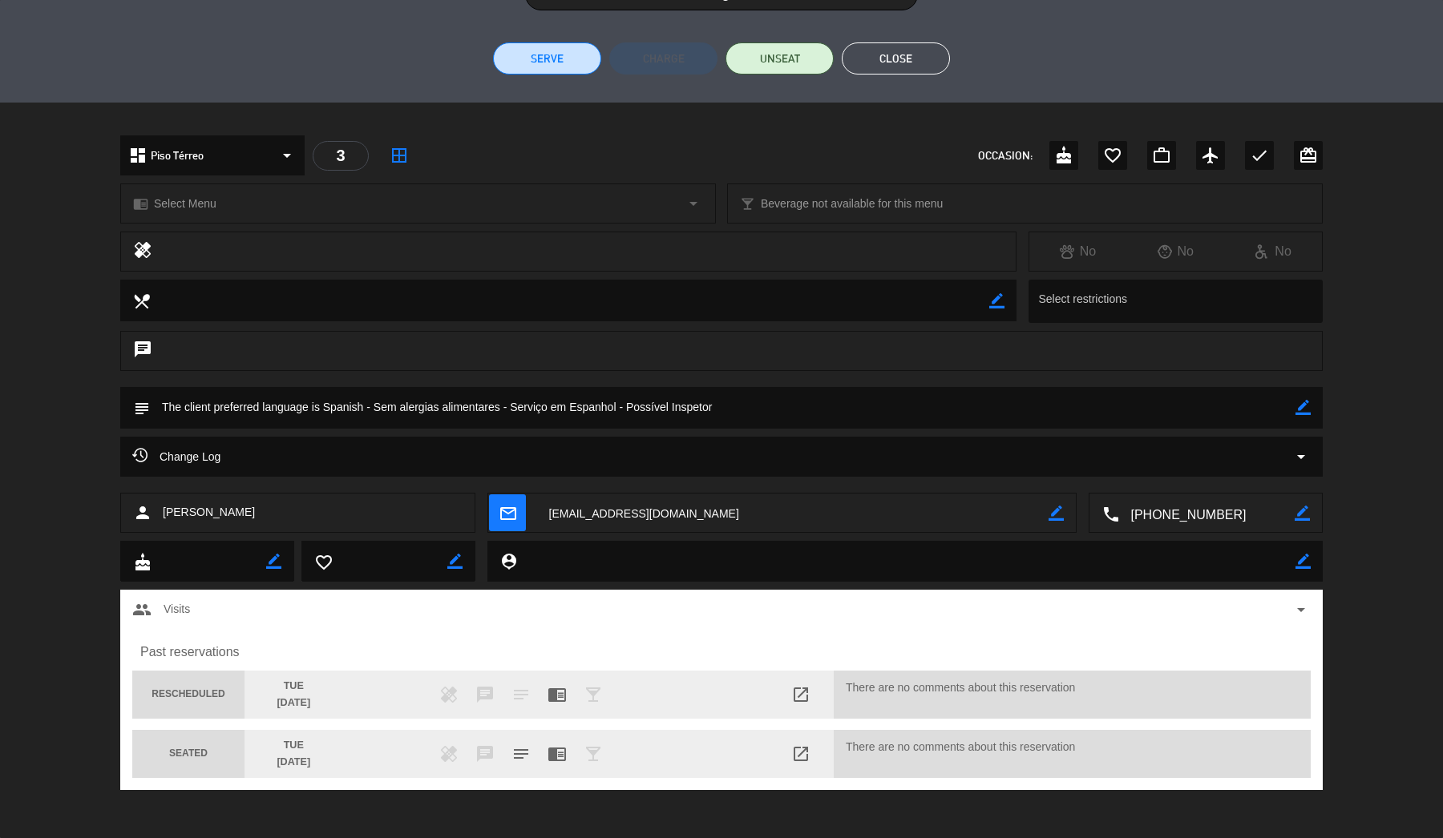
scroll to position [369, 0]
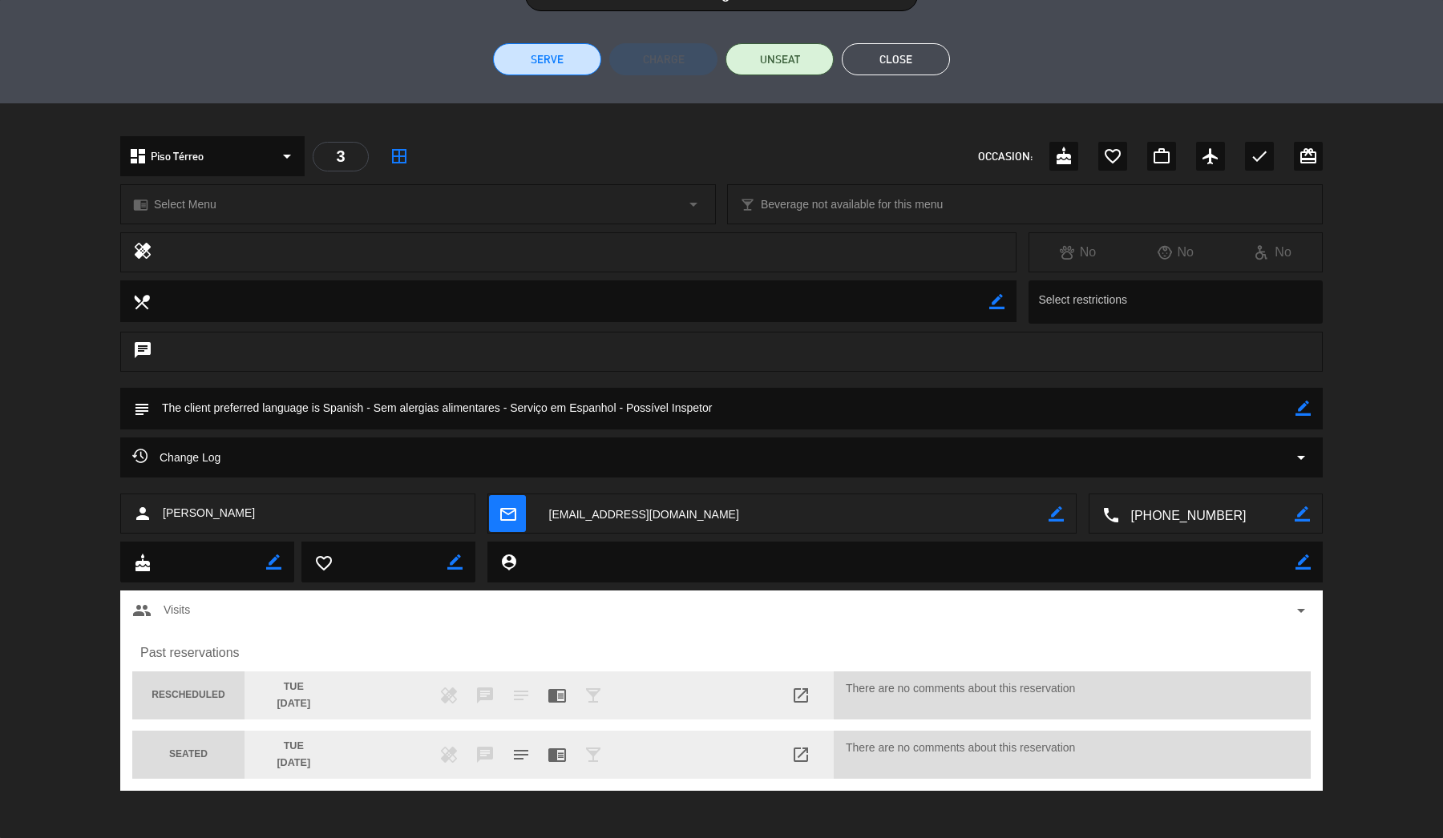
click at [803, 690] on span "open_in_new" at bounding box center [800, 695] width 19 height 19
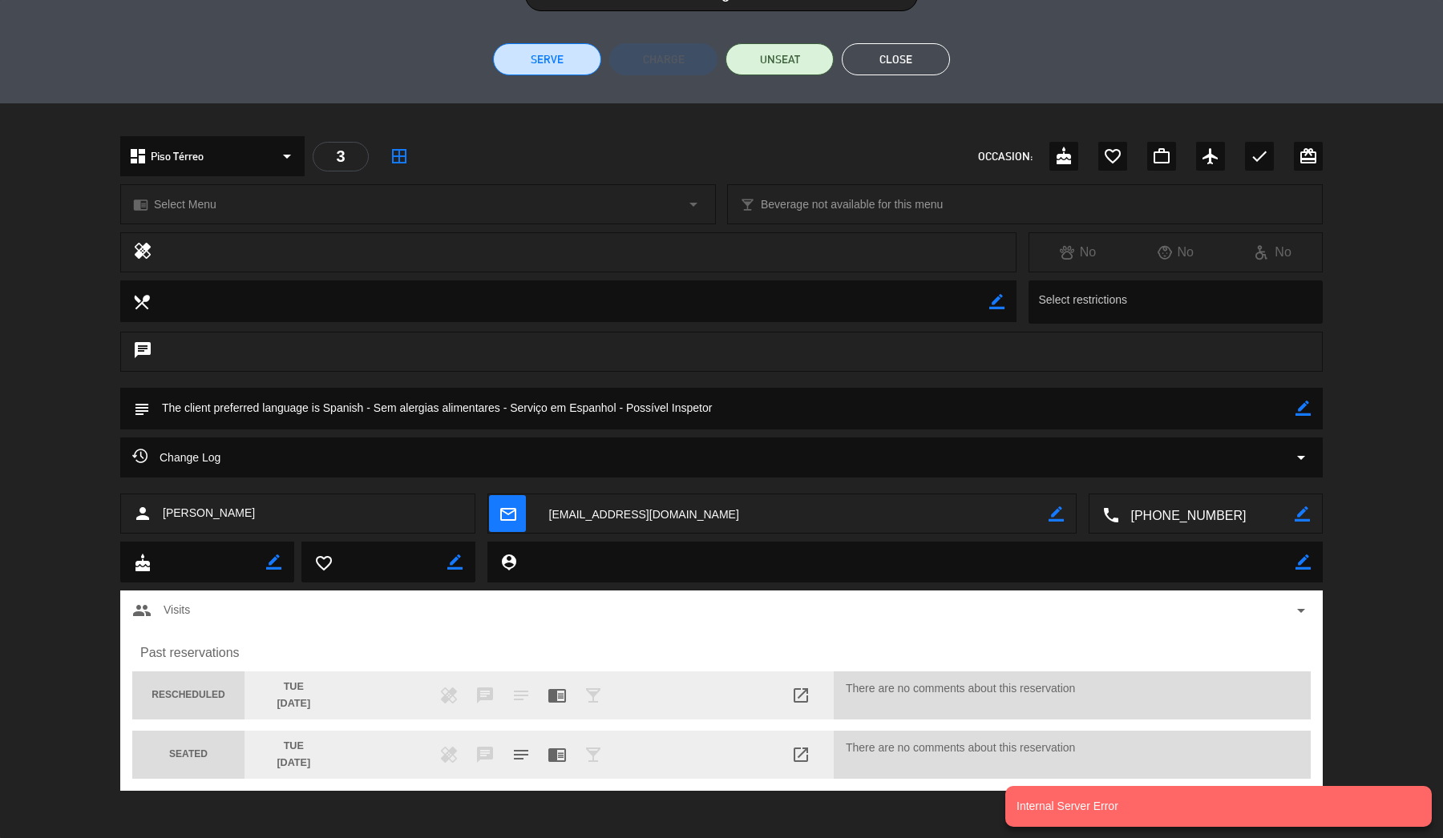
click at [1126, 720] on div "Past reservations RESCHEDULED [DATE] healing chat notes chrome_reader_mode loca…" at bounding box center [721, 711] width 1202 height 160
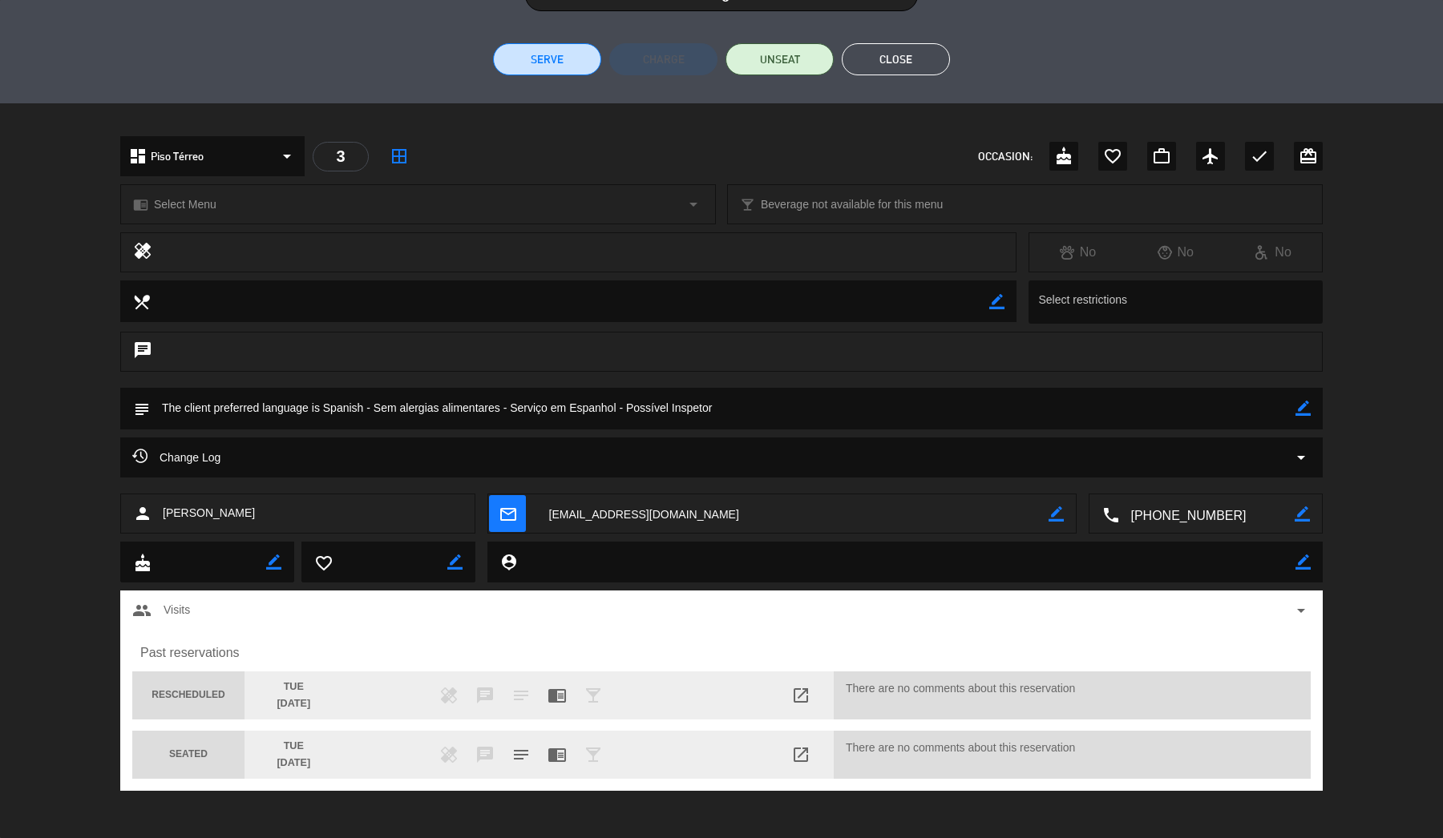
click at [895, 46] on button "Close" at bounding box center [895, 59] width 108 height 32
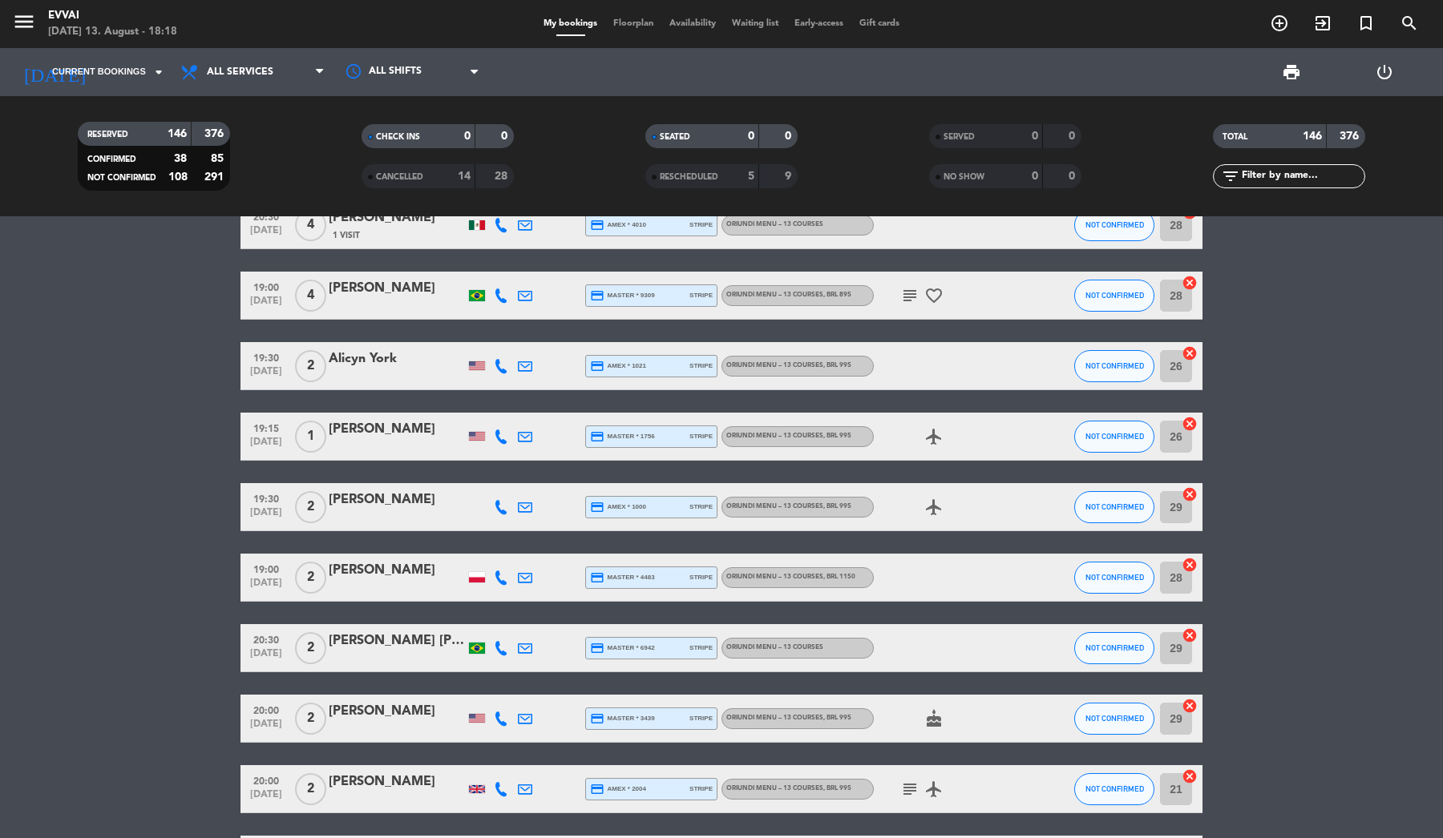
scroll to position [8606, 0]
